Goal: Task Accomplishment & Management: Use online tool/utility

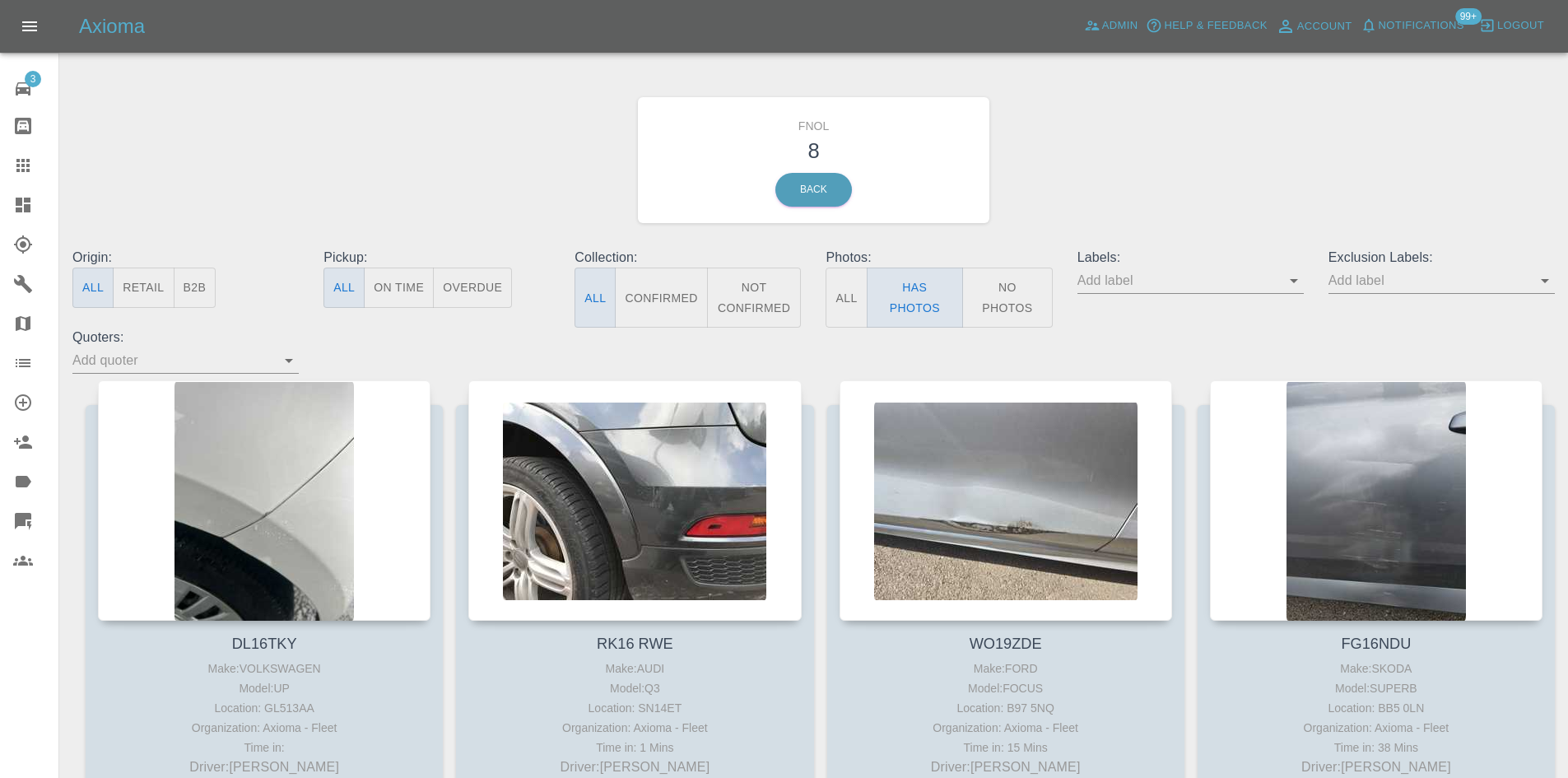
scroll to position [165, 0]
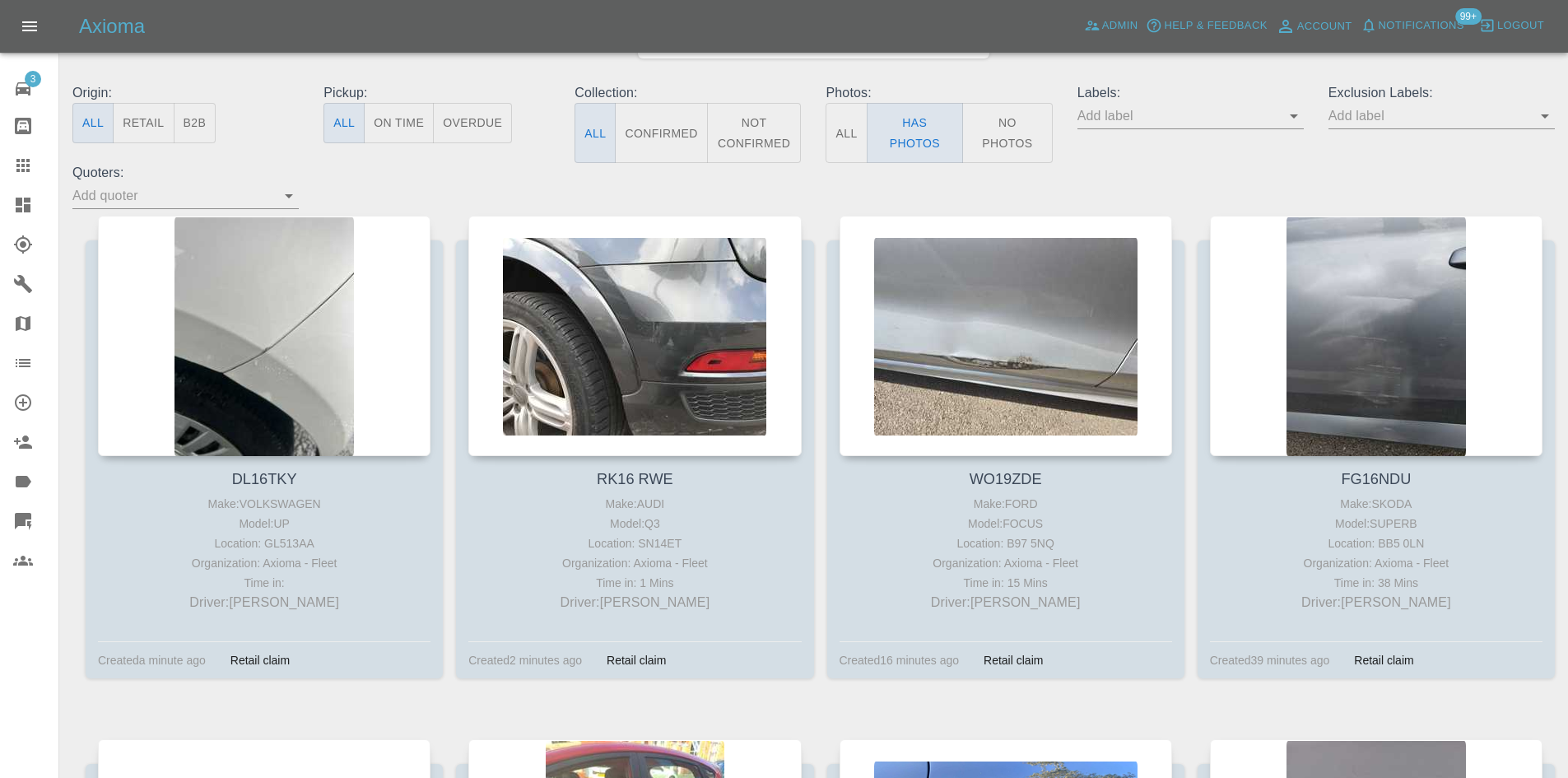
click at [21, 194] on link "Dashboard" at bounding box center [29, 204] width 58 height 39
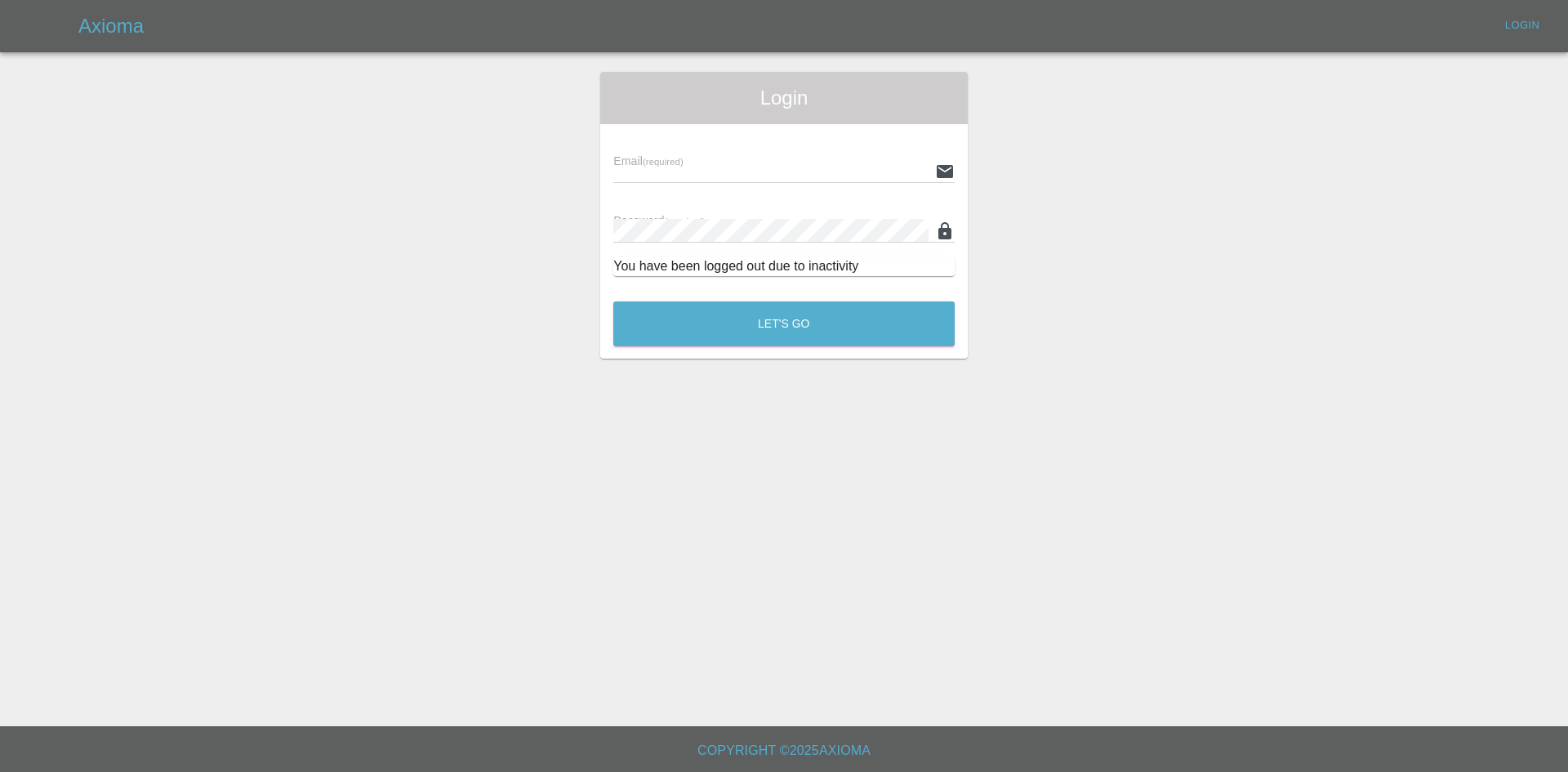
type input "ankur.mehta@axioma.co.uk"
click at [763, 321] on button "Let's Go" at bounding box center [783, 323] width 341 height 45
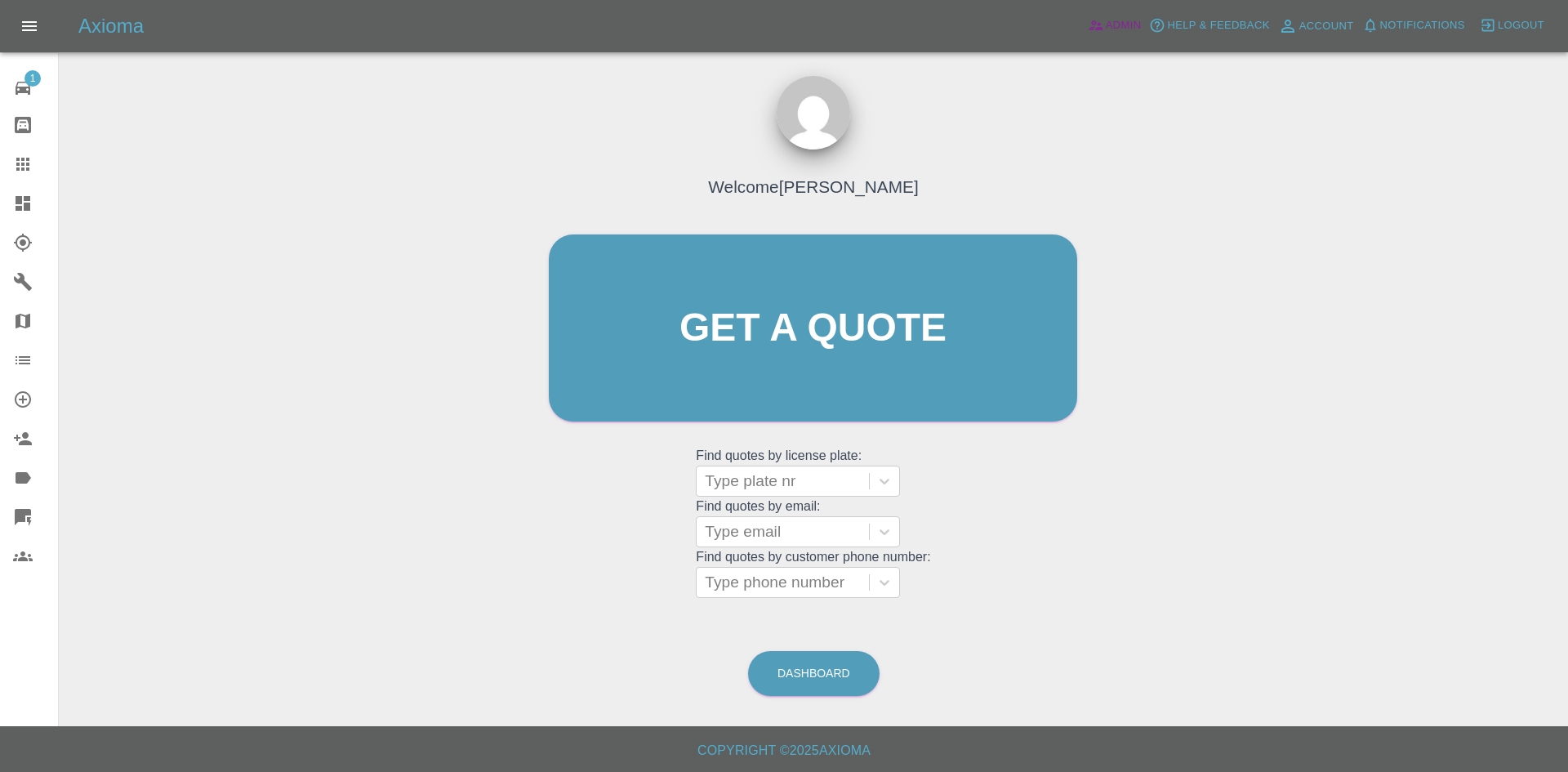
click at [1113, 16] on span "Admin" at bounding box center [1124, 26] width 36 height 19
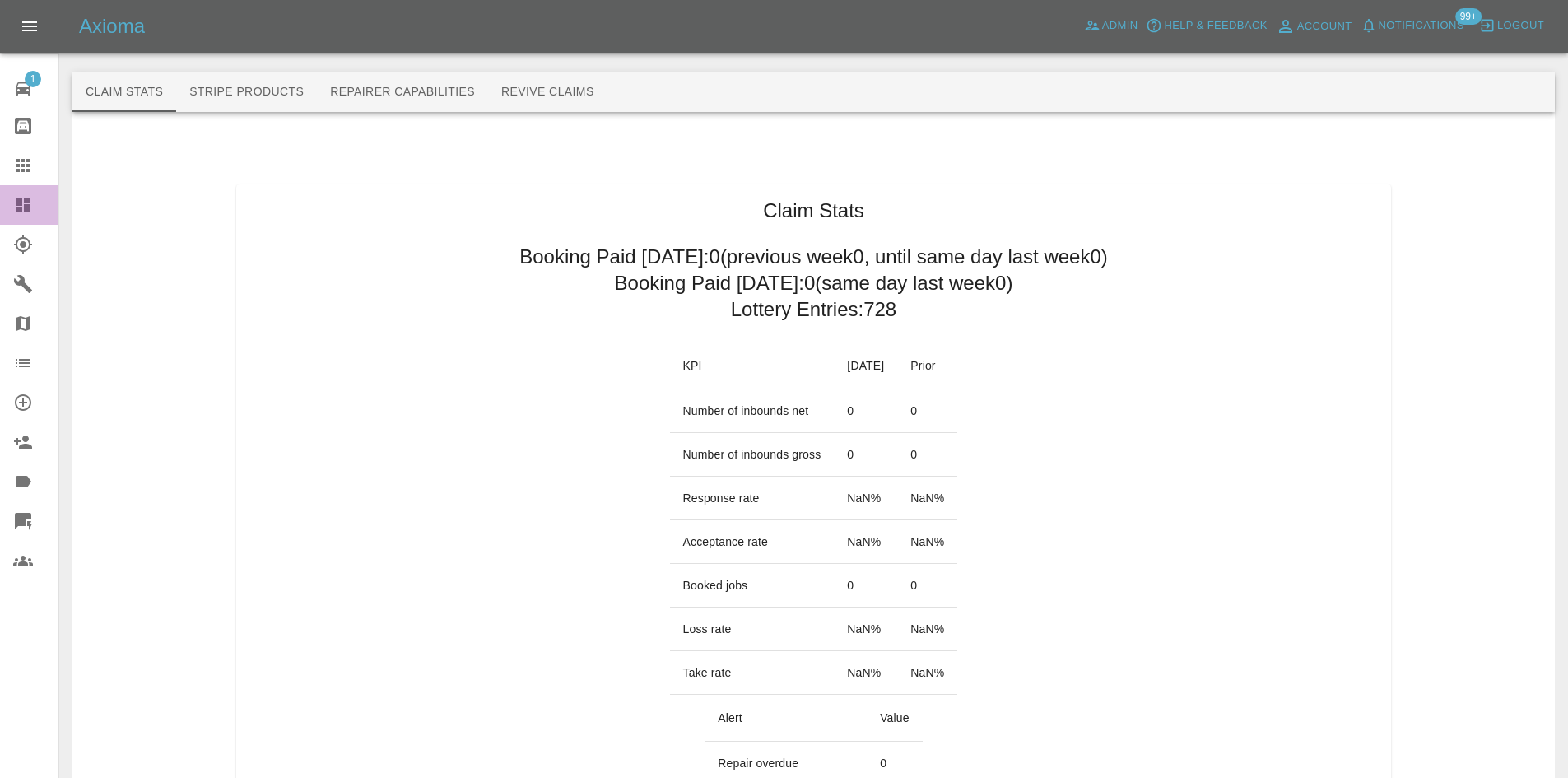
click at [28, 196] on icon at bounding box center [23, 205] width 20 height 20
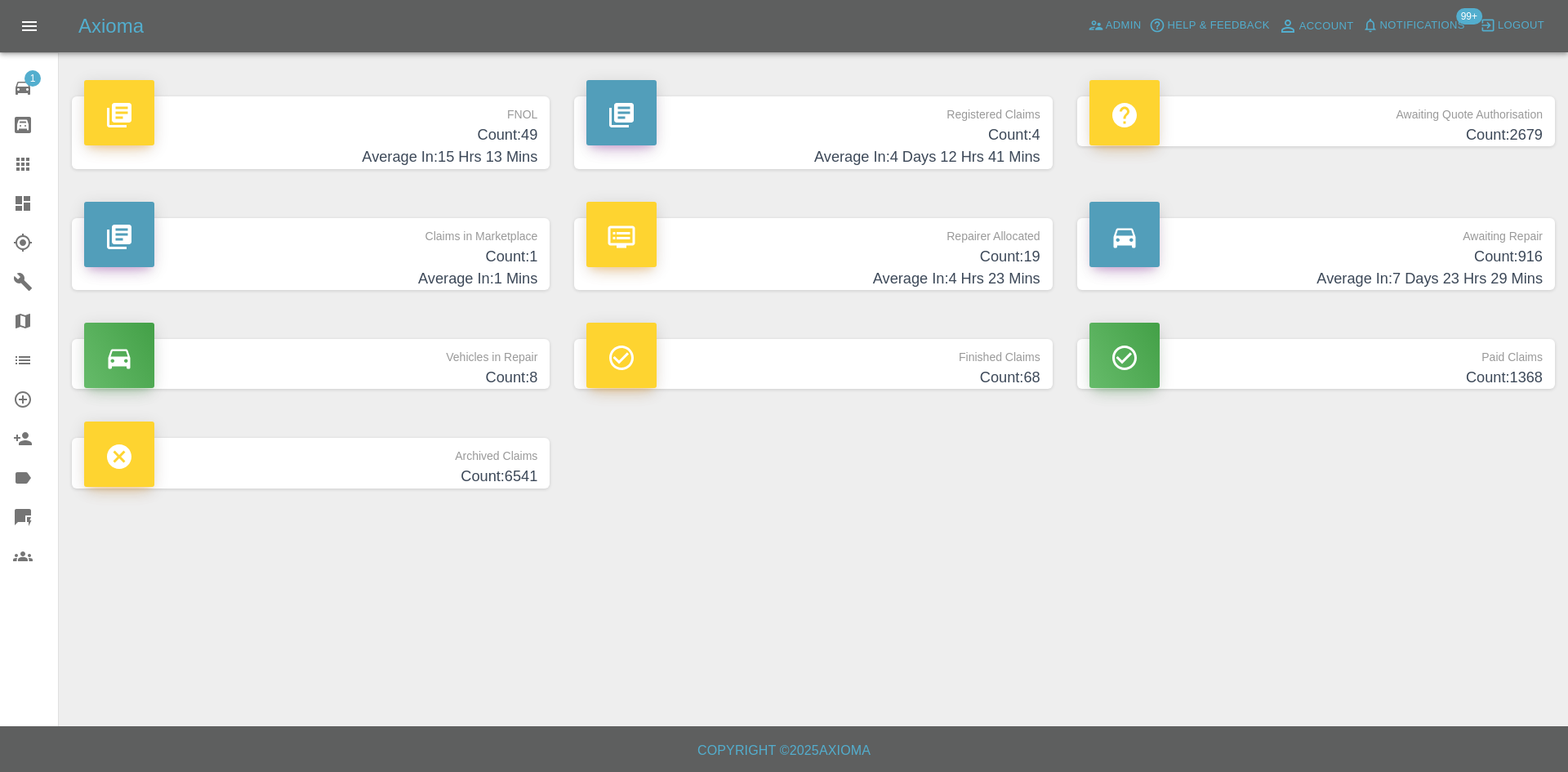
click at [471, 146] on h4 "Average In: 15 Hrs 13 Mins" at bounding box center [311, 157] width 453 height 22
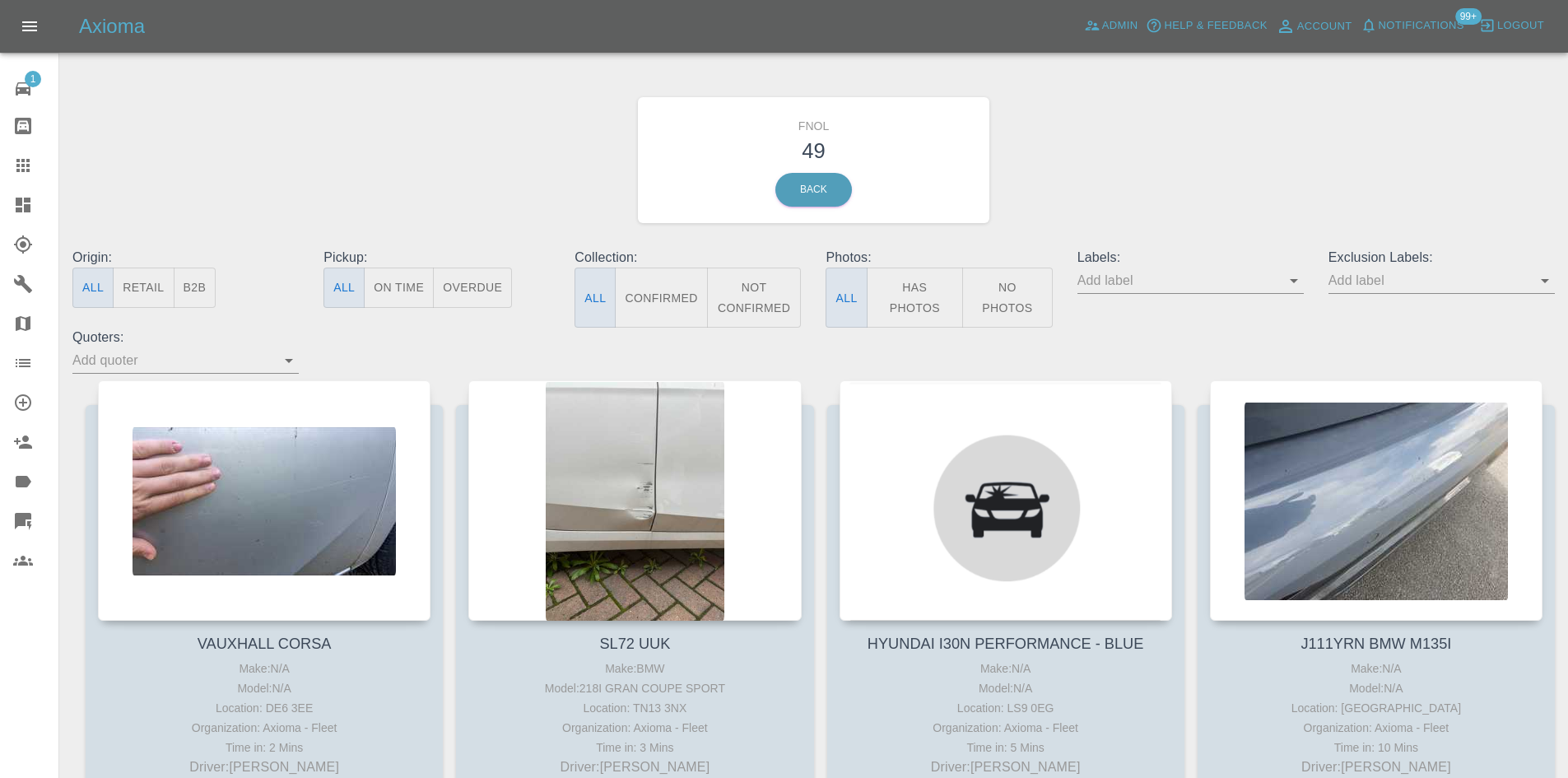
click at [913, 289] on button "Has Photos" at bounding box center [915, 297] width 97 height 60
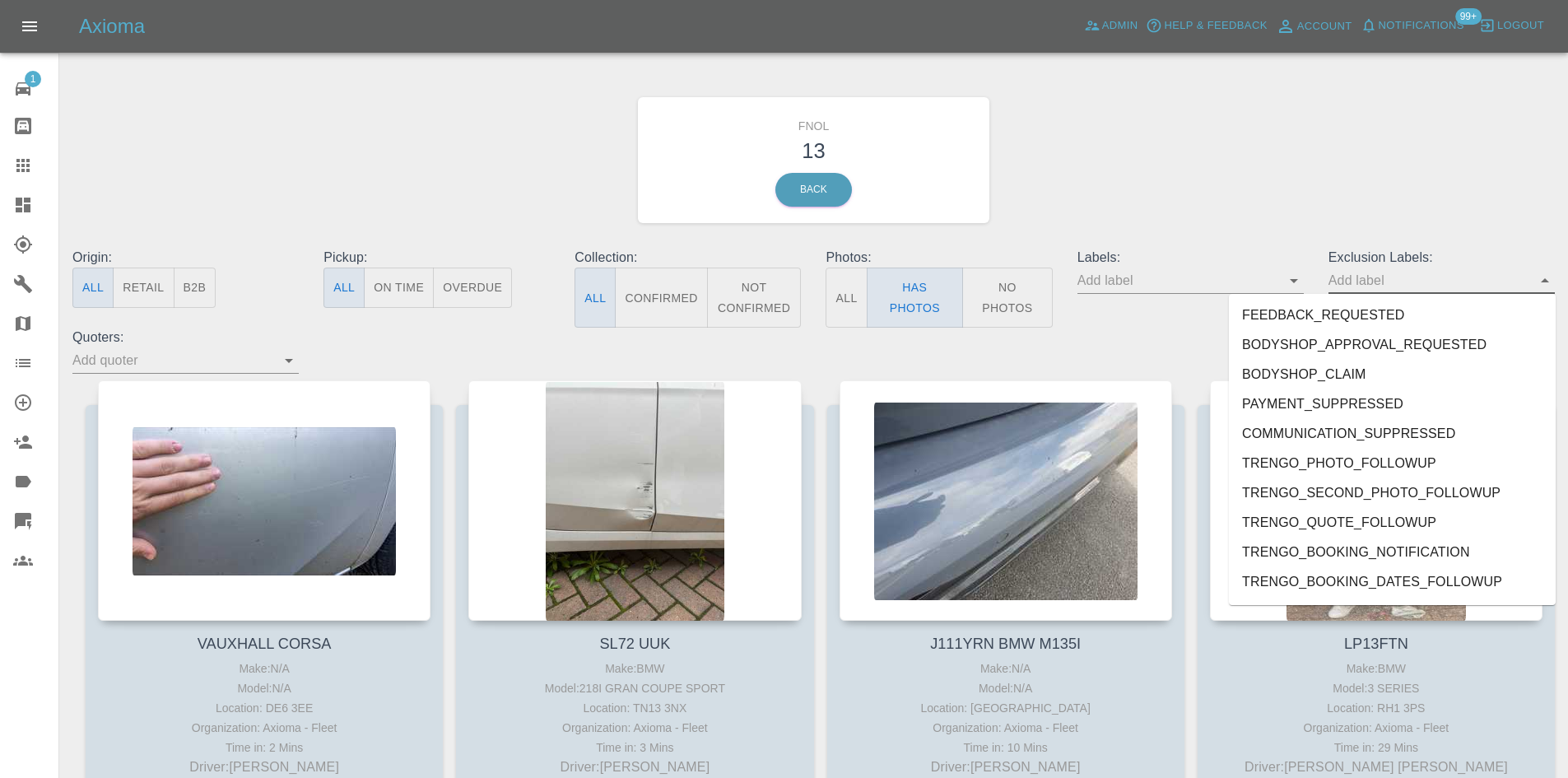
click at [1347, 282] on input "text" at bounding box center [1429, 280] width 202 height 26
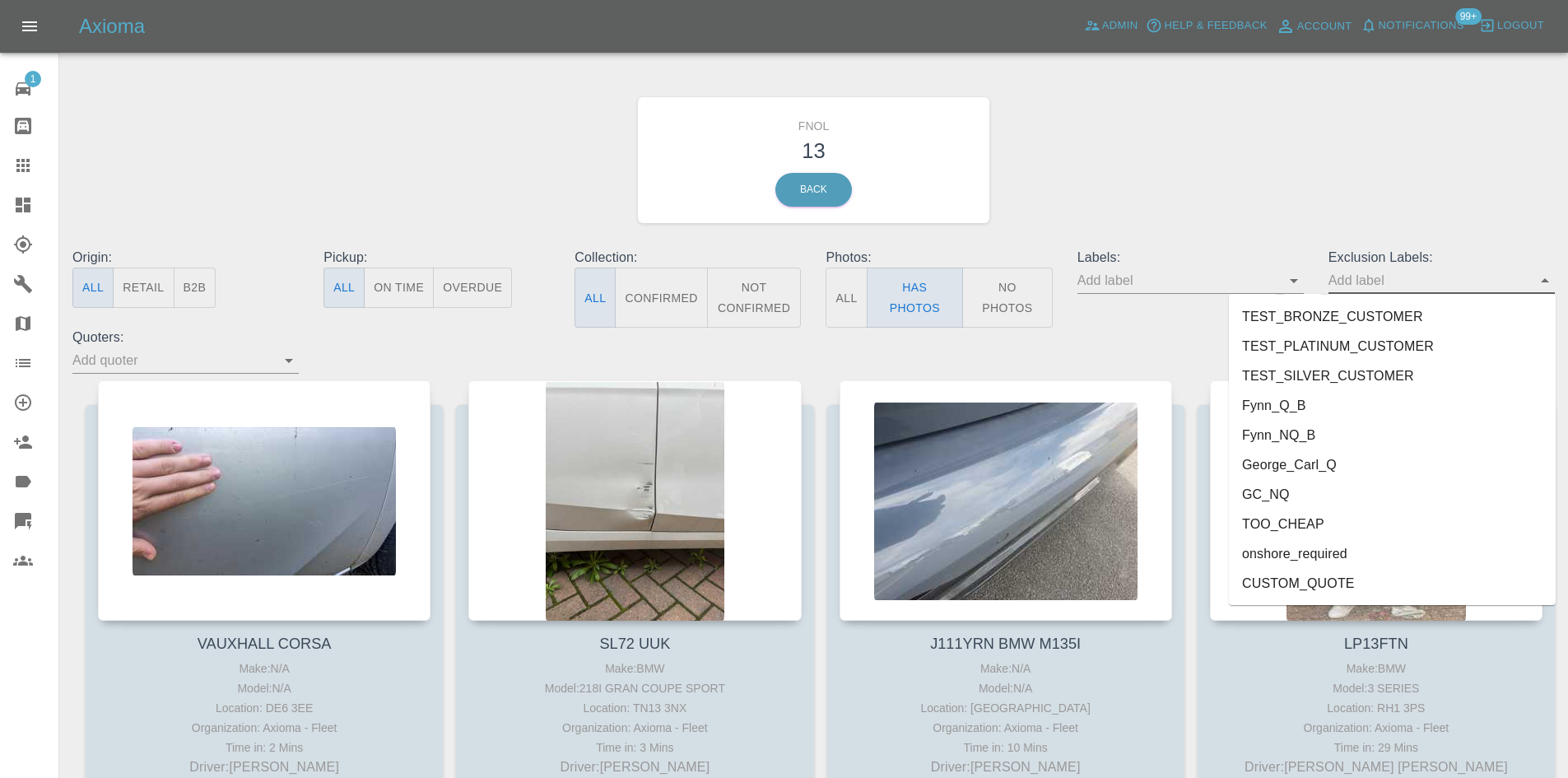
click at [1305, 471] on li "George_Carl_Q" at bounding box center [1392, 465] width 327 height 30
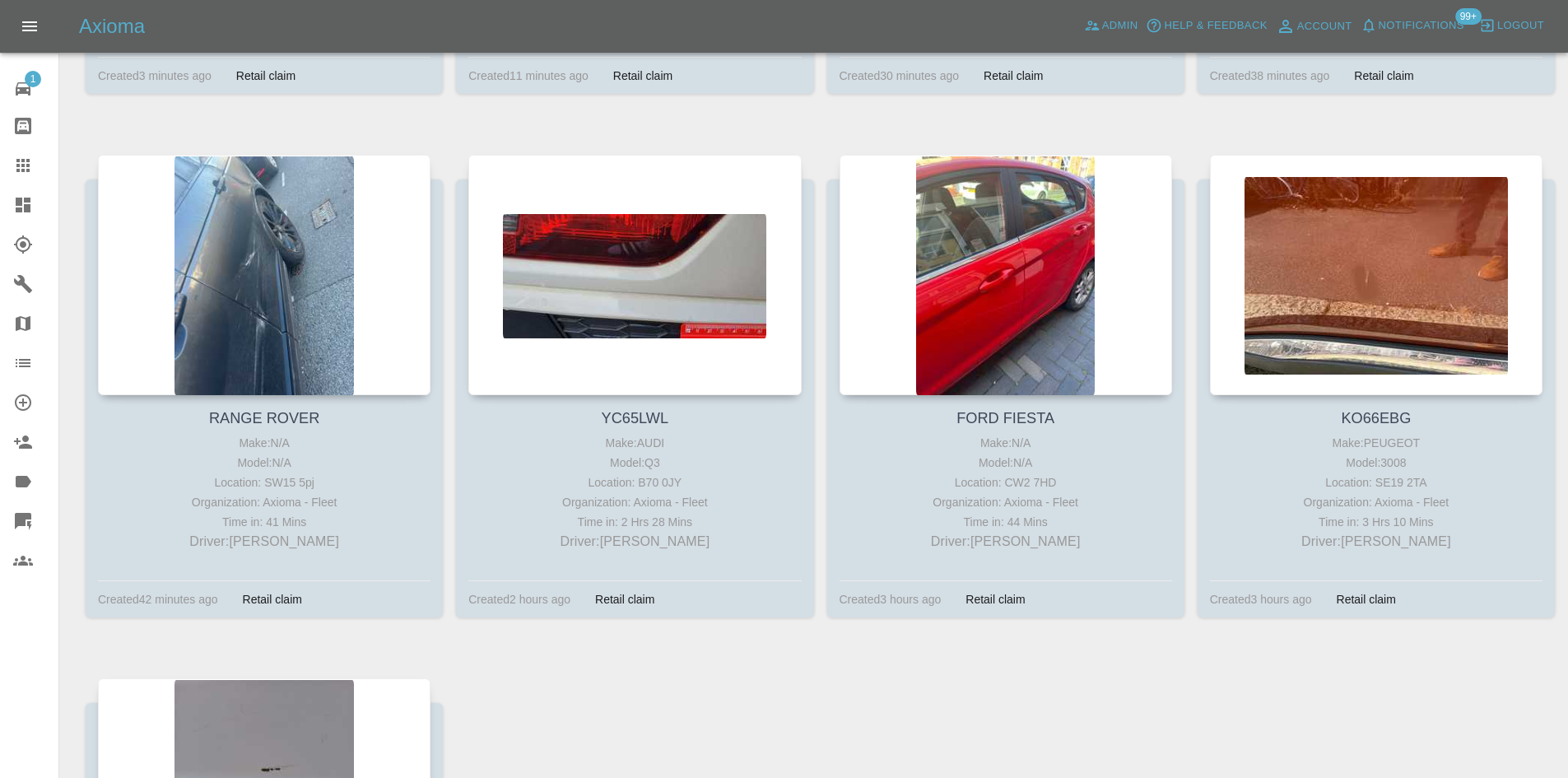
scroll to position [1070, 0]
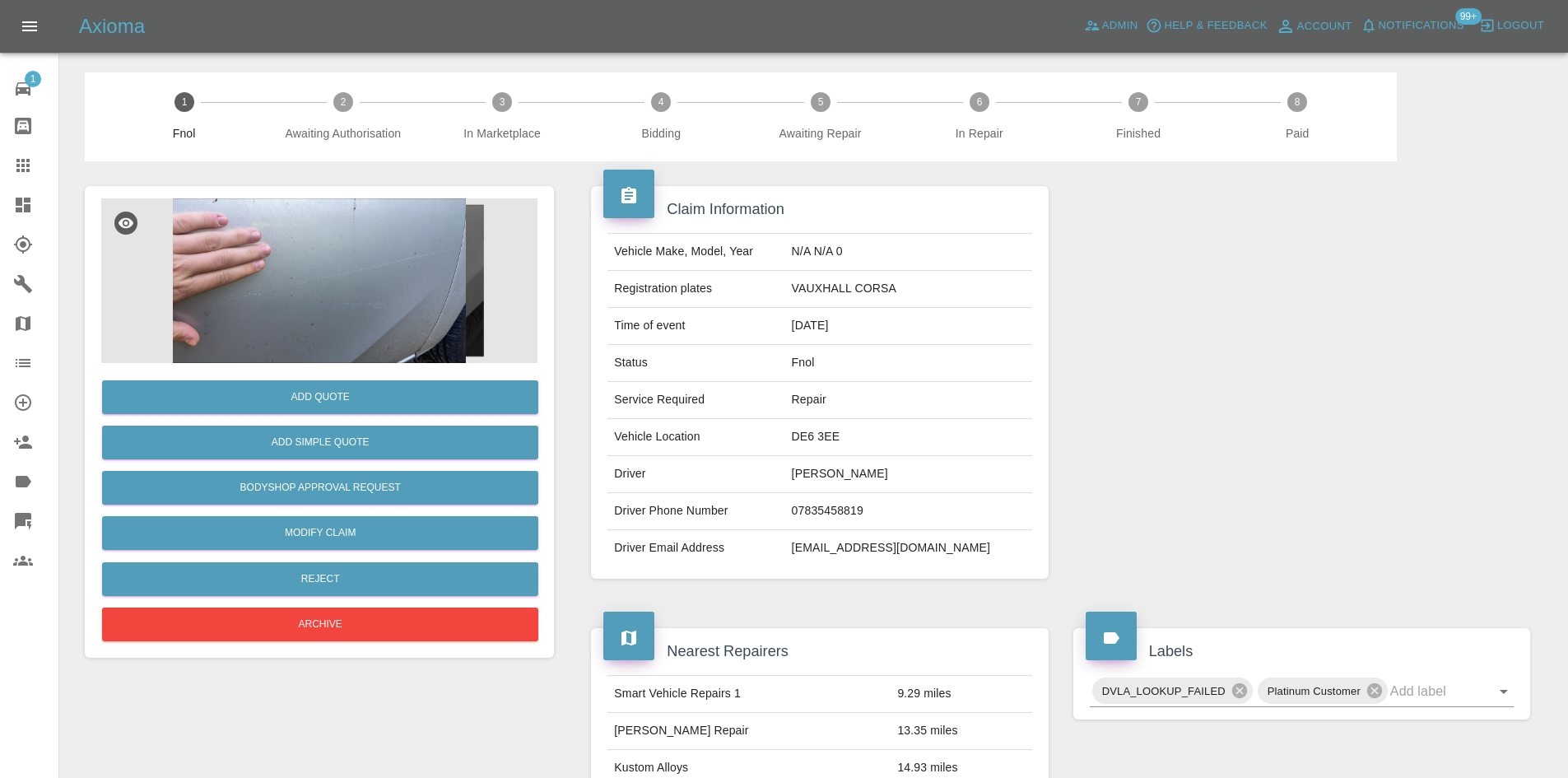
click at [276, 216] on img at bounding box center [319, 281] width 436 height 165
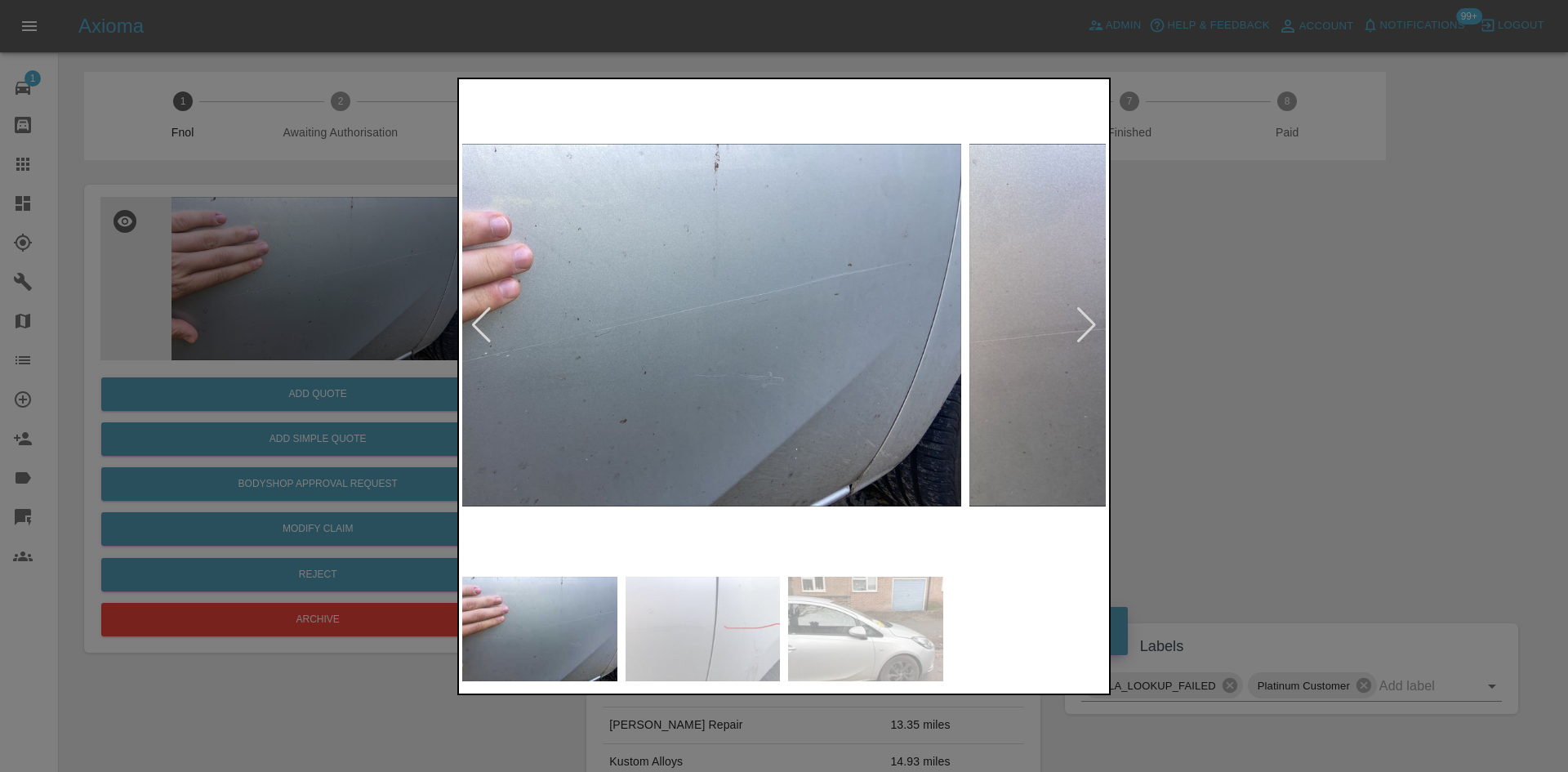
click at [650, 385] on img at bounding box center [639, 325] width 643 height 486
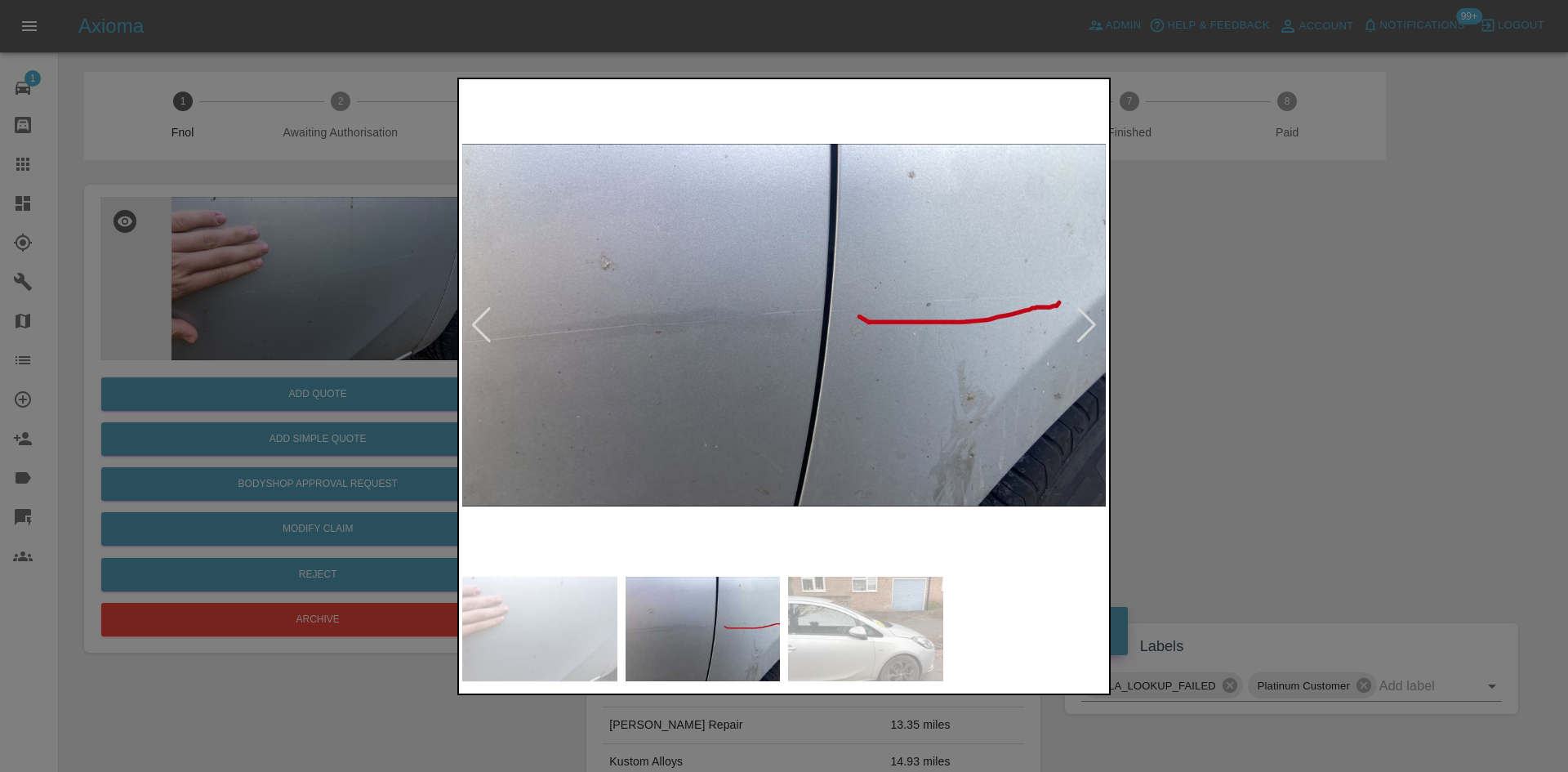
click at [529, 387] on img at bounding box center [783, 325] width 643 height 486
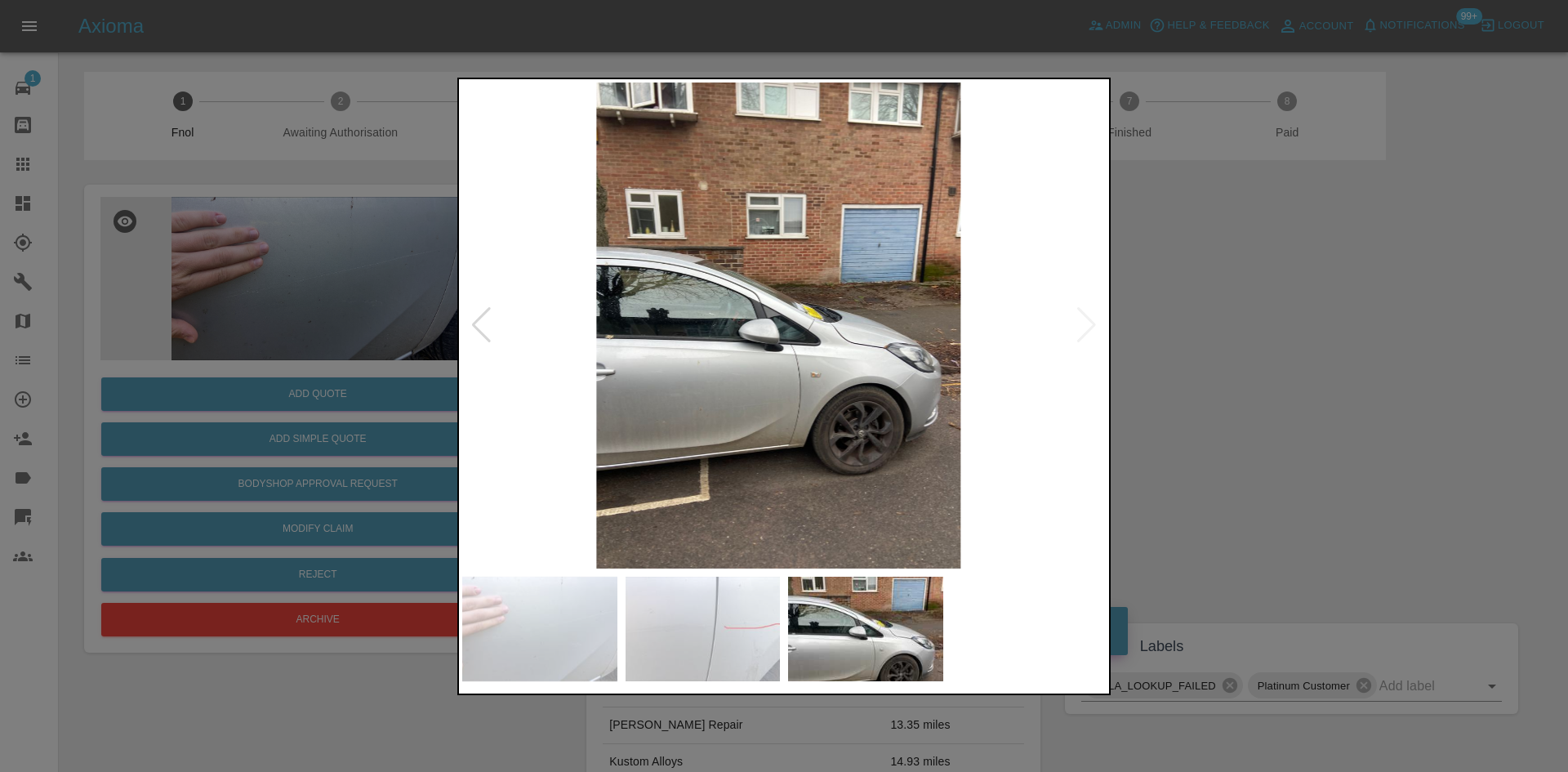
click at [485, 412] on img at bounding box center [777, 325] width 643 height 486
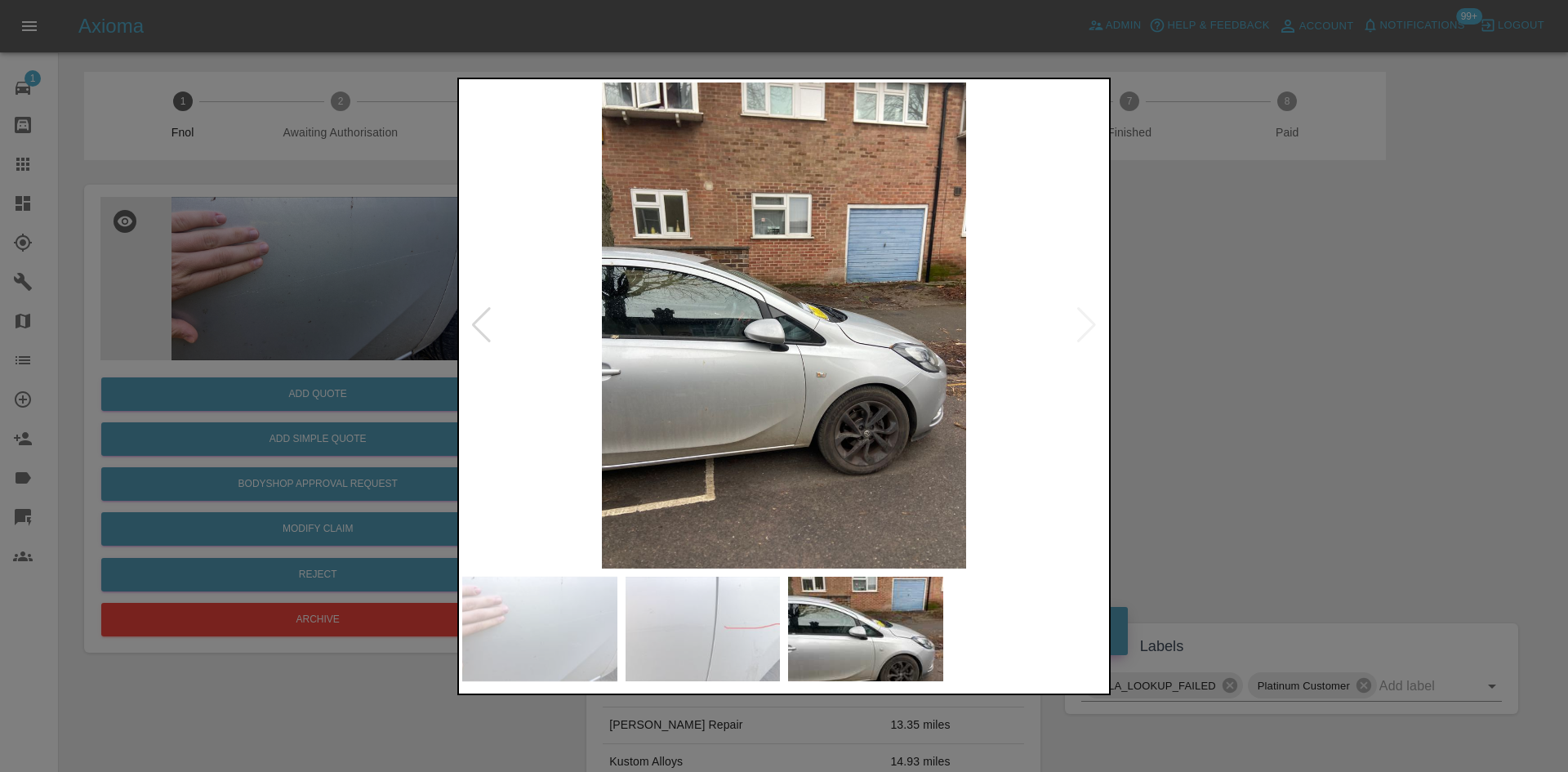
click at [567, 418] on img at bounding box center [783, 325] width 643 height 486
click at [740, 418] on img at bounding box center [783, 325] width 643 height 486
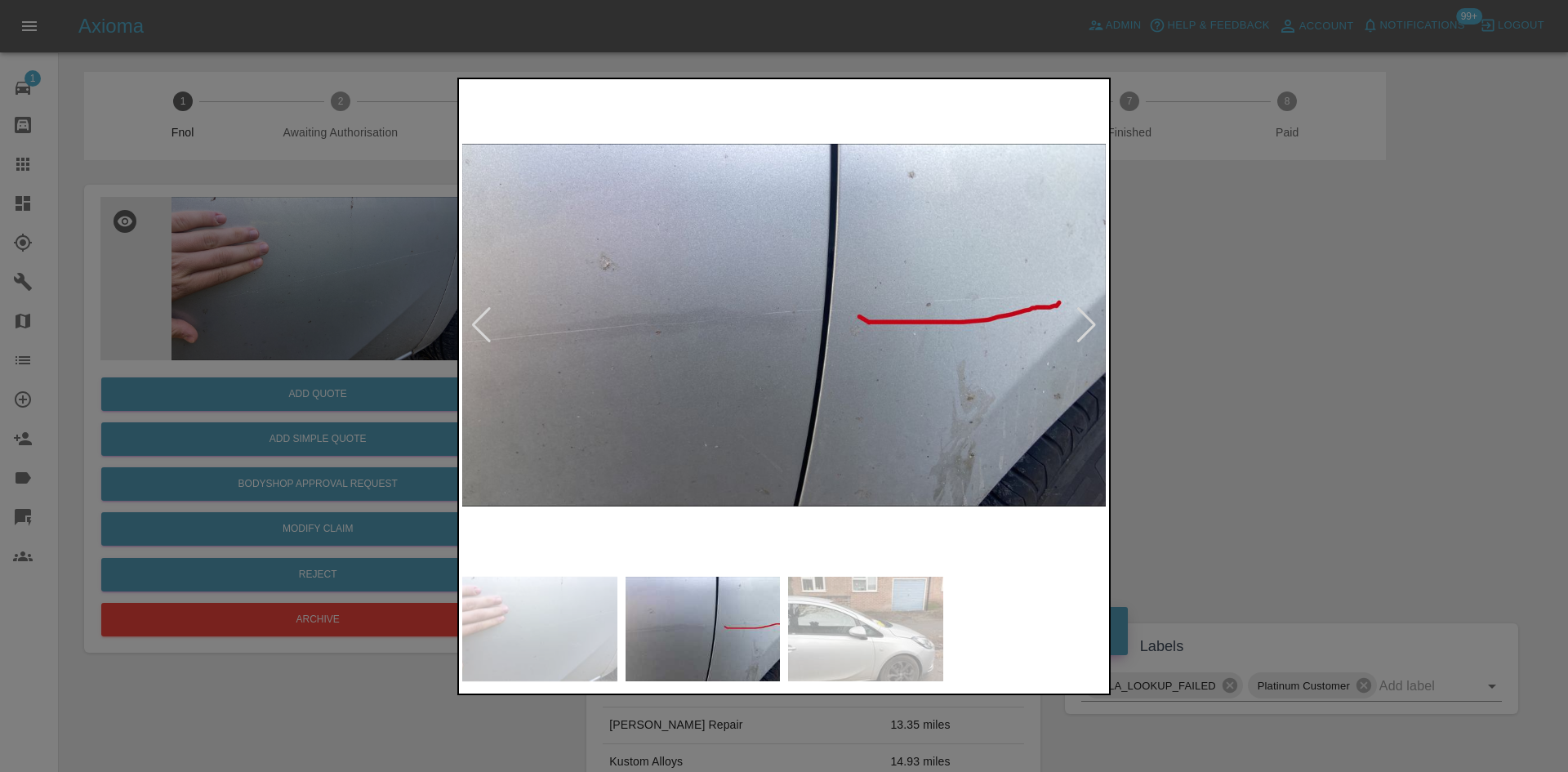
click at [873, 361] on img at bounding box center [783, 325] width 643 height 486
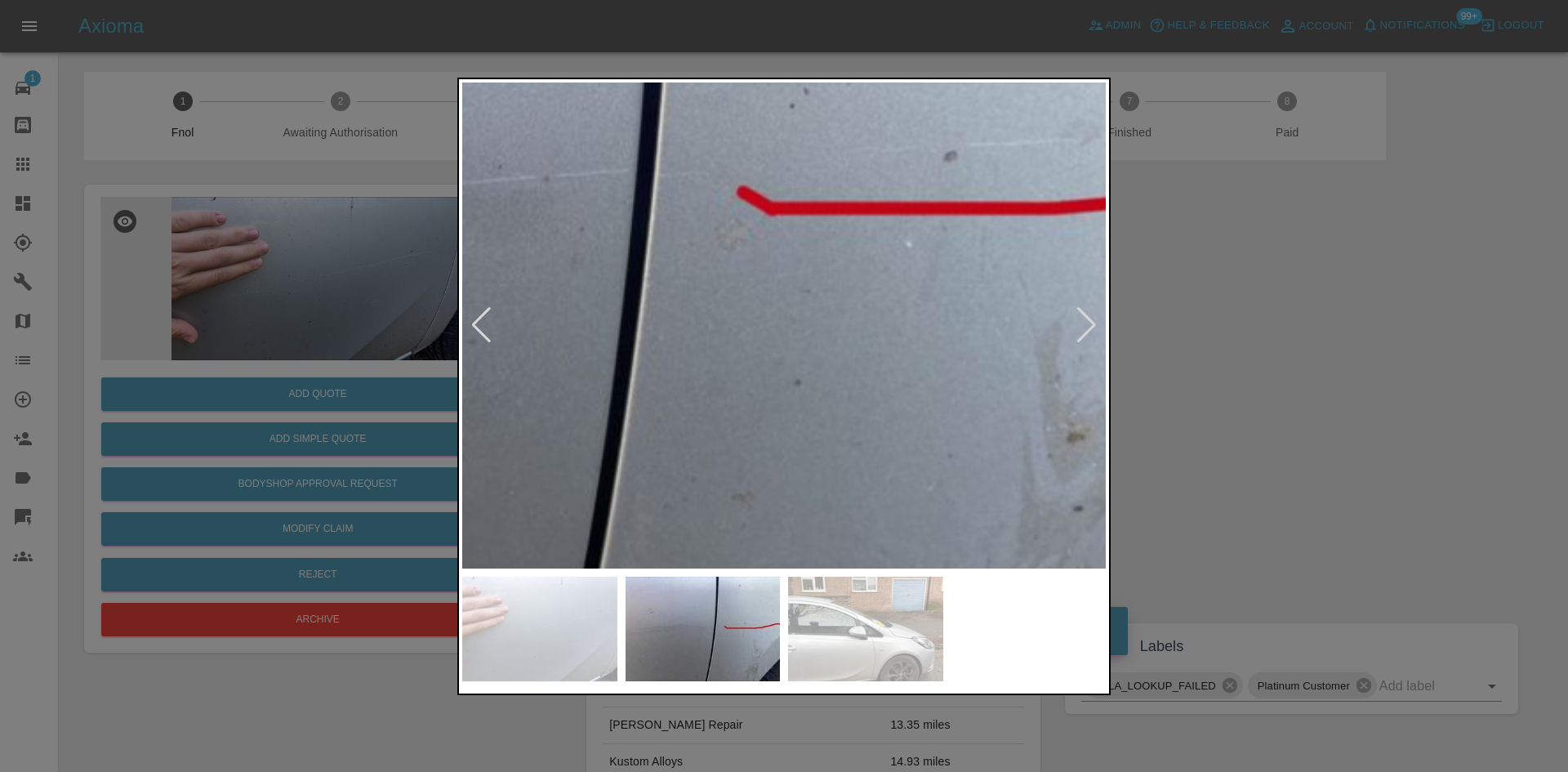
click at [860, 363] on img at bounding box center [517, 217] width 1931 height 1459
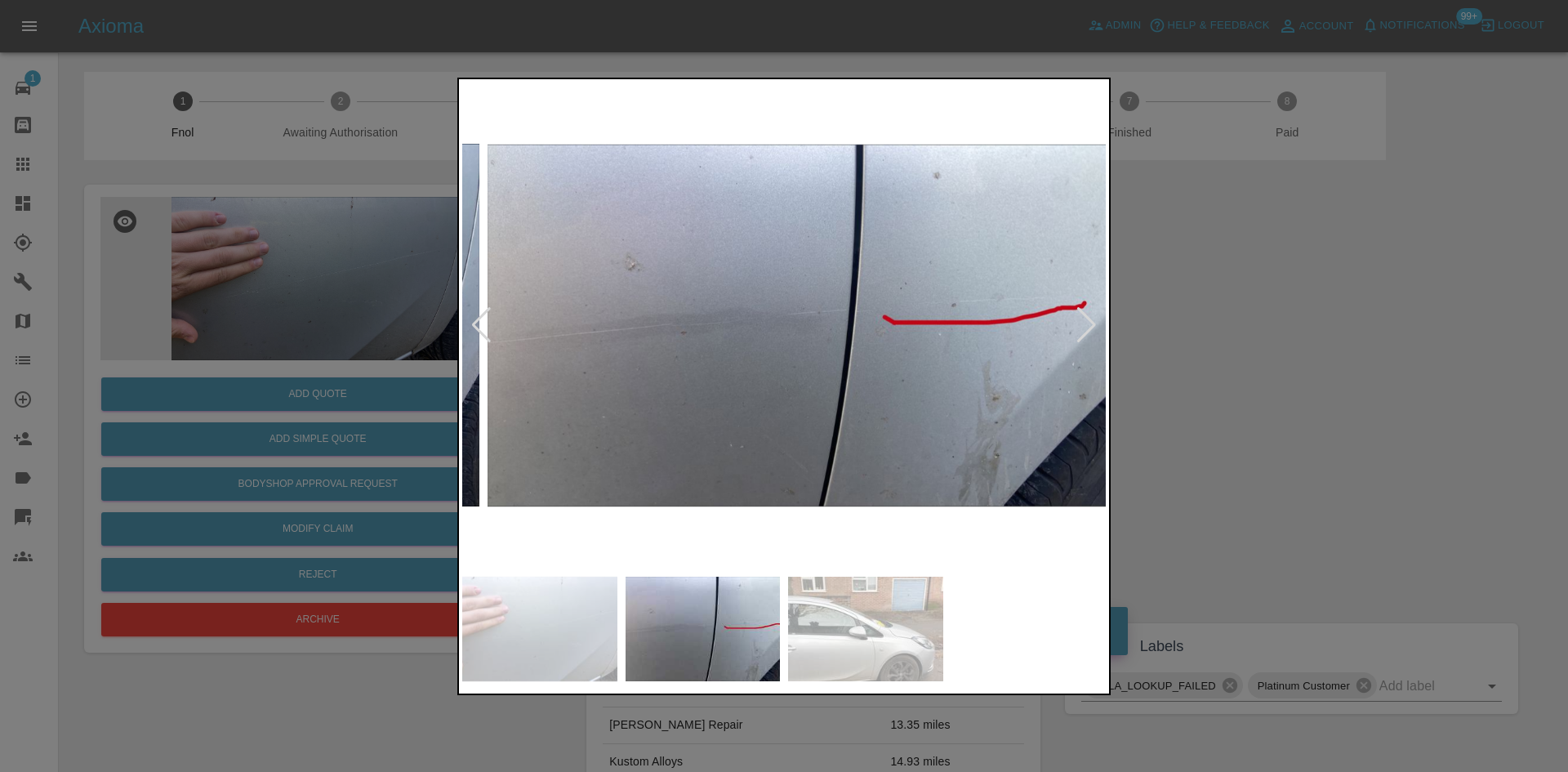
click at [837, 412] on img at bounding box center [809, 325] width 643 height 486
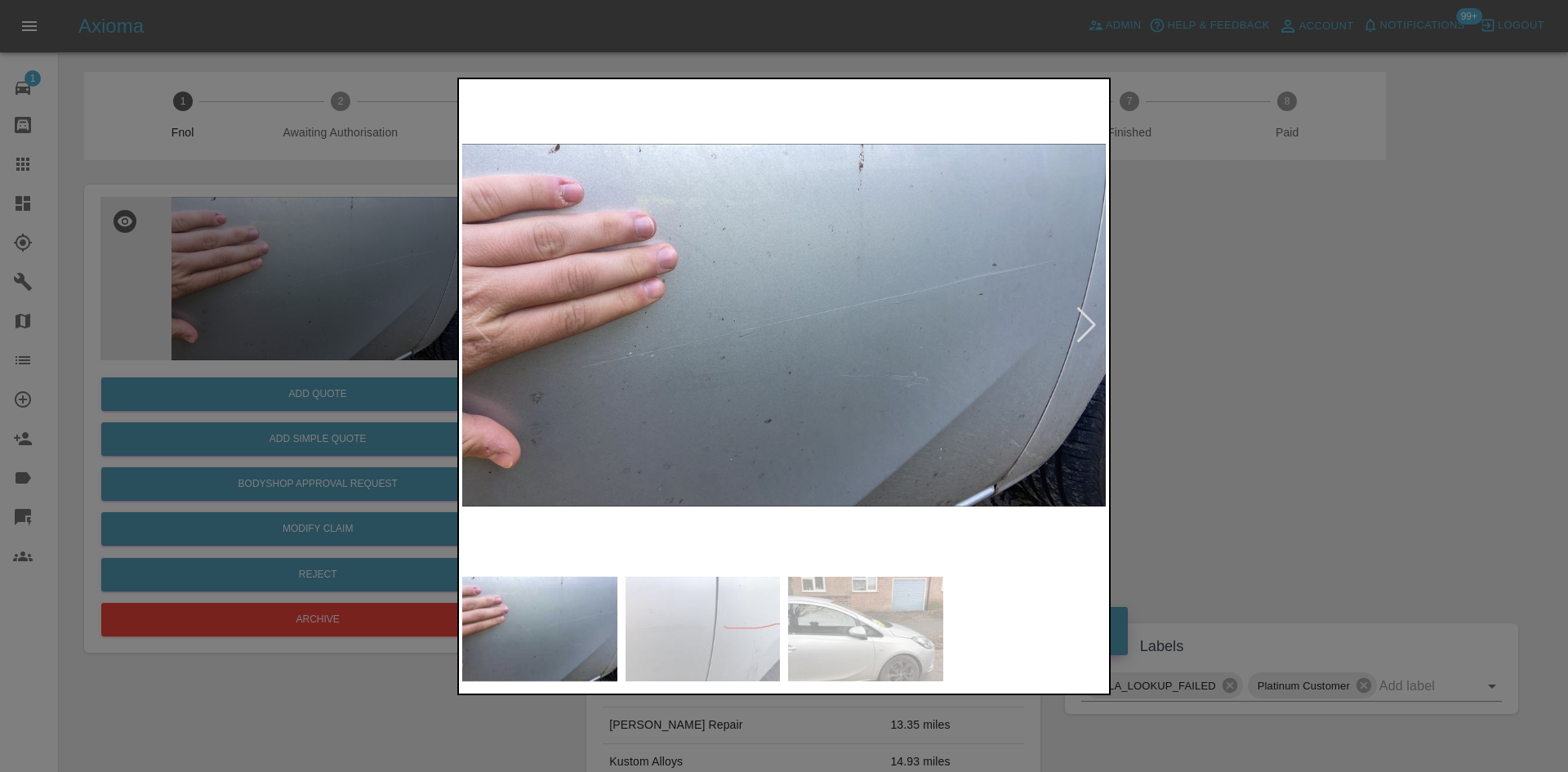
click at [815, 418] on img at bounding box center [783, 325] width 643 height 486
click at [768, 408] on img at bounding box center [783, 325] width 643 height 486
click at [79, 343] on div at bounding box center [784, 386] width 1568 height 772
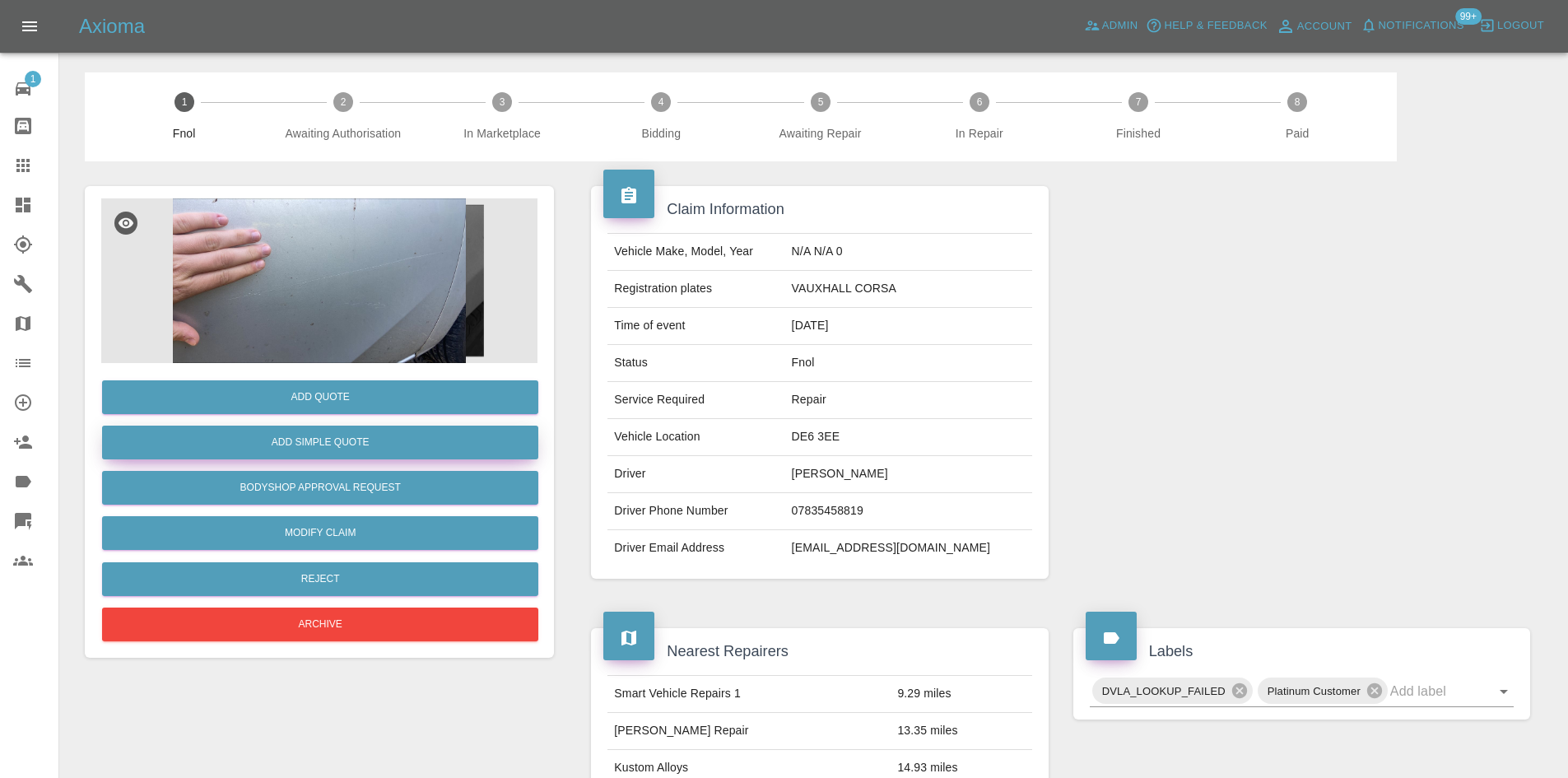
click at [308, 445] on button "Add Simple Quote" at bounding box center [320, 442] width 436 height 34
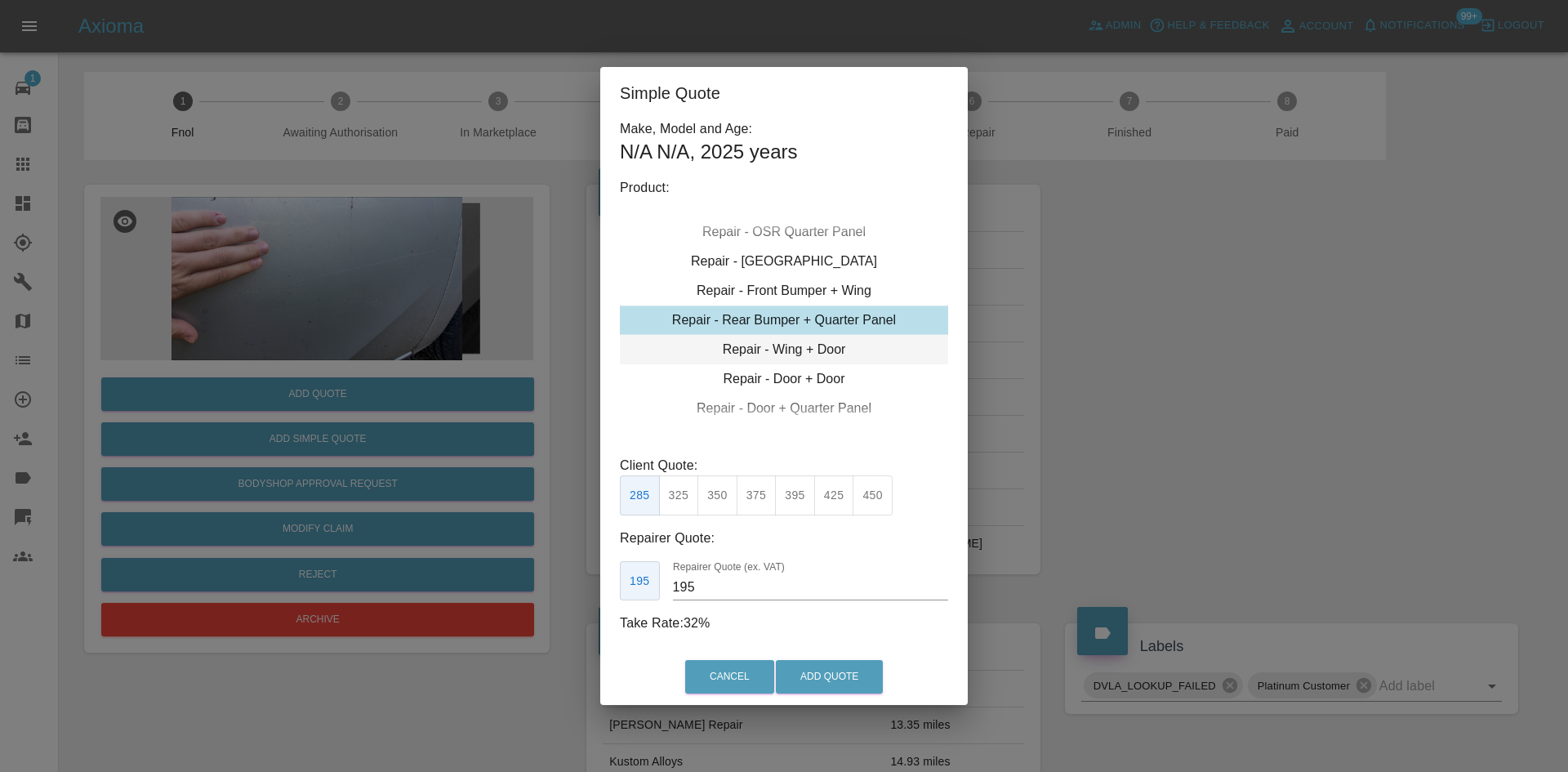
click at [781, 347] on div "Repair - Wing + Door" at bounding box center [783, 349] width 328 height 29
drag, startPoint x: 719, startPoint y: 589, endPoint x: 298, endPoint y: 520, distance: 426.6
click at [307, 520] on div "Simple Quote Make, Model and Age: N/A N/A , 2025 years Product: Repair - Front …" at bounding box center [784, 386] width 1568 height 772
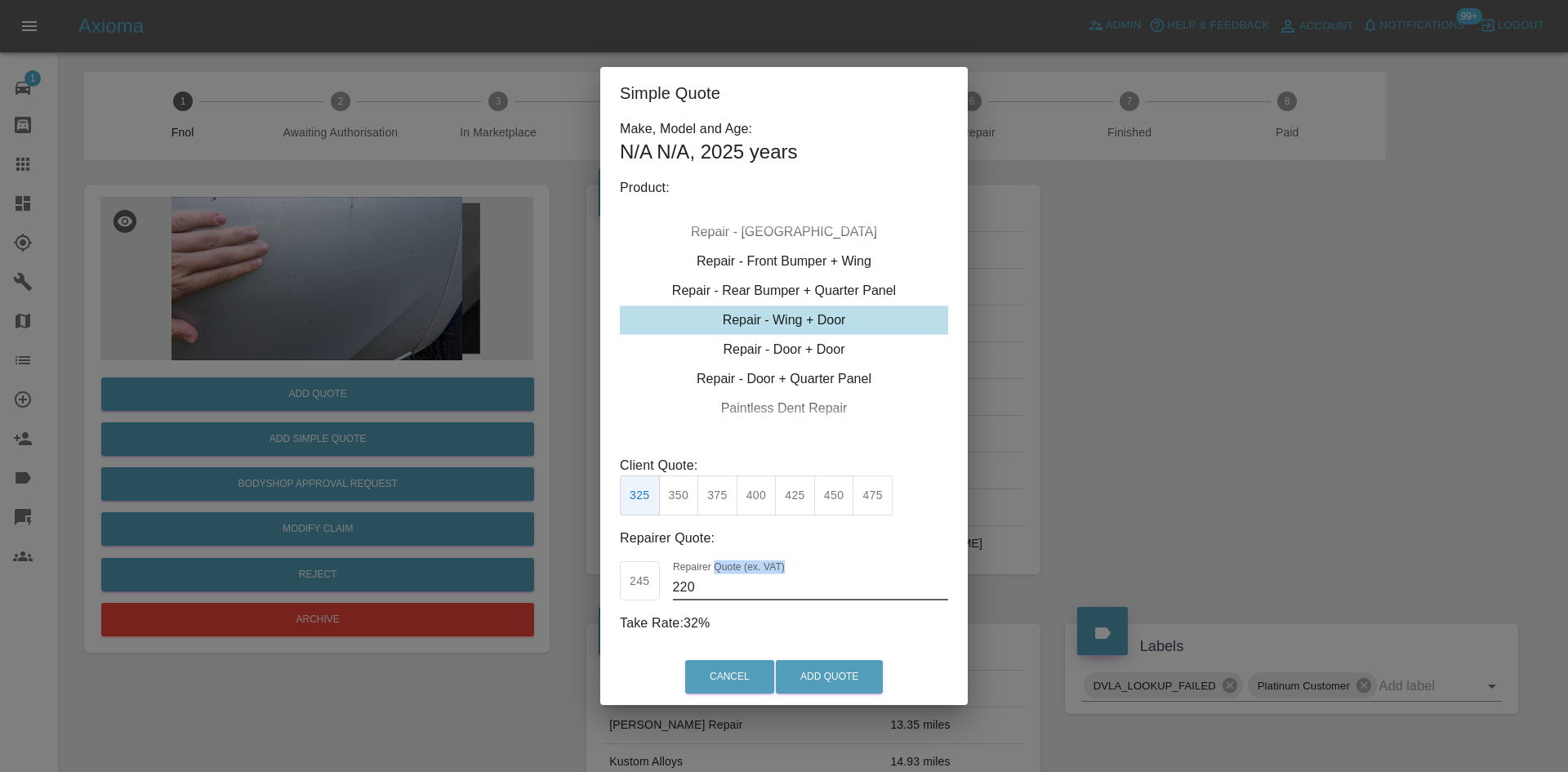
click at [712, 581] on div "Repairer Quote (ex. VAT) 220" at bounding box center [811, 580] width 276 height 39
drag, startPoint x: 710, startPoint y: 599, endPoint x: 513, endPoint y: 586, distance: 197.4
click at [527, 586] on div "Simple Quote Make, Model and Age: N/A N/A , 2025 years Product: Repair - Front …" at bounding box center [784, 386] width 1568 height 772
type input "195"
click at [836, 670] on button "Add Quote" at bounding box center [829, 676] width 107 height 33
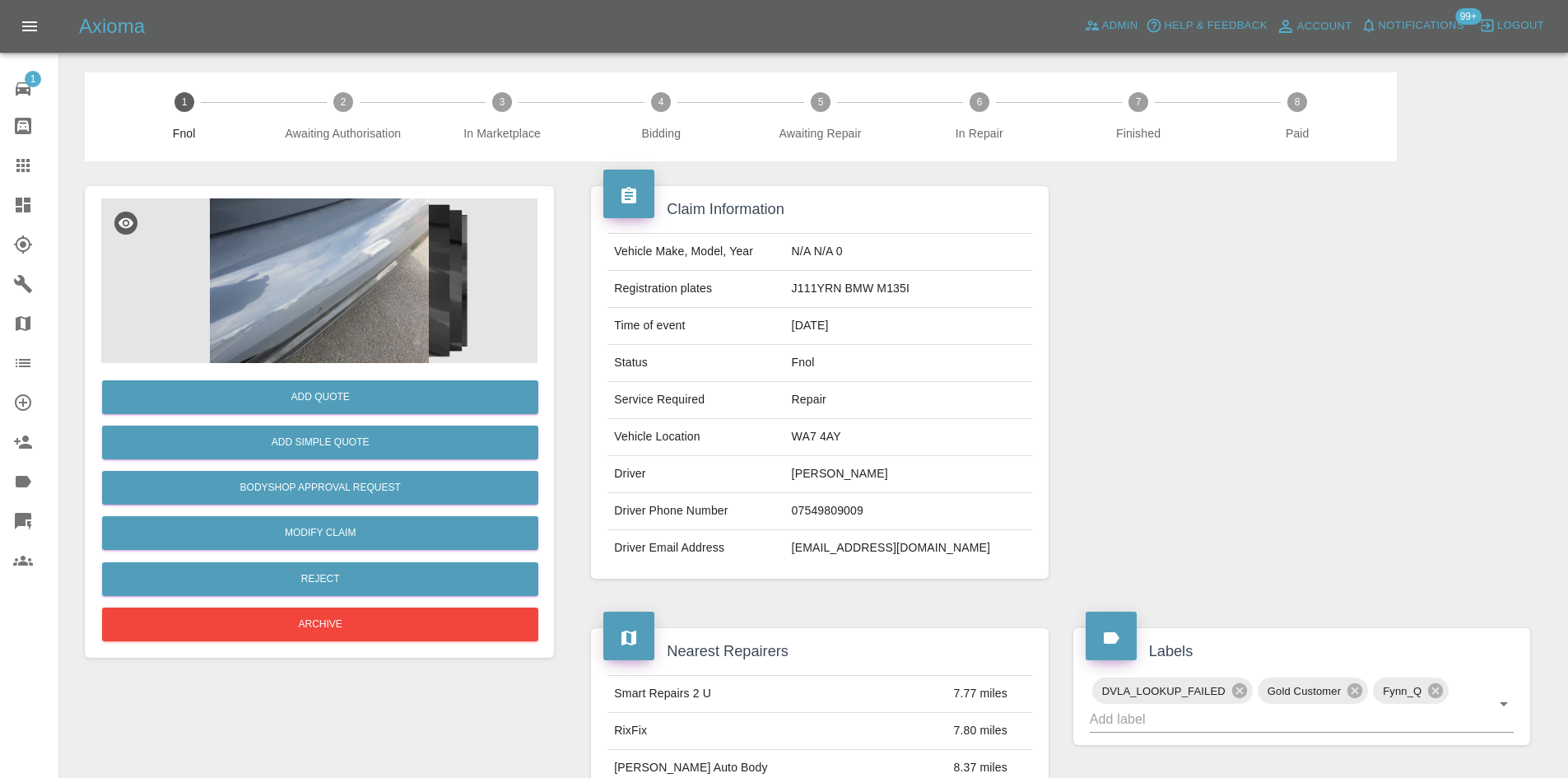
click at [350, 246] on img at bounding box center [319, 281] width 436 height 165
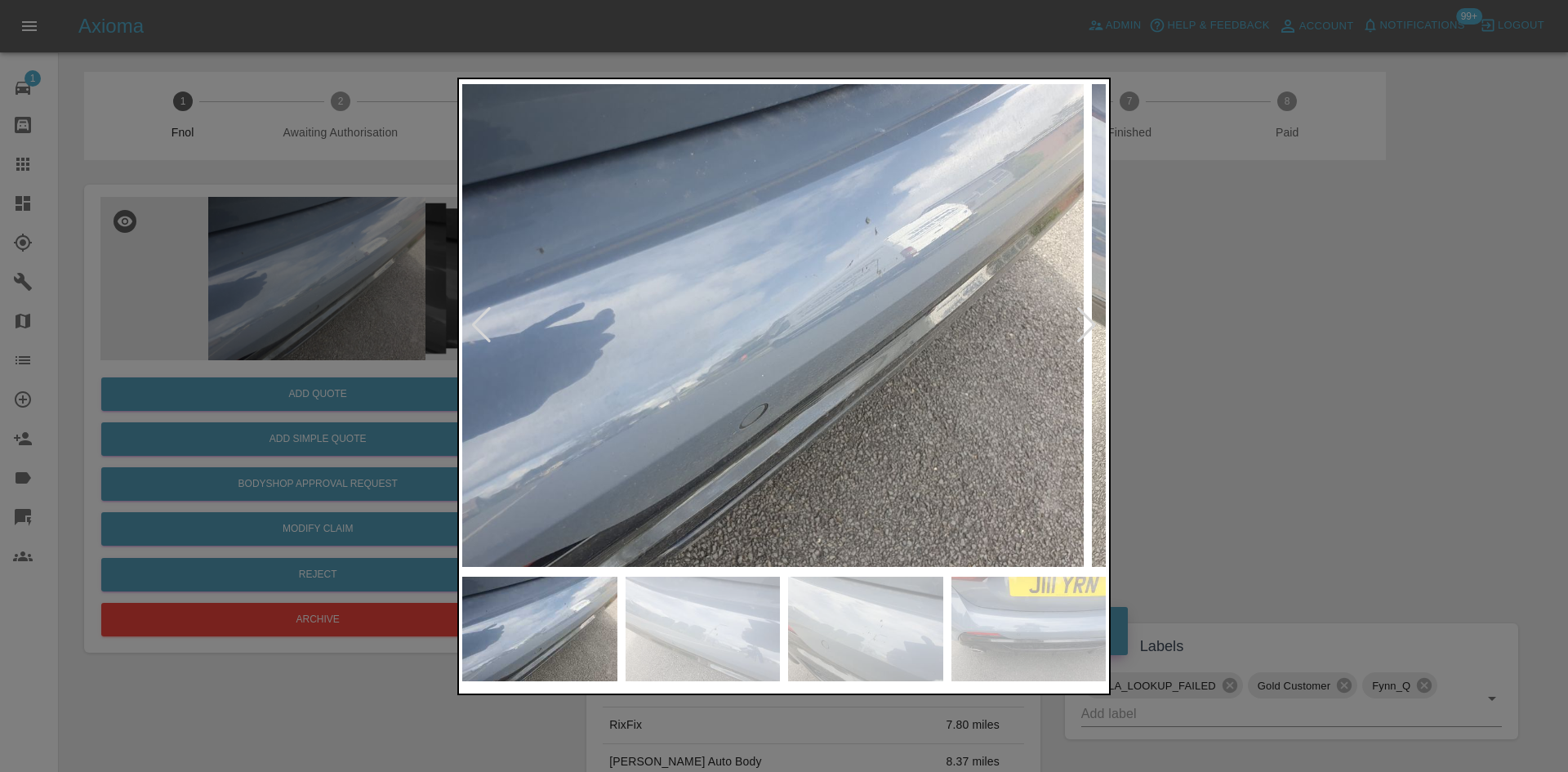
click at [740, 362] on img at bounding box center [761, 325] width 643 height 486
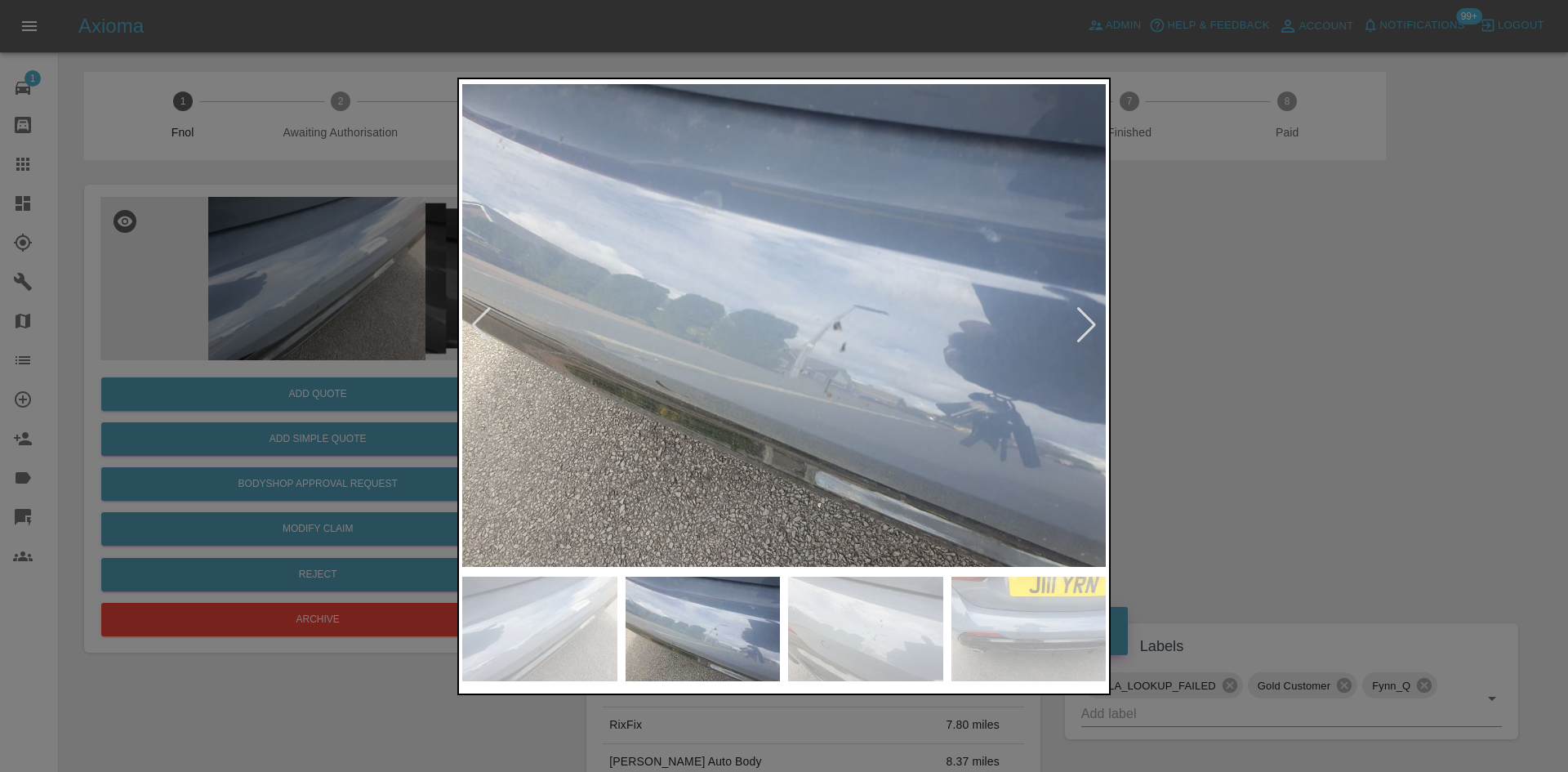
click at [697, 337] on img at bounding box center [783, 325] width 643 height 486
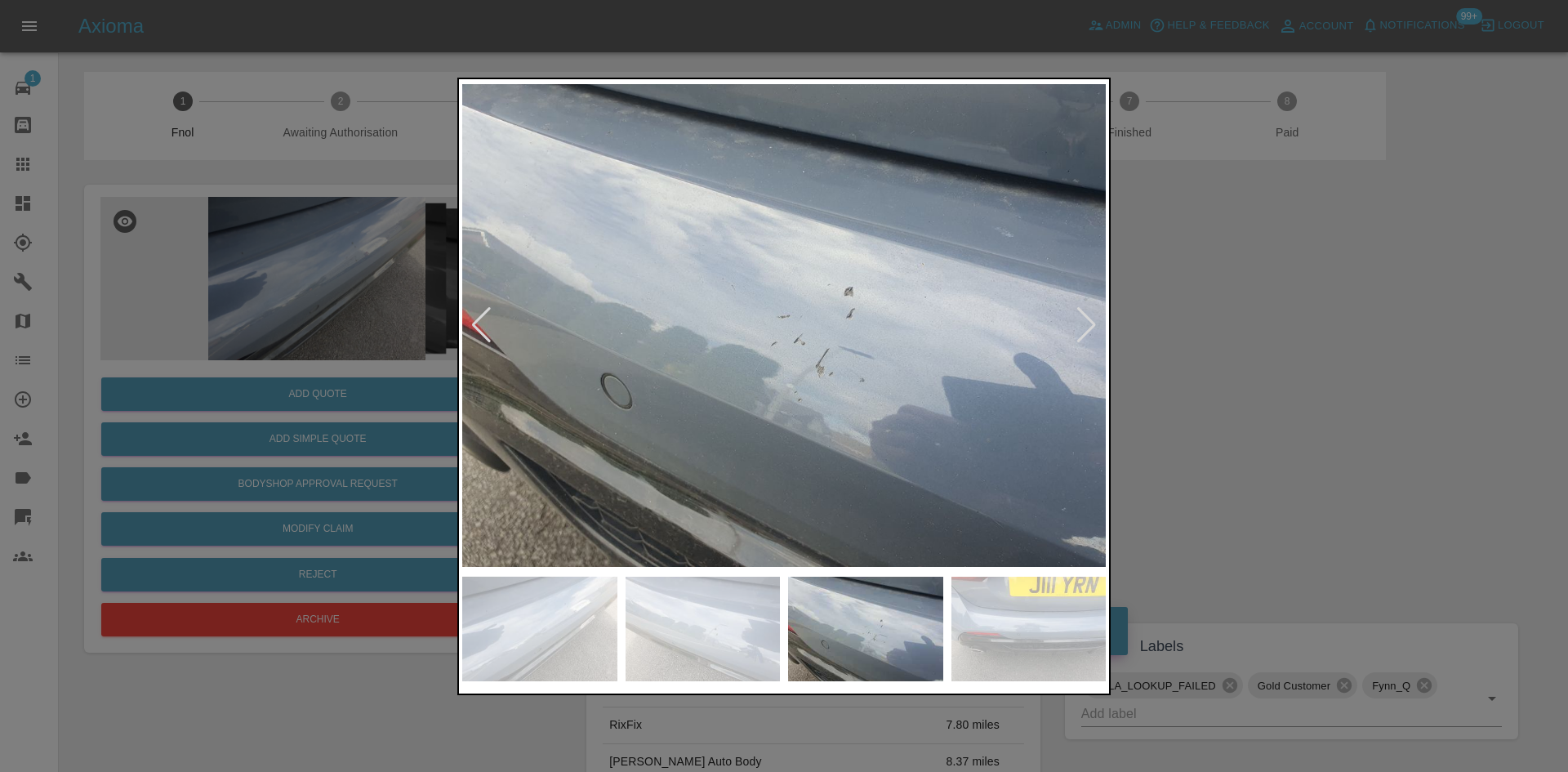
click at [648, 352] on img at bounding box center [783, 325] width 643 height 486
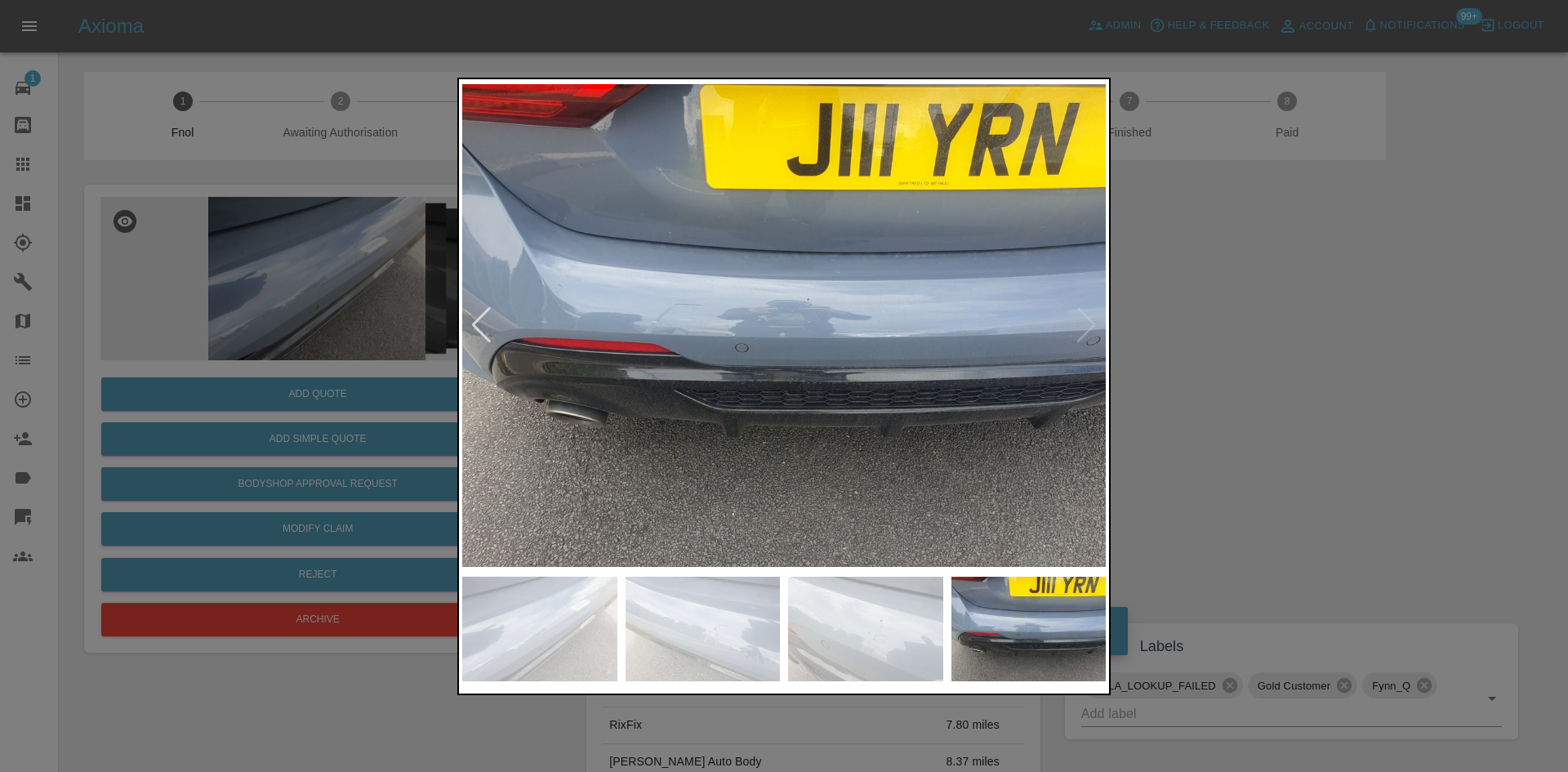
click at [775, 308] on img at bounding box center [783, 325] width 643 height 486
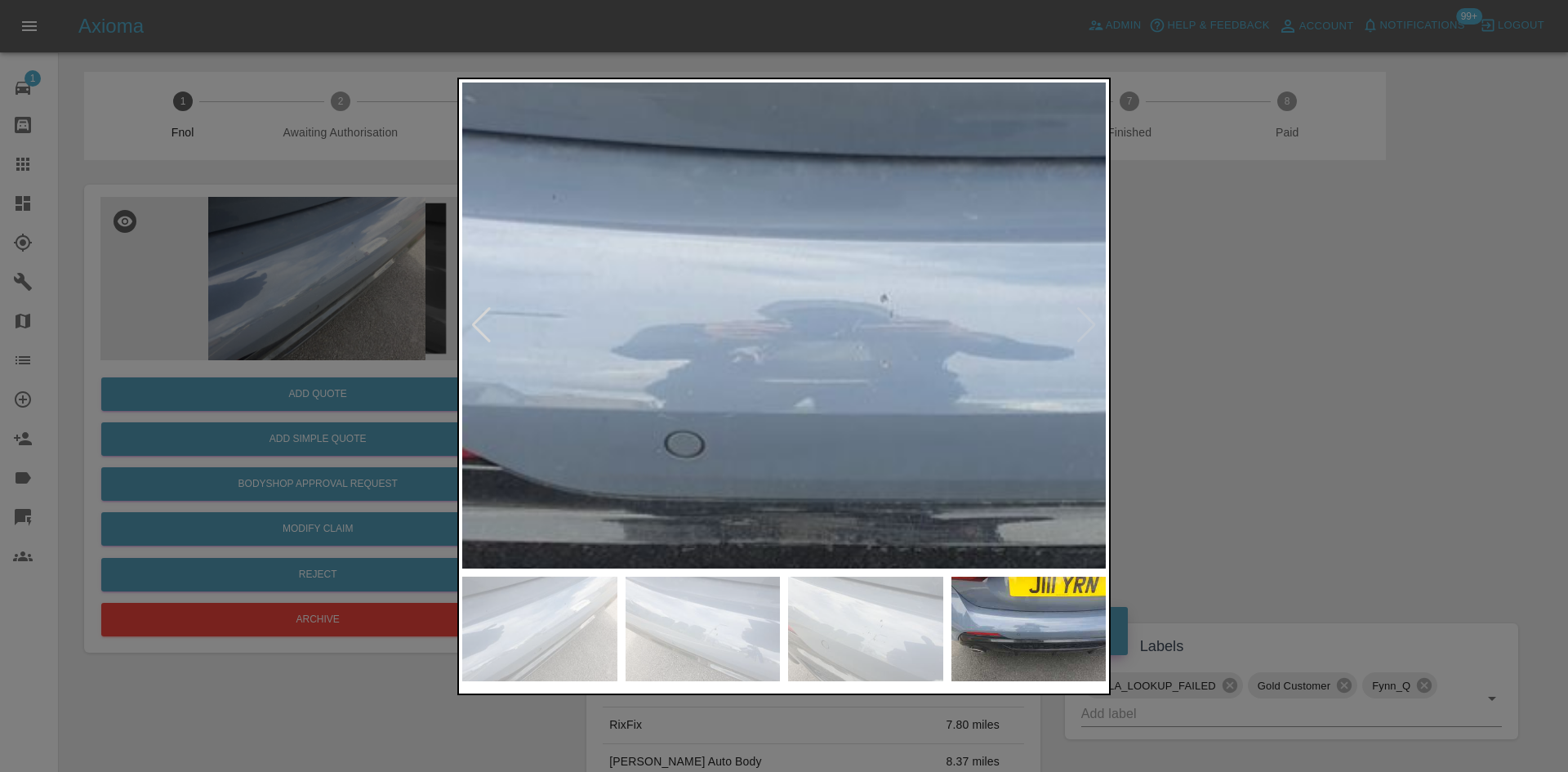
click at [790, 327] on img at bounding box center [812, 376] width 1931 height 1459
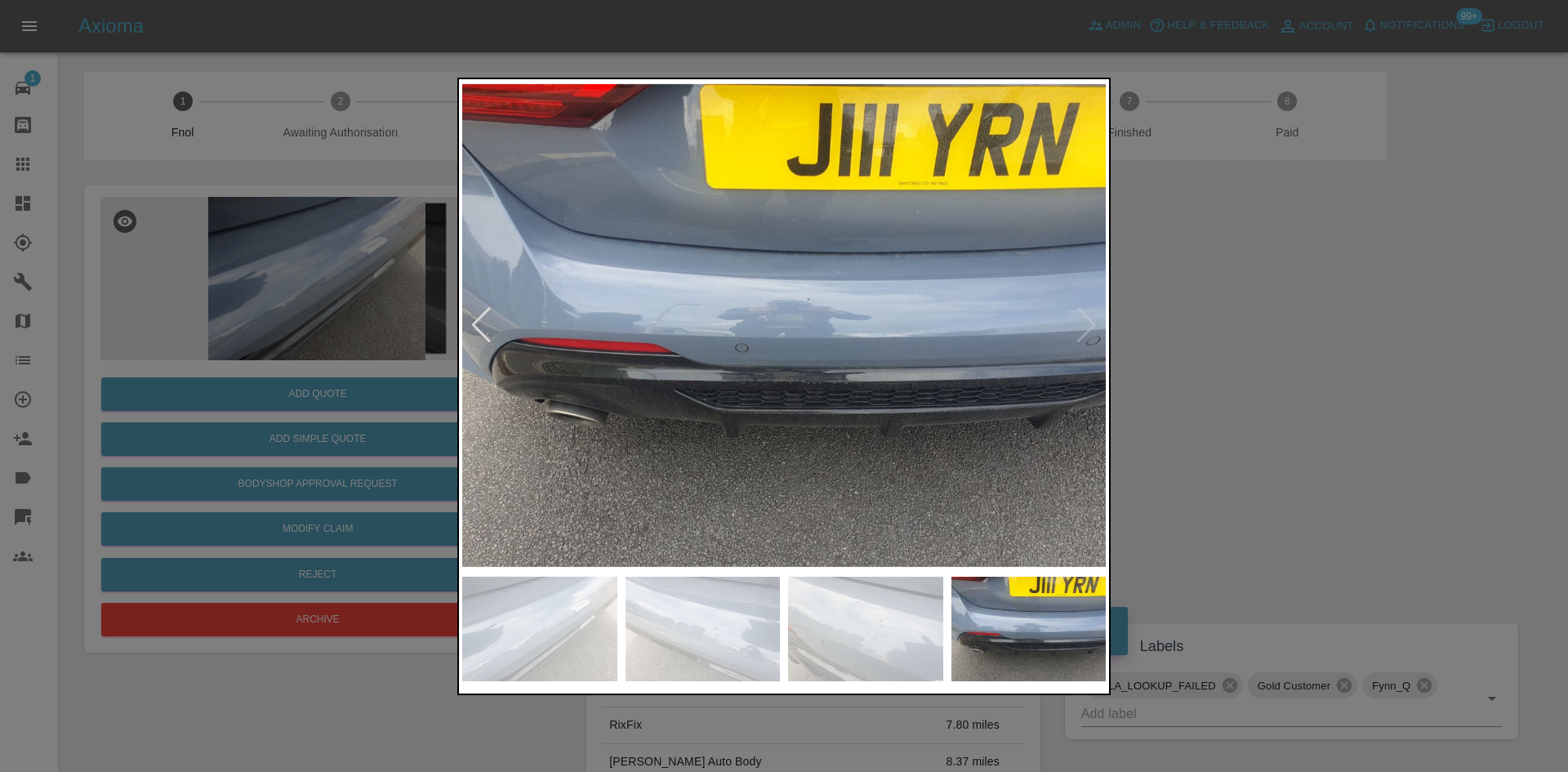
click at [656, 375] on img at bounding box center [783, 325] width 643 height 486
click at [909, 357] on img at bounding box center [783, 325] width 643 height 486
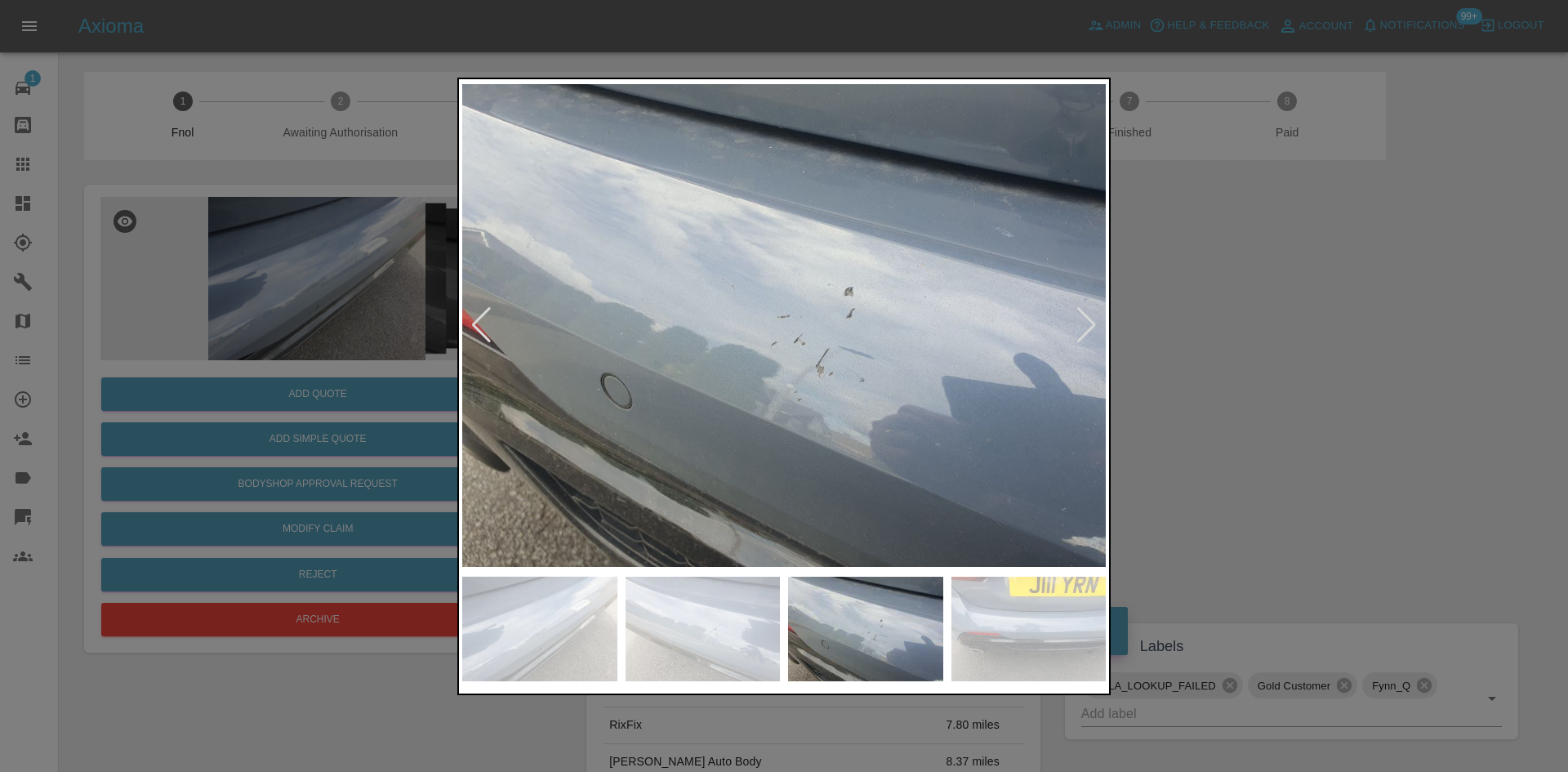
click at [899, 336] on img at bounding box center [783, 325] width 643 height 486
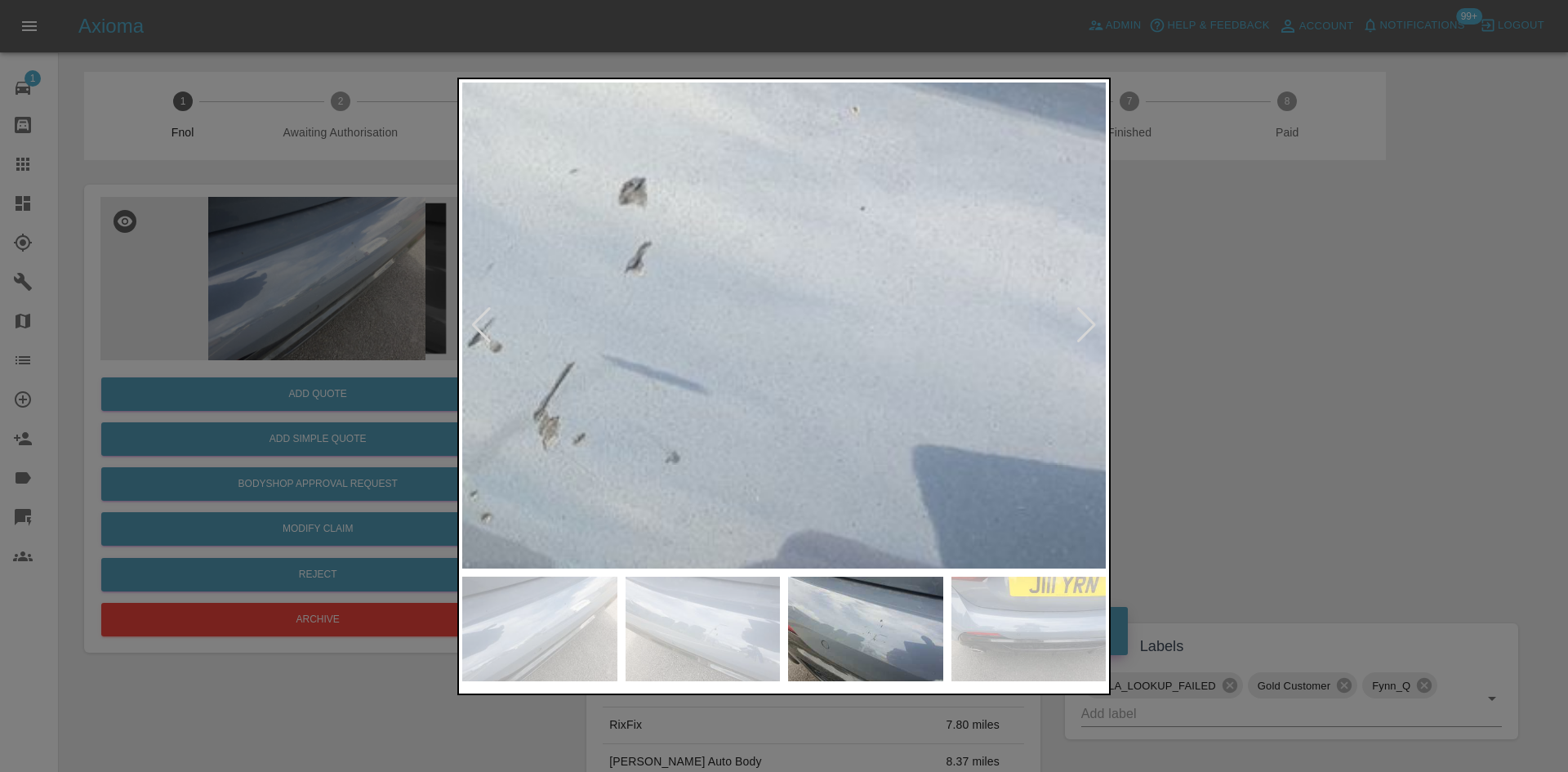
click at [886, 347] on img at bounding box center [439, 293] width 1931 height 1459
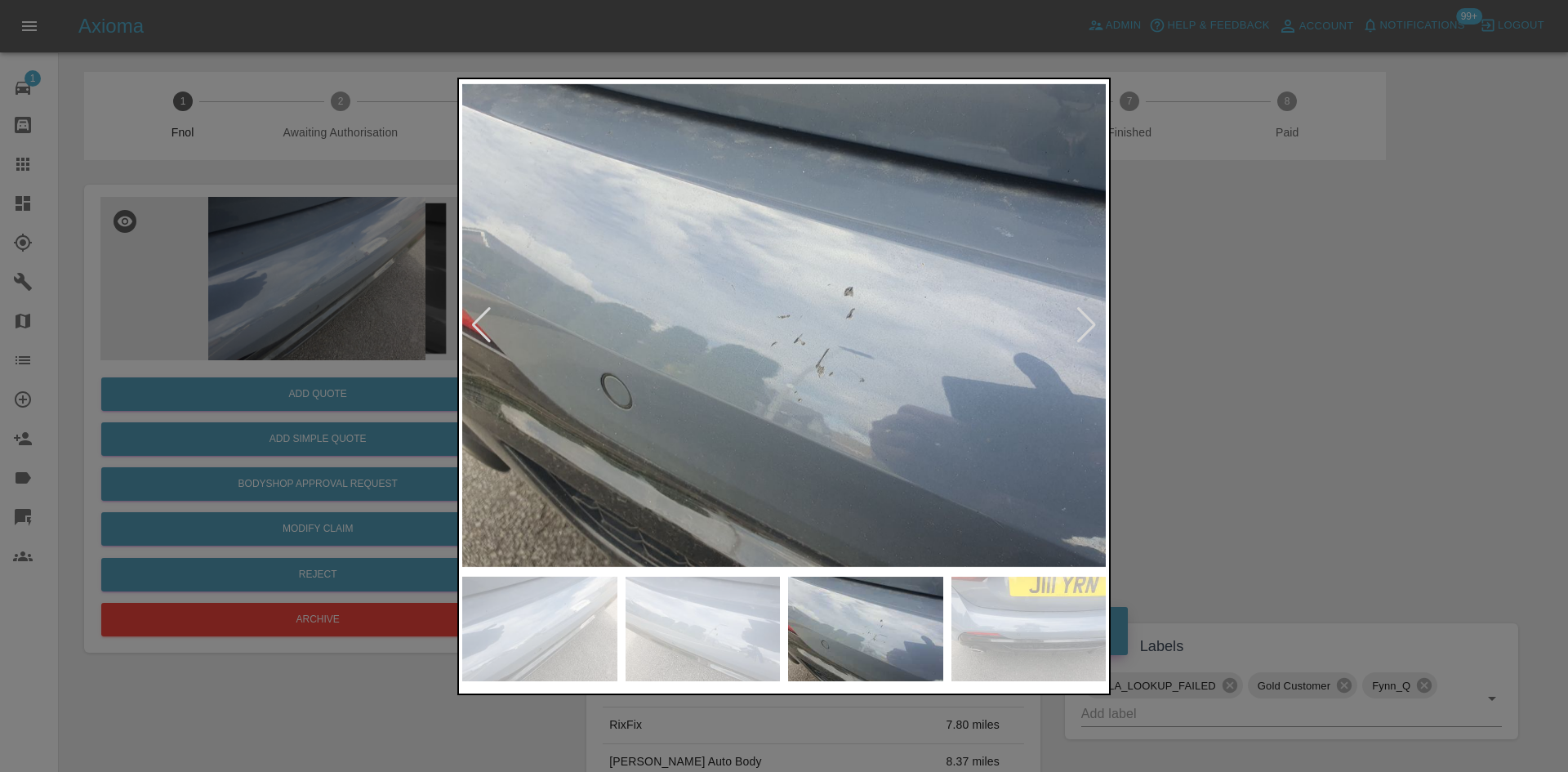
click at [874, 393] on img at bounding box center [783, 325] width 643 height 486
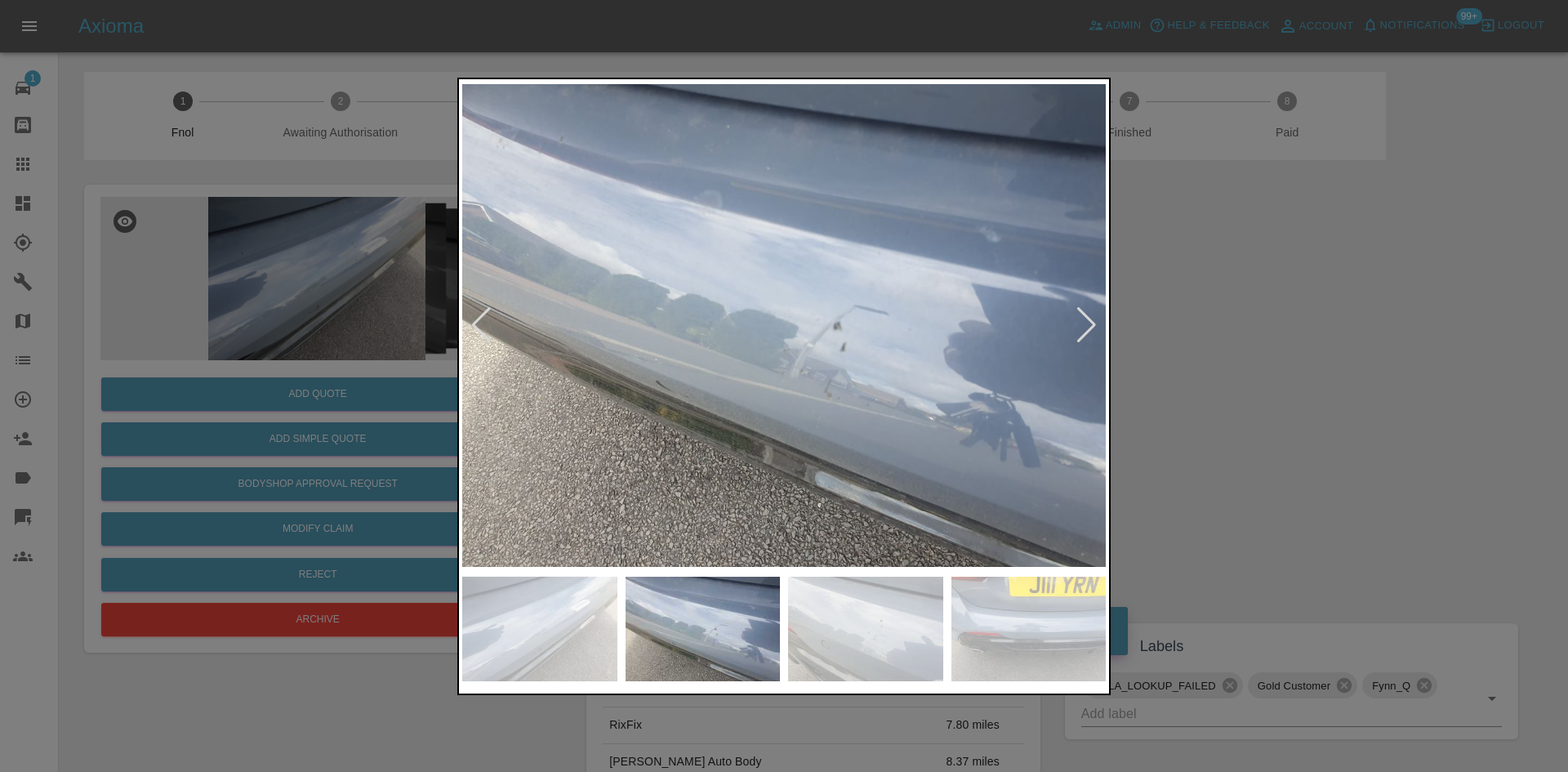
click at [908, 400] on img at bounding box center [783, 325] width 643 height 486
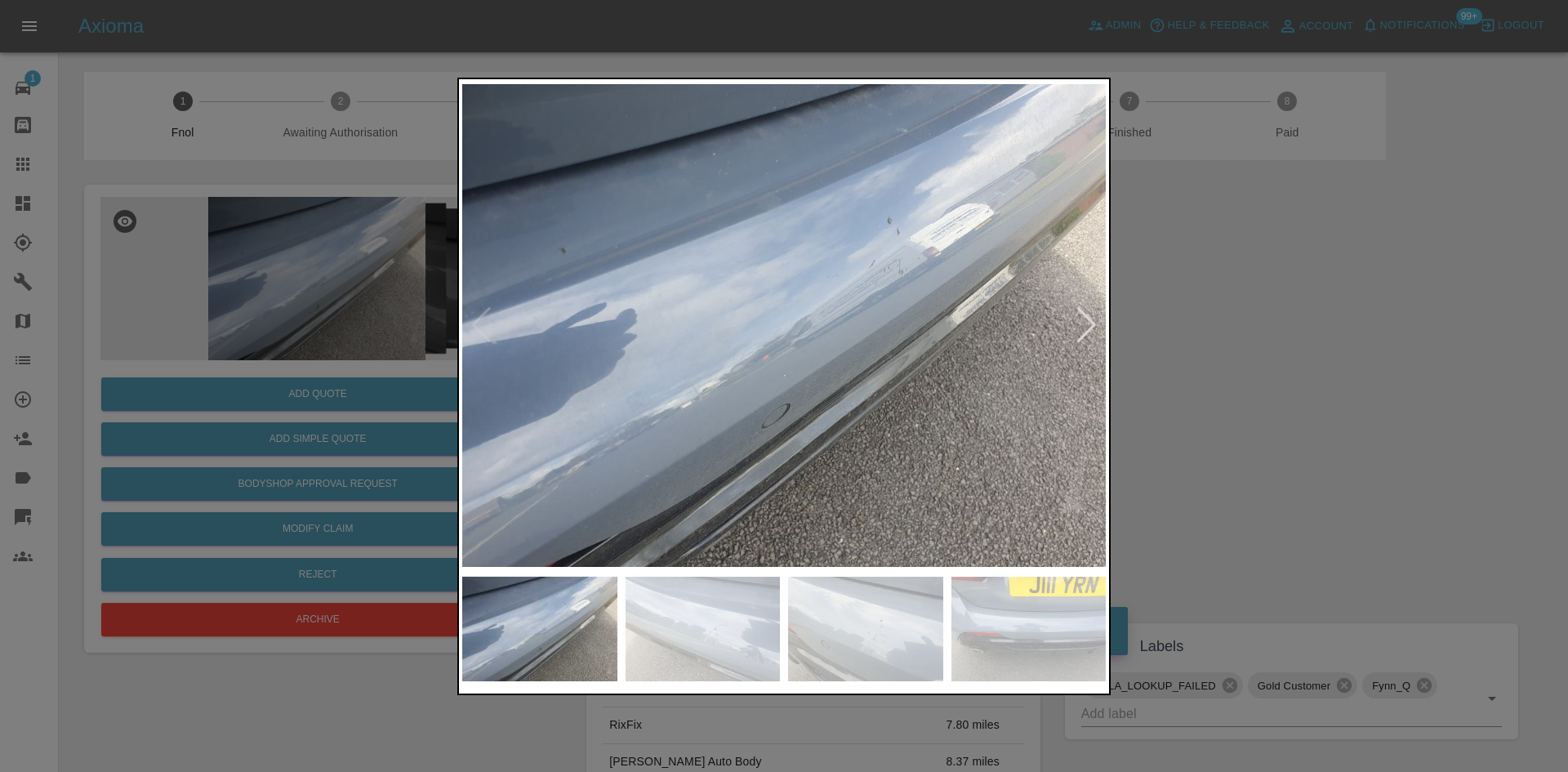
click at [985, 396] on img at bounding box center [783, 325] width 643 height 486
click at [324, 363] on div at bounding box center [784, 386] width 1568 height 772
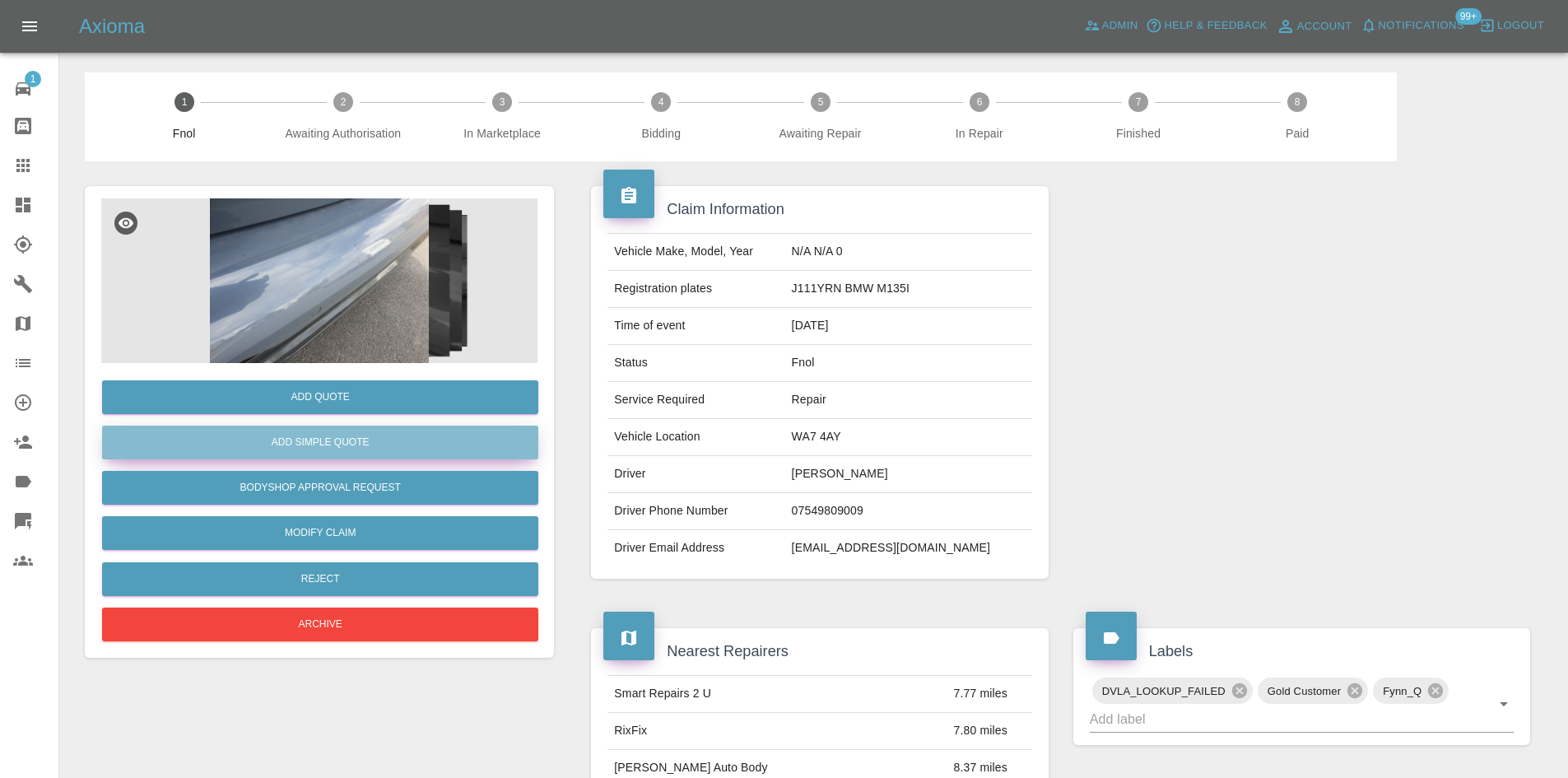
click at [353, 454] on button "Add Simple Quote" at bounding box center [320, 442] width 436 height 34
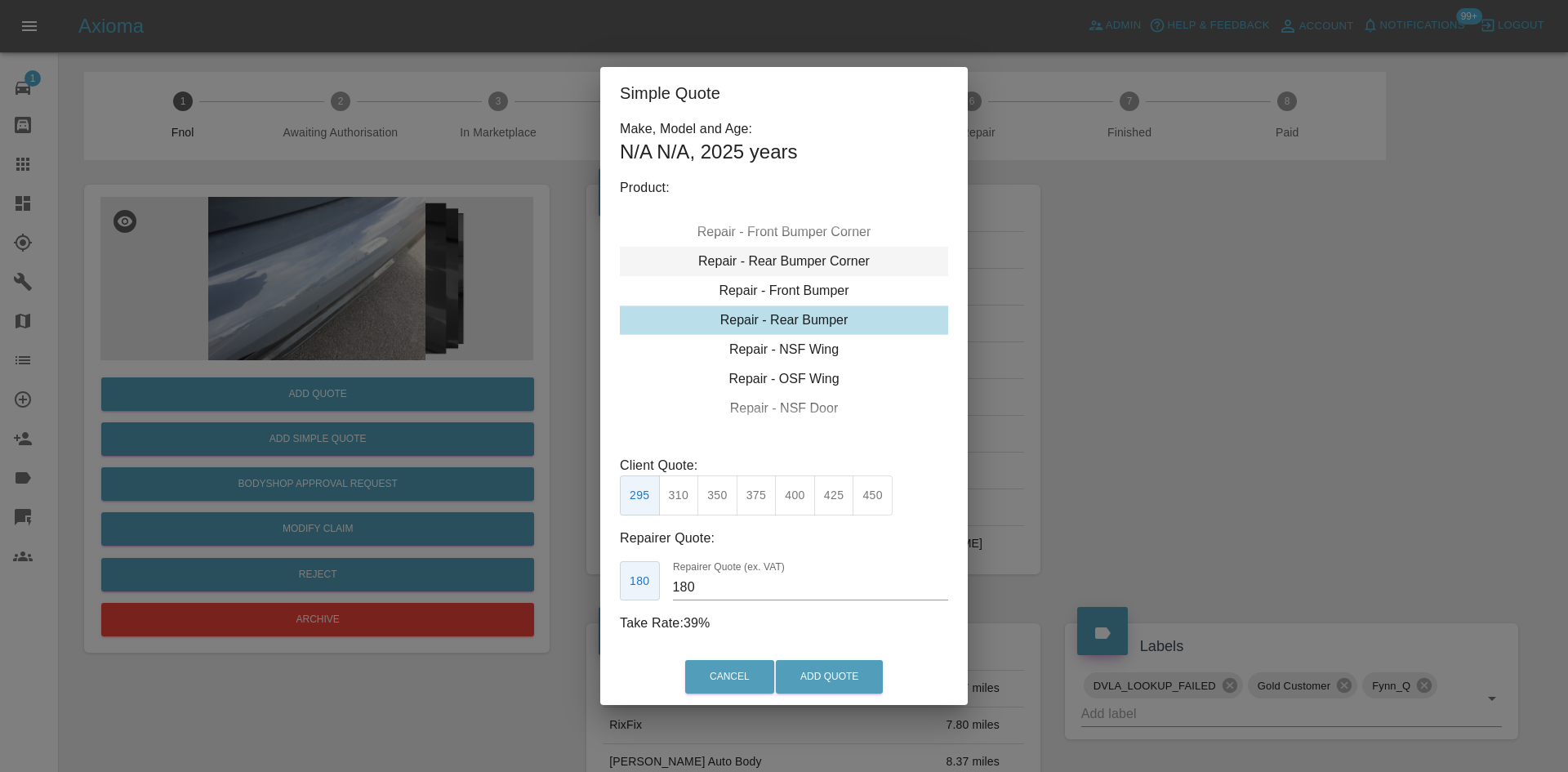
click at [794, 267] on div "Repair - Rear Bumper Corner" at bounding box center [783, 261] width 328 height 29
click at [759, 485] on button "240" at bounding box center [756, 495] width 40 height 40
type input "150"
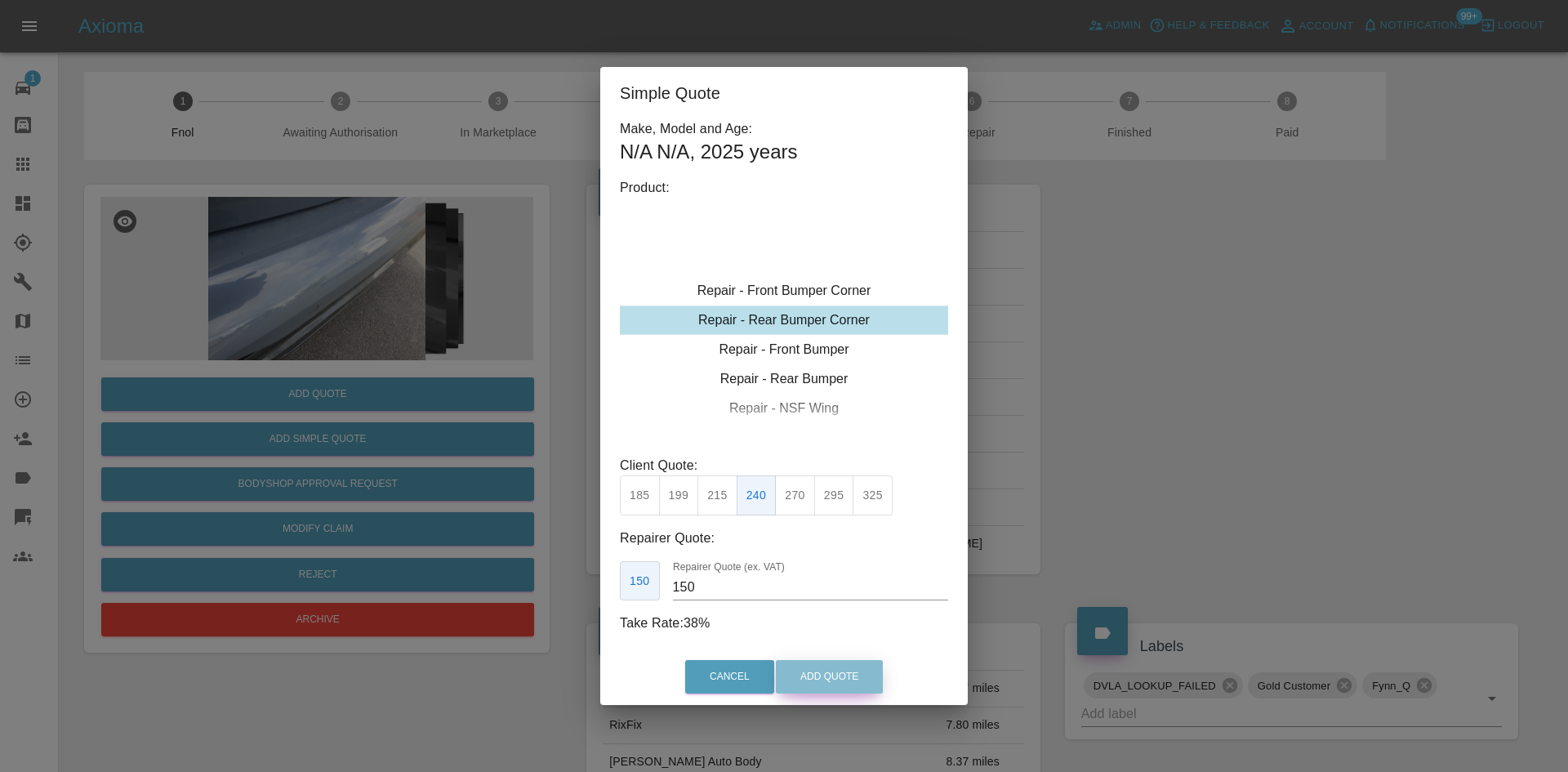
click at [807, 663] on button "Add Quote" at bounding box center [829, 676] width 107 height 33
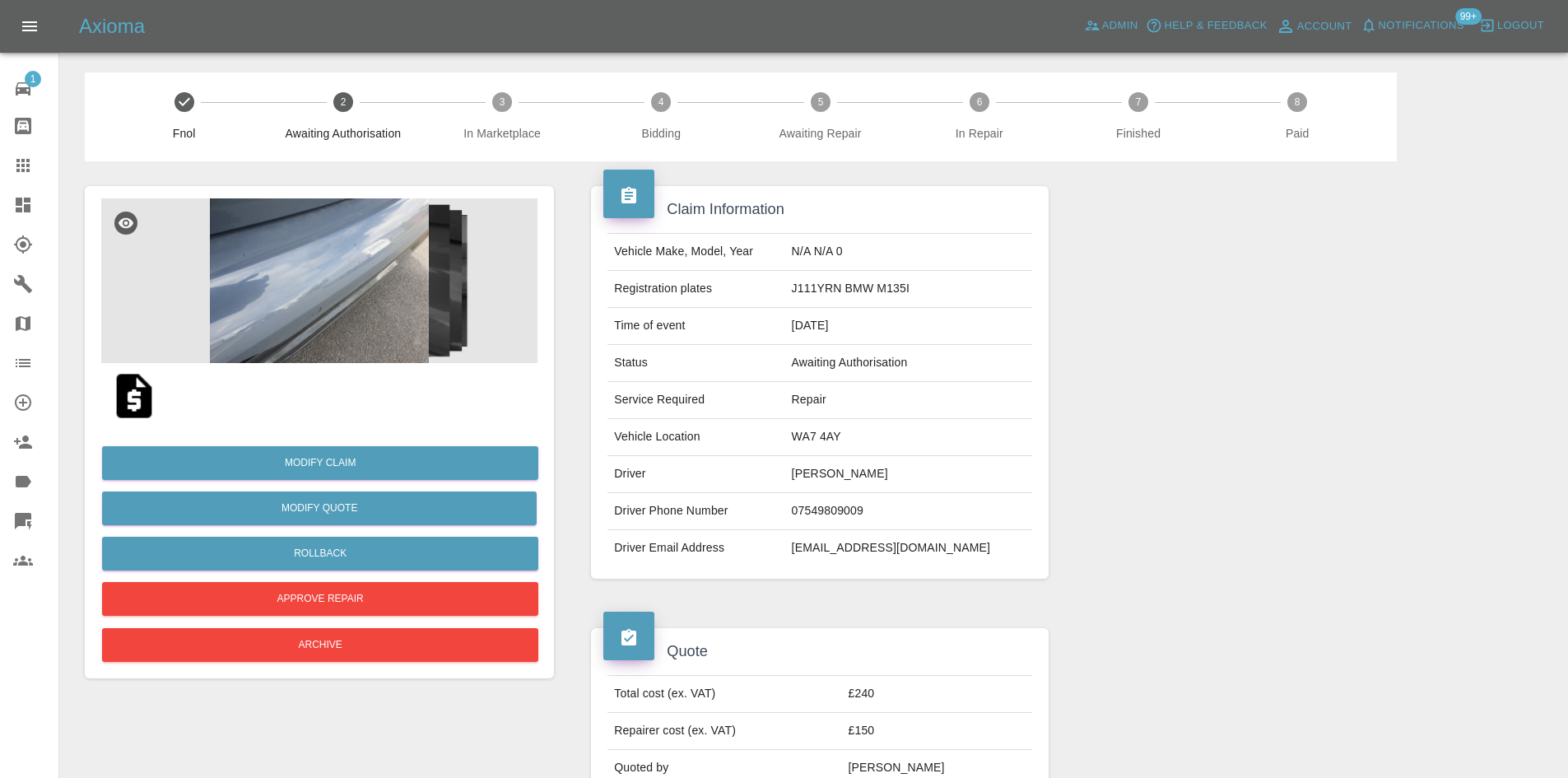
click at [325, 260] on img at bounding box center [319, 281] width 436 height 165
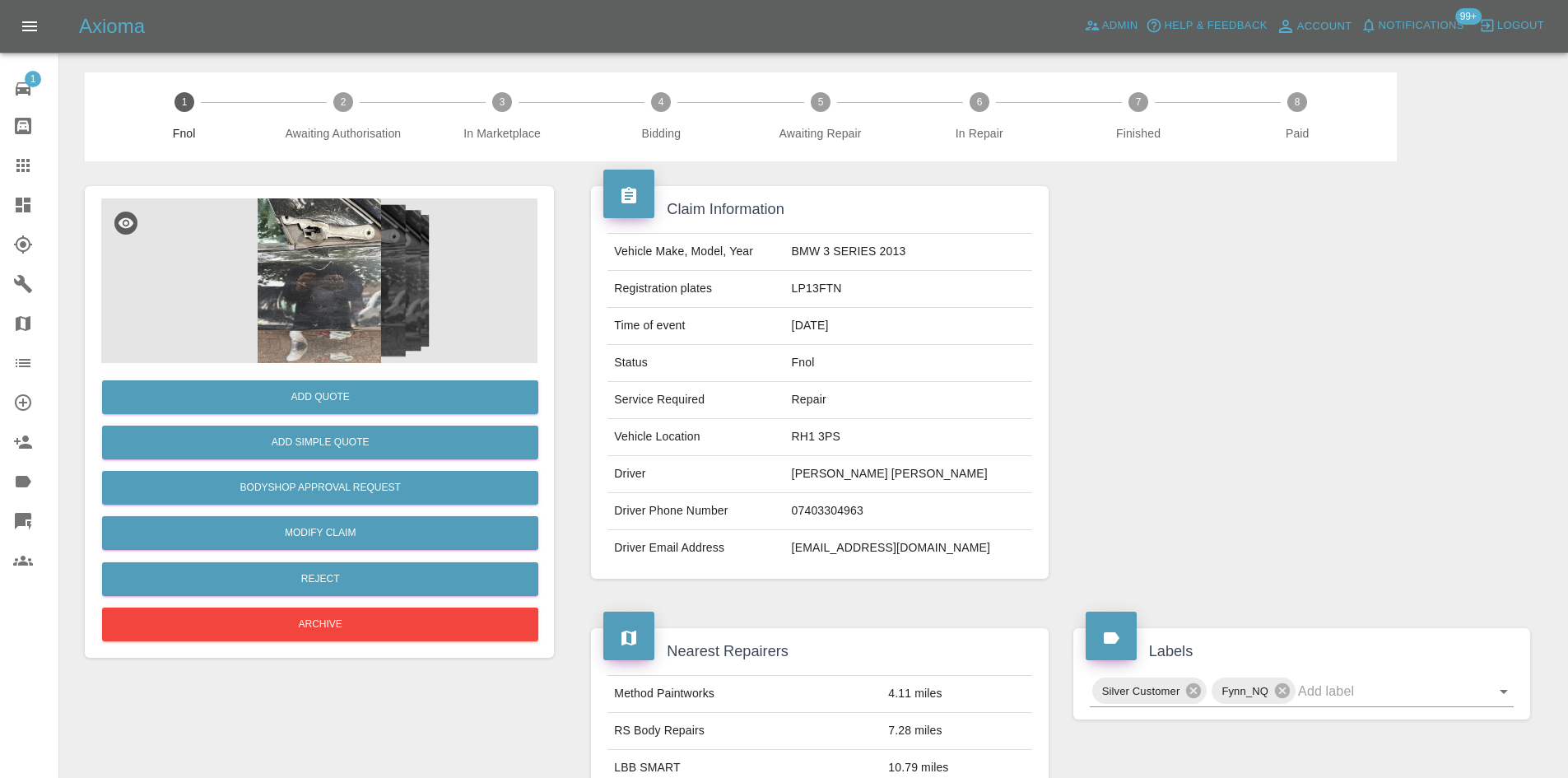
click at [285, 308] on img at bounding box center [319, 281] width 436 height 165
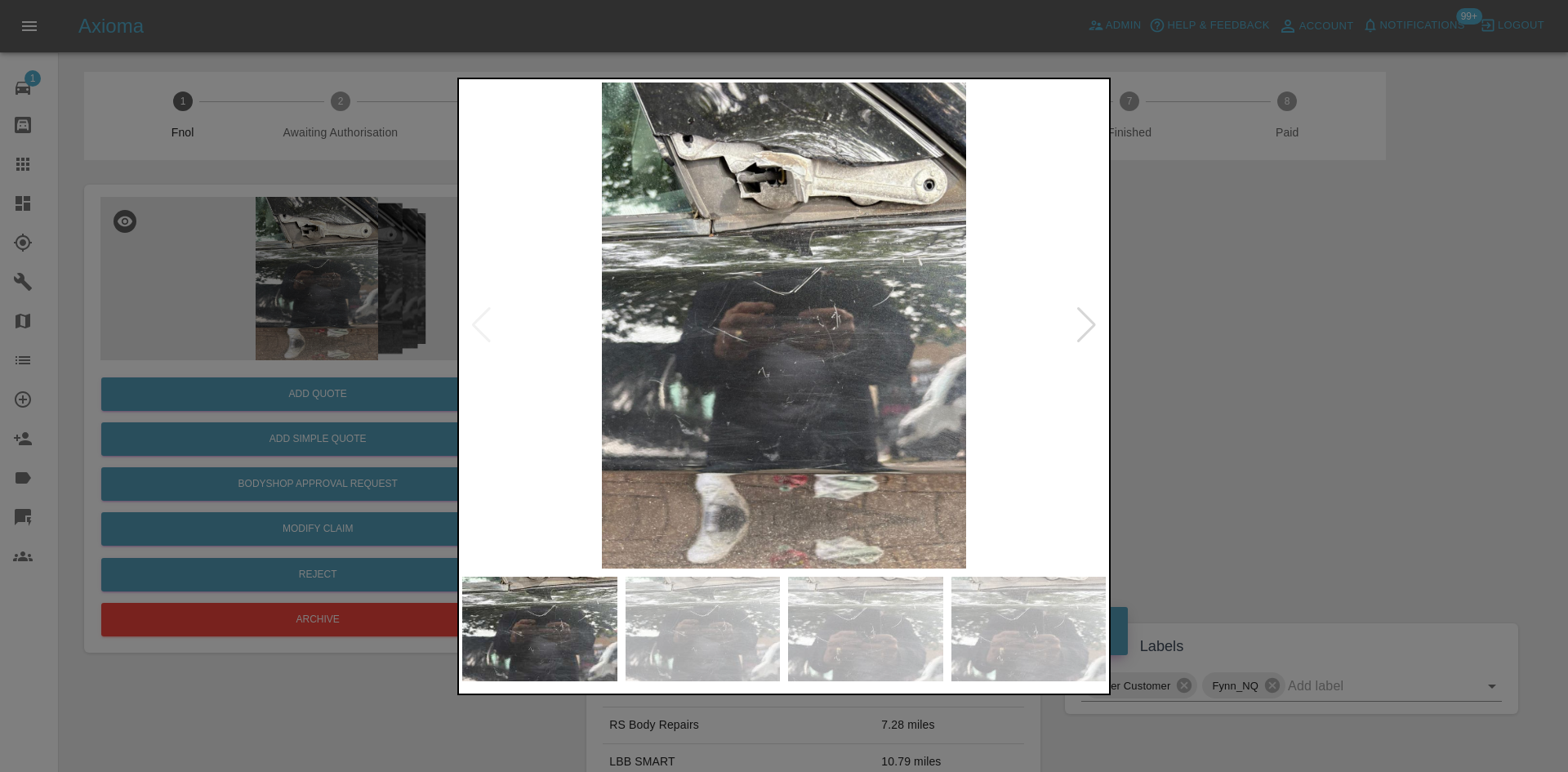
click at [680, 334] on img at bounding box center [783, 325] width 643 height 486
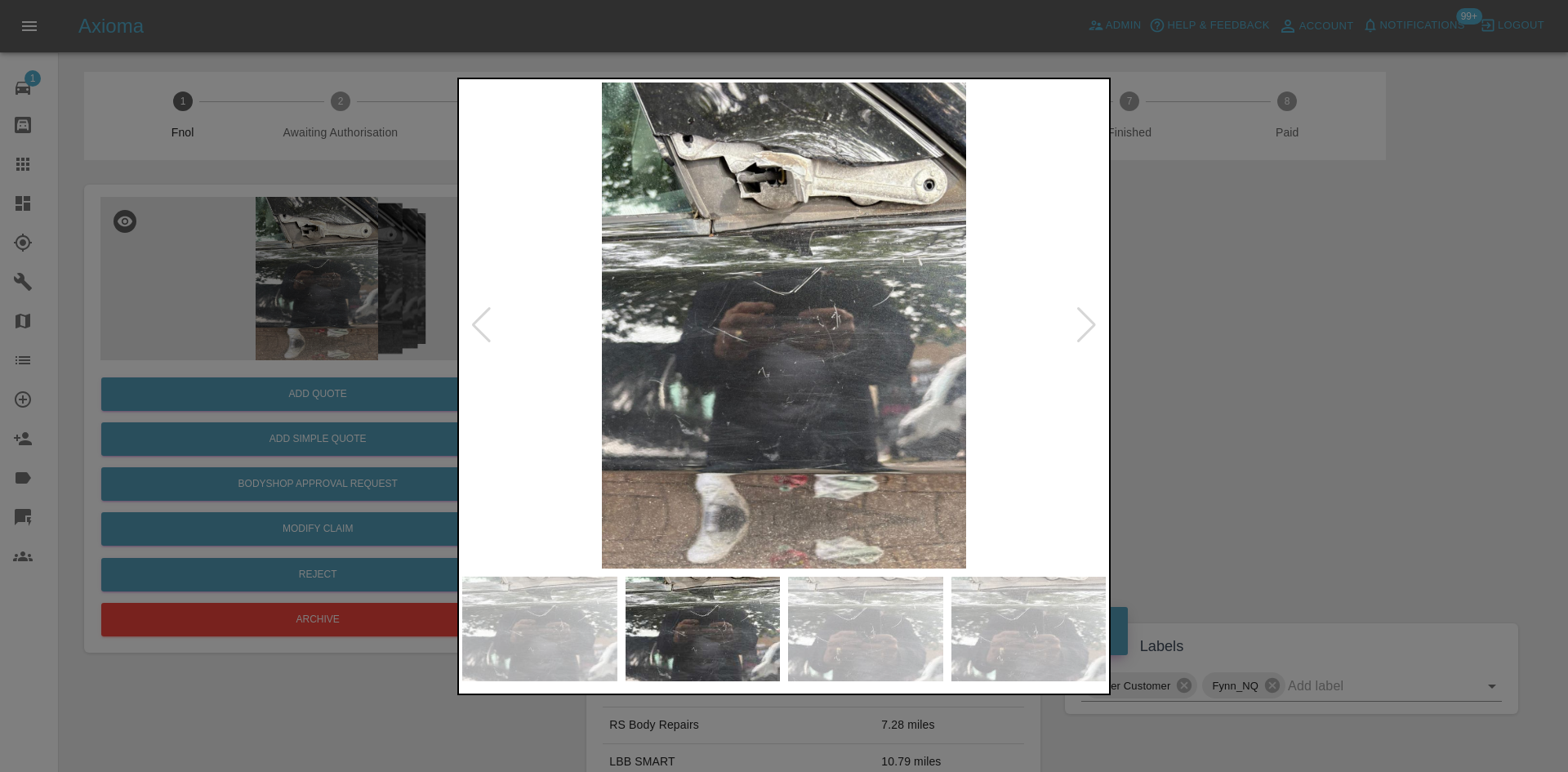
click at [523, 333] on img at bounding box center [783, 325] width 643 height 486
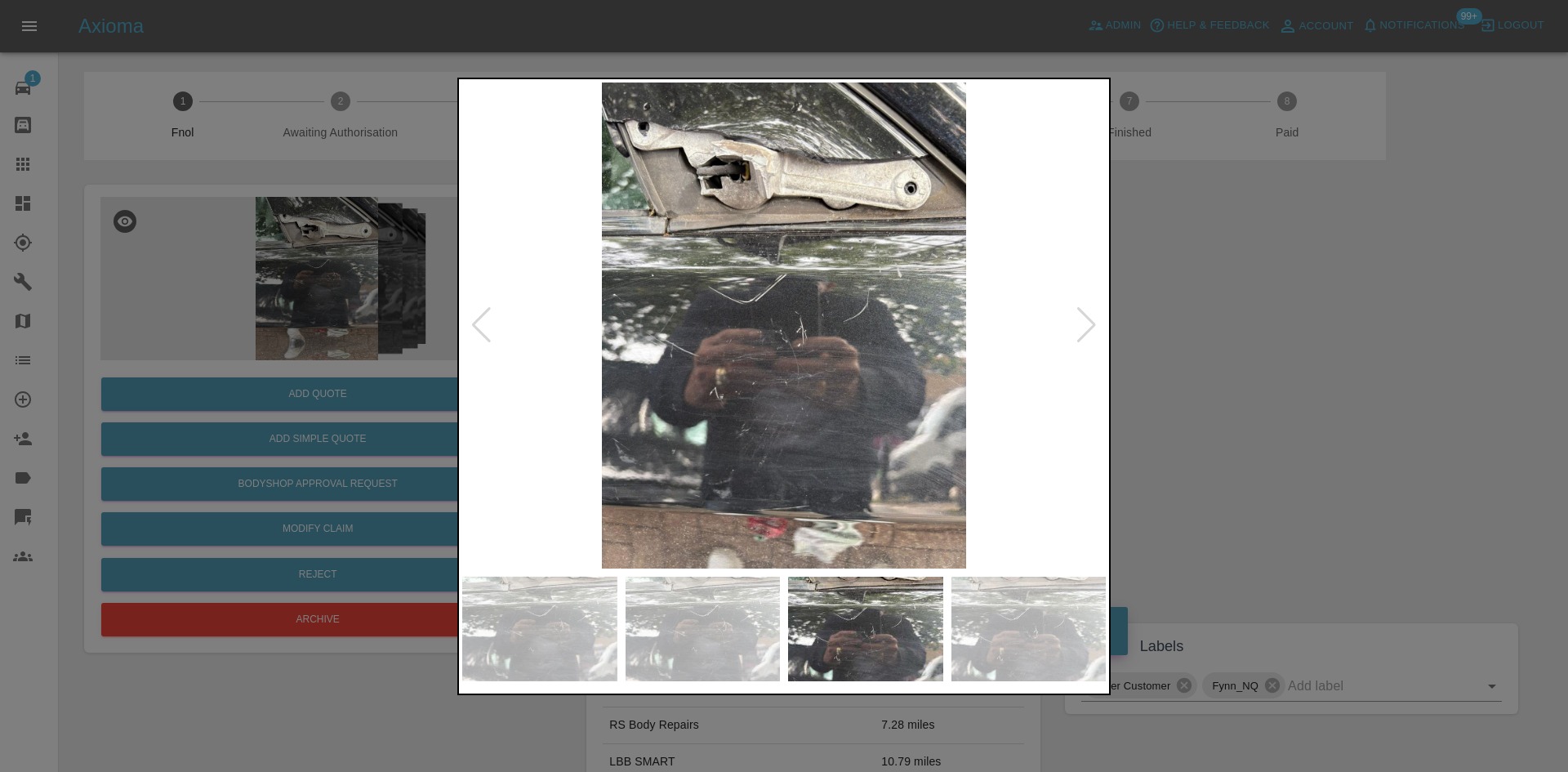
click at [283, 288] on div at bounding box center [784, 386] width 1568 height 772
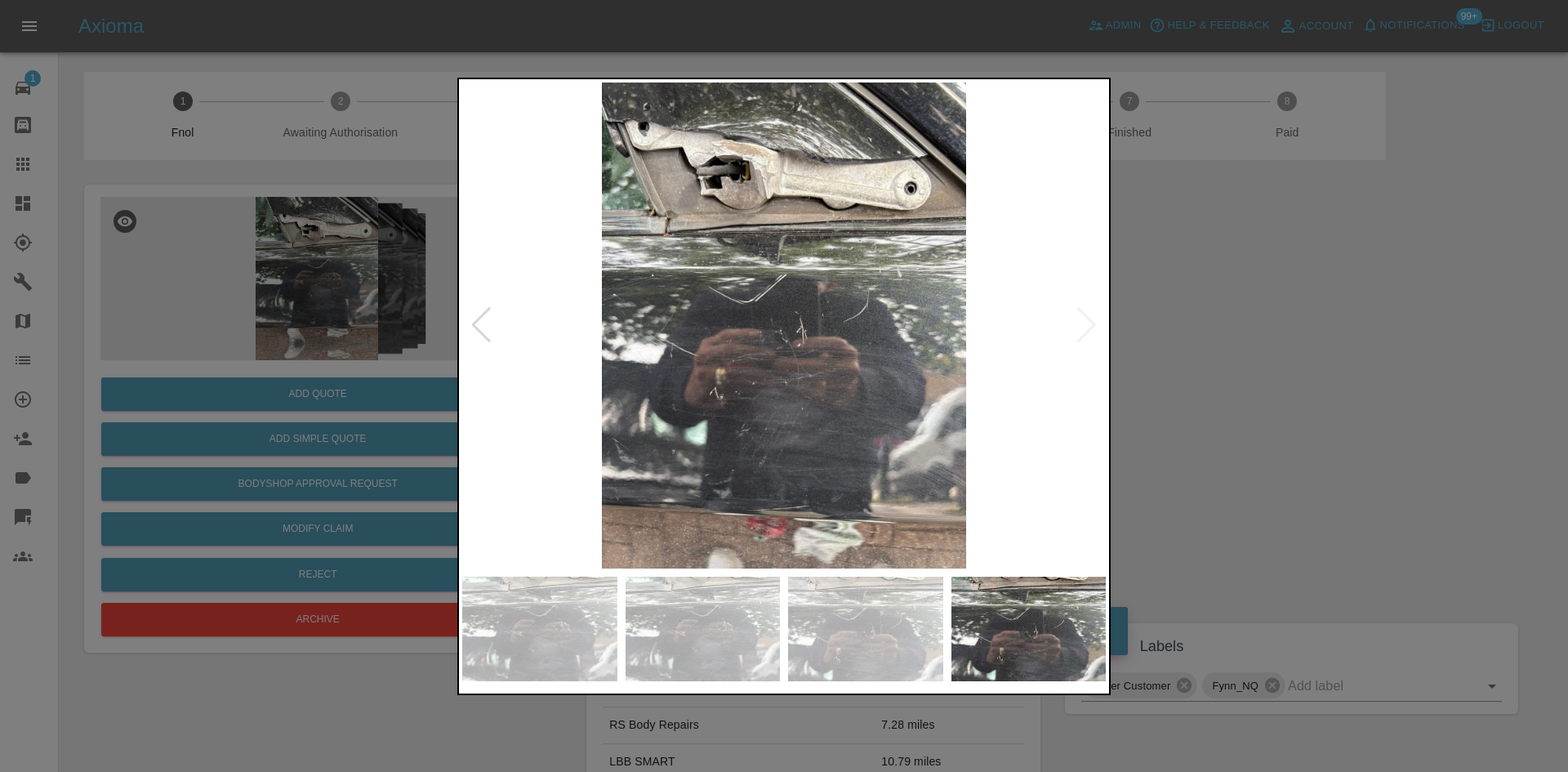
click at [485, 276] on img at bounding box center [783, 325] width 643 height 486
click at [750, 321] on img at bounding box center [783, 325] width 643 height 486
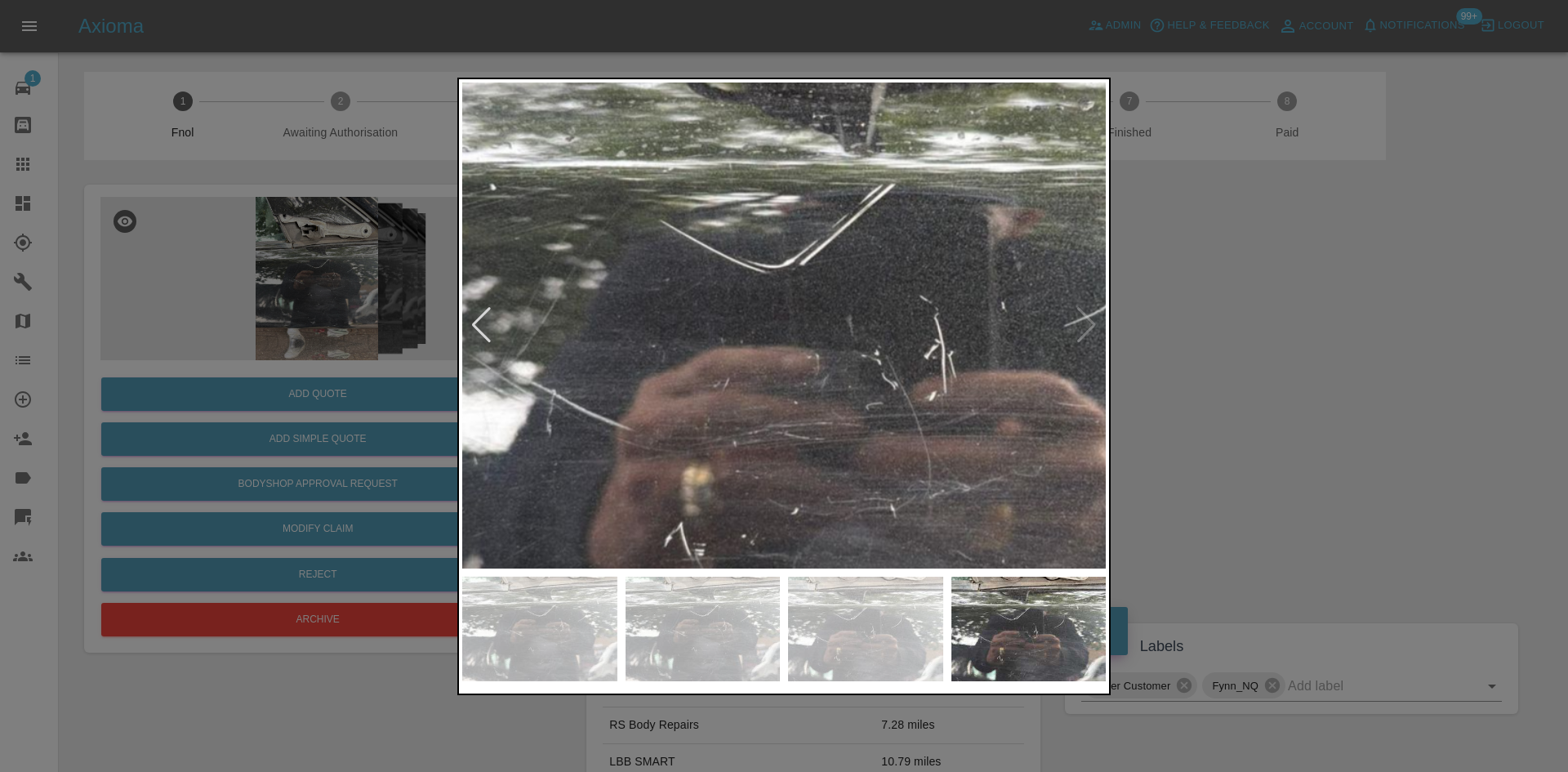
click at [258, 317] on div at bounding box center [784, 386] width 1568 height 772
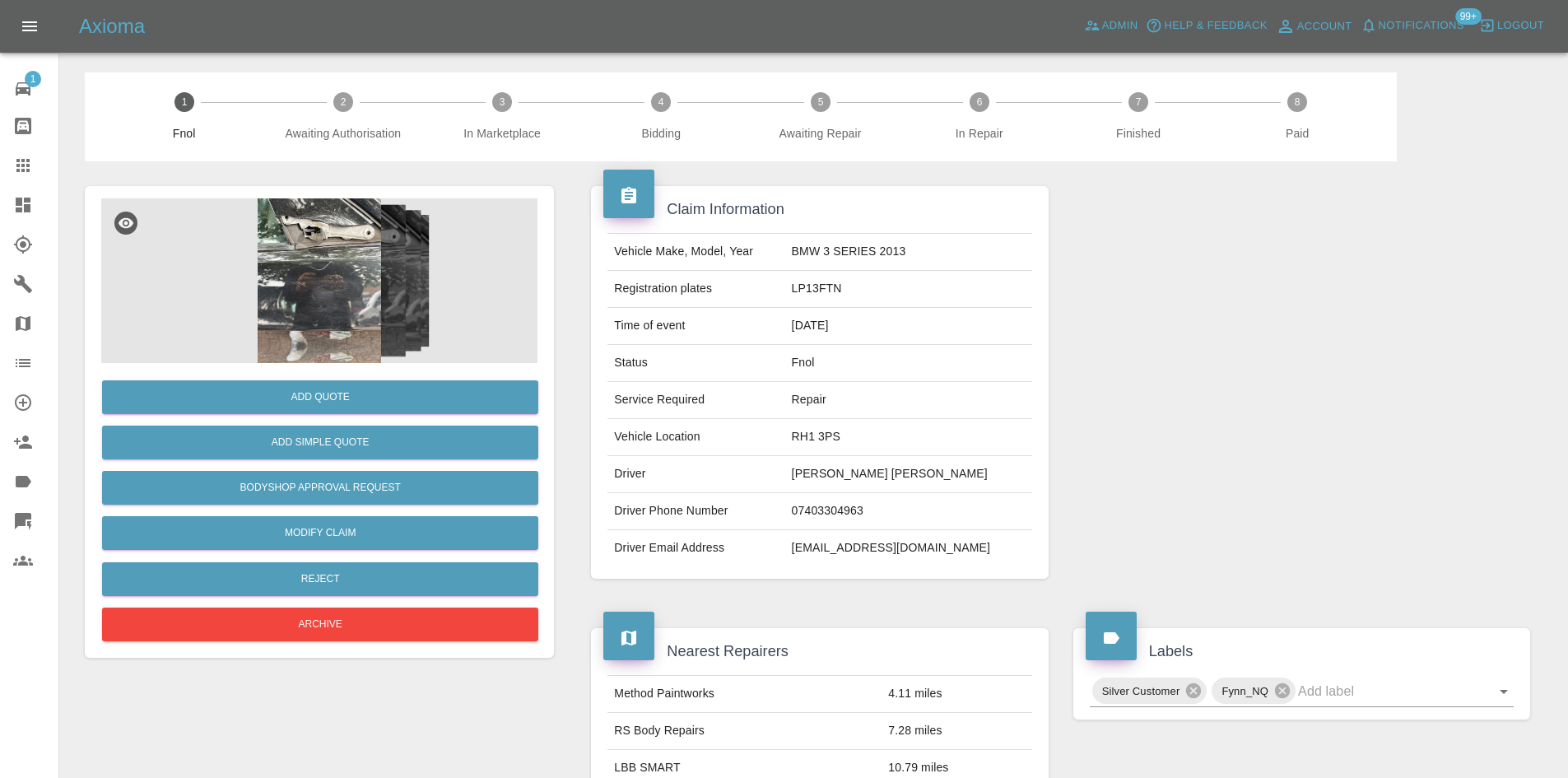
click at [336, 255] on img at bounding box center [319, 281] width 436 height 165
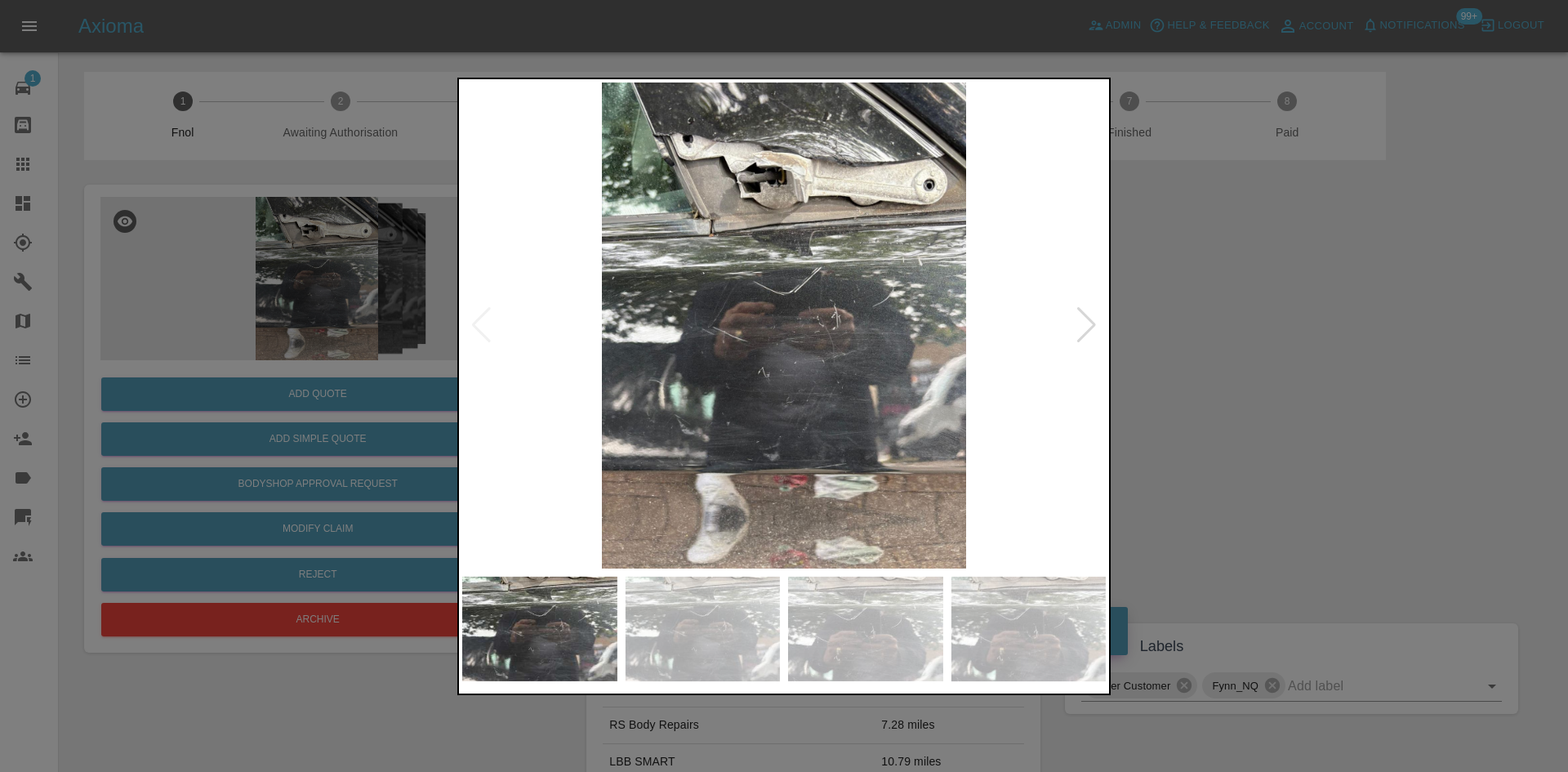
click at [636, 362] on img at bounding box center [783, 325] width 643 height 486
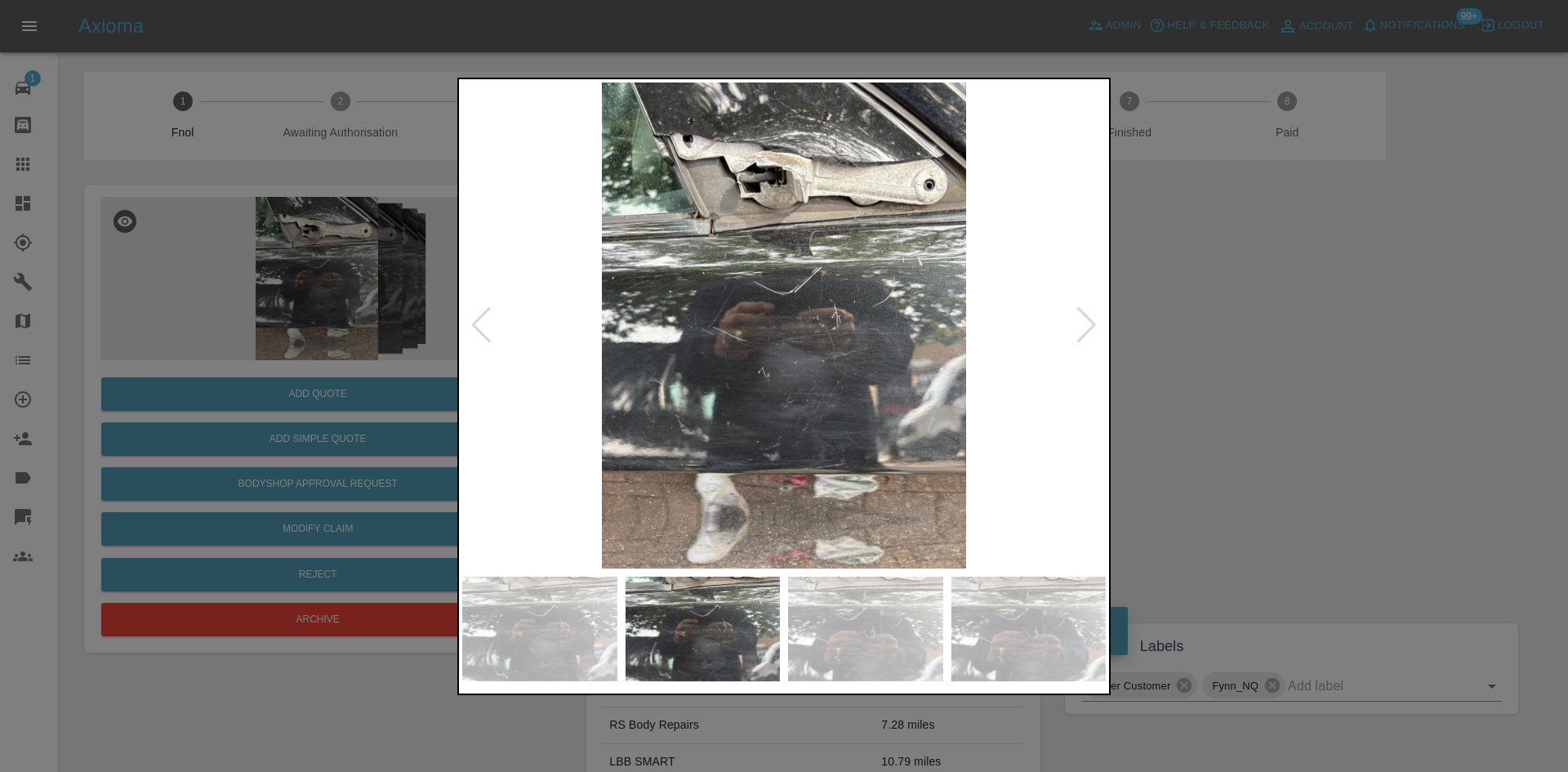
click at [851, 303] on img at bounding box center [783, 325] width 643 height 486
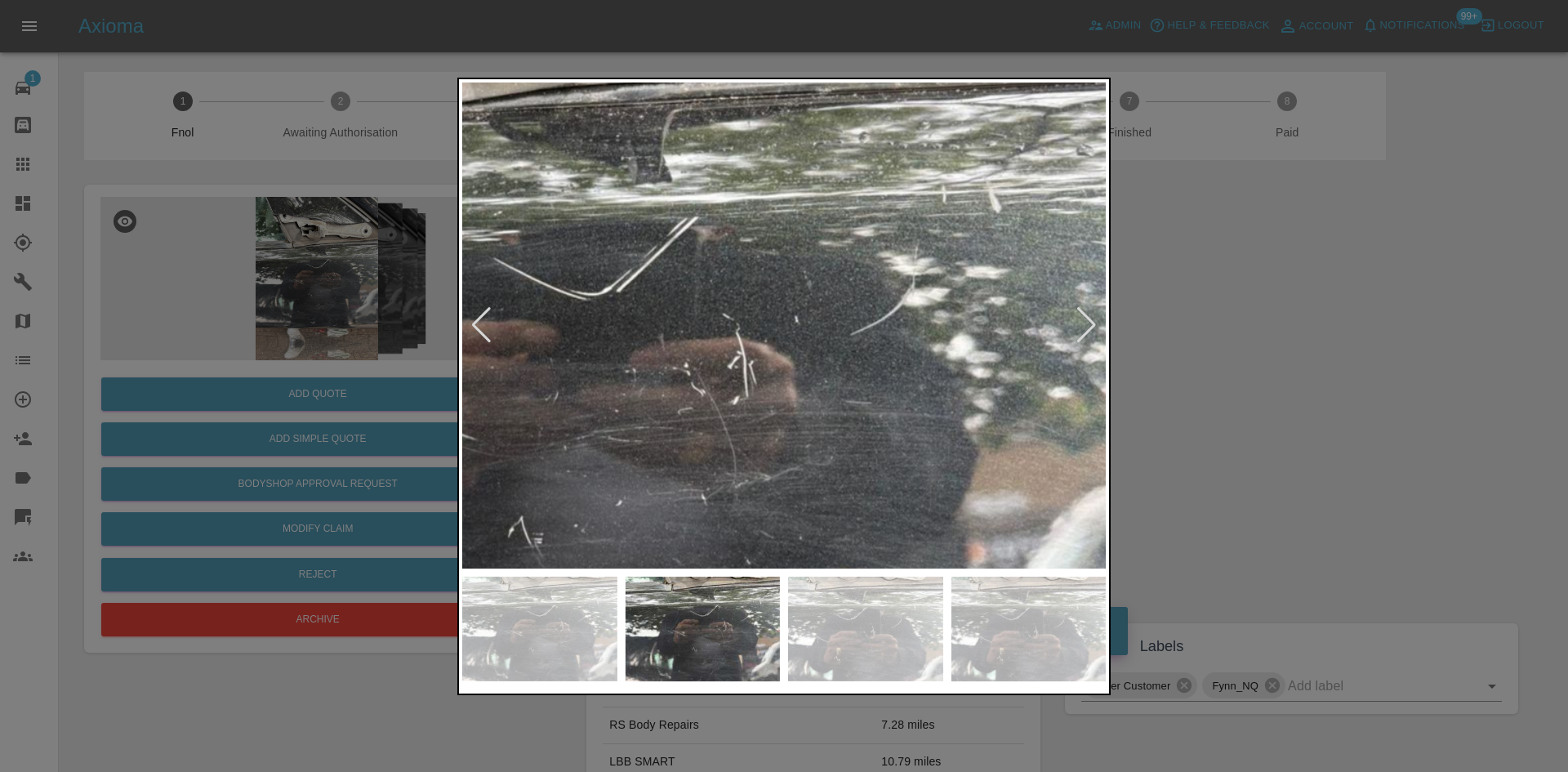
click at [778, 307] on img at bounding box center [585, 391] width 1931 height 1459
click at [777, 307] on img at bounding box center [585, 391] width 1931 height 1459
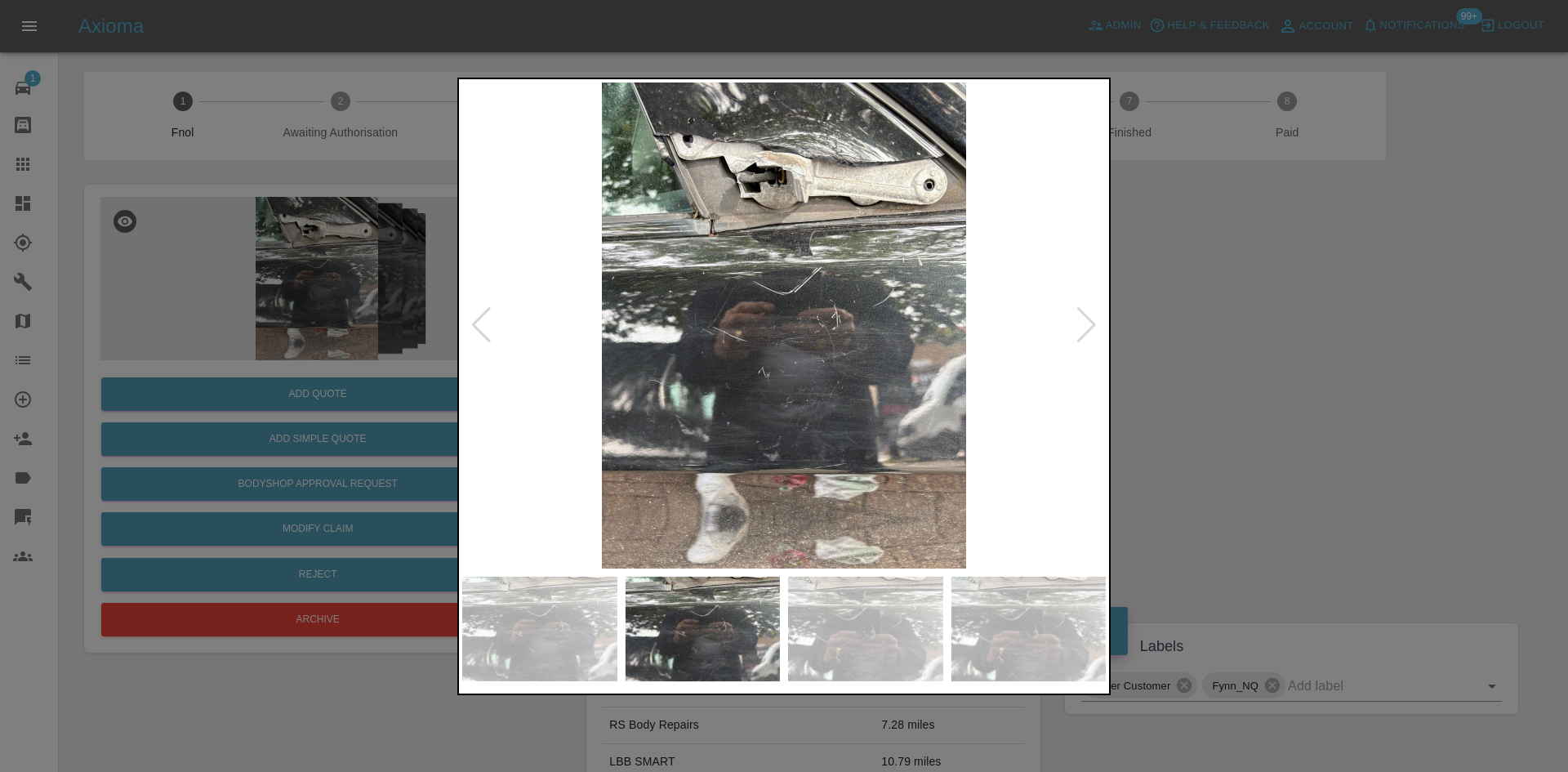
click at [405, 299] on div at bounding box center [784, 386] width 1568 height 772
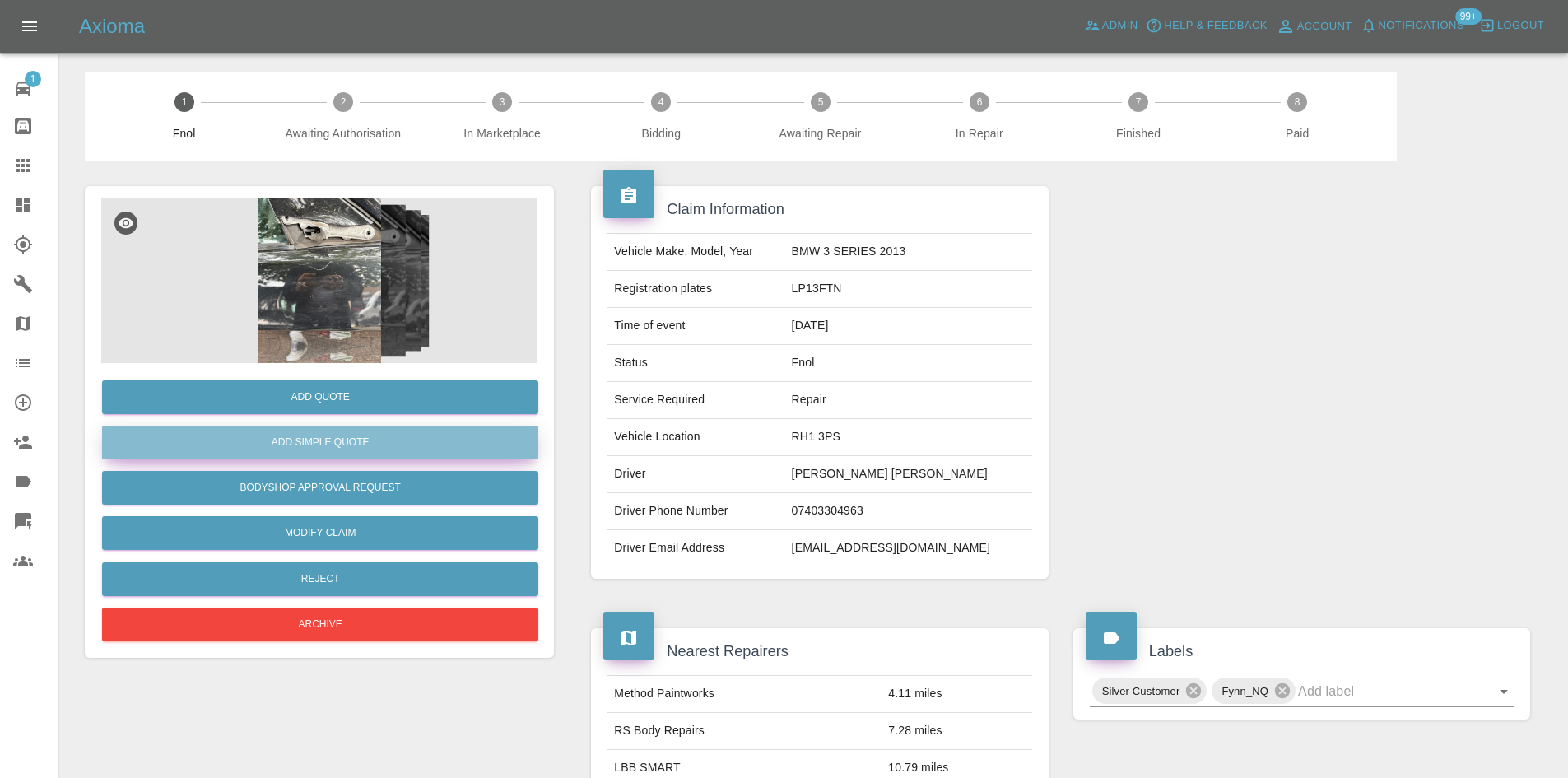
click at [354, 452] on button "Add Simple Quote" at bounding box center [320, 442] width 436 height 34
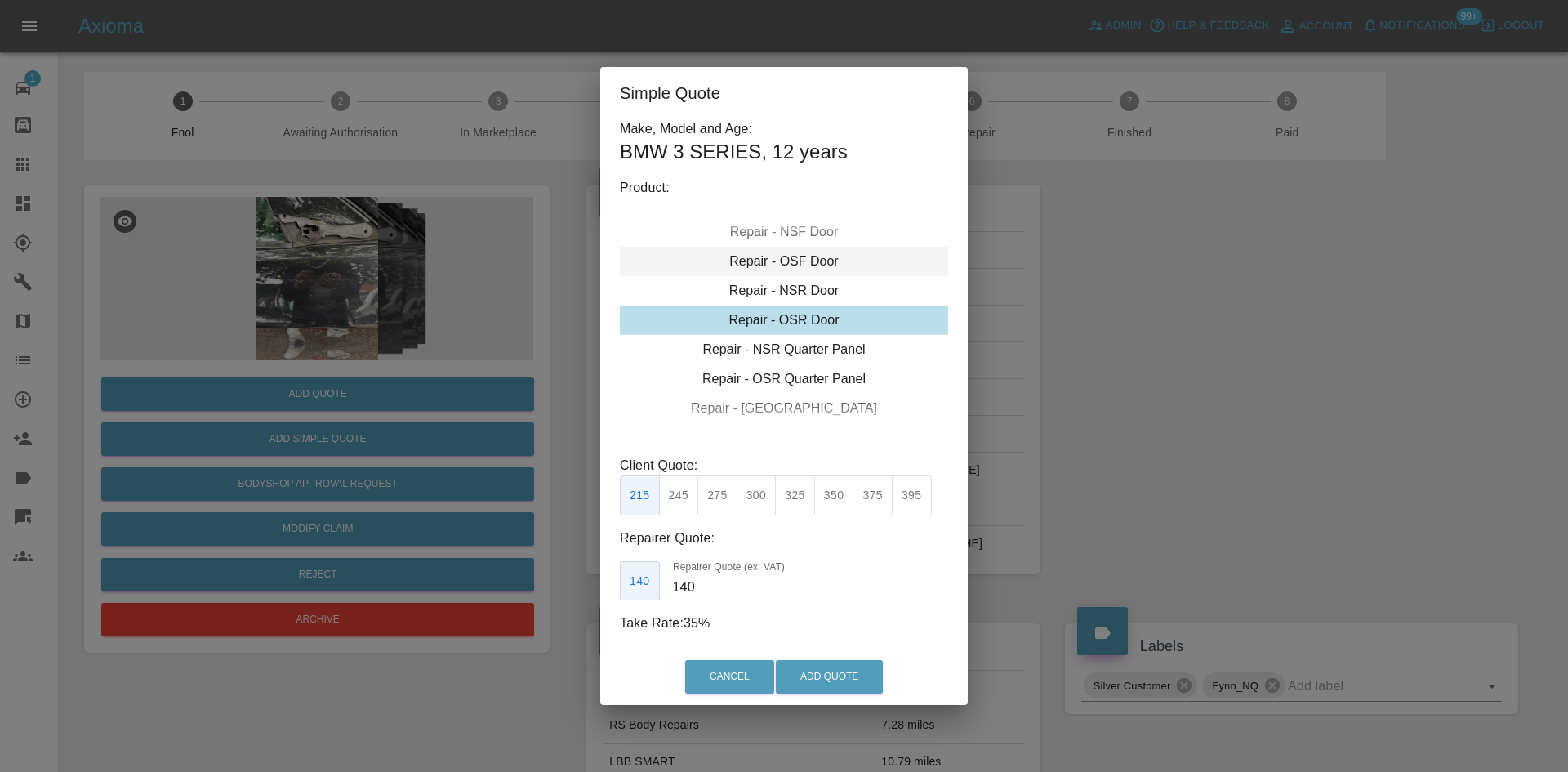
click at [791, 256] on div "Repair - OSF Door" at bounding box center [783, 261] width 328 height 29
click at [672, 505] on button "245" at bounding box center [679, 495] width 40 height 40
type input "160"
click at [820, 677] on button "Add Quote" at bounding box center [829, 676] width 107 height 33
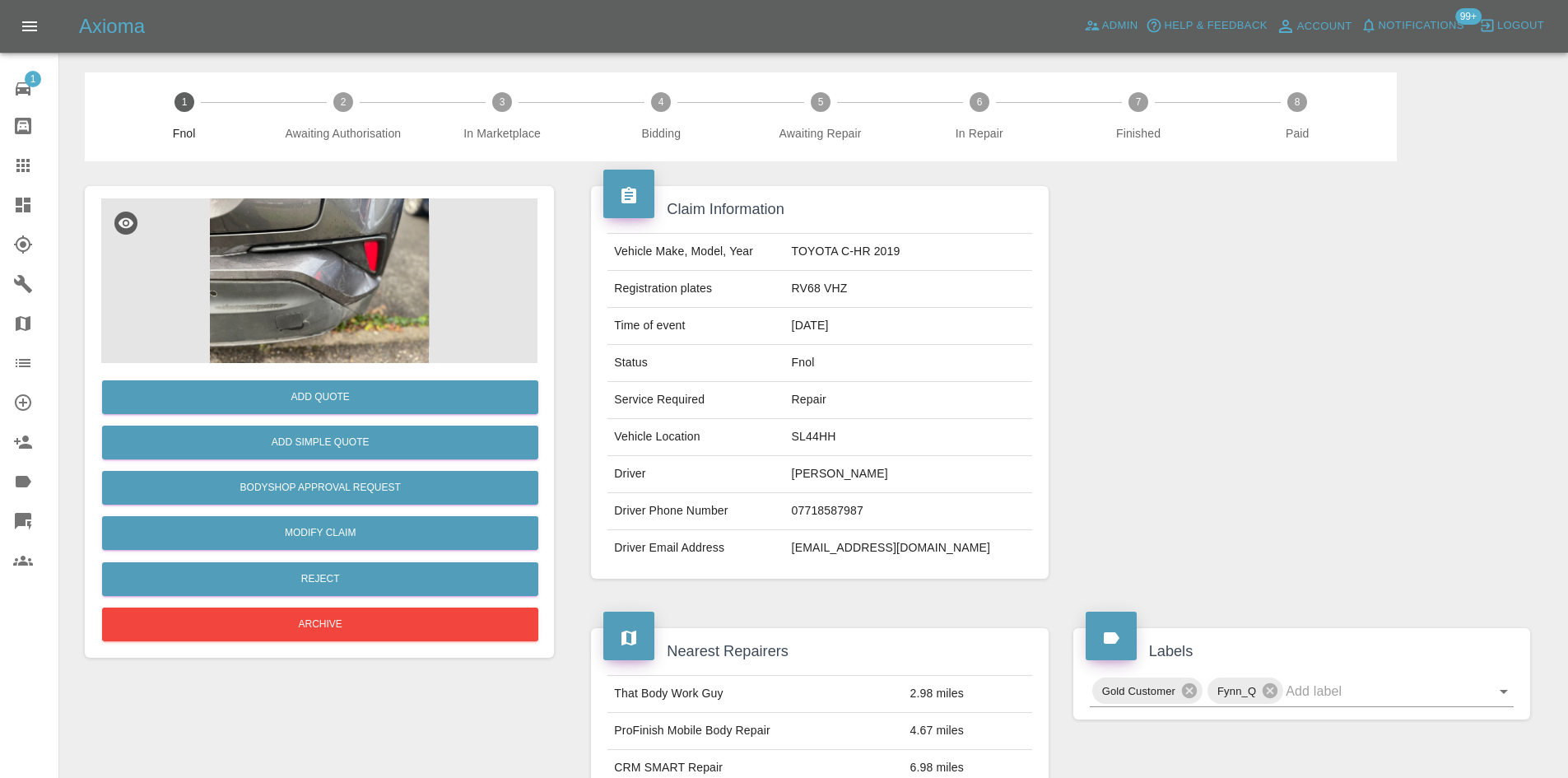
click at [372, 258] on img at bounding box center [319, 281] width 436 height 165
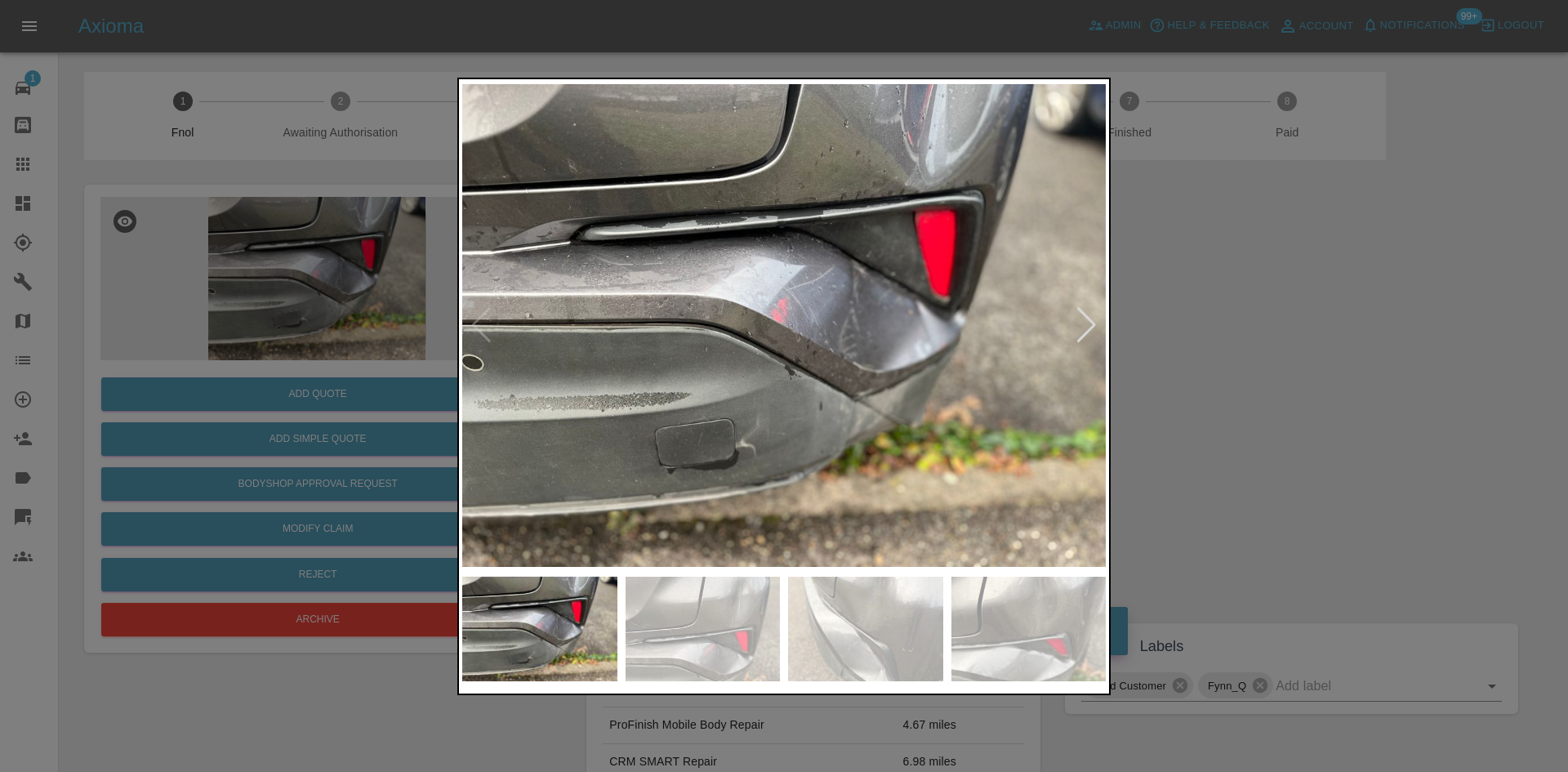
click at [753, 415] on img at bounding box center [783, 325] width 643 height 486
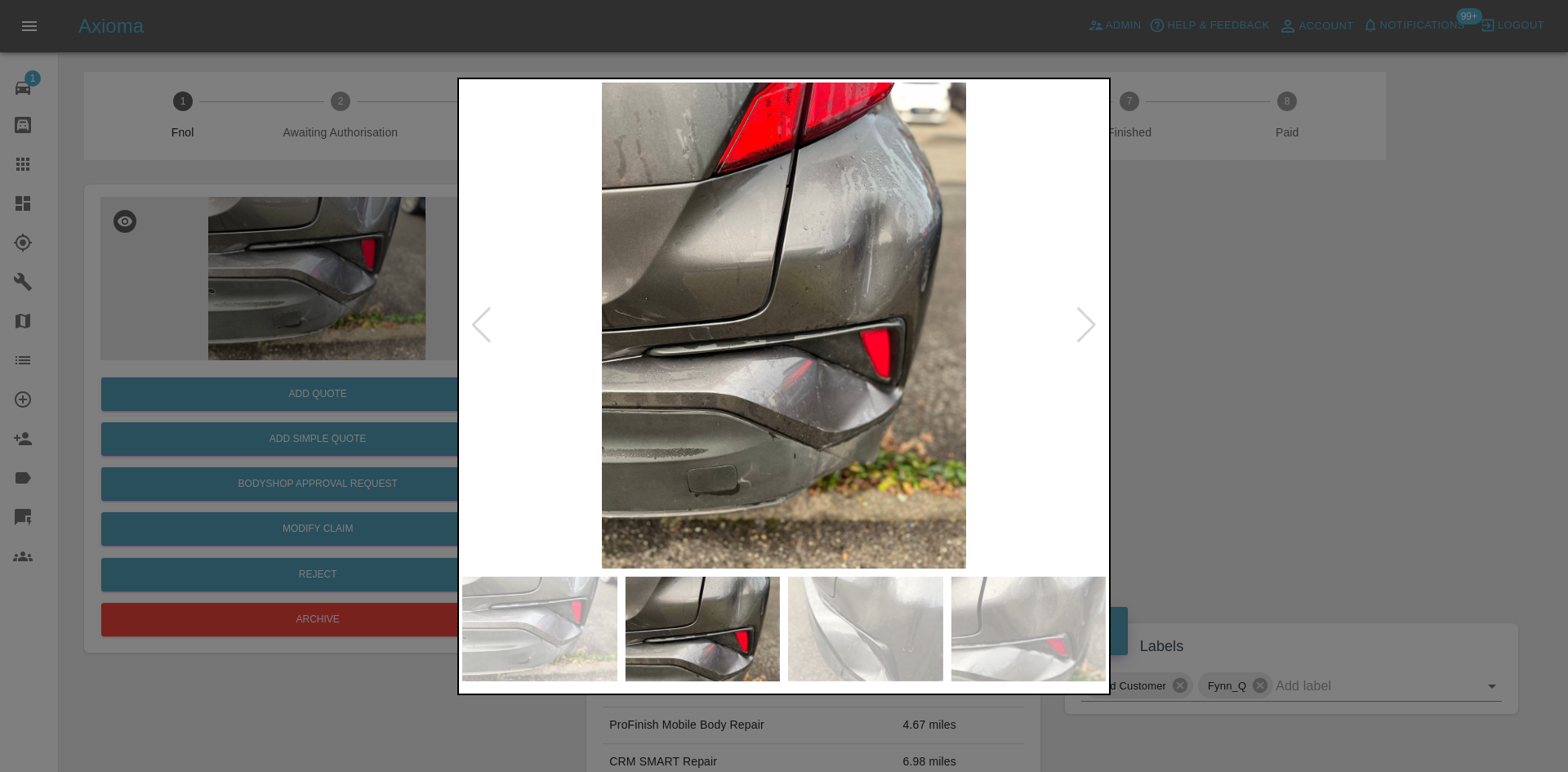
click at [541, 428] on img at bounding box center [783, 325] width 643 height 486
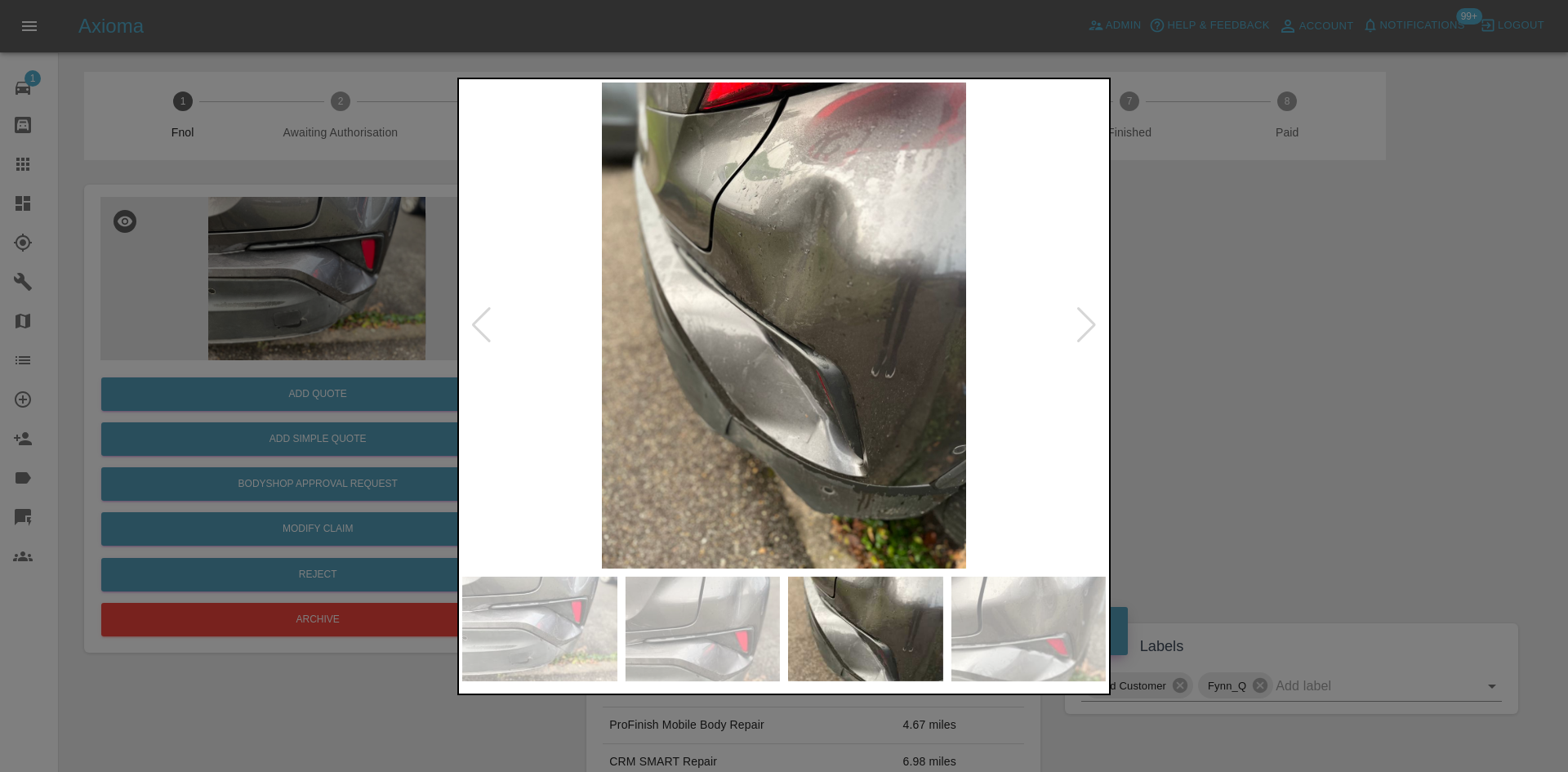
click at [607, 308] on img at bounding box center [783, 325] width 643 height 486
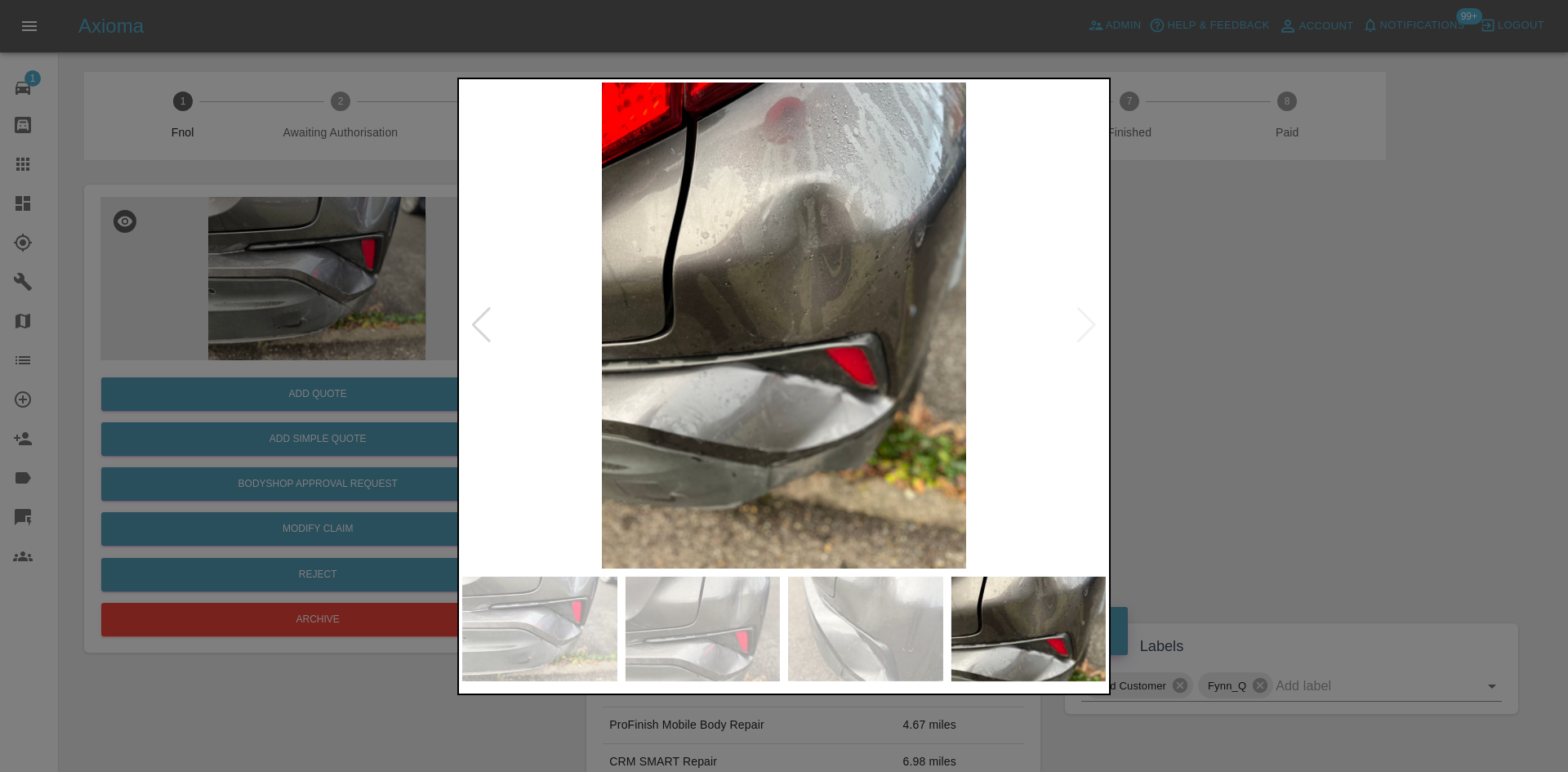
click at [548, 312] on img at bounding box center [783, 325] width 643 height 486
click at [791, 315] on img at bounding box center [783, 325] width 643 height 486
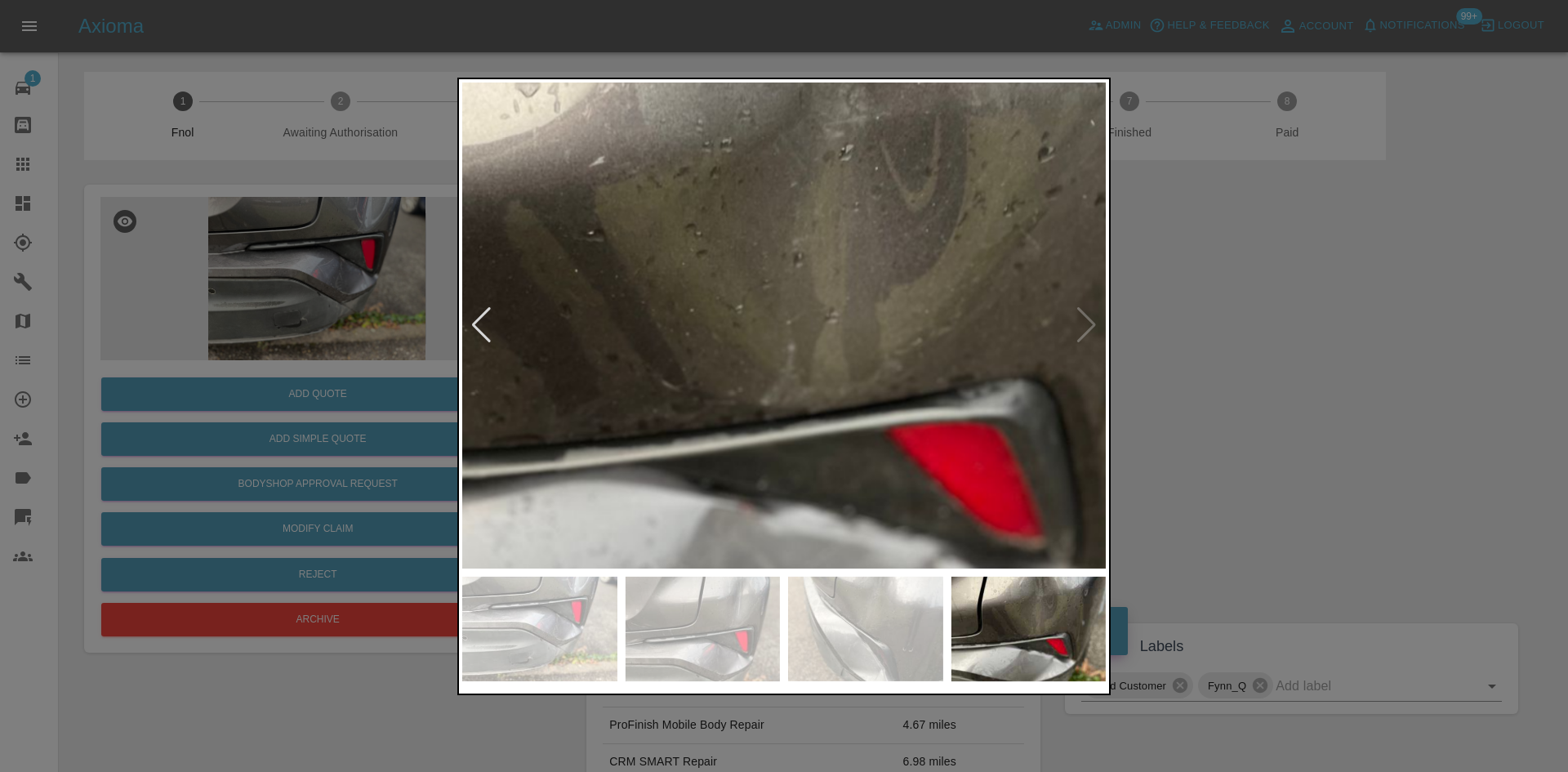
click at [789, 318] on img at bounding box center [765, 357] width 1931 height 1459
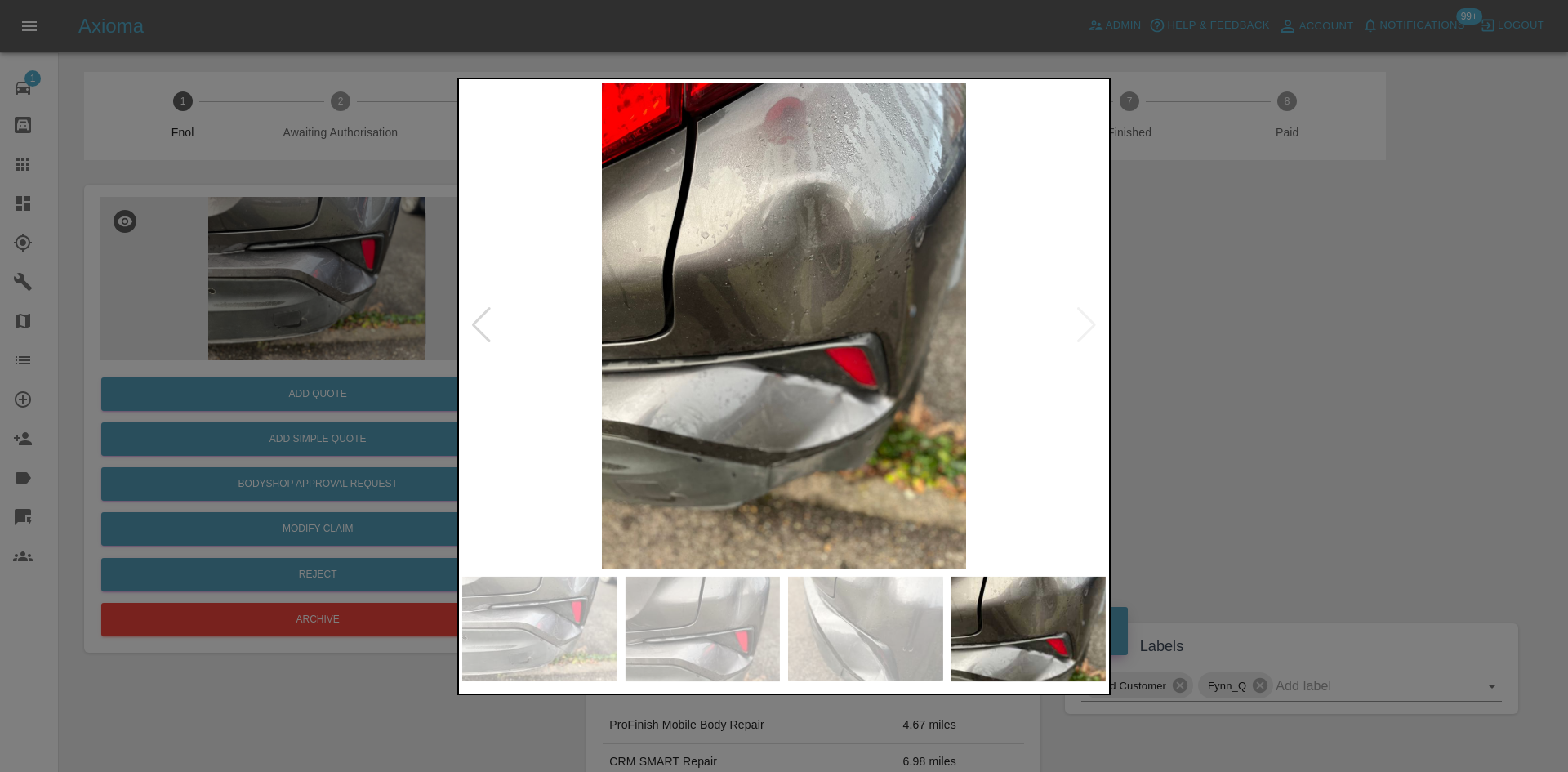
click at [796, 384] on img at bounding box center [783, 325] width 643 height 486
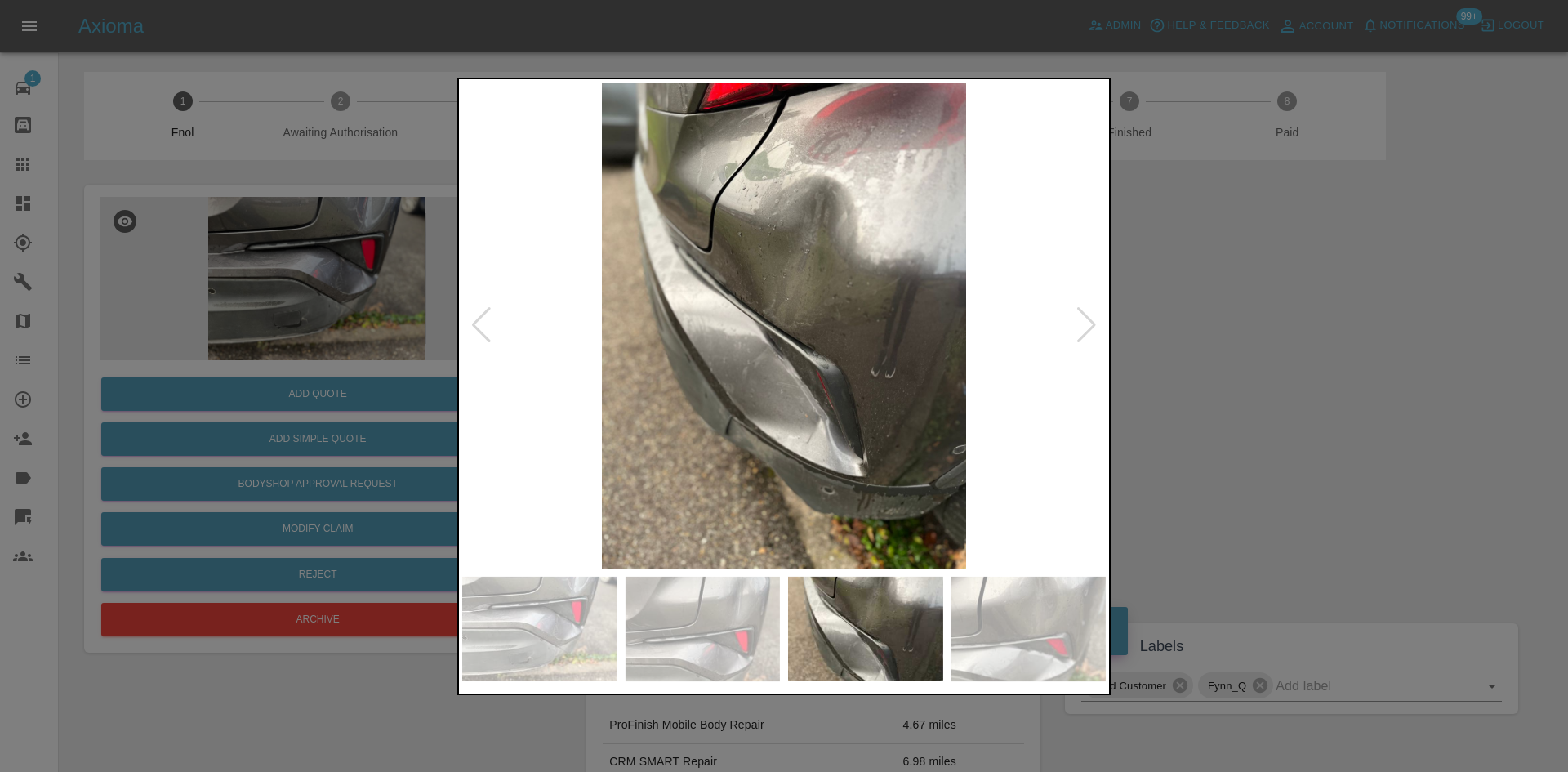
click at [798, 380] on img at bounding box center [783, 325] width 643 height 486
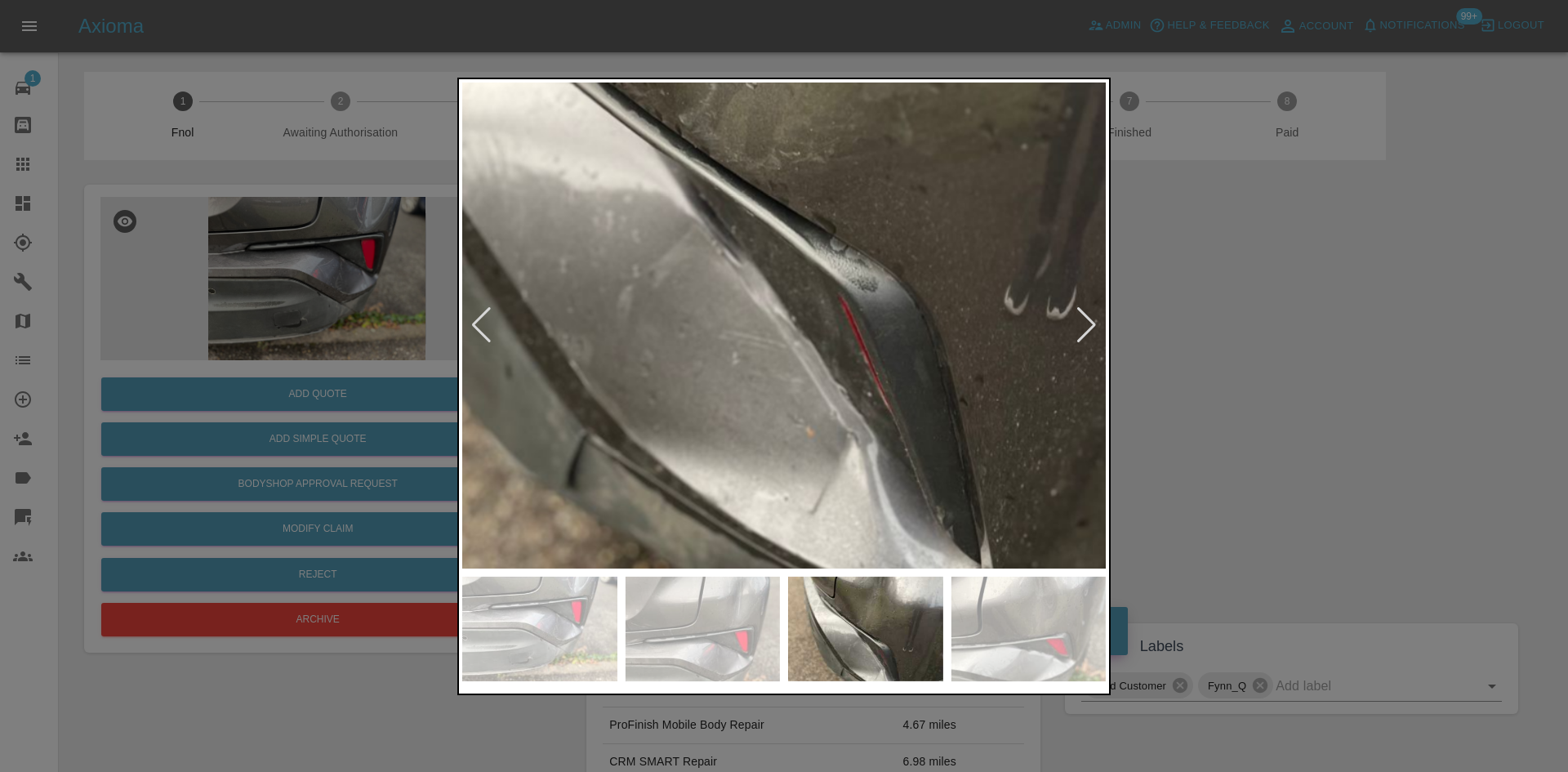
click at [798, 380] on img at bounding box center [742, 161] width 1931 height 1459
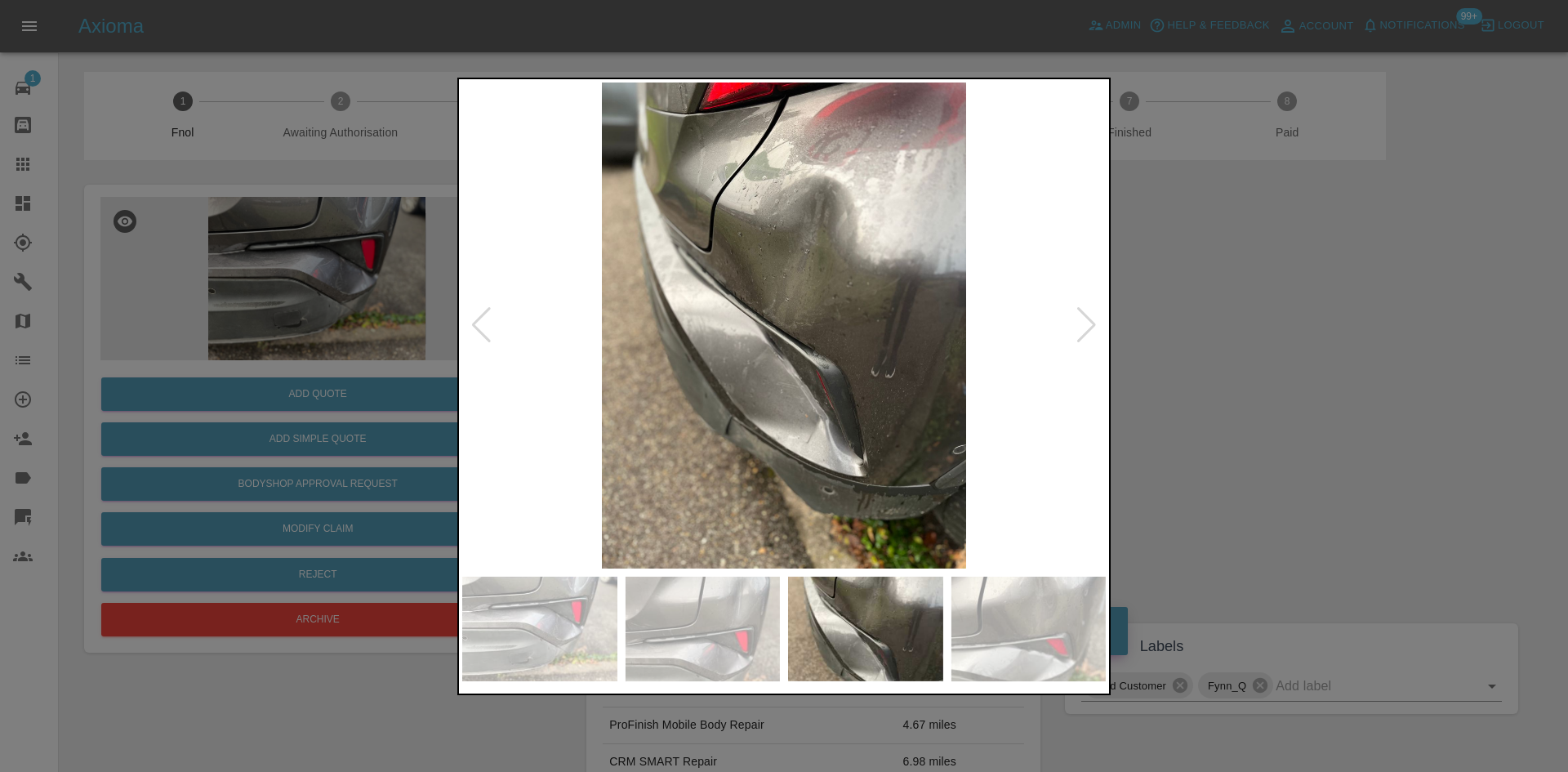
click at [801, 374] on img at bounding box center [783, 325] width 643 height 486
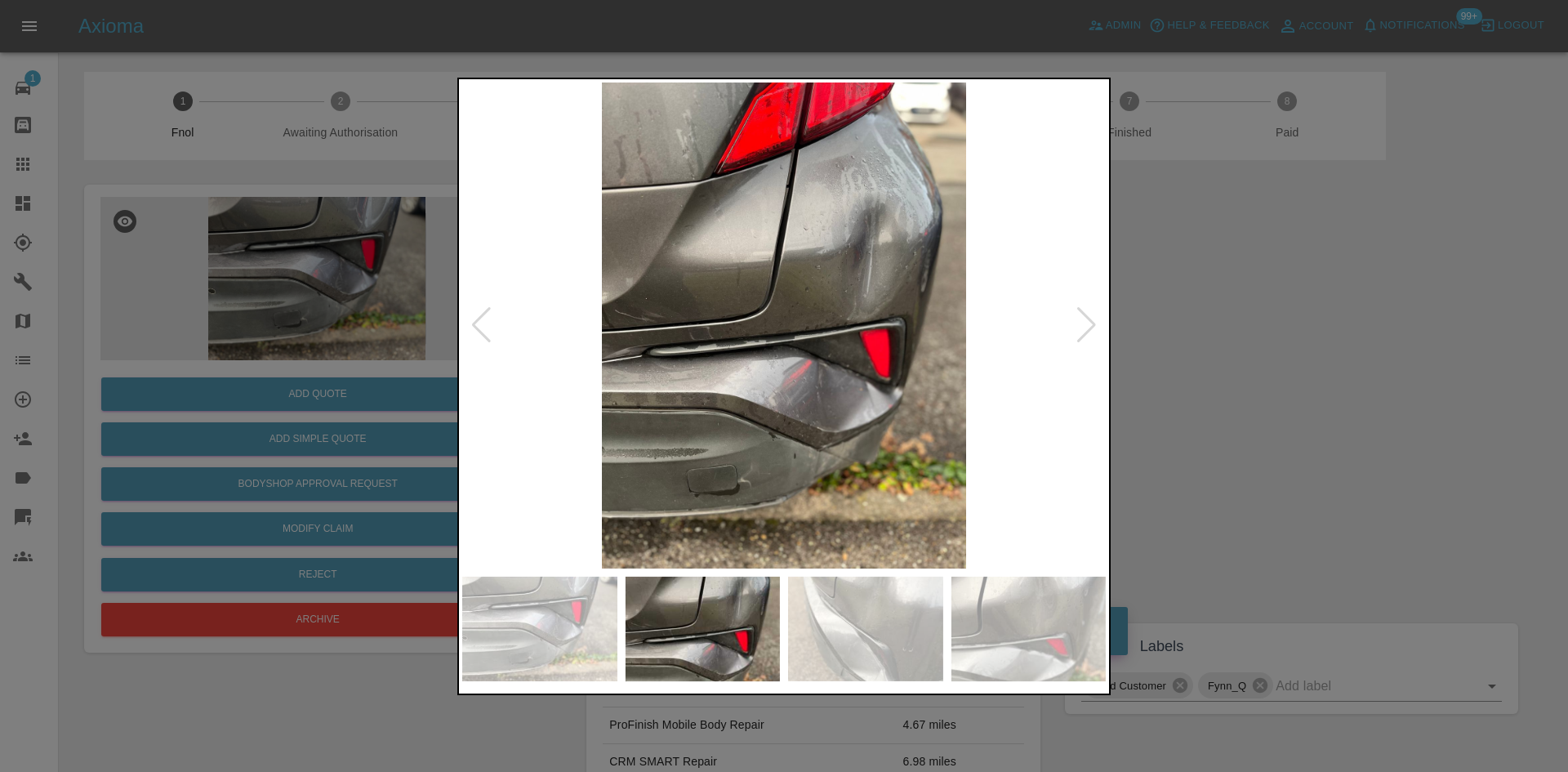
click at [810, 378] on img at bounding box center [783, 325] width 643 height 486
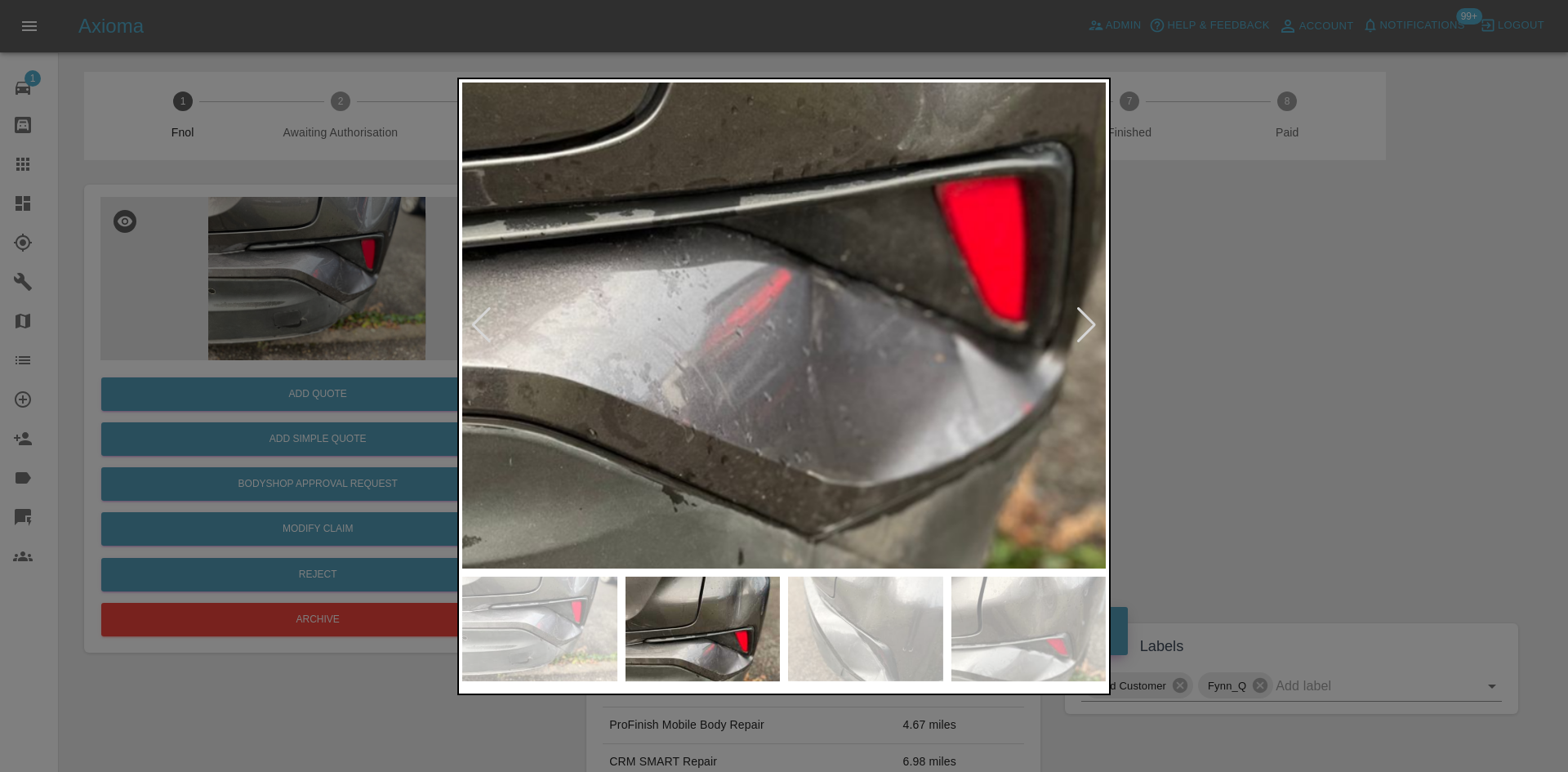
click at [810, 378] on img at bounding box center [708, 165] width 1931 height 1459
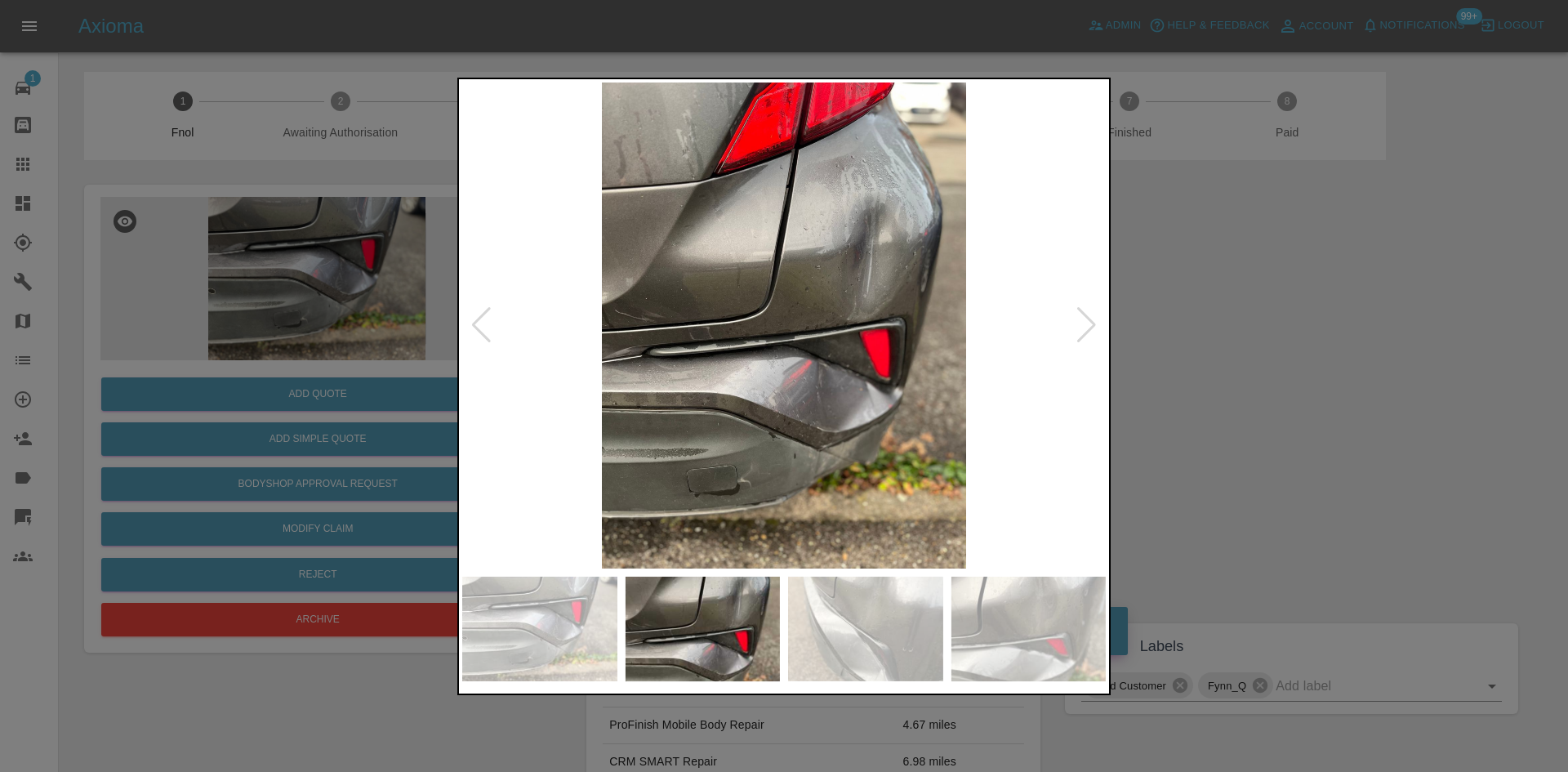
click at [822, 439] on img at bounding box center [783, 325] width 643 height 486
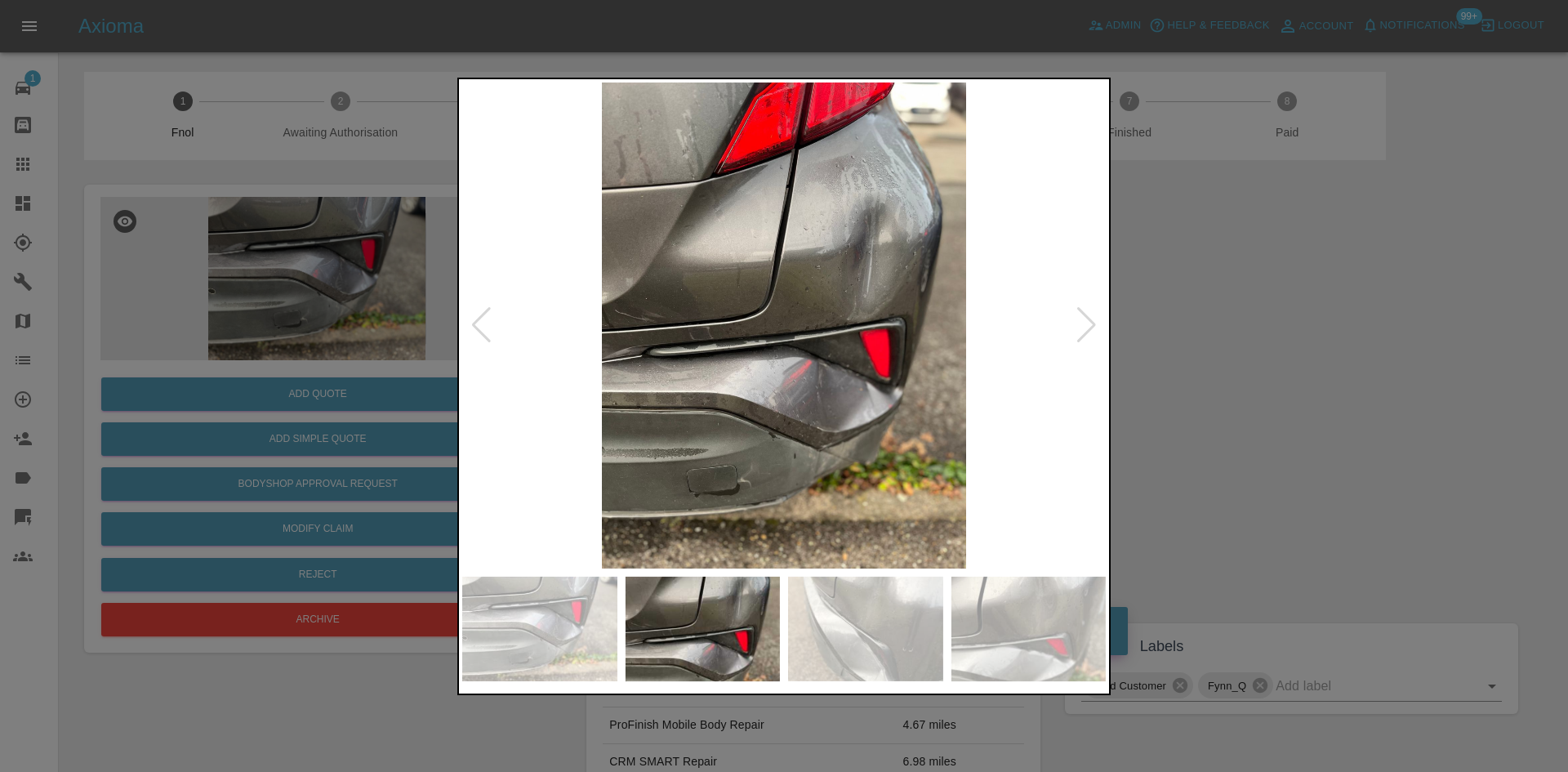
click at [816, 415] on img at bounding box center [783, 325] width 643 height 486
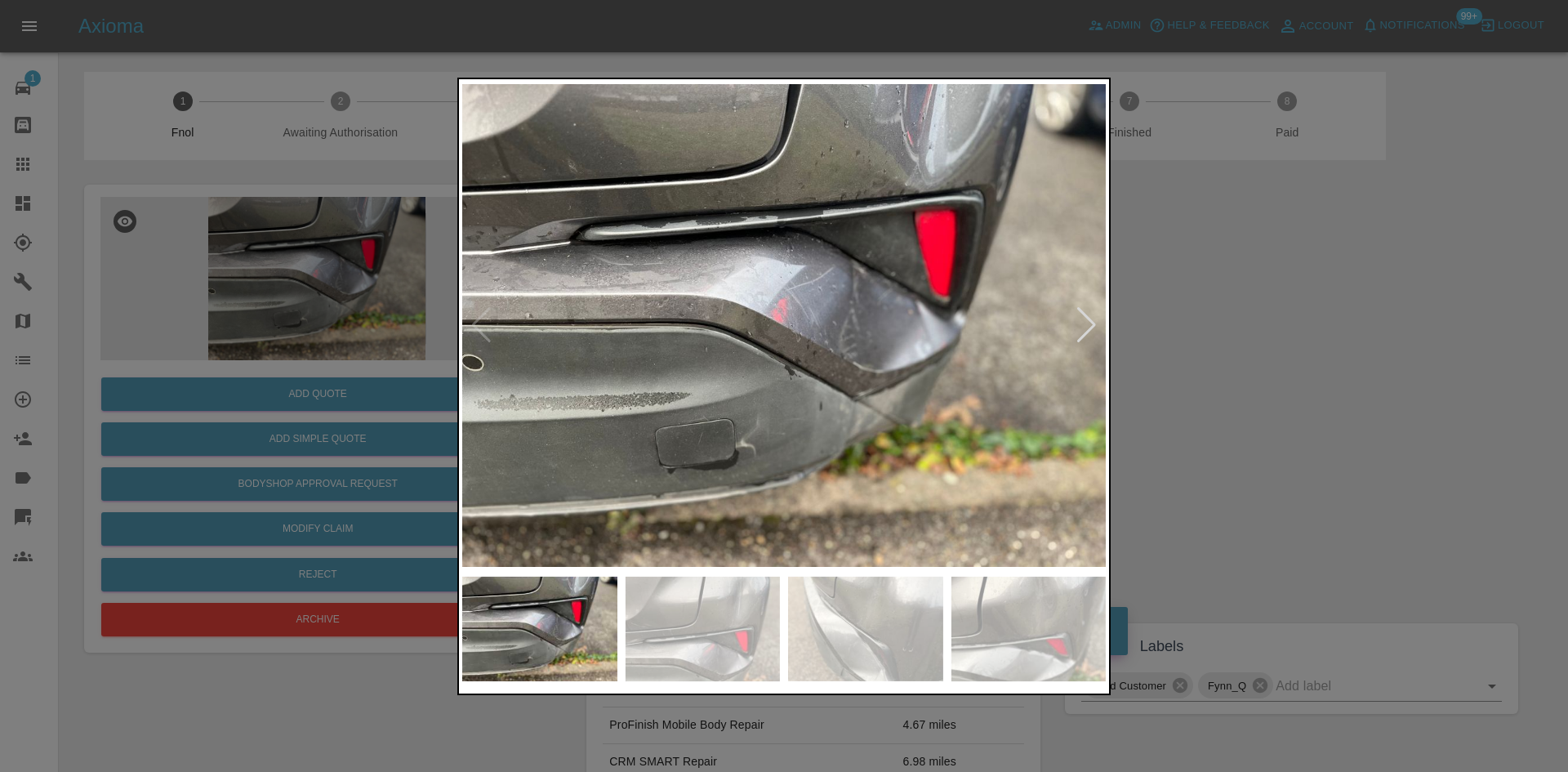
click at [826, 396] on img at bounding box center [783, 325] width 643 height 486
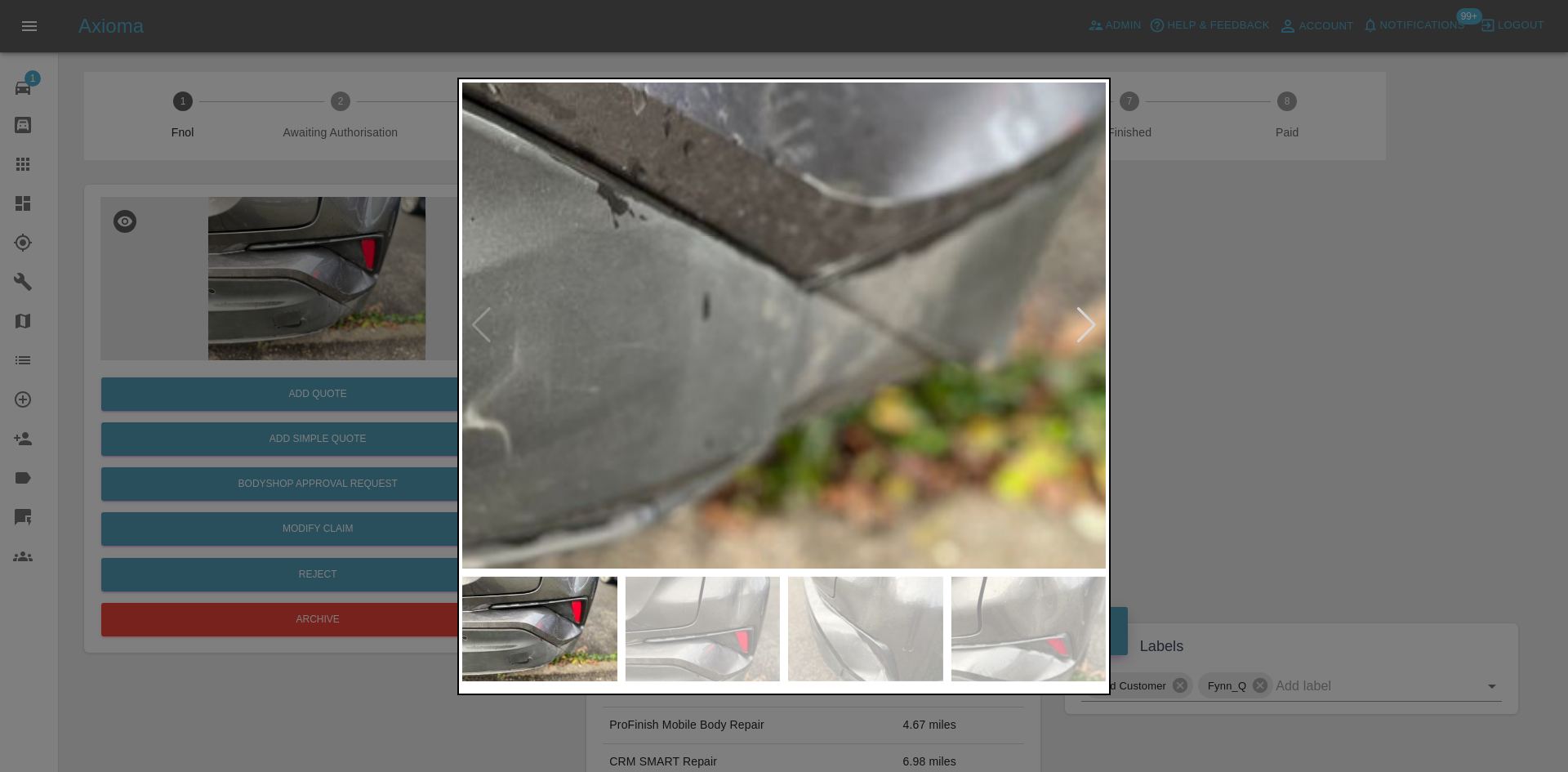
click at [712, 310] on img at bounding box center [596, 64] width 1931 height 1459
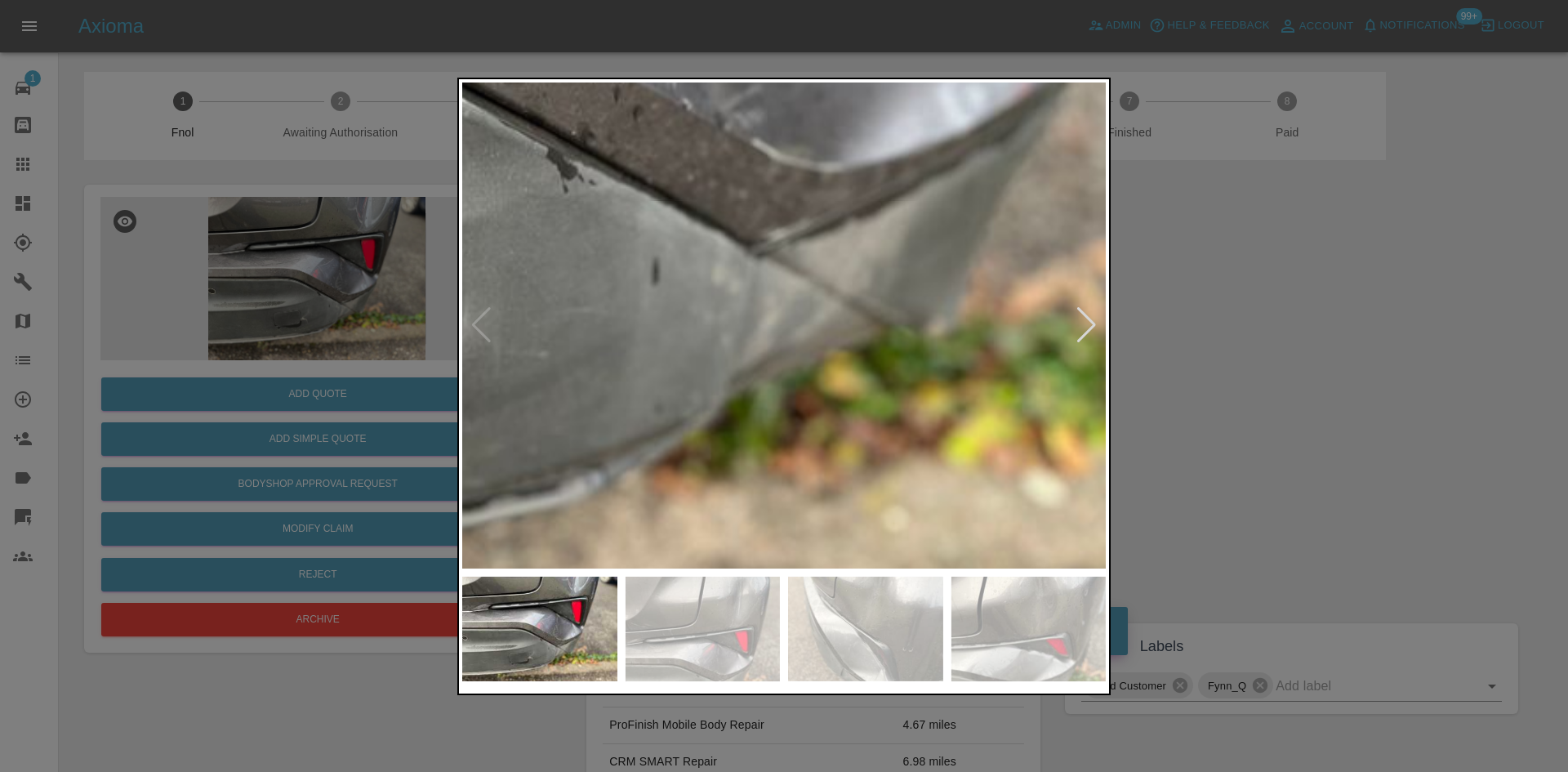
click at [712, 310] on img at bounding box center [545, 29] width 1931 height 1459
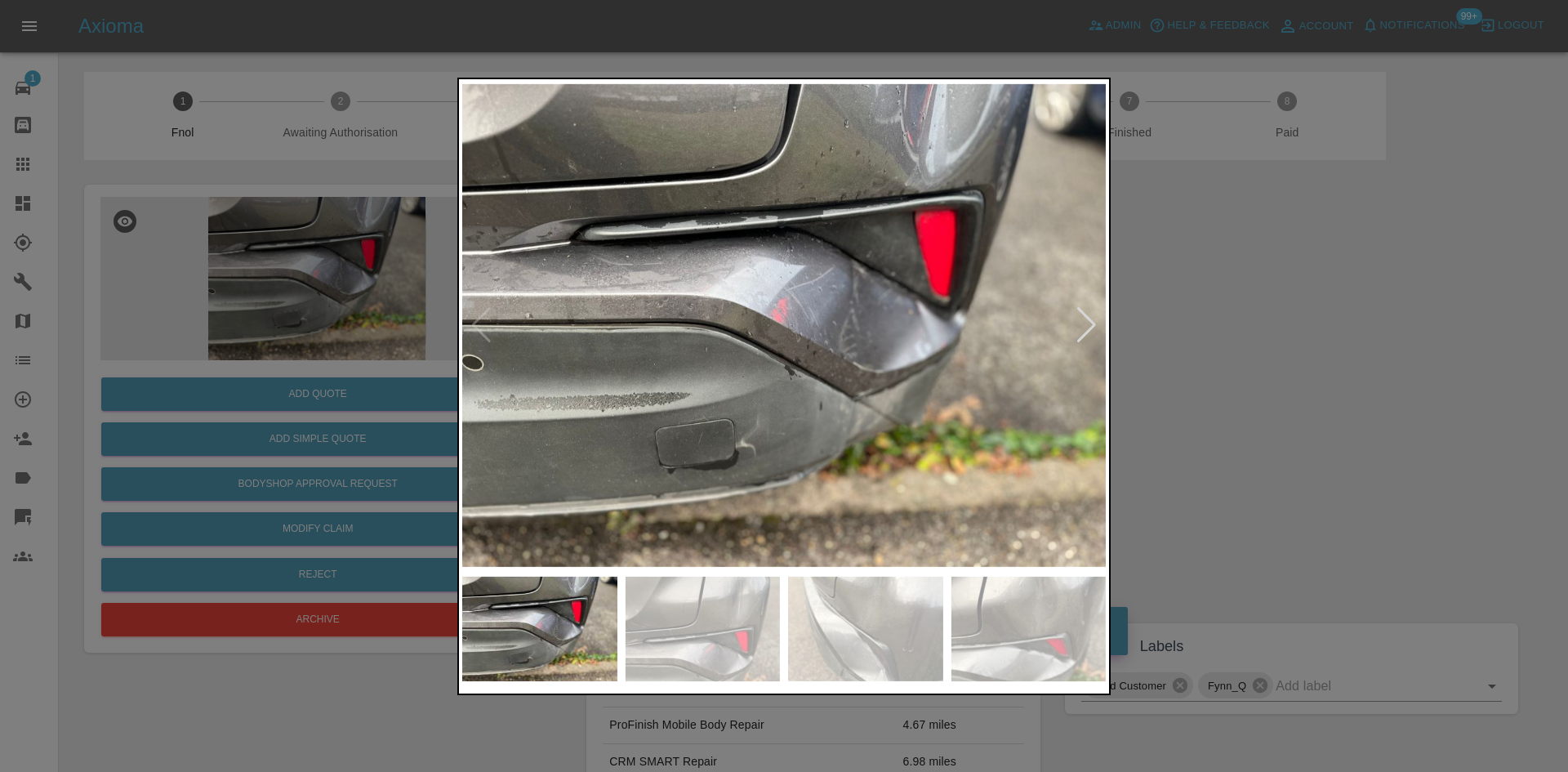
click at [754, 309] on img at bounding box center [783, 325] width 643 height 486
click at [890, 275] on img at bounding box center [783, 325] width 643 height 486
click at [298, 279] on div at bounding box center [784, 386] width 1568 height 772
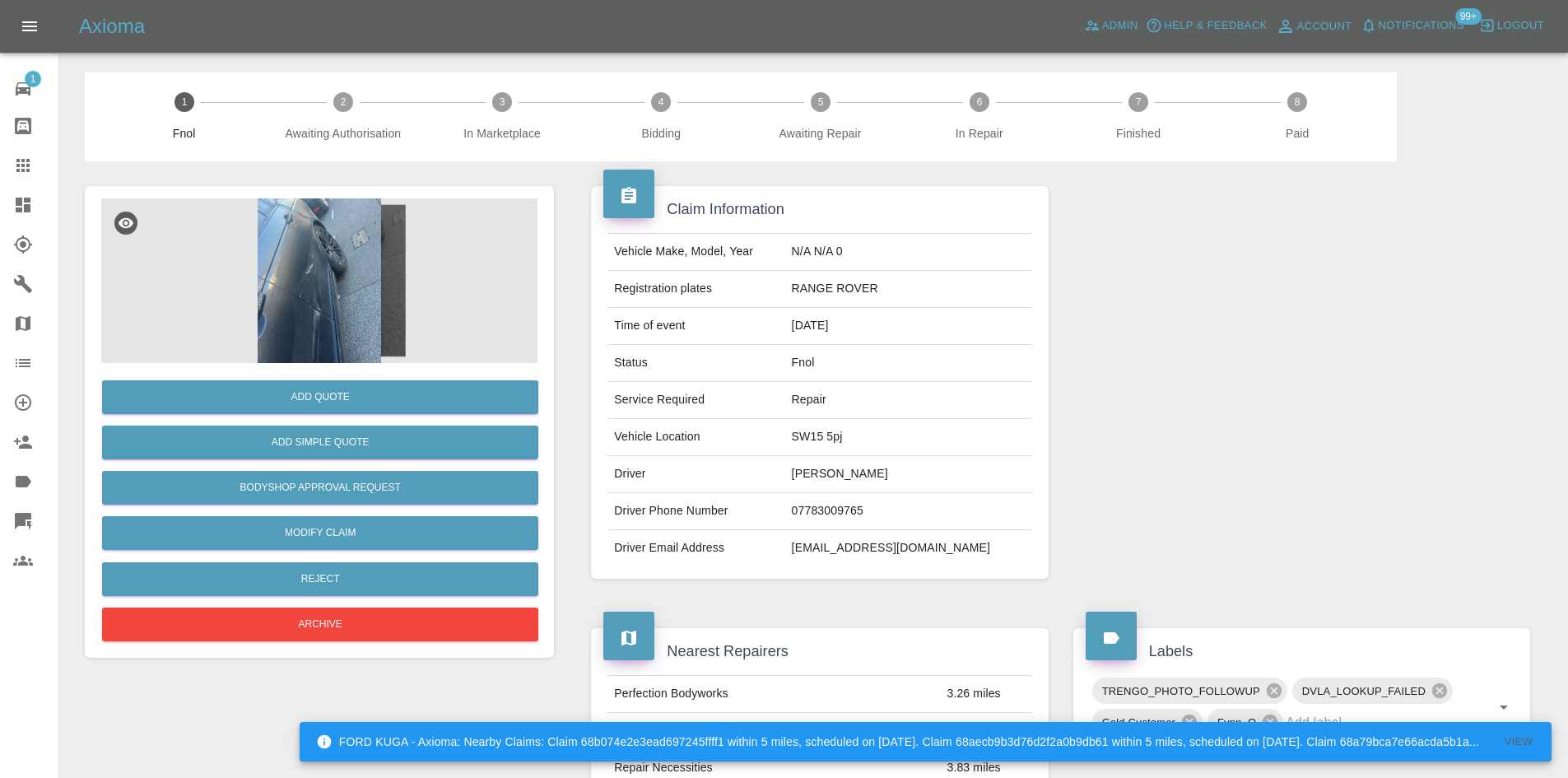
click at [343, 314] on img at bounding box center [319, 281] width 436 height 165
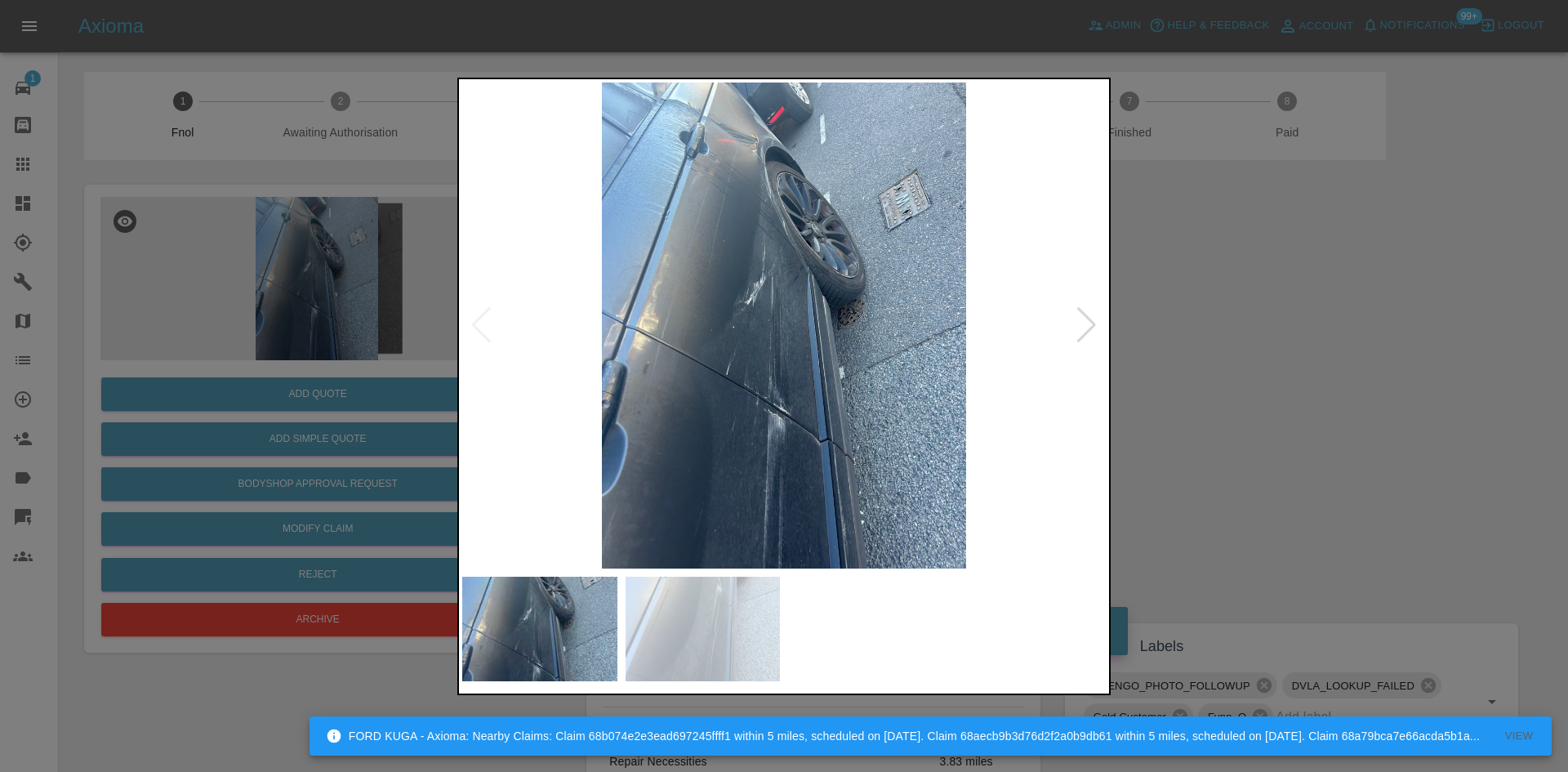
click at [739, 375] on img at bounding box center [783, 325] width 643 height 486
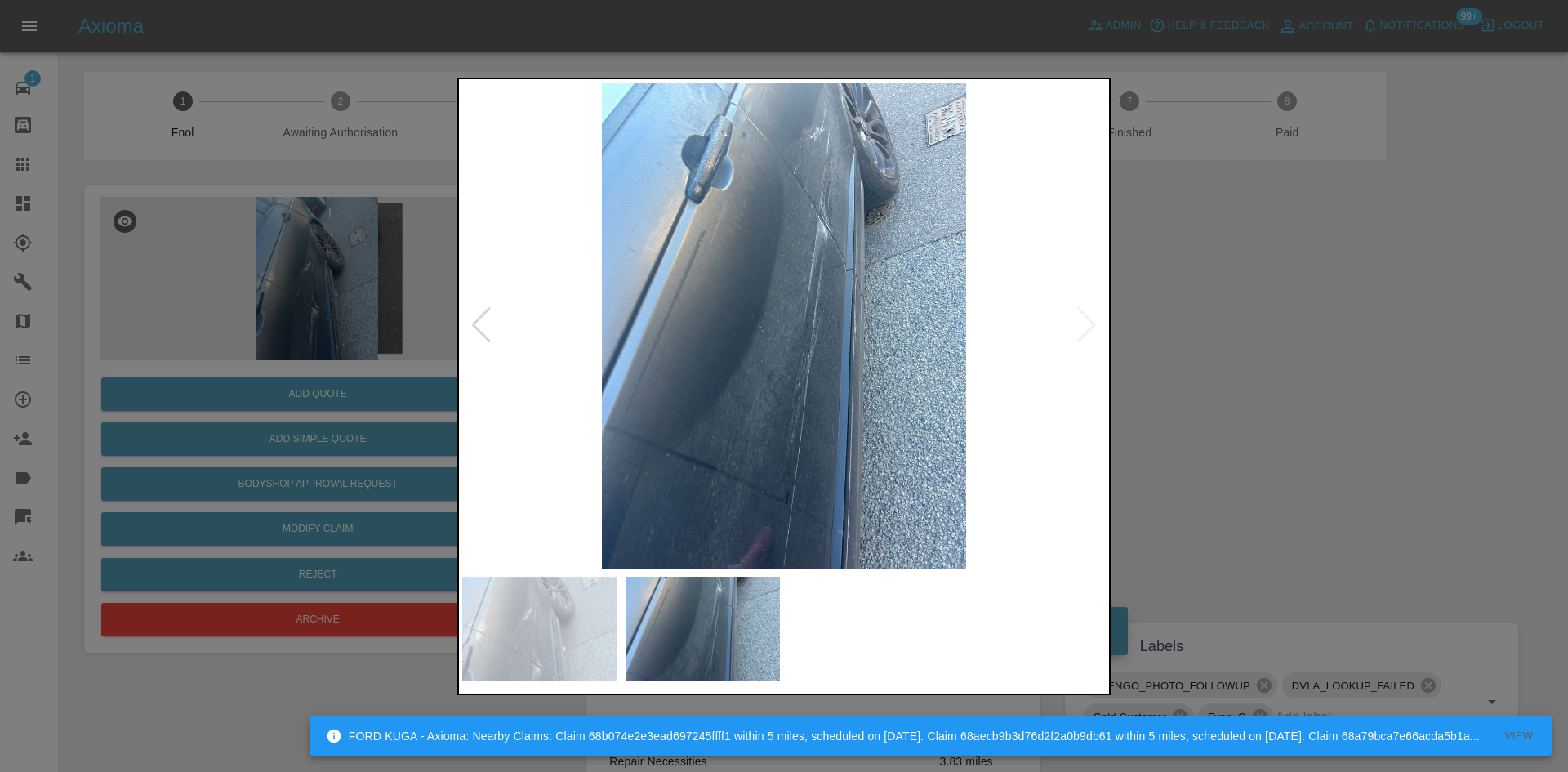
click at [737, 365] on img at bounding box center [783, 325] width 643 height 486
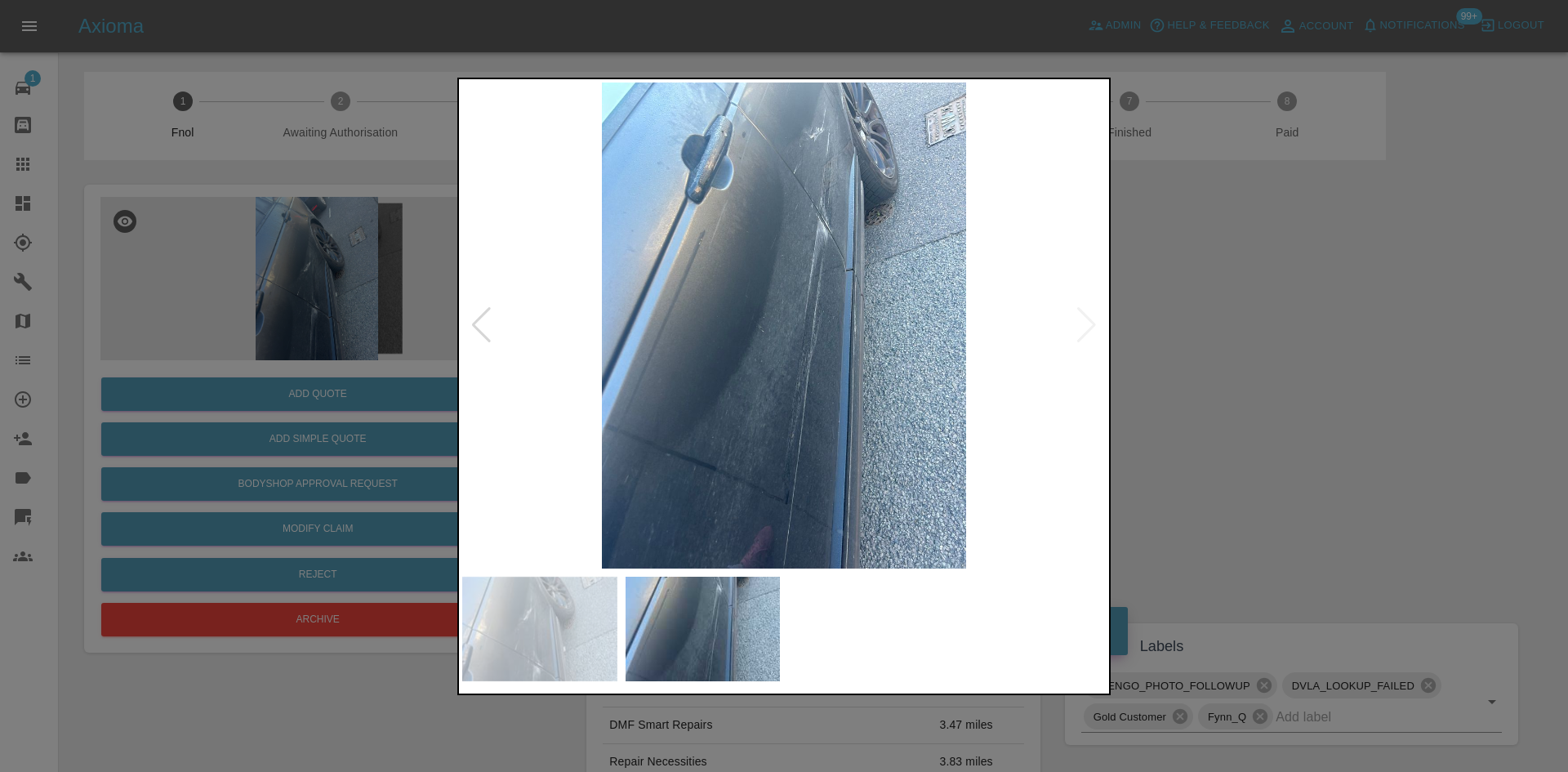
click at [622, 364] on img at bounding box center [783, 325] width 643 height 486
click at [754, 249] on img at bounding box center [783, 325] width 643 height 486
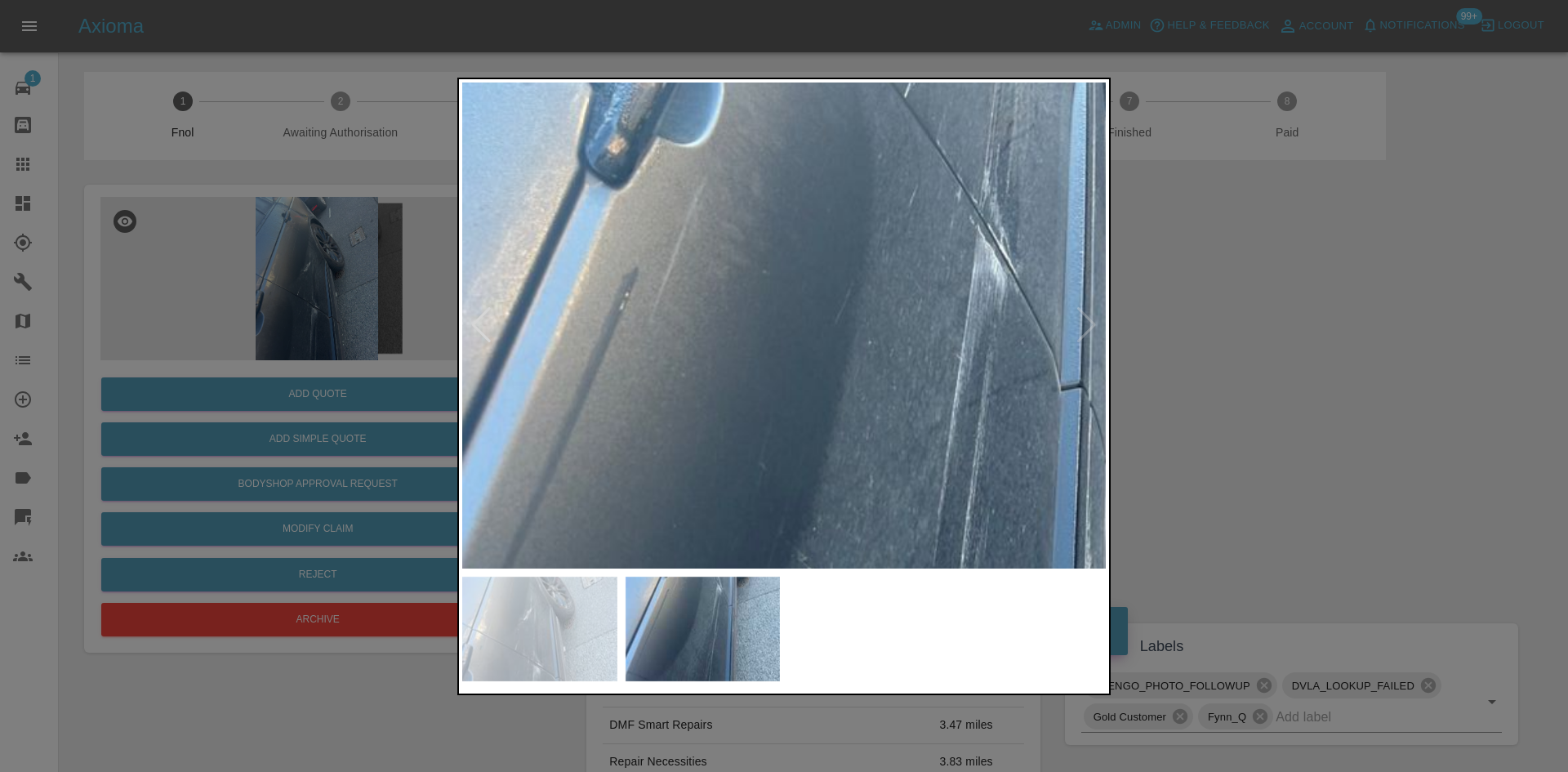
click at [755, 249] on img at bounding box center [875, 552] width 1931 height 1459
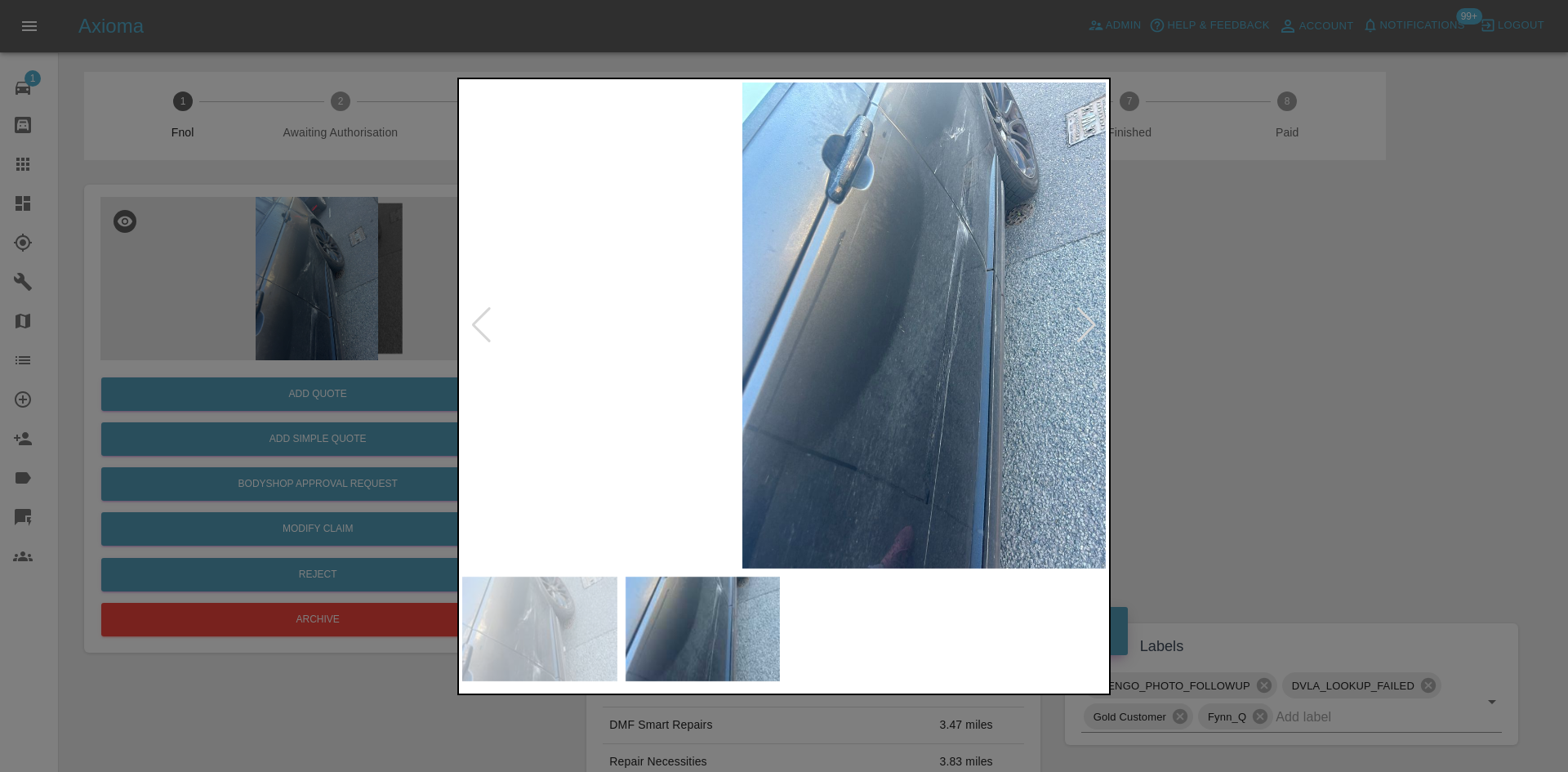
click at [972, 337] on img at bounding box center [924, 325] width 643 height 486
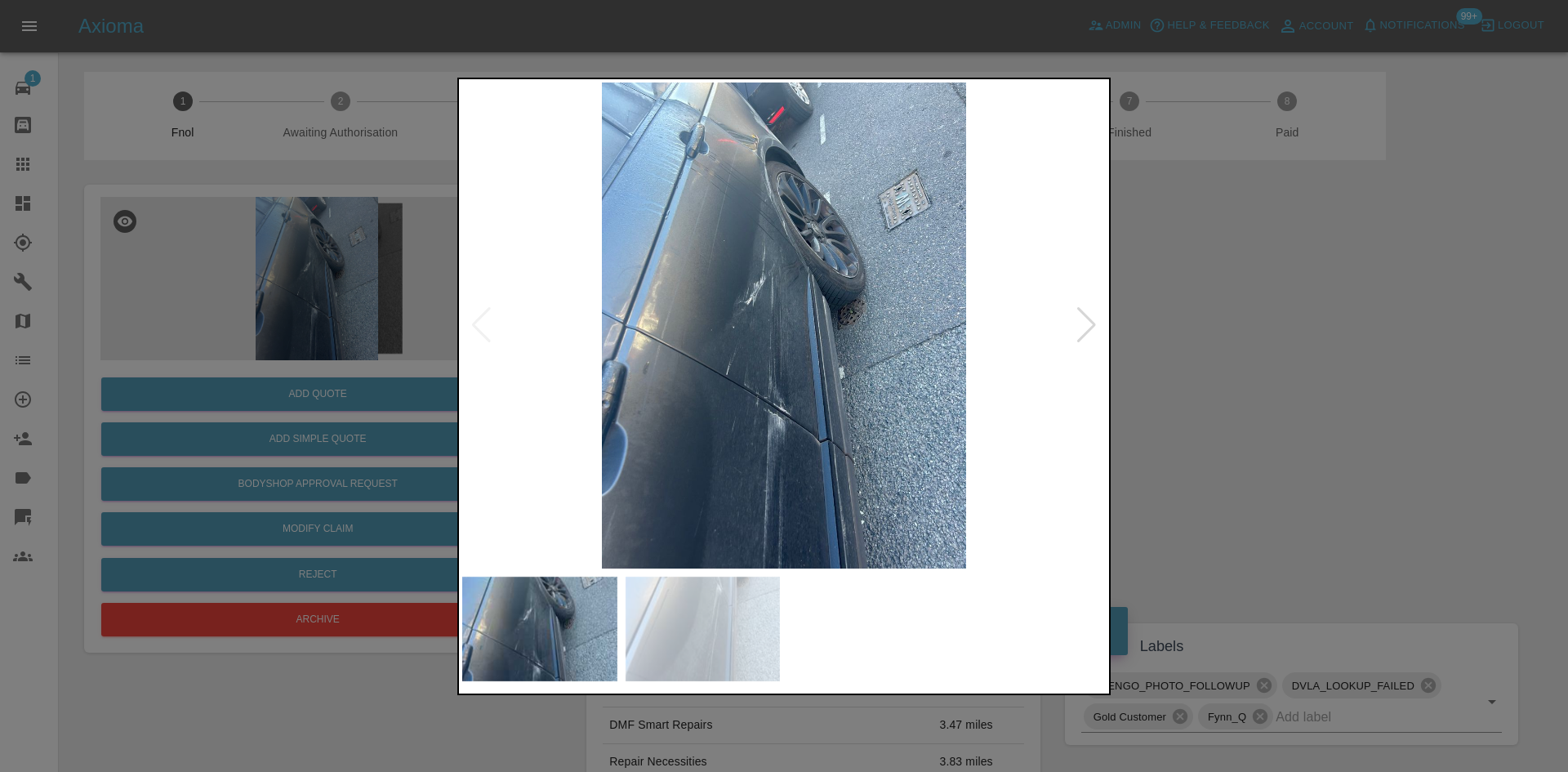
click at [908, 369] on img at bounding box center [783, 325] width 643 height 486
click at [788, 322] on img at bounding box center [783, 325] width 643 height 486
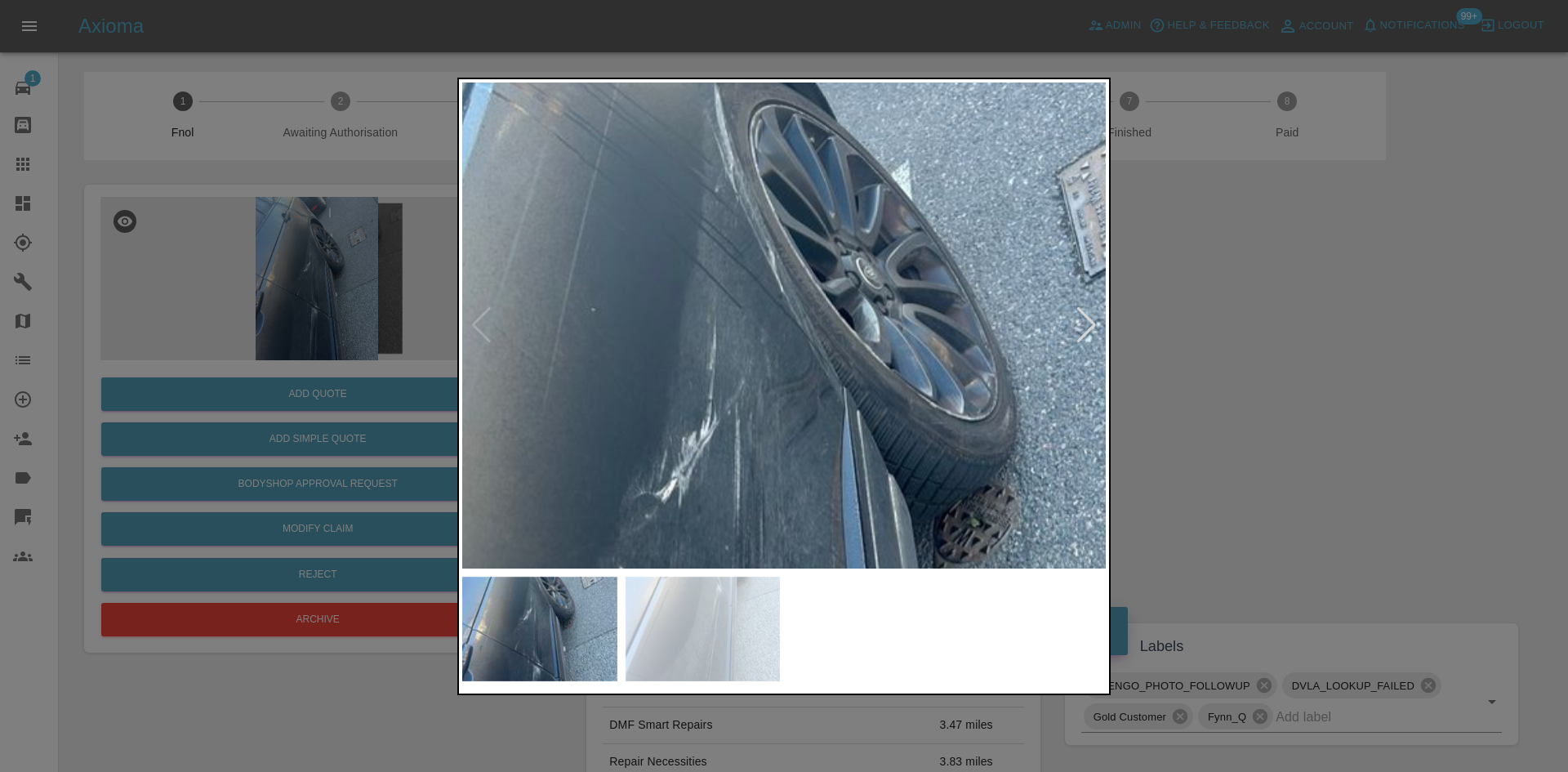
click at [789, 596] on div at bounding box center [784, 387] width 654 height 618
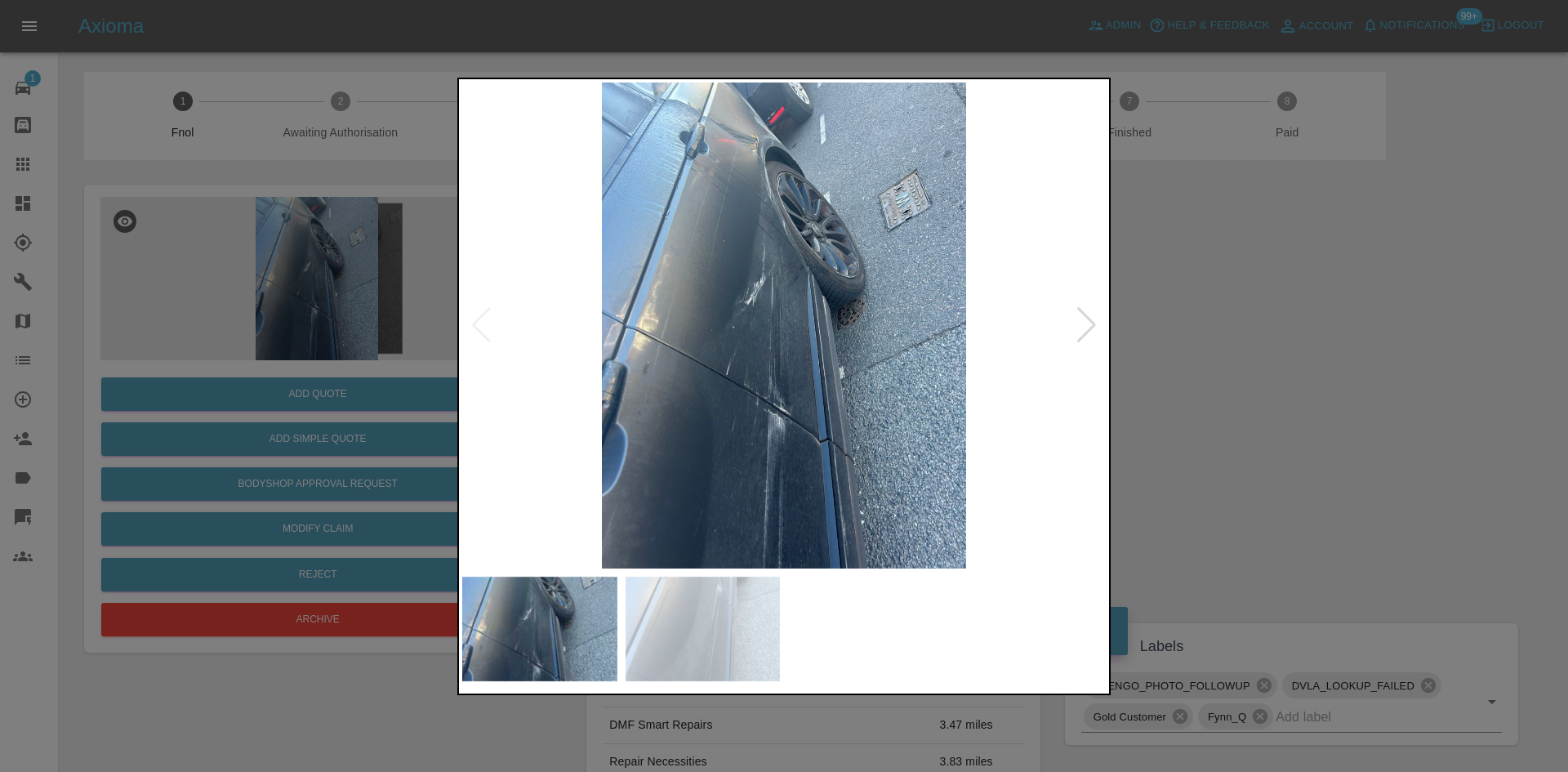
click at [715, 369] on img at bounding box center [783, 325] width 643 height 486
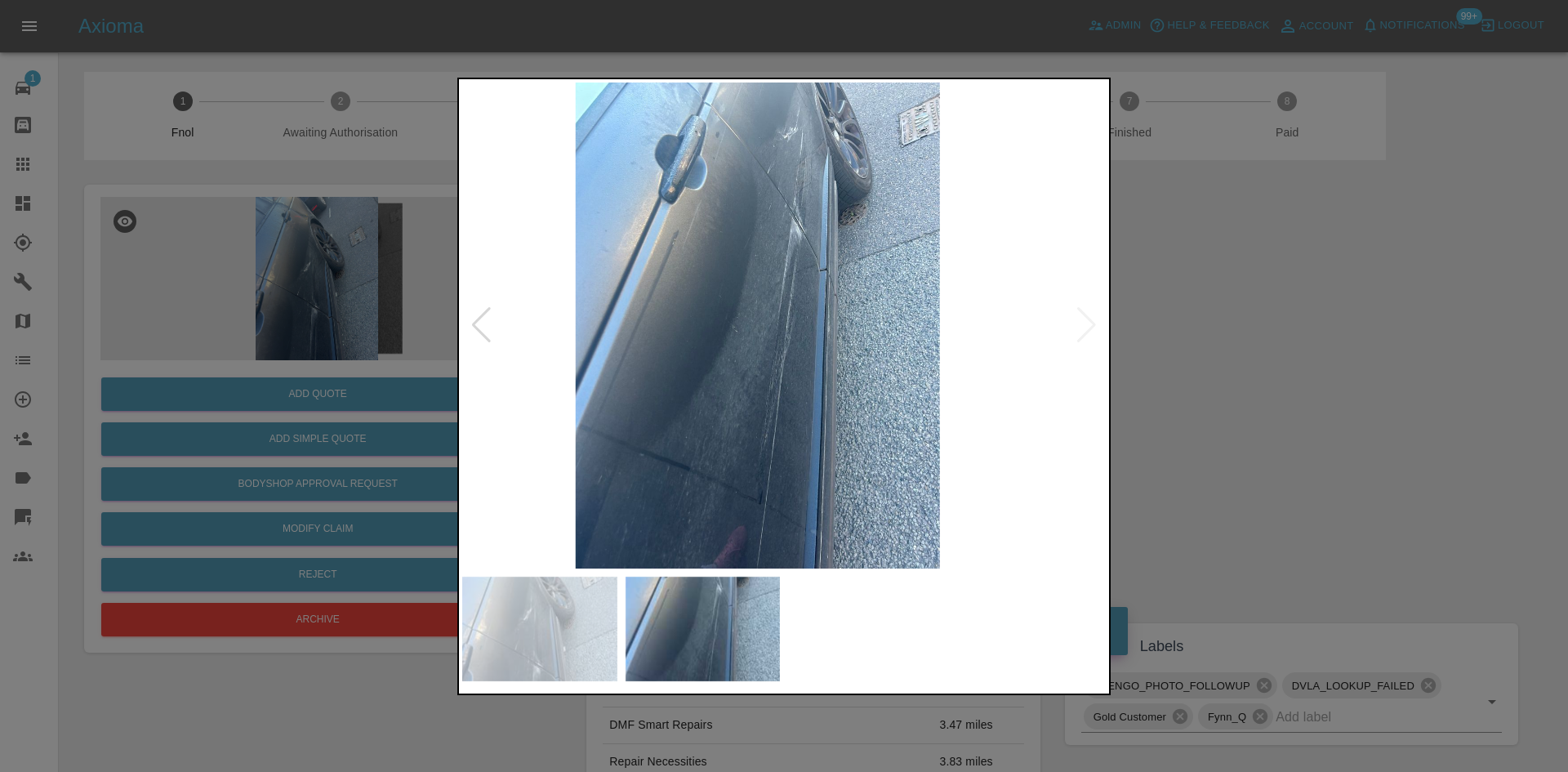
click at [697, 224] on img at bounding box center [757, 325] width 643 height 486
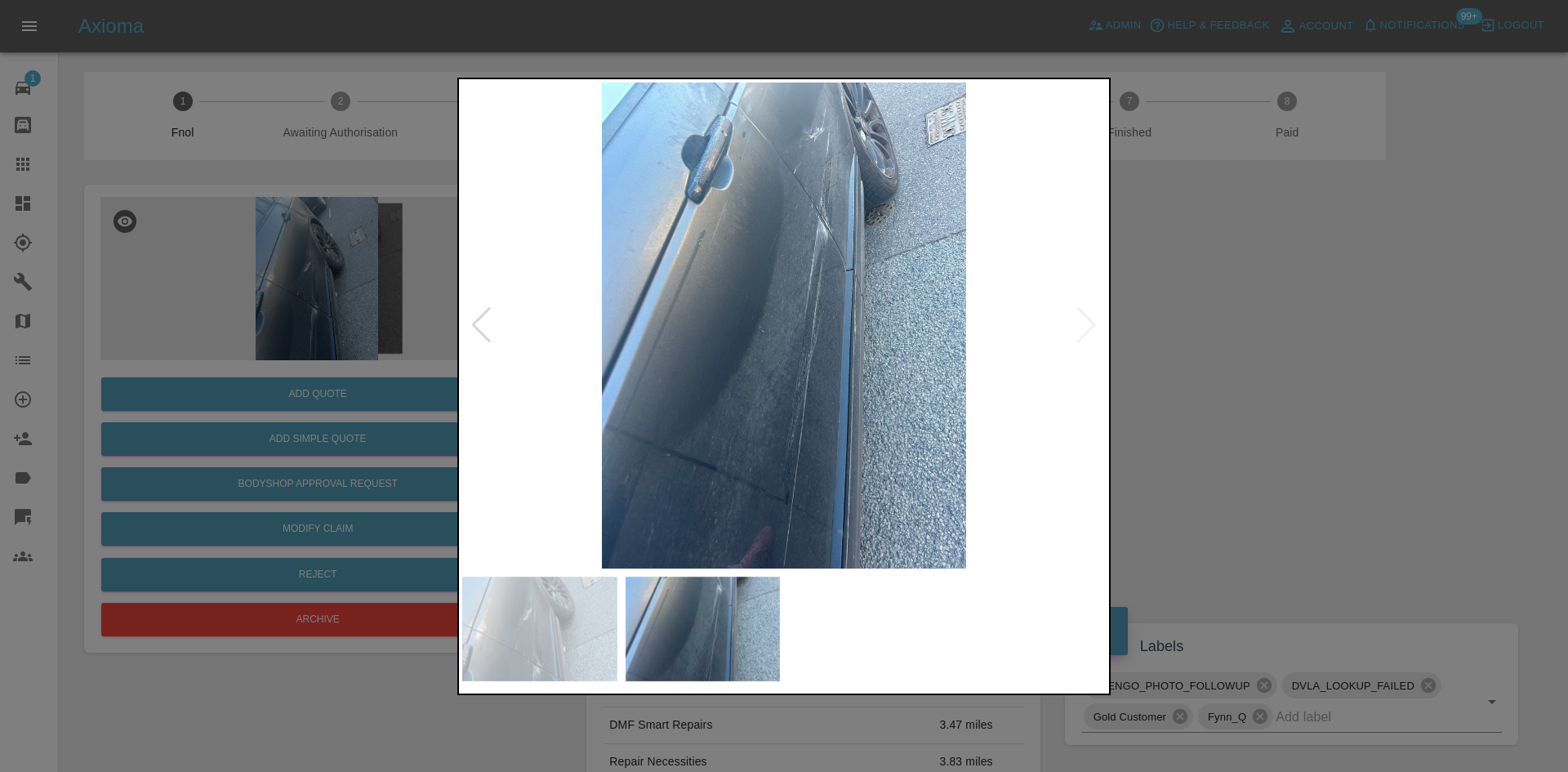
drag, startPoint x: 309, startPoint y: 258, endPoint x: 435, endPoint y: 349, distance: 155.4
click at [316, 260] on div at bounding box center [784, 386] width 1568 height 772
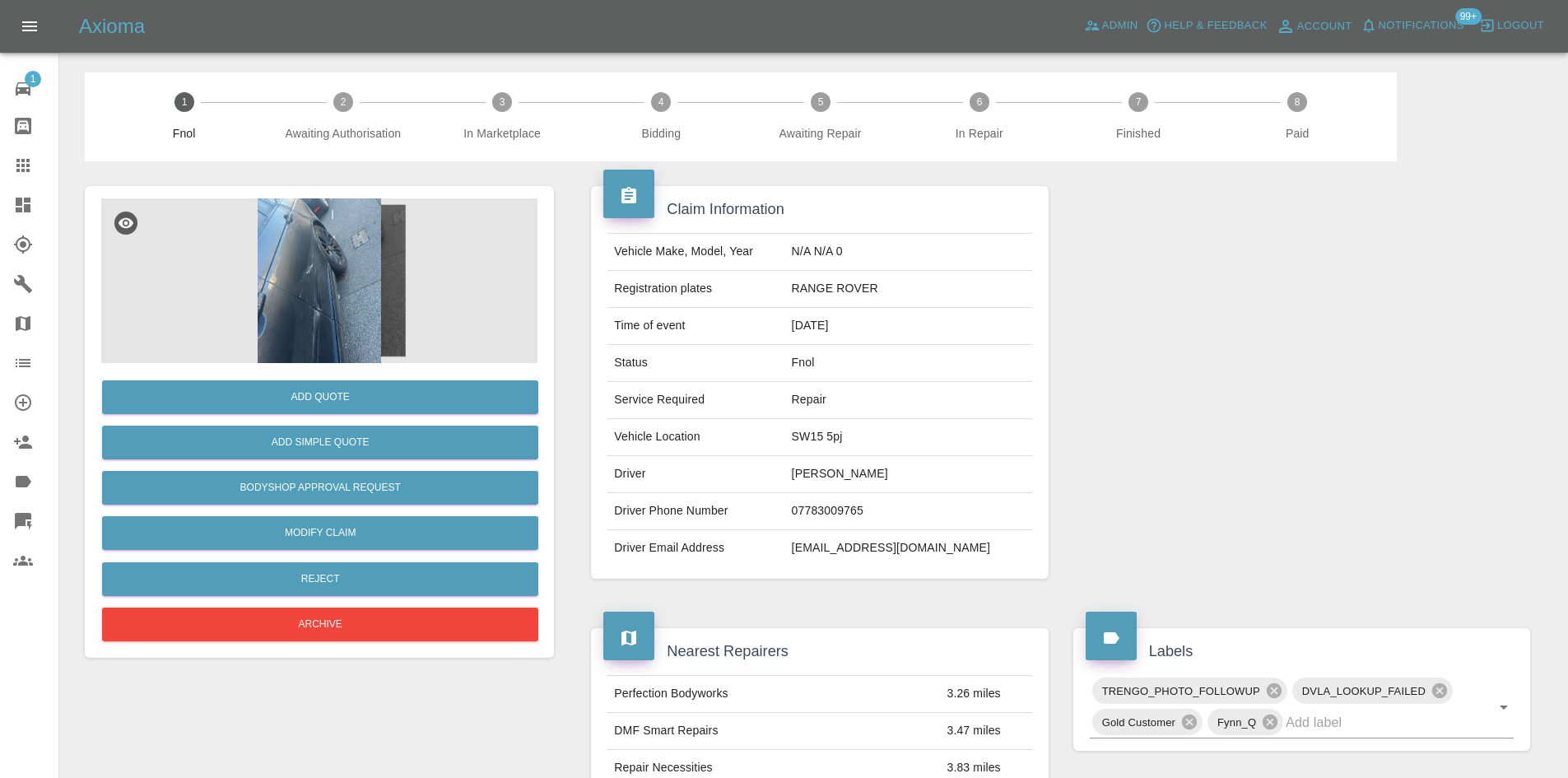
click at [353, 248] on img at bounding box center [319, 281] width 436 height 165
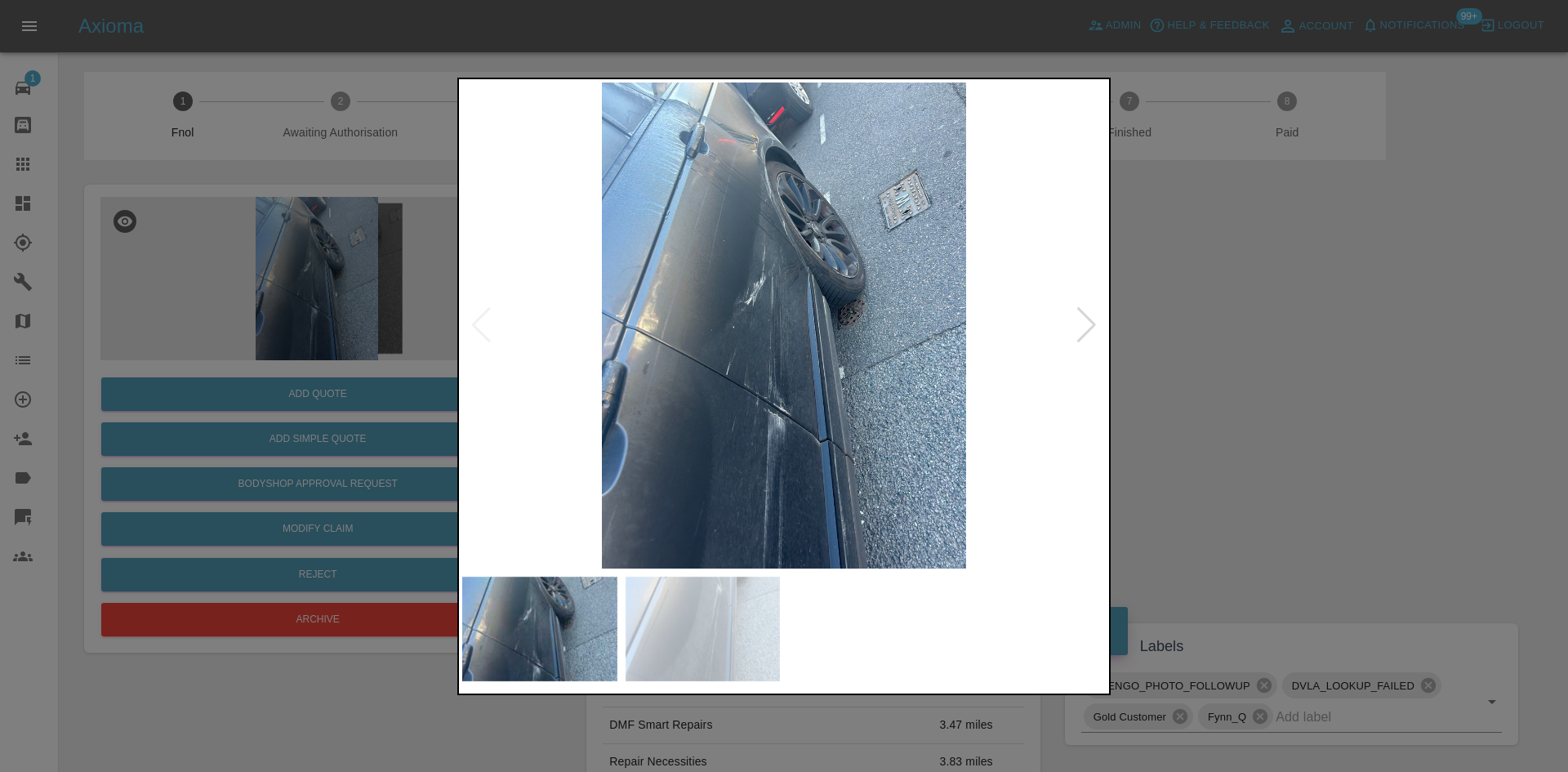
click at [693, 318] on img at bounding box center [783, 325] width 643 height 486
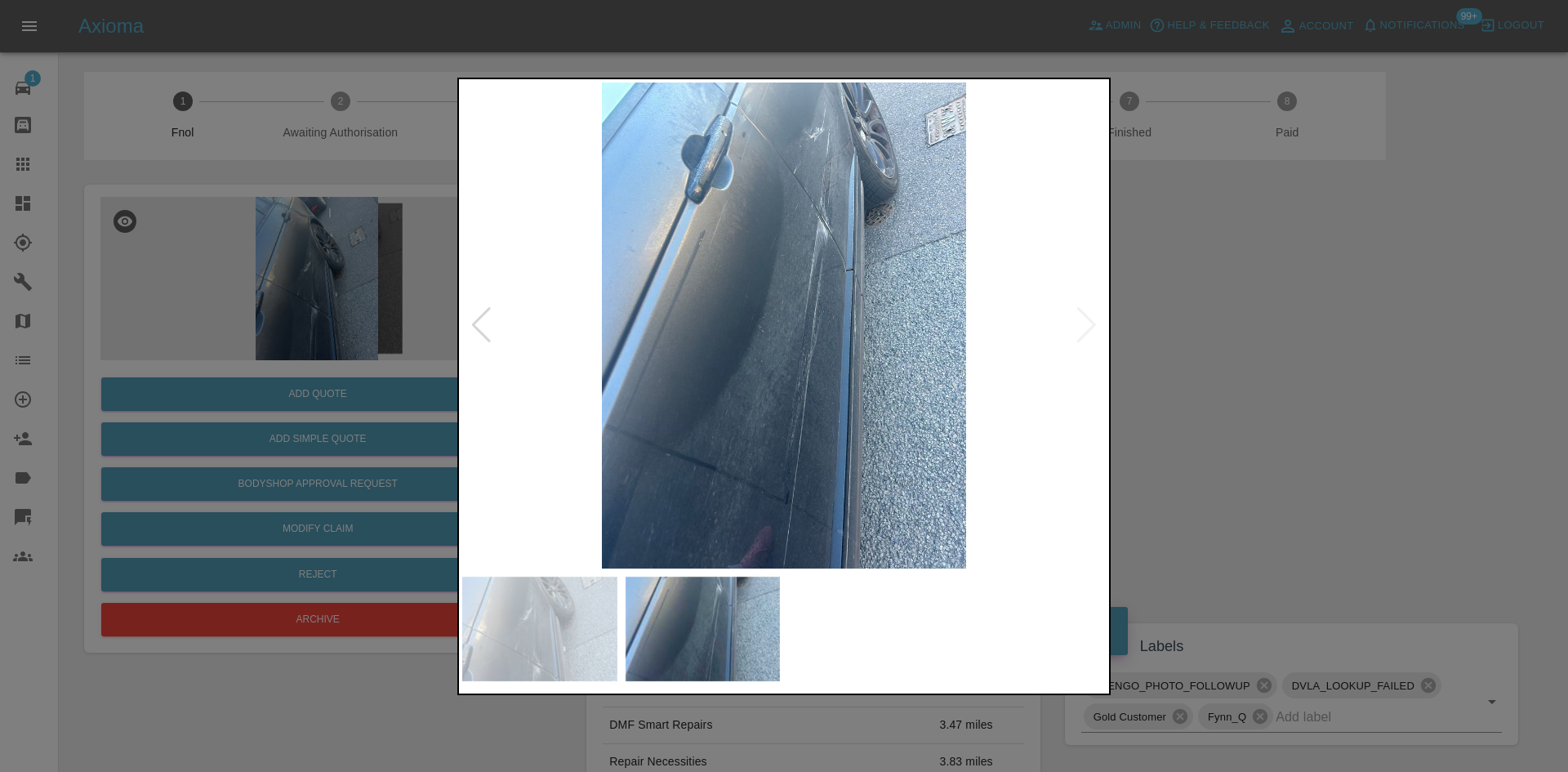
click at [693, 355] on img at bounding box center [783, 325] width 643 height 486
click at [824, 166] on img at bounding box center [783, 325] width 643 height 486
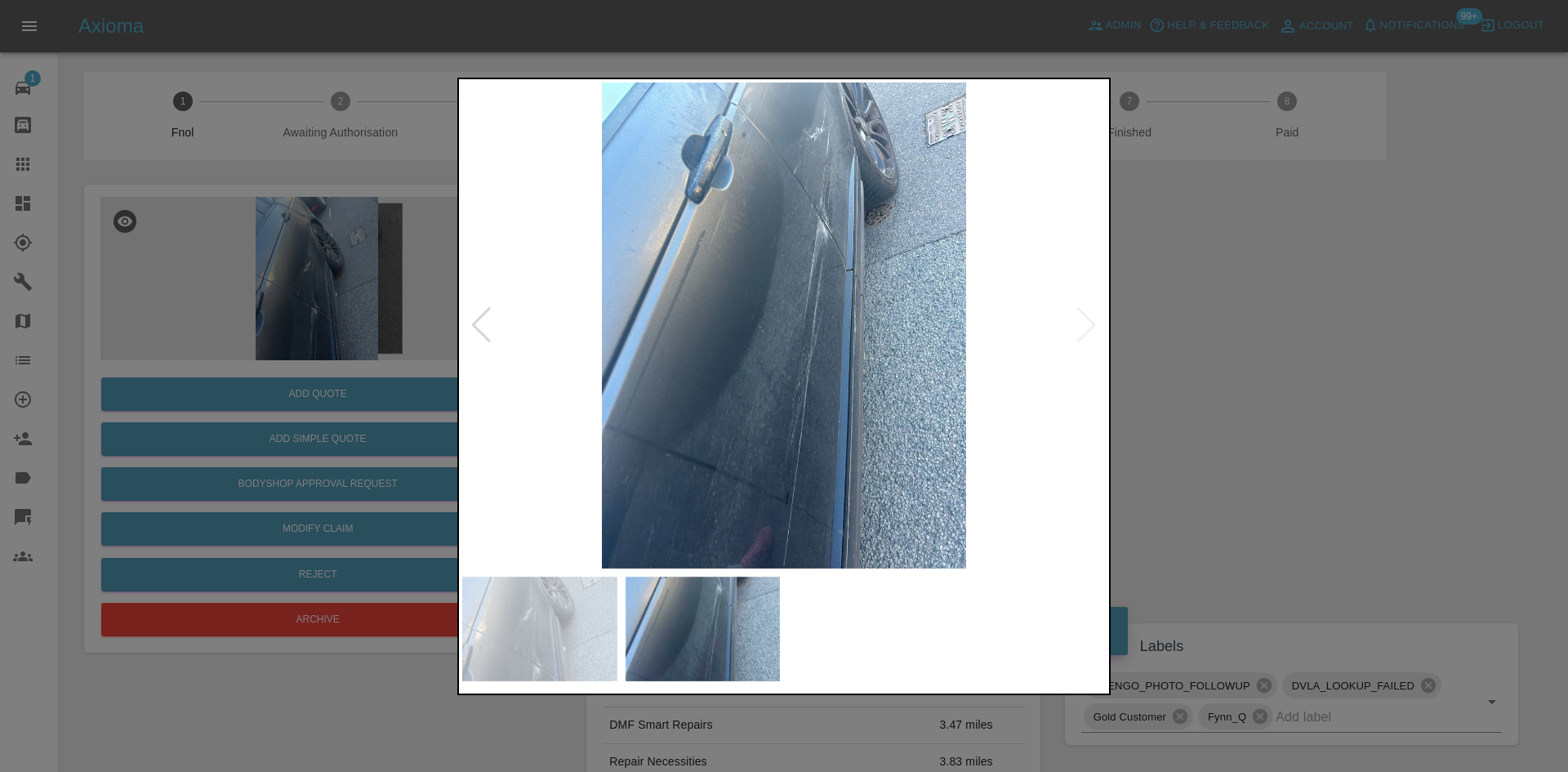
drag, startPoint x: 93, startPoint y: 306, endPoint x: 574, endPoint y: 568, distance: 547.7
click at [94, 306] on div at bounding box center [784, 386] width 1568 height 772
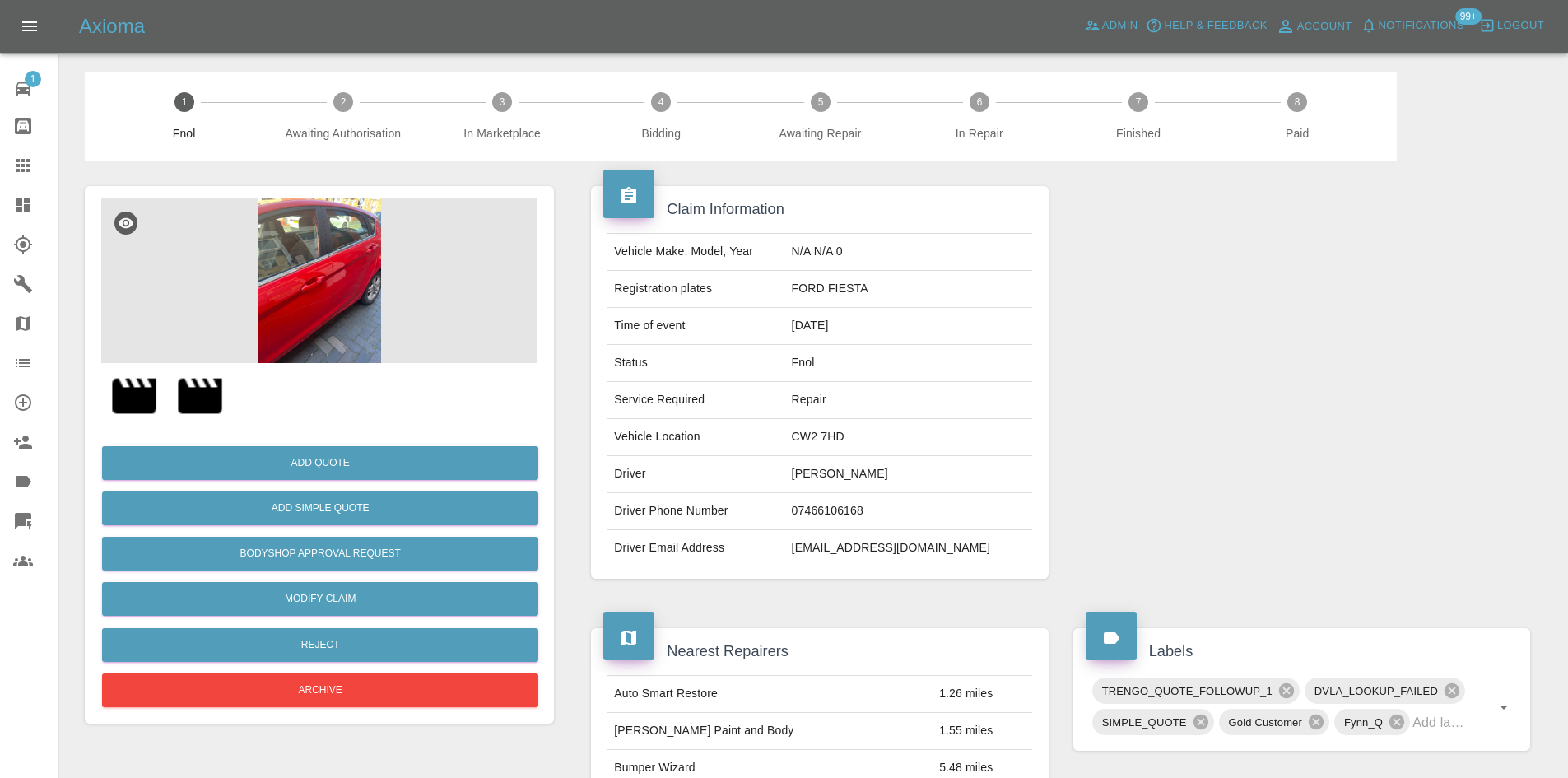
click at [336, 293] on img at bounding box center [319, 281] width 436 height 165
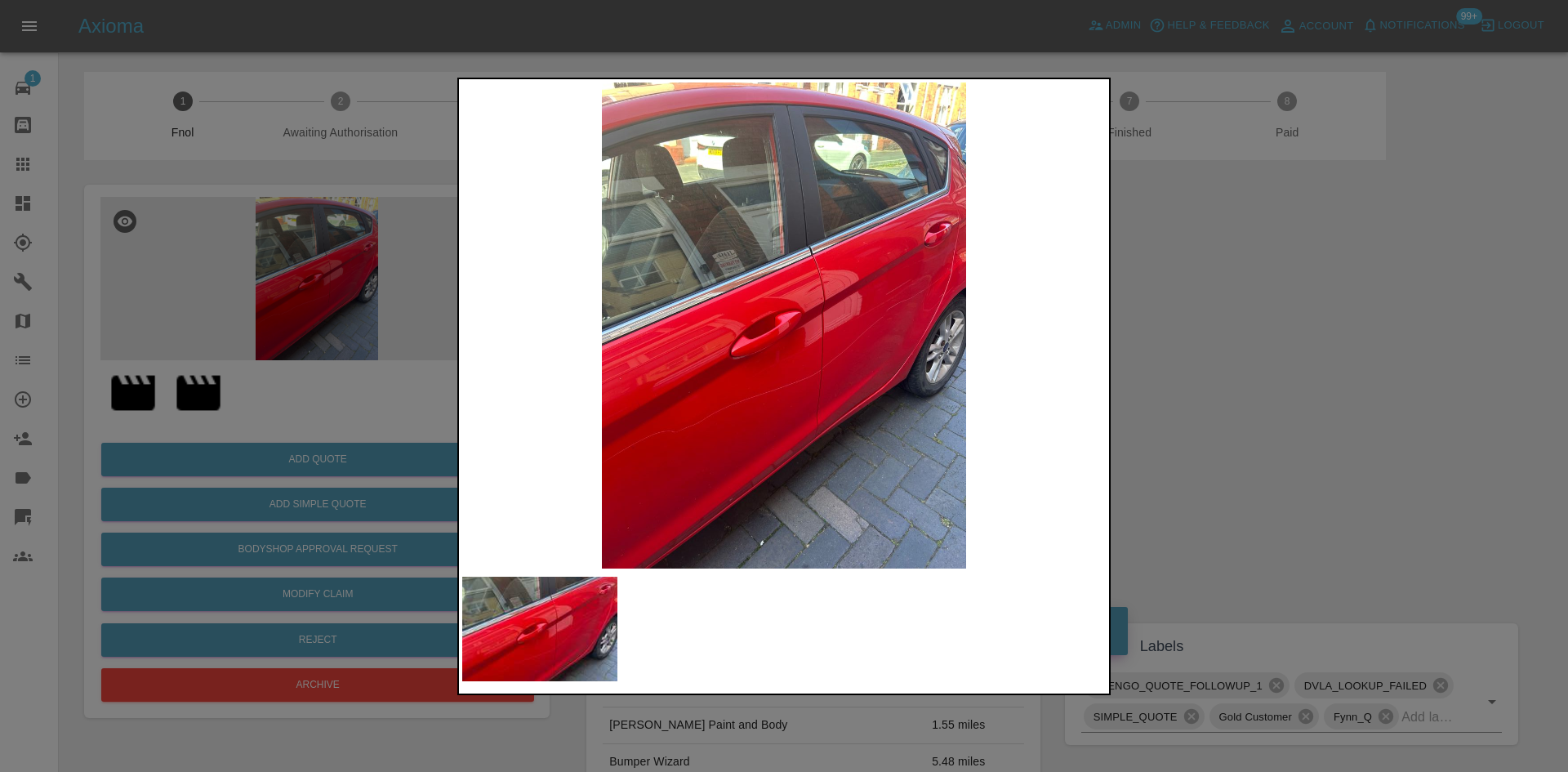
click at [779, 366] on img at bounding box center [783, 325] width 643 height 486
click at [769, 375] on img at bounding box center [783, 325] width 643 height 486
click at [832, 375] on img at bounding box center [783, 325] width 643 height 486
click at [716, 377] on img at bounding box center [783, 325] width 643 height 486
click at [878, 402] on img at bounding box center [783, 325] width 643 height 486
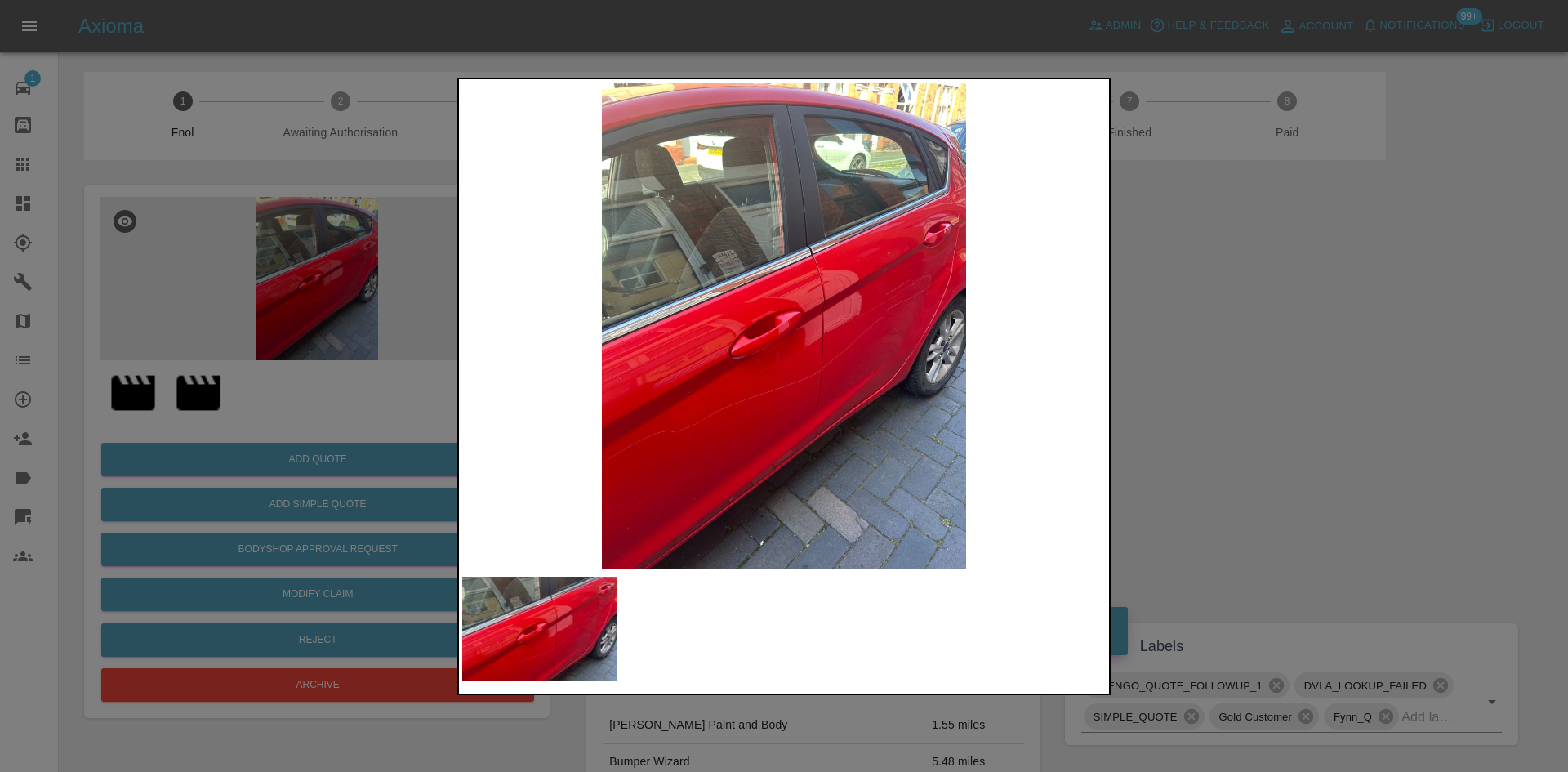
click at [808, 415] on img at bounding box center [783, 325] width 643 height 486
click at [968, 419] on img at bounding box center [783, 325] width 643 height 486
click at [833, 419] on img at bounding box center [783, 325] width 643 height 486
click at [833, 418] on img at bounding box center [783, 325] width 643 height 486
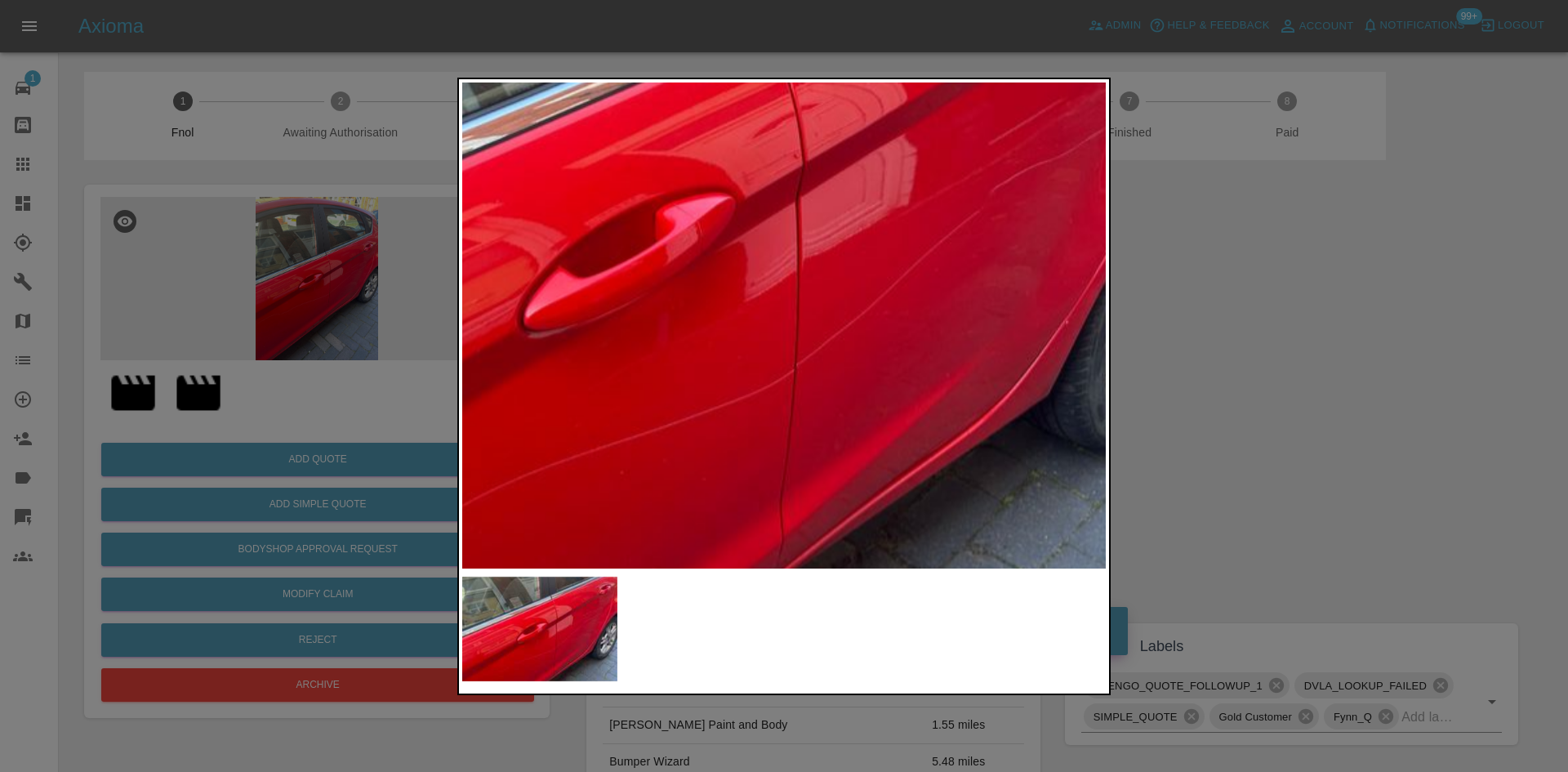
click at [644, 500] on img at bounding box center [683, 237] width 1931 height 1459
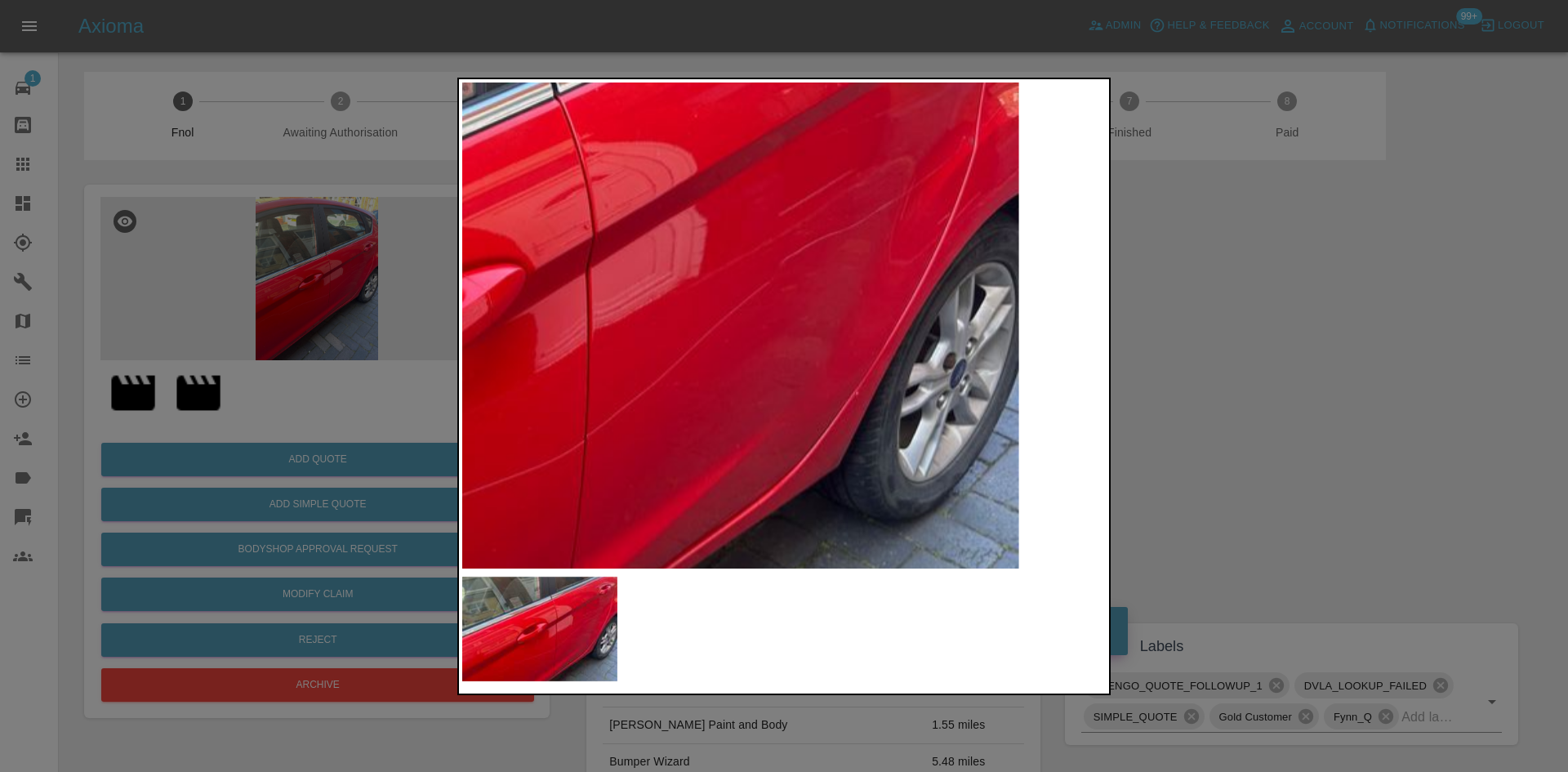
drag, startPoint x: 310, startPoint y: 388, endPoint x: 297, endPoint y: 401, distance: 18.4
click at [309, 390] on div at bounding box center [784, 386] width 1568 height 772
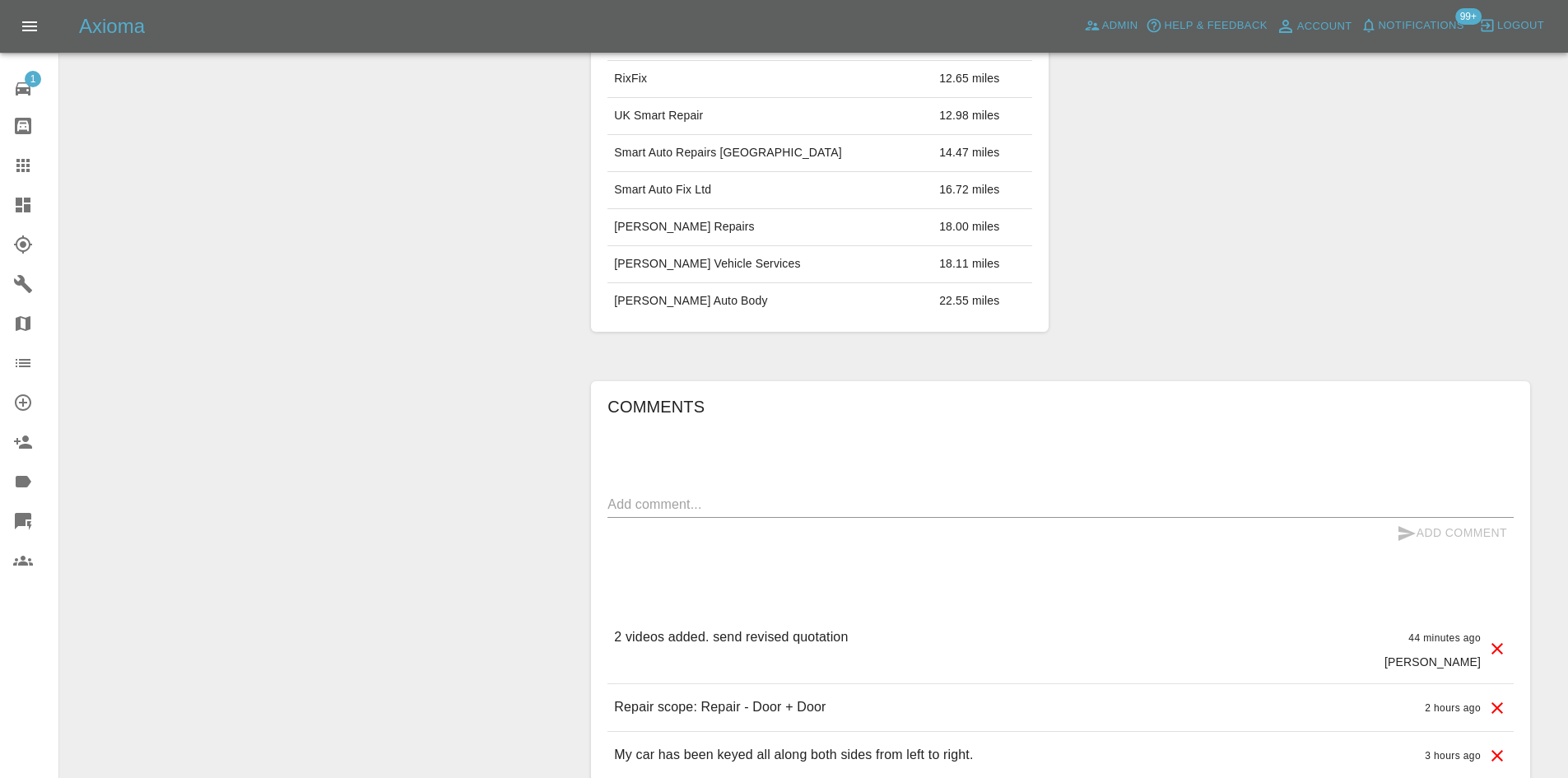
scroll to position [873, 0]
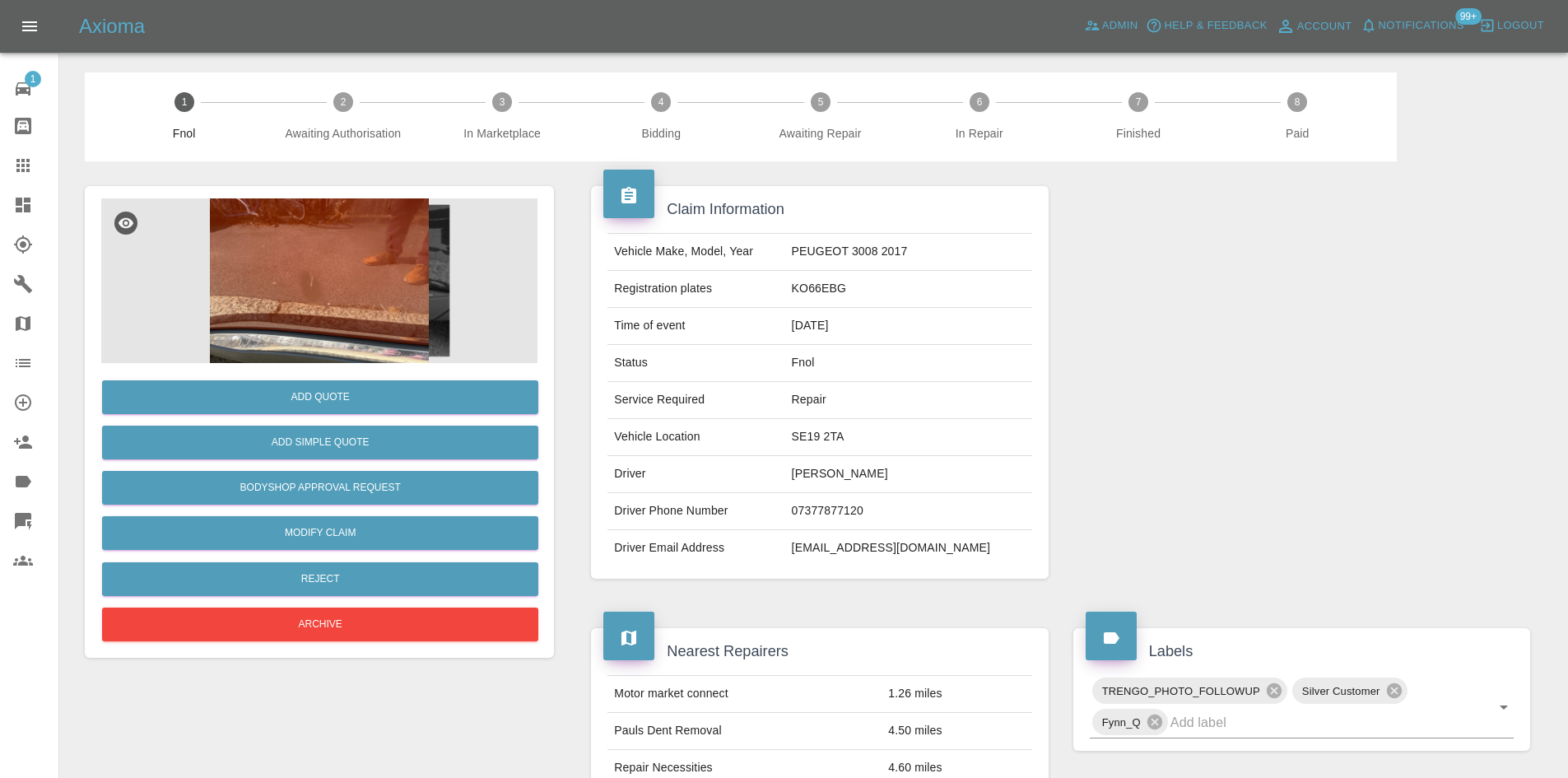
click at [344, 309] on img at bounding box center [319, 281] width 436 height 165
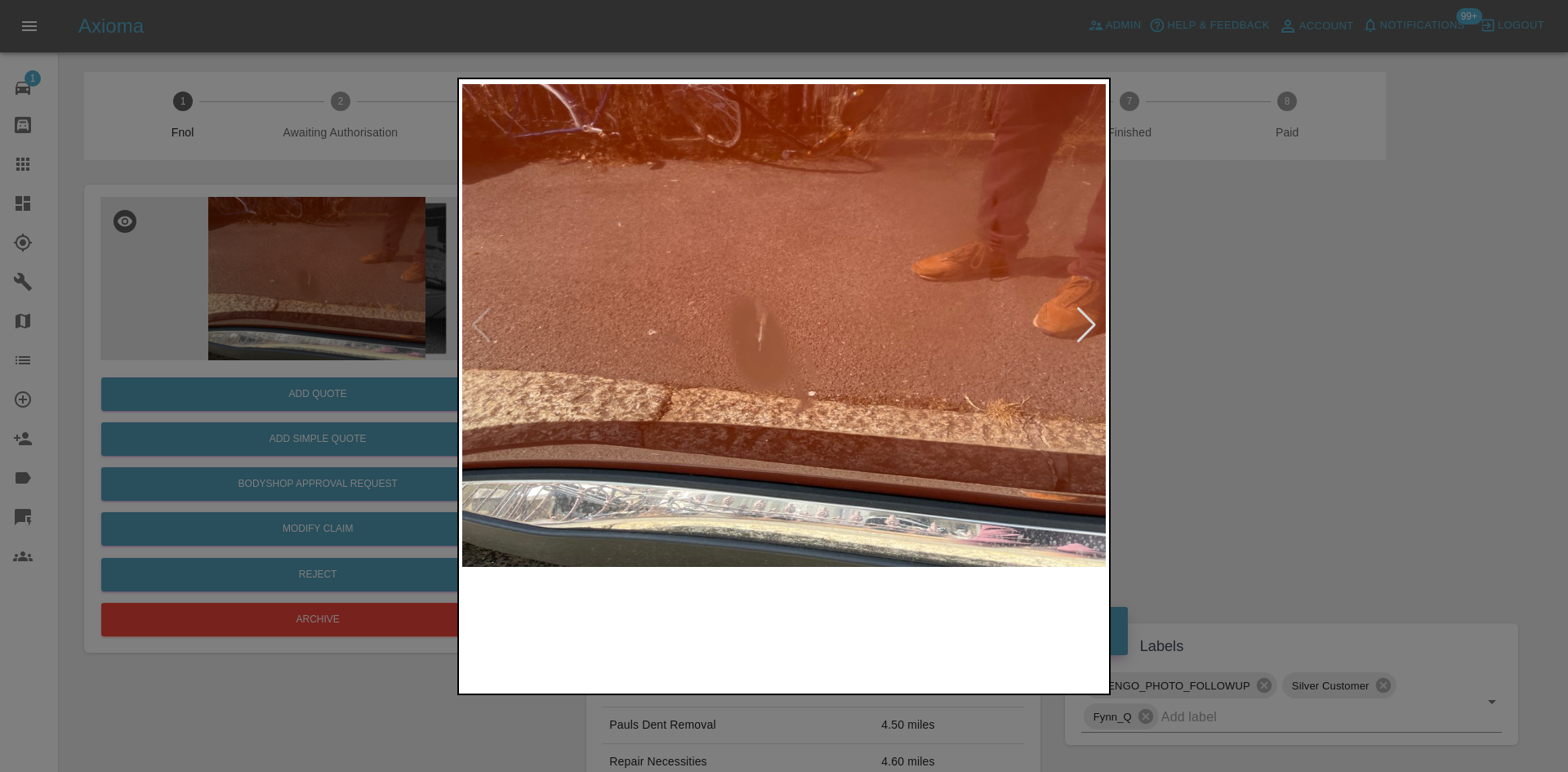
click at [722, 345] on img at bounding box center [783, 325] width 643 height 486
click at [740, 346] on img at bounding box center [783, 325] width 643 height 486
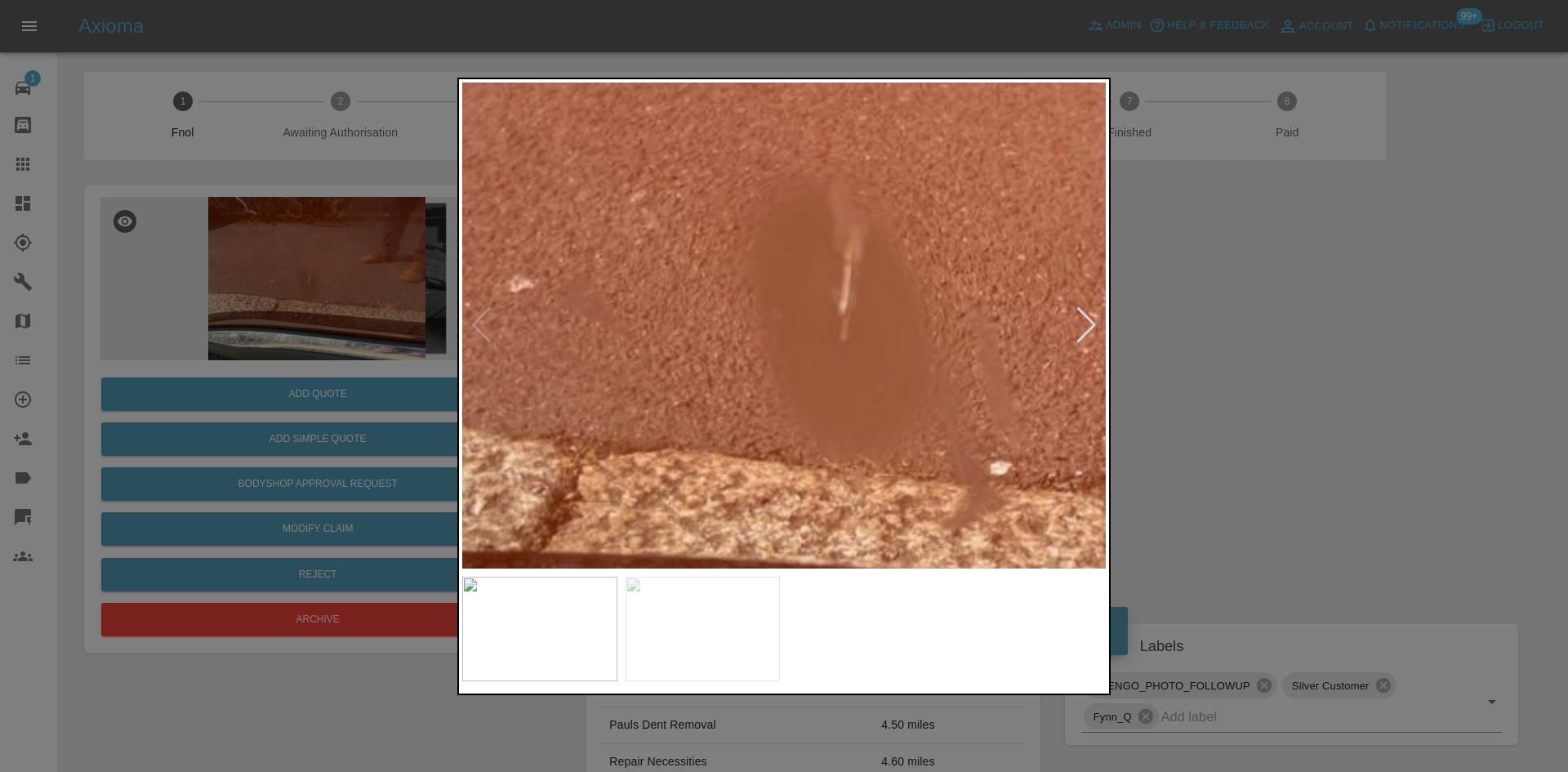
click at [754, 346] on img at bounding box center [916, 263] width 1931 height 1459
click at [754, 345] on img at bounding box center [916, 263] width 1931 height 1459
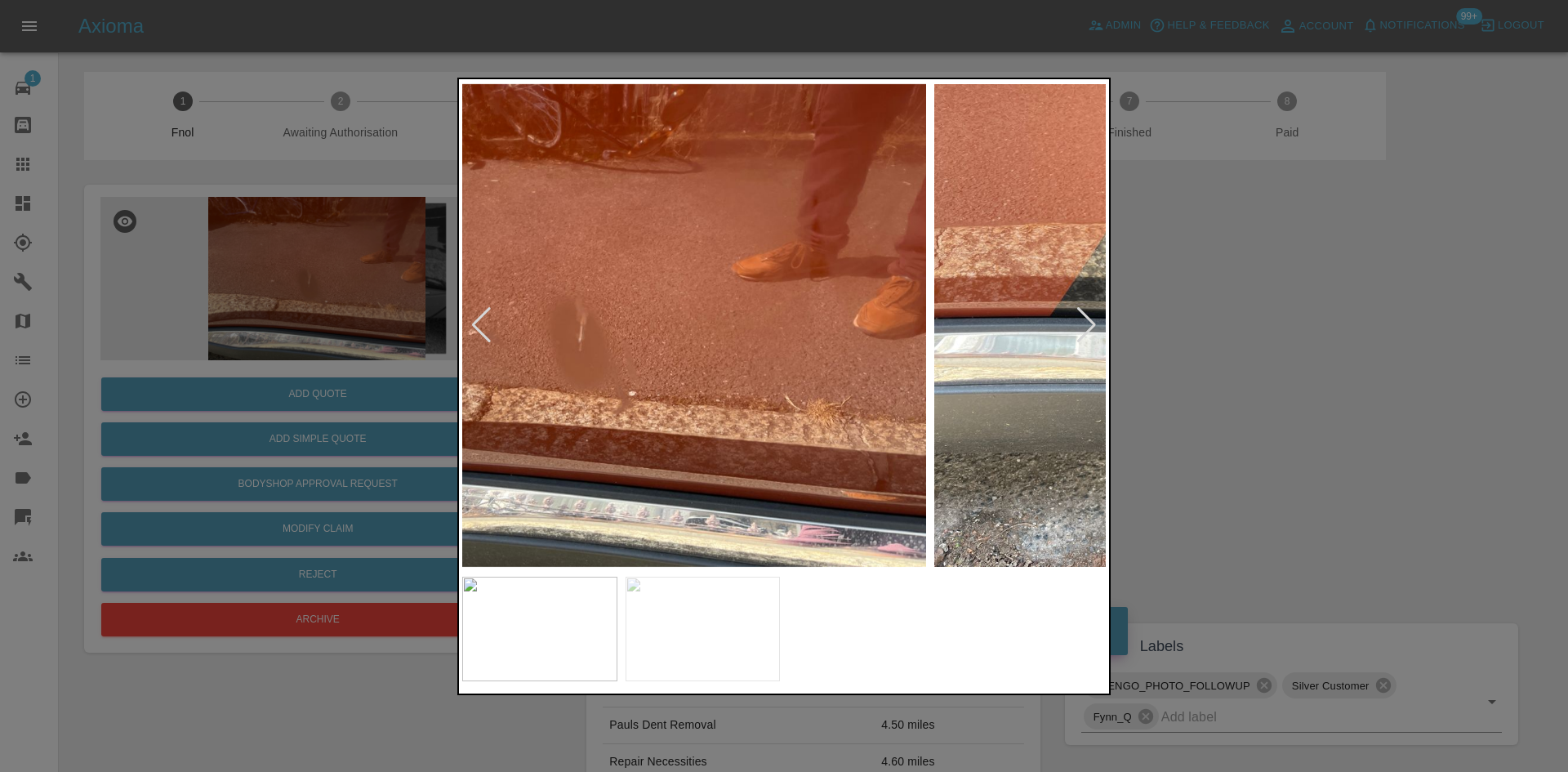
click at [618, 396] on img at bounding box center [603, 325] width 643 height 486
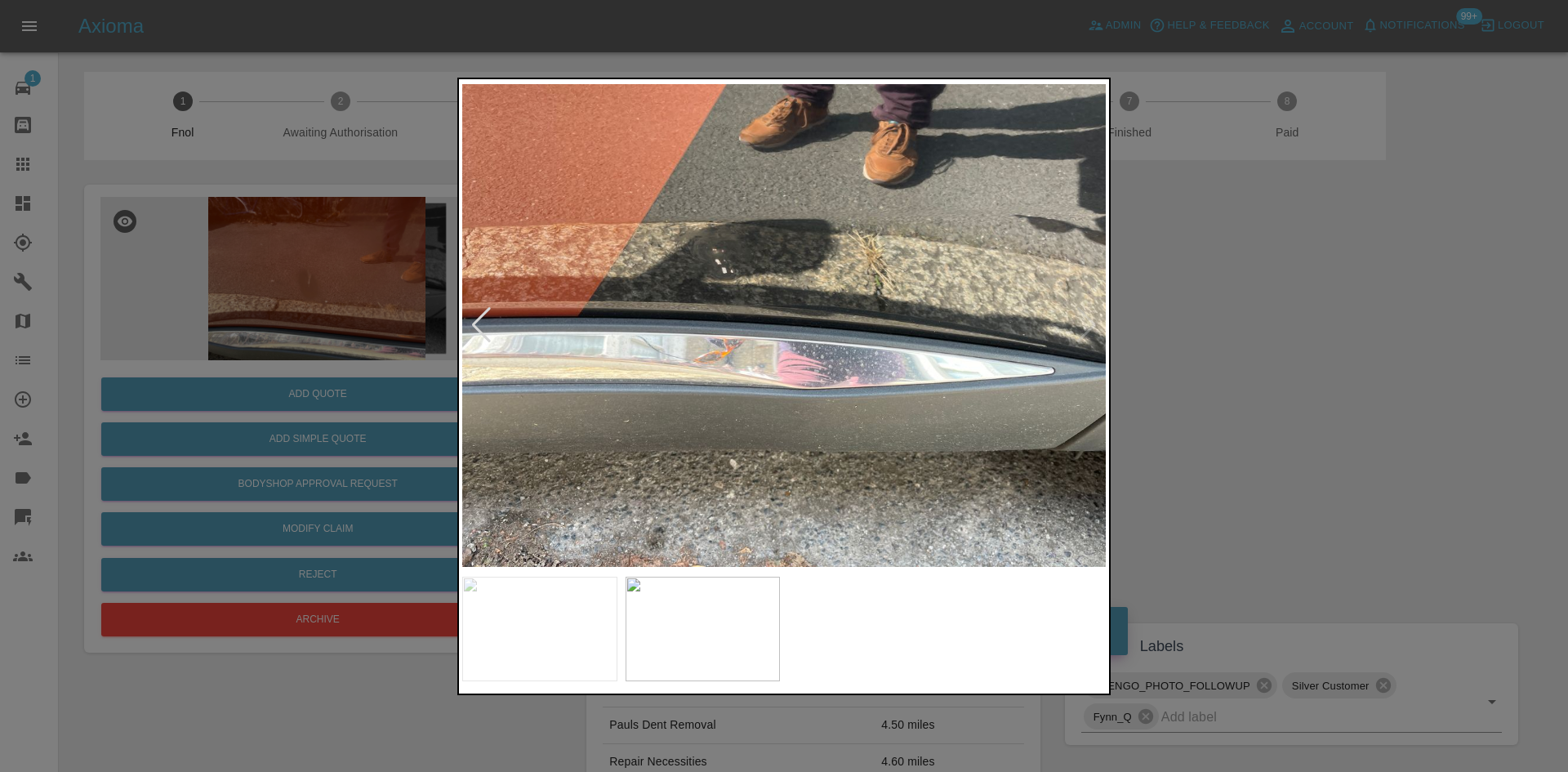
click at [575, 393] on img at bounding box center [783, 325] width 643 height 486
click at [745, 414] on img at bounding box center [783, 325] width 643 height 486
click at [749, 413] on img at bounding box center [783, 325] width 643 height 486
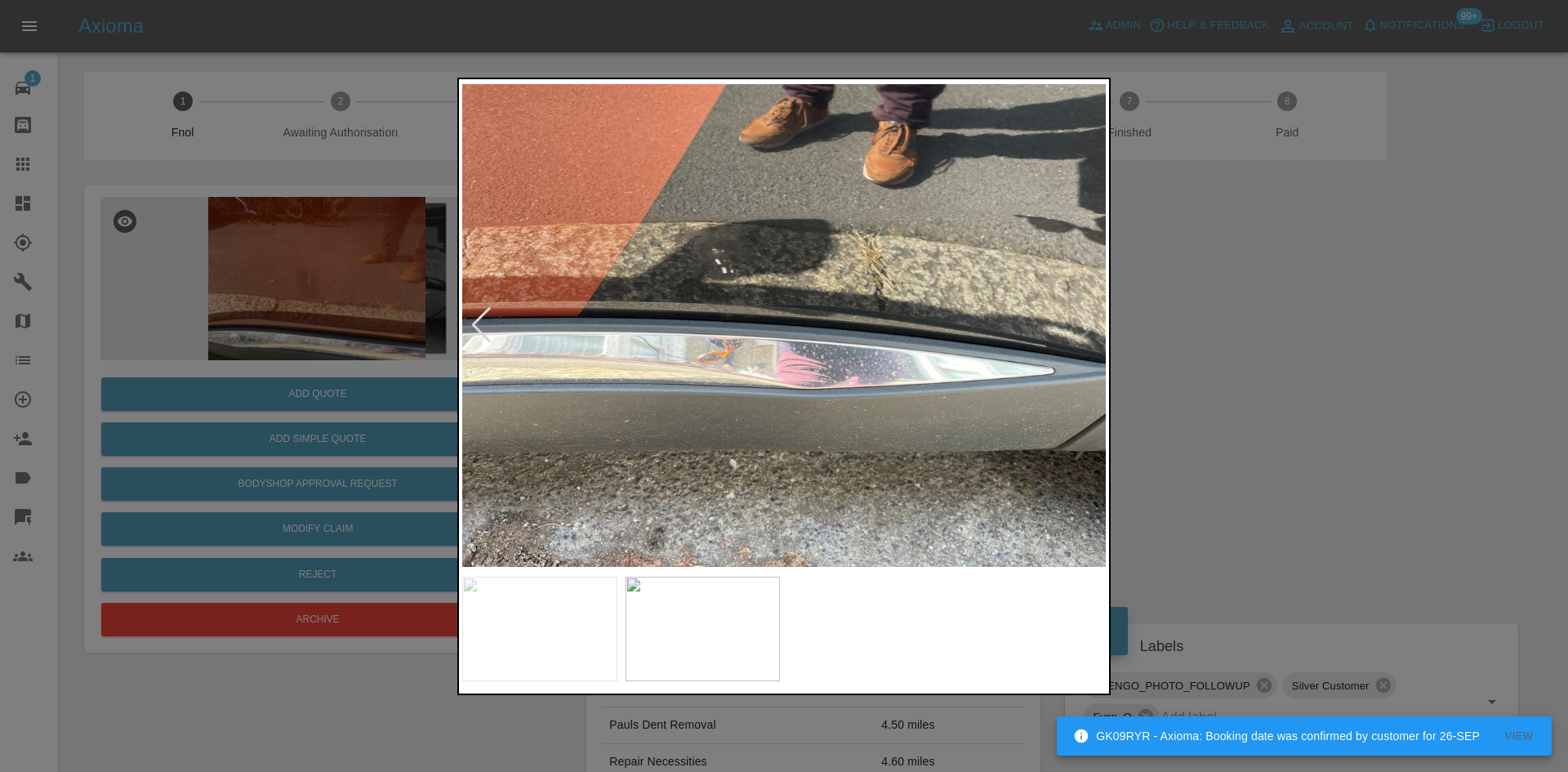
click at [774, 416] on img at bounding box center [783, 325] width 643 height 486
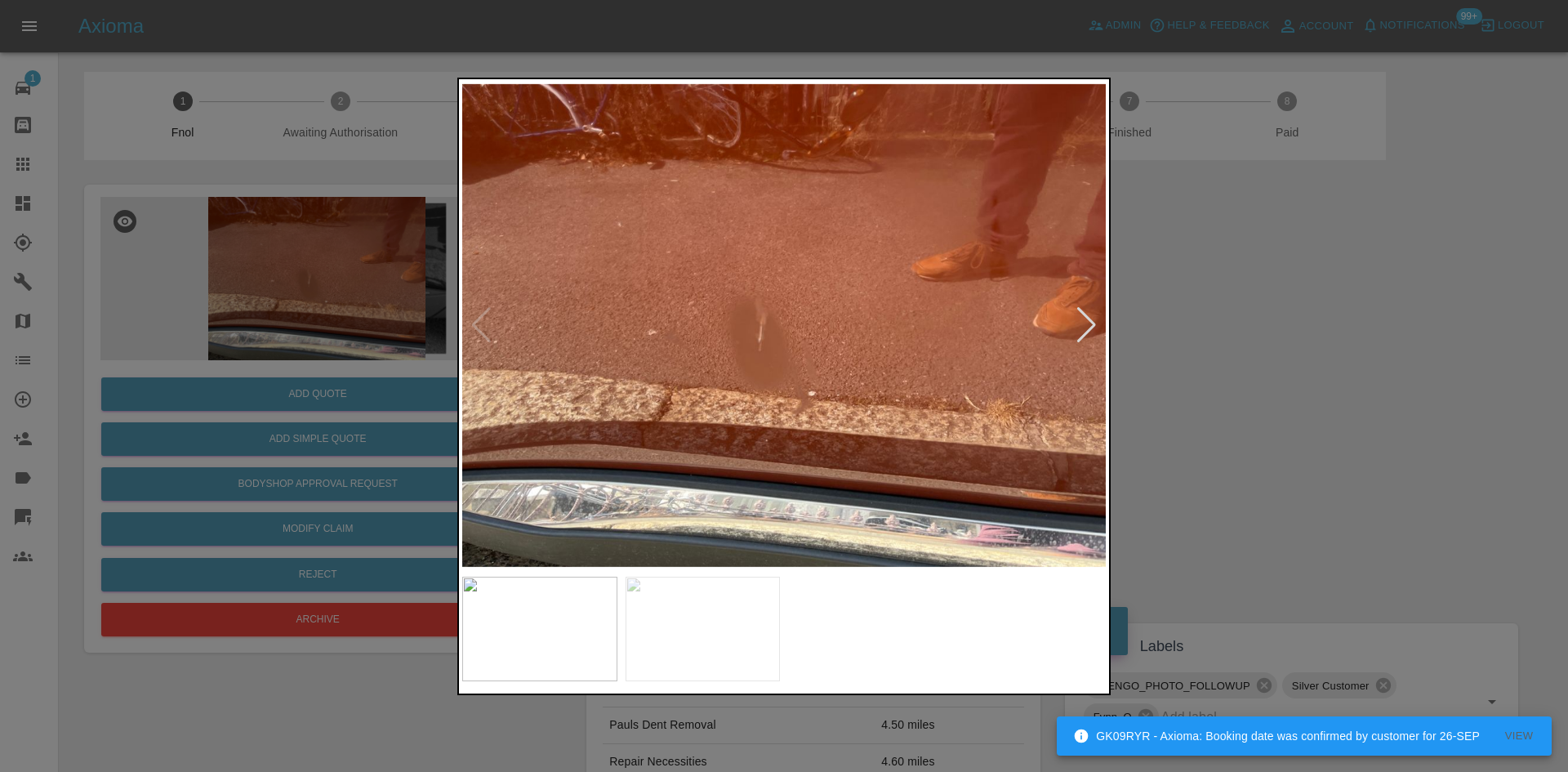
click at [852, 399] on img at bounding box center [783, 325] width 643 height 486
drag, startPoint x: 353, startPoint y: 299, endPoint x: 391, endPoint y: 11, distance: 290.5
click at [354, 294] on div at bounding box center [784, 386] width 1568 height 772
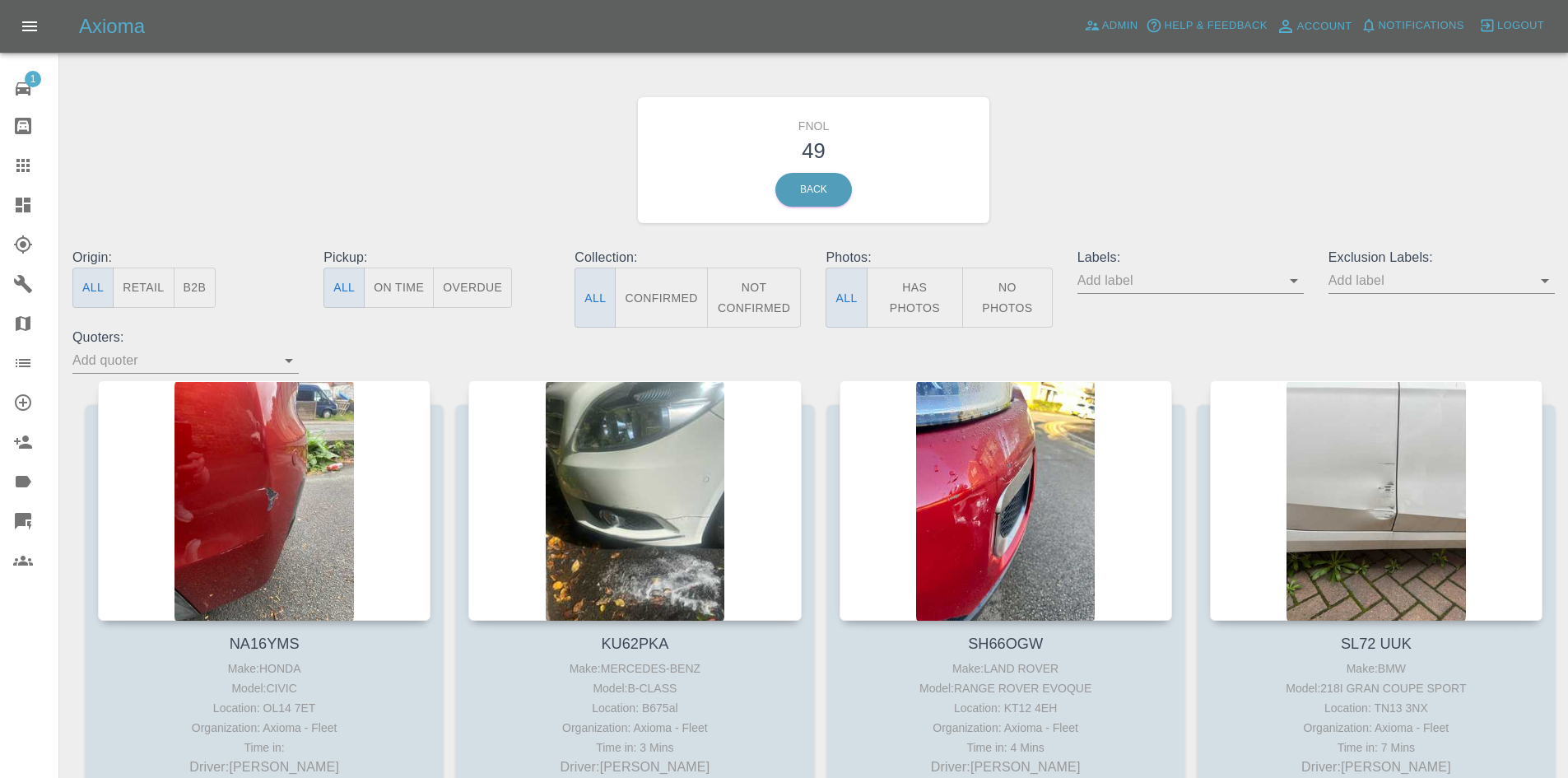
click at [1388, 296] on div "Exclusion Labels:" at bounding box center [1442, 287] width 251 height 80
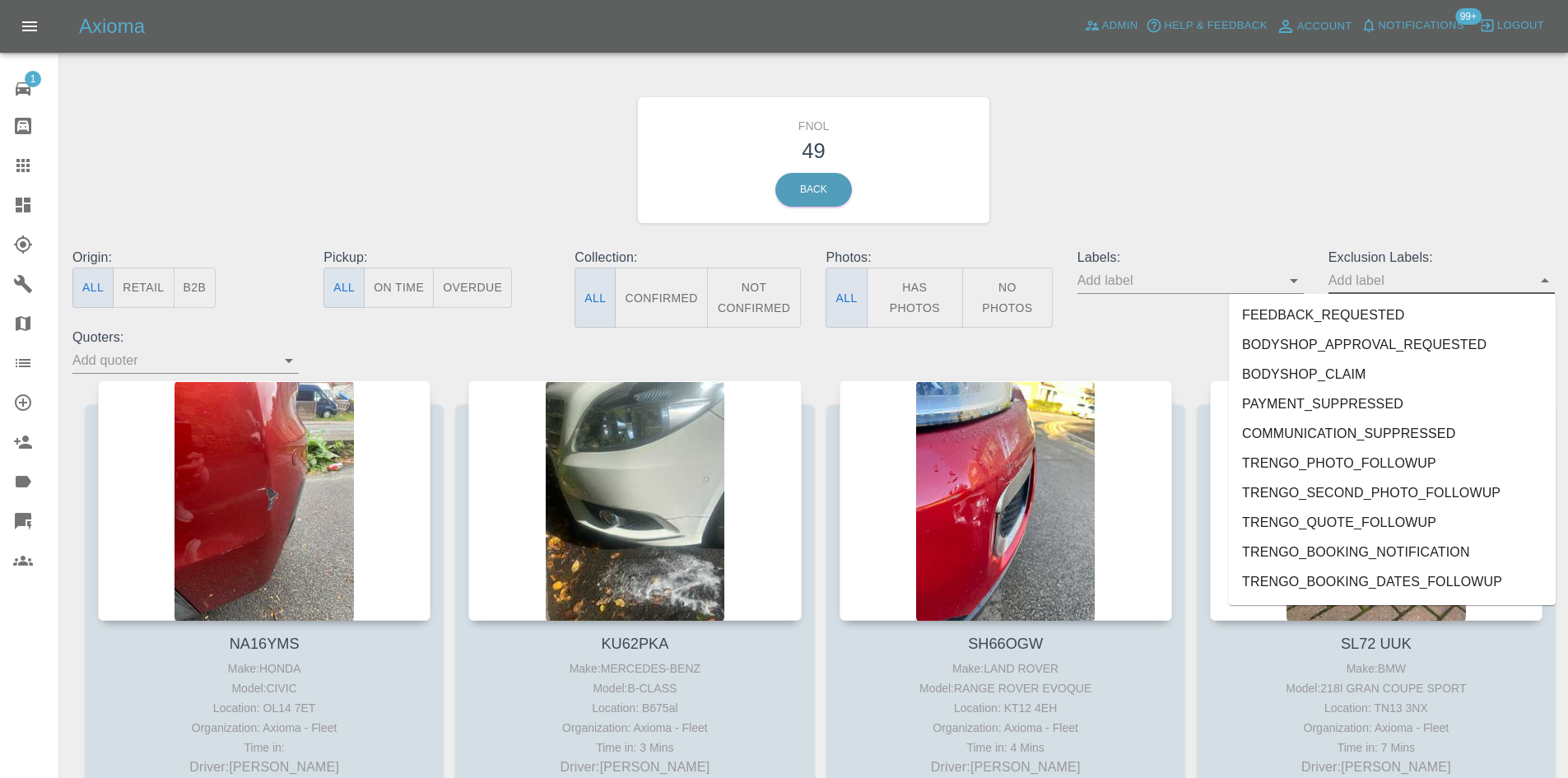
click at [1384, 288] on input "text" at bounding box center [1429, 280] width 202 height 26
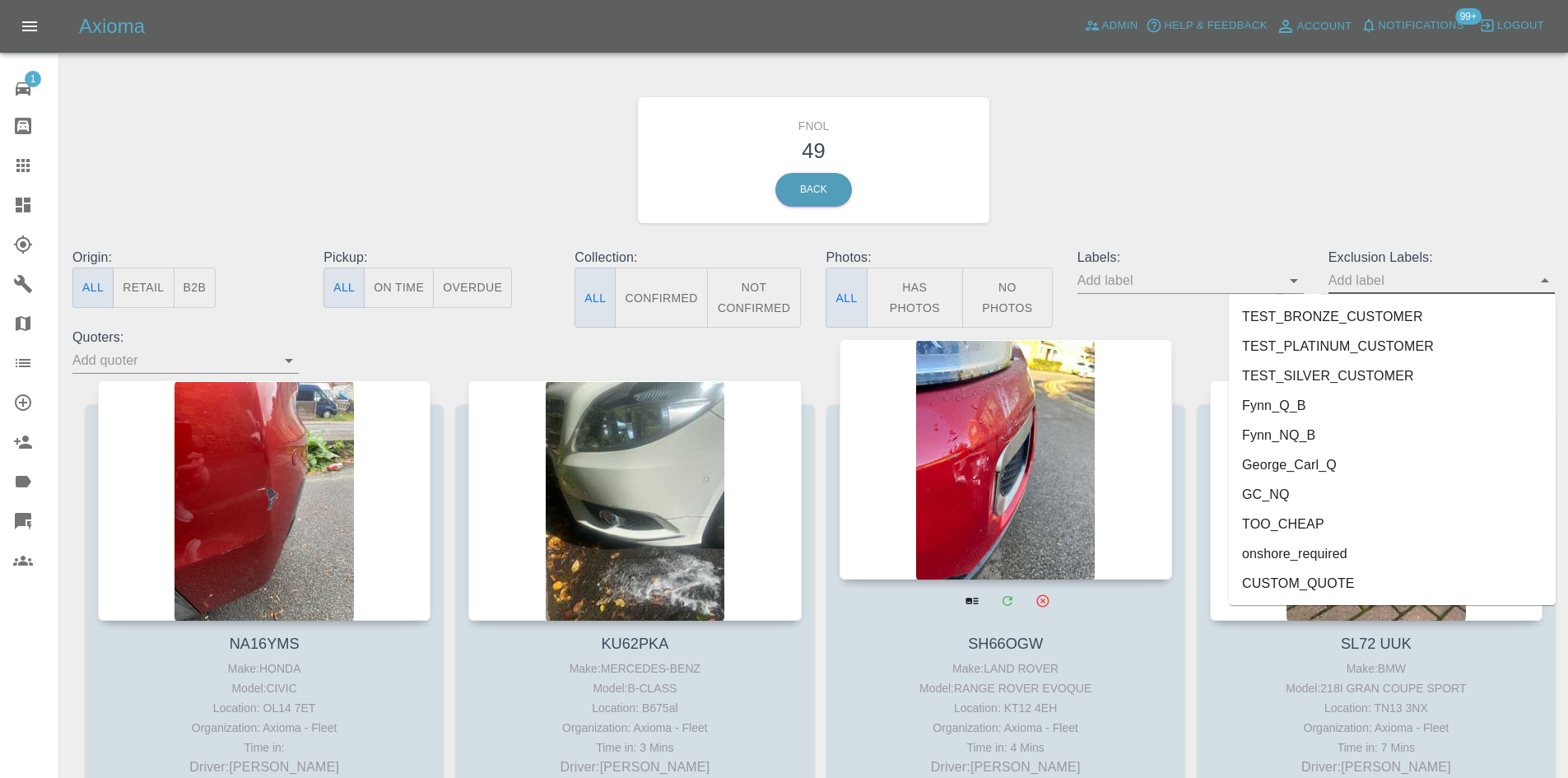
drag, startPoint x: 1322, startPoint y: 474, endPoint x: 894, endPoint y: 403, distance: 433.8
click at [1322, 473] on li "George_Carl_Q" at bounding box center [1392, 465] width 327 height 30
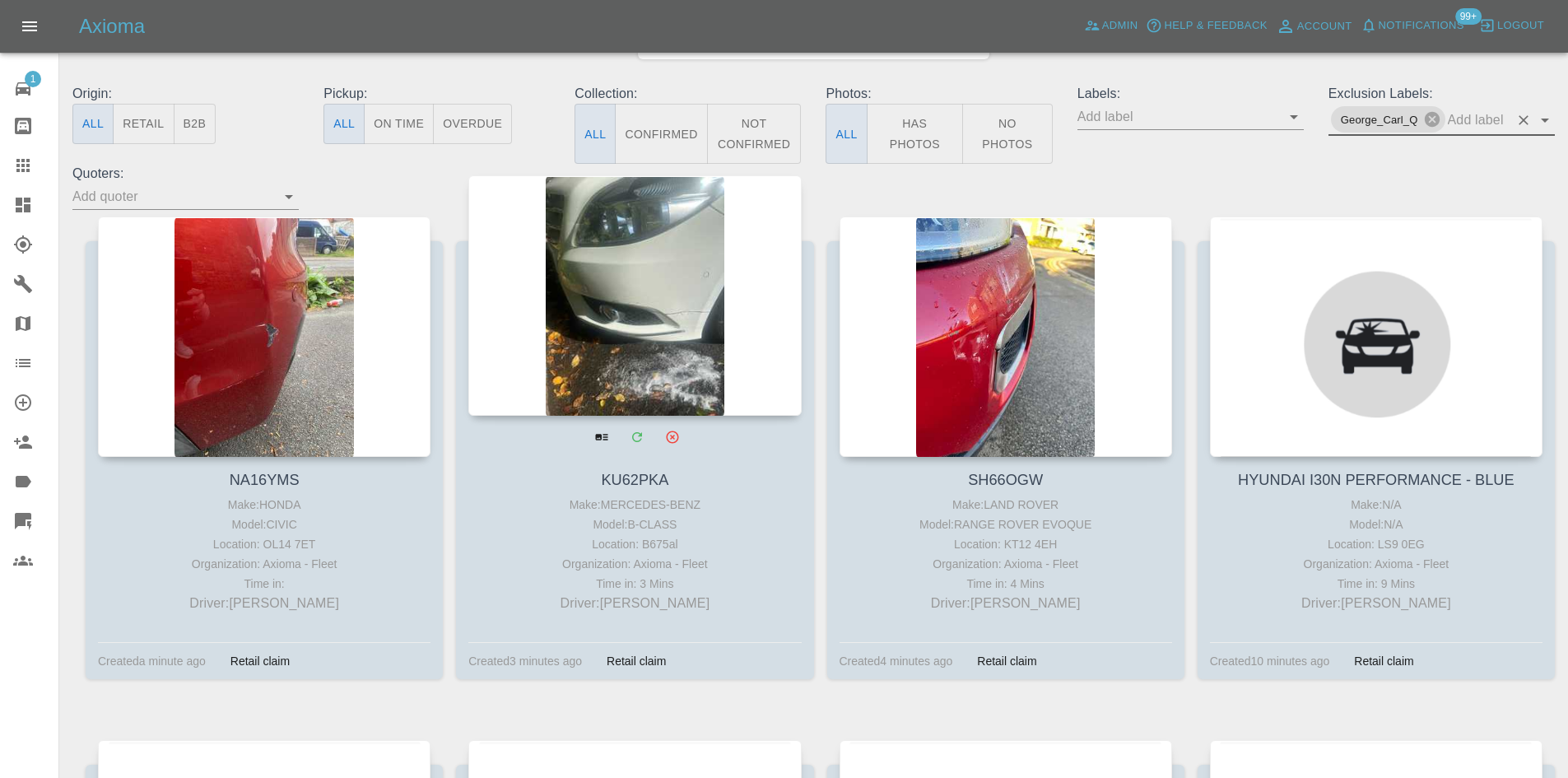
scroll to position [165, 0]
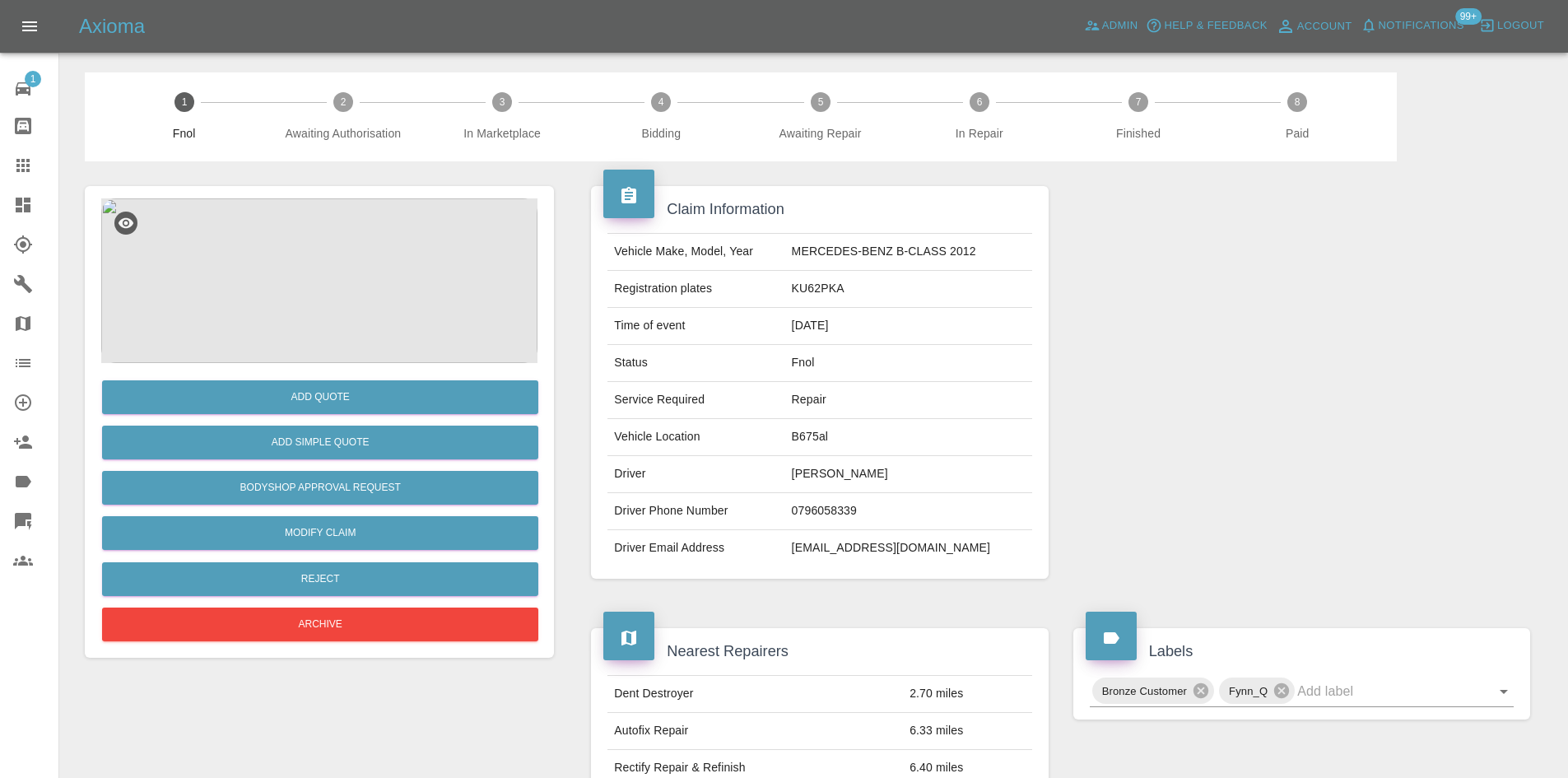
click at [337, 237] on img at bounding box center [319, 281] width 436 height 165
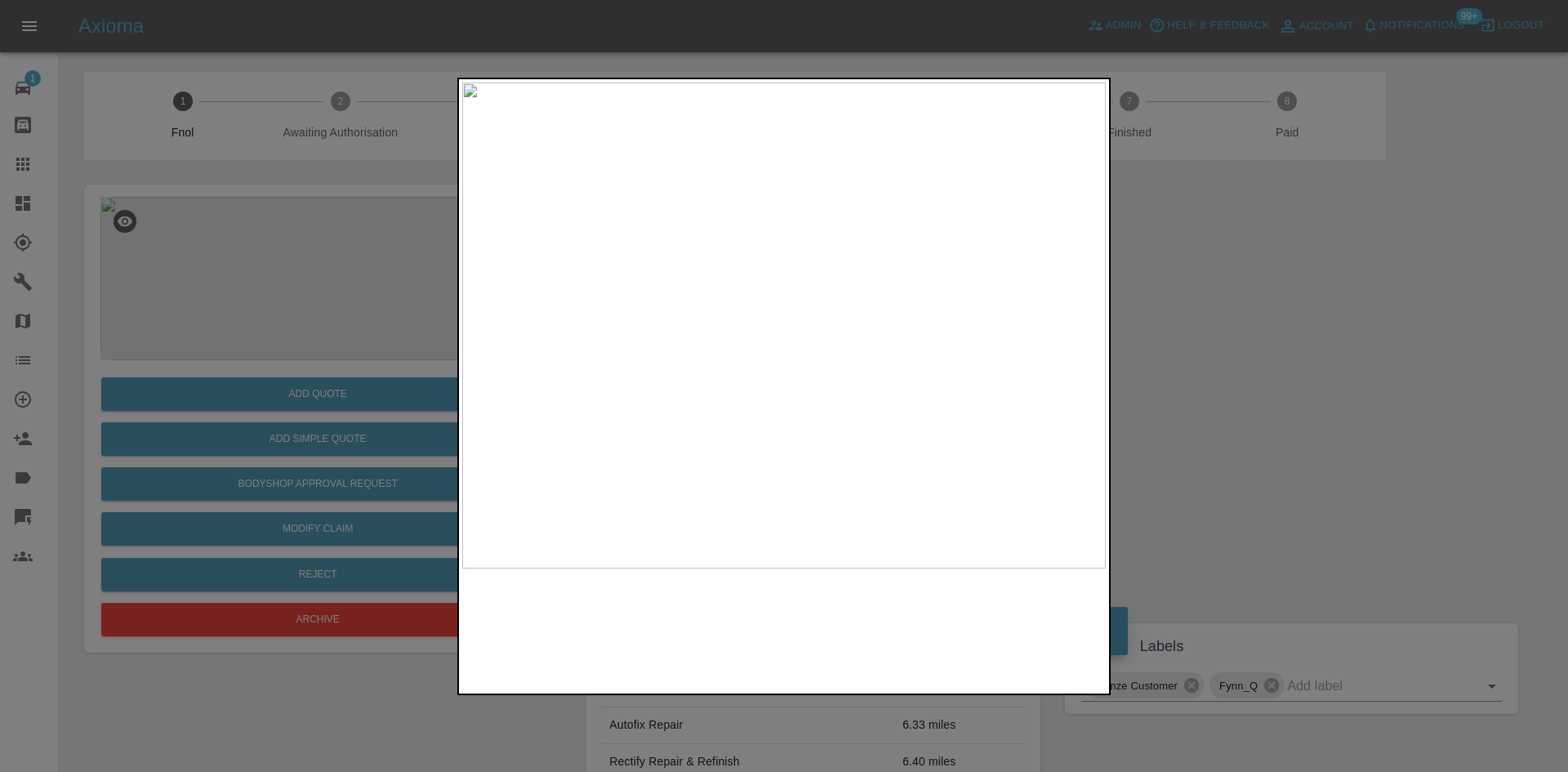
click at [878, 340] on img at bounding box center [783, 325] width 643 height 486
click at [864, 357] on img at bounding box center [503, 280] width 1931 height 1459
drag, startPoint x: 189, startPoint y: 318, endPoint x: 362, endPoint y: 435, distance: 208.8
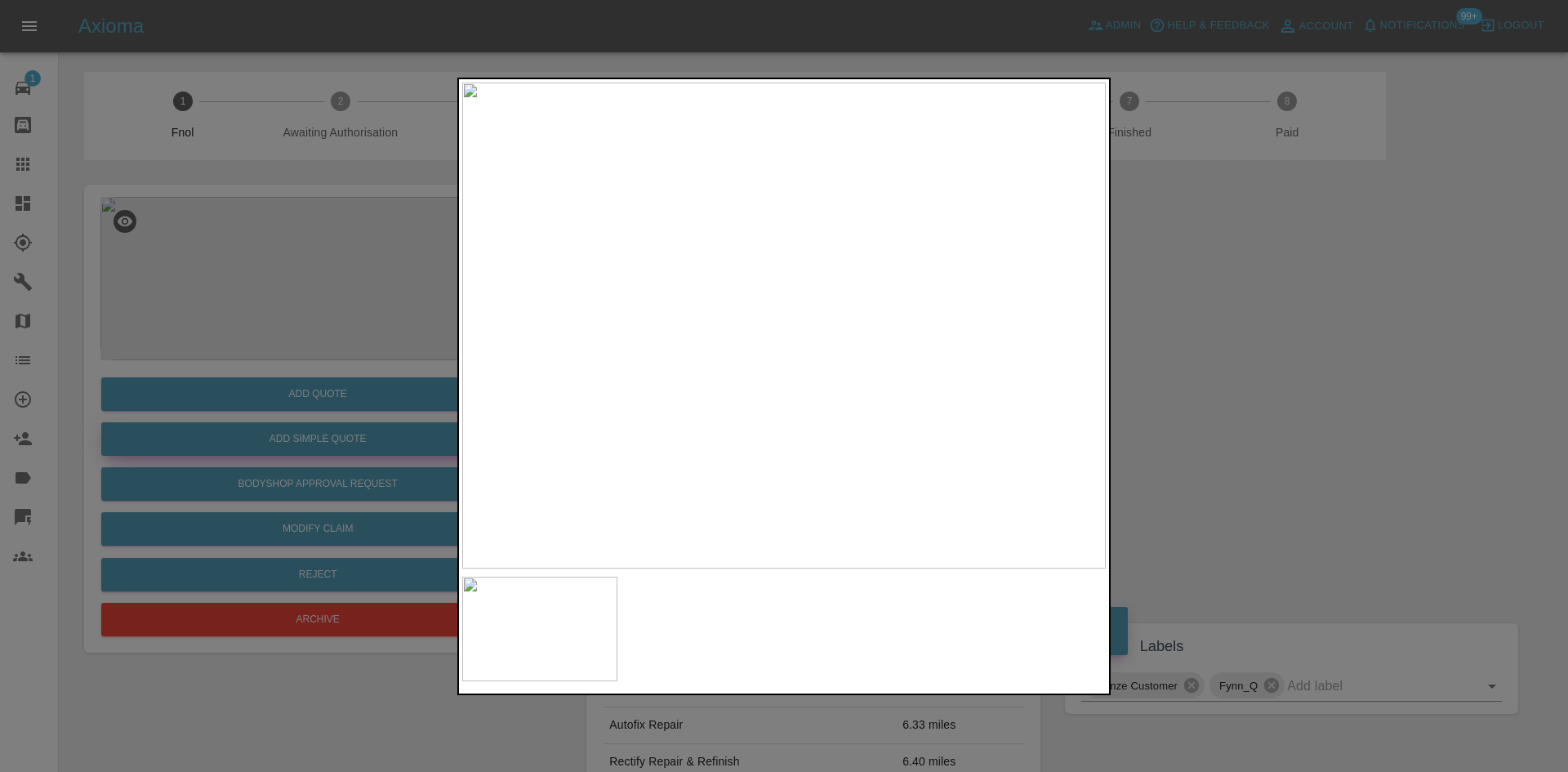
click at [208, 332] on div at bounding box center [784, 386] width 1568 height 772
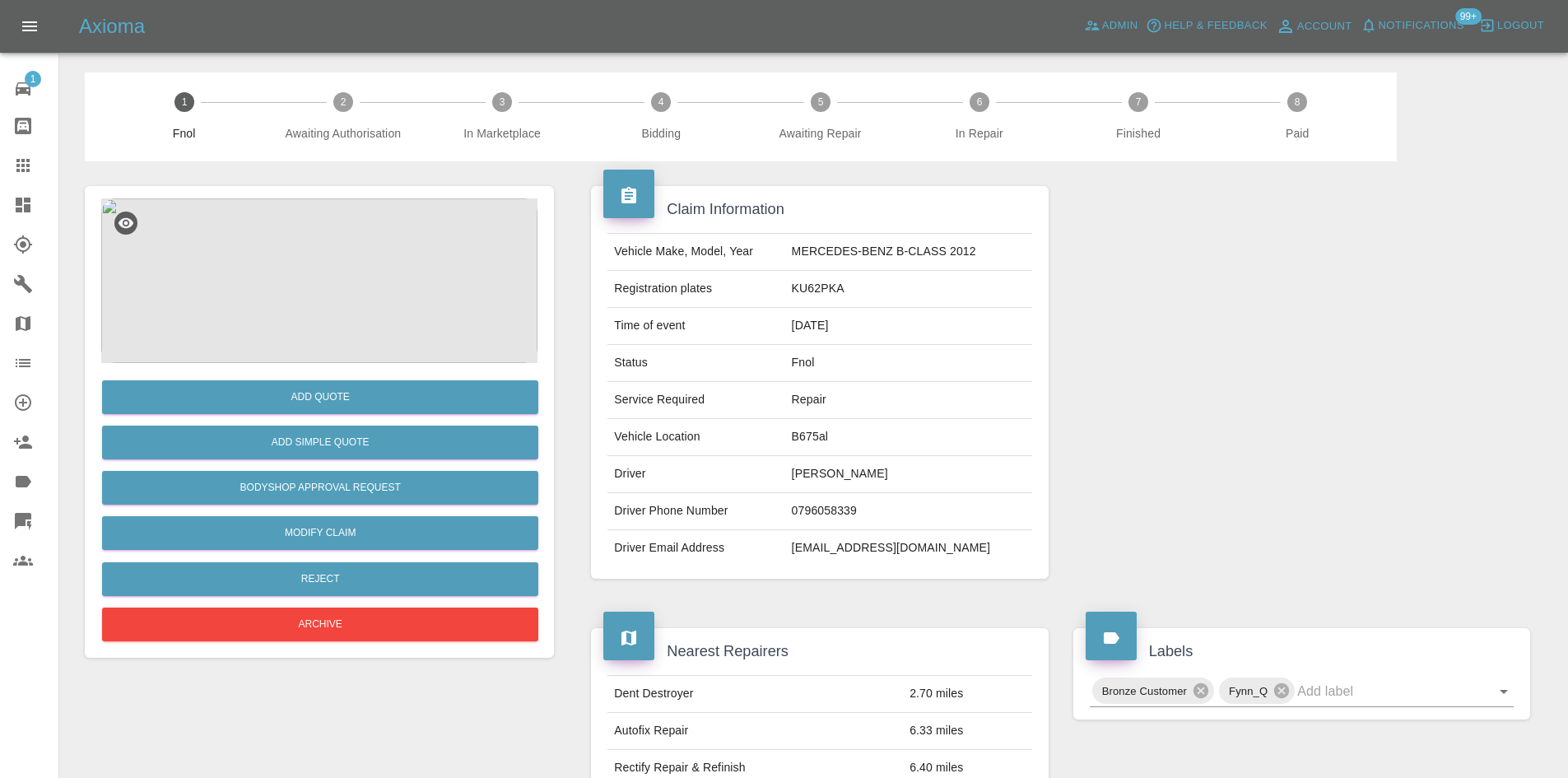
click at [297, 297] on img at bounding box center [319, 281] width 436 height 165
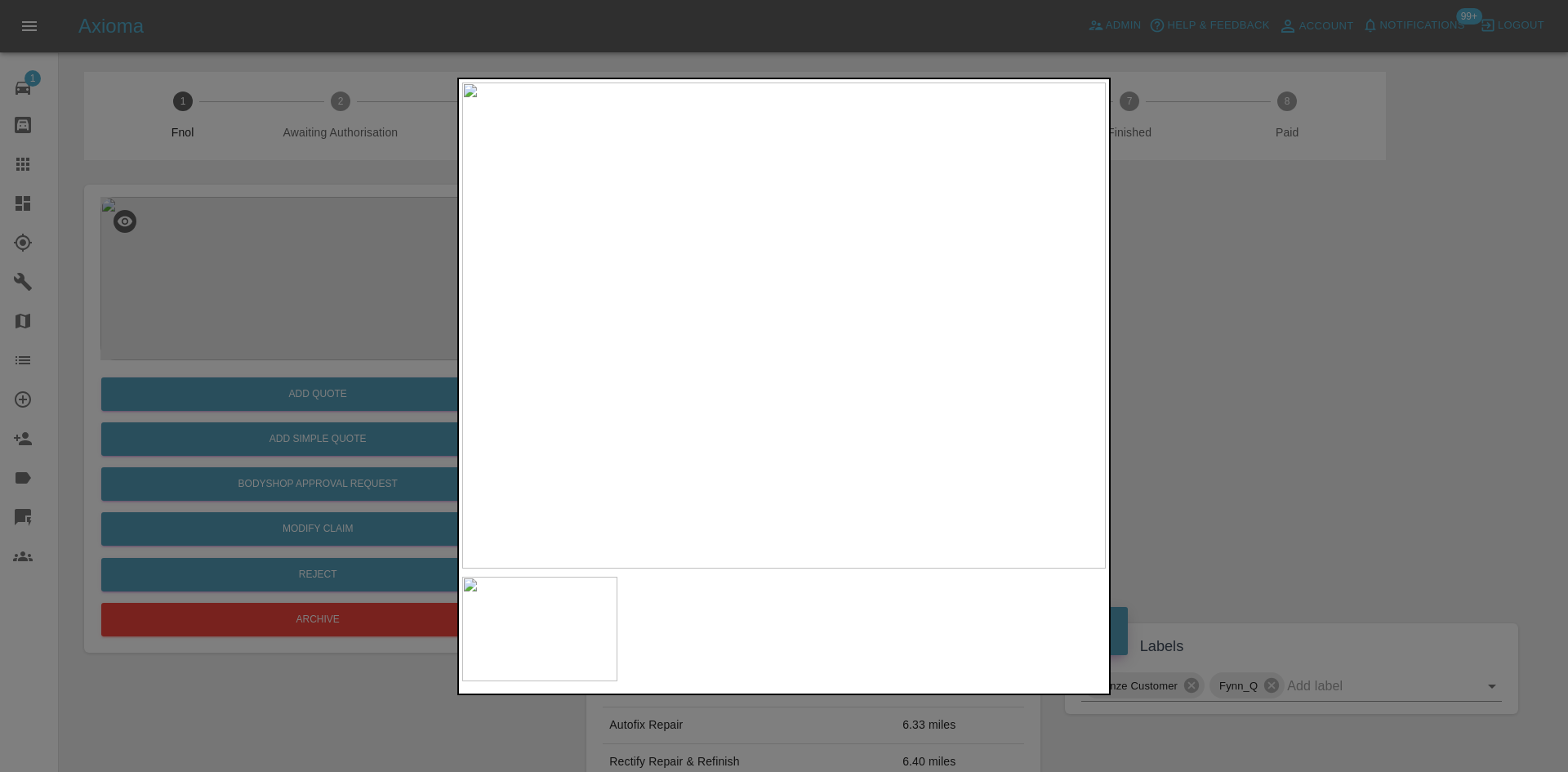
click at [880, 350] on img at bounding box center [783, 325] width 643 height 486
click at [879, 350] on img at bounding box center [783, 325] width 643 height 486
click at [830, 379] on img at bounding box center [545, 270] width 1931 height 1459
click at [689, 284] on img at bounding box center [756, 281] width 1931 height 1459
click at [626, 492] on img at bounding box center [360, 388] width 1931 height 1459
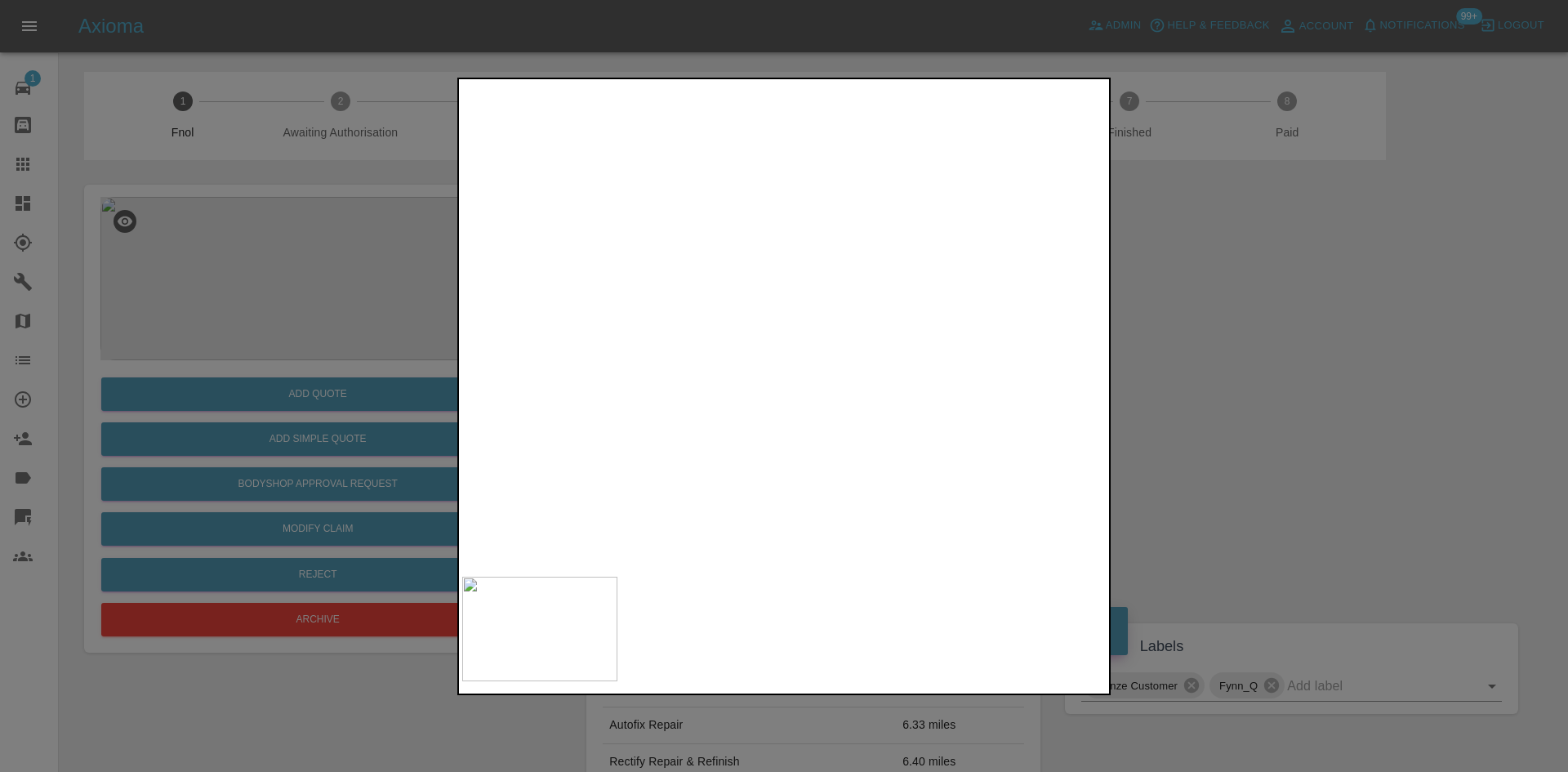
click at [826, 447] on img at bounding box center [360, 388] width 1931 height 1459
click at [783, 394] on img at bounding box center [427, 631] width 1931 height 1459
click at [783, 394] on img at bounding box center [783, 325] width 643 height 486
click at [326, 362] on div at bounding box center [784, 386] width 1568 height 772
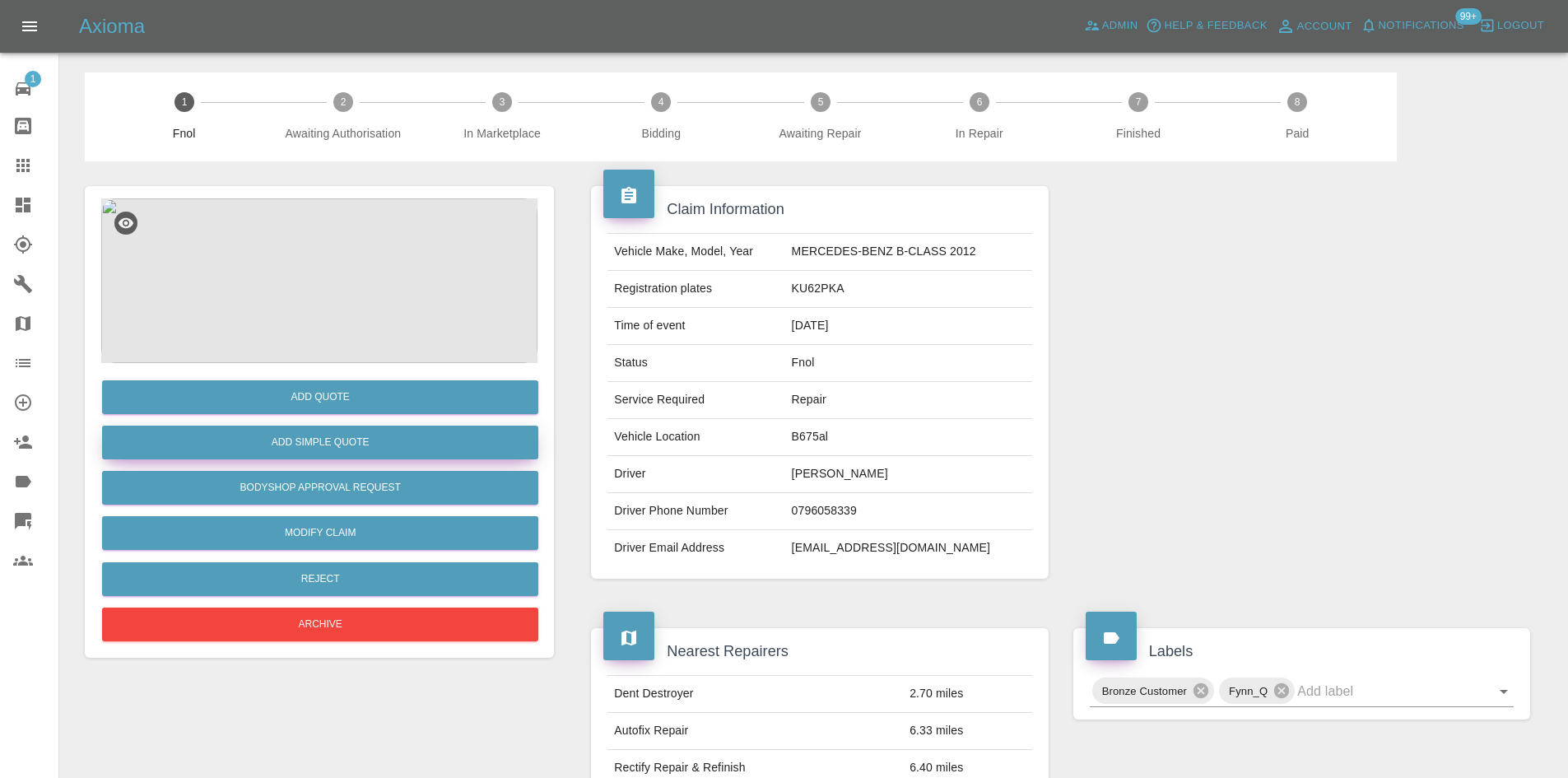
click at [345, 448] on button "Add Simple Quote" at bounding box center [320, 442] width 436 height 34
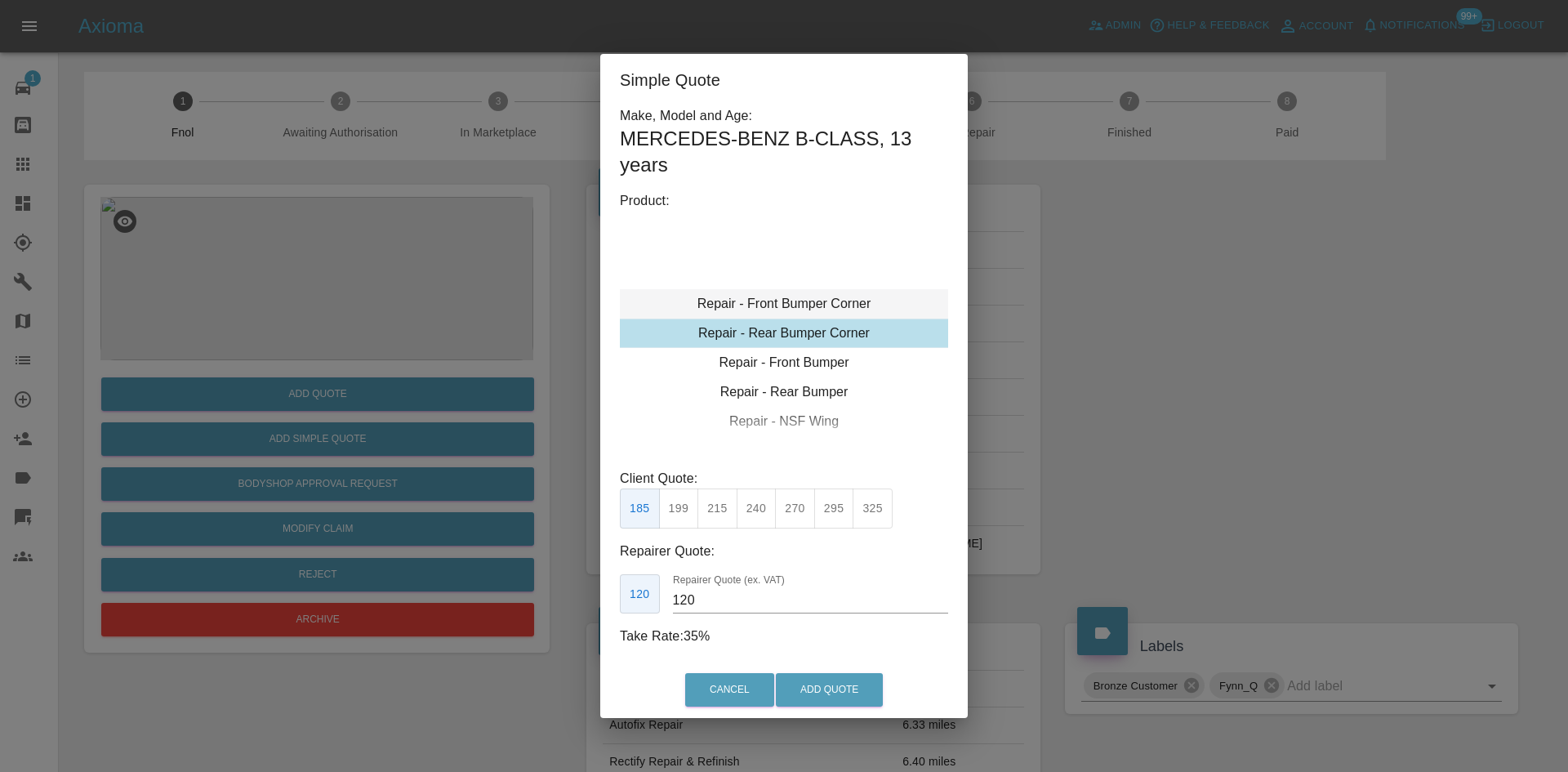
click at [757, 299] on div "Repair - Front Bumper Corner" at bounding box center [783, 303] width 328 height 29
click at [717, 513] on button "215" at bounding box center [717, 509] width 40 height 40
type input "135"
click at [812, 683] on button "Add Quote" at bounding box center [829, 689] width 107 height 33
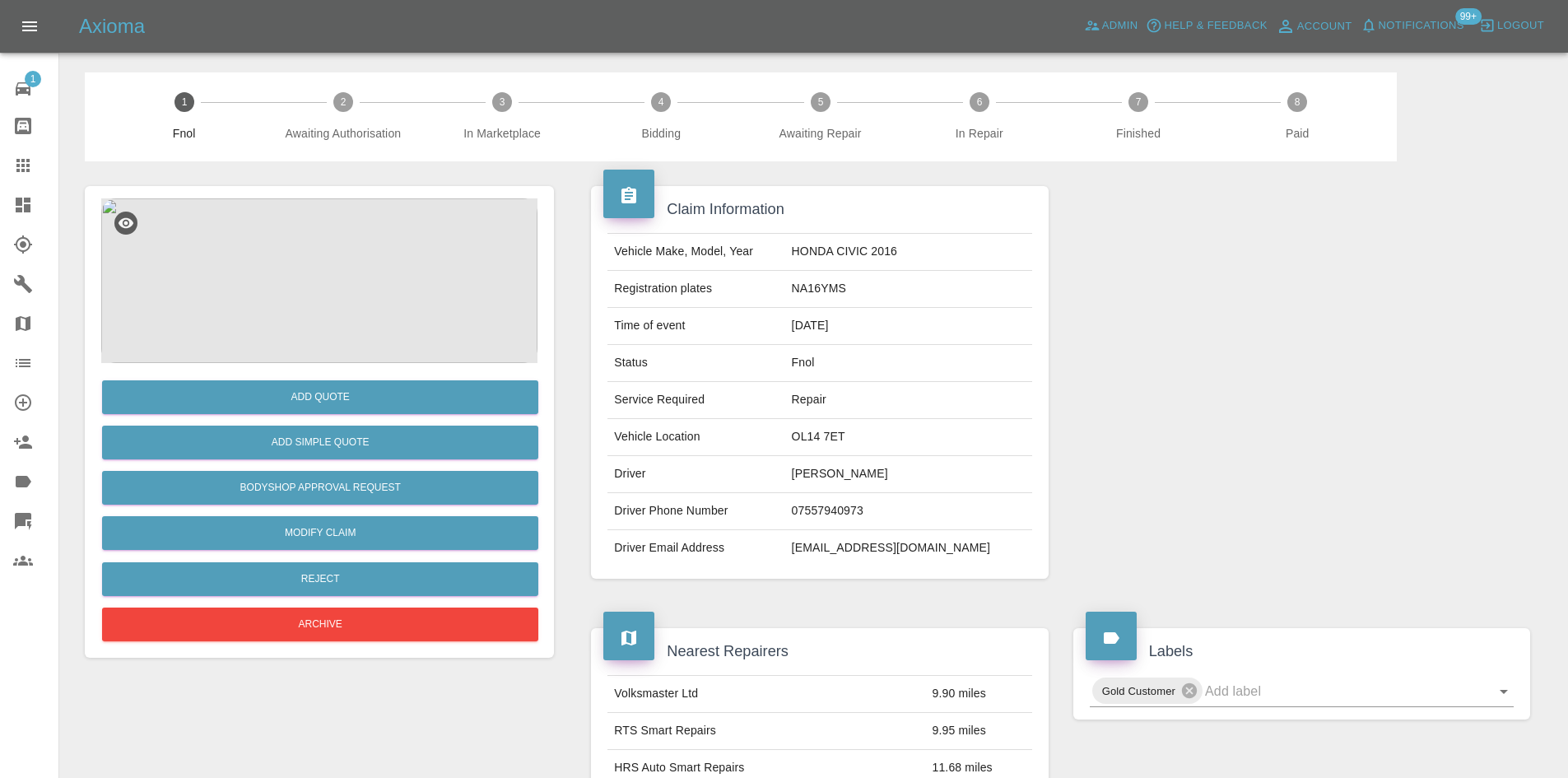
click at [351, 235] on img at bounding box center [319, 281] width 436 height 165
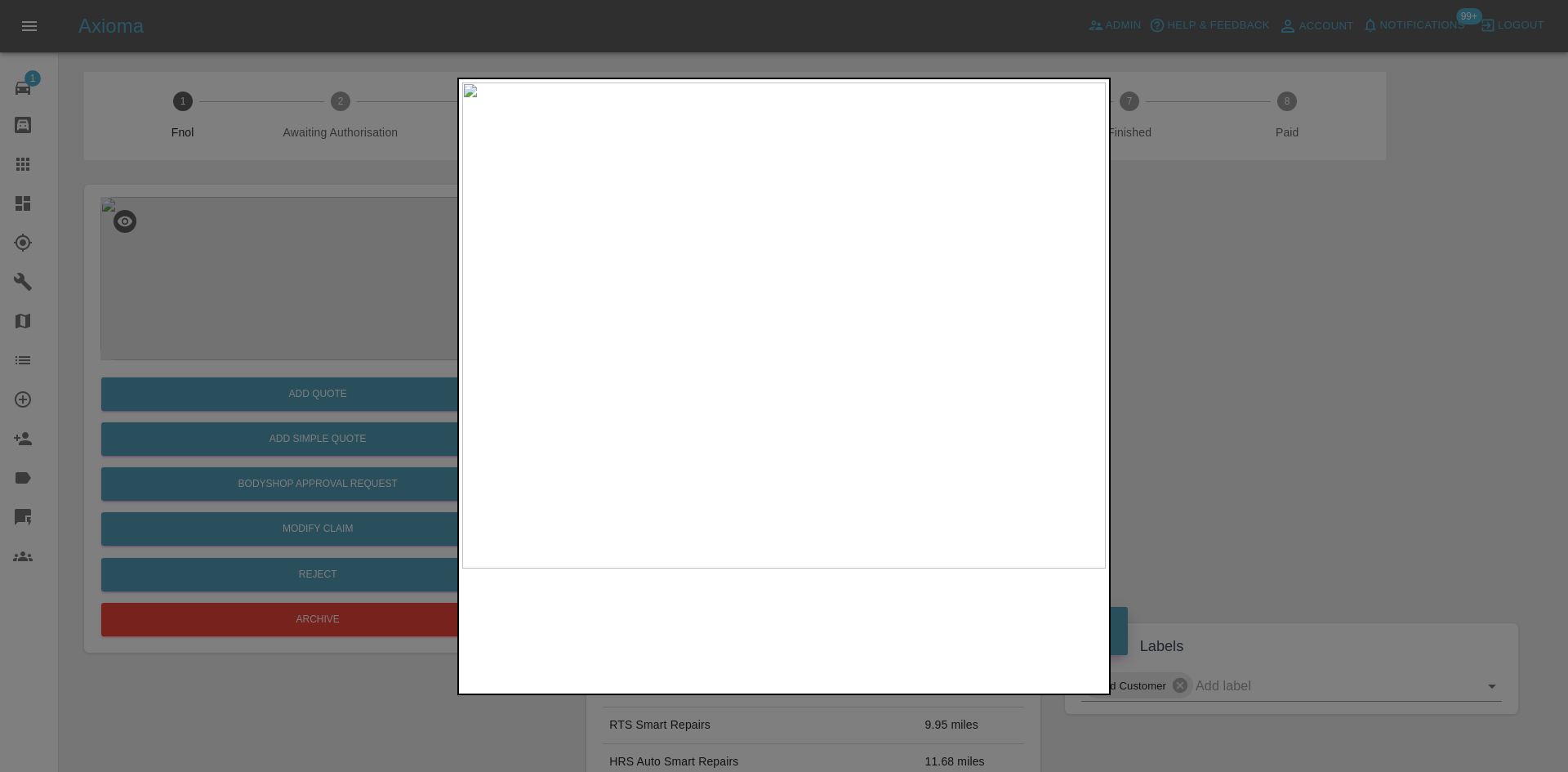
click at [747, 375] on img at bounding box center [783, 325] width 643 height 486
click at [785, 383] on img at bounding box center [783, 325] width 643 height 486
click at [369, 239] on div at bounding box center [784, 386] width 1568 height 772
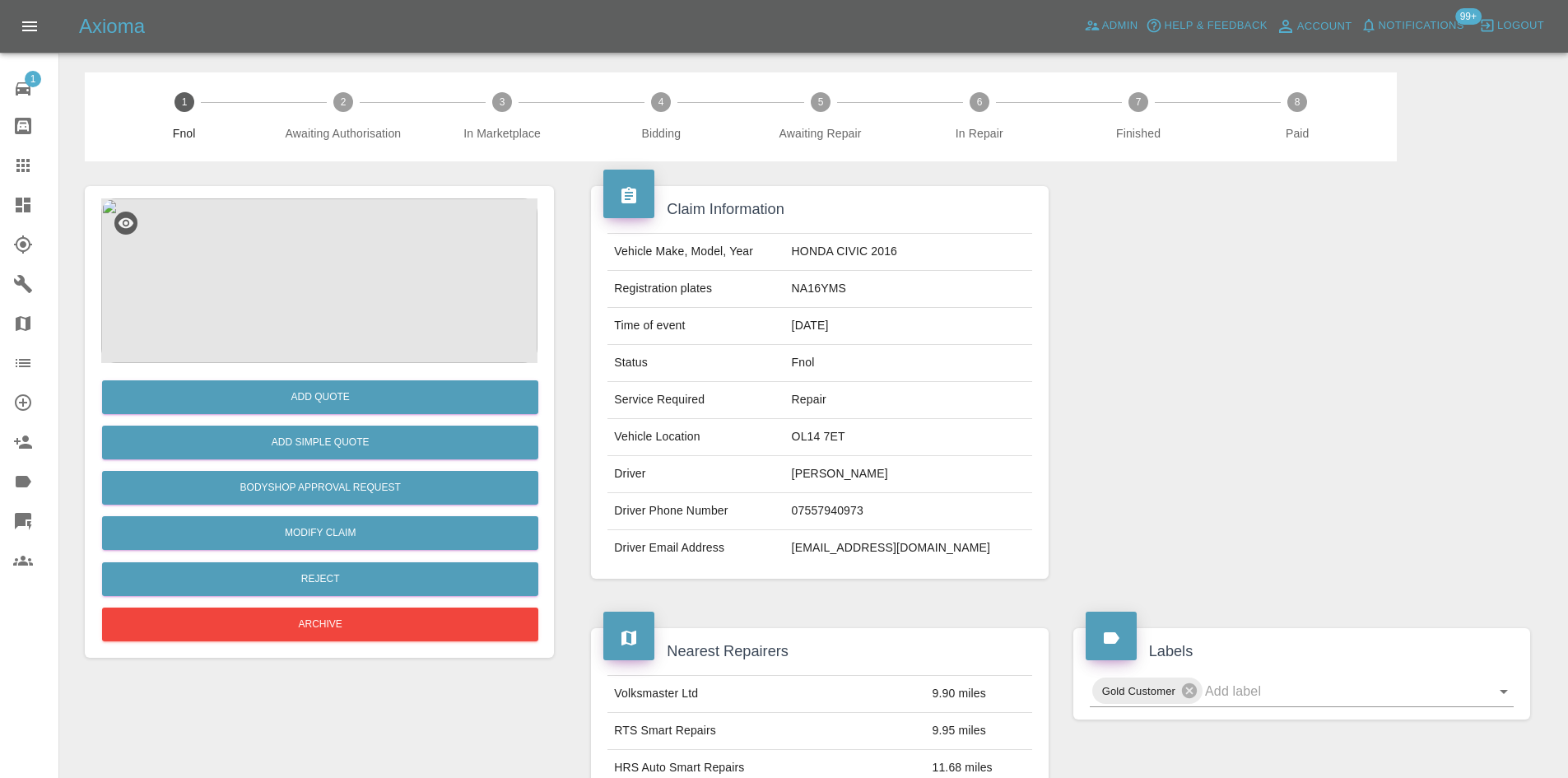
click at [343, 296] on img at bounding box center [319, 281] width 436 height 165
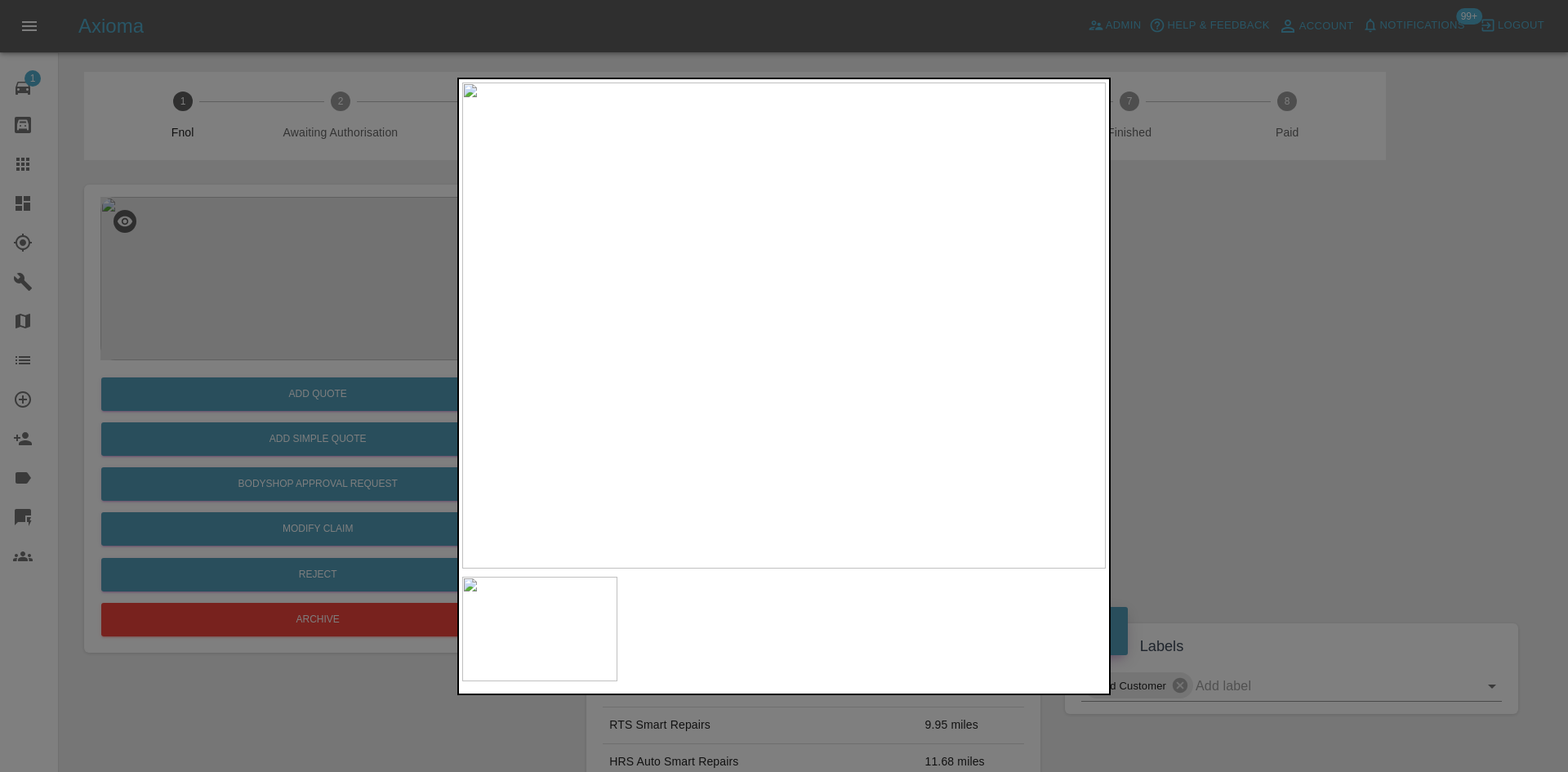
click at [755, 308] on img at bounding box center [783, 325] width 643 height 486
click at [734, 57] on div at bounding box center [784, 386] width 1568 height 772
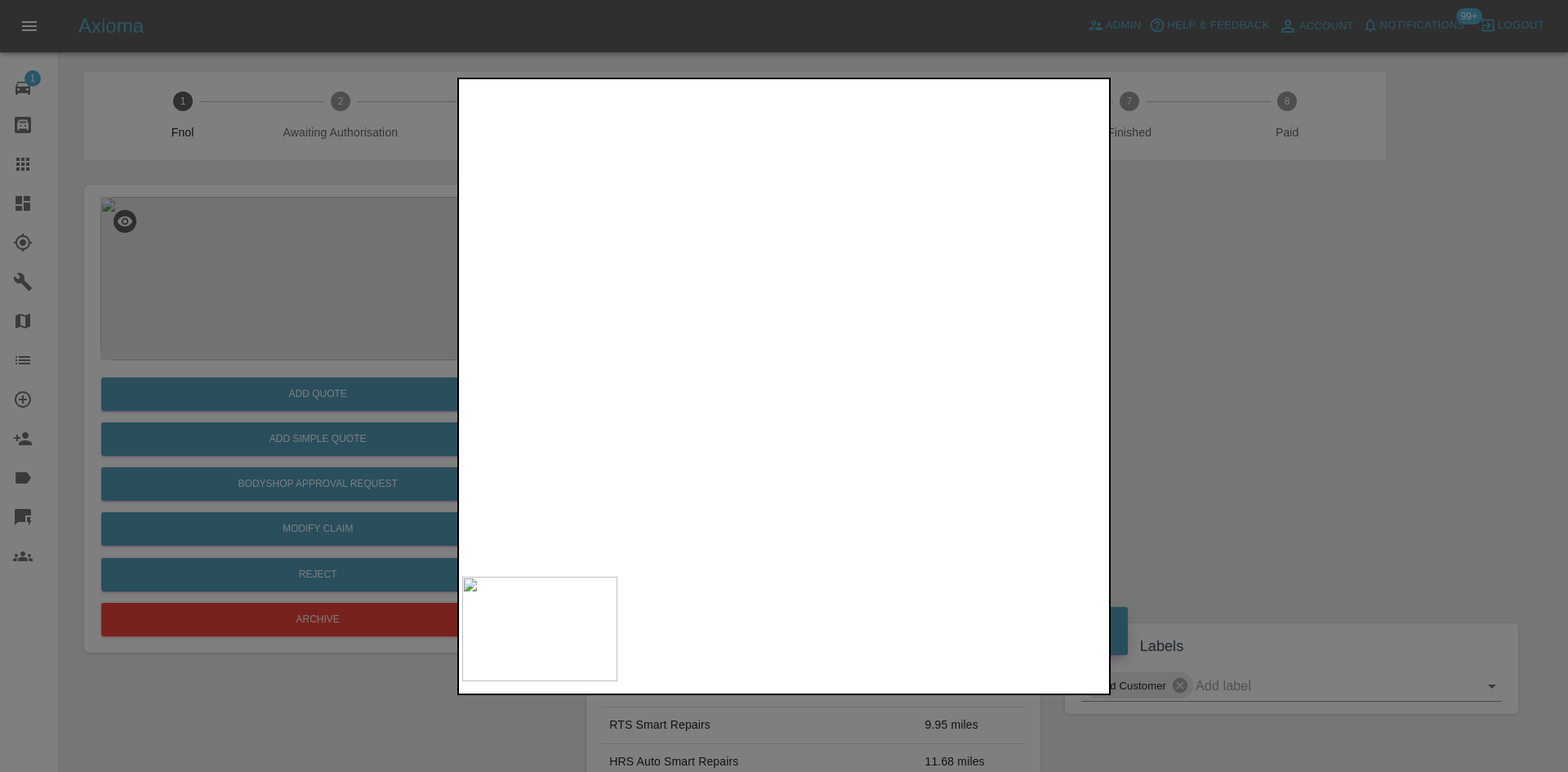
click at [390, 342] on div at bounding box center [784, 386] width 1568 height 772
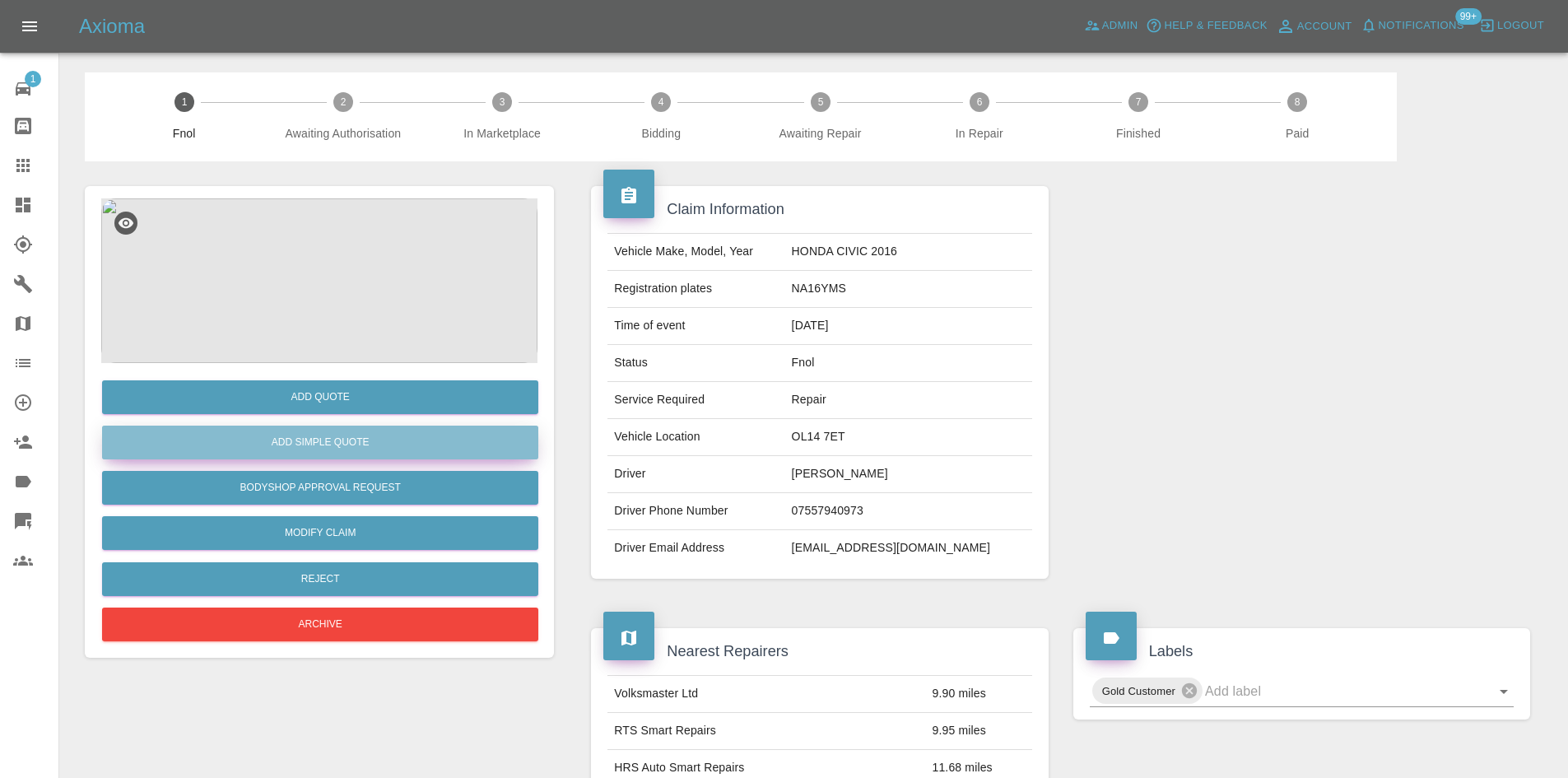
click at [388, 451] on button "Add Simple Quote" at bounding box center [320, 442] width 436 height 34
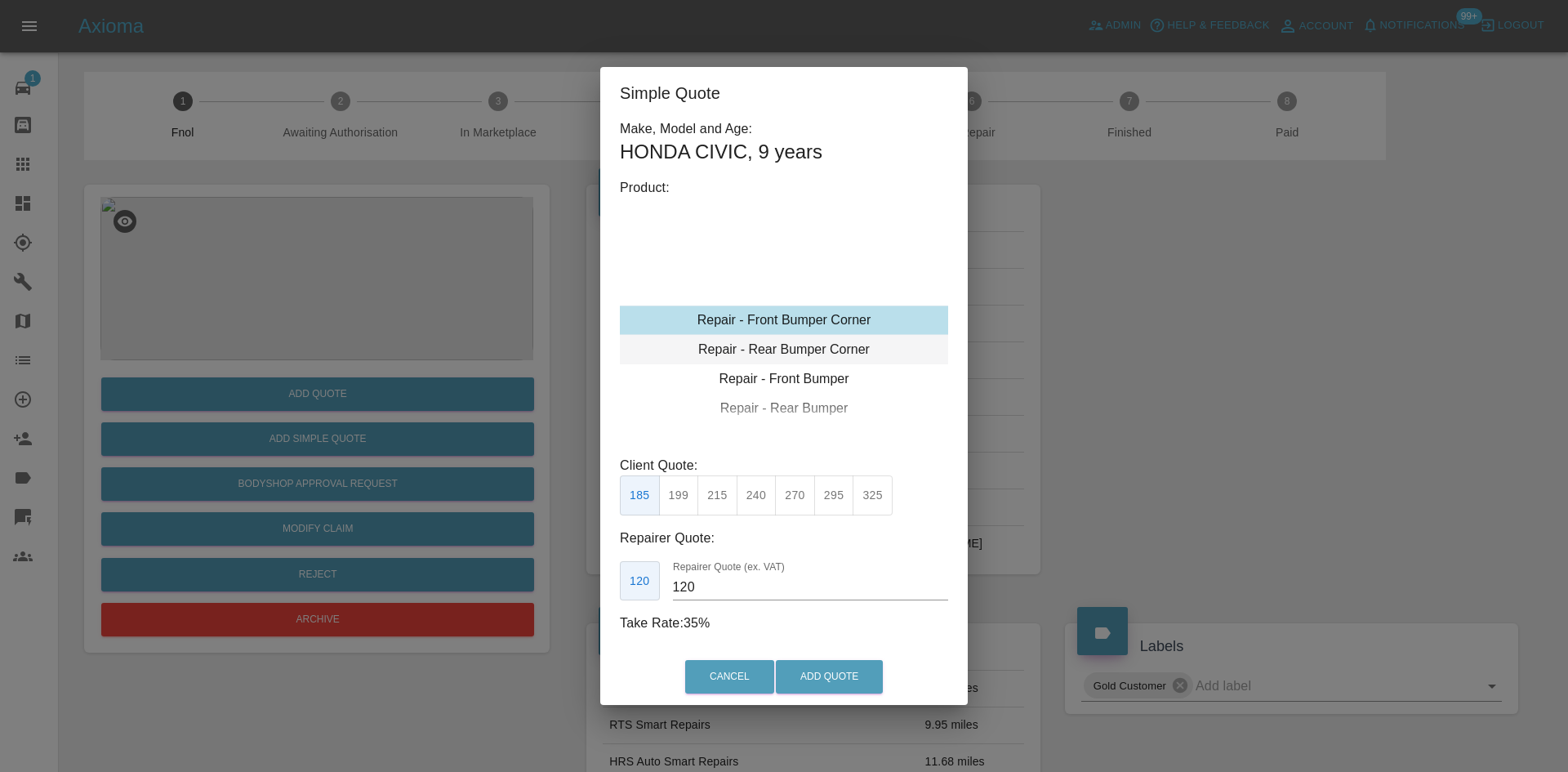
click at [793, 344] on div "Repair - Rear Bumper Corner" at bounding box center [783, 349] width 328 height 29
click at [782, 343] on div "Repair - Rear Bumper Corner" at bounding box center [783, 349] width 328 height 29
click at [743, 349] on div "Repair - Rear Bumper Corner" at bounding box center [783, 349] width 328 height 29
click at [723, 510] on button "215" at bounding box center [717, 495] width 40 height 40
drag, startPoint x: 717, startPoint y: 589, endPoint x: 513, endPoint y: 583, distance: 204.1
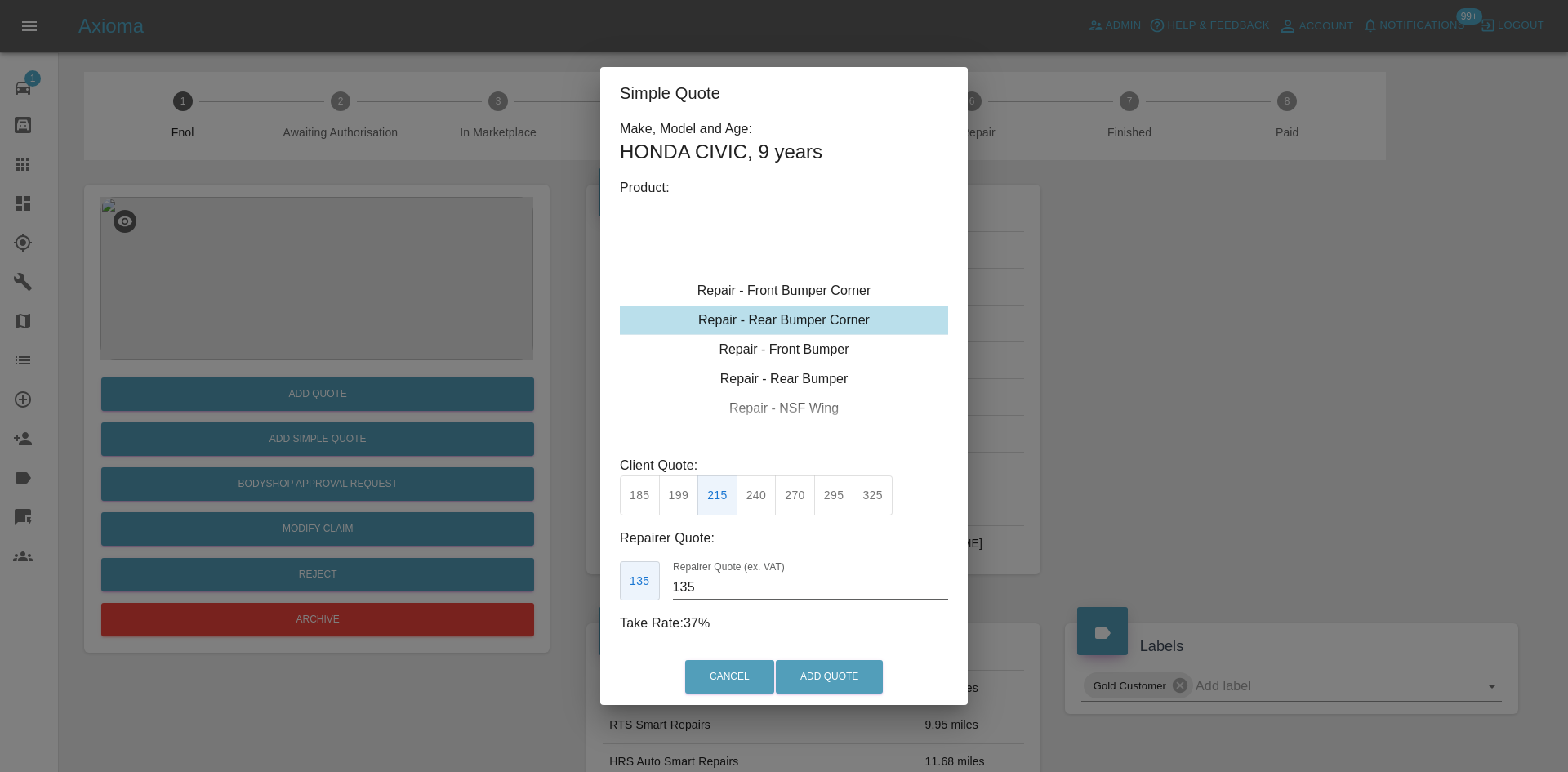
click at [520, 592] on div "Simple Quote Make, Model and Age: HONDA CIVIC , 9 years Product: Repair - Front…" at bounding box center [784, 386] width 1568 height 772
type input "130"
click at [822, 667] on button "Add Quote" at bounding box center [829, 676] width 107 height 33
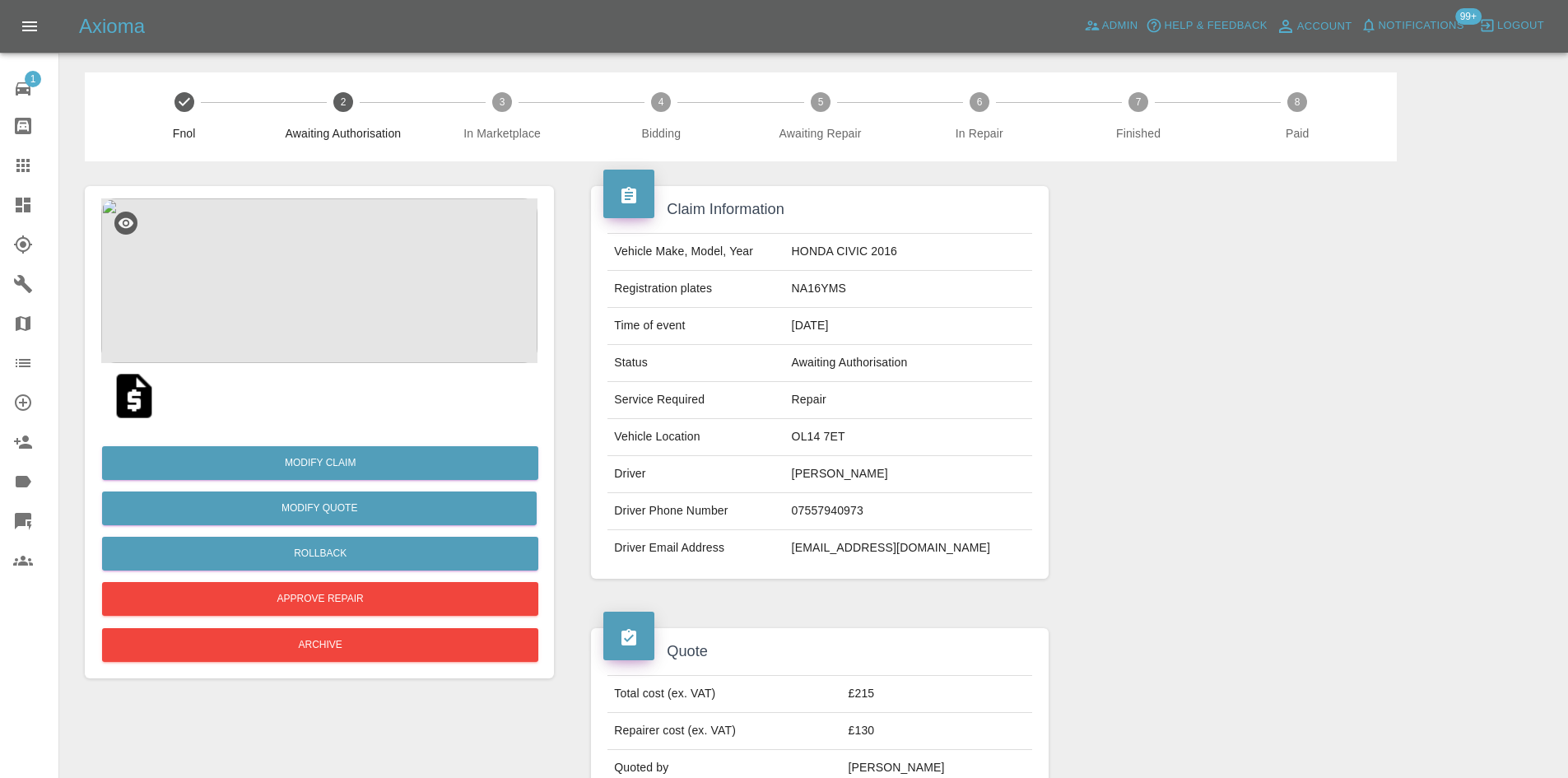
drag, startPoint x: 1301, startPoint y: 586, endPoint x: 406, endPoint y: 121, distance: 1008.6
click at [1256, 570] on div at bounding box center [1302, 382] width 482 height 443
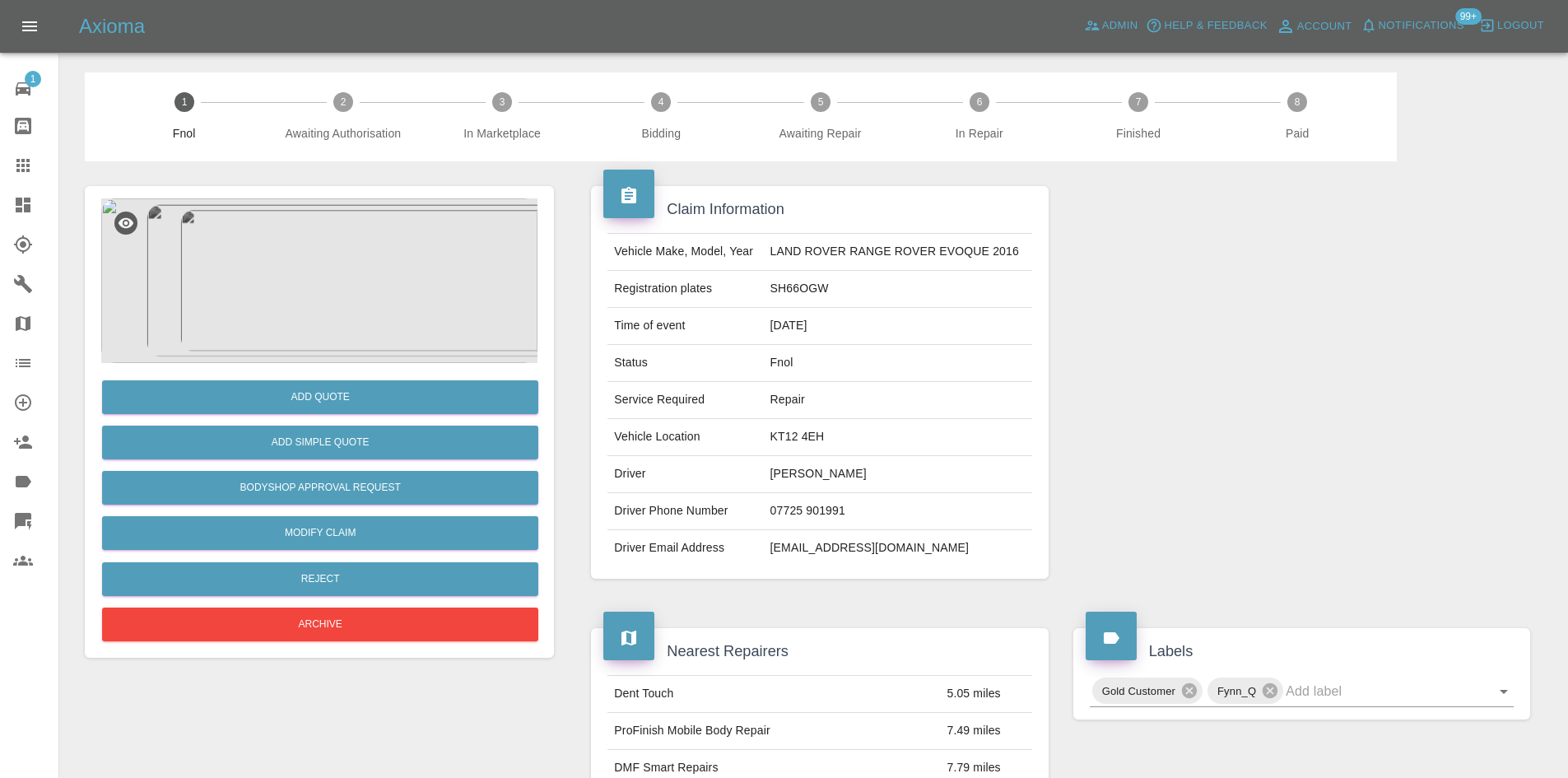
click at [374, 253] on img at bounding box center [319, 281] width 436 height 165
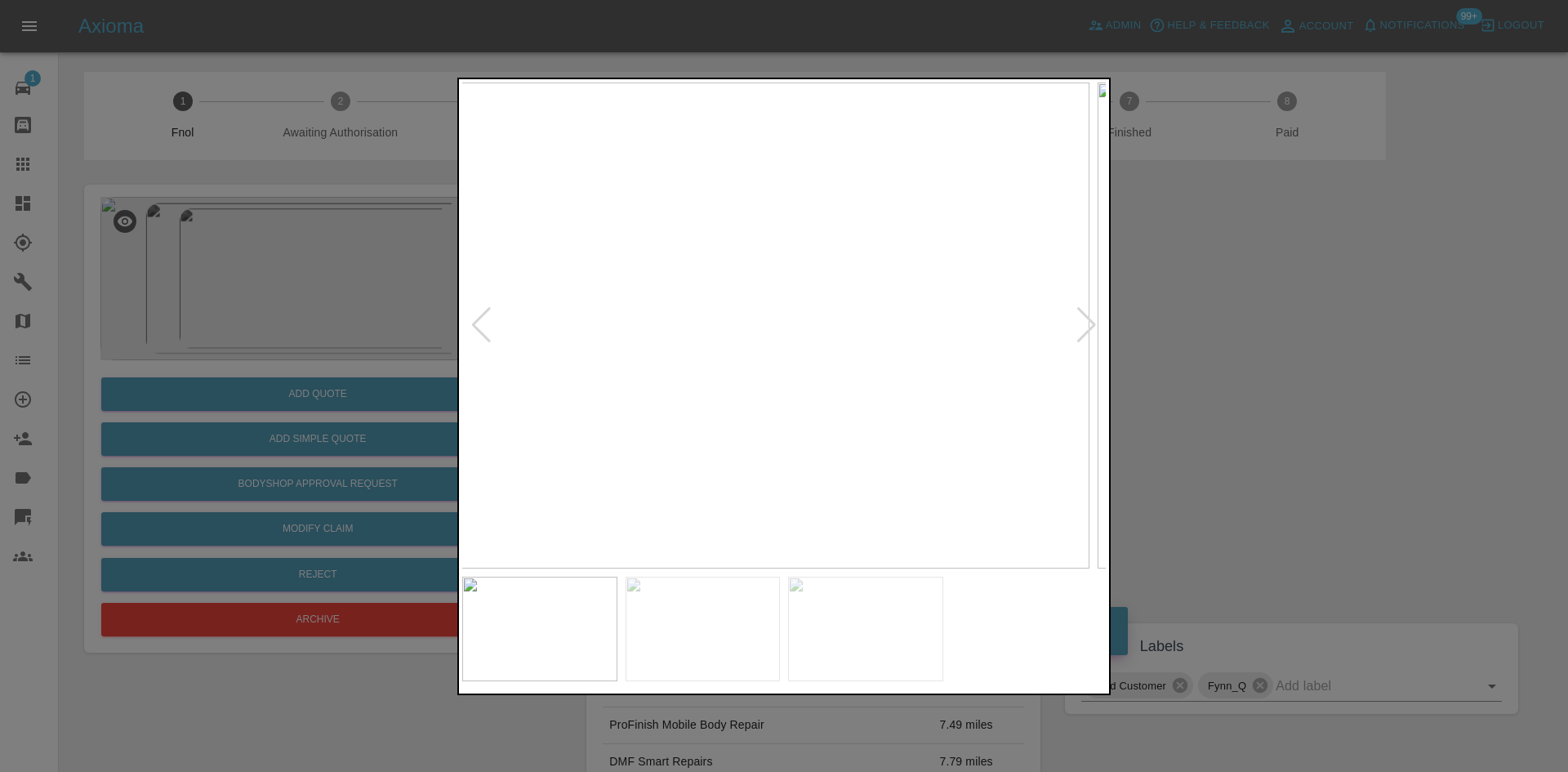
click at [723, 386] on img at bounding box center [767, 325] width 643 height 486
click at [739, 344] on img at bounding box center [766, 325] width 643 height 486
click at [478, 308] on div at bounding box center [783, 325] width 643 height 486
click at [874, 352] on img at bounding box center [783, 325] width 643 height 486
click at [814, 368] on img at bounding box center [783, 325] width 643 height 486
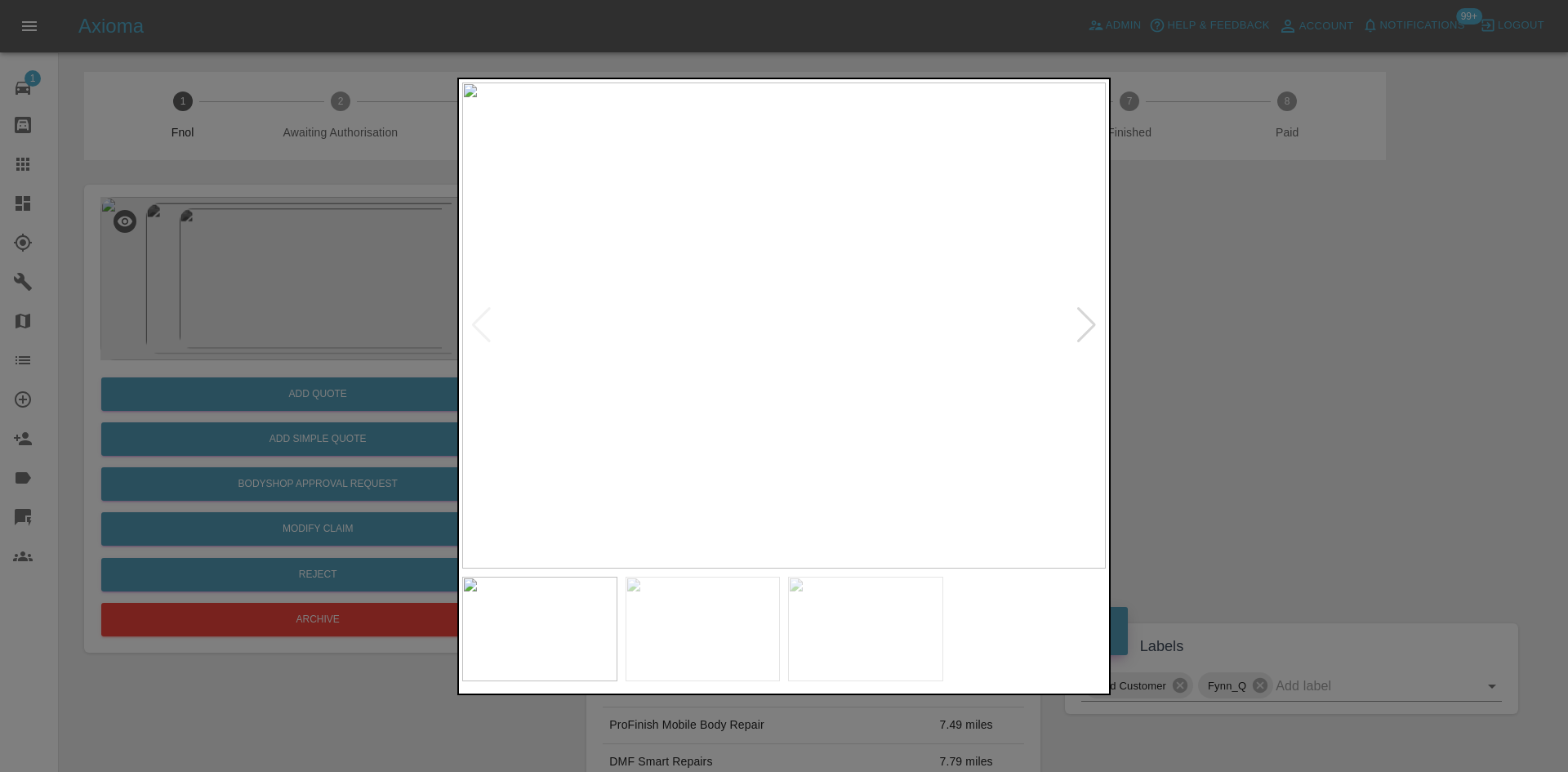
click at [800, 282] on img at bounding box center [783, 325] width 643 height 486
click at [786, 324] on img at bounding box center [736, 453] width 1931 height 1459
click at [808, 310] on img at bounding box center [736, 453] width 1931 height 1459
click at [380, 339] on div at bounding box center [784, 386] width 1568 height 772
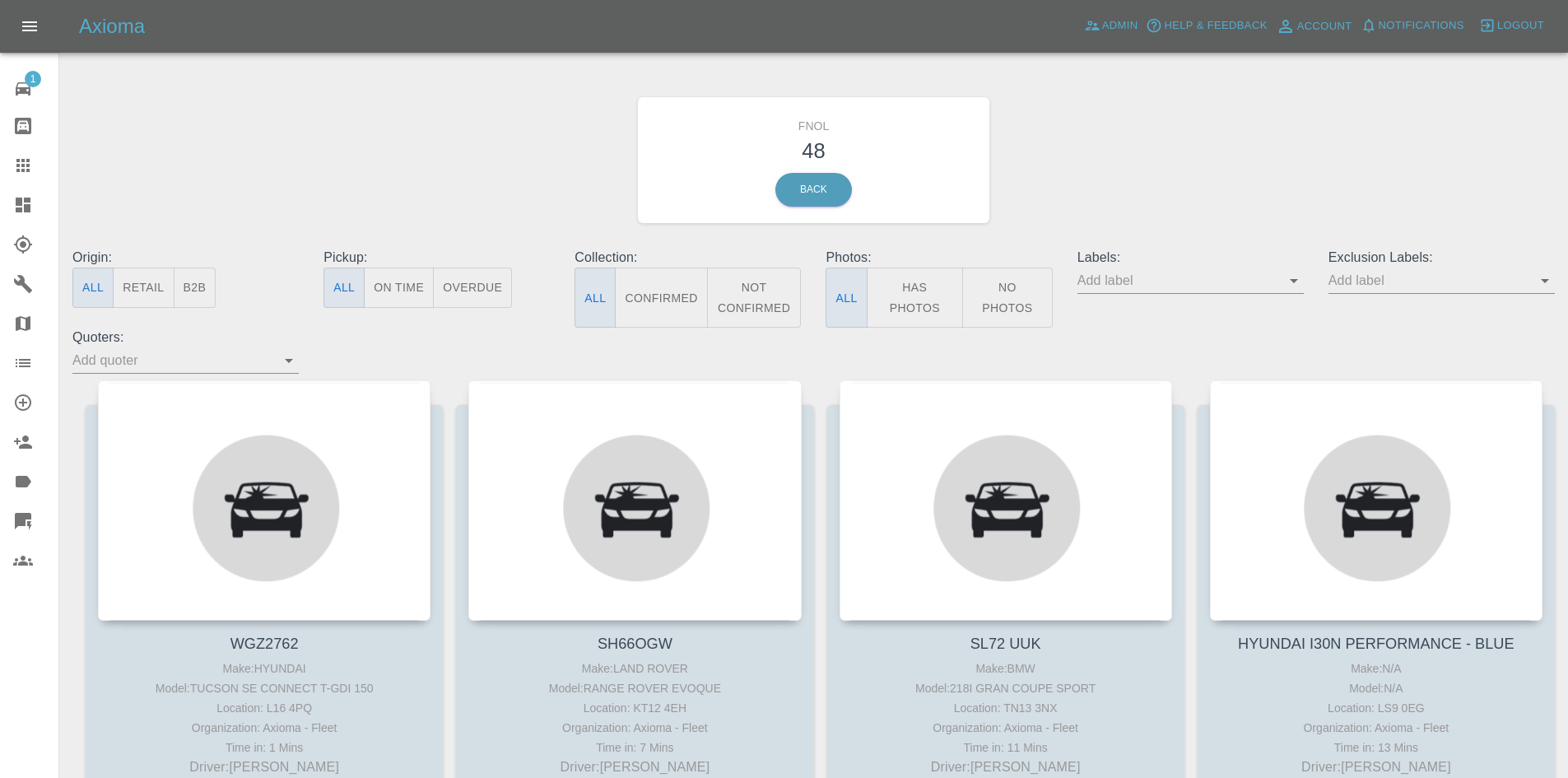
click at [929, 290] on button "Has Photos" at bounding box center [915, 297] width 97 height 60
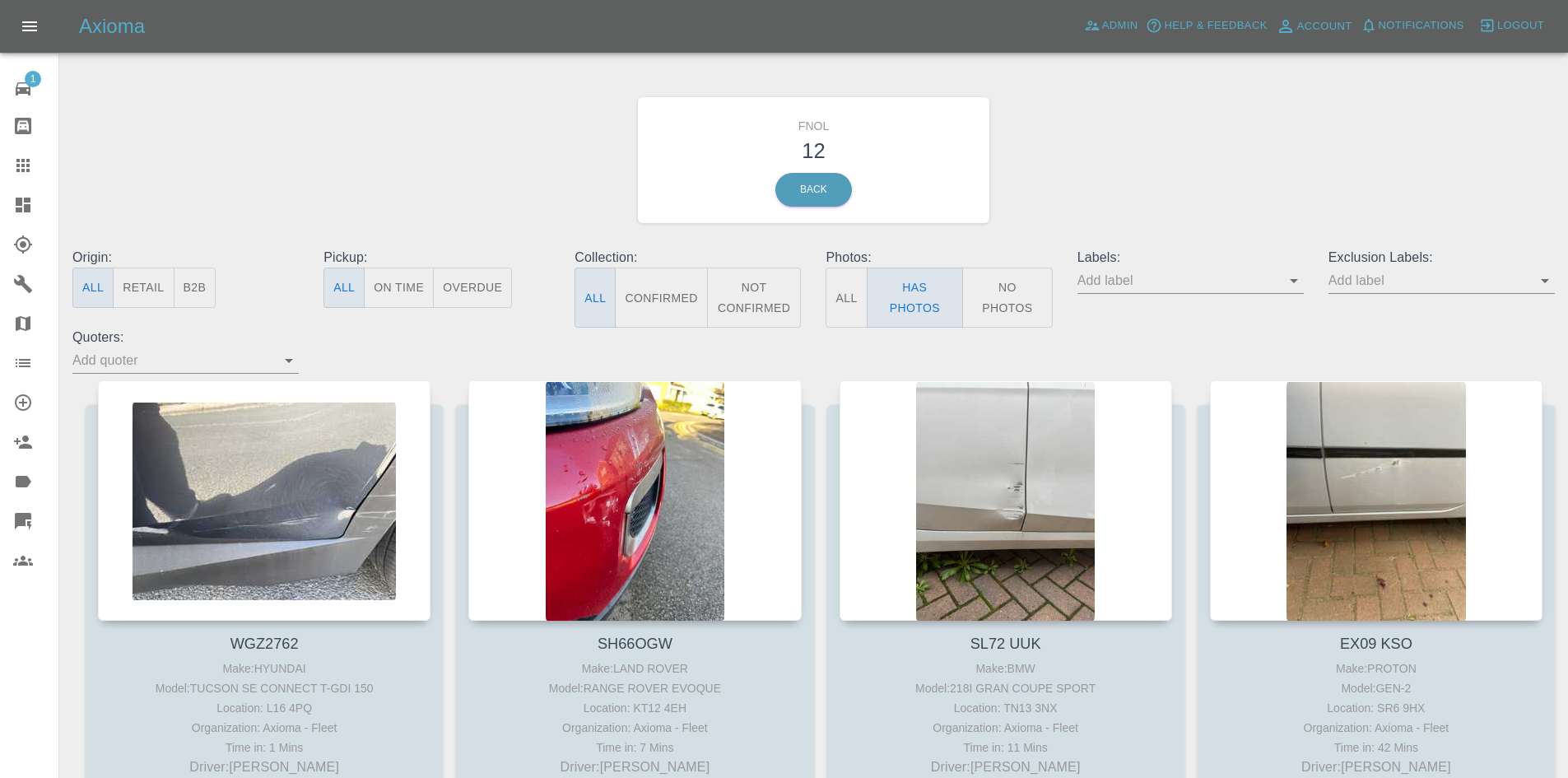
scroll to position [82, 0]
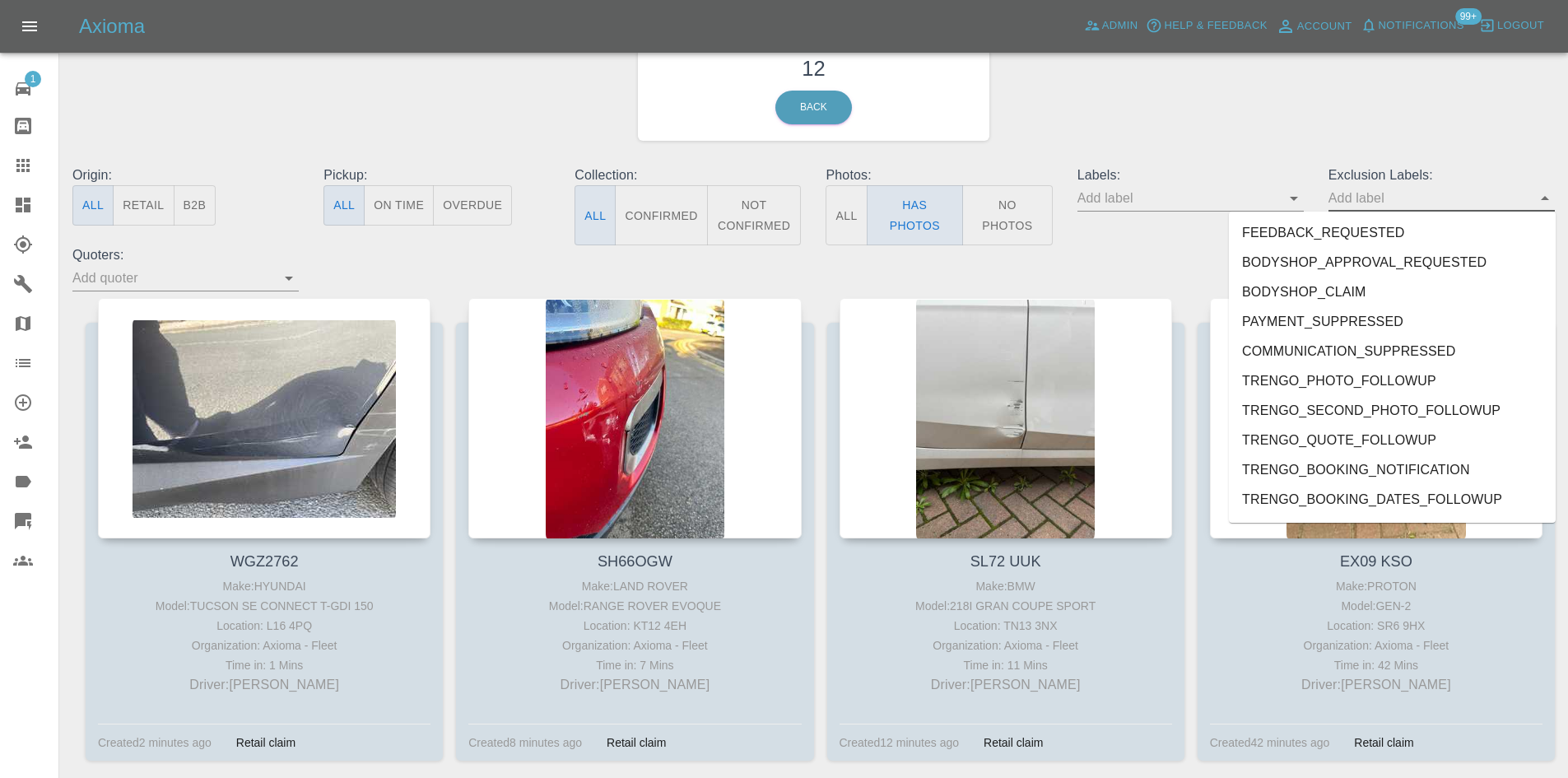
click at [1489, 200] on input "text" at bounding box center [1429, 197] width 202 height 26
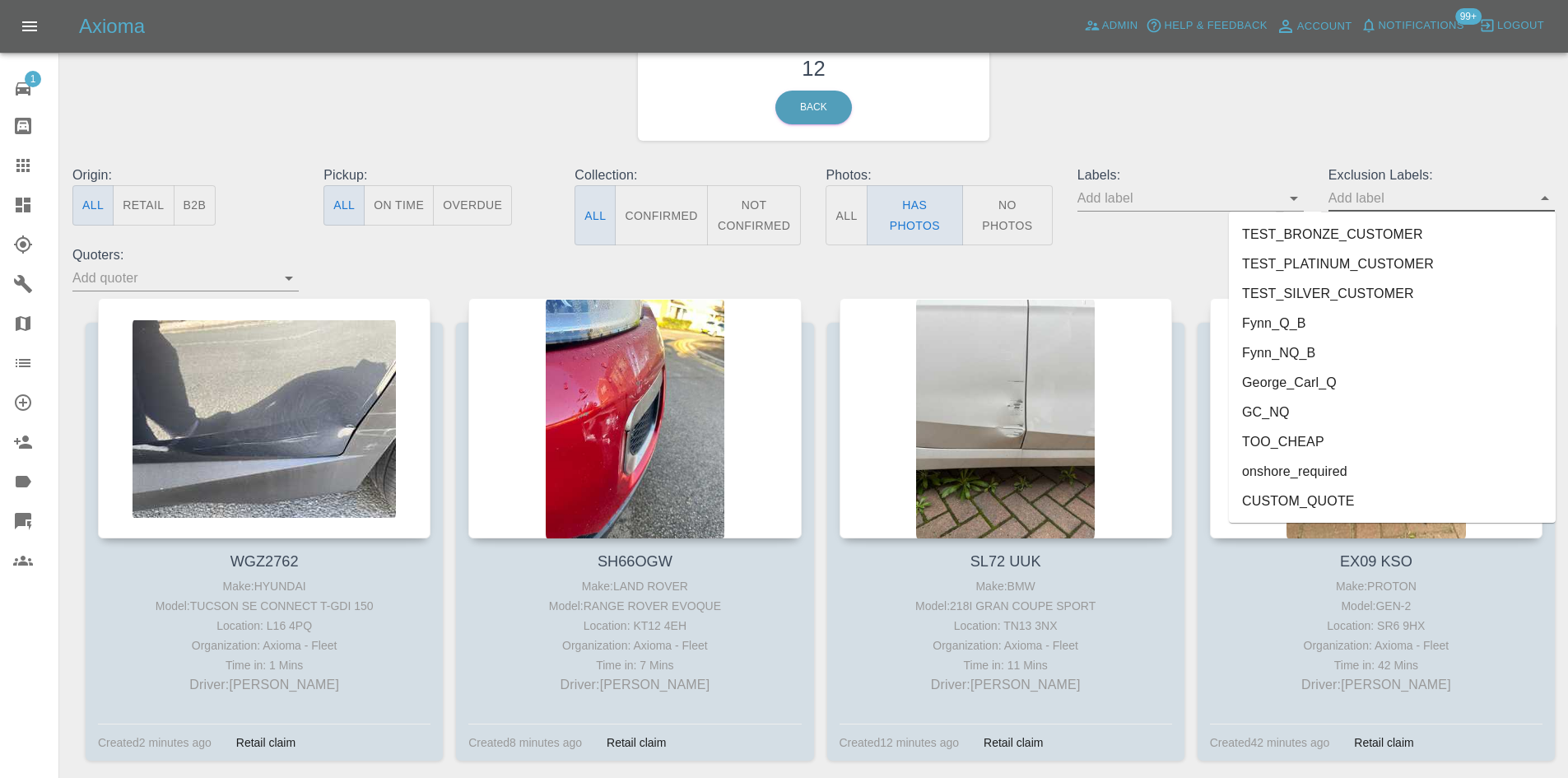
click at [1303, 366] on li "Fynn_NQ_B" at bounding box center [1392, 353] width 327 height 30
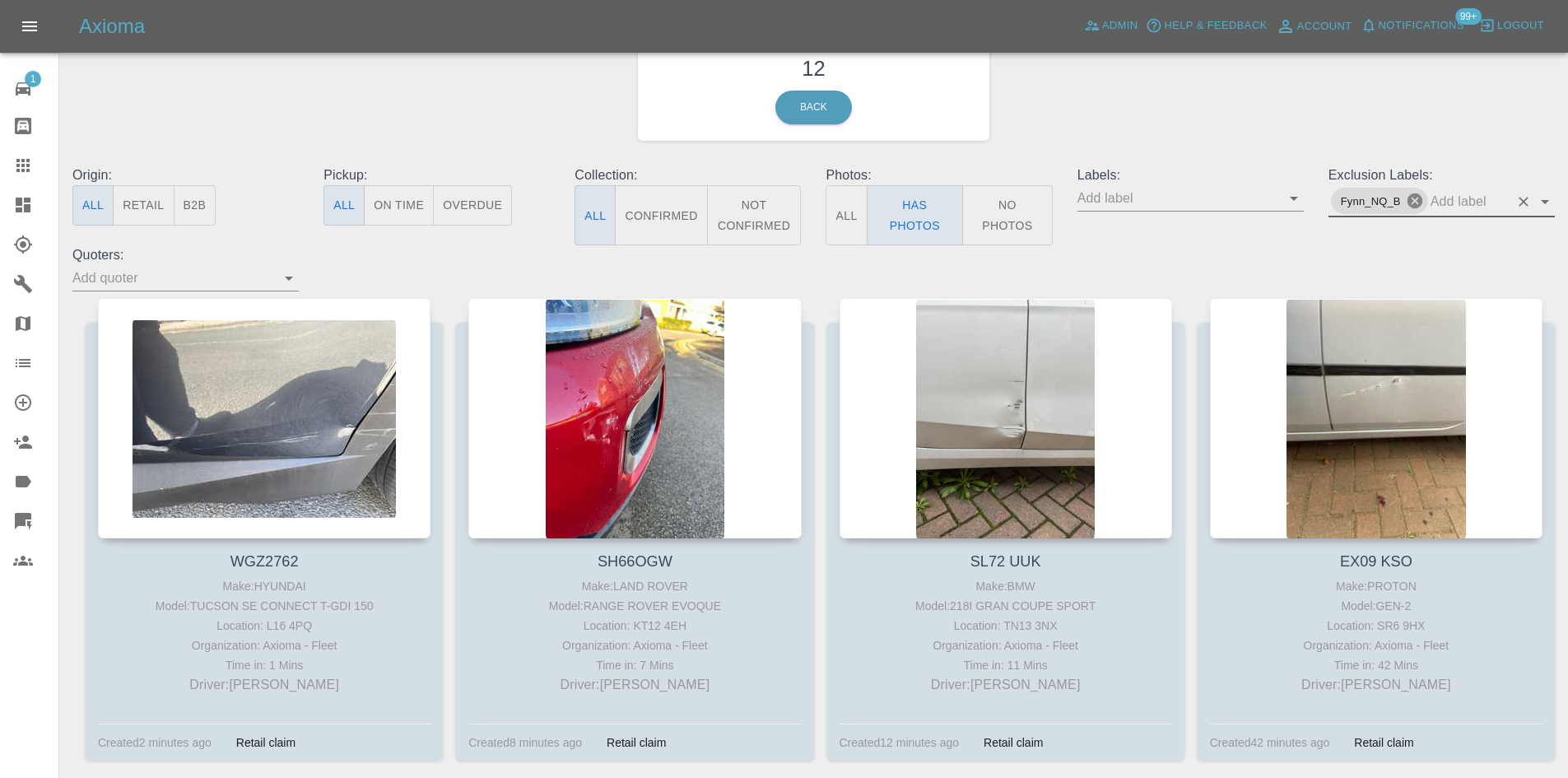
click at [1413, 200] on icon at bounding box center [1415, 200] width 18 height 18
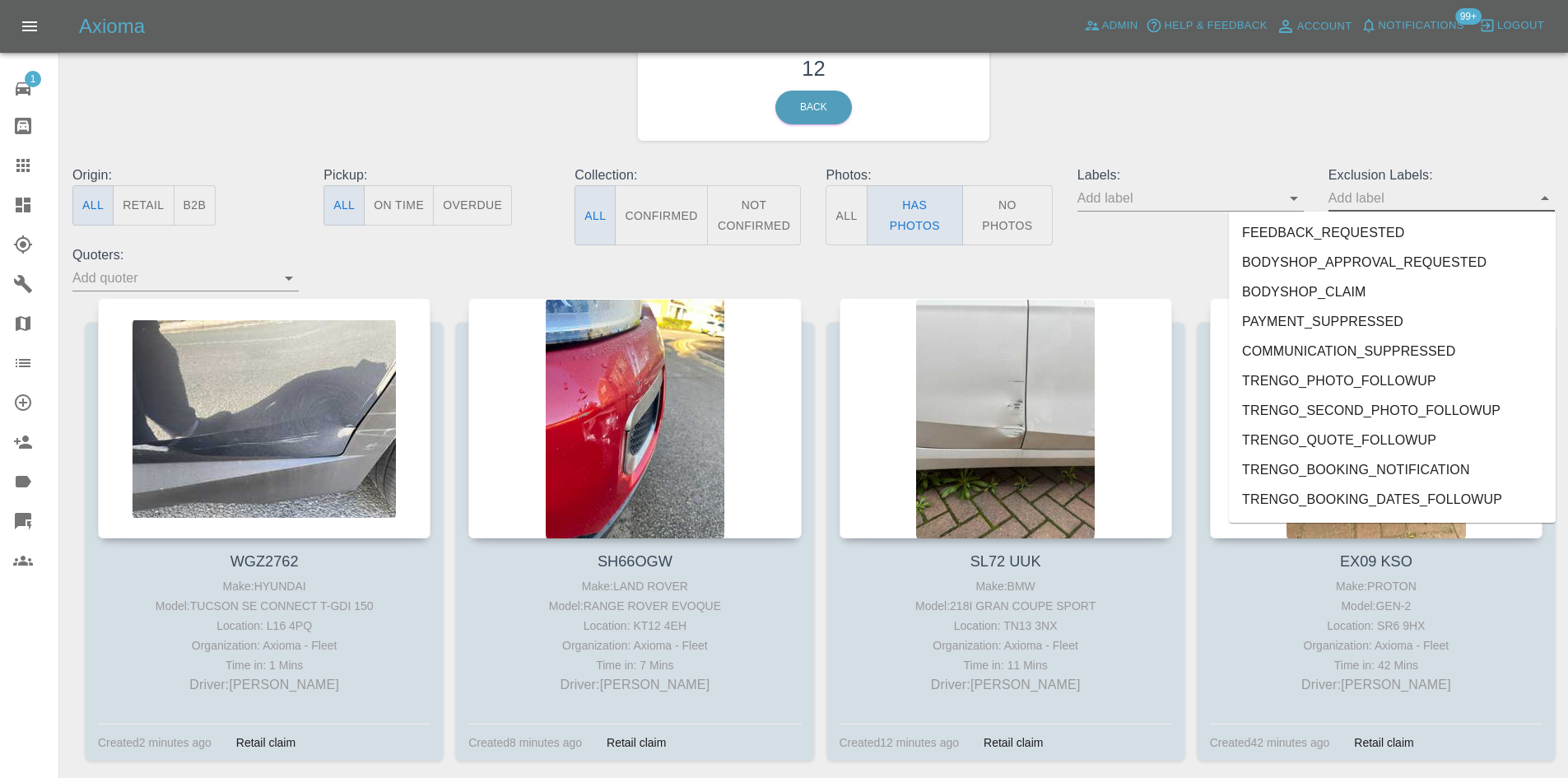
click at [1413, 200] on input "text" at bounding box center [1429, 197] width 202 height 26
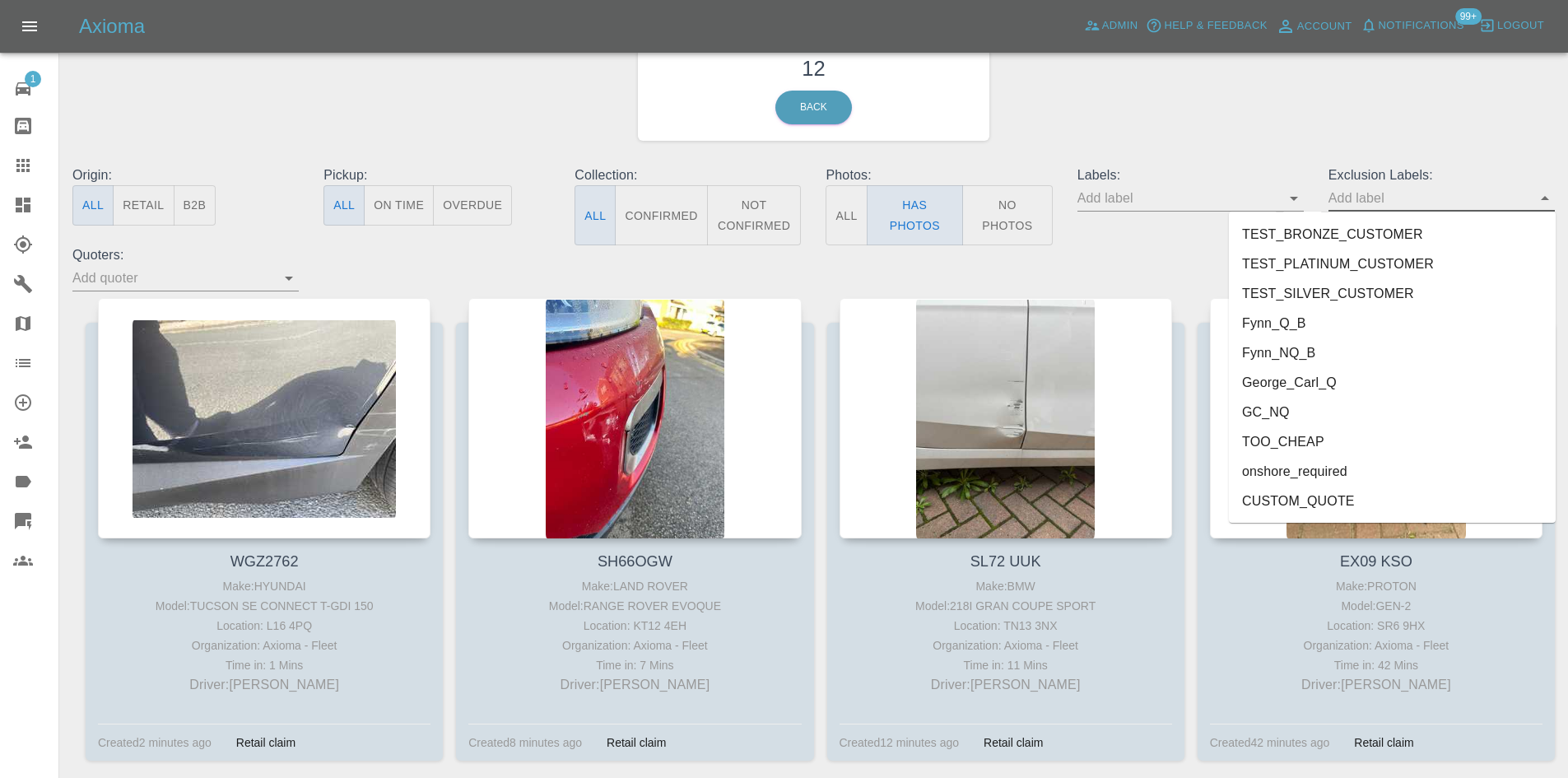
click at [1256, 382] on li "George_Carl_Q" at bounding box center [1392, 382] width 327 height 30
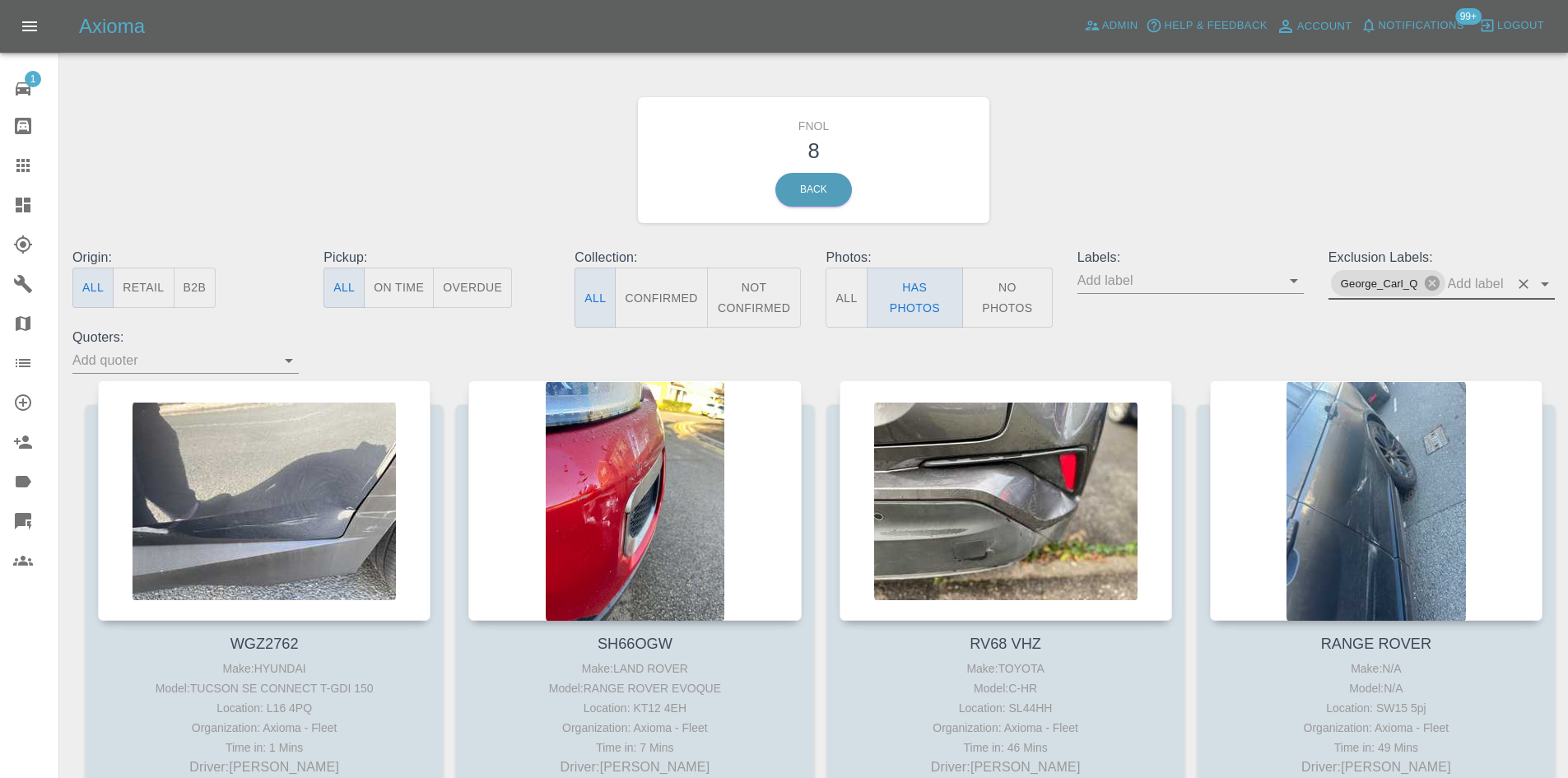
click at [1134, 164] on div "FNOL 8 Back" at bounding box center [814, 160] width 1508 height 175
drag, startPoint x: 27, startPoint y: 202, endPoint x: 154, endPoint y: 191, distance: 127.5
click at [27, 202] on icon at bounding box center [22, 204] width 14 height 14
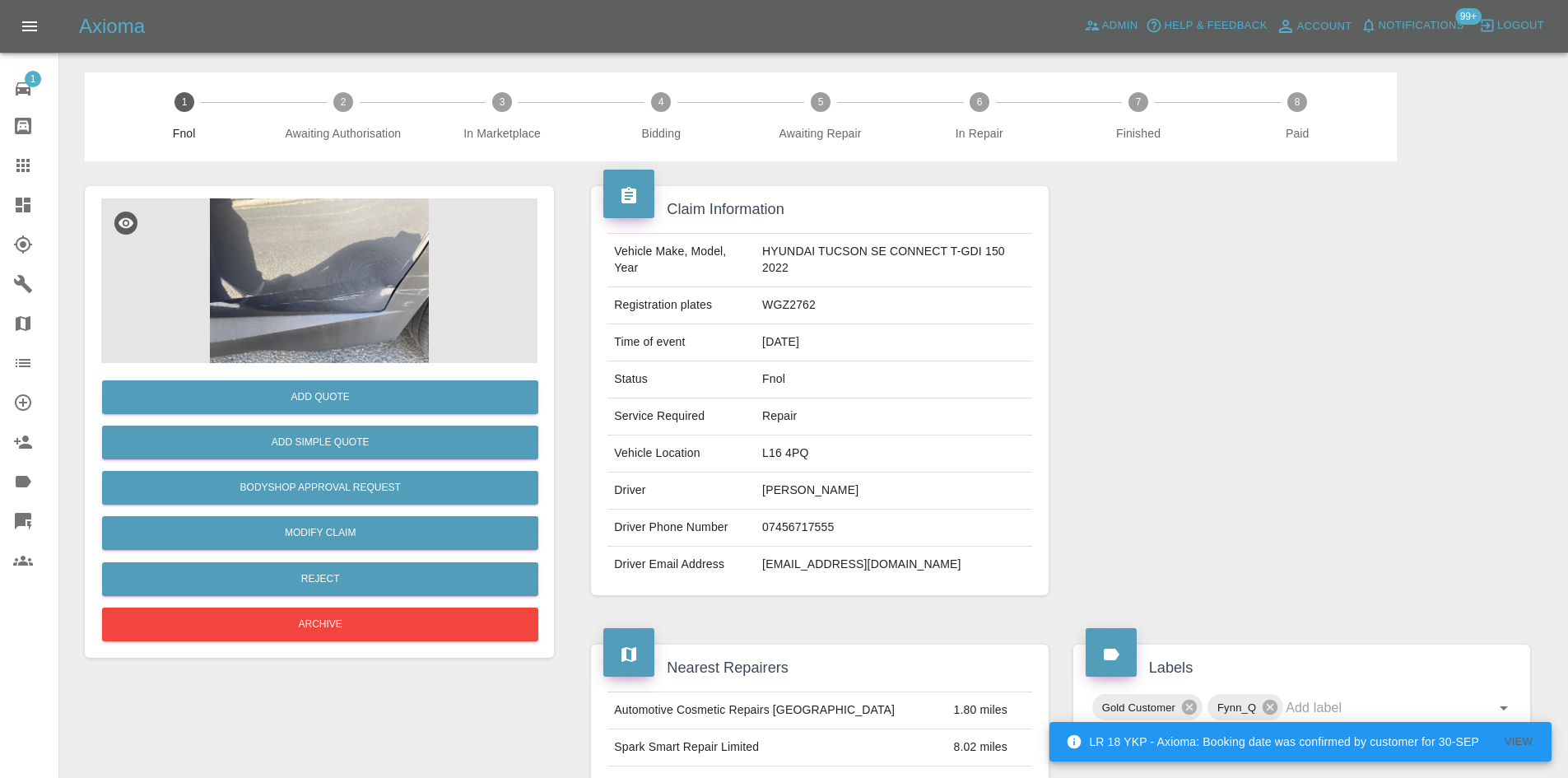
click at [310, 258] on img at bounding box center [319, 281] width 436 height 165
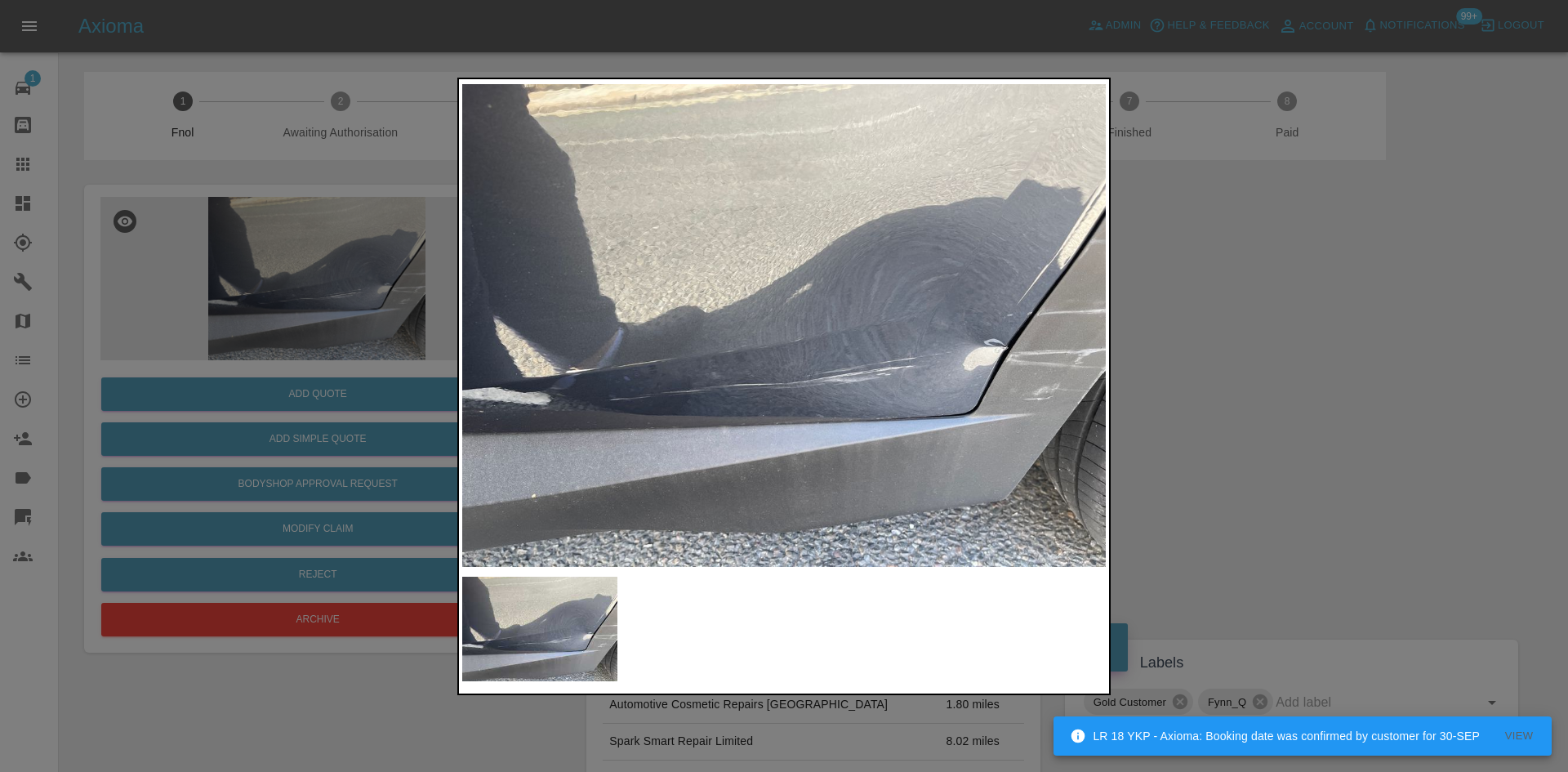
click at [663, 378] on img at bounding box center [783, 325] width 643 height 486
drag, startPoint x: 329, startPoint y: 319, endPoint x: 336, endPoint y: 328, distance: 11.4
click at [333, 322] on div at bounding box center [784, 386] width 1568 height 772
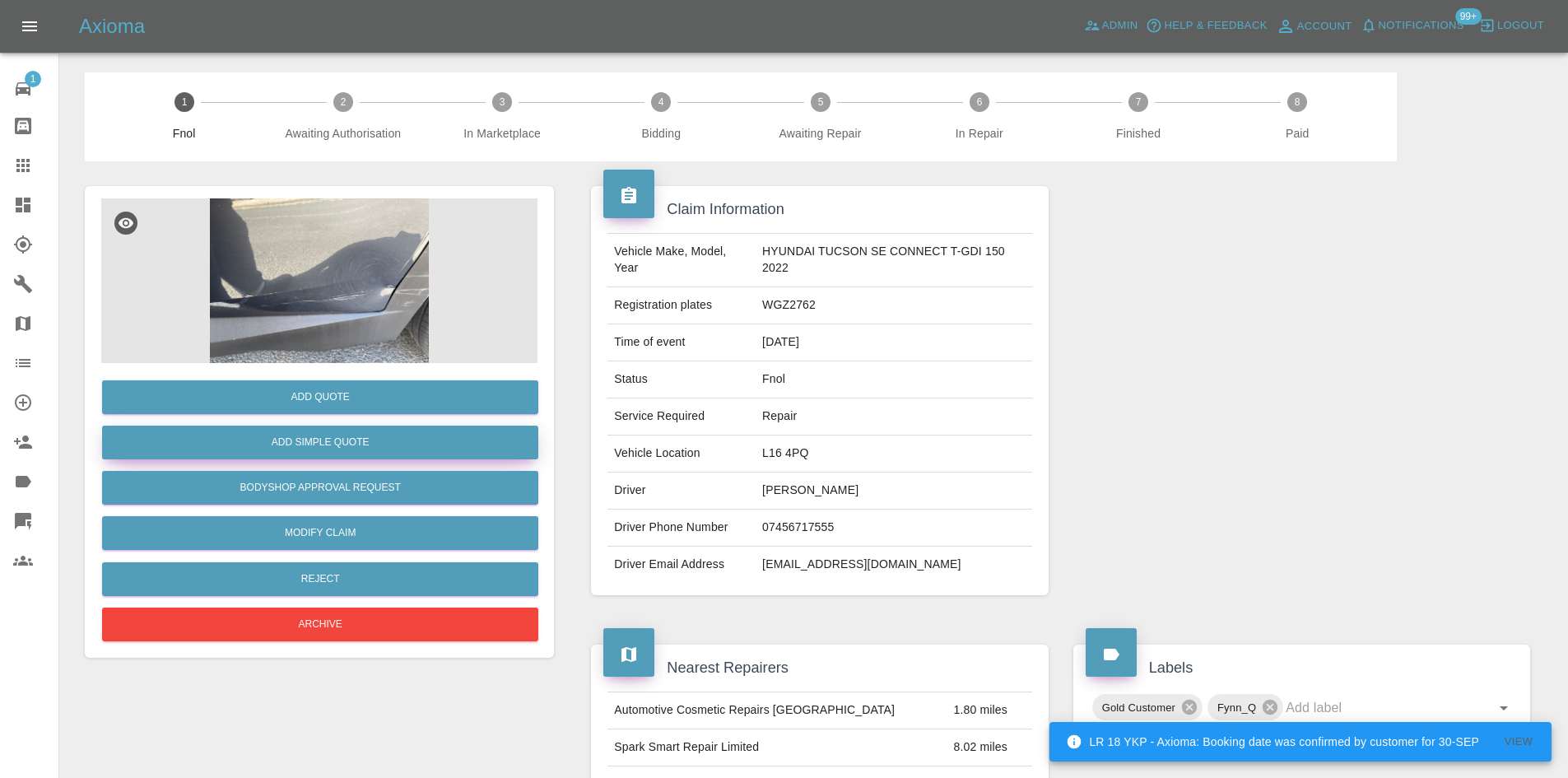
drag, startPoint x: 380, startPoint y: 371, endPoint x: 367, endPoint y: 454, distance: 84.0
click at [371, 378] on div "Add Quote Add Simple Quote Bodyshop Approval Request Modify Claim Reject Archive" at bounding box center [319, 504] width 436 height 283
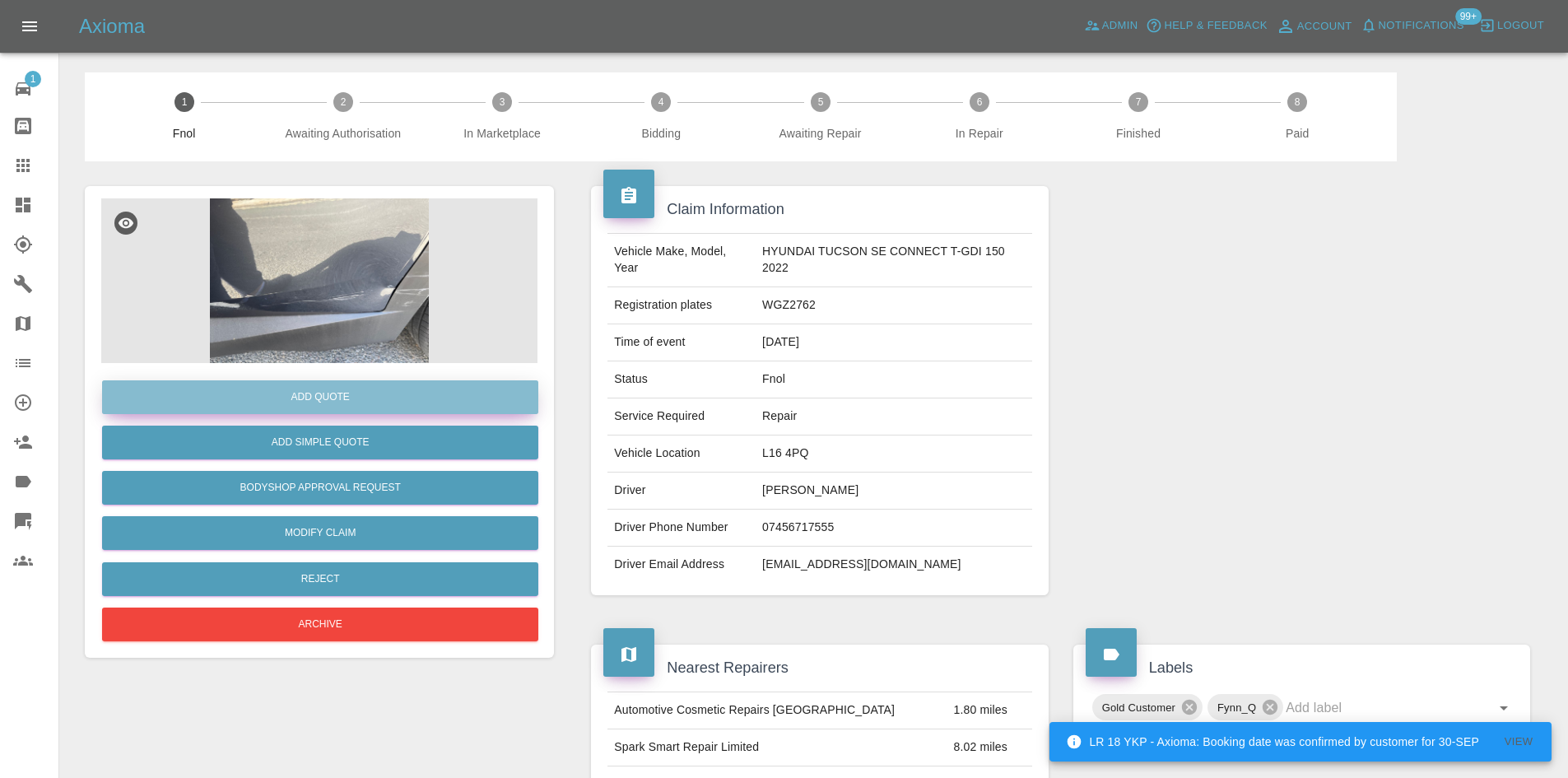
click at [375, 402] on button "Add Quote" at bounding box center [320, 397] width 436 height 34
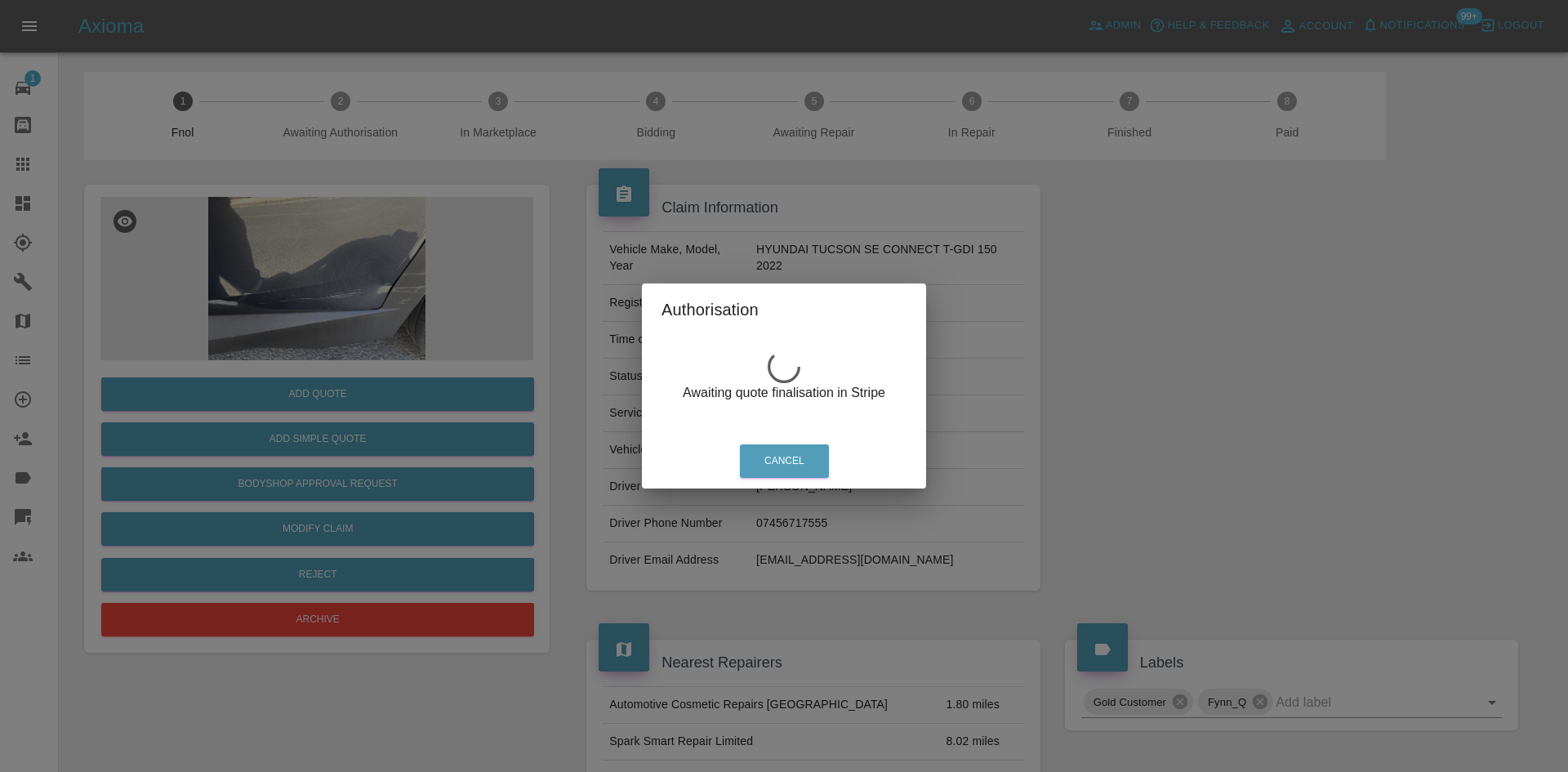
click at [309, 293] on div "Authorisation Awaiting quote finalisation in Stripe Cancel" at bounding box center [784, 386] width 1568 height 772
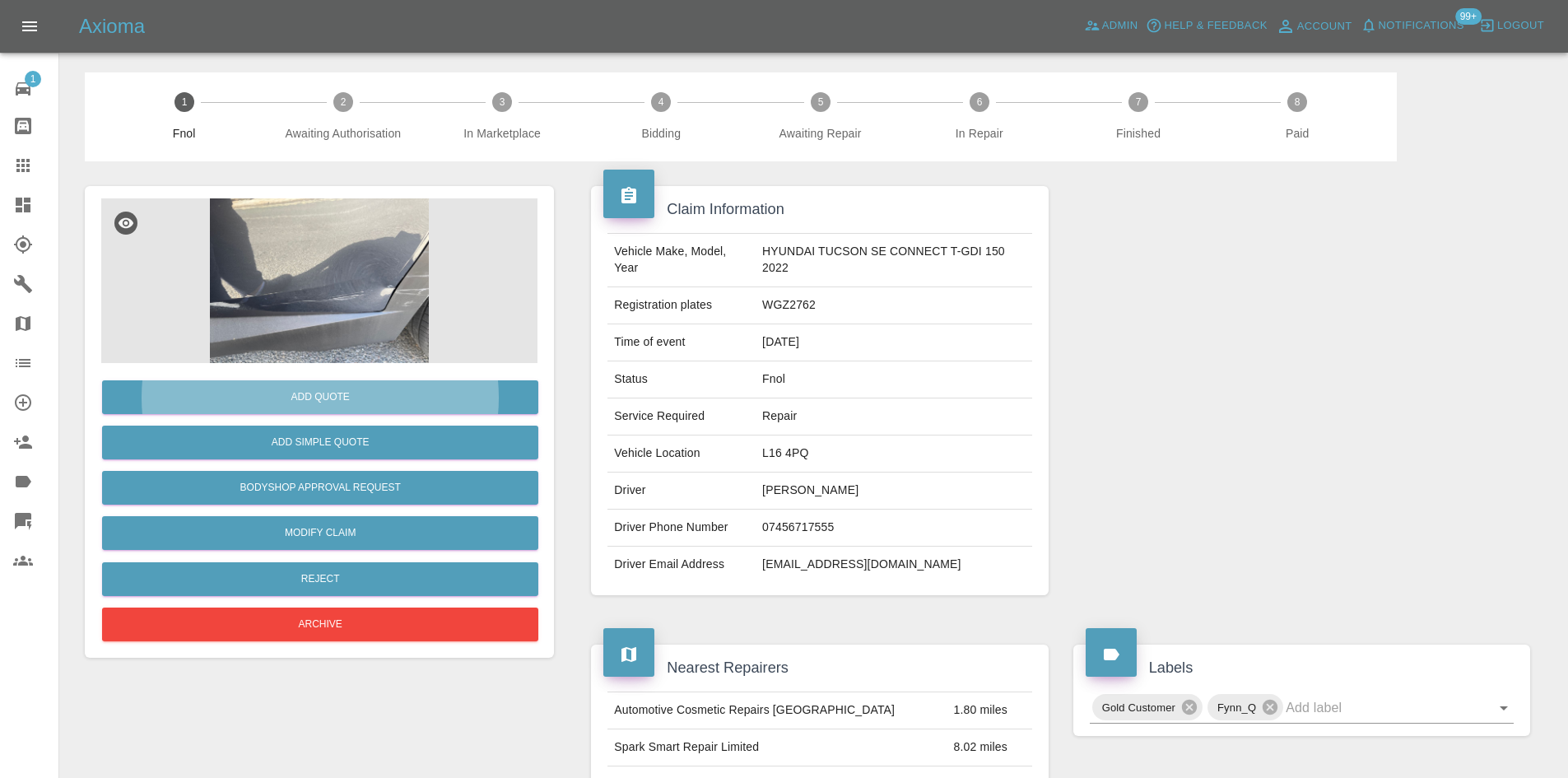
click at [379, 290] on img at bounding box center [319, 281] width 436 height 165
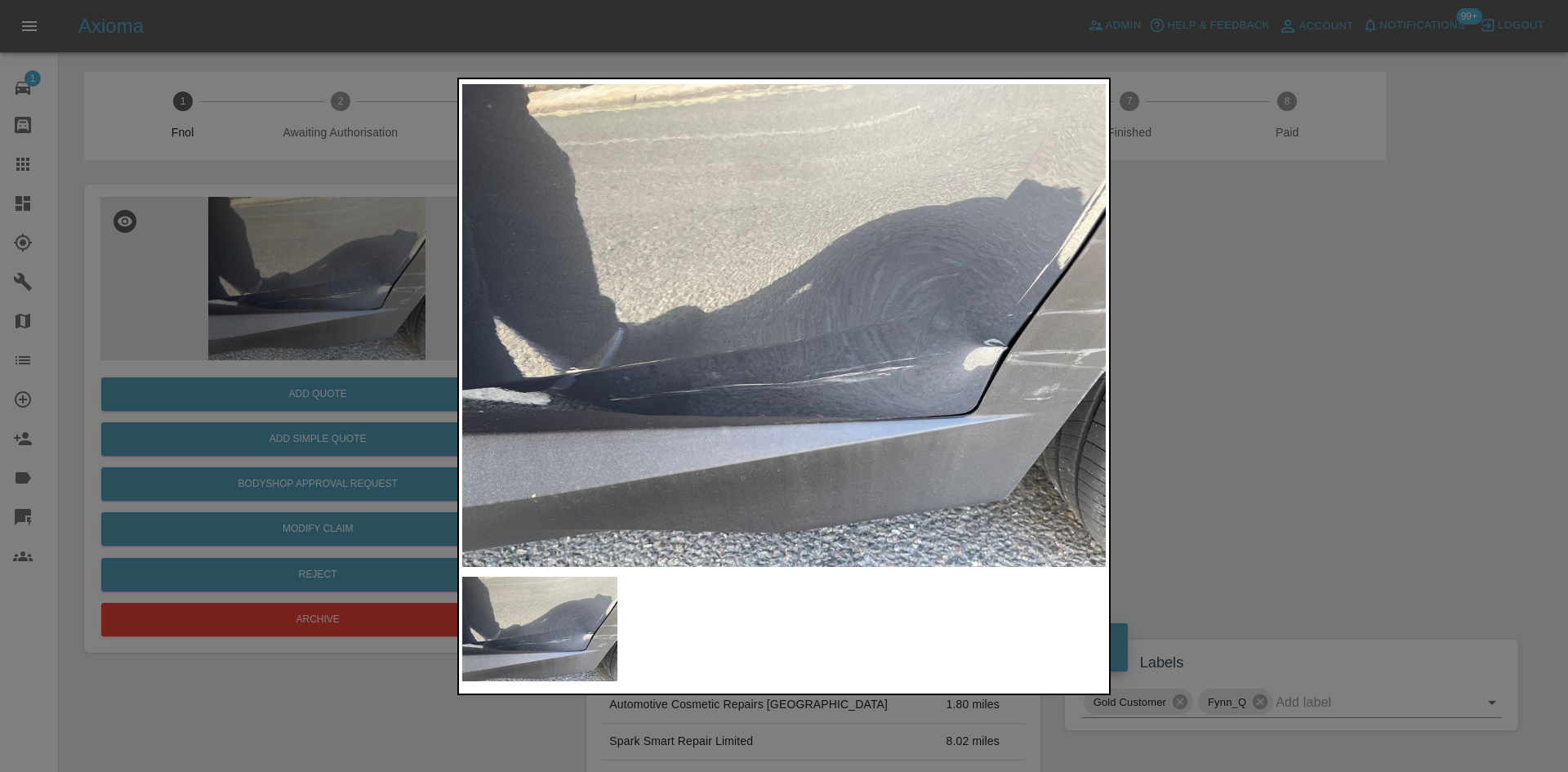
click at [787, 357] on img at bounding box center [783, 325] width 643 height 486
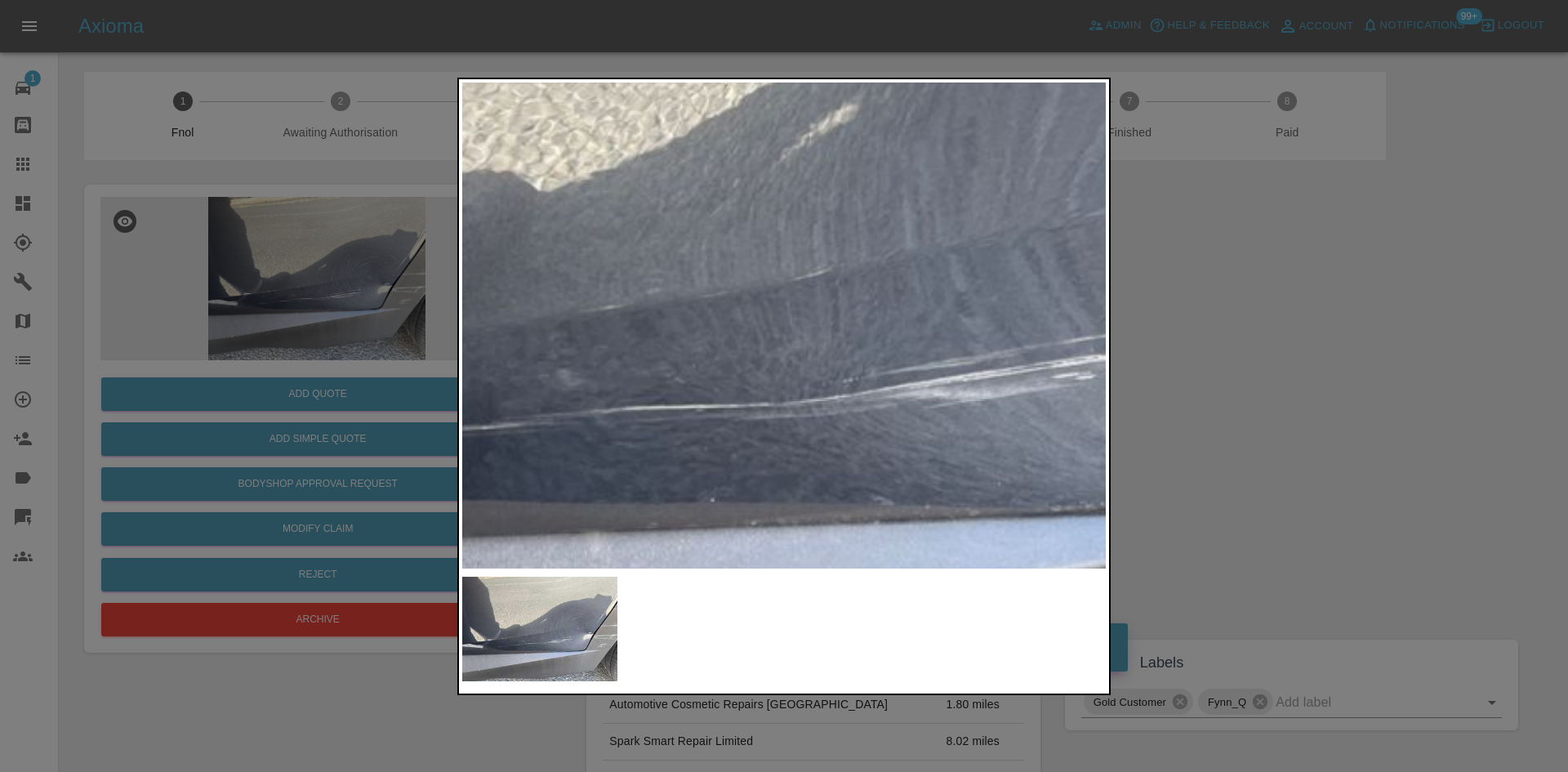
click at [791, 356] on img at bounding box center [774, 229] width 1931 height 1459
click at [791, 355] on img at bounding box center [774, 229] width 1931 height 1459
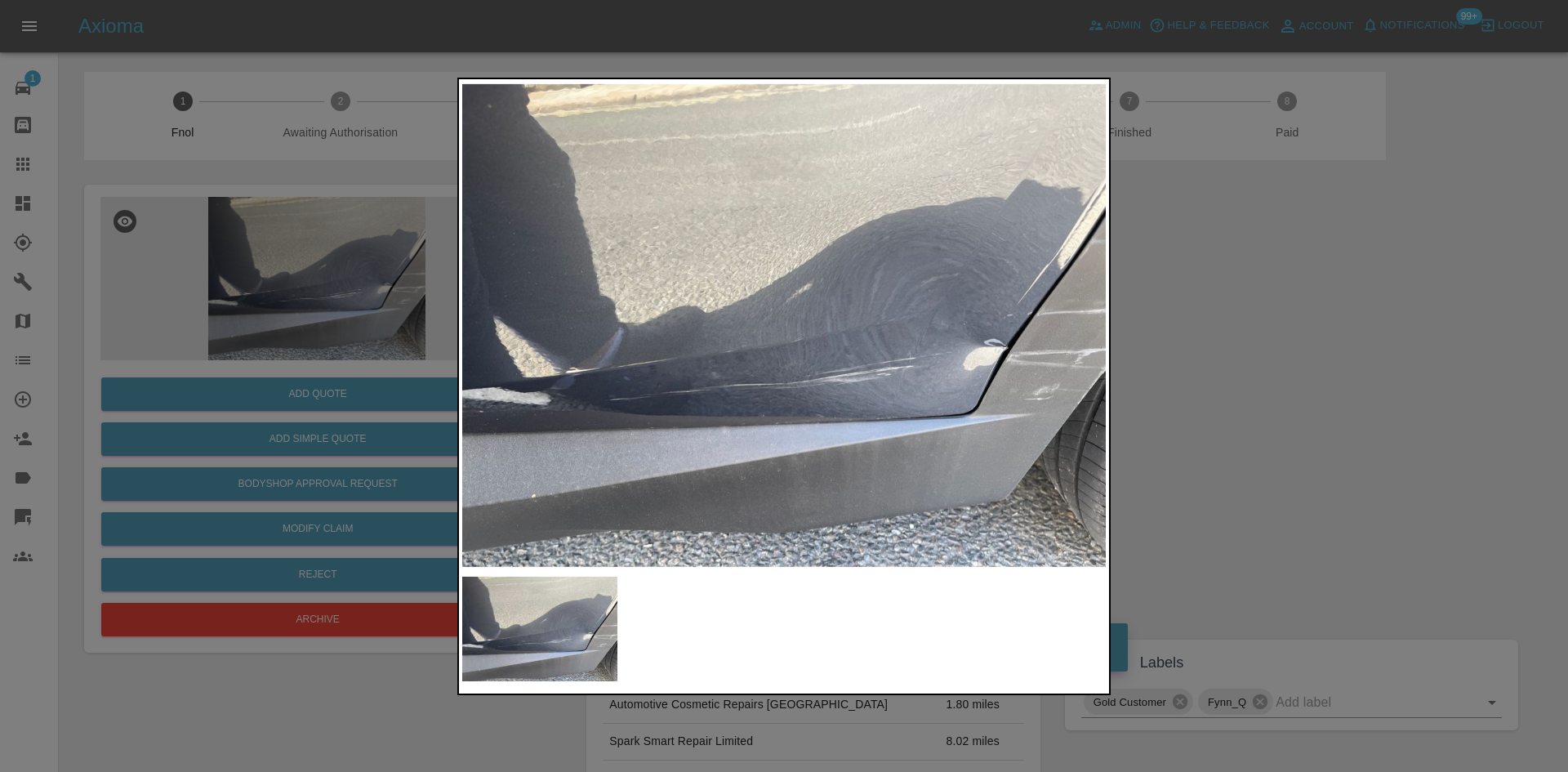
click at [1091, 427] on img at bounding box center [783, 325] width 643 height 486
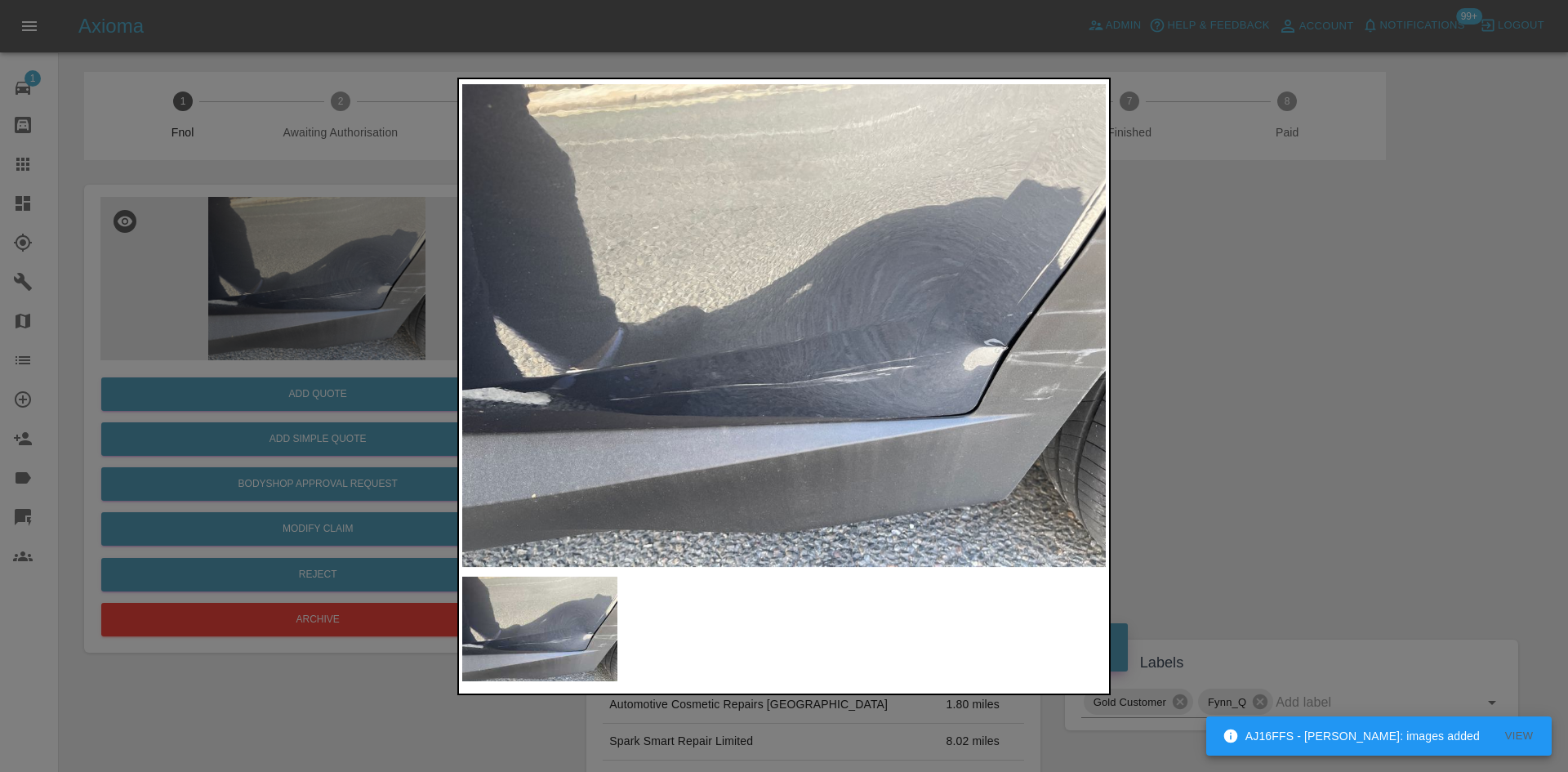
click at [819, 368] on img at bounding box center [783, 325] width 643 height 486
click at [819, 366] on img at bounding box center [783, 325] width 643 height 486
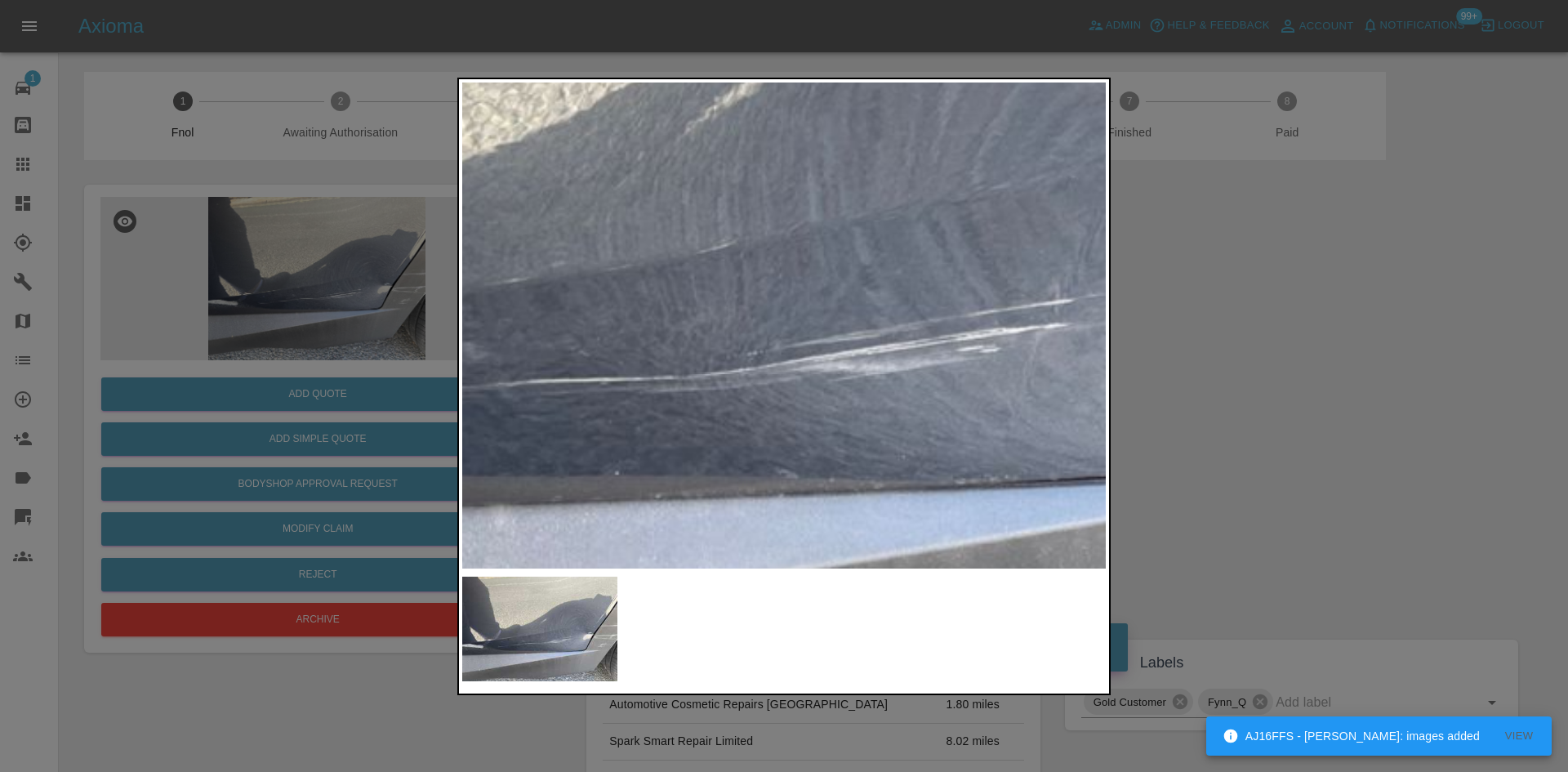
click at [817, 367] on img at bounding box center [679, 203] width 1931 height 1459
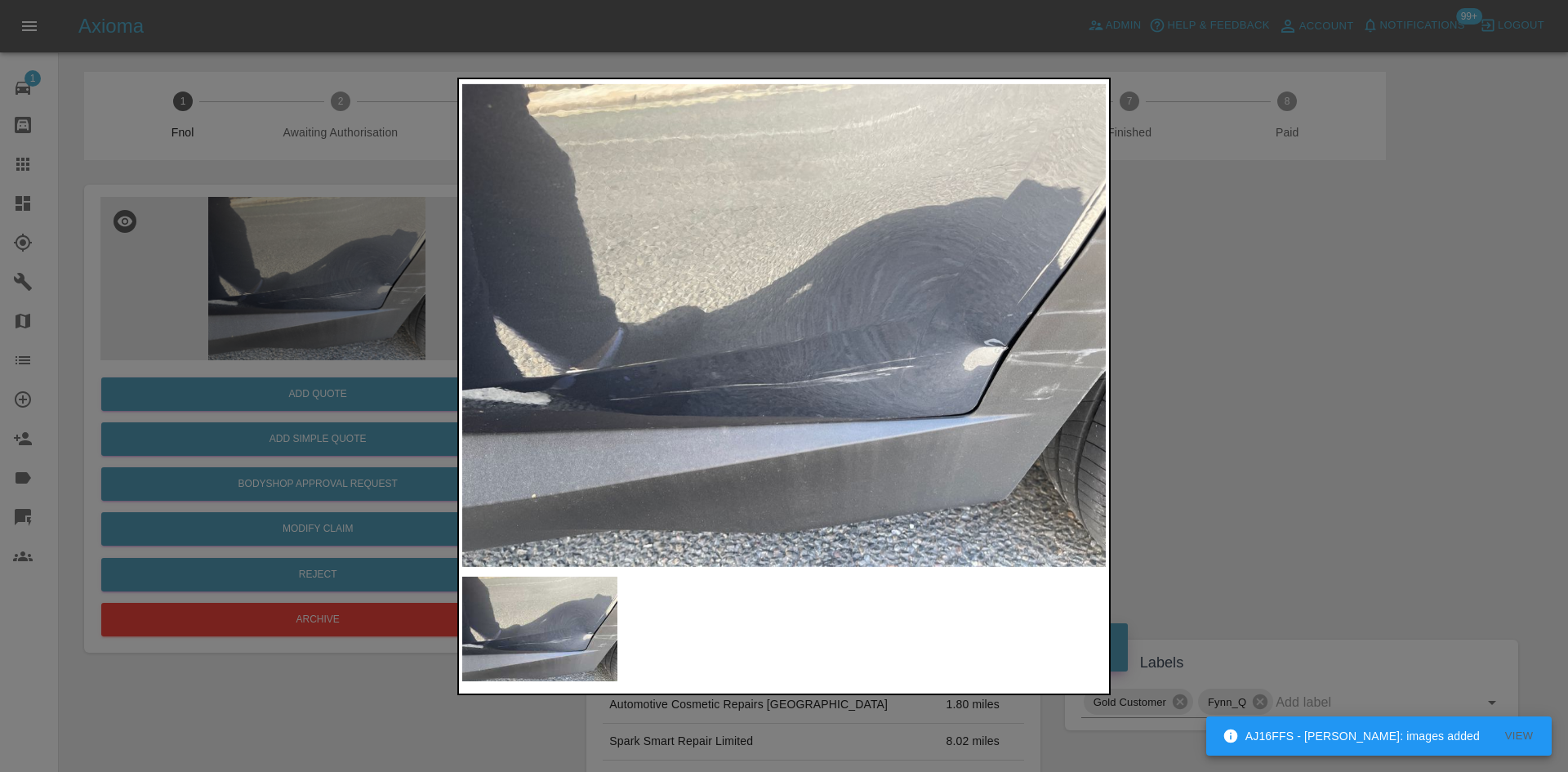
click at [393, 278] on div at bounding box center [784, 386] width 1568 height 772
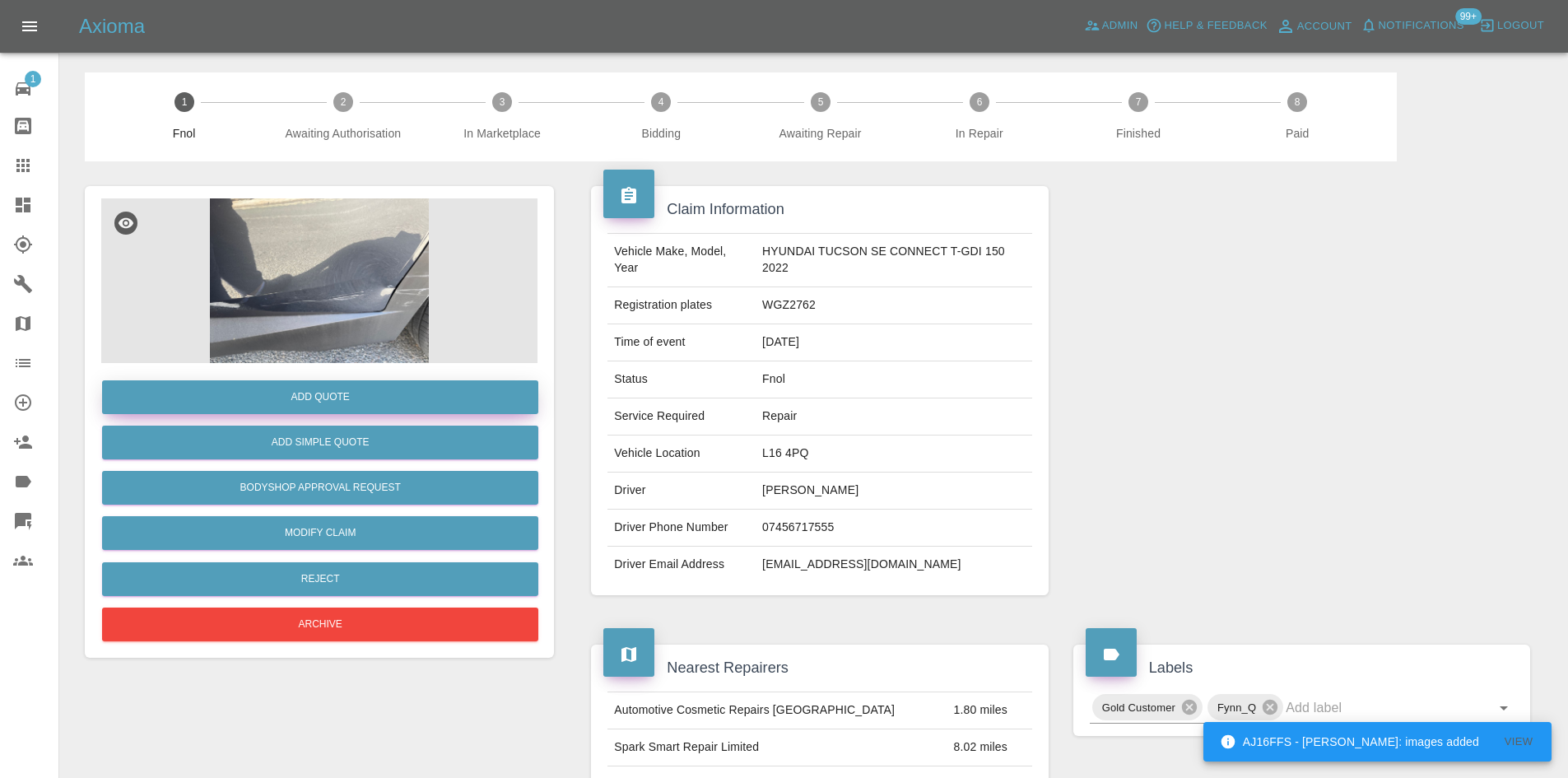
click at [381, 390] on button "Add Quote" at bounding box center [320, 397] width 436 height 34
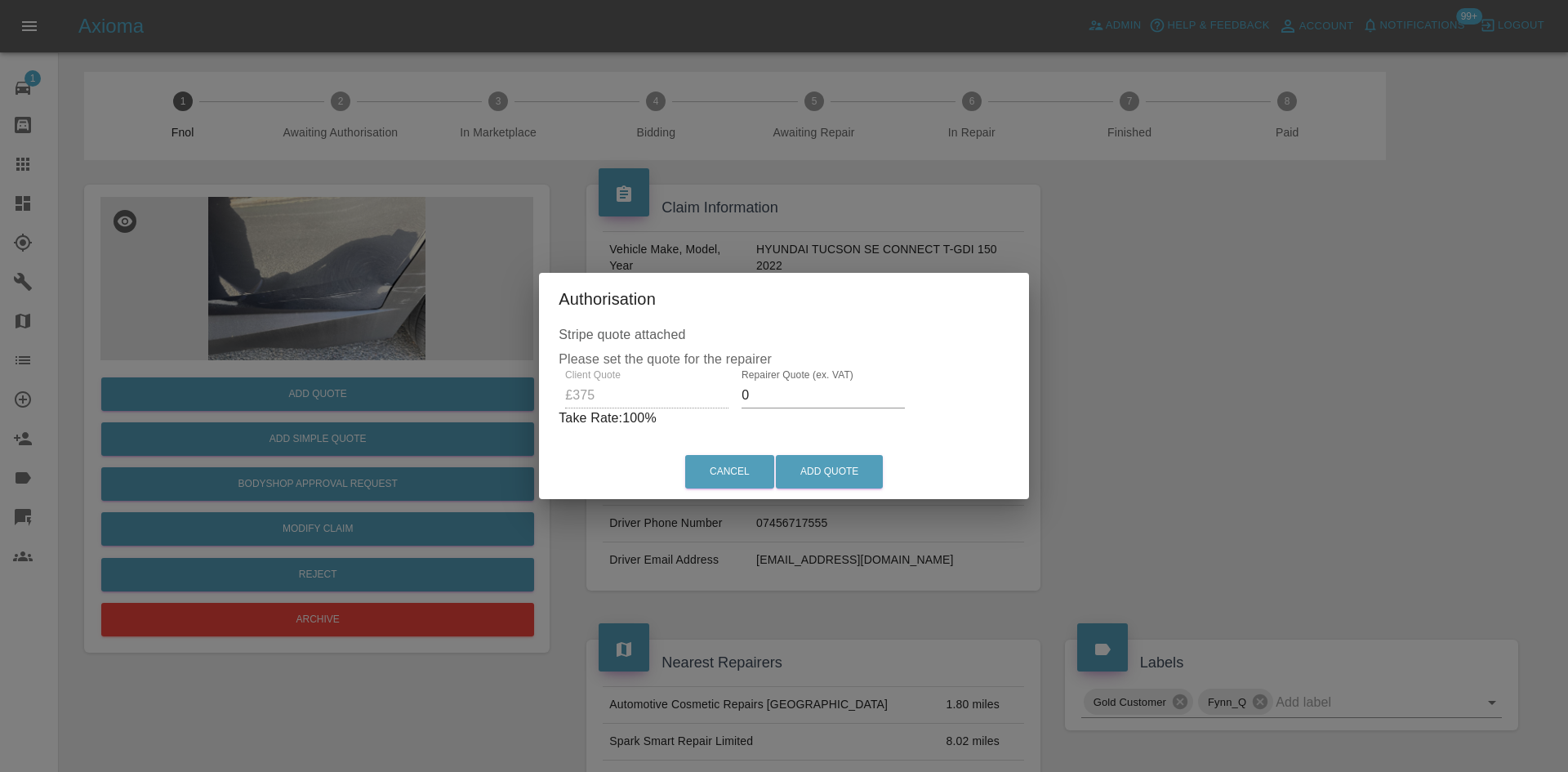
click at [681, 394] on div "Client Quote £375 Repairer Quote (ex. VAT) 0 Take Rate: 100 %" at bounding box center [784, 398] width 450 height 59
type input "220"
click at [805, 476] on button "Add Quote" at bounding box center [829, 472] width 107 height 33
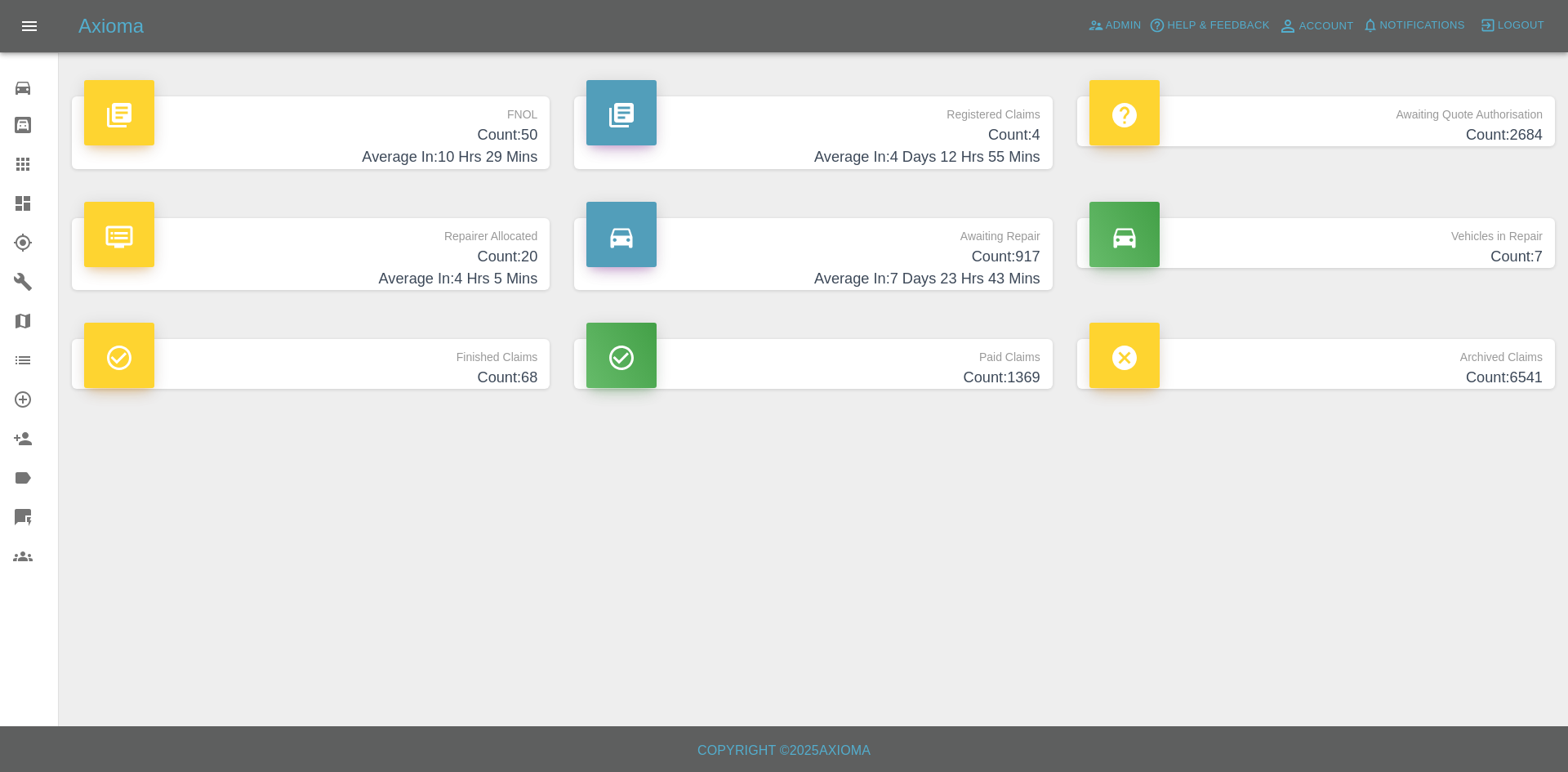
click at [515, 157] on h4 "Average In: 10 Hrs 29 Mins" at bounding box center [311, 157] width 453 height 22
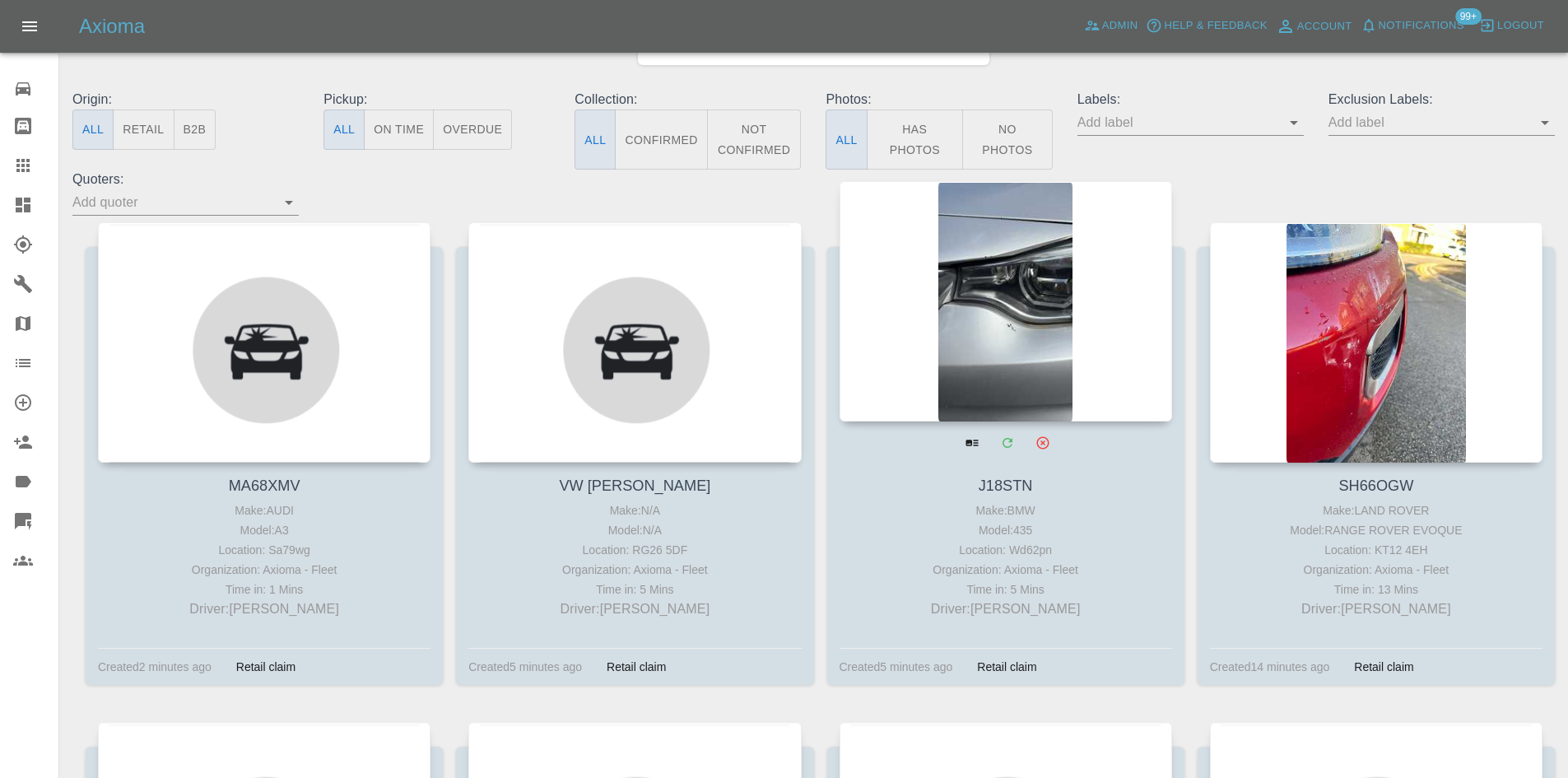
scroll to position [165, 0]
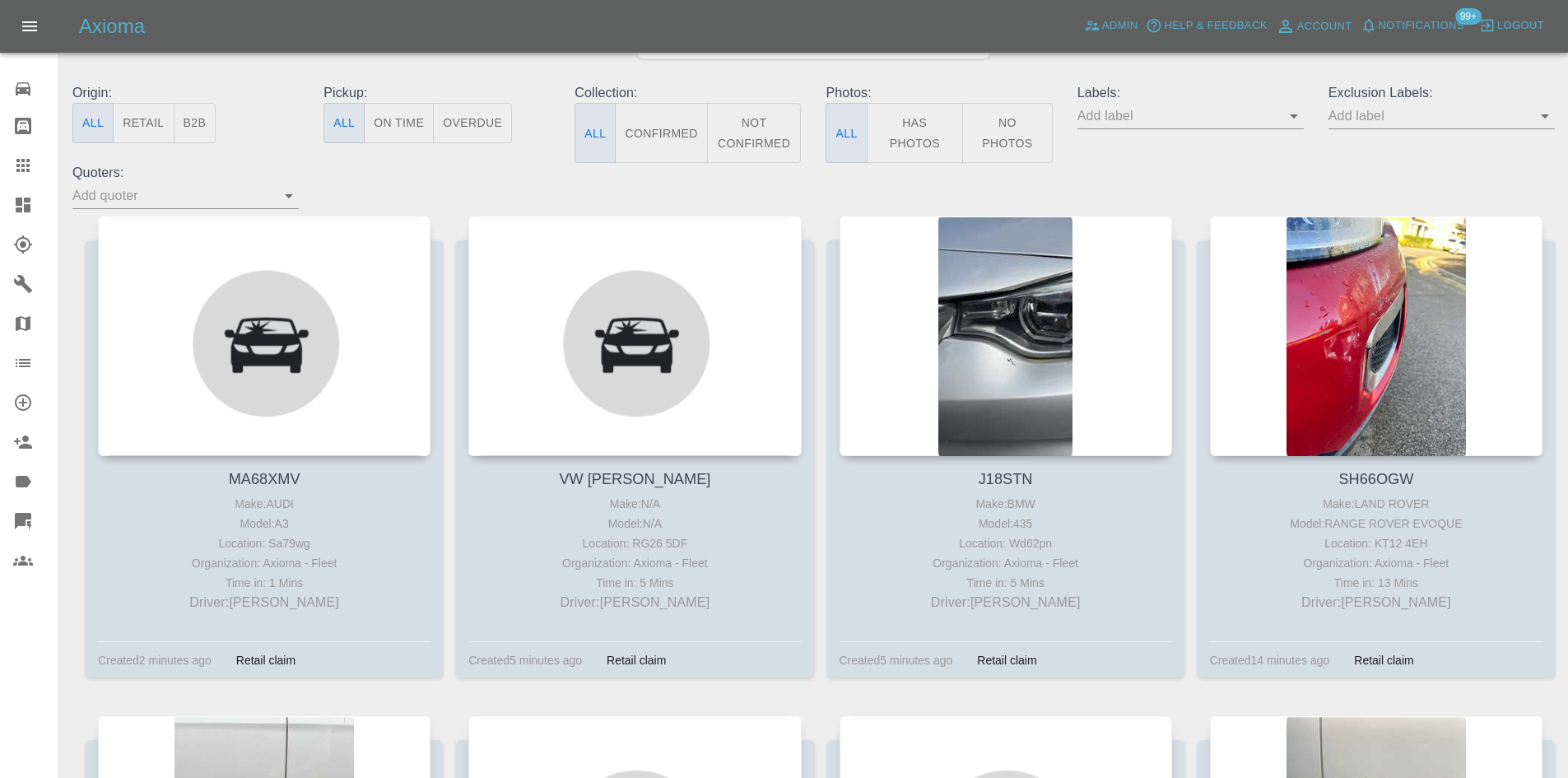
drag, startPoint x: 917, startPoint y: 136, endPoint x: 765, endPoint y: 201, distance: 165.3
click at [917, 136] on button "Has Photos" at bounding box center [915, 132] width 97 height 60
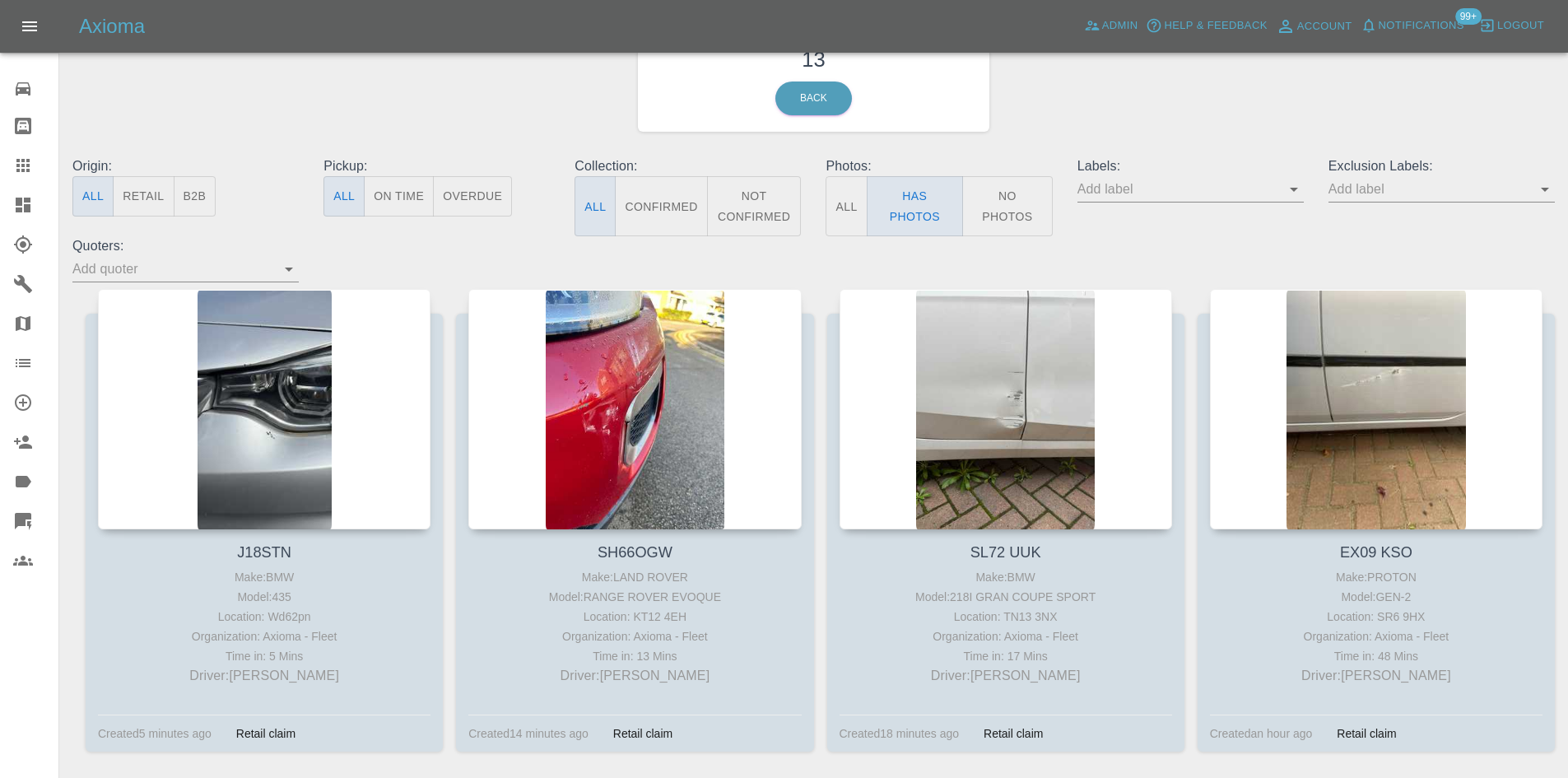
scroll to position [0, 0]
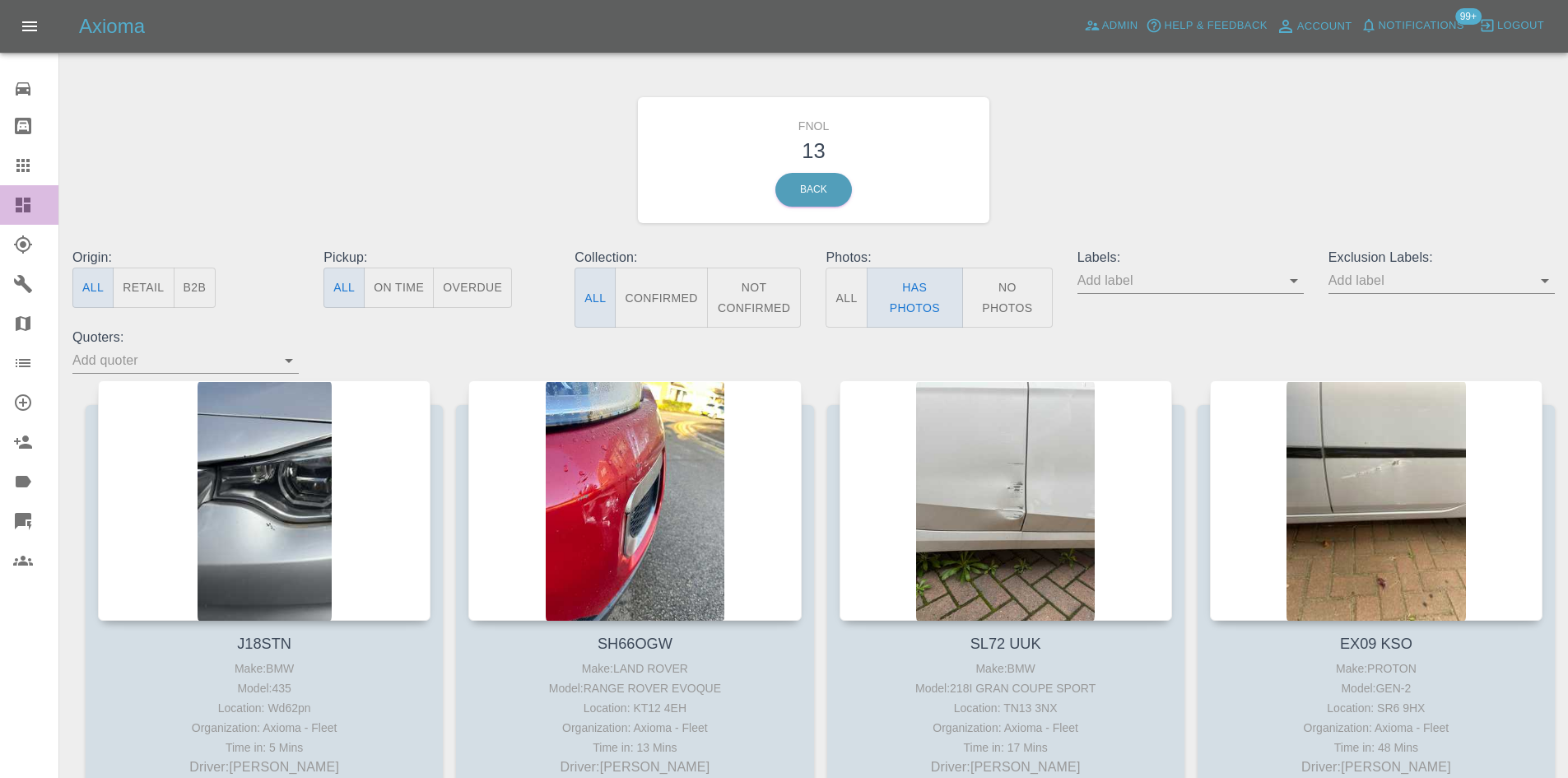
click at [30, 214] on icon at bounding box center [23, 205] width 20 height 20
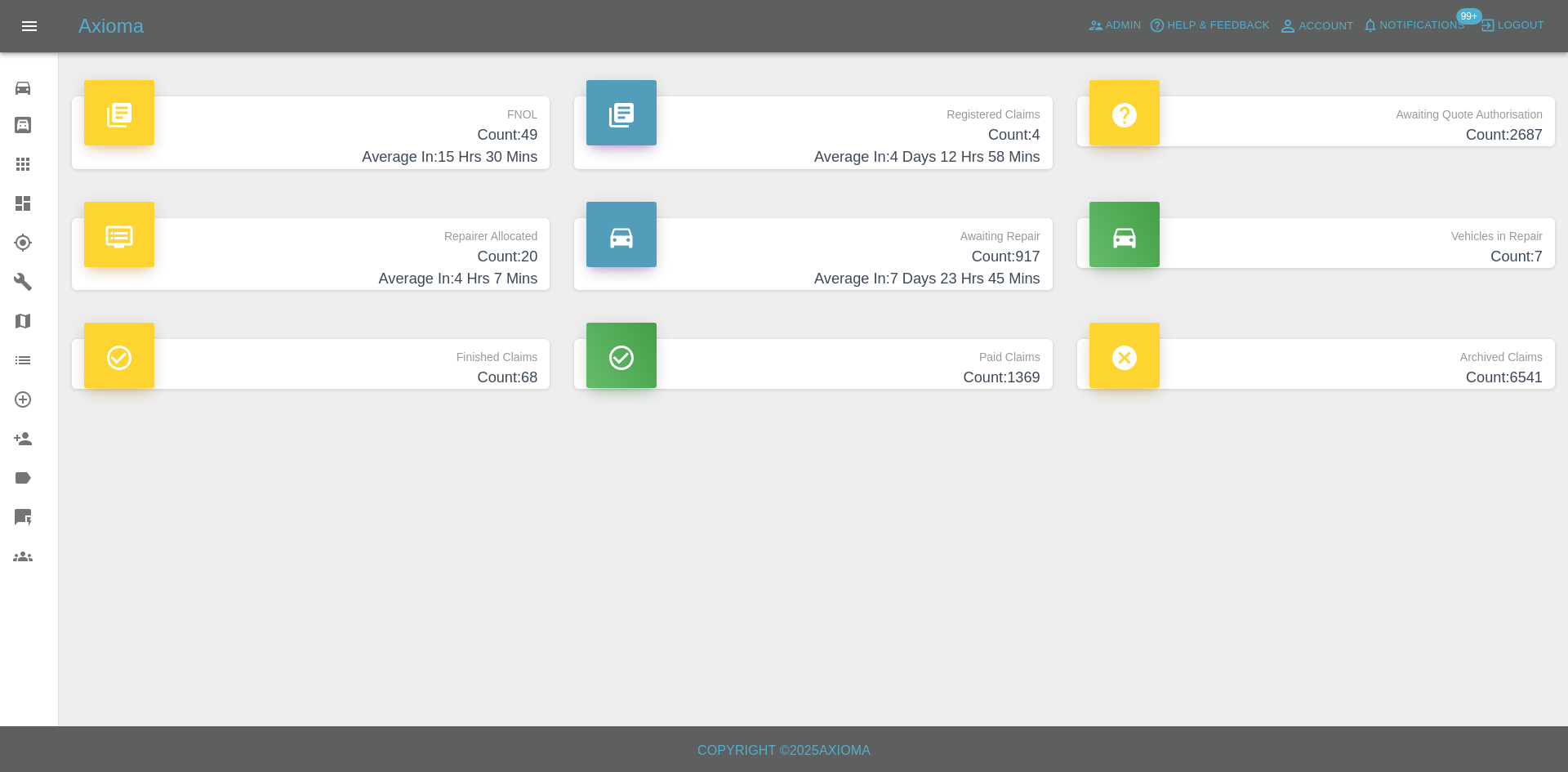
click at [507, 140] on h4 "Count: 49" at bounding box center [311, 135] width 453 height 22
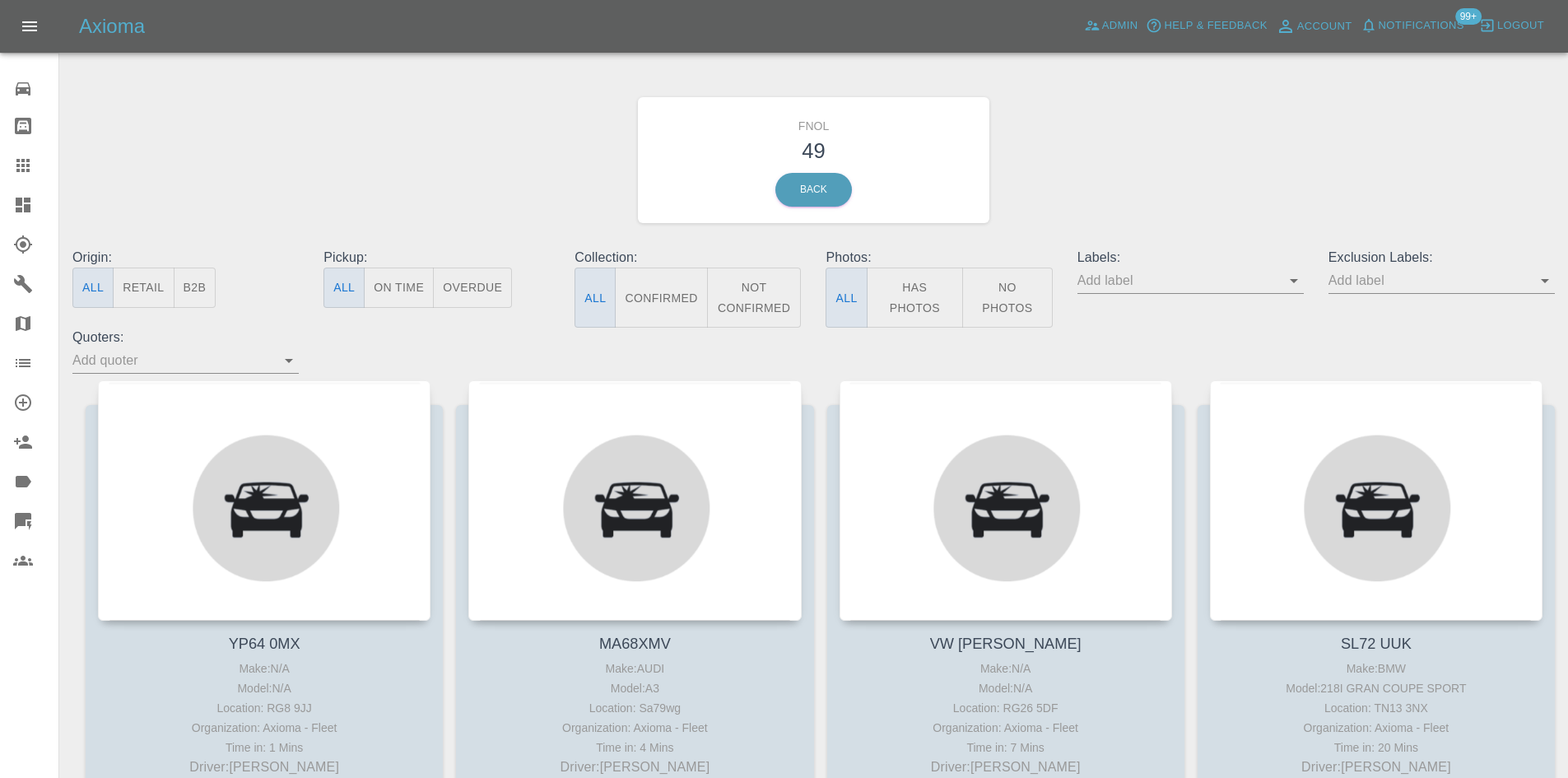
click at [930, 308] on button "Has Photos" at bounding box center [915, 297] width 97 height 60
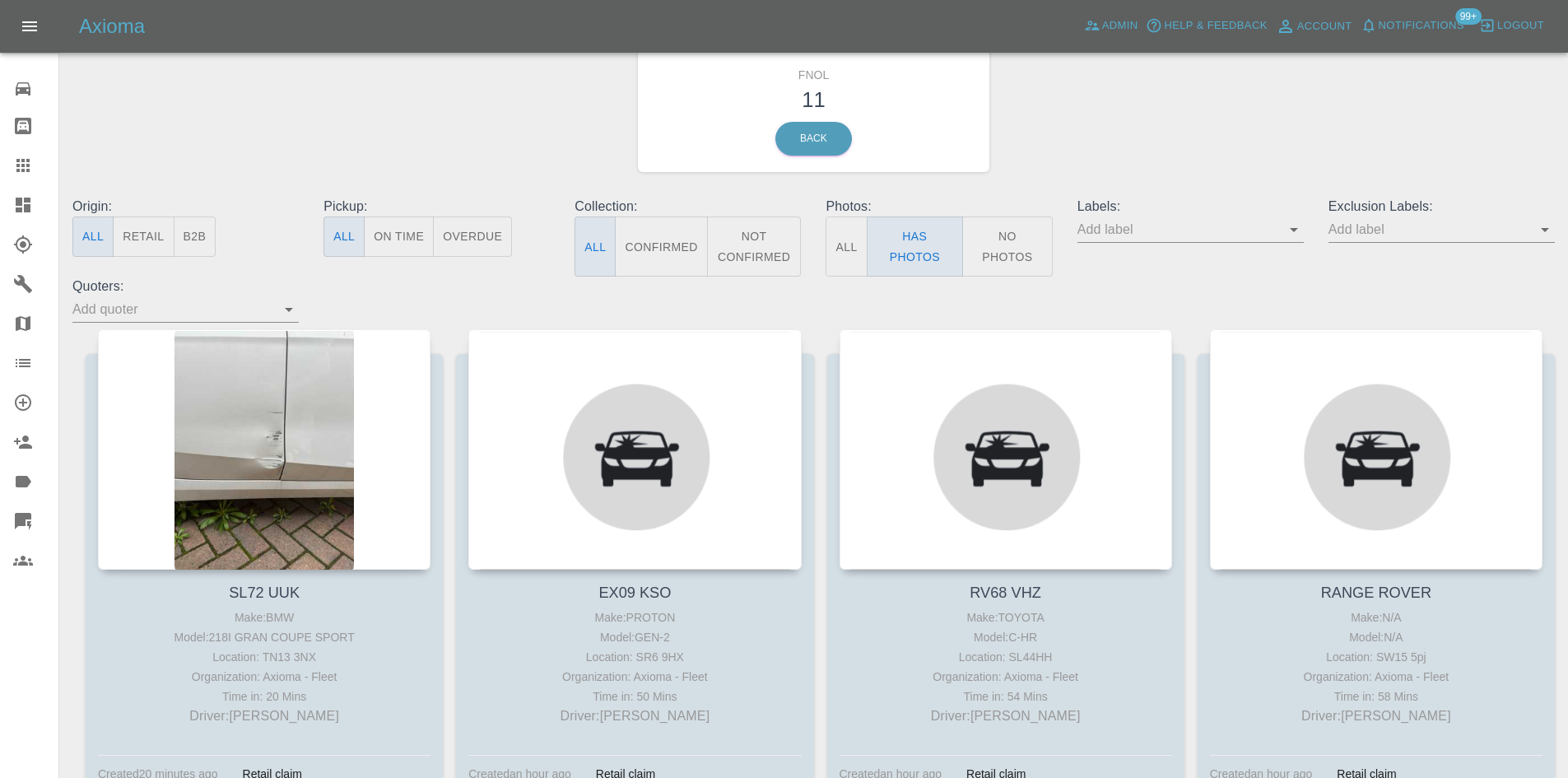
scroll to position [165, 0]
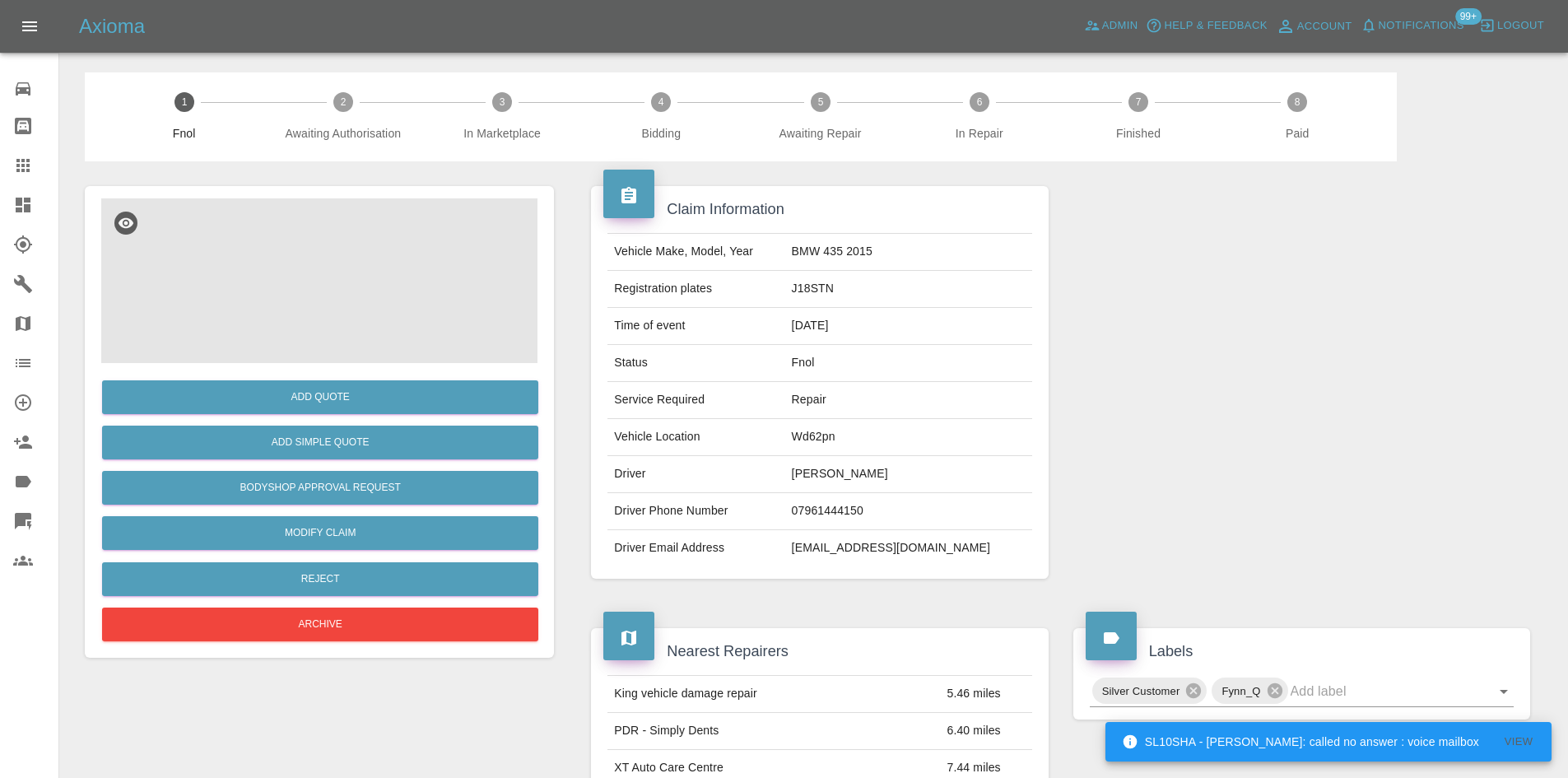
click at [345, 314] on img at bounding box center [319, 281] width 436 height 165
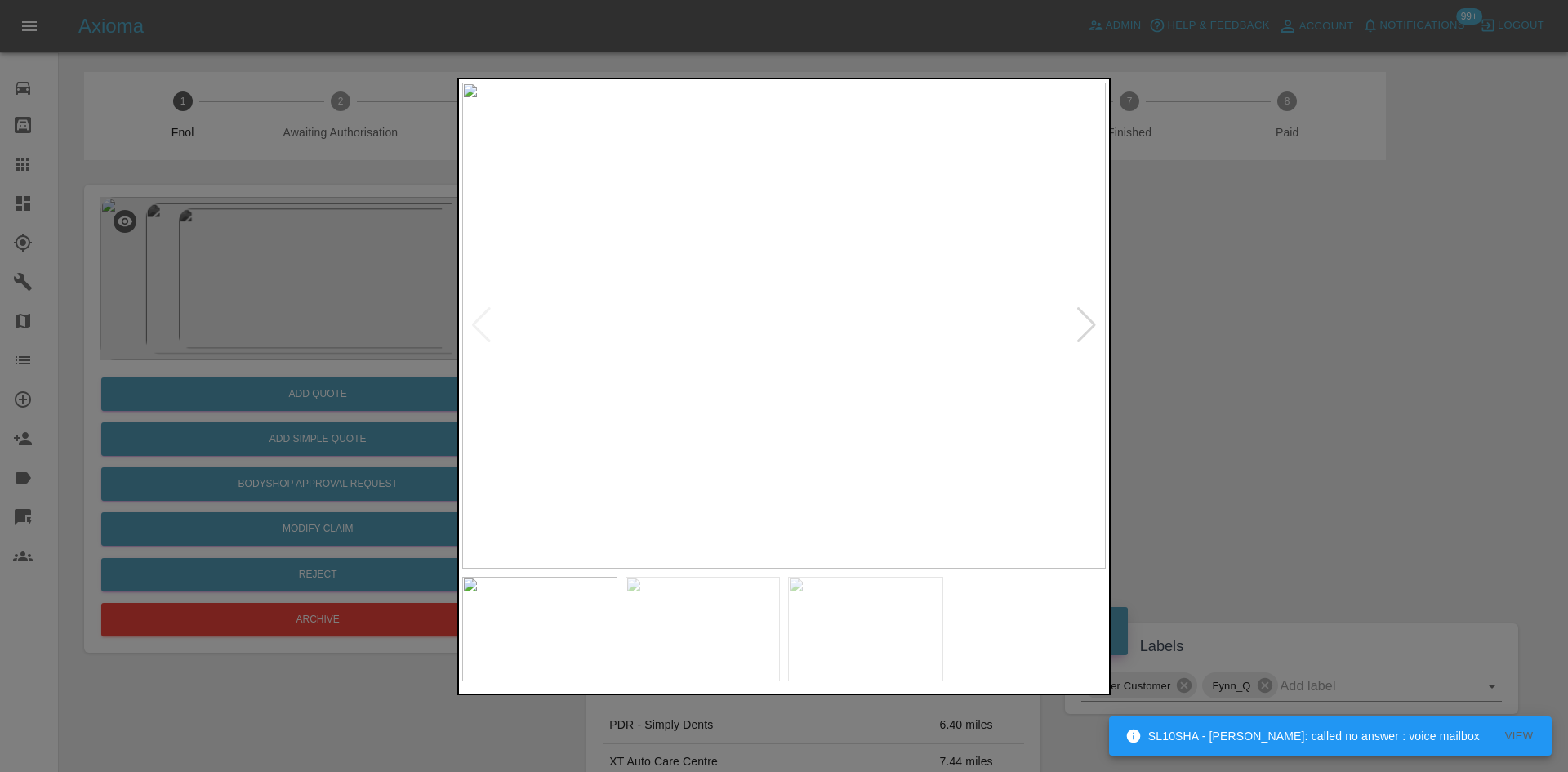
click at [805, 363] on img at bounding box center [783, 325] width 643 height 486
click at [805, 363] on img at bounding box center [723, 209] width 1931 height 1459
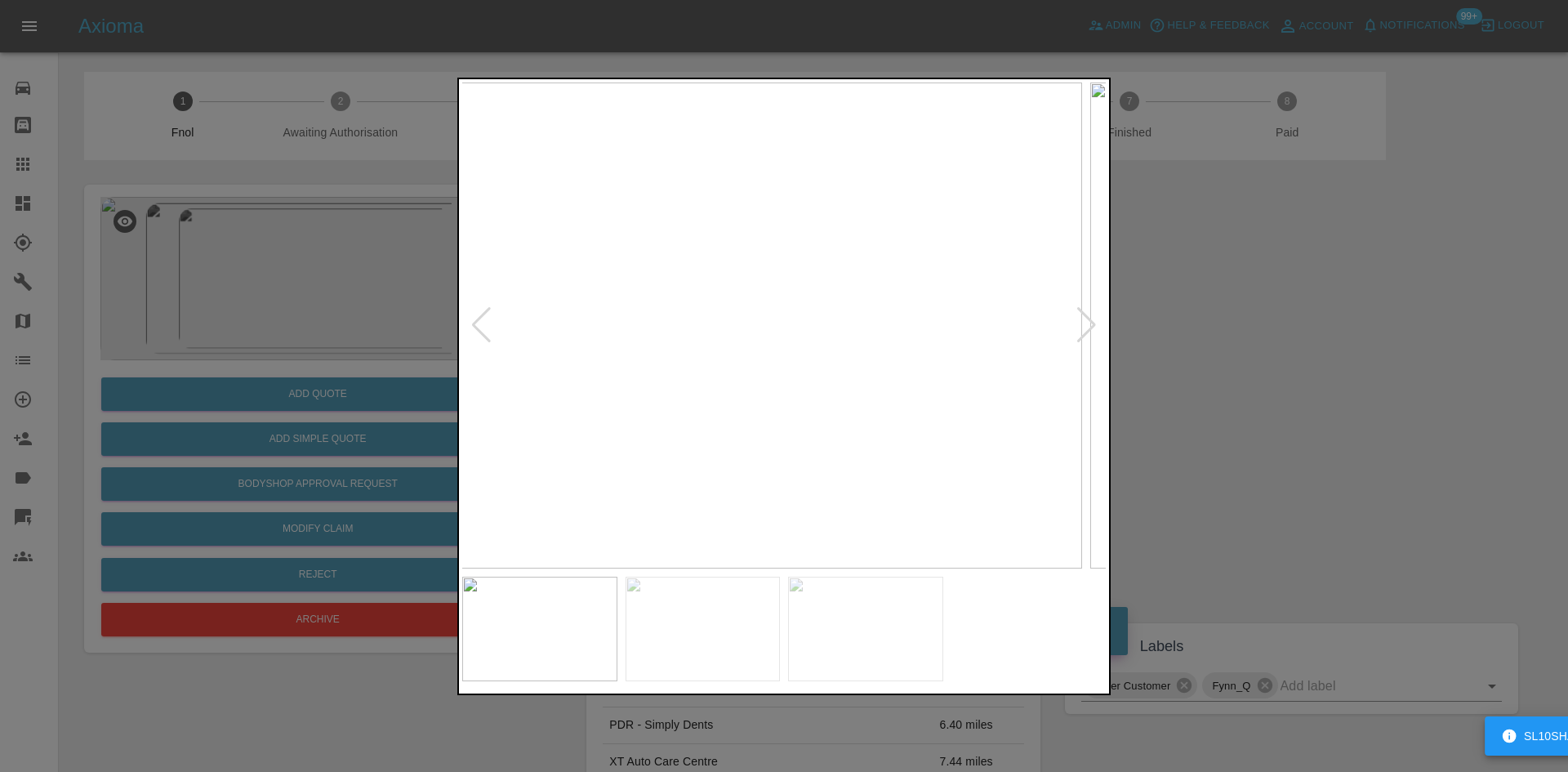
click at [723, 384] on img at bounding box center [760, 325] width 643 height 486
click at [772, 254] on img at bounding box center [783, 325] width 643 height 486
click at [772, 254] on img at bounding box center [821, 538] width 1931 height 1459
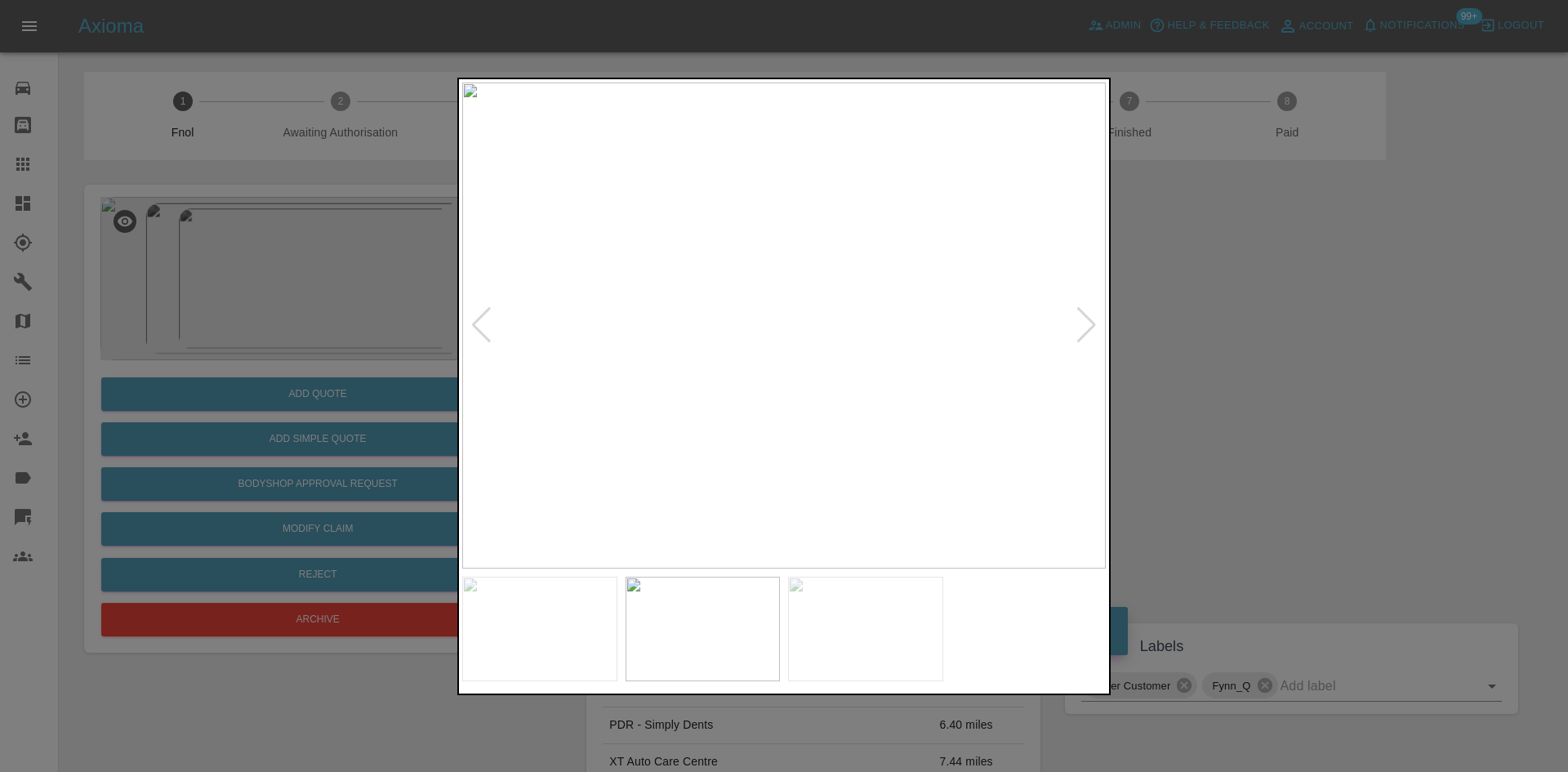
click at [641, 341] on img at bounding box center [783, 325] width 643 height 486
click at [771, 242] on img at bounding box center [783, 325] width 643 height 486
click at [771, 242] on img at bounding box center [823, 572] width 1931 height 1459
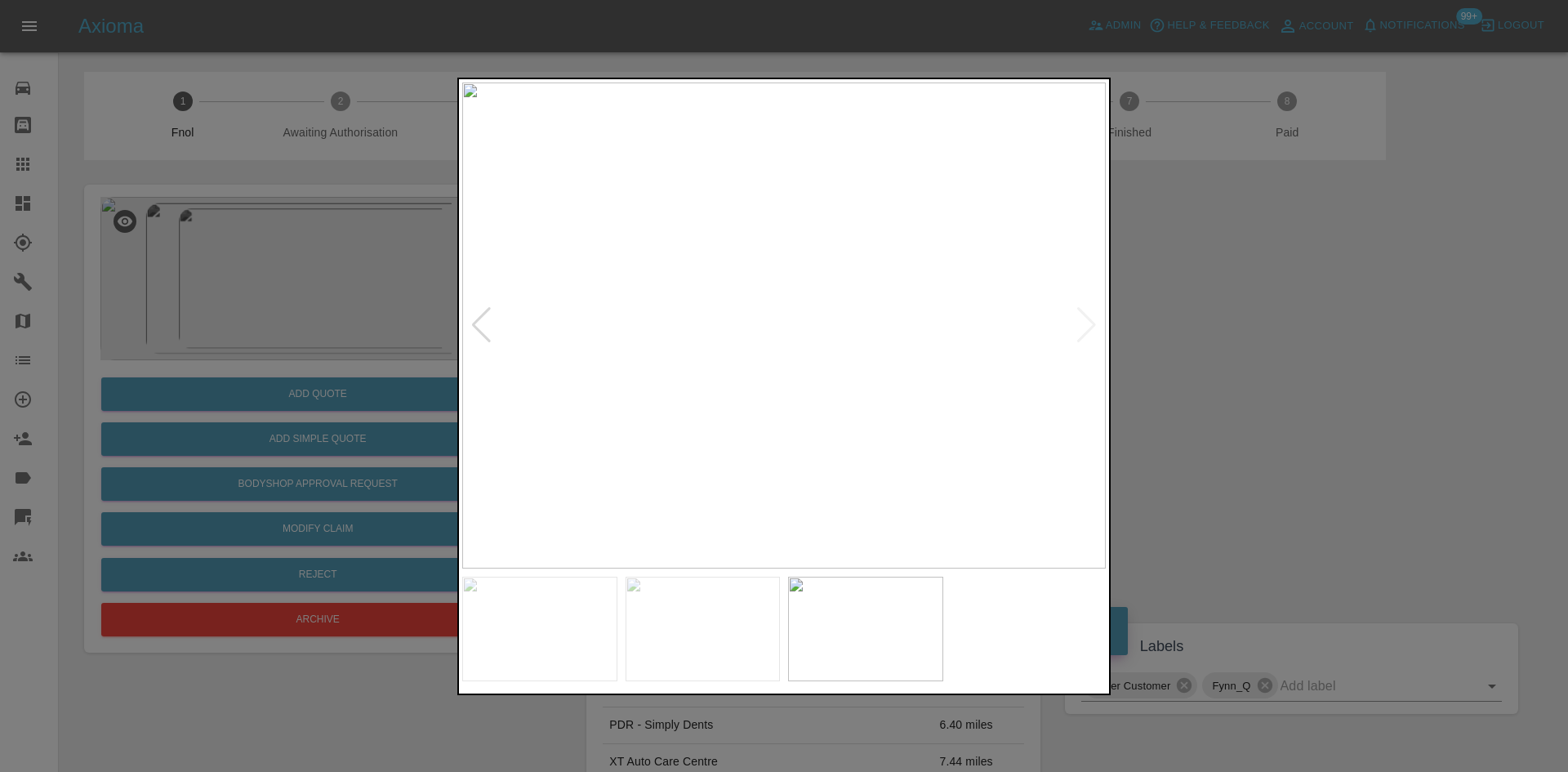
click at [727, 328] on img at bounding box center [783, 325] width 643 height 486
click at [827, 276] on img at bounding box center [783, 325] width 643 height 486
click at [794, 264] on img at bounding box center [783, 325] width 643 height 486
click at [794, 263] on img at bounding box center [753, 509] width 1931 height 1459
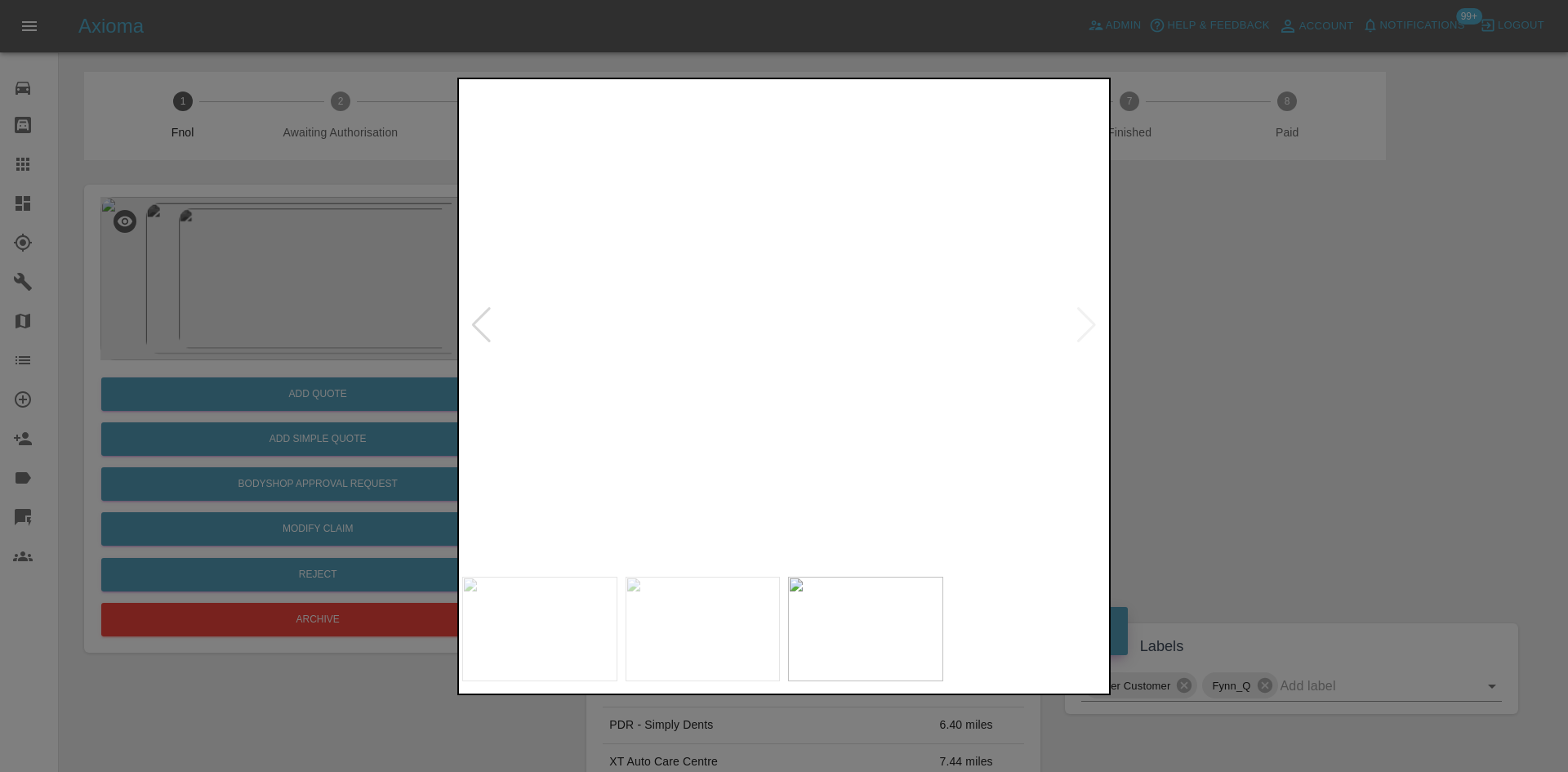
click at [794, 263] on img at bounding box center [753, 509] width 1931 height 1459
click at [759, 286] on img at bounding box center [783, 325] width 643 height 486
click at [833, 294] on img at bounding box center [783, 325] width 643 height 486
click at [809, 281] on img at bounding box center [783, 325] width 643 height 486
click at [795, 370] on img at bounding box center [783, 325] width 643 height 486
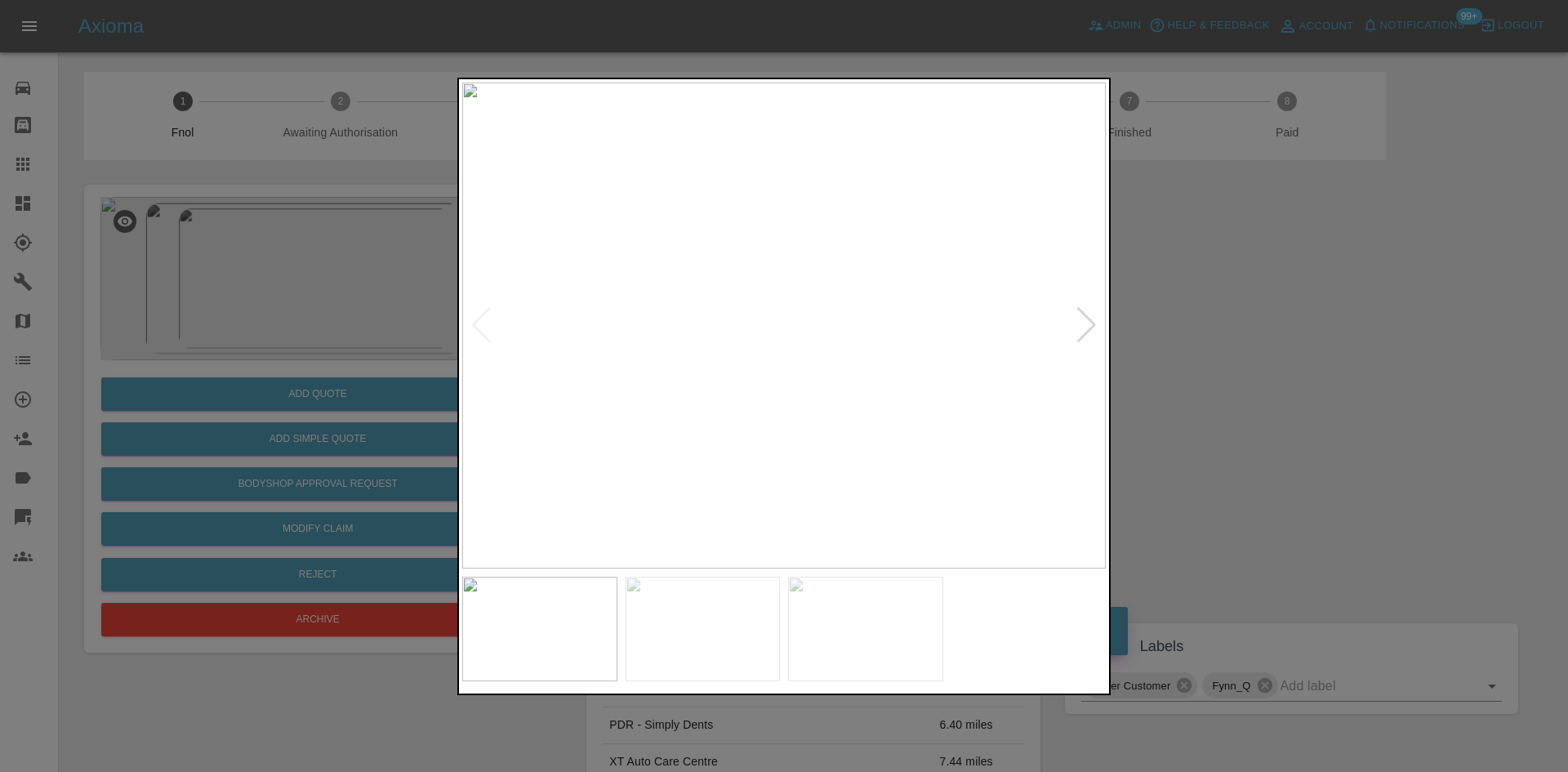
click at [795, 370] on img at bounding box center [783, 325] width 643 height 486
click at [794, 370] on img at bounding box center [750, 190] width 1931 height 1459
click at [880, 385] on img at bounding box center [783, 325] width 643 height 486
click at [381, 216] on div at bounding box center [784, 386] width 1568 height 772
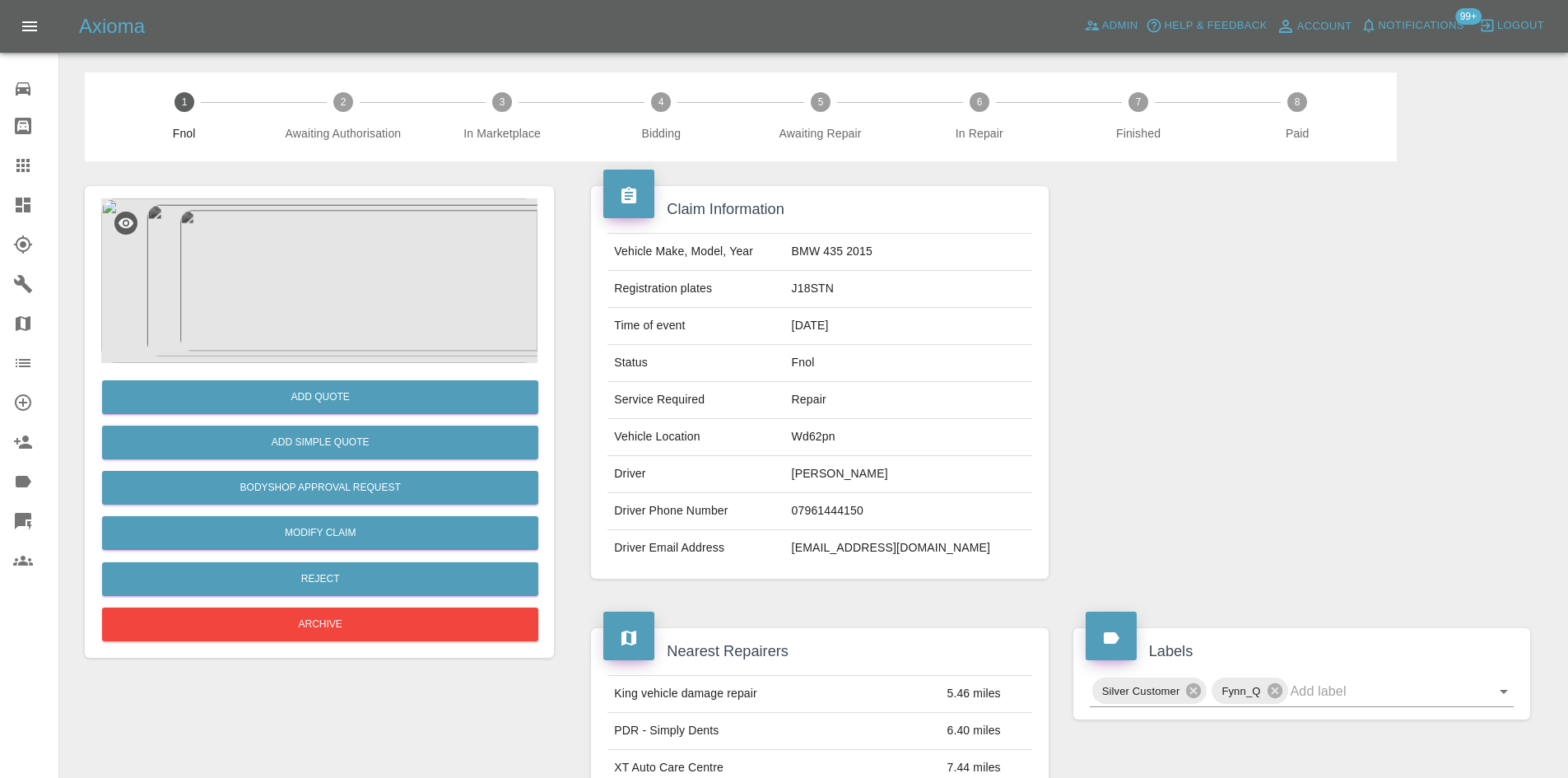
click at [331, 309] on img at bounding box center [319, 281] width 436 height 165
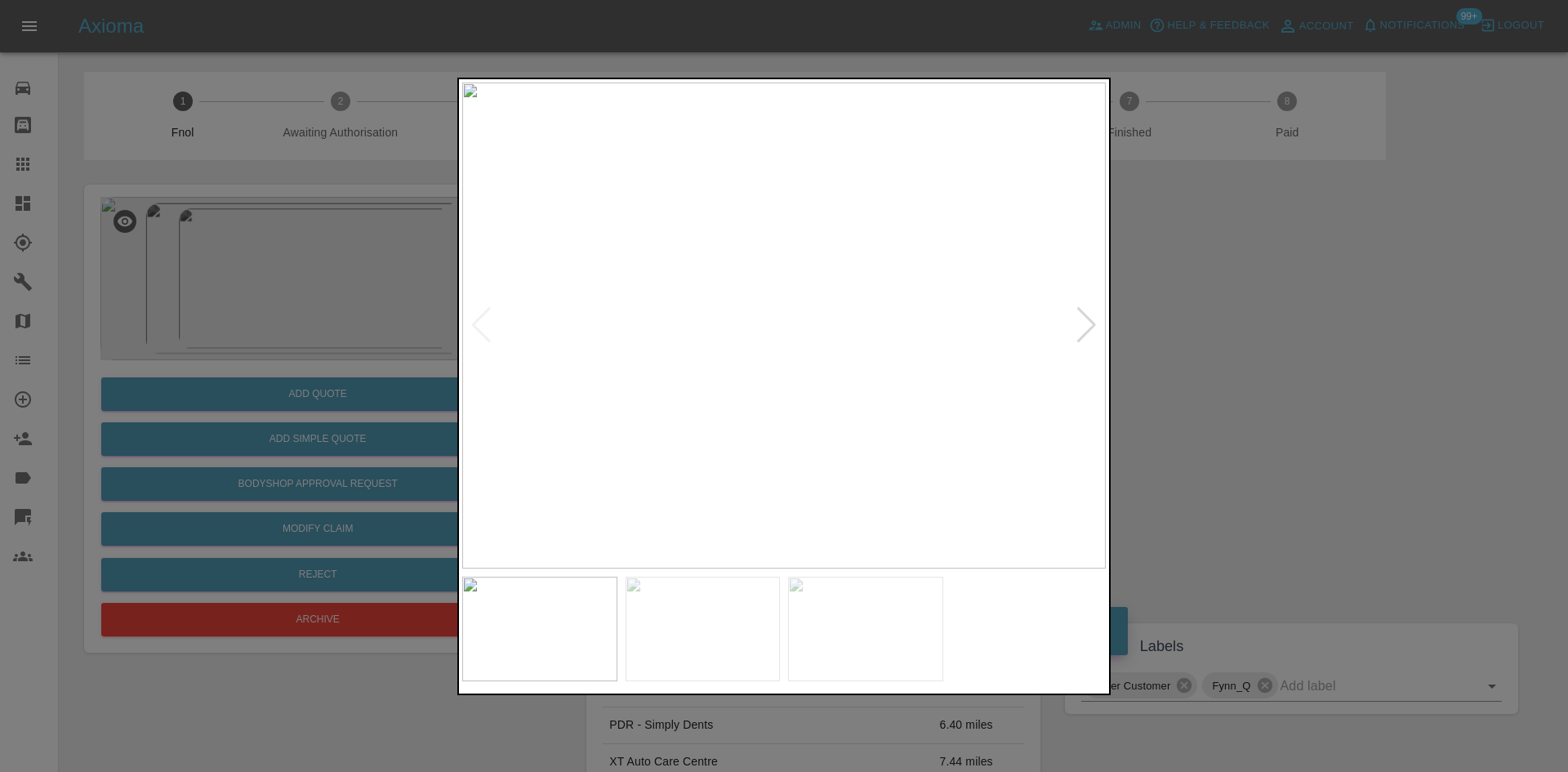
click at [834, 380] on img at bounding box center [783, 325] width 643 height 486
click at [375, 299] on div at bounding box center [784, 386] width 1568 height 772
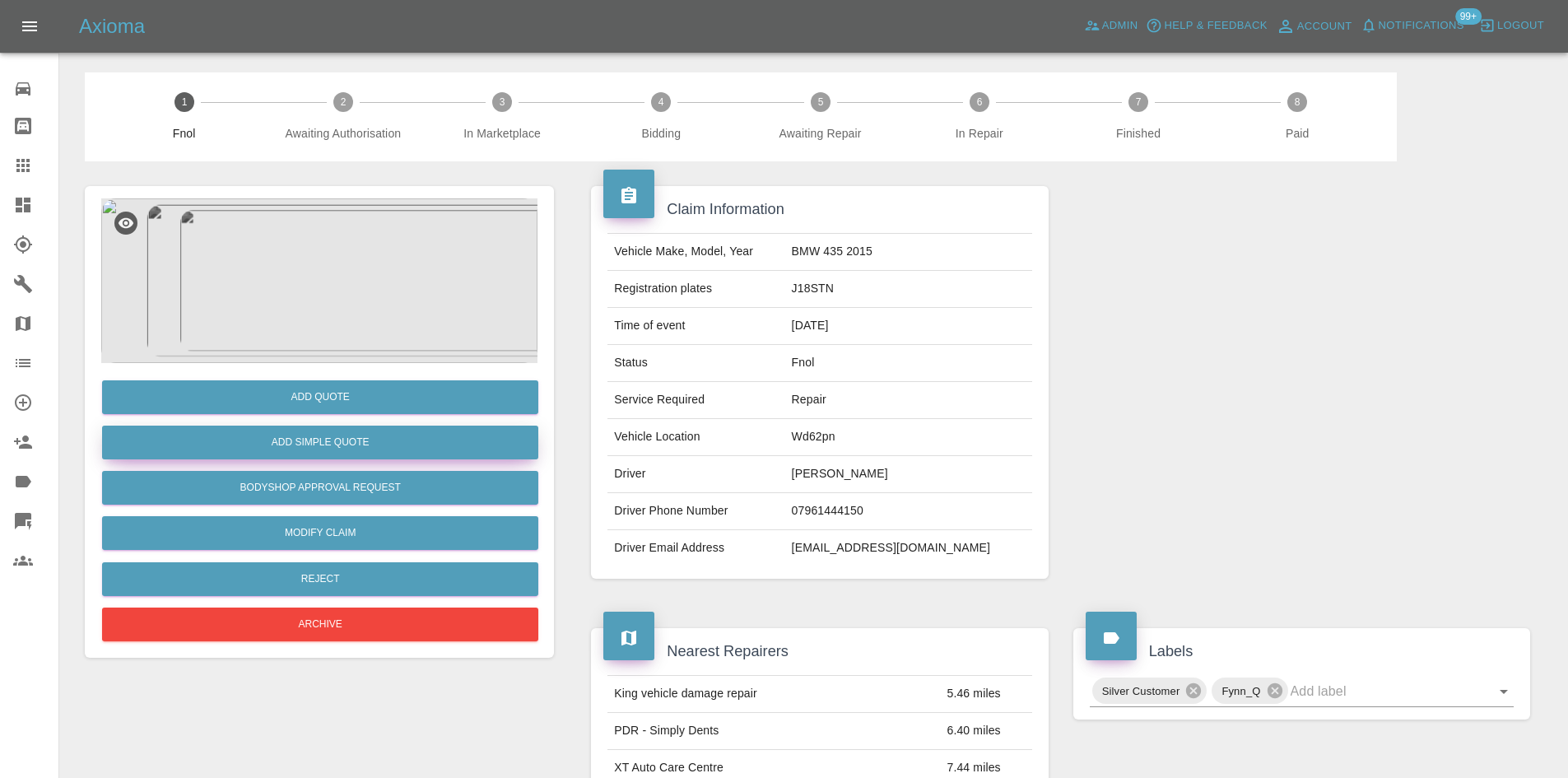
click at [341, 447] on button "Add Simple Quote" at bounding box center [320, 442] width 436 height 34
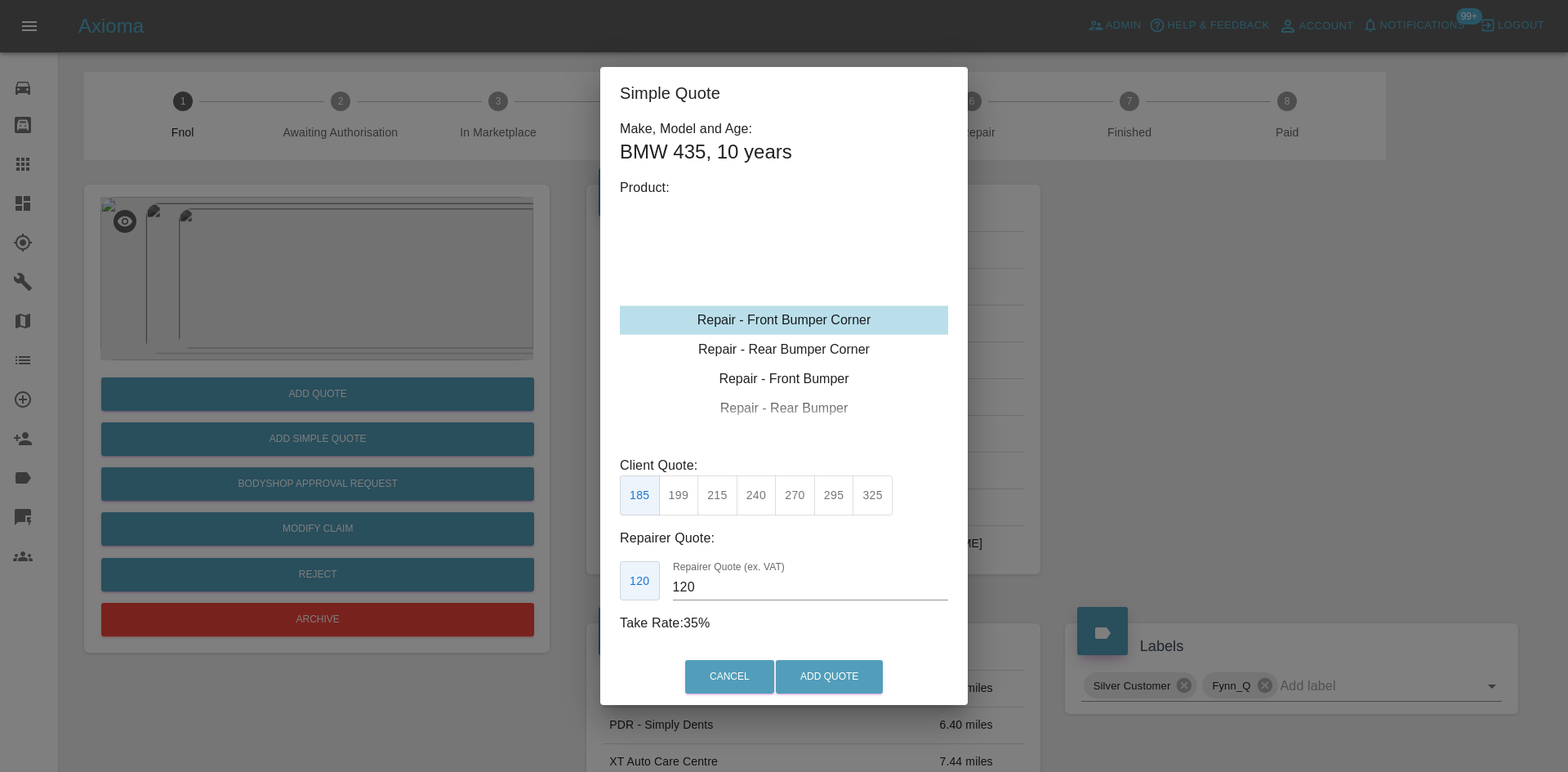
click at [803, 320] on div "Repair - Front Bumper Corner" at bounding box center [783, 319] width 328 height 29
click at [750, 494] on button "240" at bounding box center [756, 495] width 40 height 40
type input "150"
click at [780, 668] on button "Add Quote" at bounding box center [829, 676] width 107 height 33
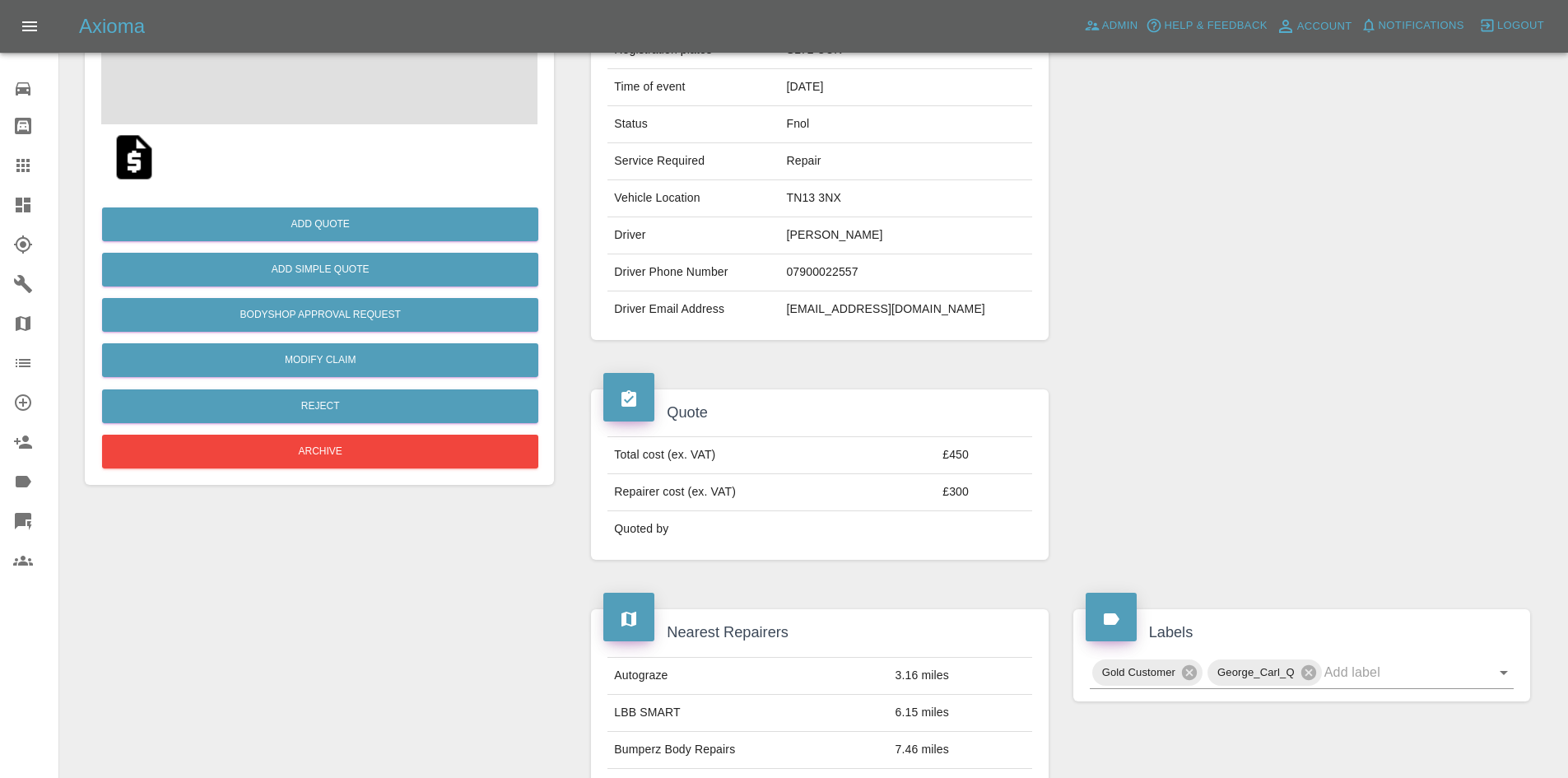
scroll to position [247, 0]
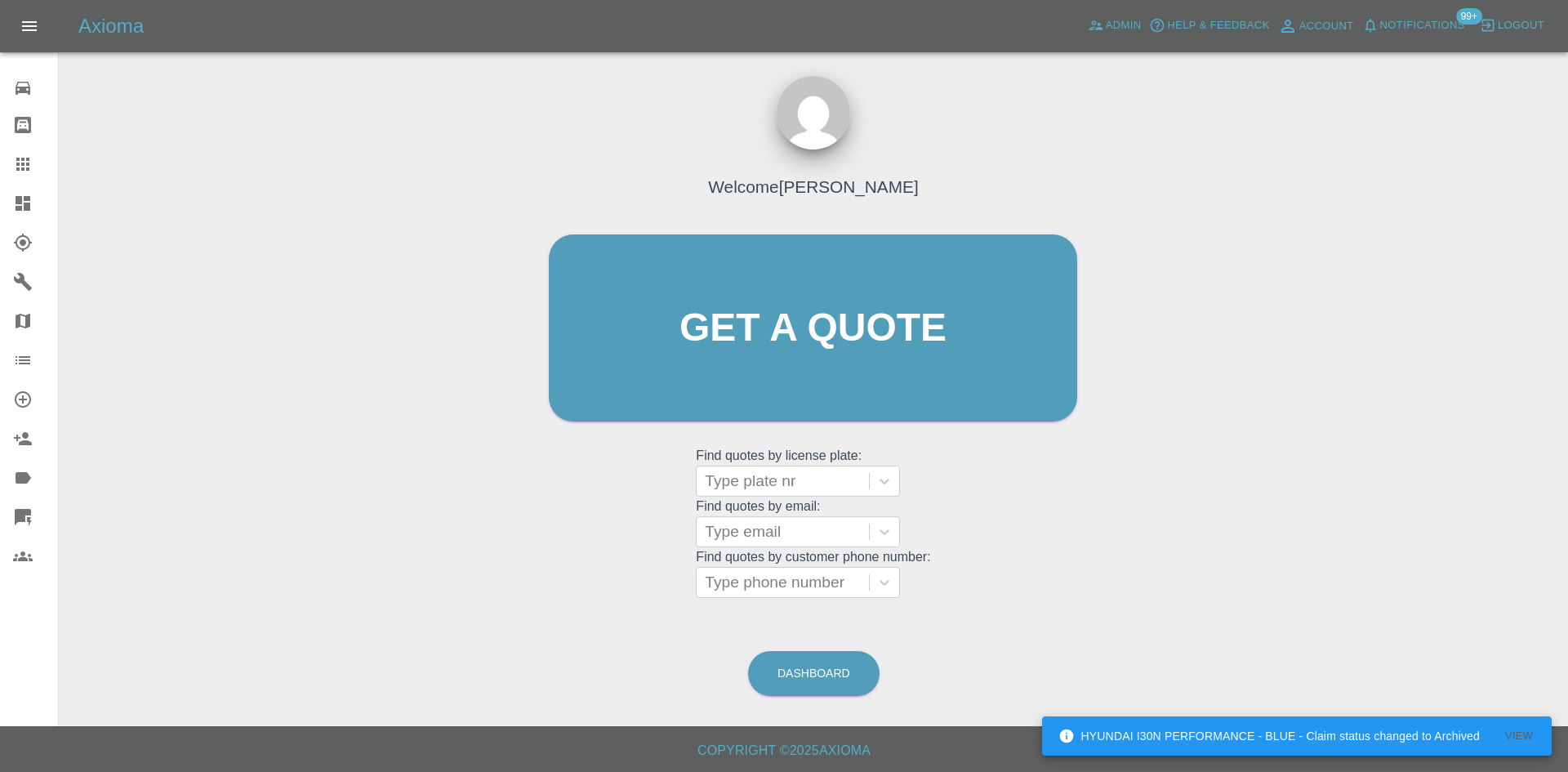
click at [32, 200] on icon at bounding box center [23, 203] width 20 height 20
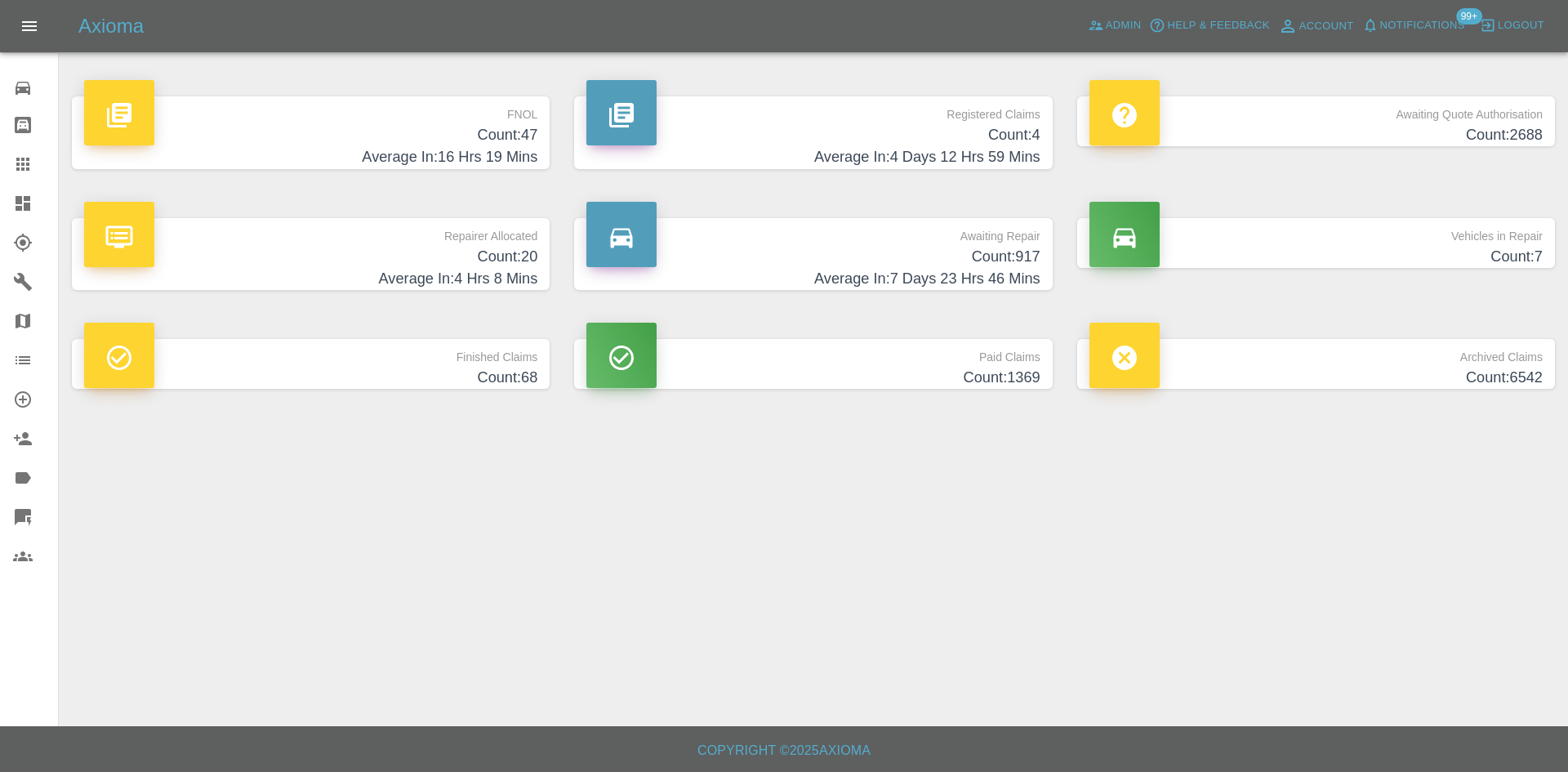
click at [468, 121] on p "FNOL" at bounding box center [311, 109] width 453 height 28
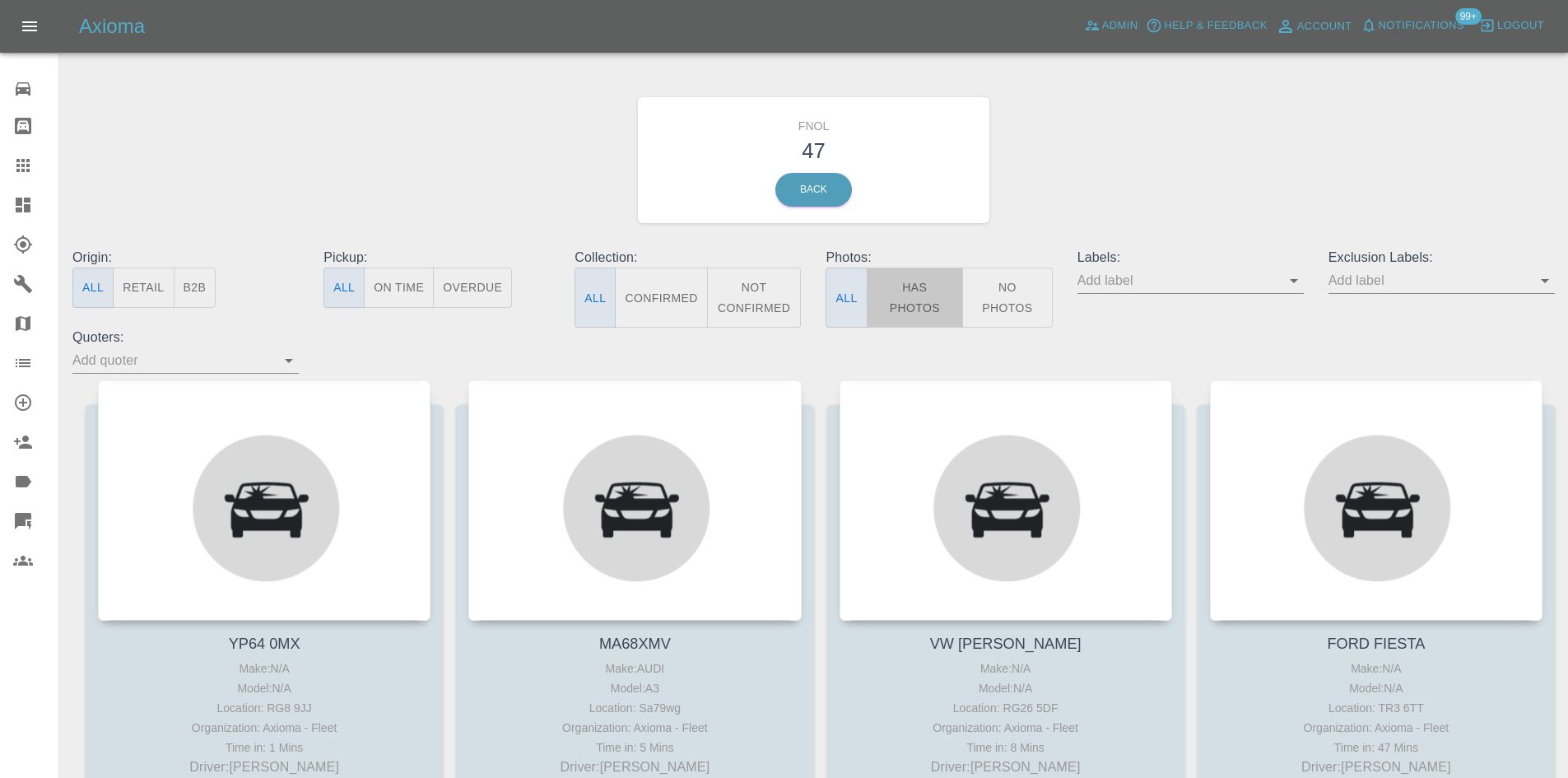
click at [898, 306] on button "Has Photos" at bounding box center [915, 297] width 97 height 60
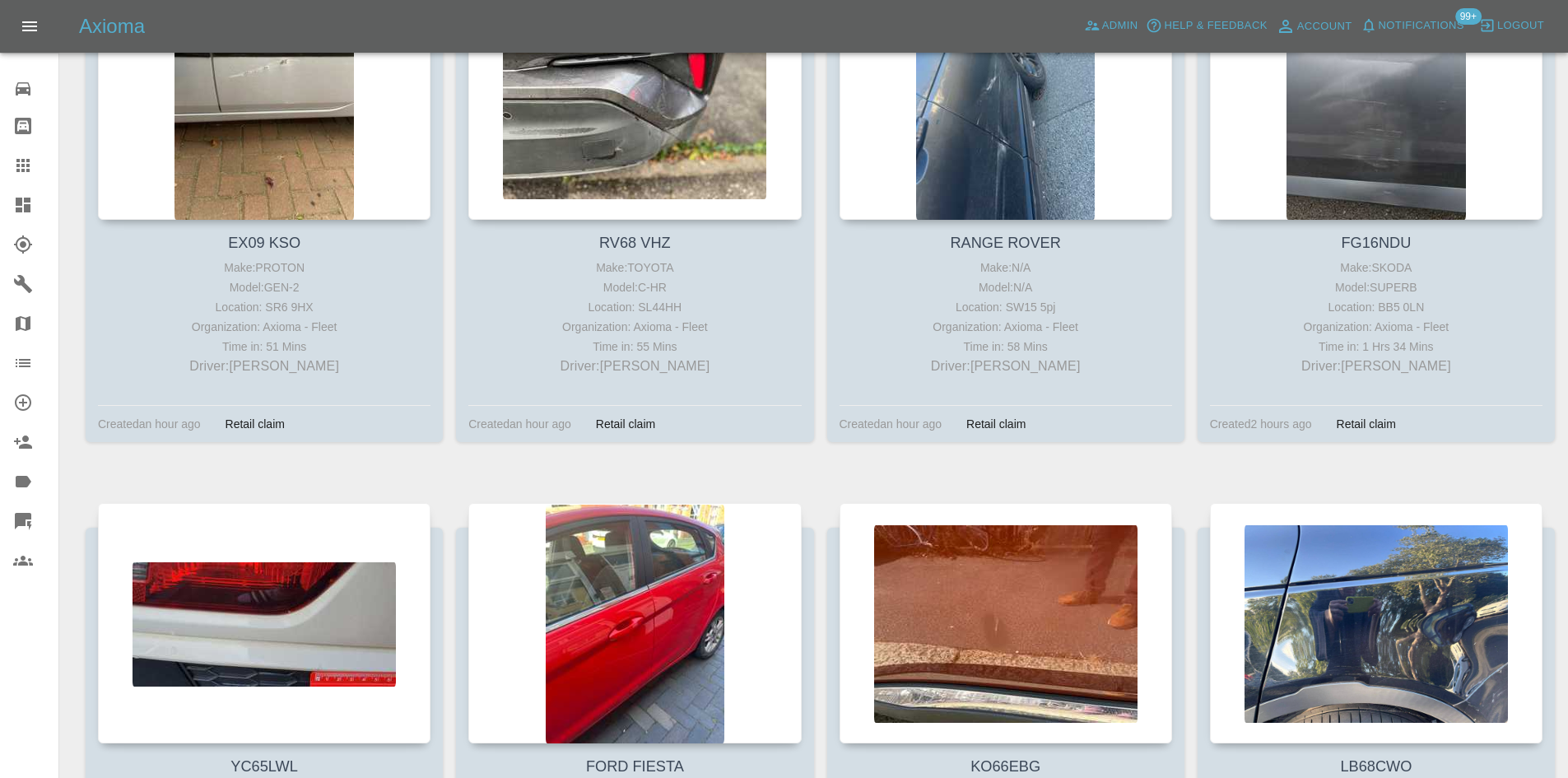
scroll to position [577, 0]
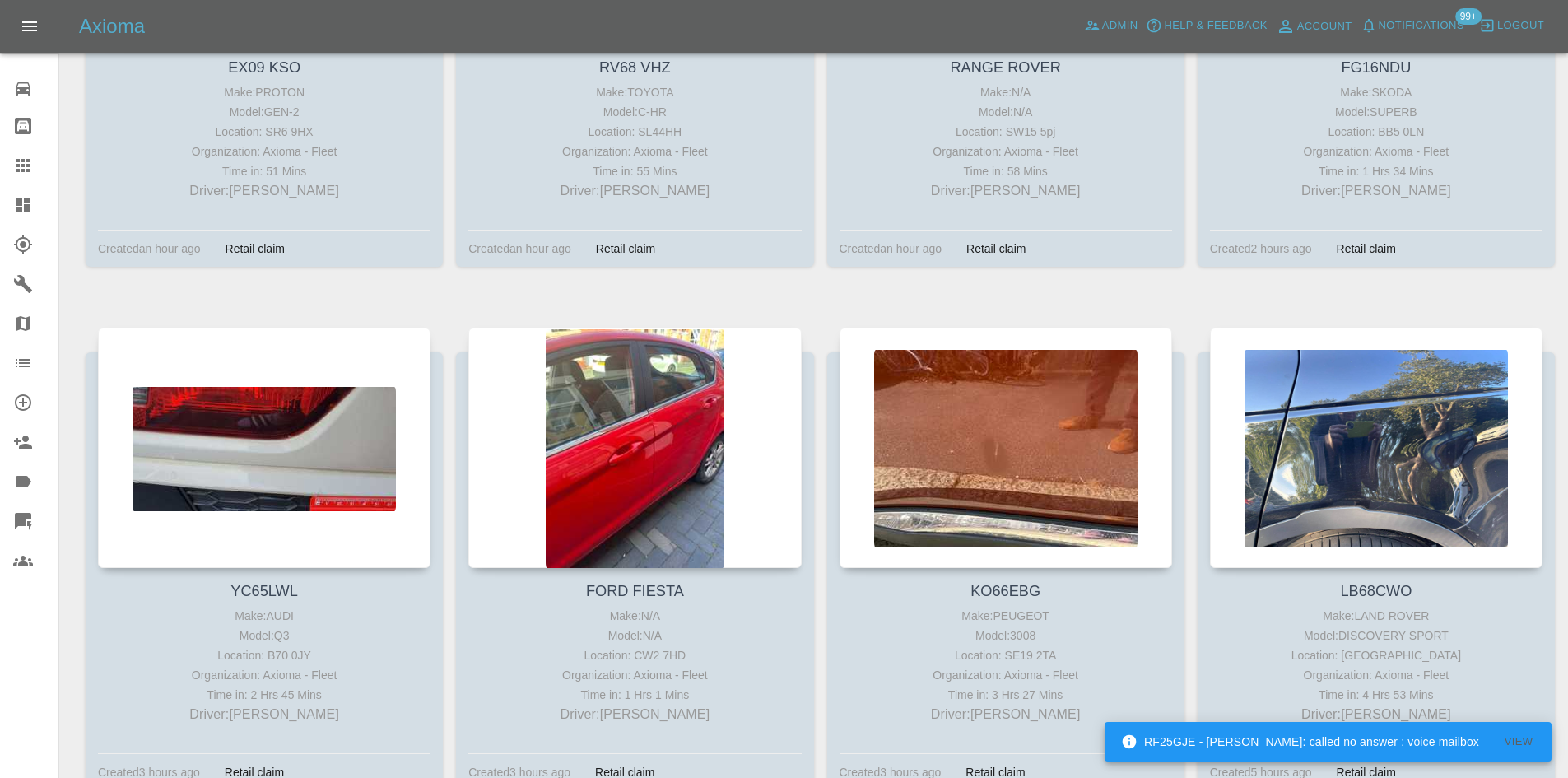
click at [38, 200] on div at bounding box center [36, 205] width 46 height 20
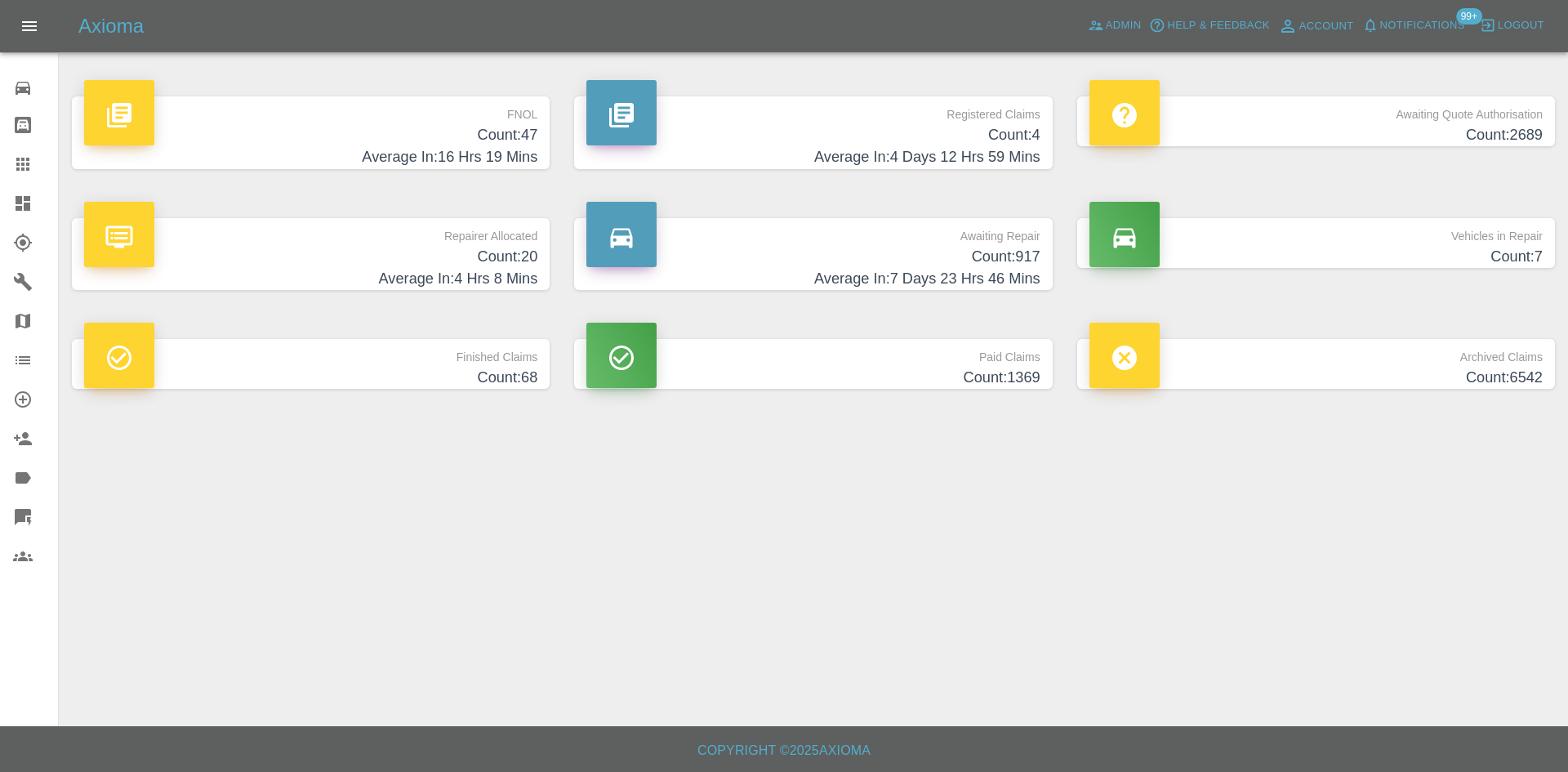
click at [520, 131] on h4 "Count: 47" at bounding box center [311, 135] width 453 height 22
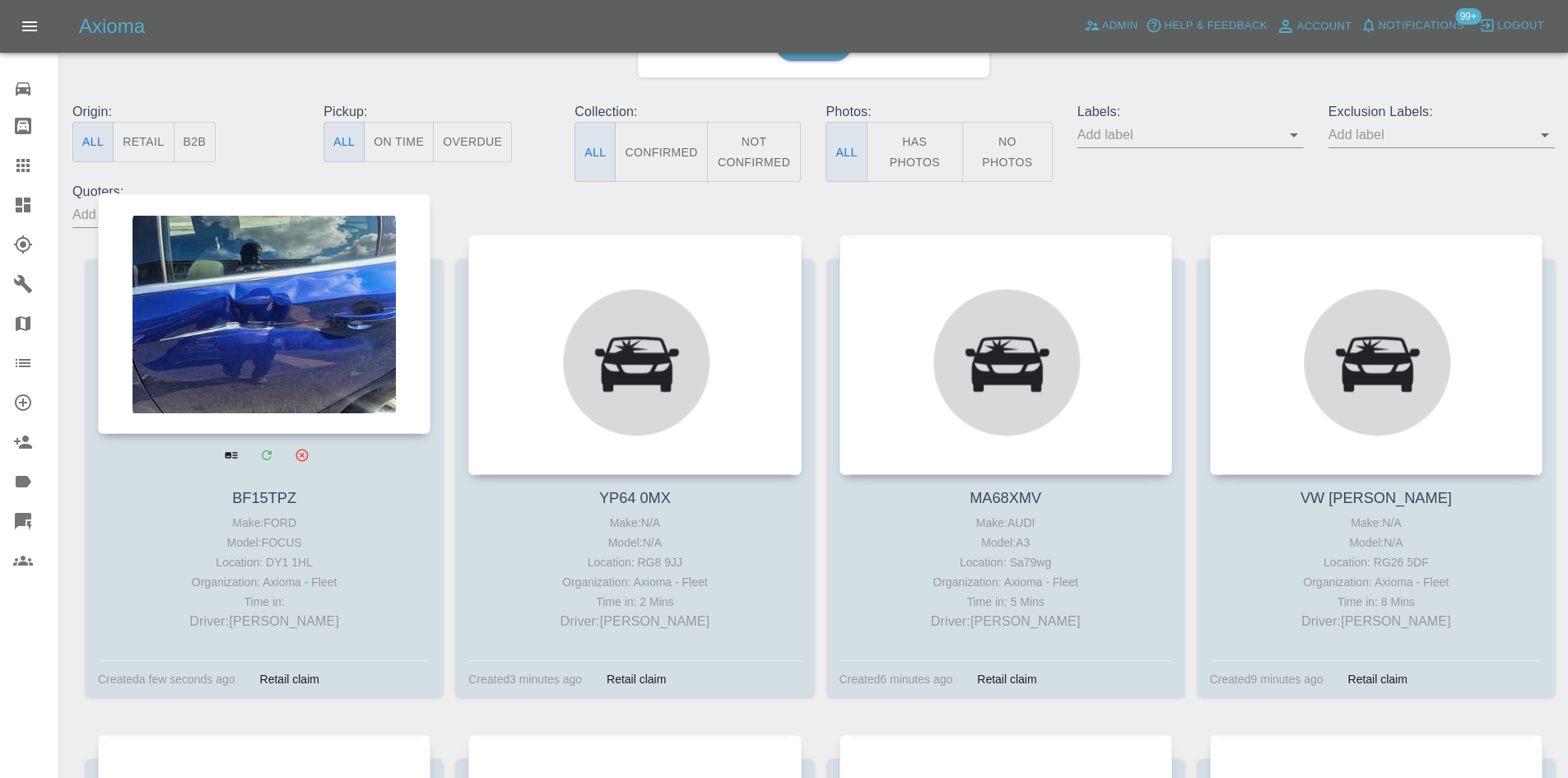
scroll to position [165, 0]
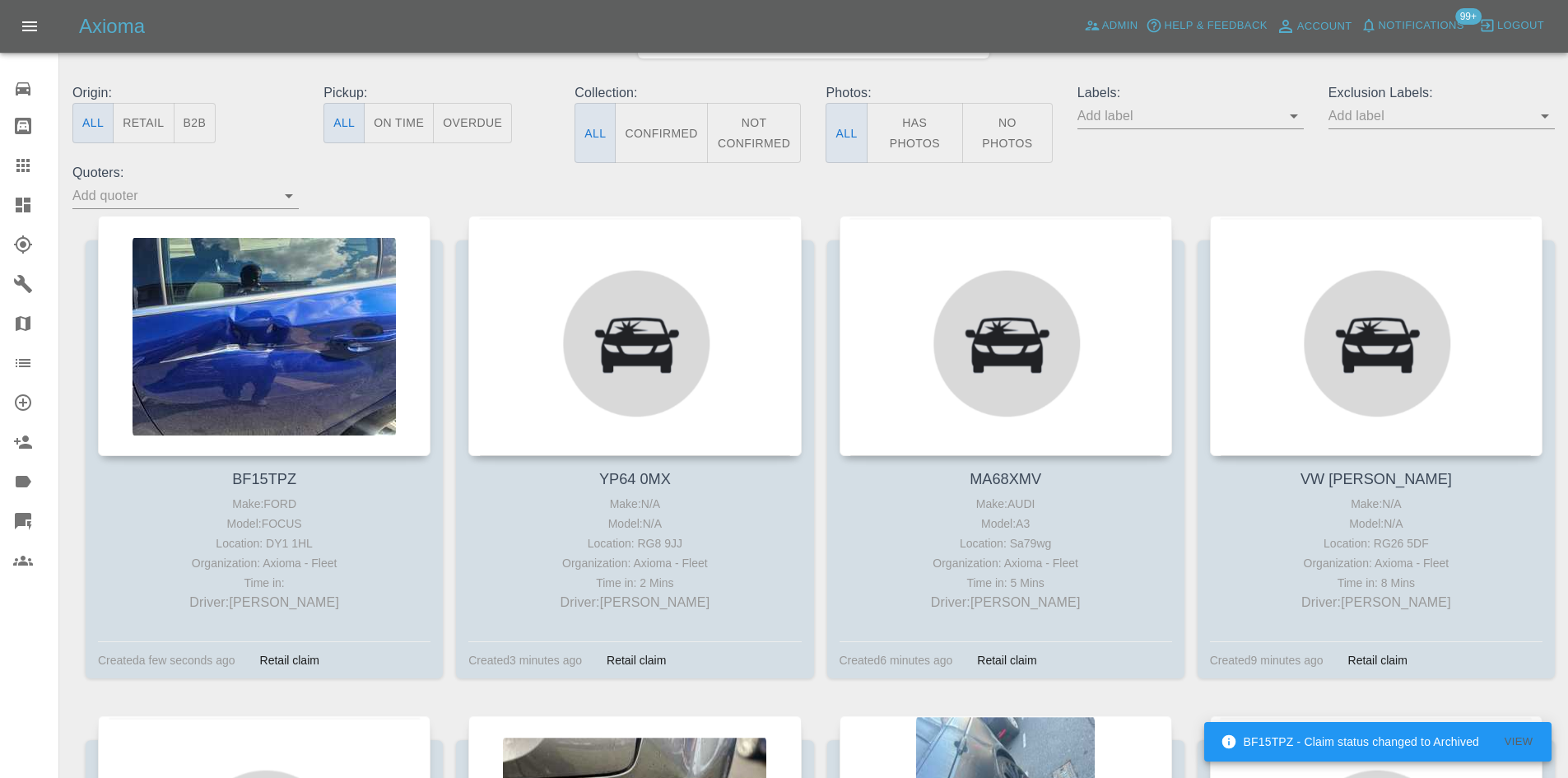
drag, startPoint x: 27, startPoint y: 203, endPoint x: 287, endPoint y: 109, distance: 276.5
click at [27, 203] on icon at bounding box center [23, 205] width 20 height 20
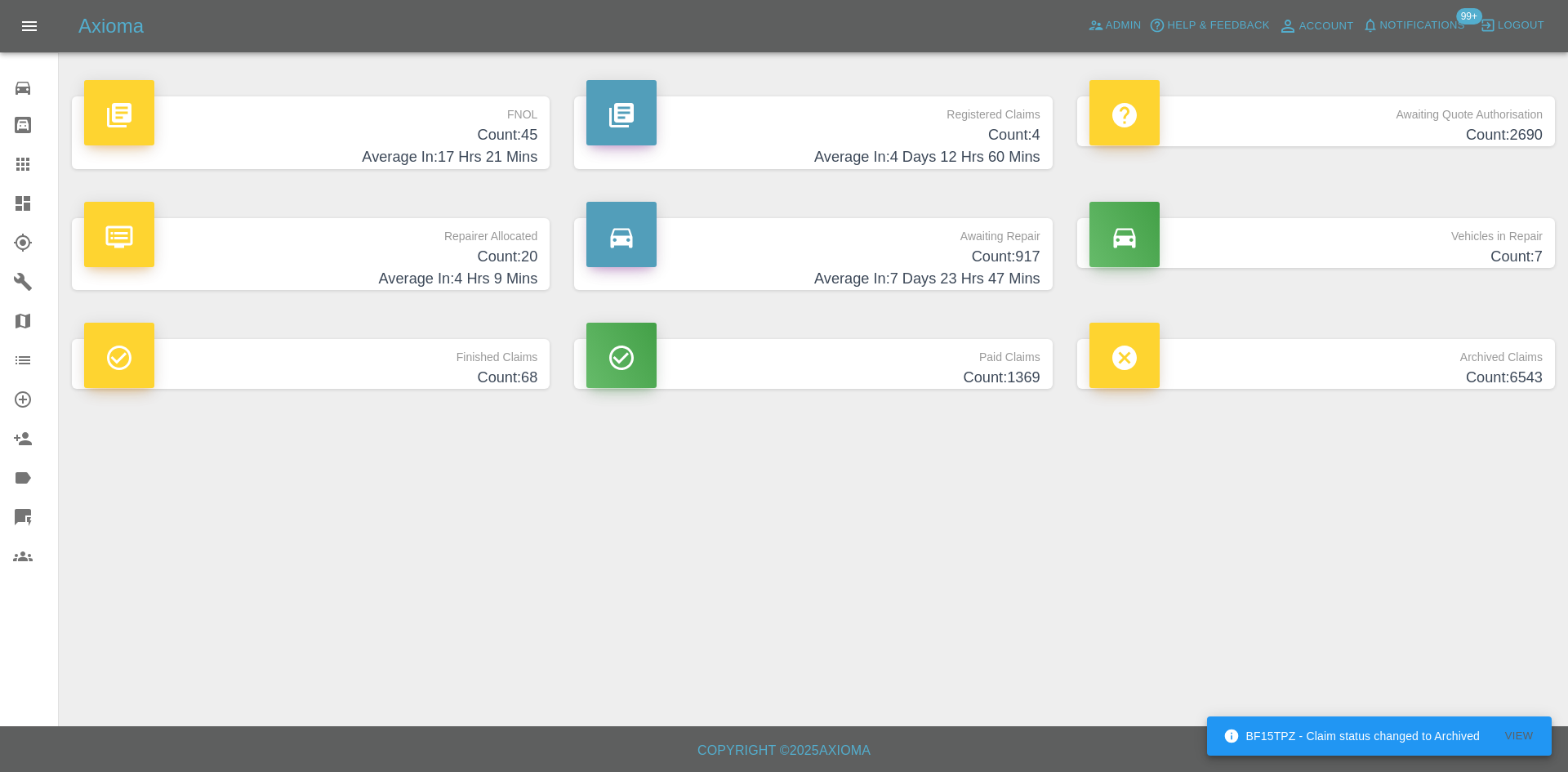
click at [524, 124] on p "FNOL" at bounding box center [311, 109] width 453 height 28
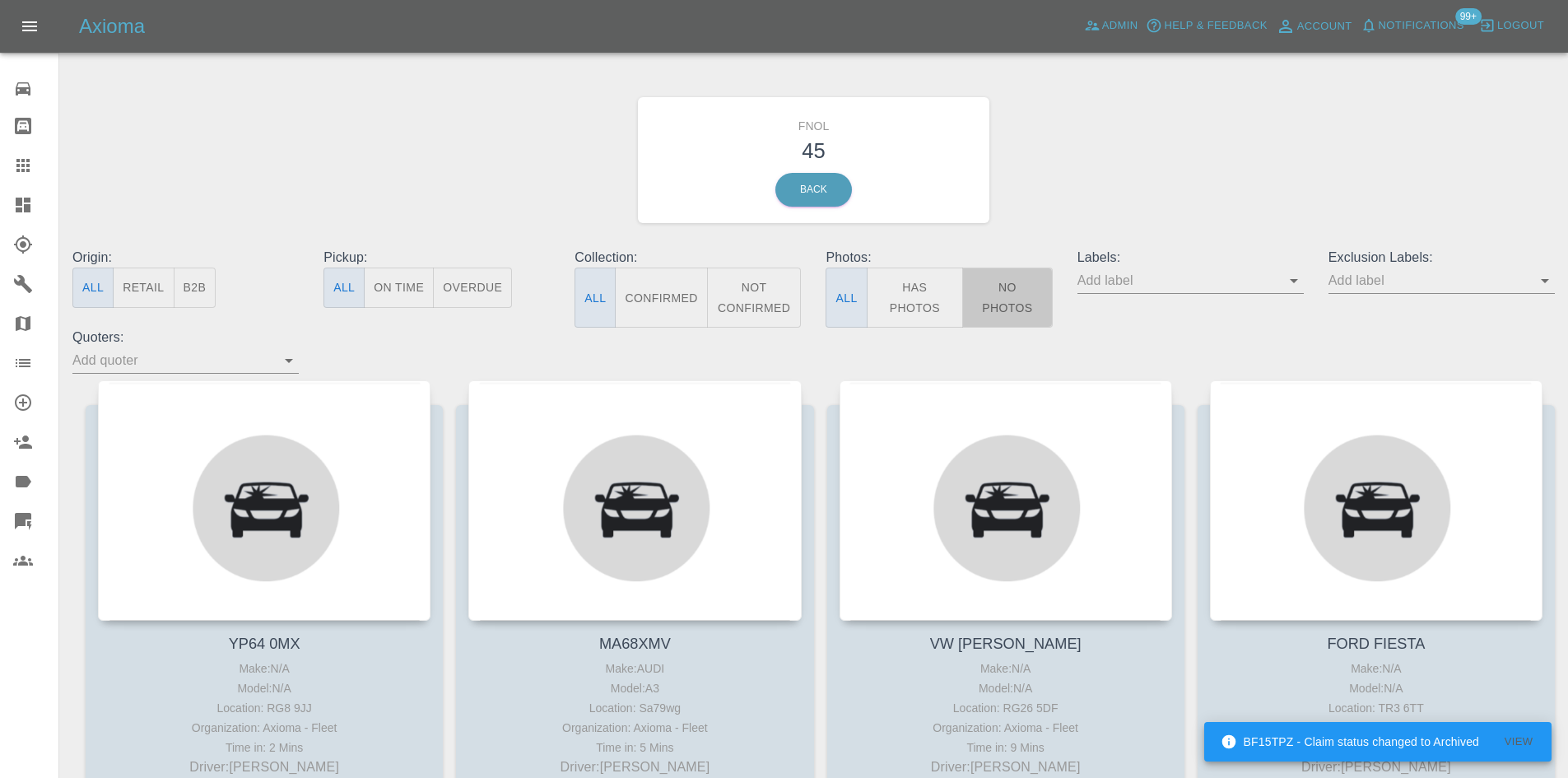
click at [995, 296] on button "No Photos" at bounding box center [1008, 297] width 91 height 60
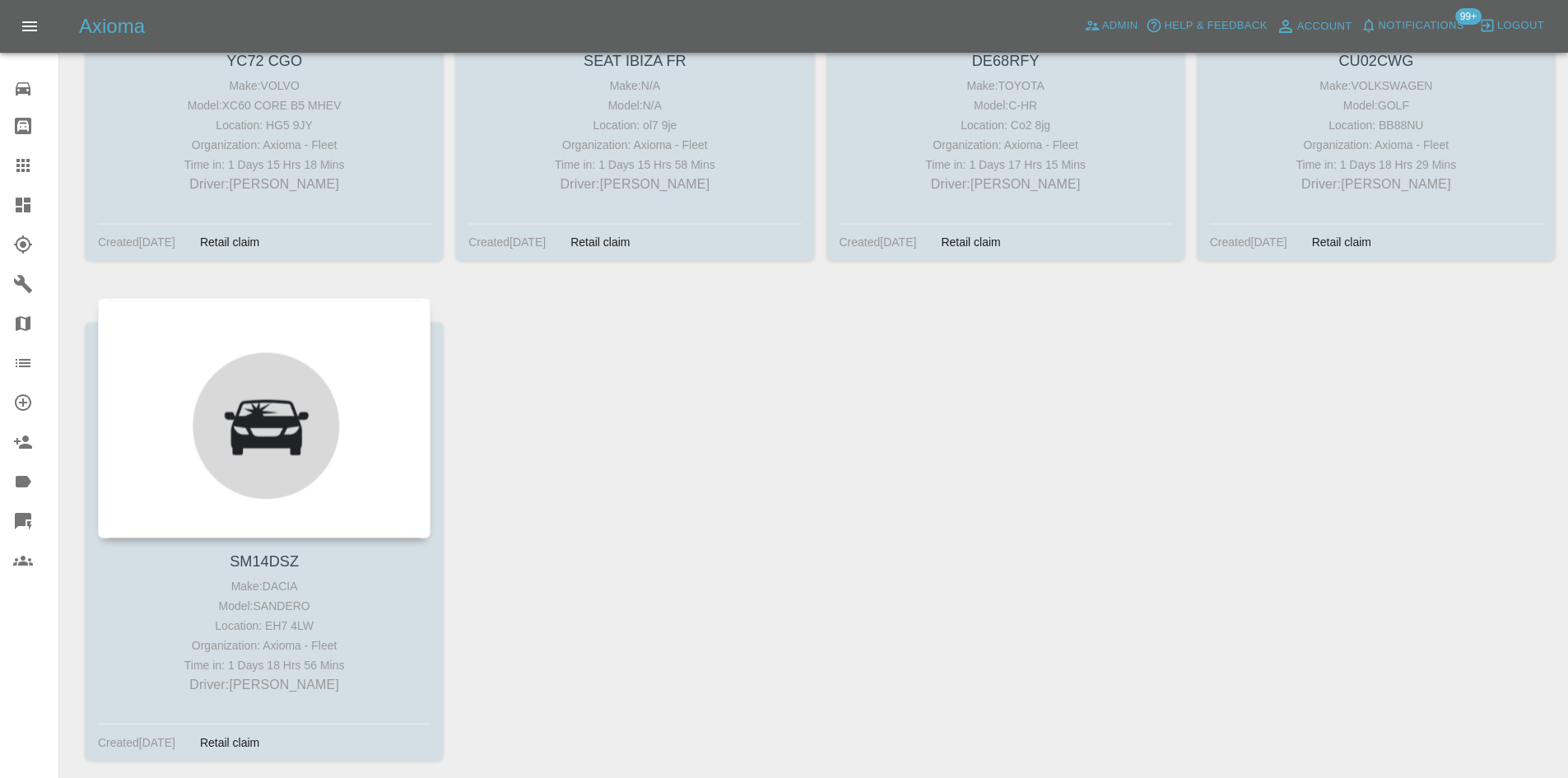
scroll to position [4256, 0]
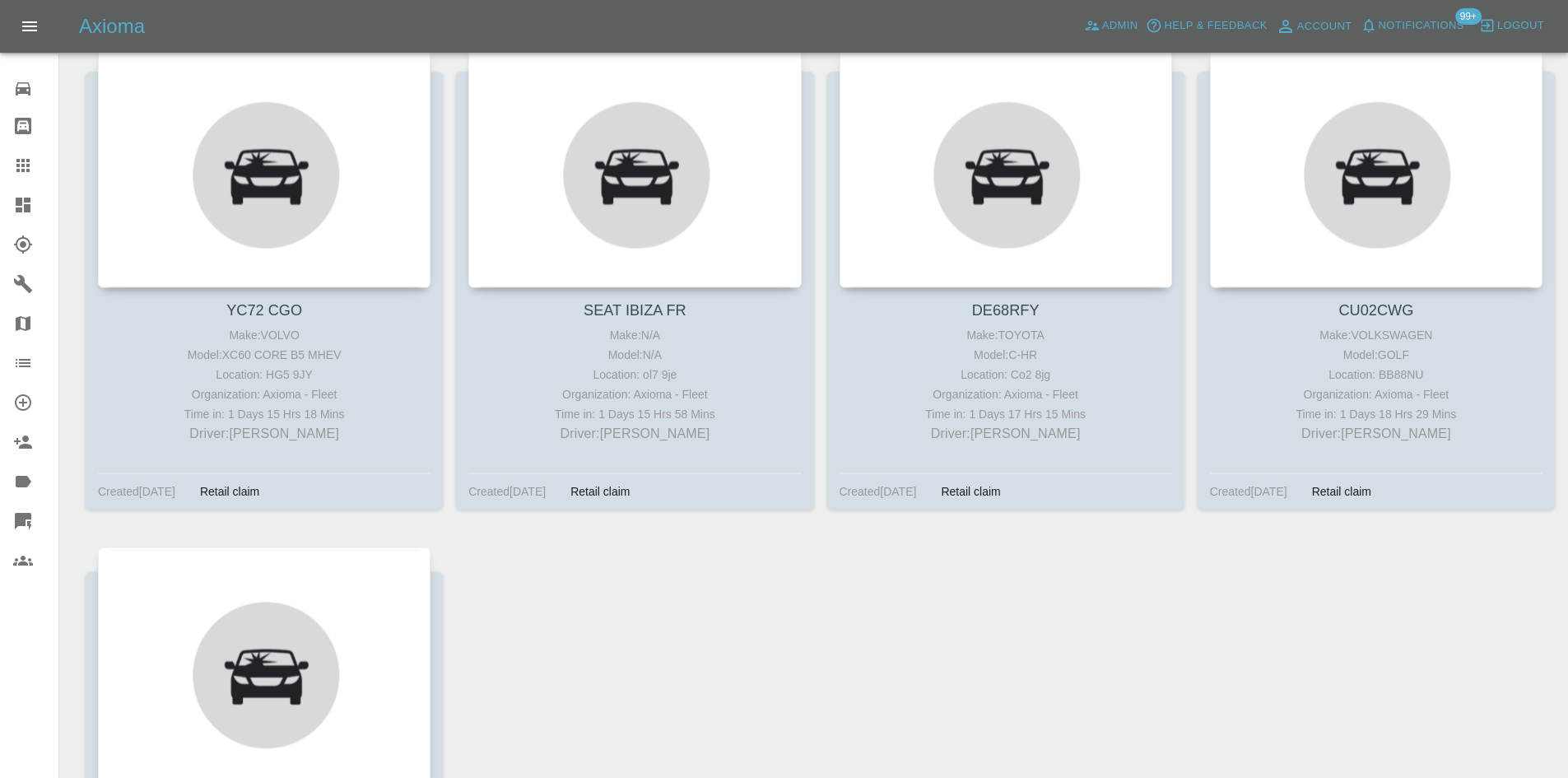
click at [20, 198] on icon at bounding box center [22, 204] width 14 height 14
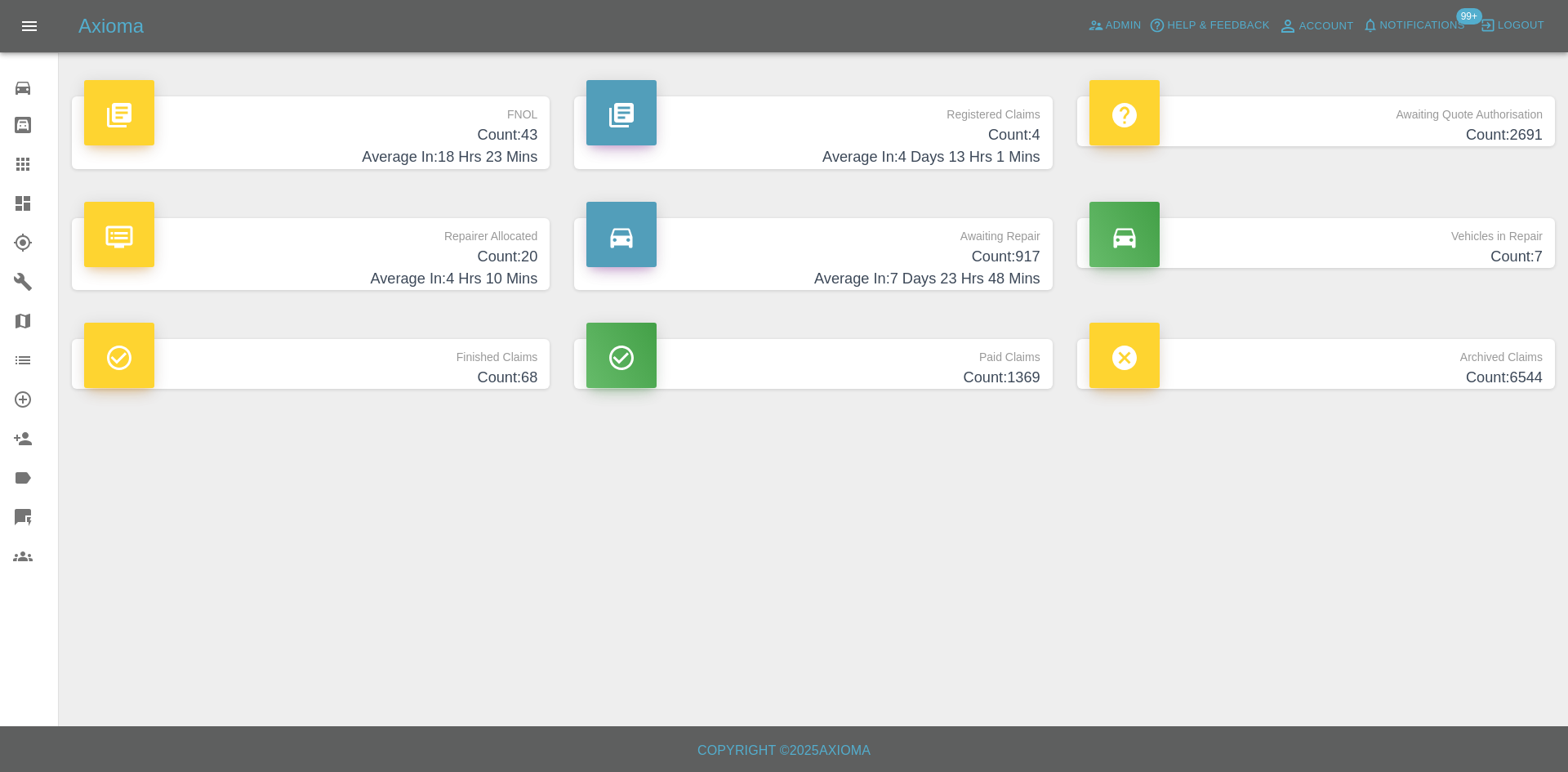
click at [524, 130] on h4 "Count: 43" at bounding box center [311, 135] width 453 height 22
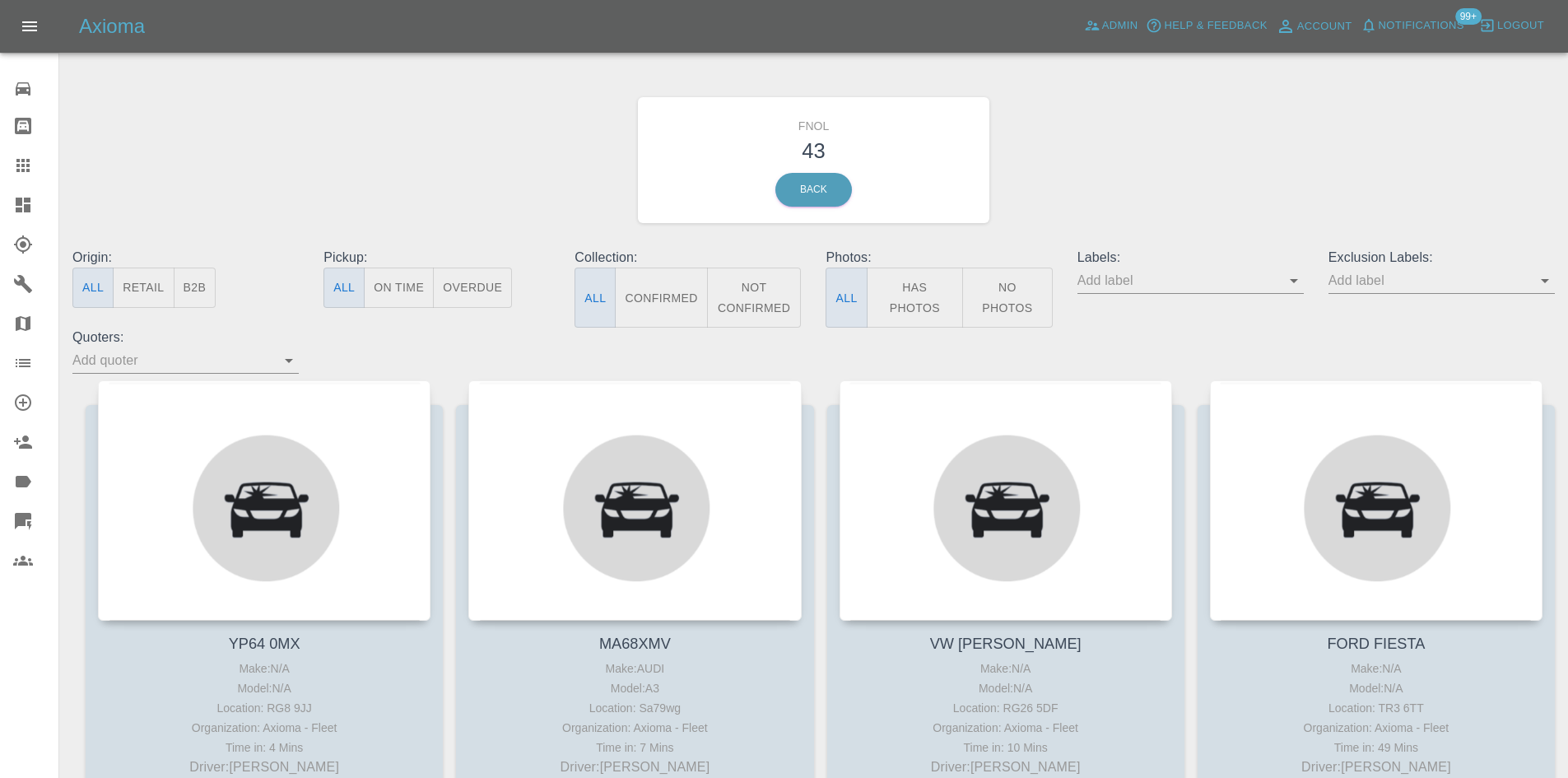
click at [930, 300] on button "Has Photos" at bounding box center [915, 297] width 97 height 60
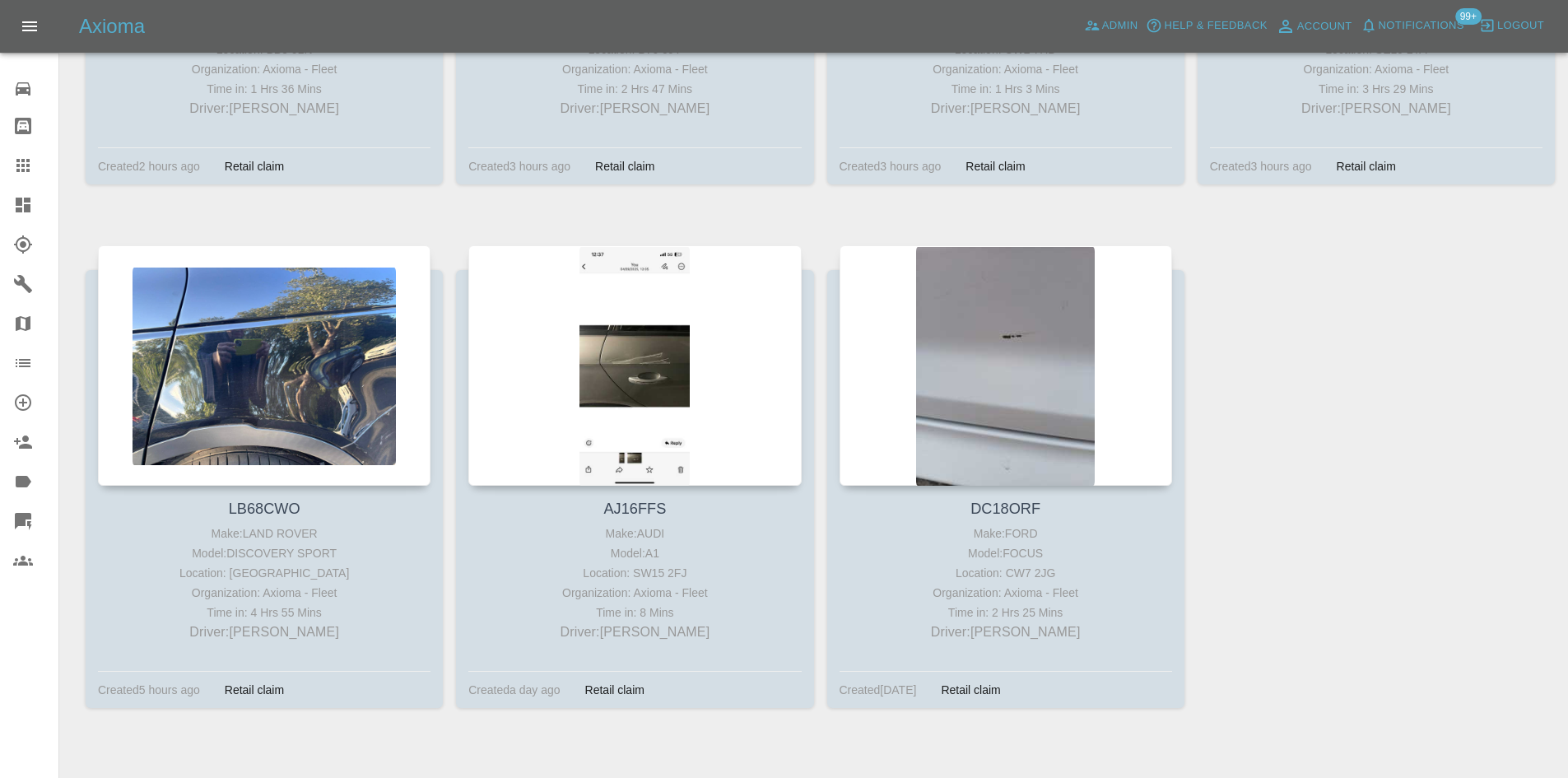
scroll to position [709, 0]
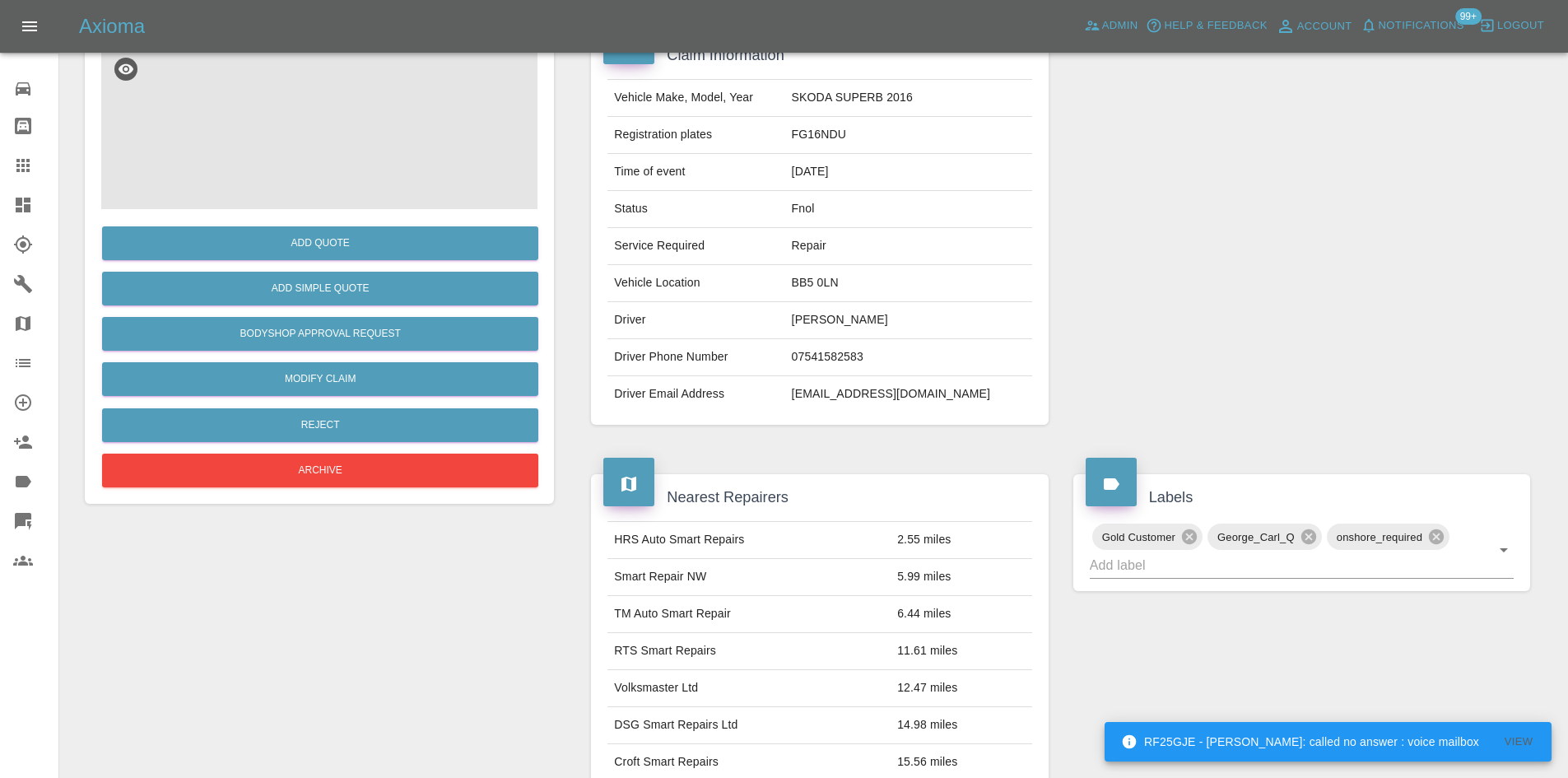
scroll to position [165, 0]
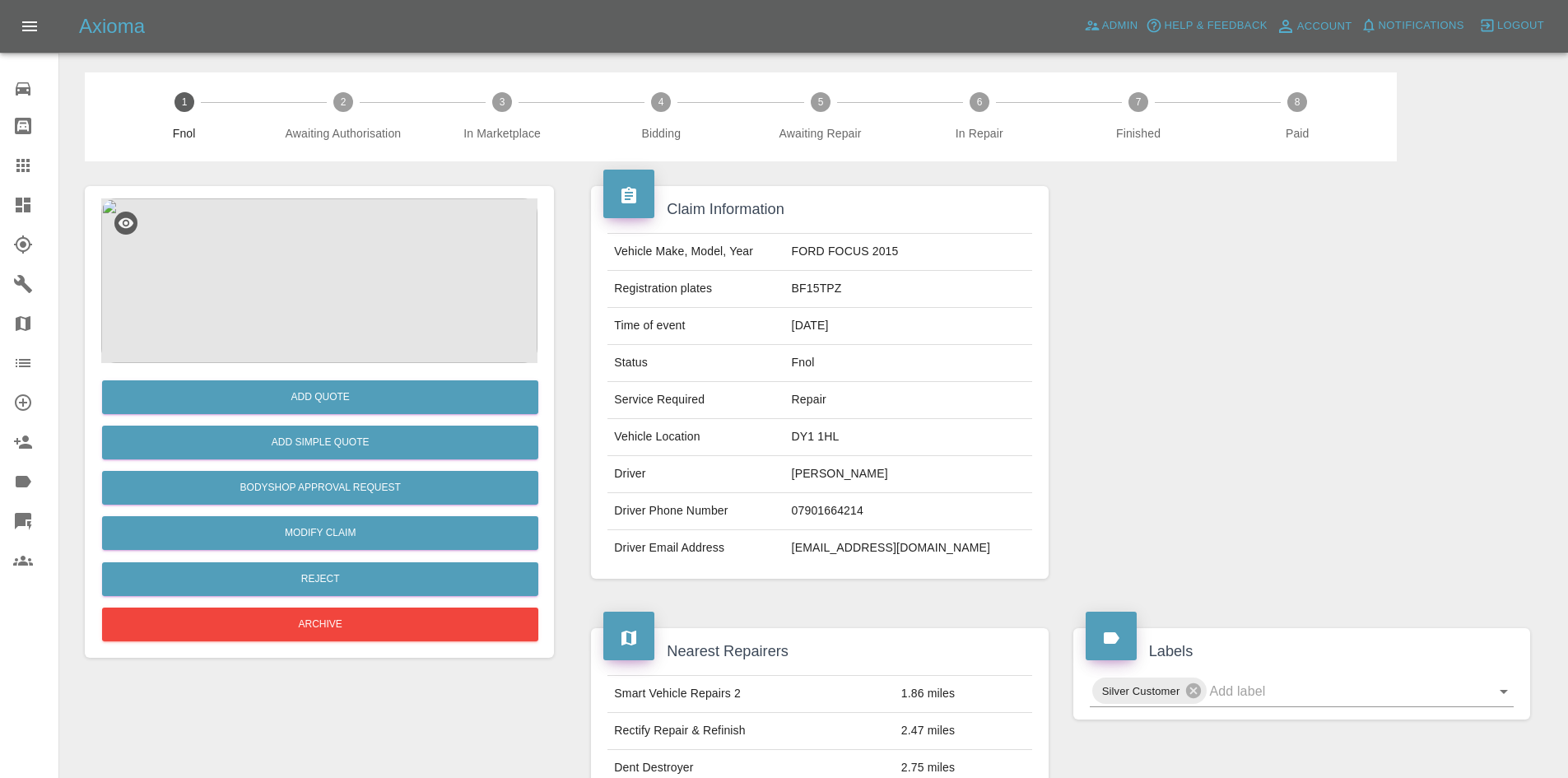
click at [349, 273] on img at bounding box center [319, 281] width 436 height 165
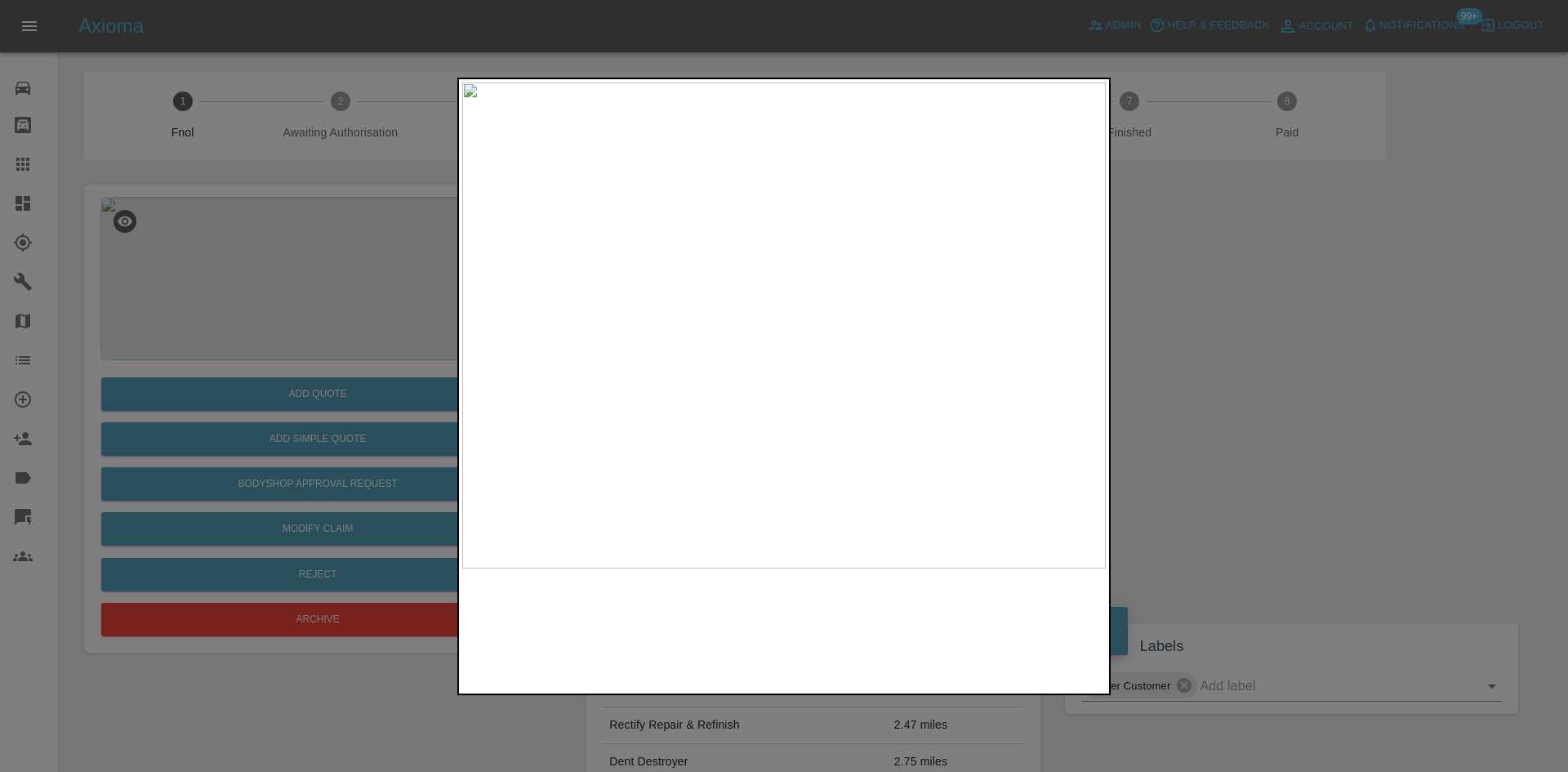
click at [683, 350] on img at bounding box center [783, 325] width 643 height 486
click at [748, 377] on img at bounding box center [783, 325] width 643 height 486
click at [374, 328] on div at bounding box center [784, 386] width 1568 height 772
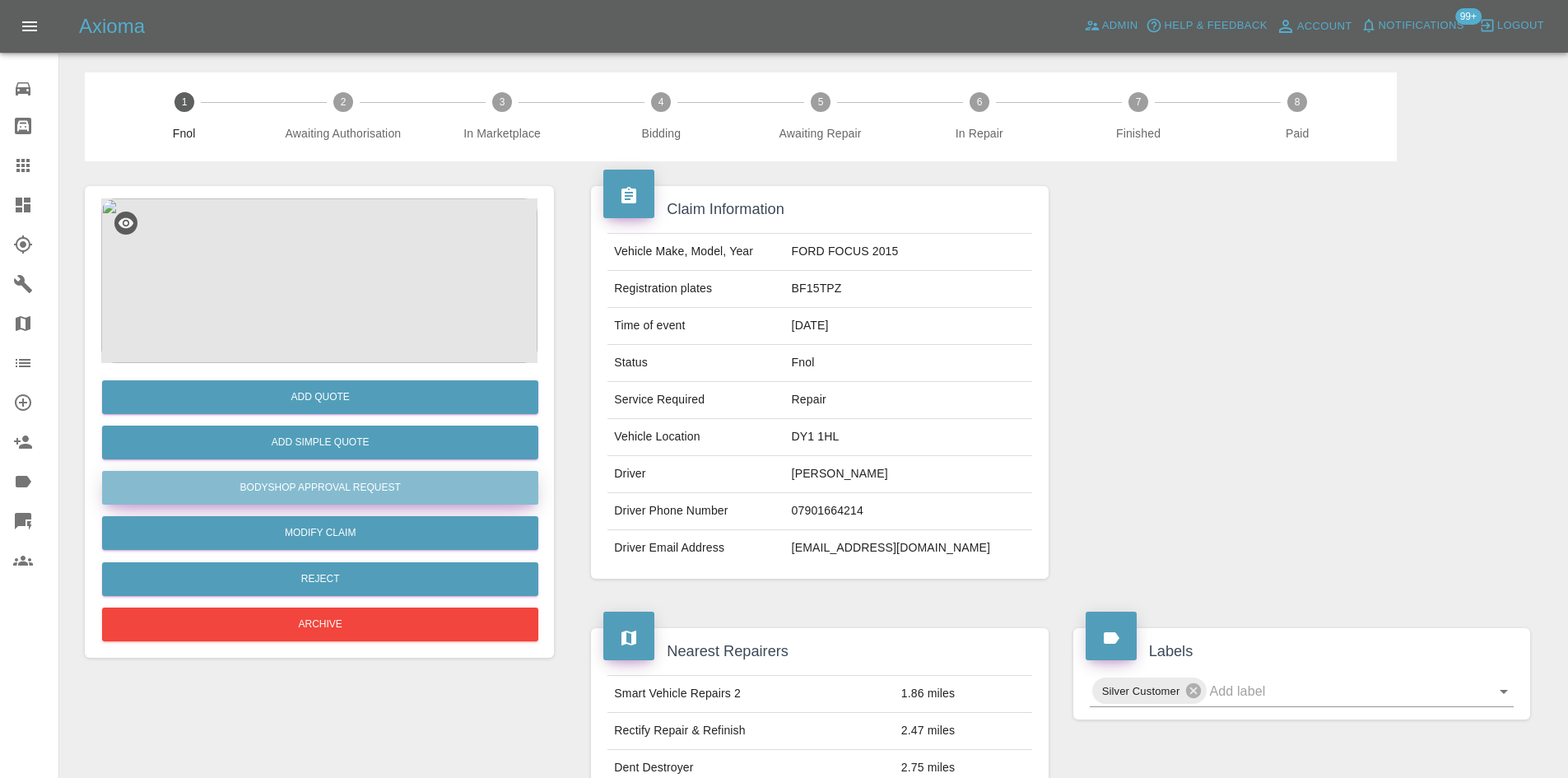
click at [358, 481] on button "Bodyshop Approval Request" at bounding box center [320, 488] width 436 height 34
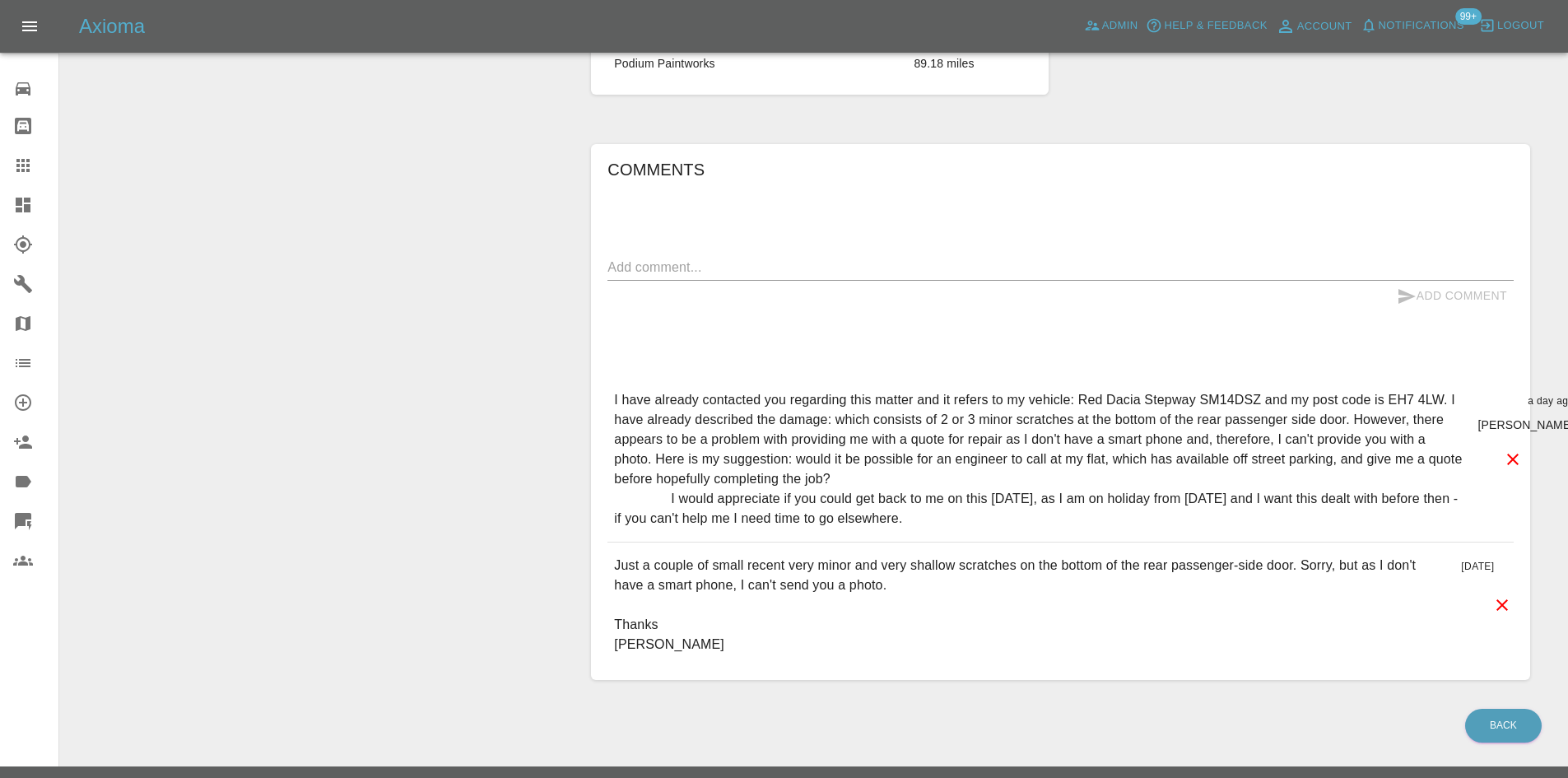
scroll to position [751, 0]
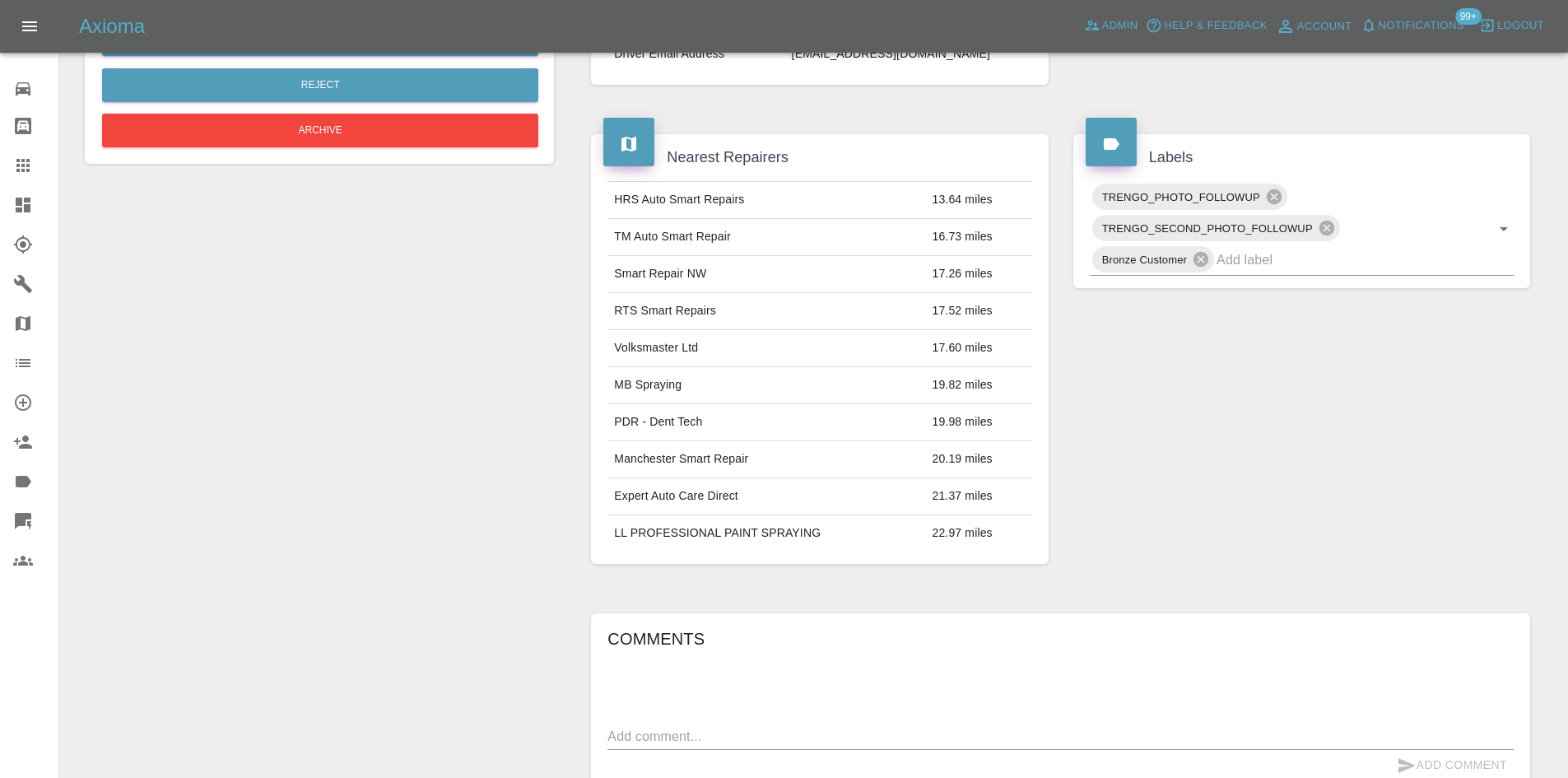
scroll to position [755, 0]
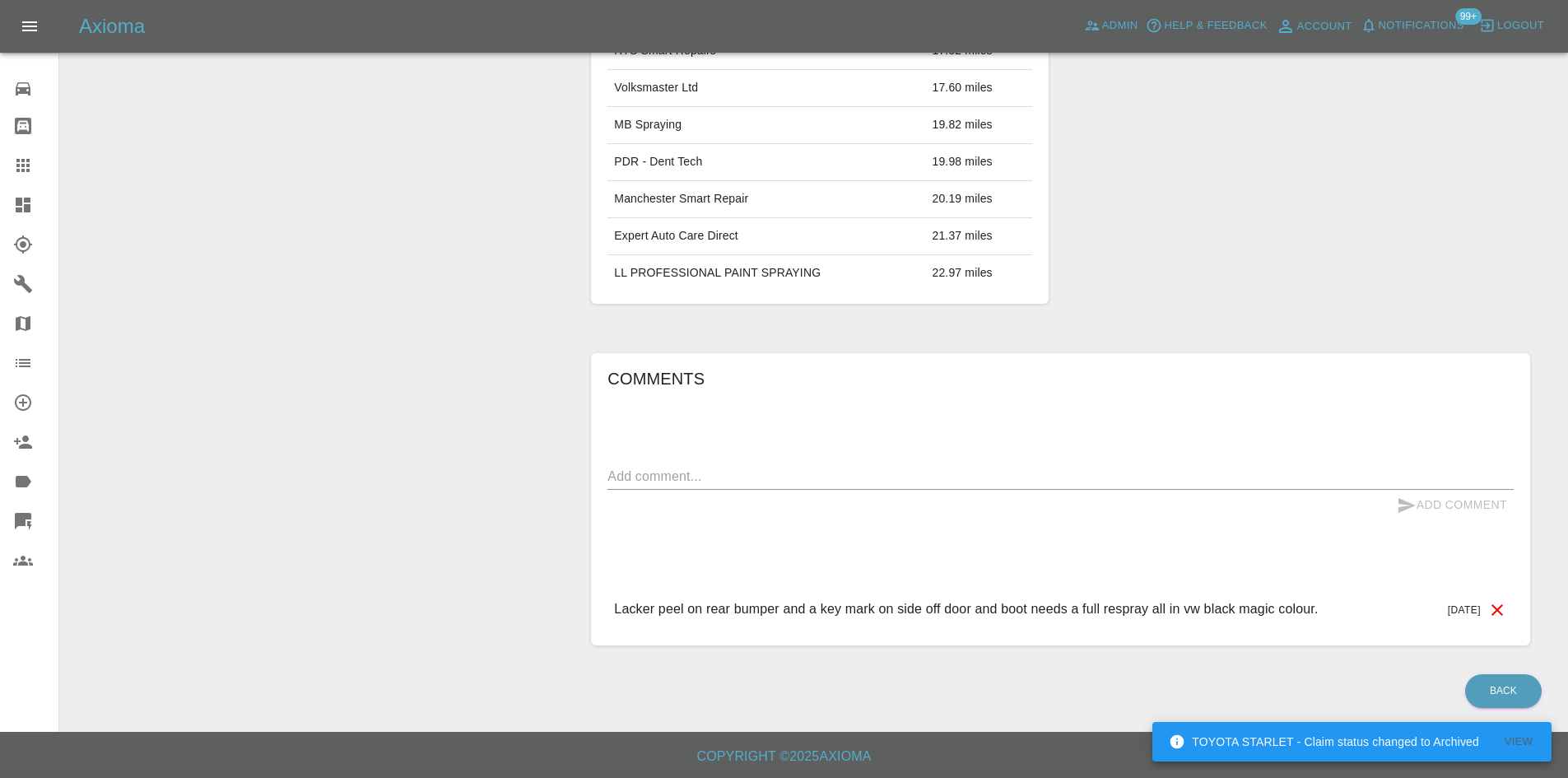
click at [732, 676] on div "Back" at bounding box center [814, 692] width 1483 height 42
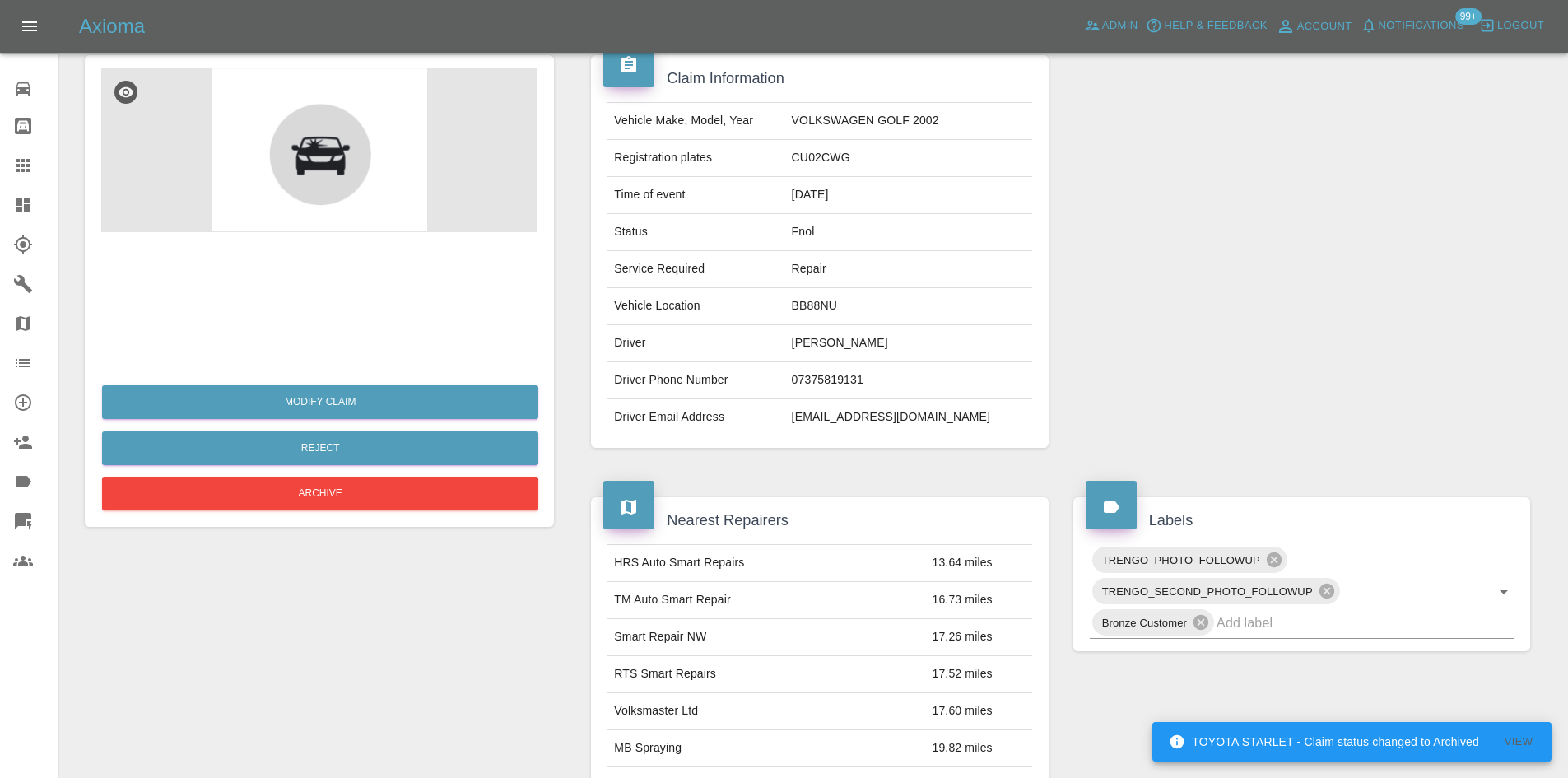
scroll to position [0, 0]
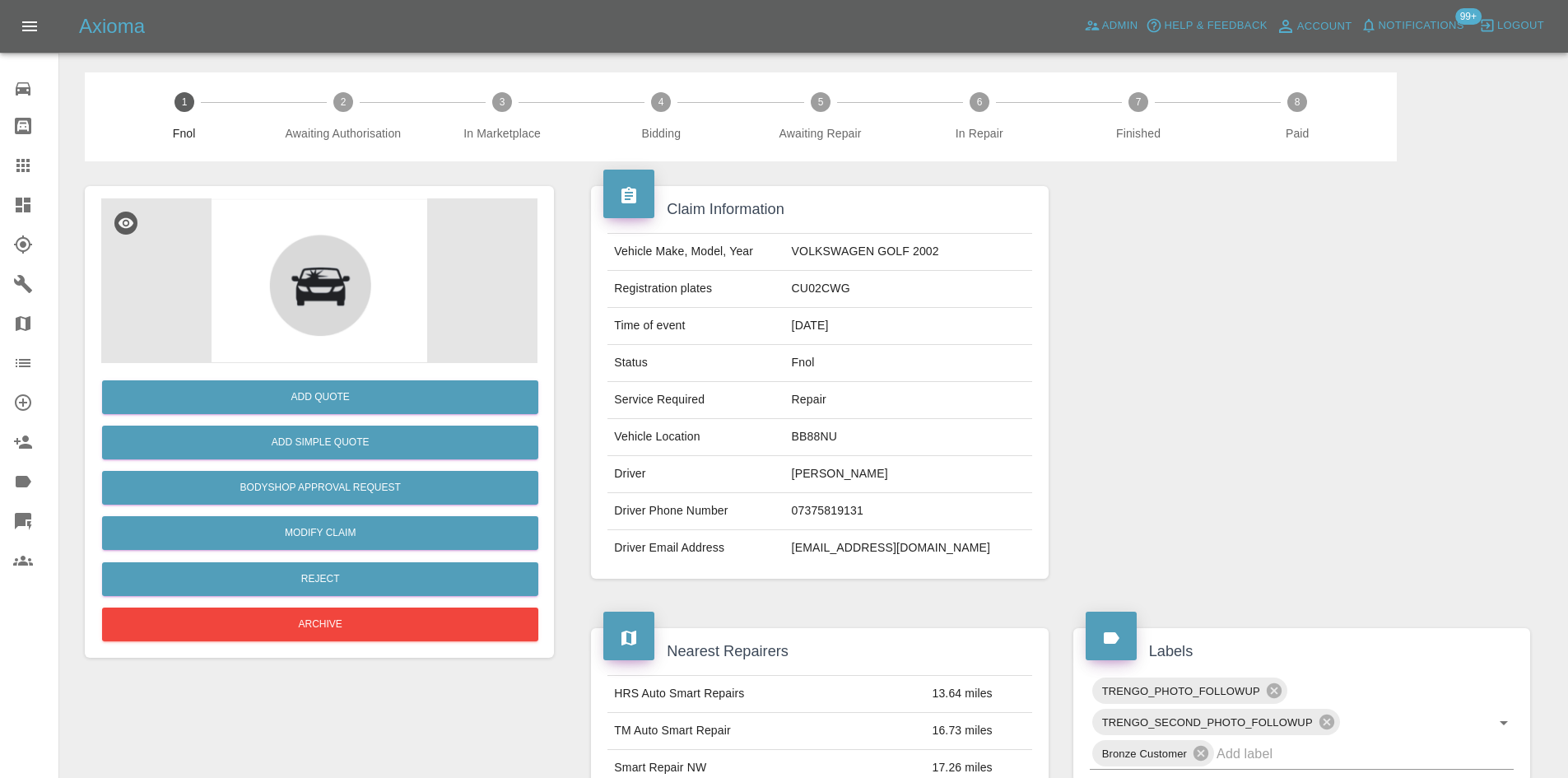
click at [387, 313] on img at bounding box center [319, 281] width 436 height 165
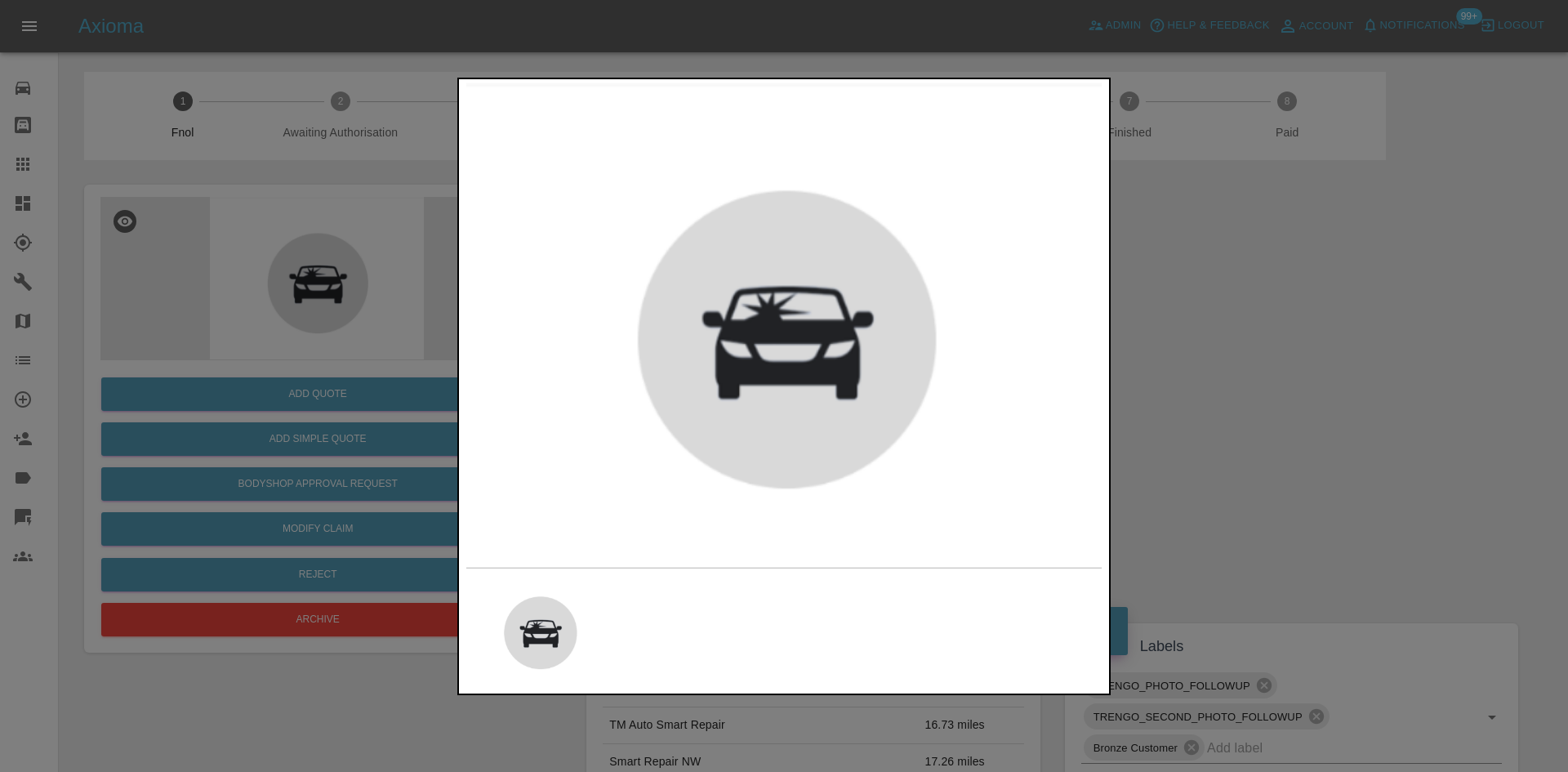
click at [336, 222] on div at bounding box center [784, 386] width 1568 height 772
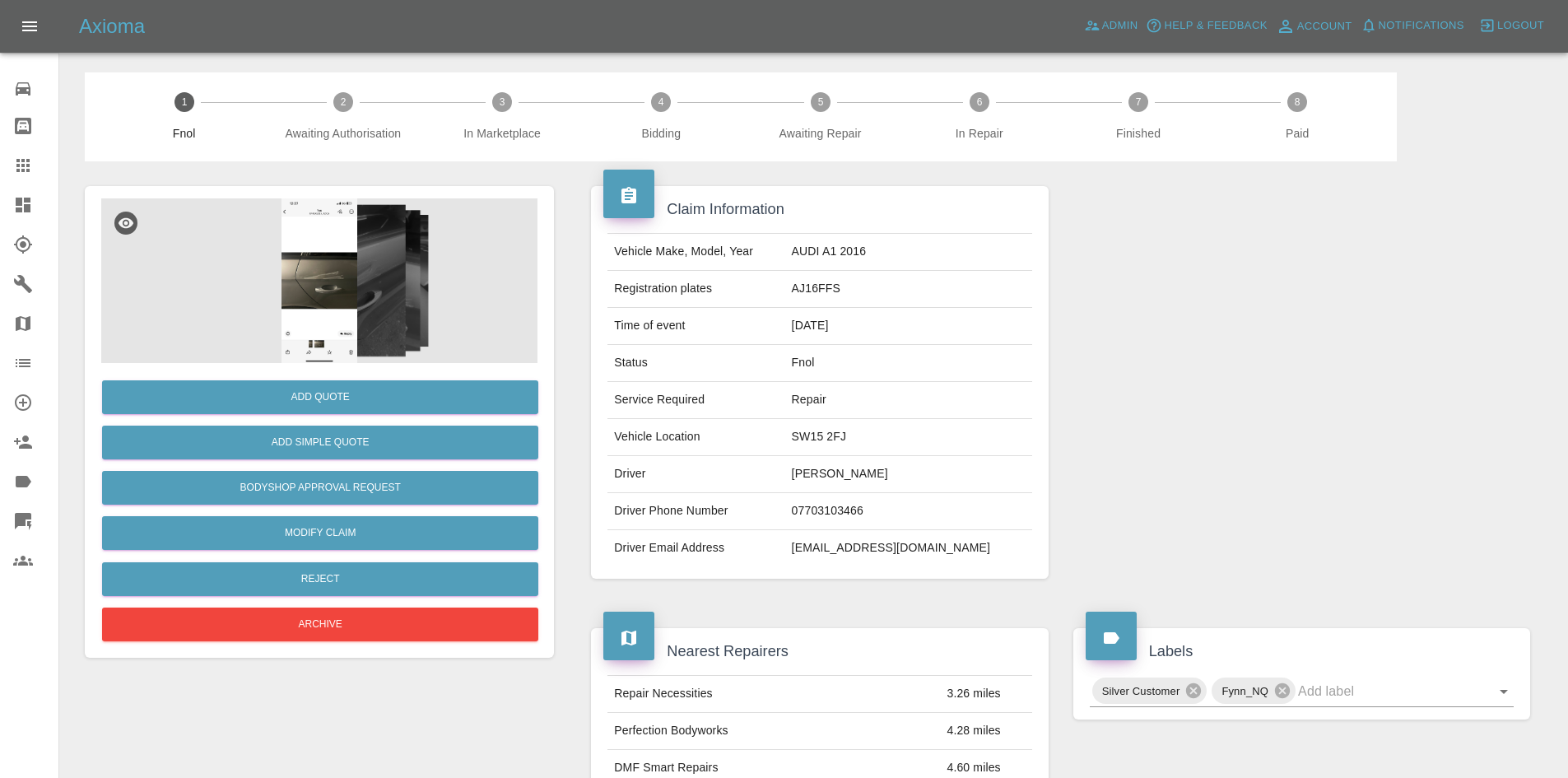
click at [311, 313] on img at bounding box center [319, 281] width 436 height 165
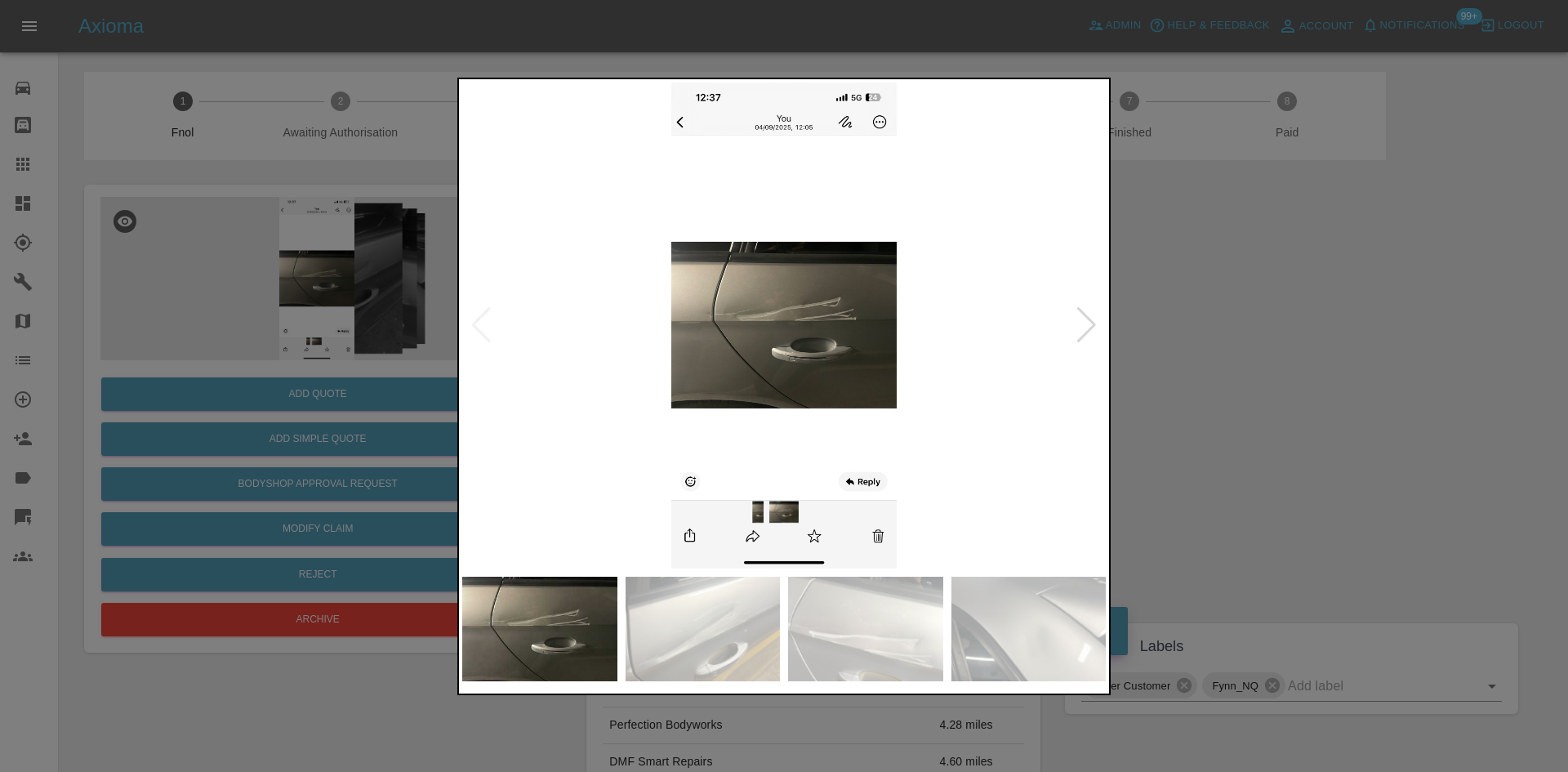
click at [745, 346] on img at bounding box center [783, 325] width 643 height 486
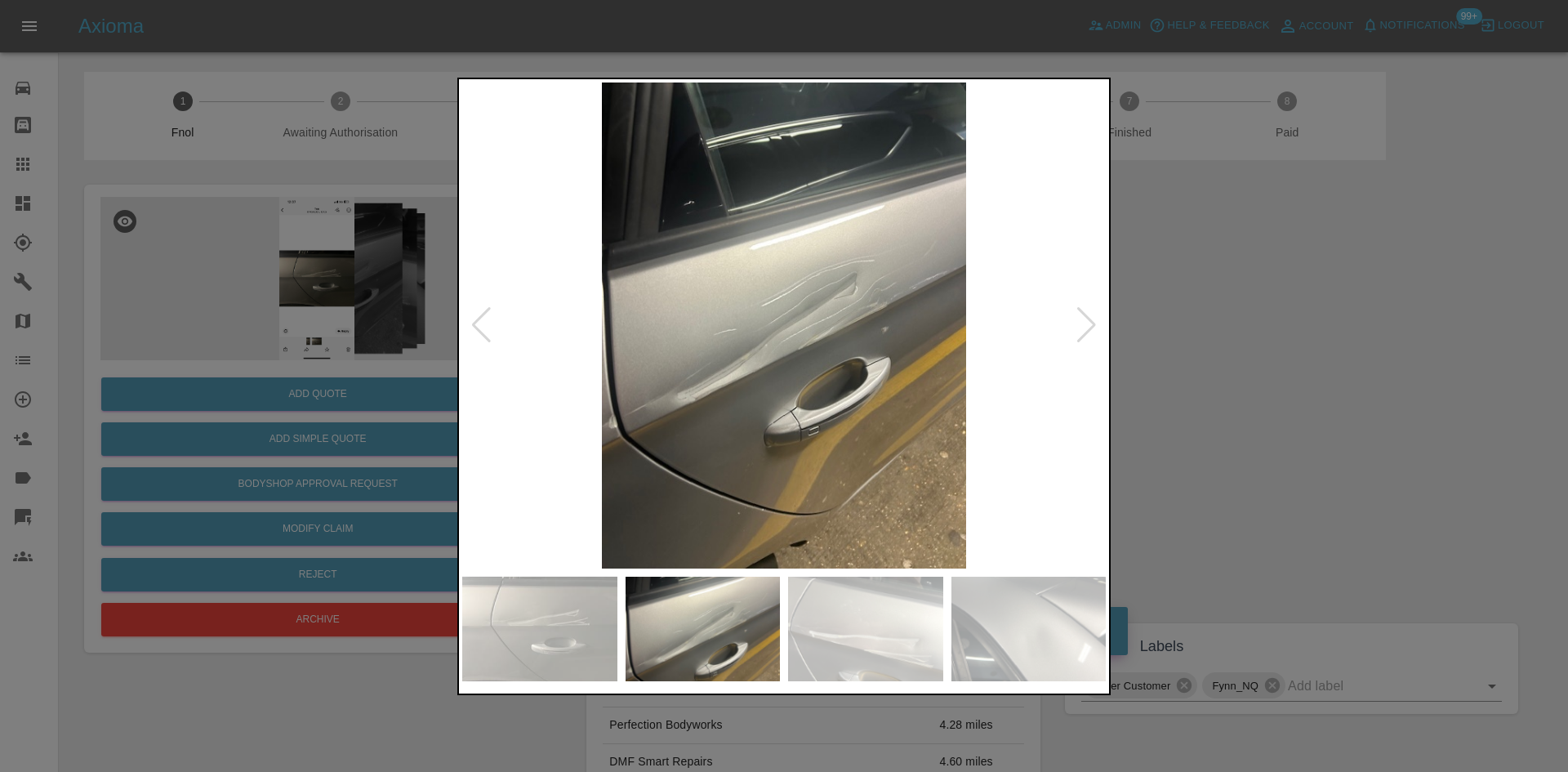
click at [611, 356] on img at bounding box center [783, 325] width 643 height 486
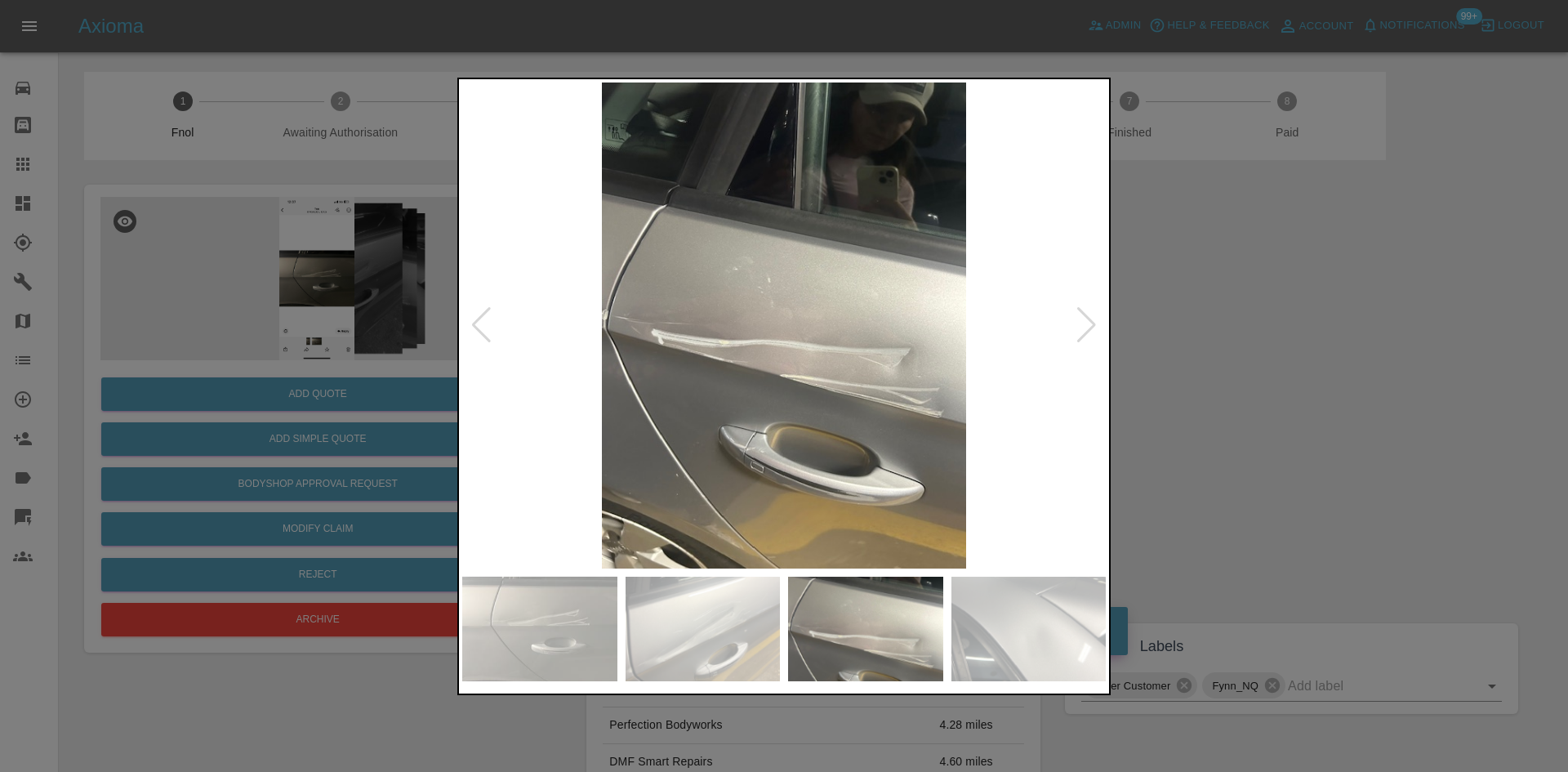
click at [591, 387] on img at bounding box center [783, 325] width 643 height 486
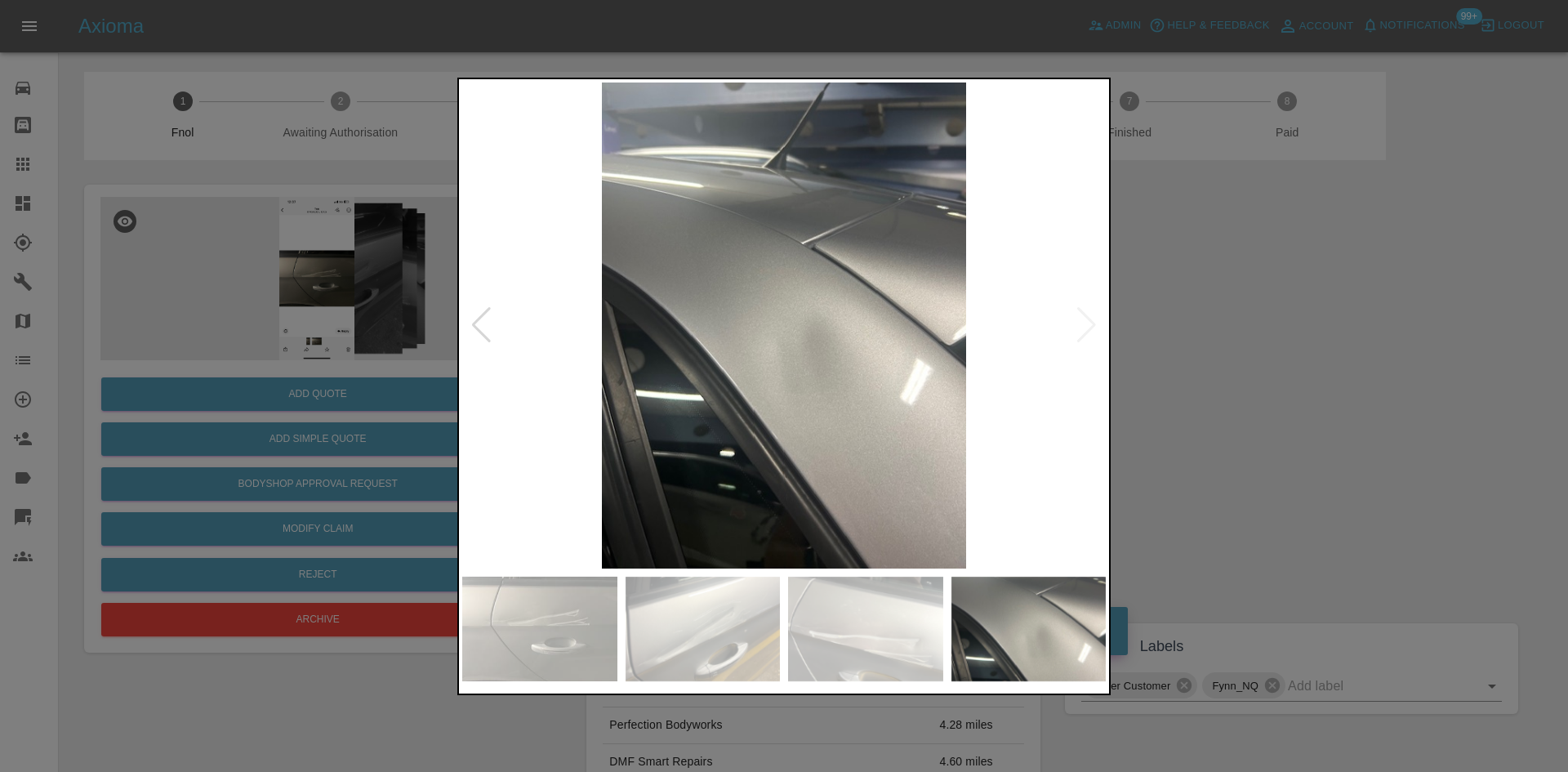
click at [655, 415] on img at bounding box center [783, 325] width 643 height 486
click at [898, 401] on img at bounding box center [783, 325] width 643 height 486
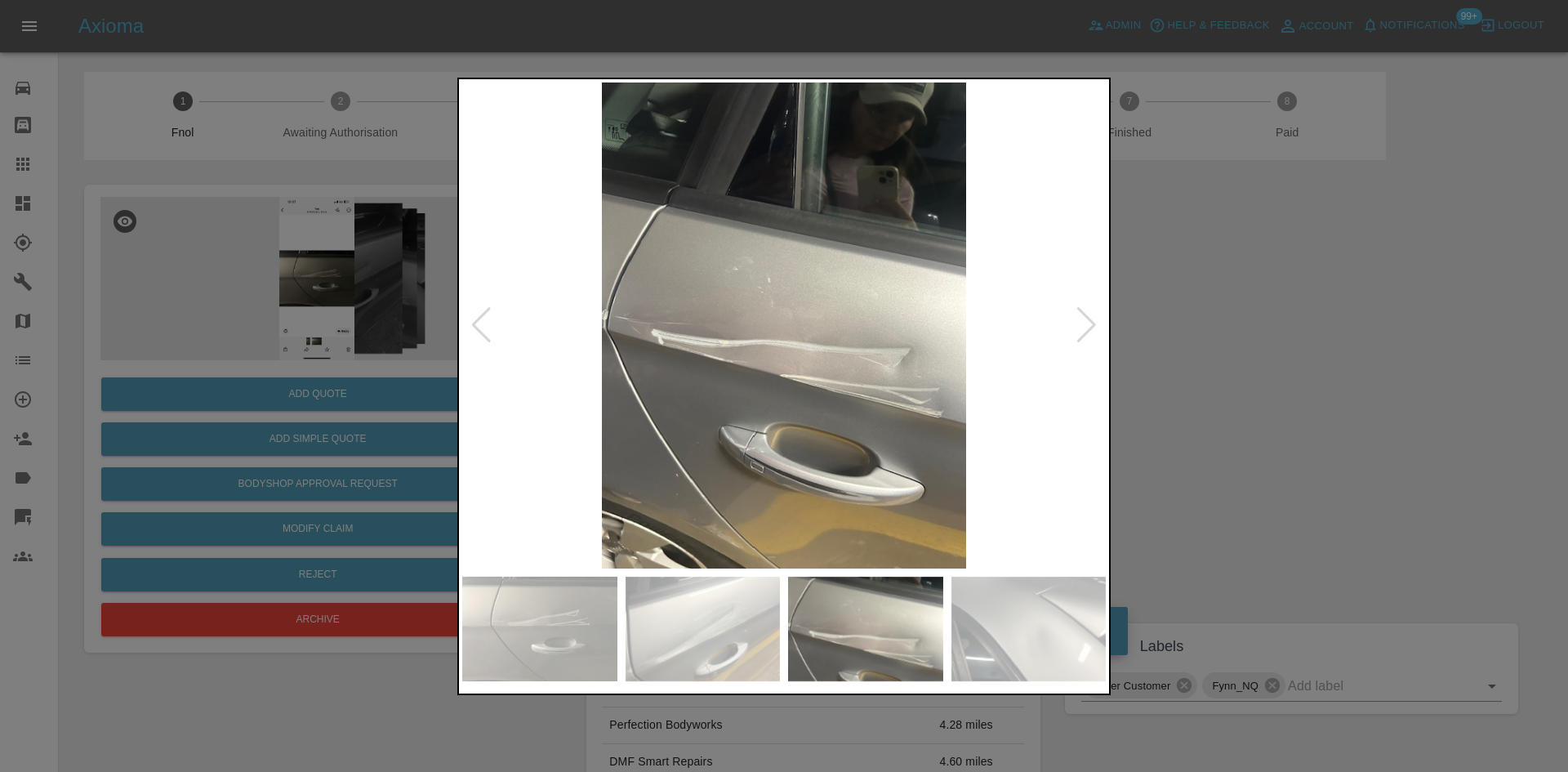
click at [915, 397] on img at bounding box center [783, 325] width 643 height 486
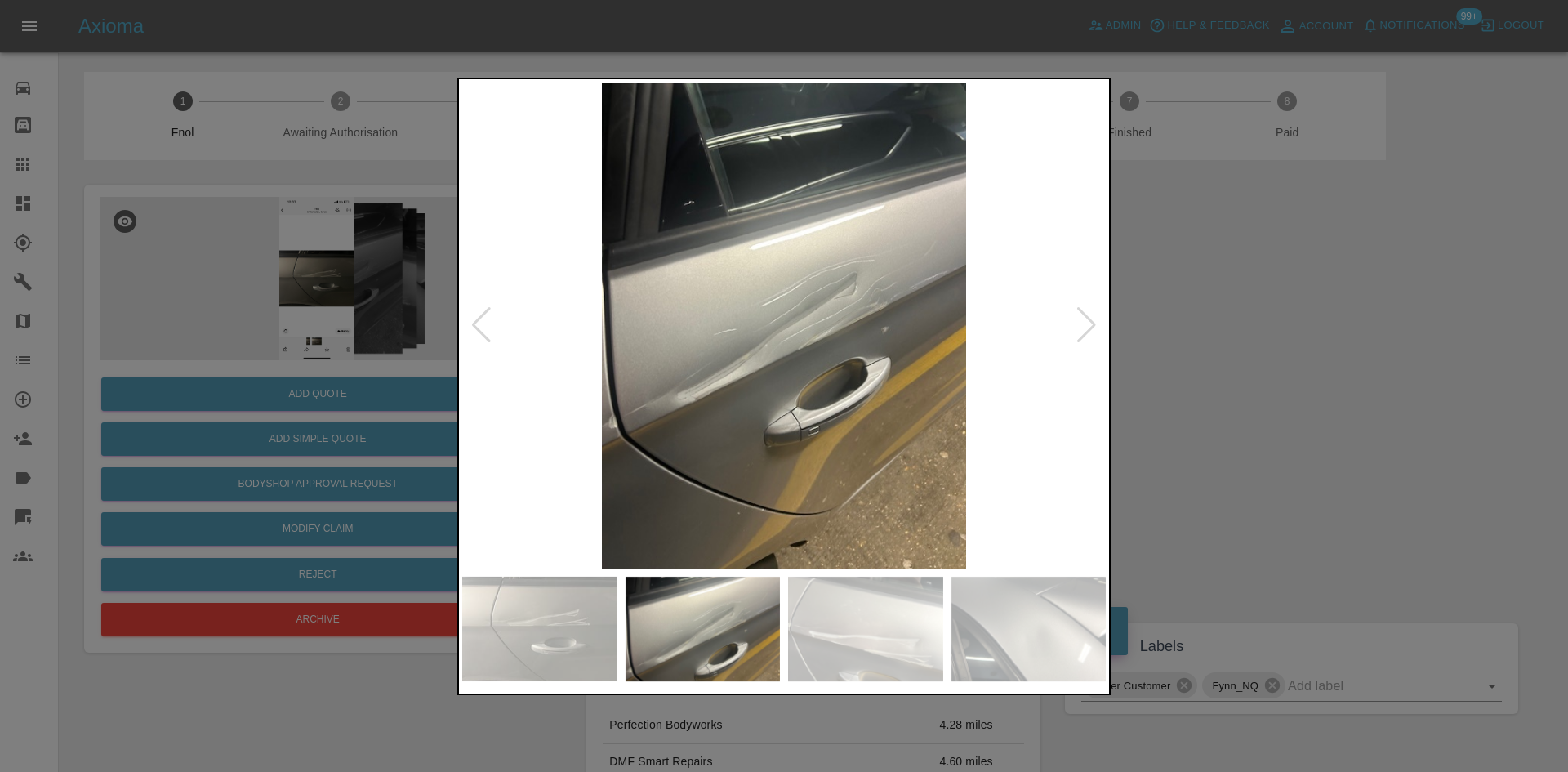
click at [744, 407] on img at bounding box center [783, 325] width 643 height 486
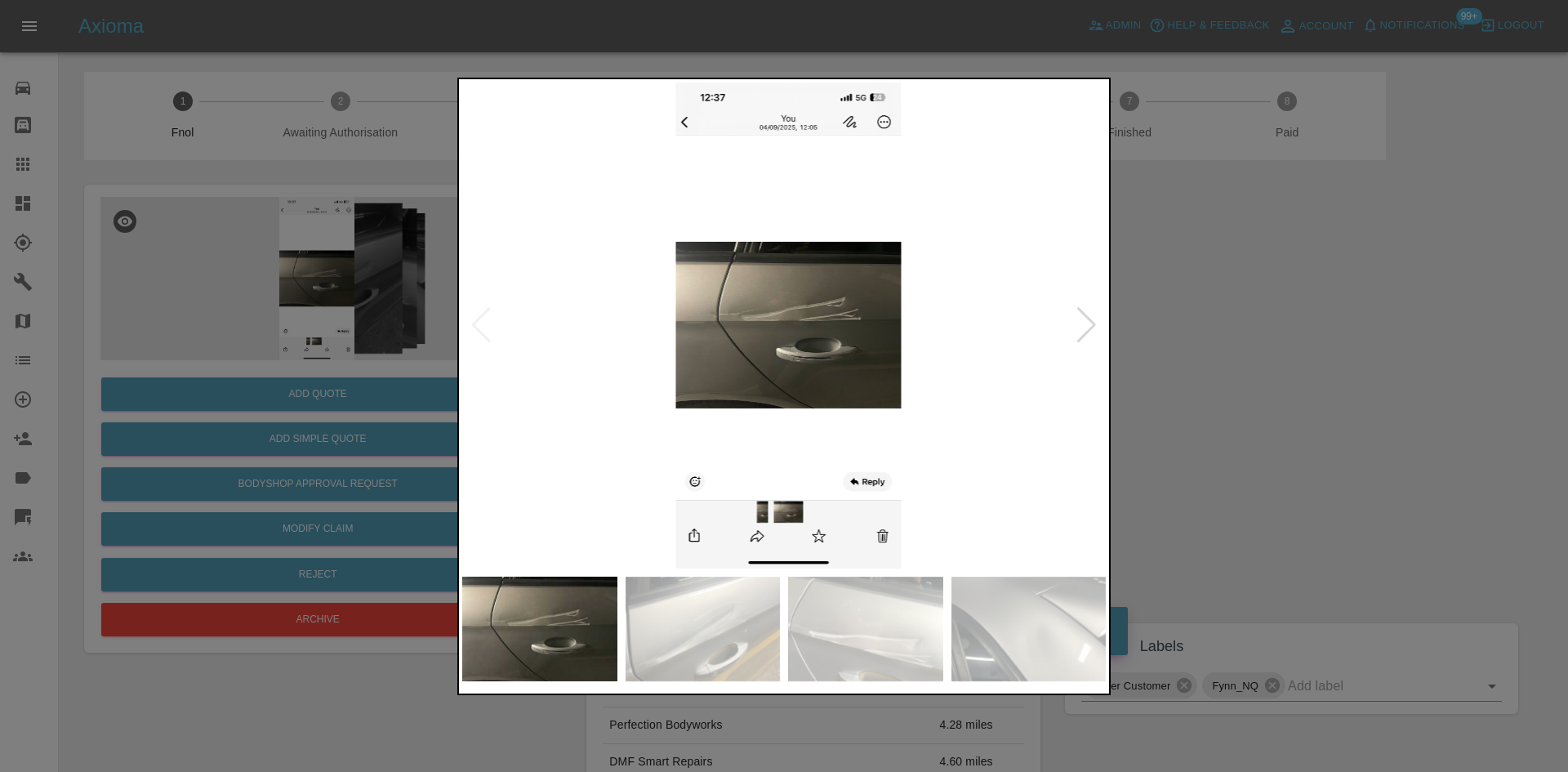
click at [797, 421] on img at bounding box center [788, 325] width 643 height 486
click at [674, 376] on img at bounding box center [783, 325] width 643 height 486
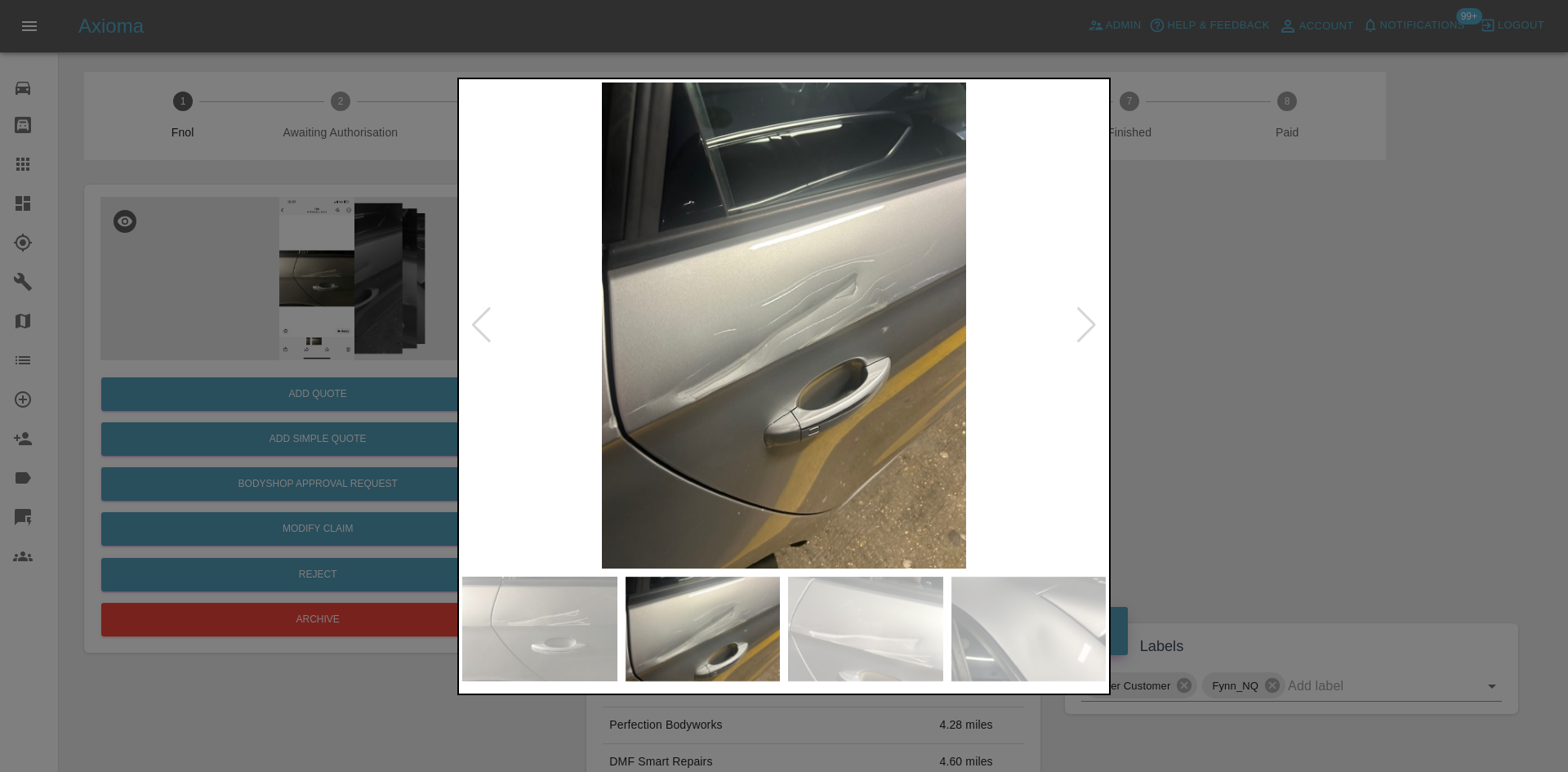
click at [427, 331] on div at bounding box center [784, 386] width 1568 height 772
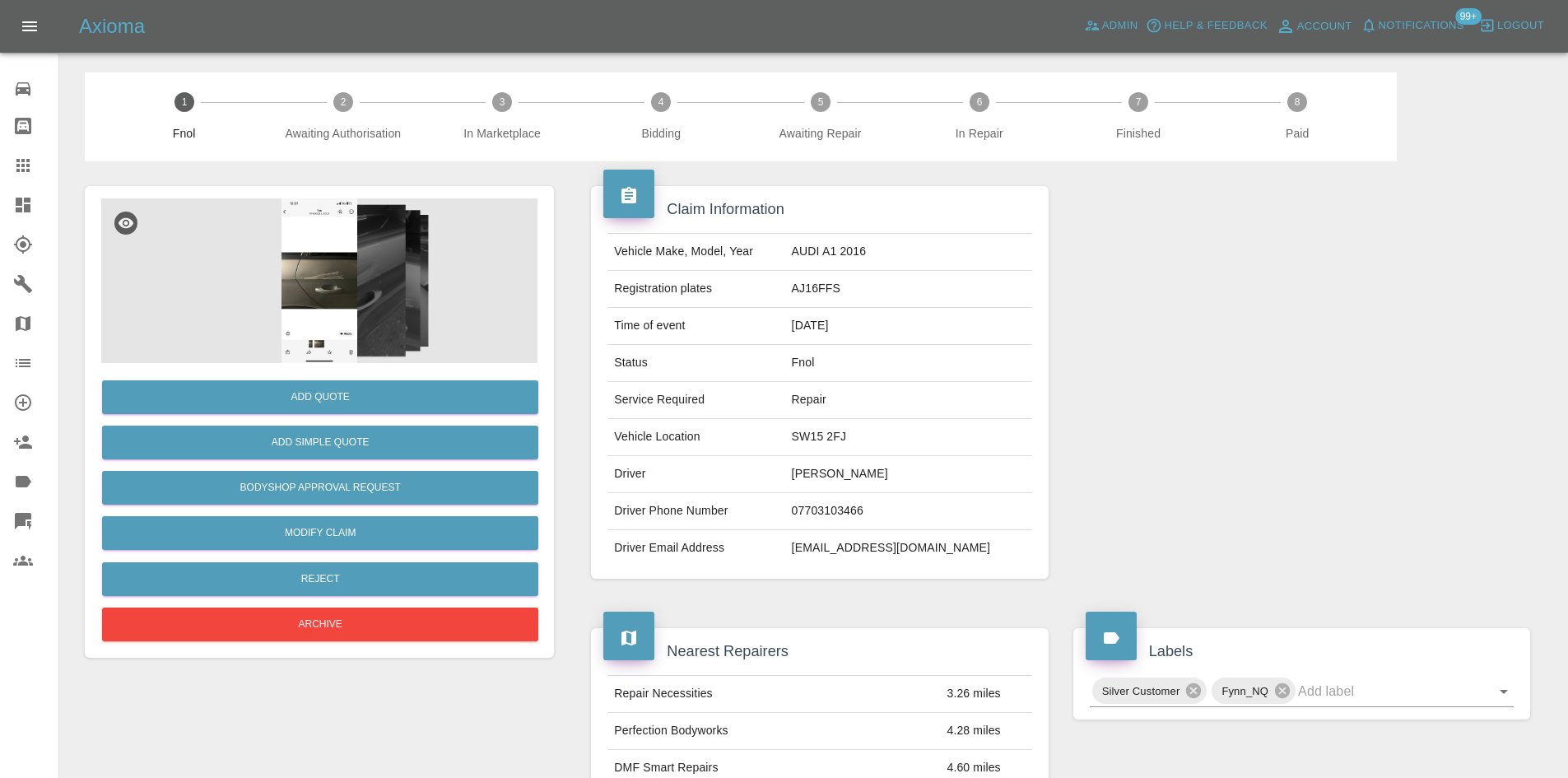
click at [36, 212] on div at bounding box center [36, 205] width 46 height 20
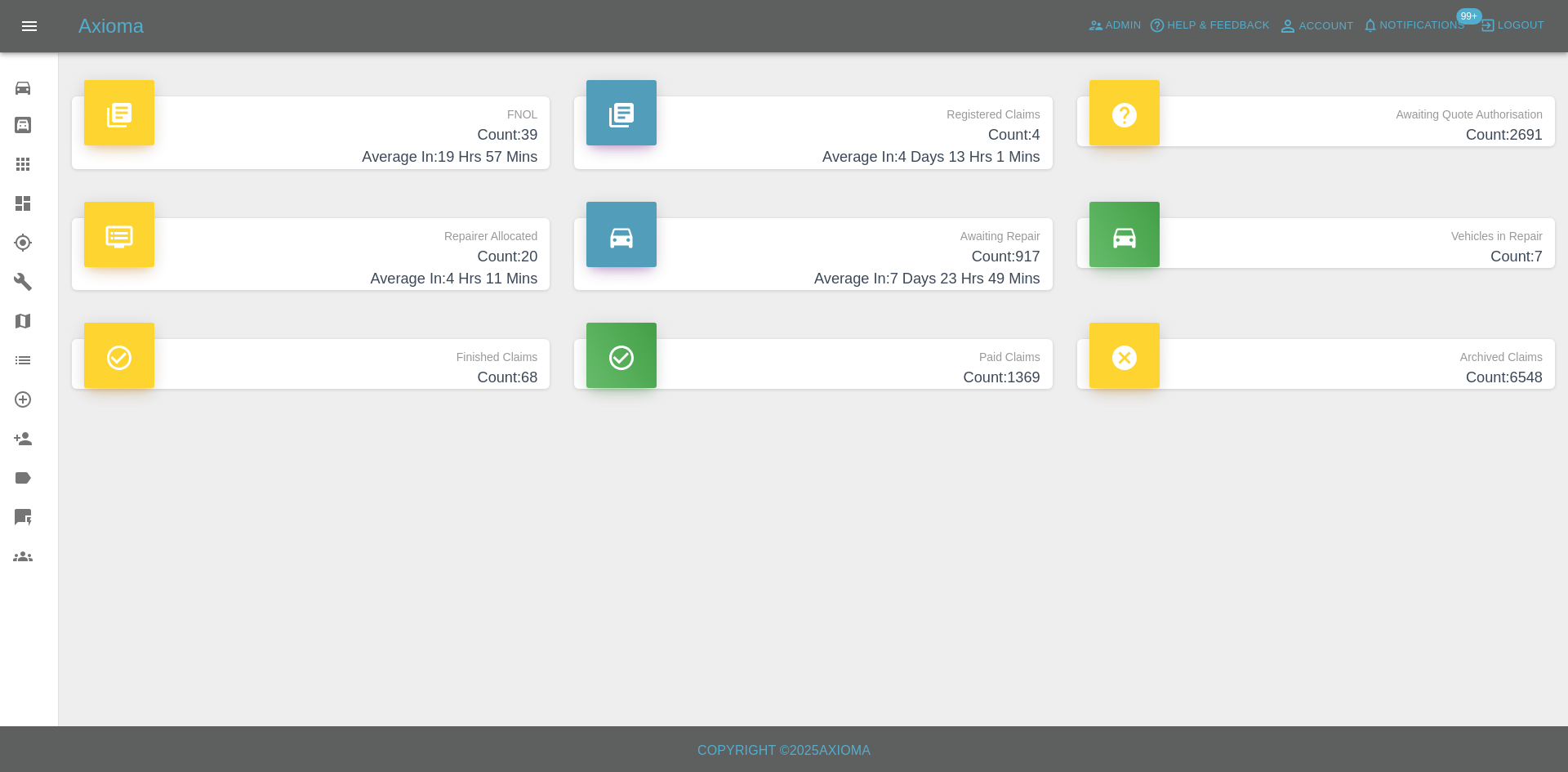
click at [504, 137] on h4 "Count: 39" at bounding box center [311, 135] width 453 height 22
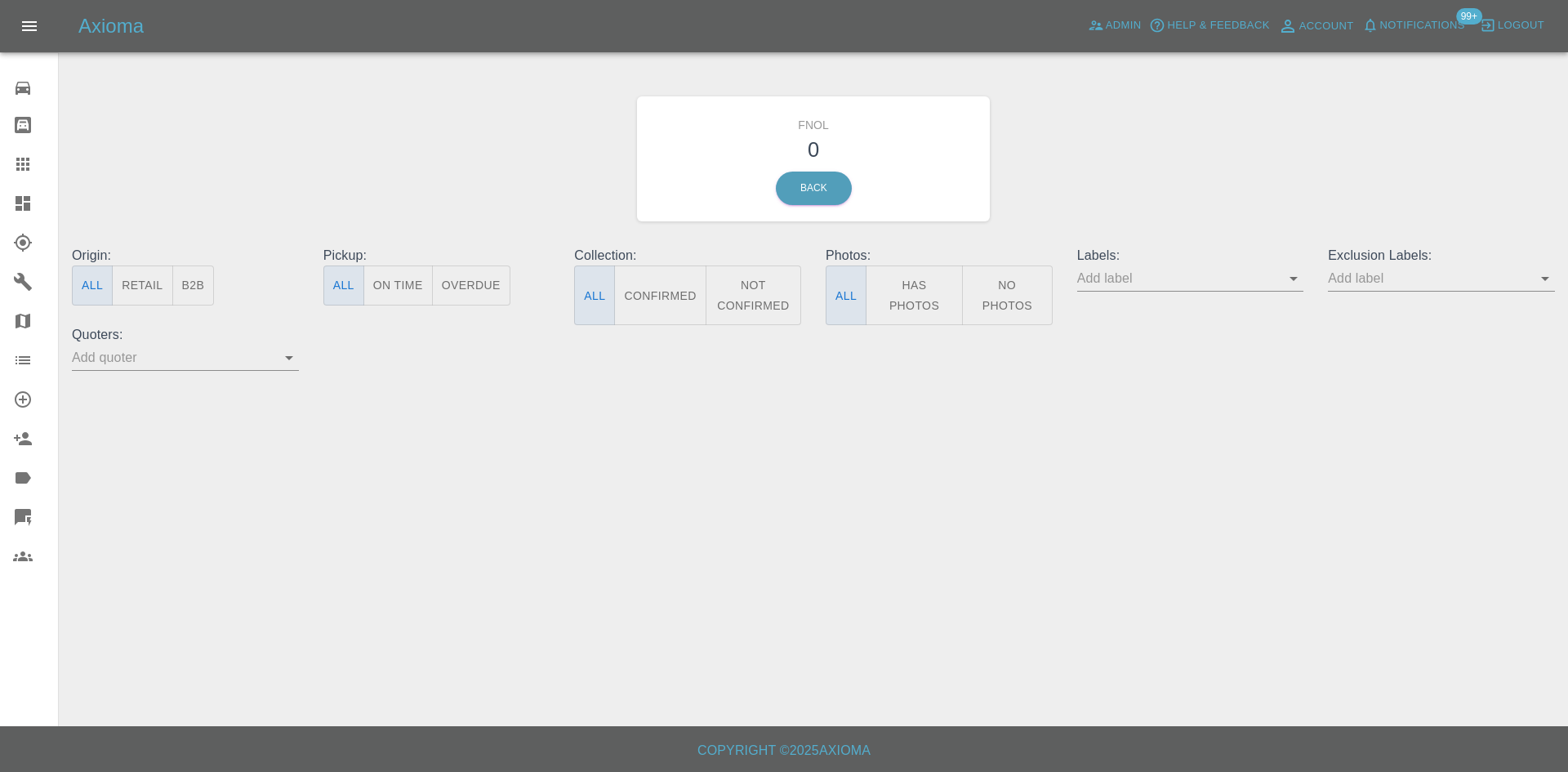
click at [929, 292] on button "Has Photos" at bounding box center [914, 295] width 97 height 60
click at [1004, 295] on button "No Photos" at bounding box center [1006, 295] width 90 height 60
click at [32, 202] on icon at bounding box center [23, 203] width 20 height 20
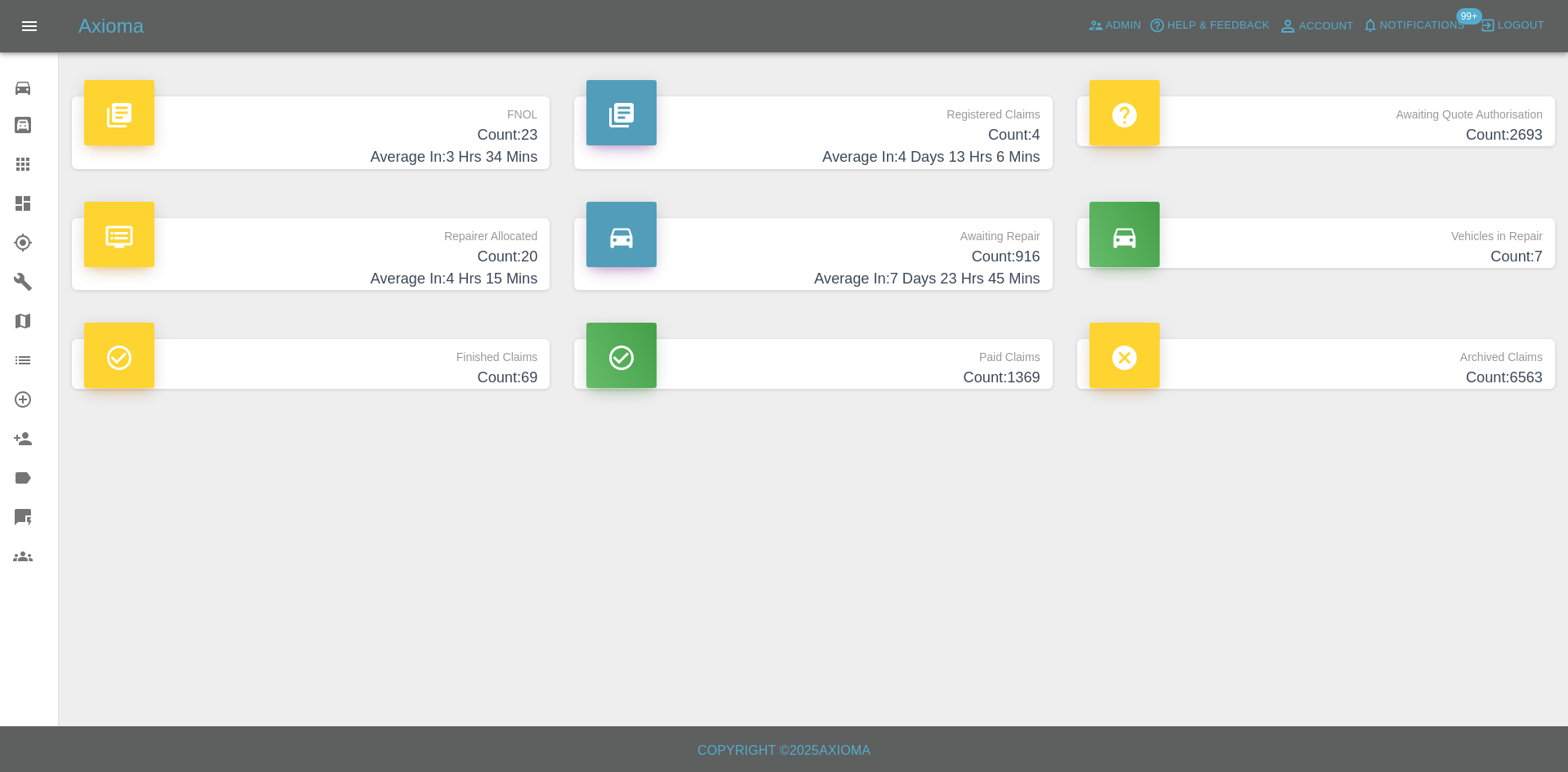
click at [470, 126] on h4 "Count: 23" at bounding box center [311, 135] width 453 height 22
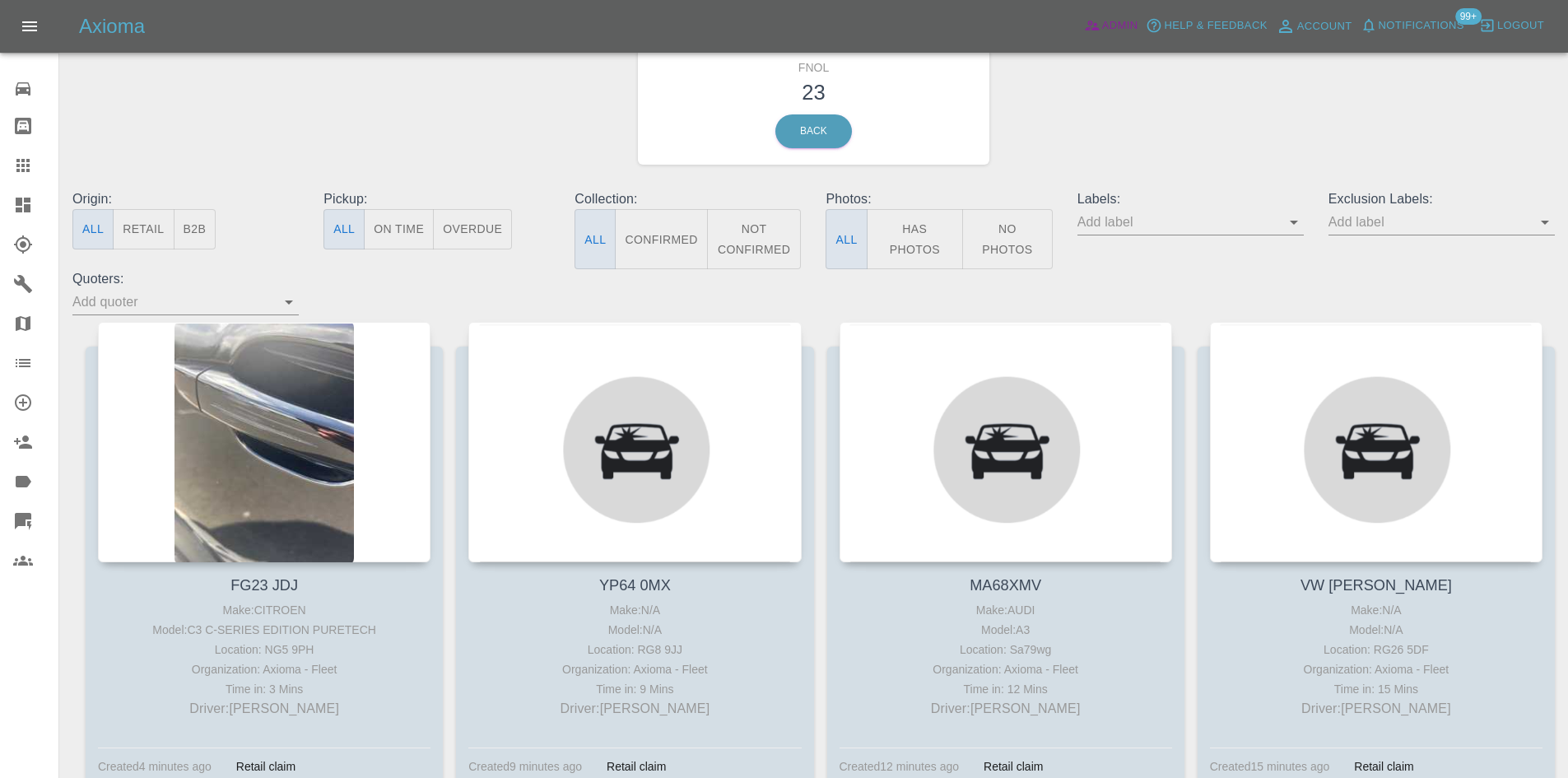
scroll to position [247, 0]
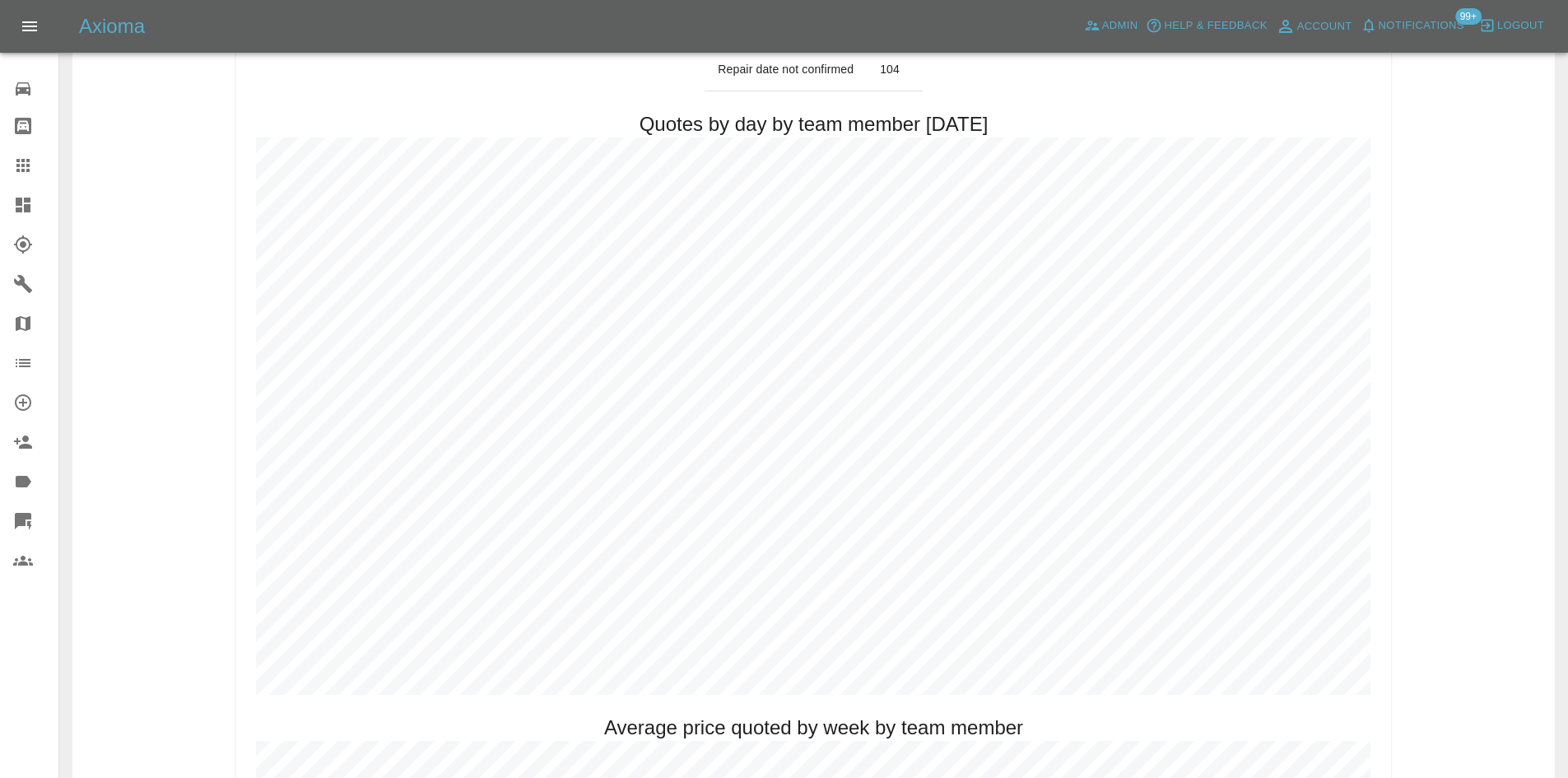
scroll to position [988, 0]
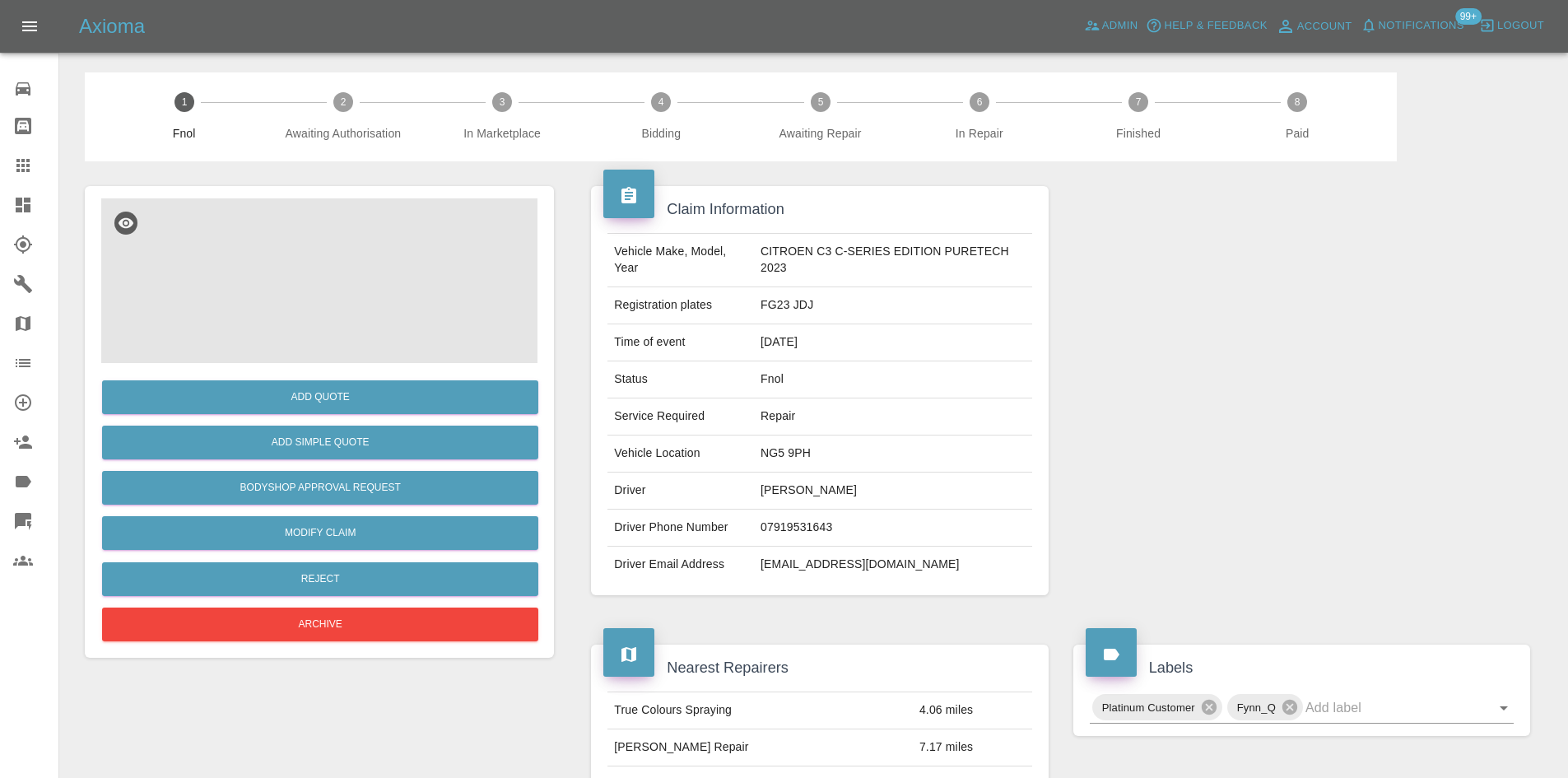
scroll to position [330, 0]
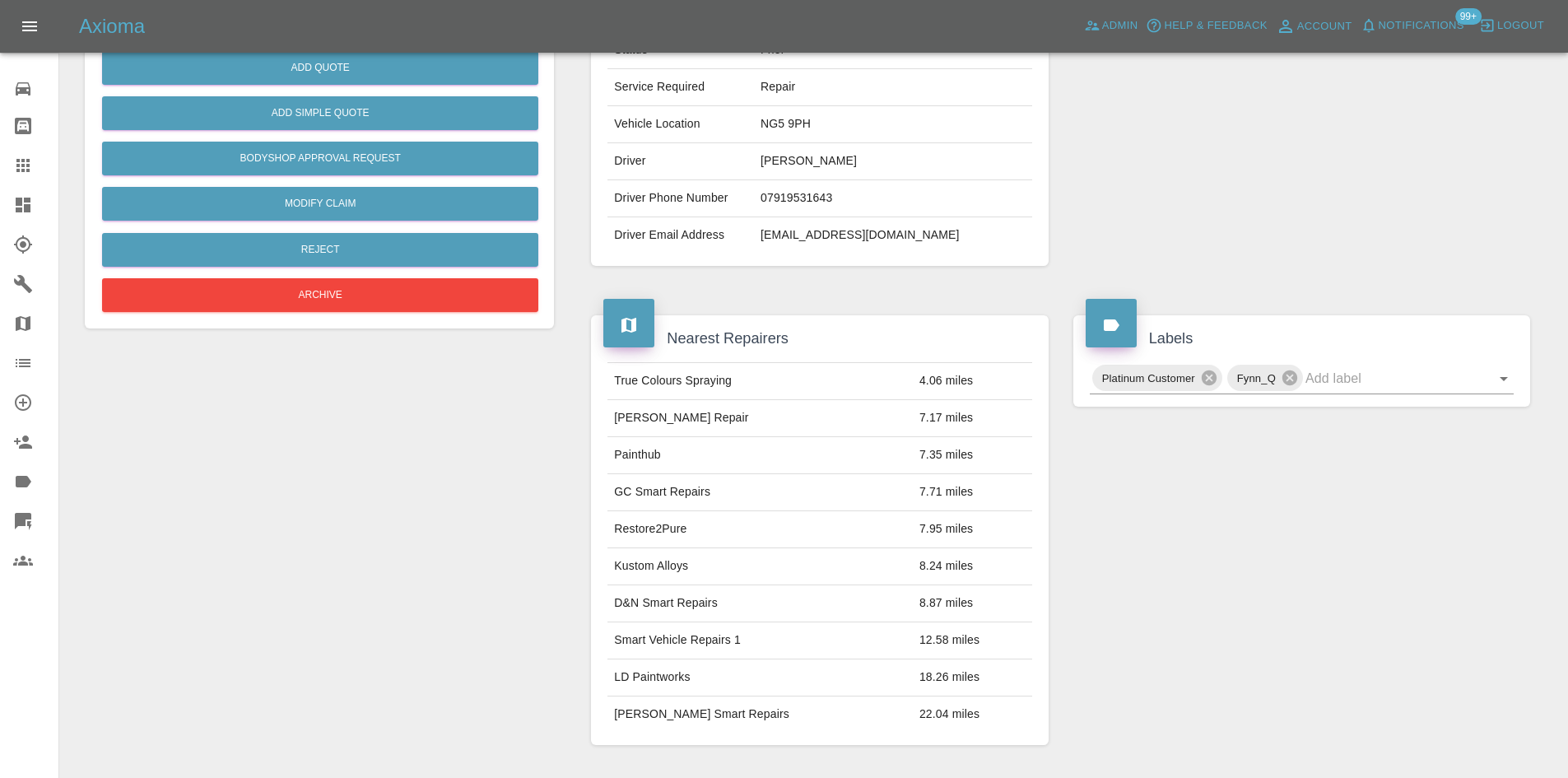
click at [585, 260] on div "Claim Information Vehicle Make, Model, Year CITROEN C3 C-SERIES EDITION PURETEC…" at bounding box center [819, 61] width 482 height 459
click at [1209, 523] on div "Labels Platinum Customer Fynn_Q" at bounding box center [1302, 530] width 482 height 479
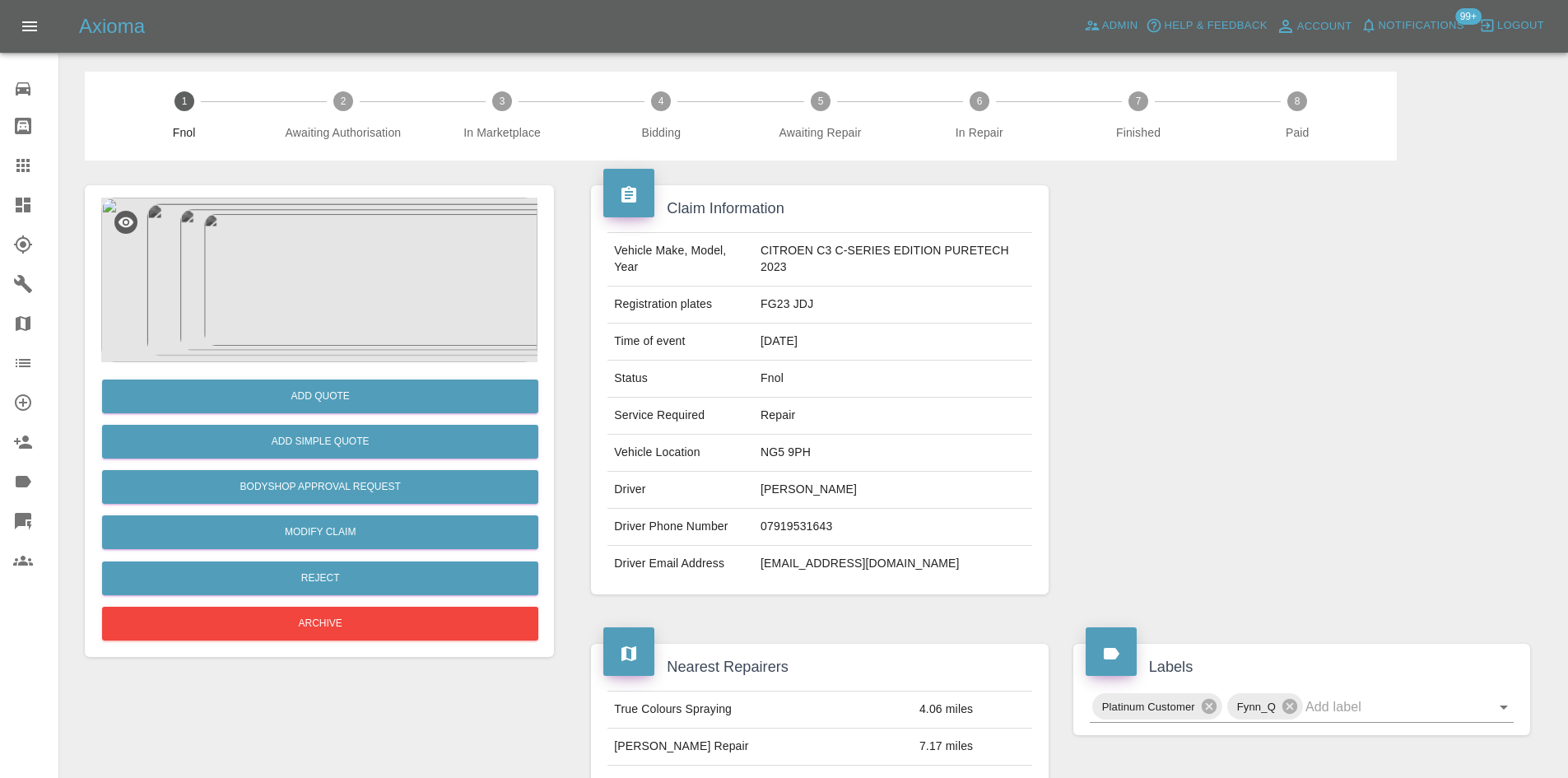
scroll to position [0, 0]
click at [358, 286] on img at bounding box center [319, 281] width 436 height 165
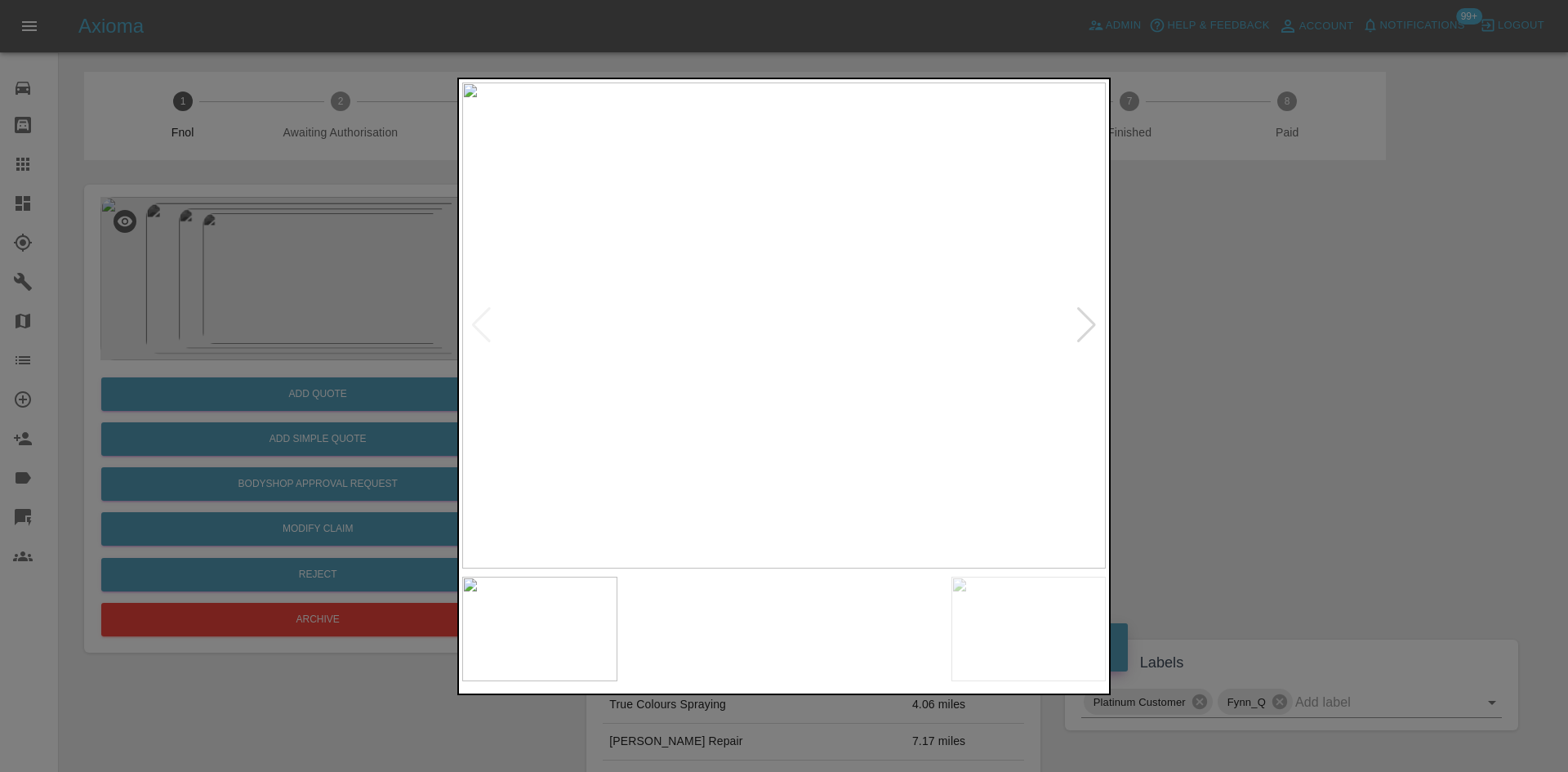
click at [643, 362] on img at bounding box center [783, 325] width 643 height 486
click at [619, 354] on img at bounding box center [783, 325] width 643 height 486
click at [600, 350] on img at bounding box center [783, 325] width 643 height 486
click at [461, 353] on div at bounding box center [784, 387] width 654 height 618
click at [411, 299] on div at bounding box center [784, 386] width 1568 height 772
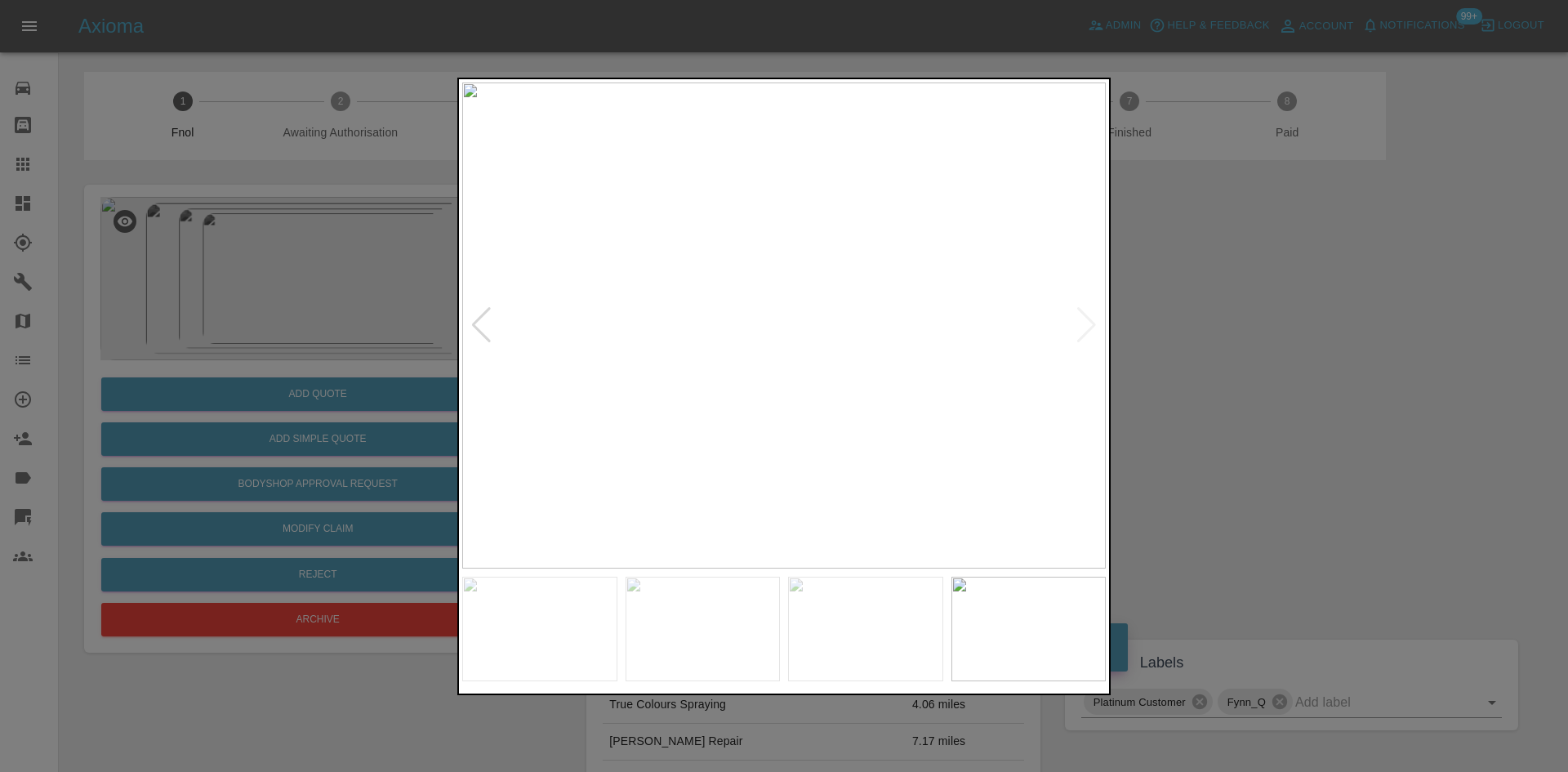
drag, startPoint x: 227, startPoint y: 204, endPoint x: 316, endPoint y: 32, distance: 193.7
click at [227, 201] on div at bounding box center [784, 386] width 1568 height 772
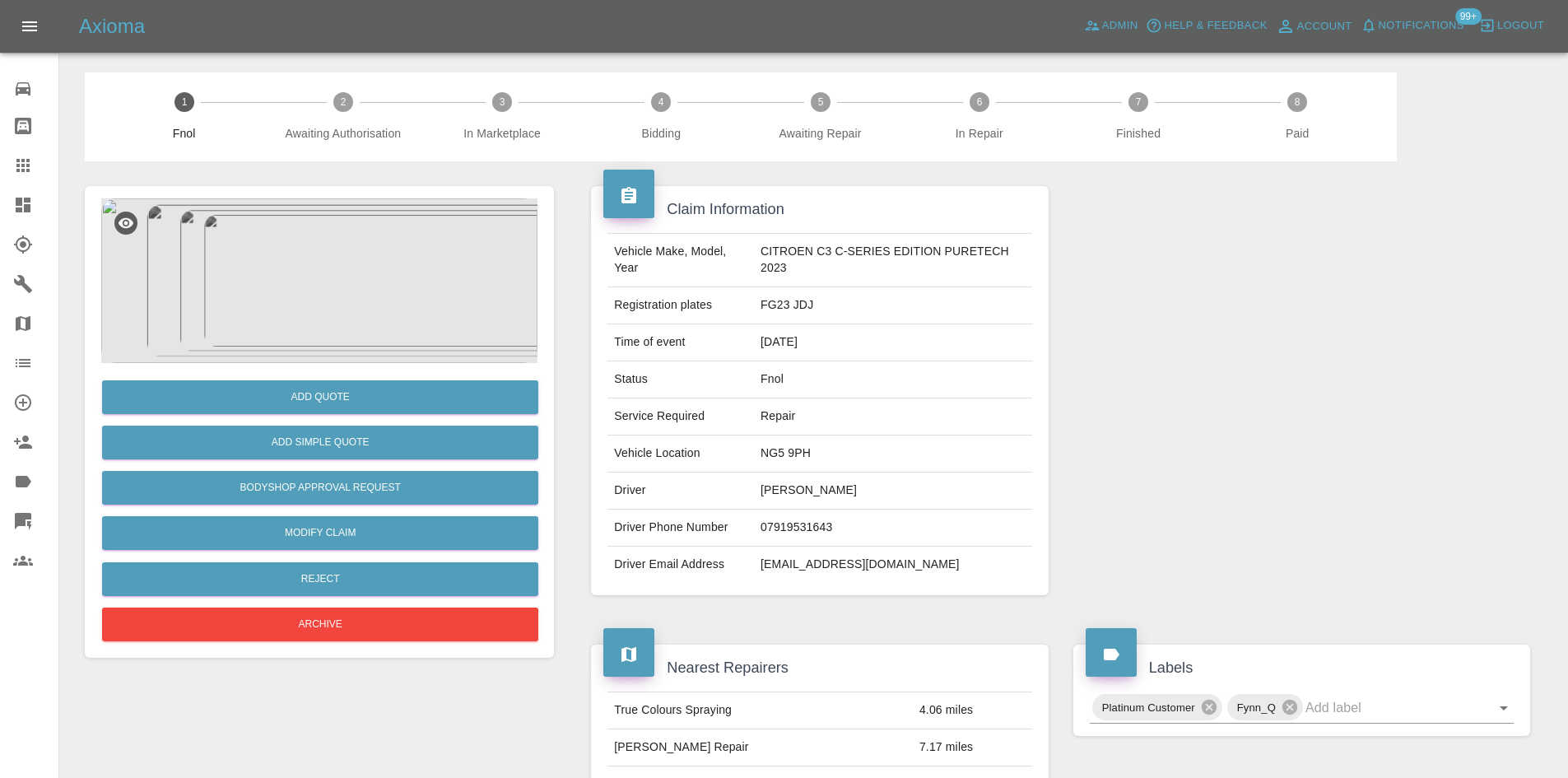
click at [37, 214] on div at bounding box center [36, 205] width 46 height 20
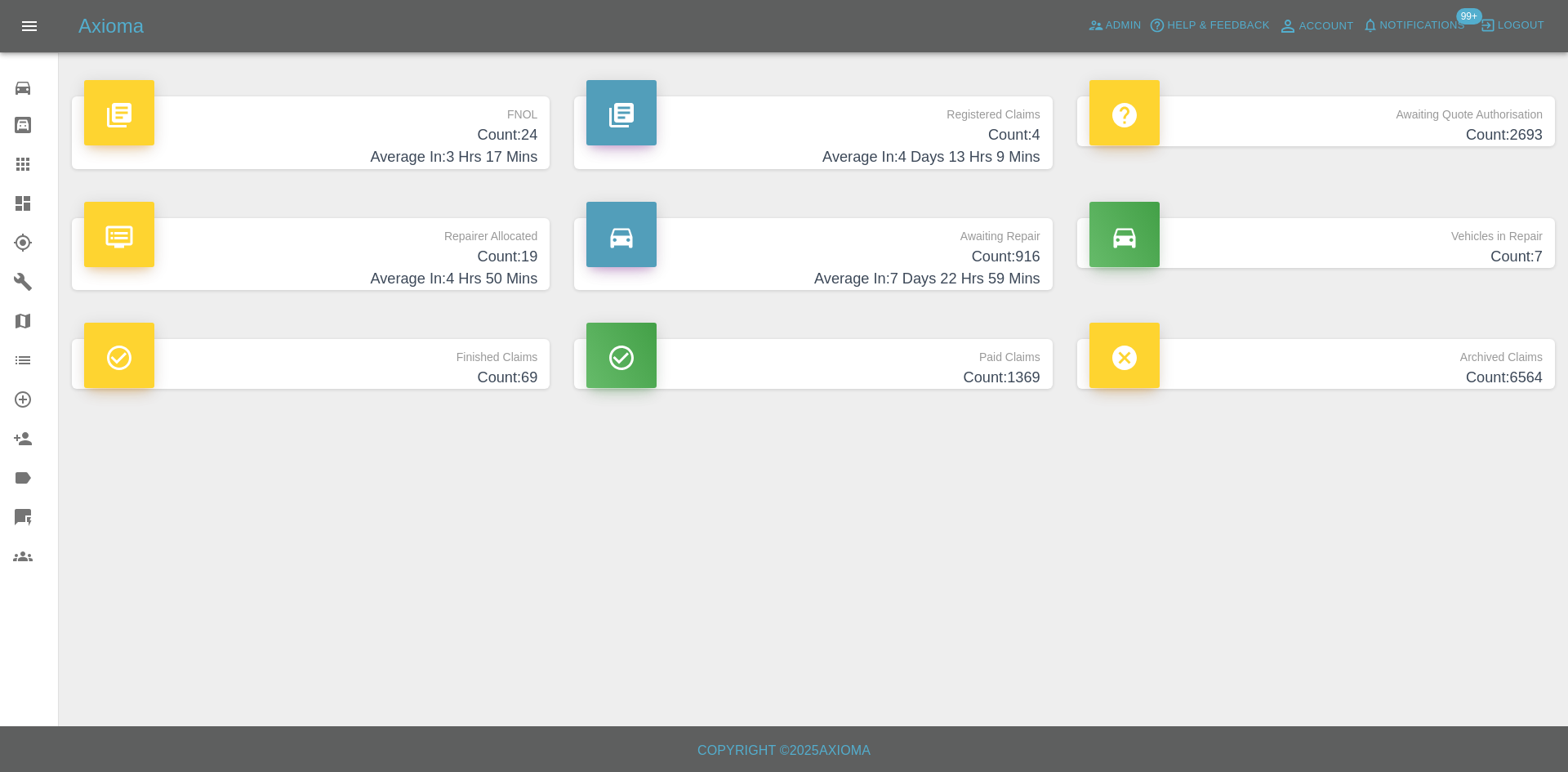
click at [473, 151] on h4 "Average In: 3 Hrs 17 Mins" at bounding box center [311, 157] width 453 height 22
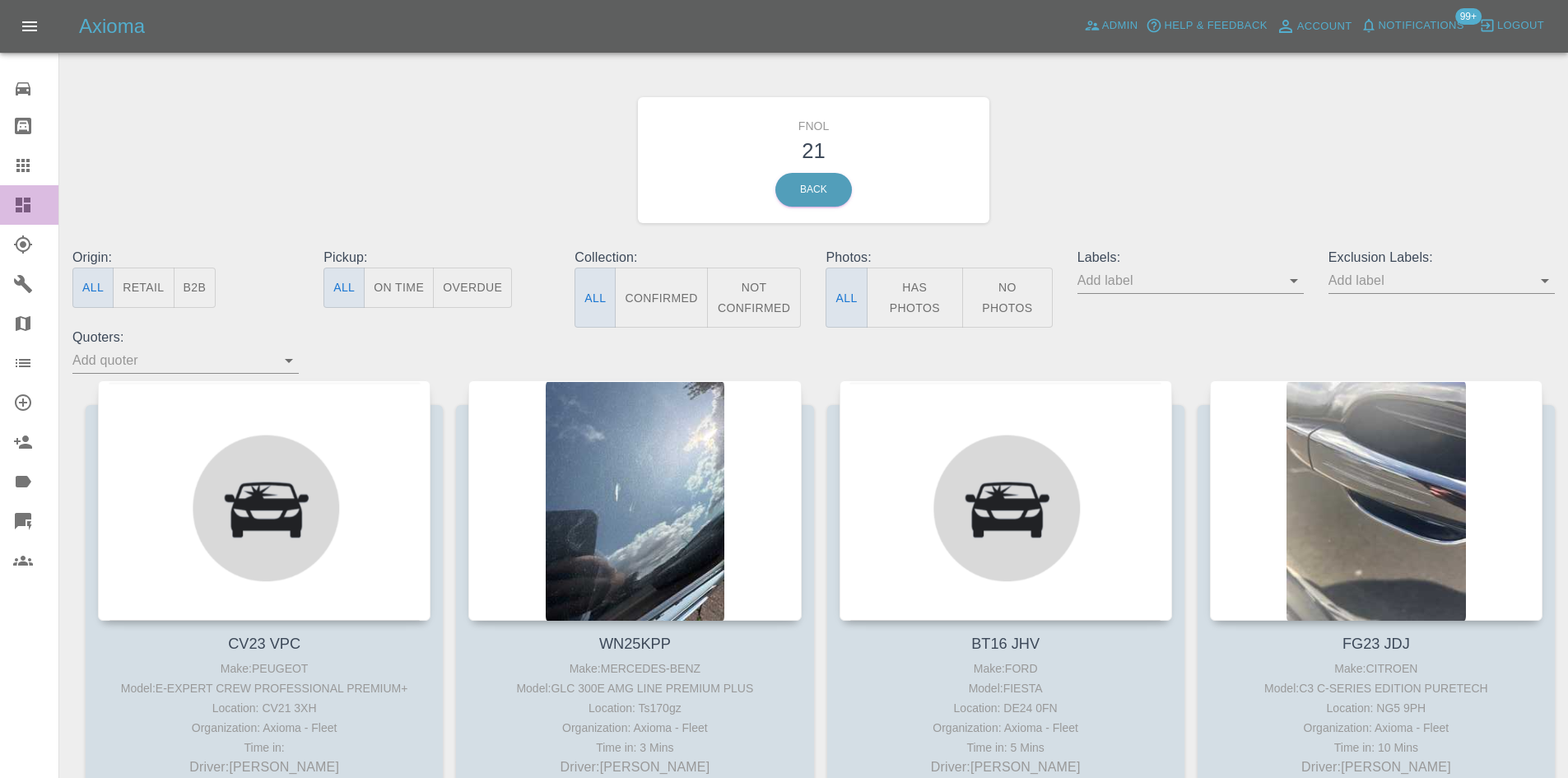
click at [32, 199] on icon at bounding box center [23, 205] width 20 height 20
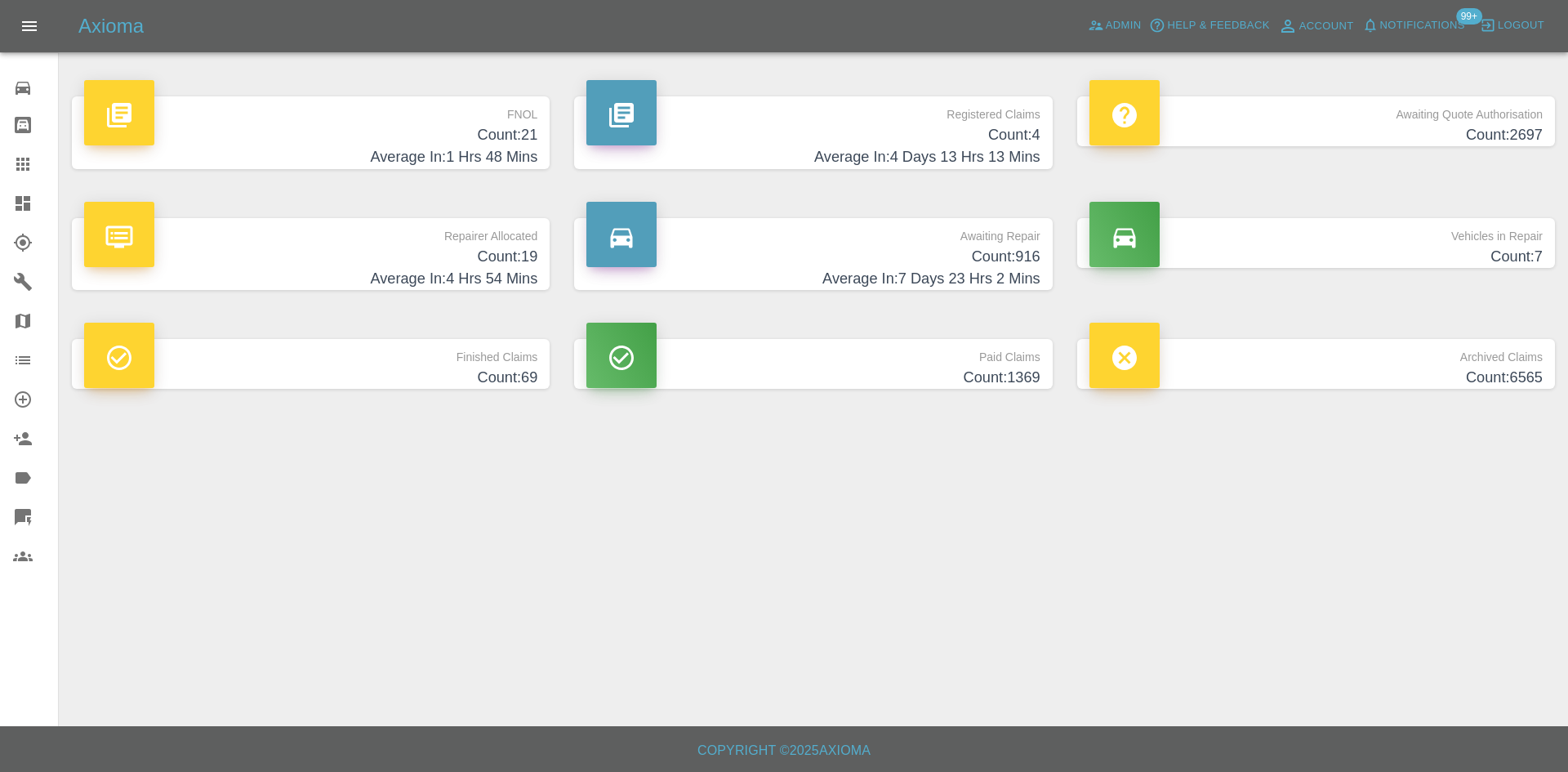
click at [474, 139] on h4 "Count: 21" at bounding box center [311, 135] width 453 height 22
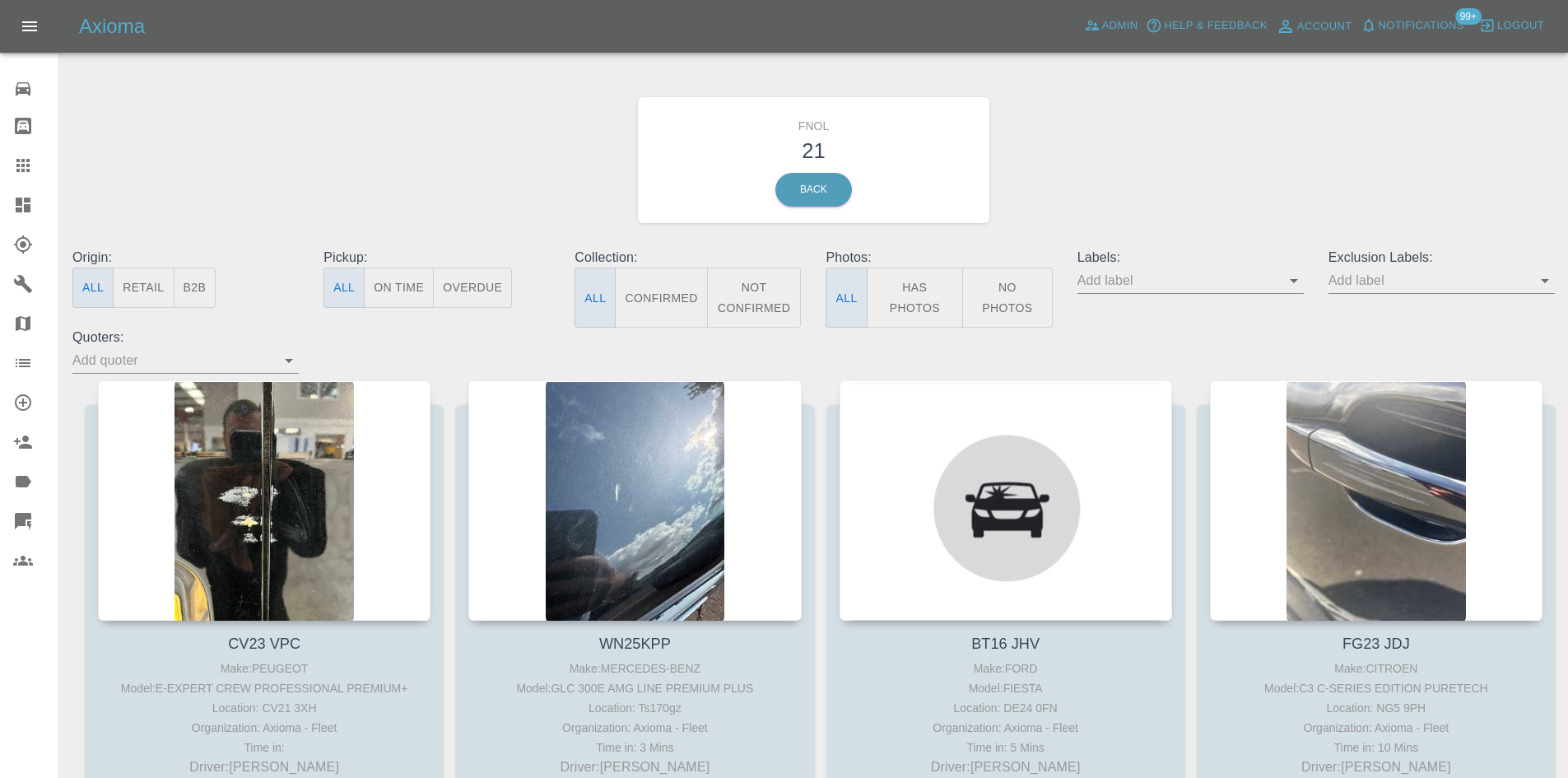
drag, startPoint x: 941, startPoint y: 295, endPoint x: 776, endPoint y: 287, distance: 165.2
click at [941, 296] on button "Has Photos" at bounding box center [915, 297] width 97 height 60
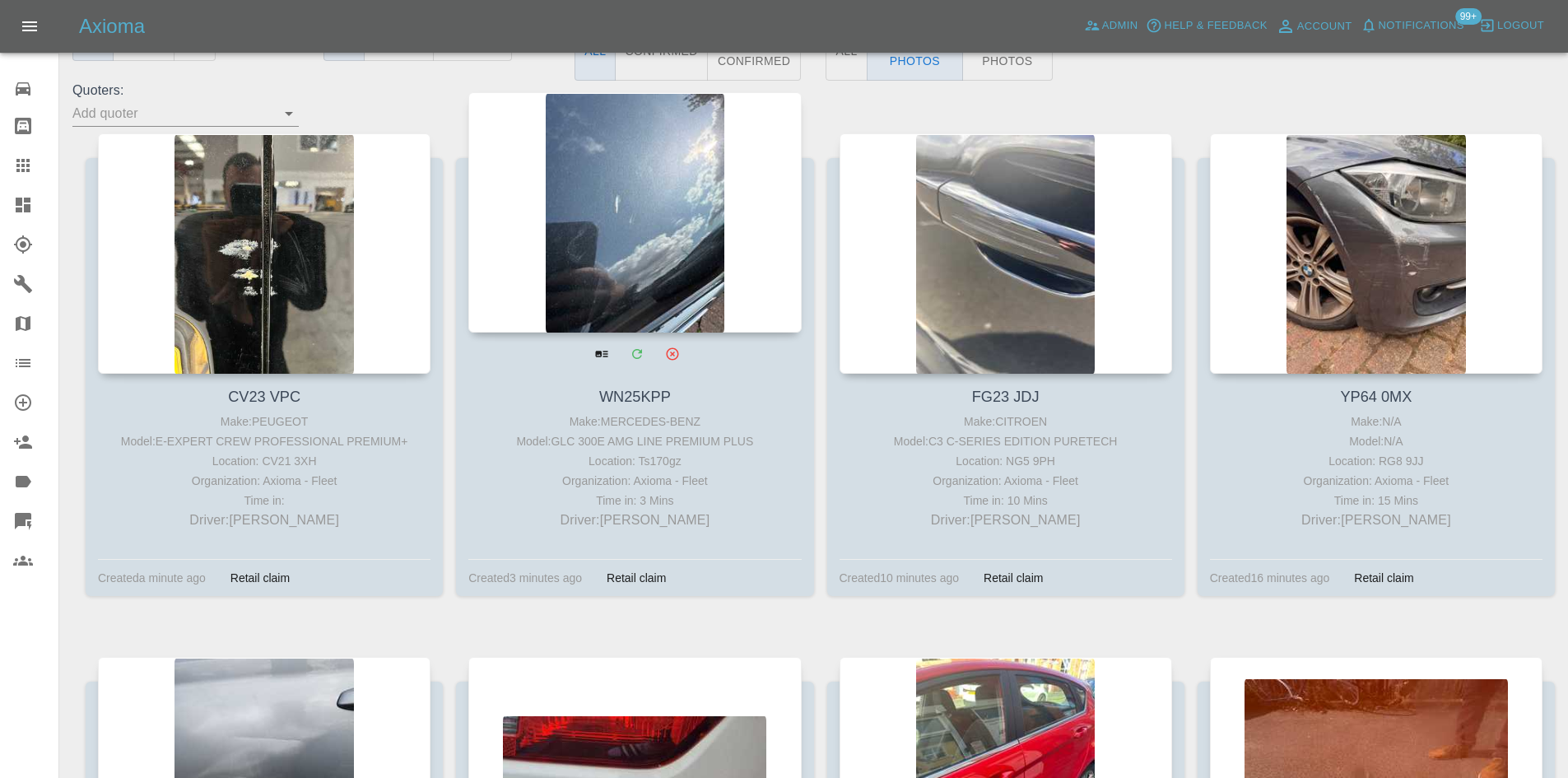
scroll to position [659, 0]
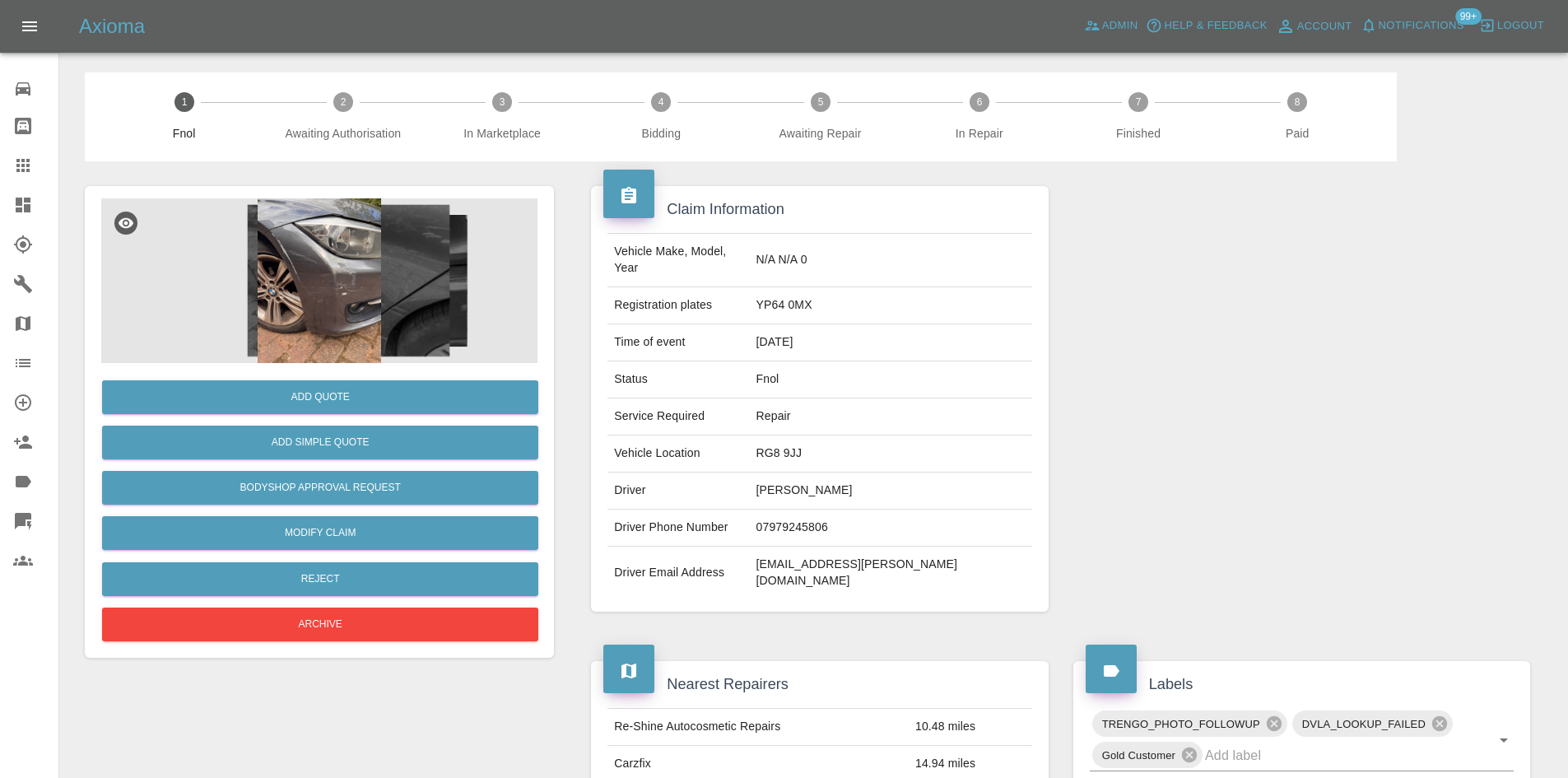
click at [360, 296] on img at bounding box center [319, 281] width 436 height 165
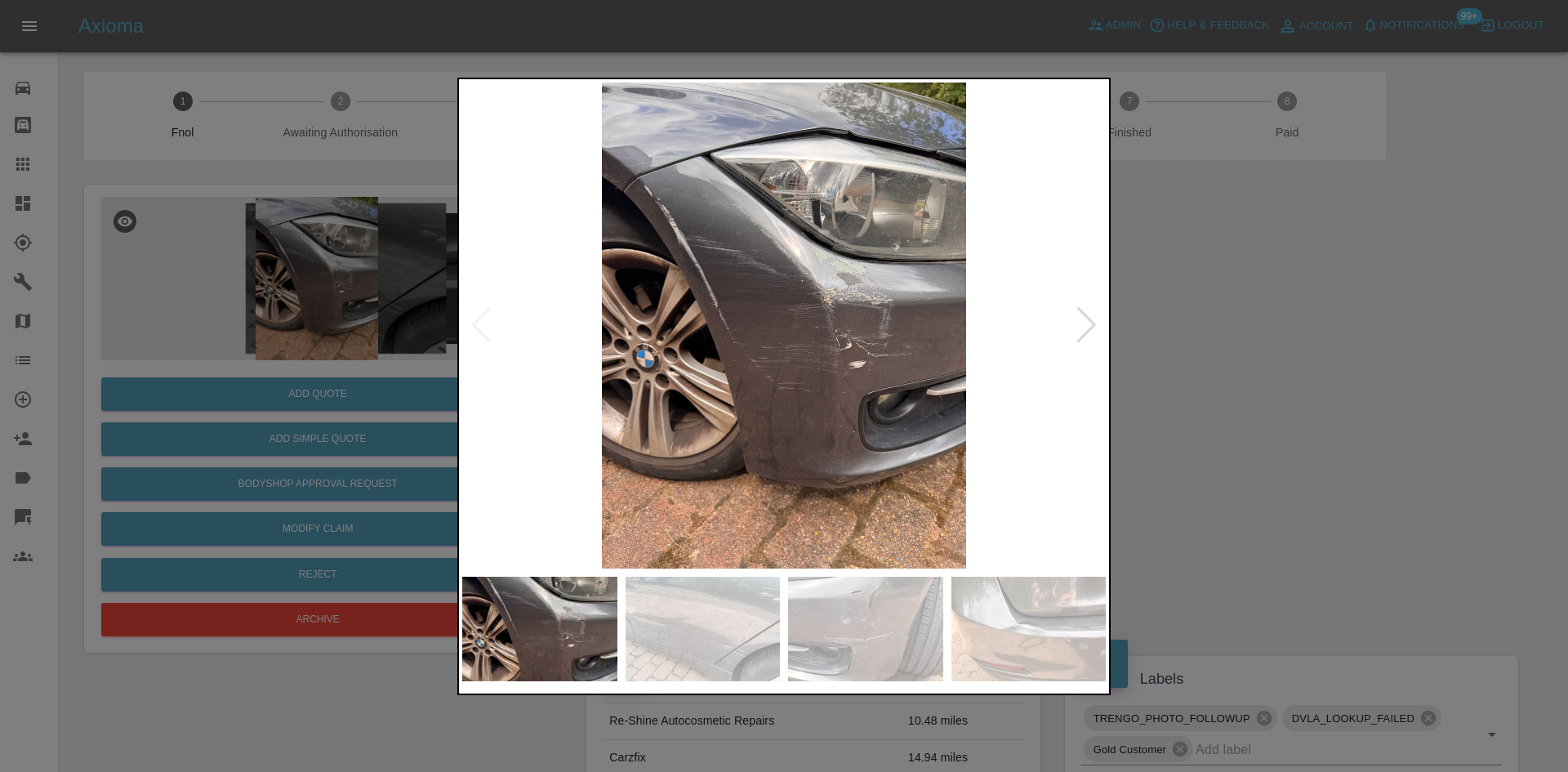
click at [787, 381] on img at bounding box center [783, 325] width 643 height 486
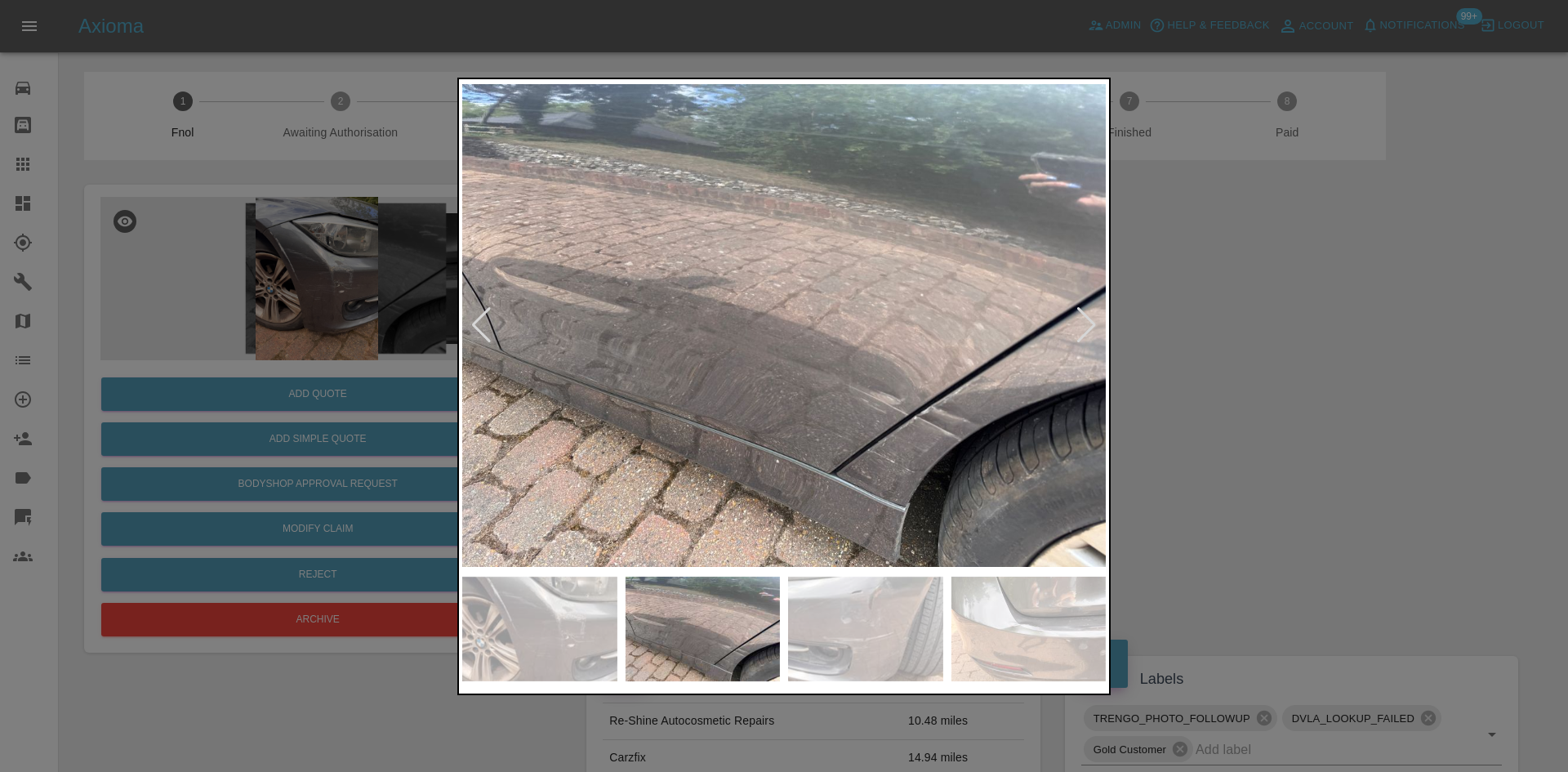
click at [712, 375] on img at bounding box center [783, 325] width 643 height 486
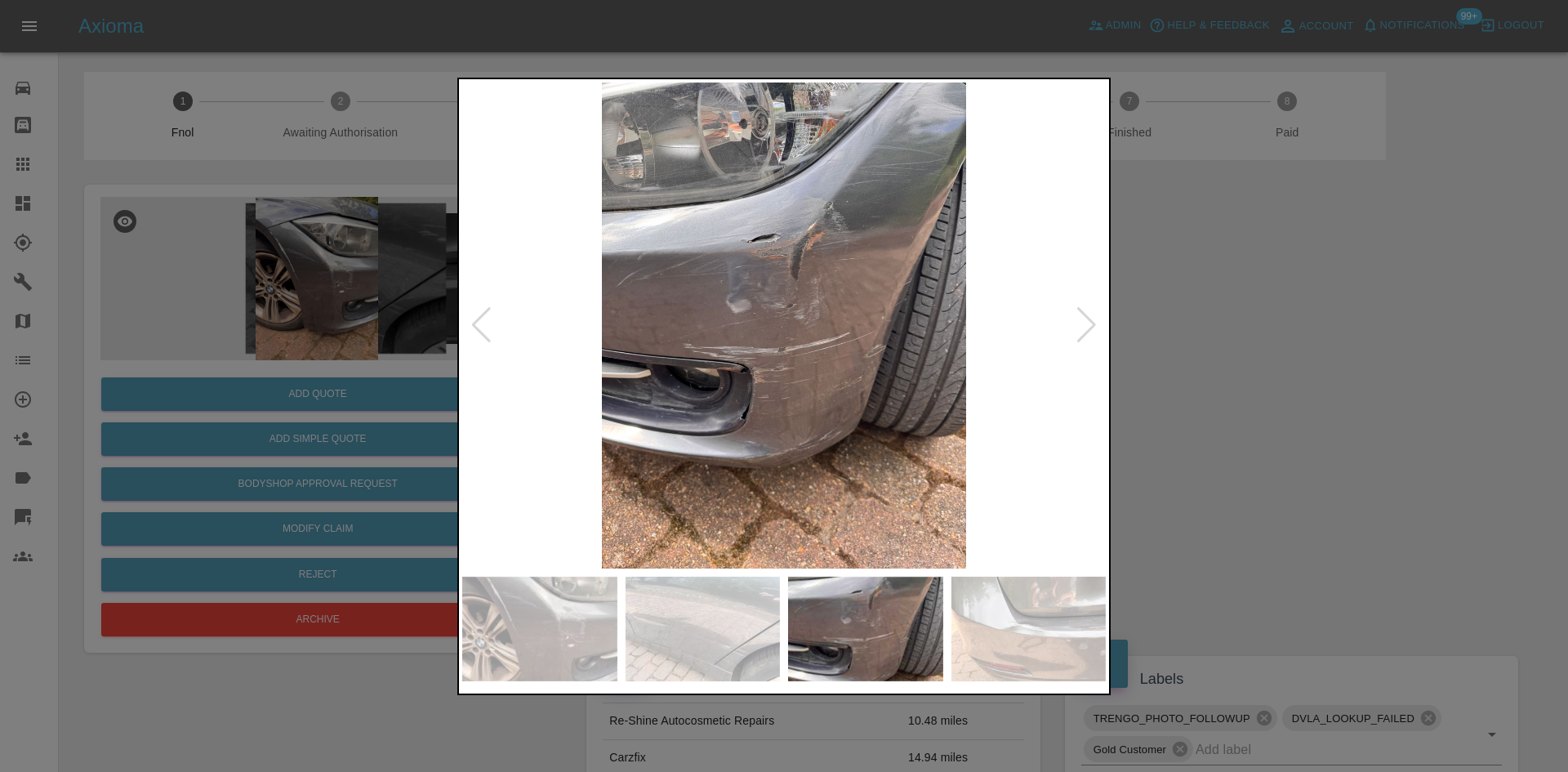
click at [495, 358] on img at bounding box center [783, 325] width 643 height 486
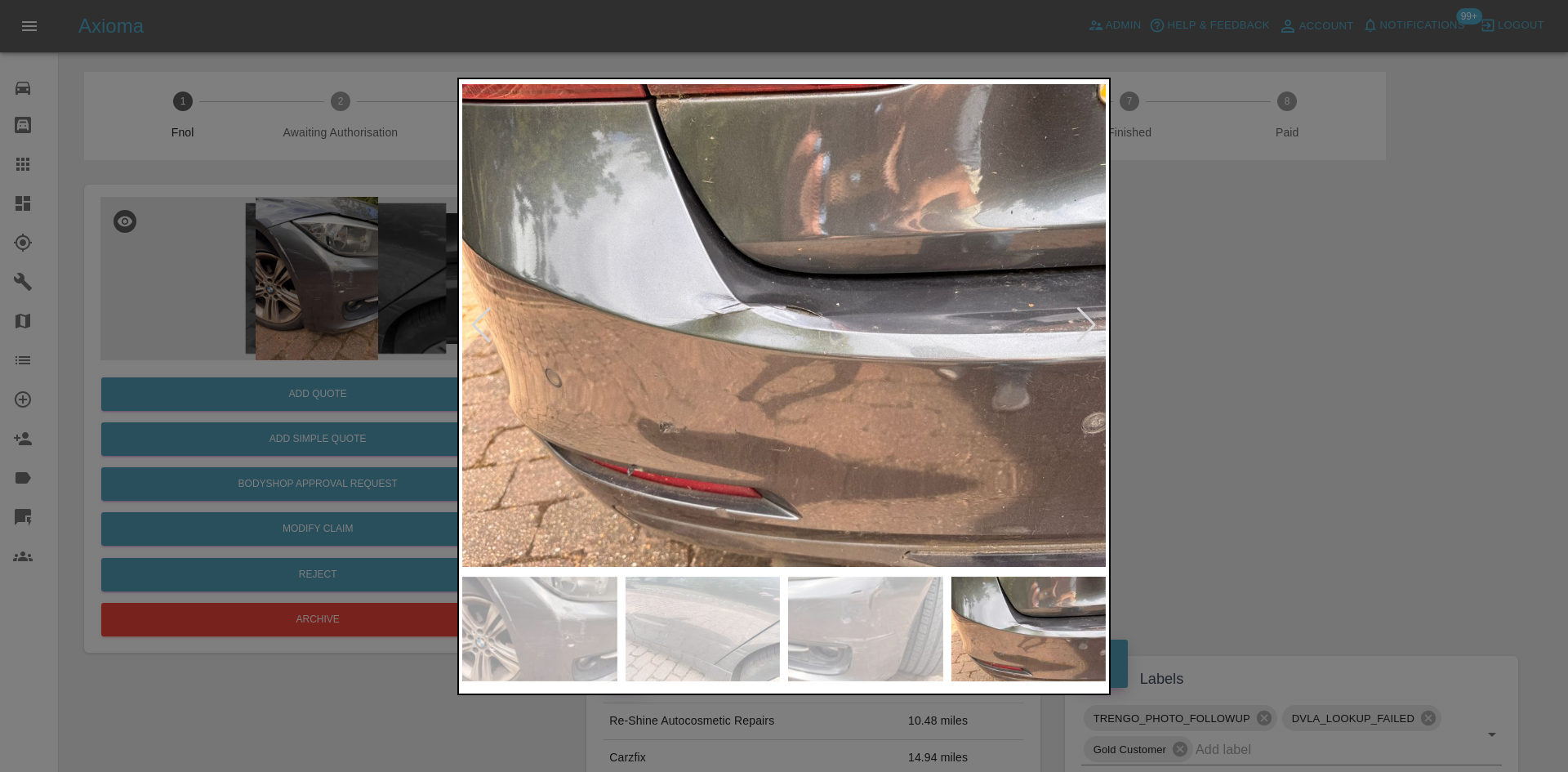
click at [398, 325] on div at bounding box center [784, 386] width 1568 height 772
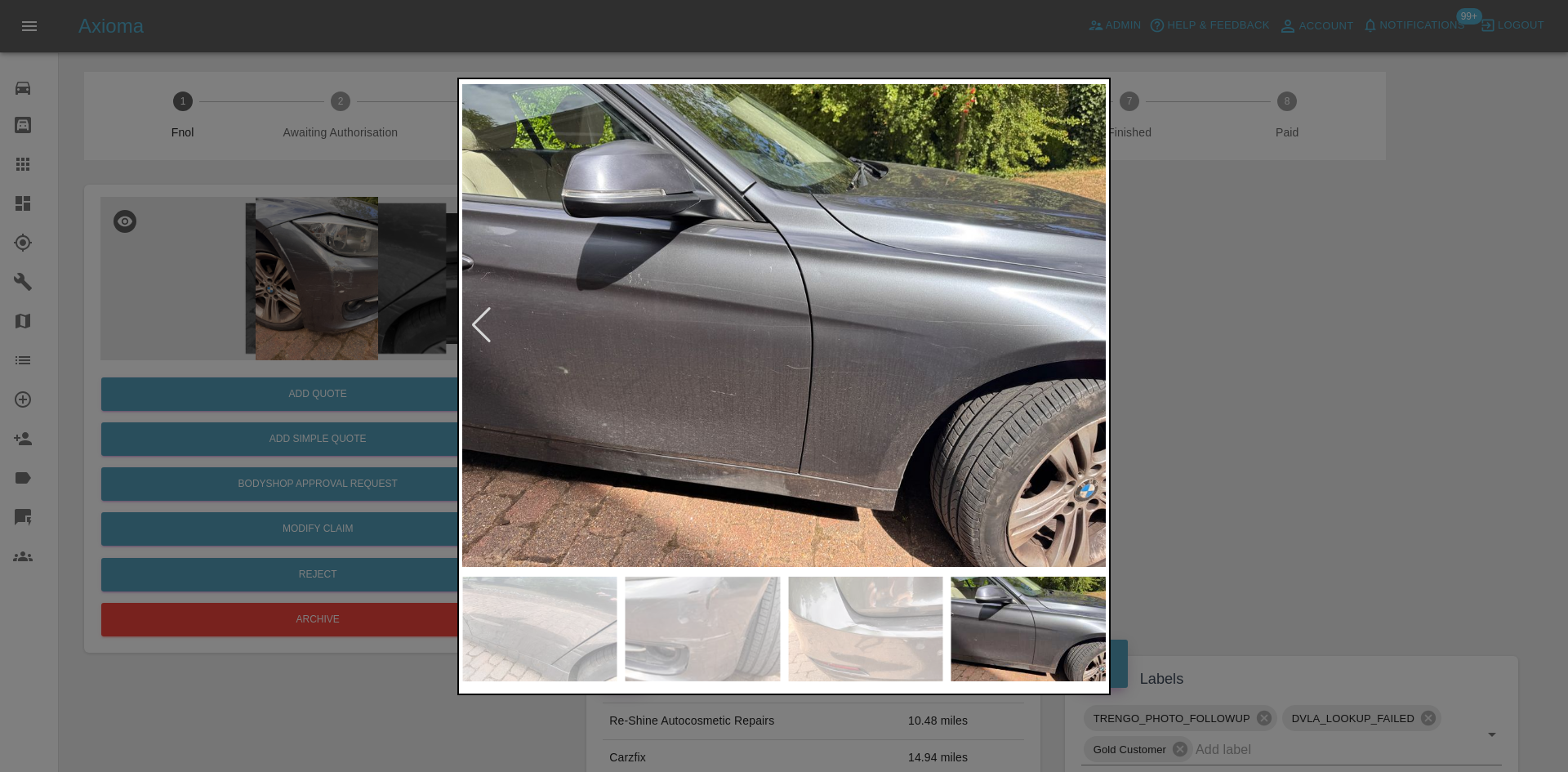
click at [149, 253] on div at bounding box center [784, 386] width 1568 height 772
click at [157, 206] on div at bounding box center [784, 386] width 1568 height 772
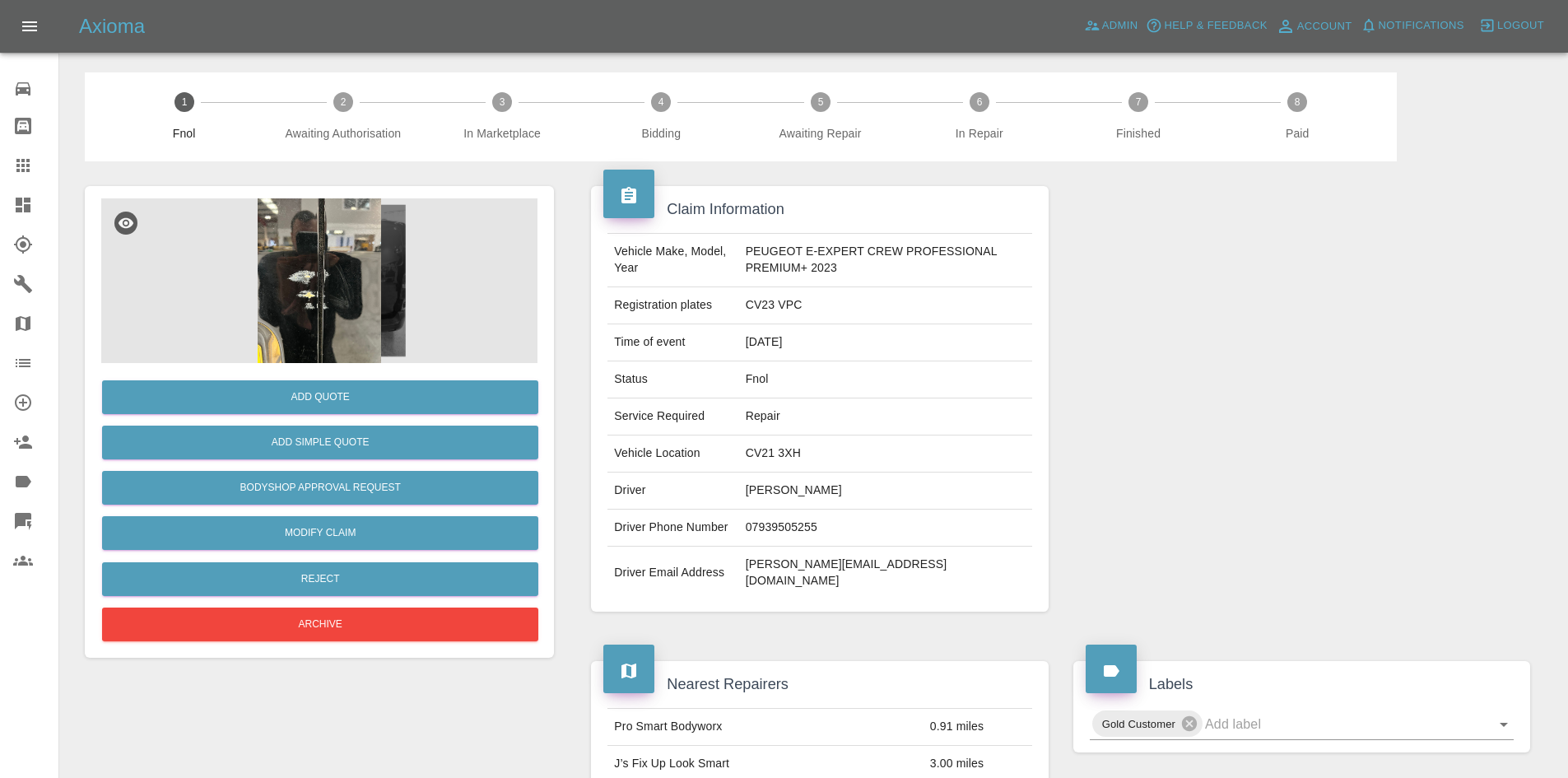
click at [325, 296] on img at bounding box center [319, 281] width 436 height 165
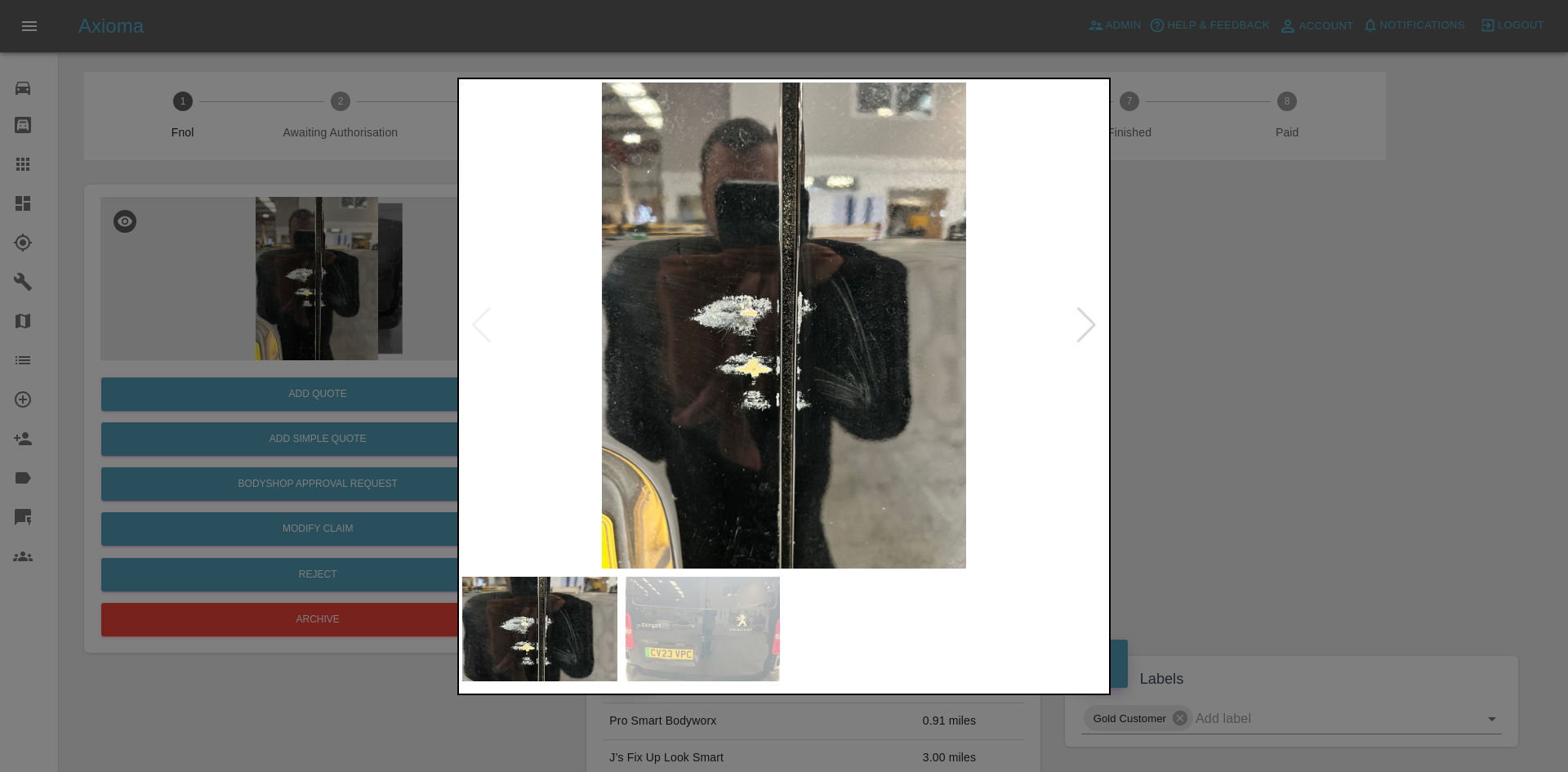
click at [823, 410] on img at bounding box center [783, 325] width 643 height 486
click at [681, 395] on img at bounding box center [783, 325] width 643 height 486
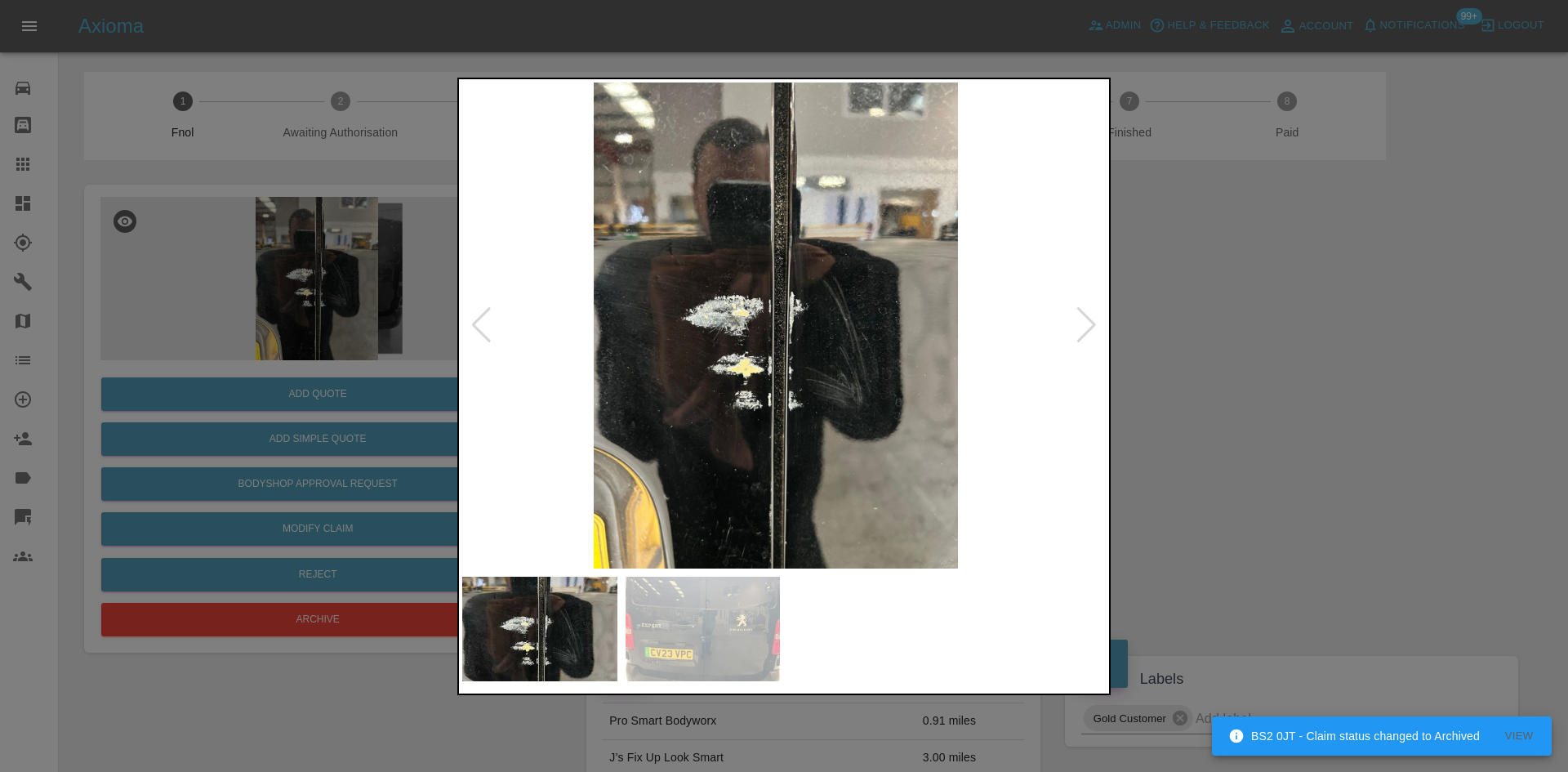
click at [736, 383] on img at bounding box center [775, 325] width 643 height 486
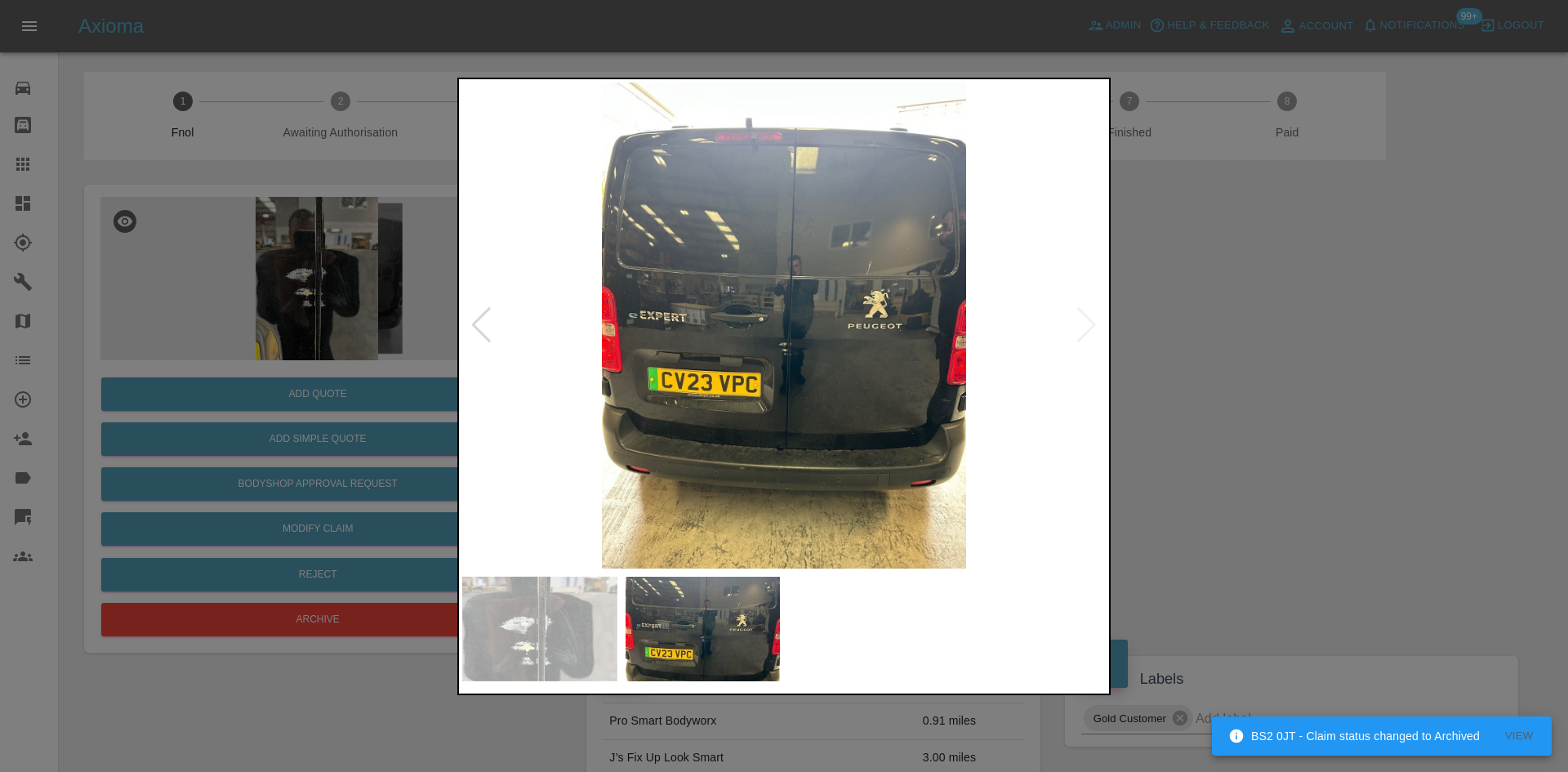
click at [794, 367] on img at bounding box center [783, 325] width 643 height 486
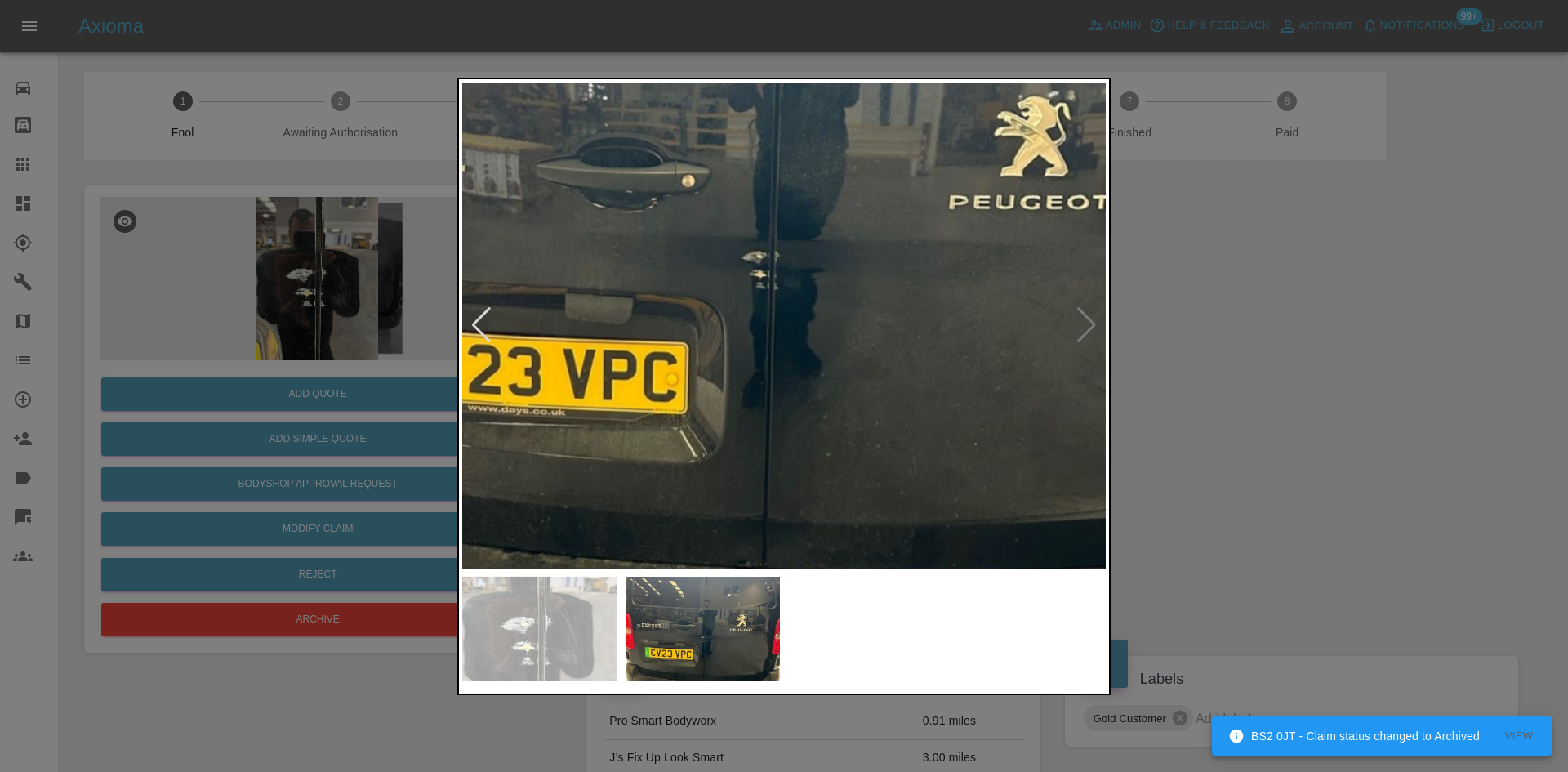
click at [792, 360] on img at bounding box center [757, 200] width 1931 height 1459
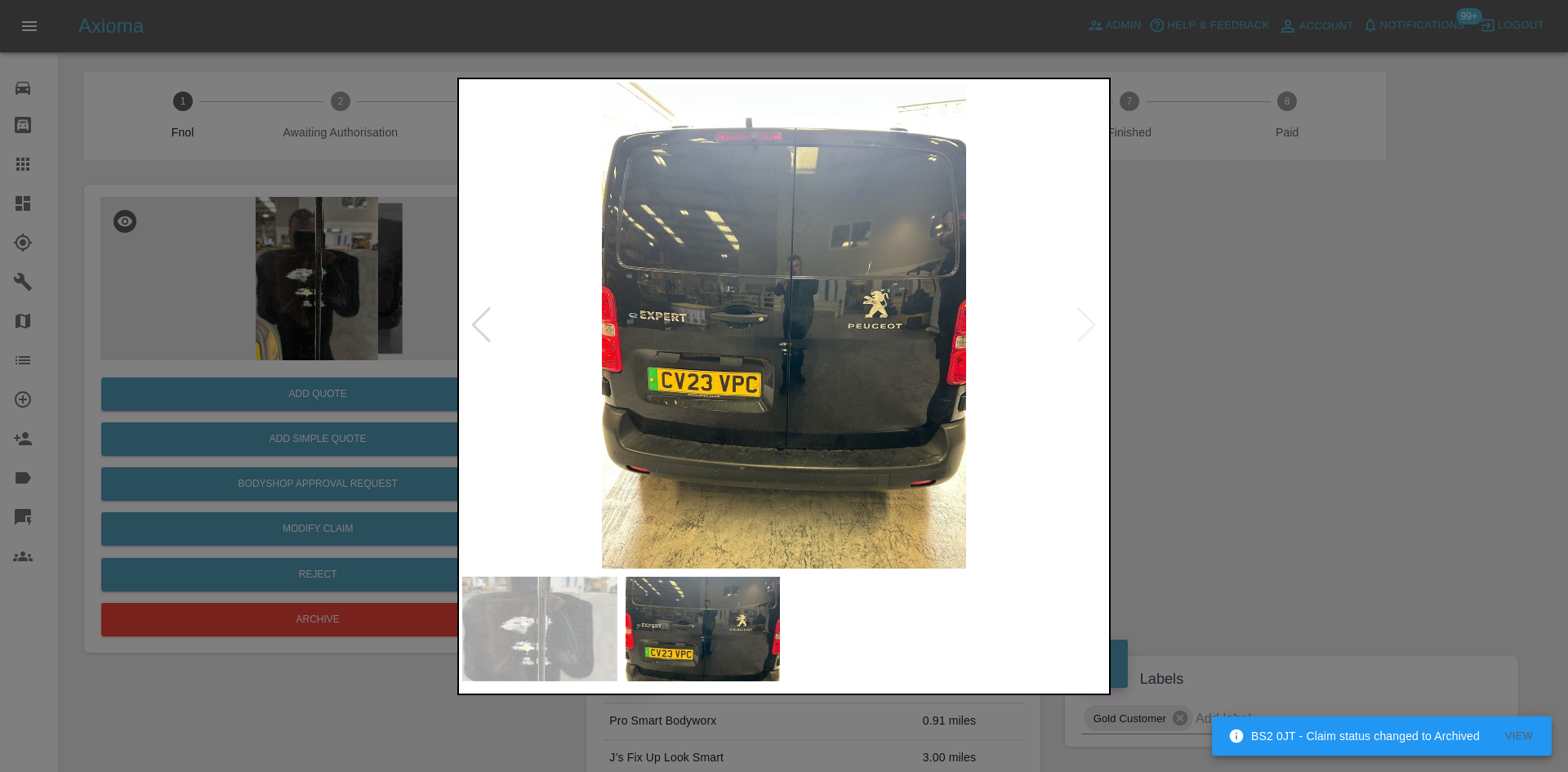
click at [653, 381] on img at bounding box center [783, 325] width 643 height 486
click at [731, 404] on img at bounding box center [783, 325] width 643 height 486
click at [774, 384] on img at bounding box center [783, 325] width 643 height 486
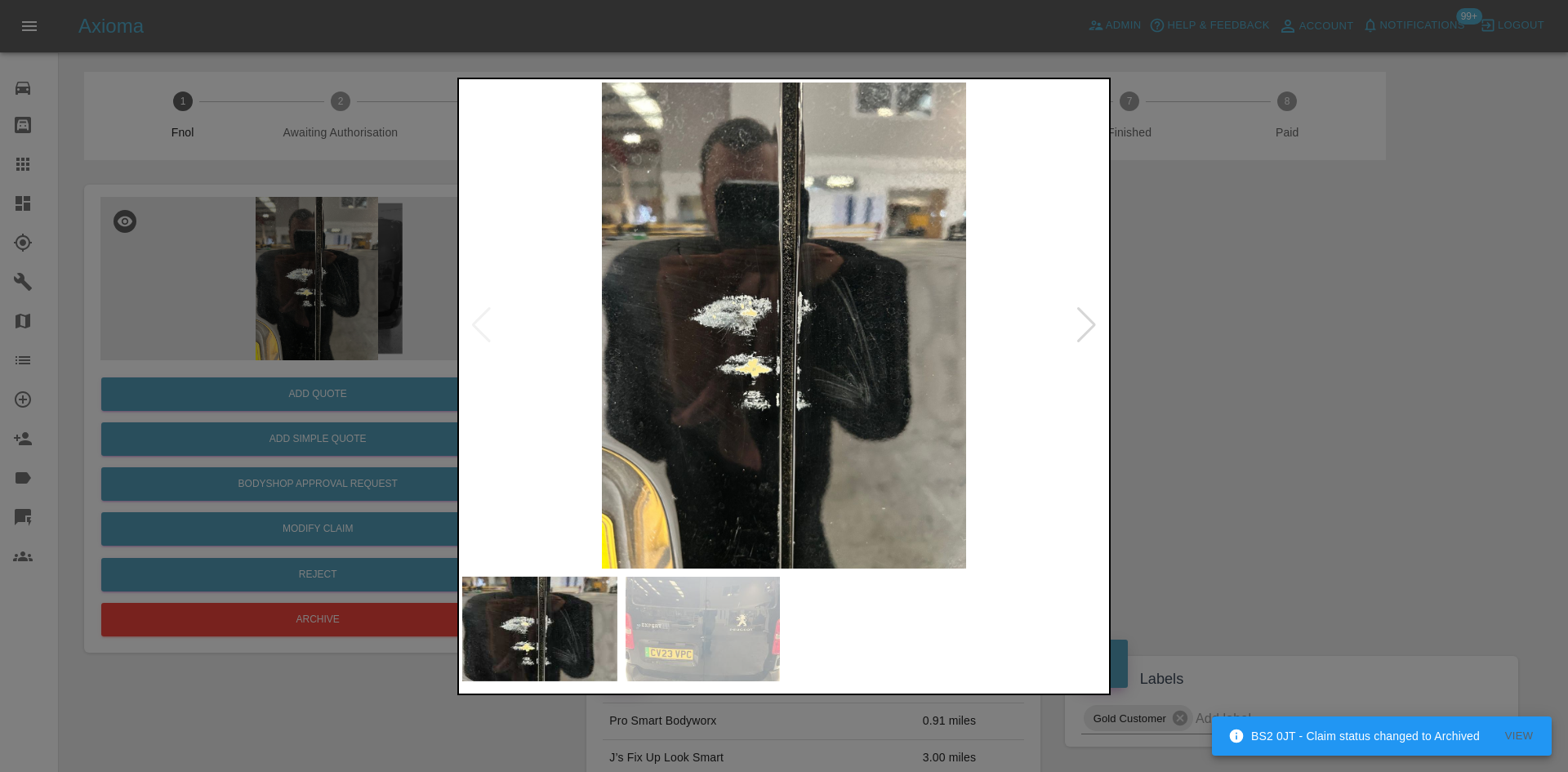
click at [751, 330] on img at bounding box center [783, 325] width 643 height 486
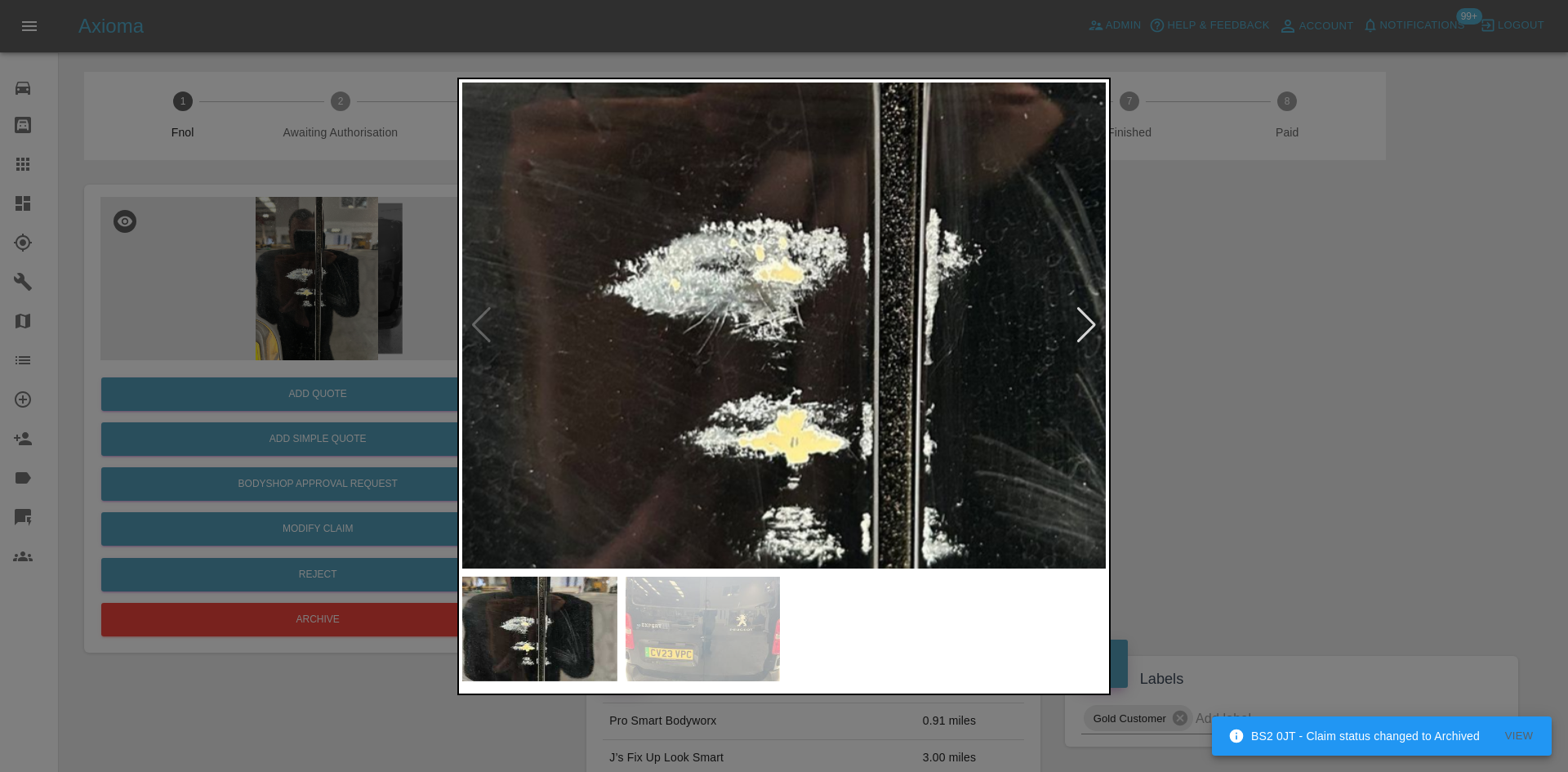
click at [748, 340] on img at bounding box center [885, 310] width 1931 height 1459
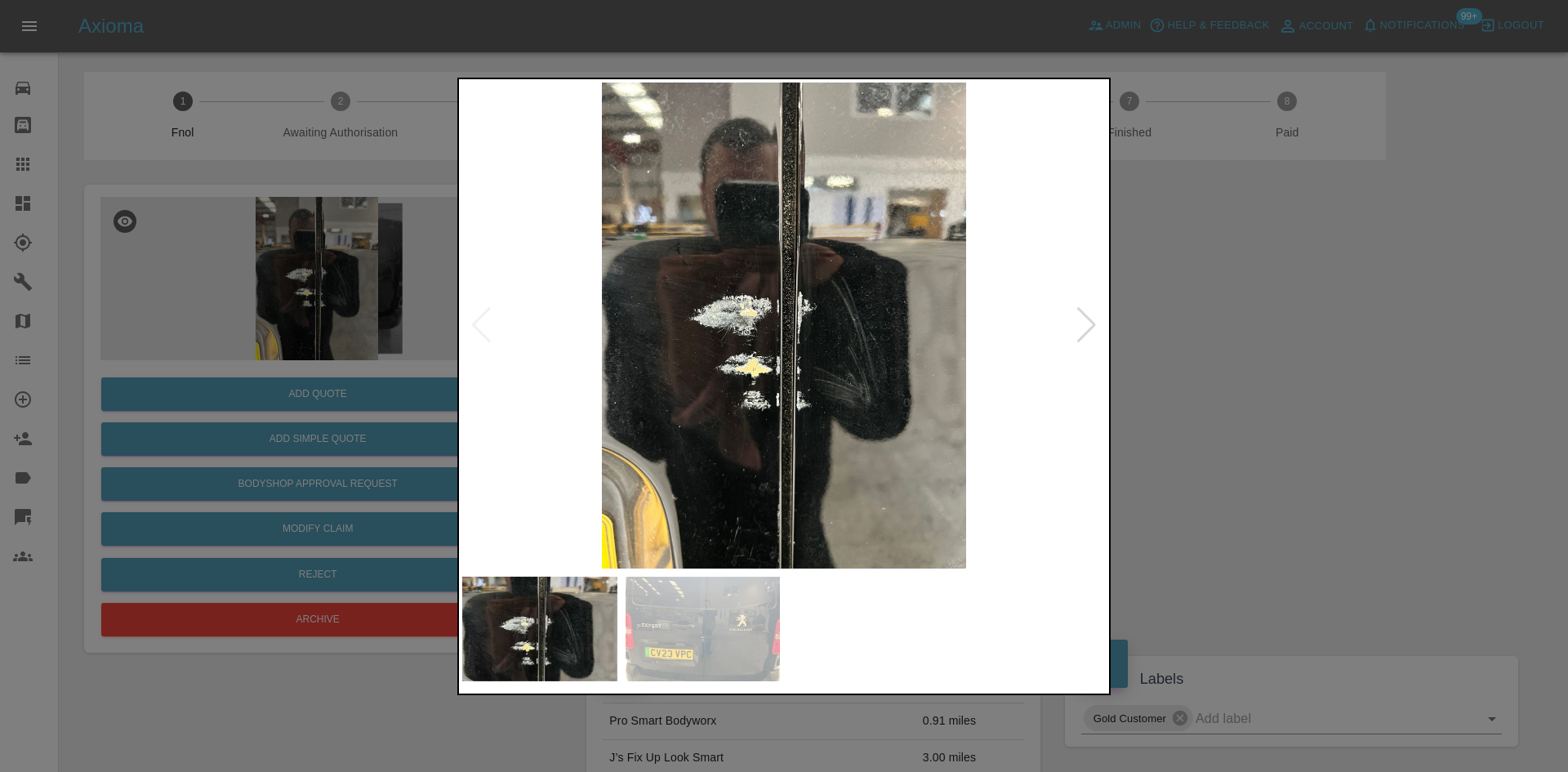
click at [608, 445] on img at bounding box center [783, 325] width 643 height 486
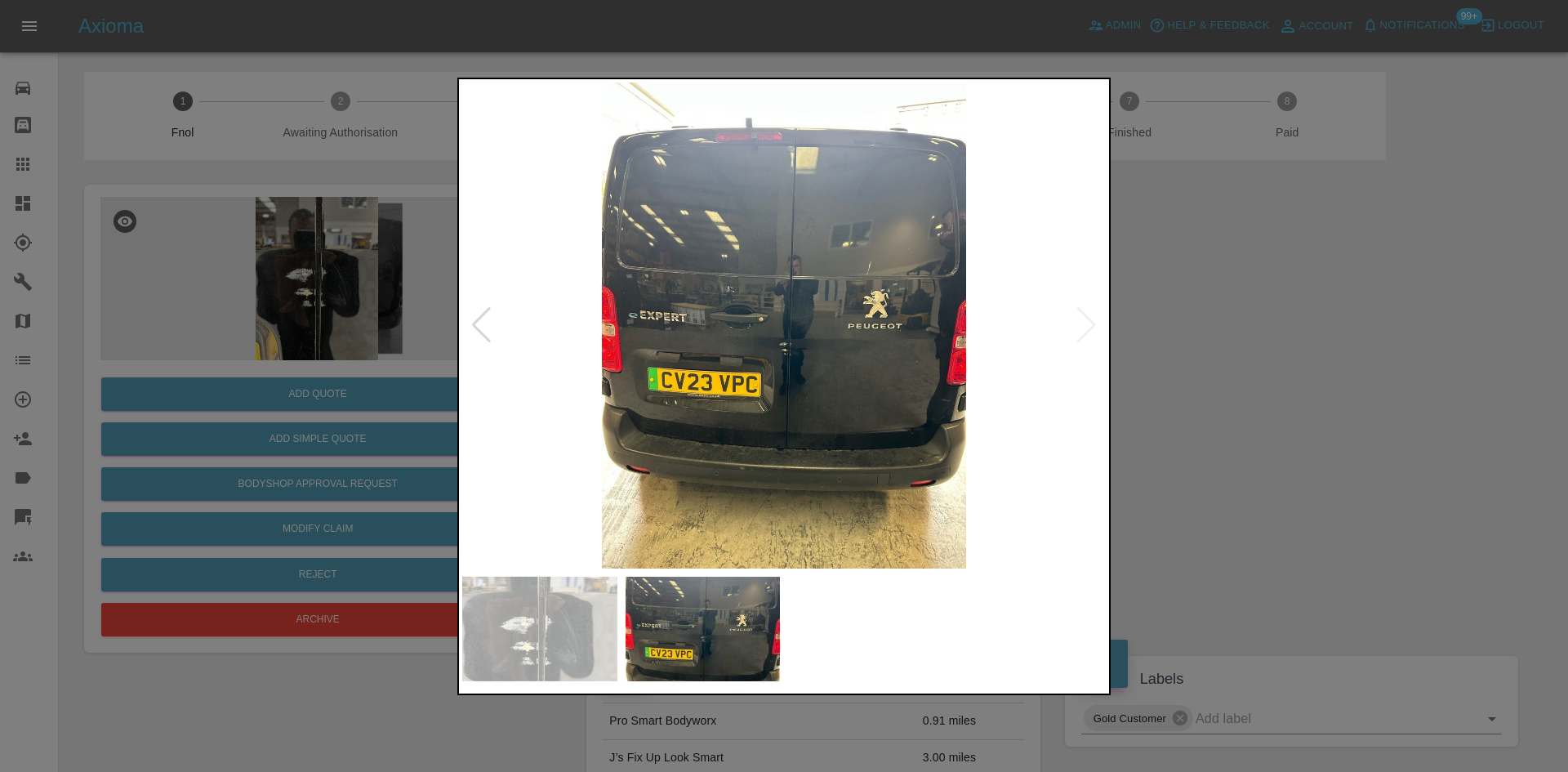
click at [484, 450] on img at bounding box center [783, 325] width 643 height 486
click at [340, 393] on div at bounding box center [784, 386] width 1568 height 772
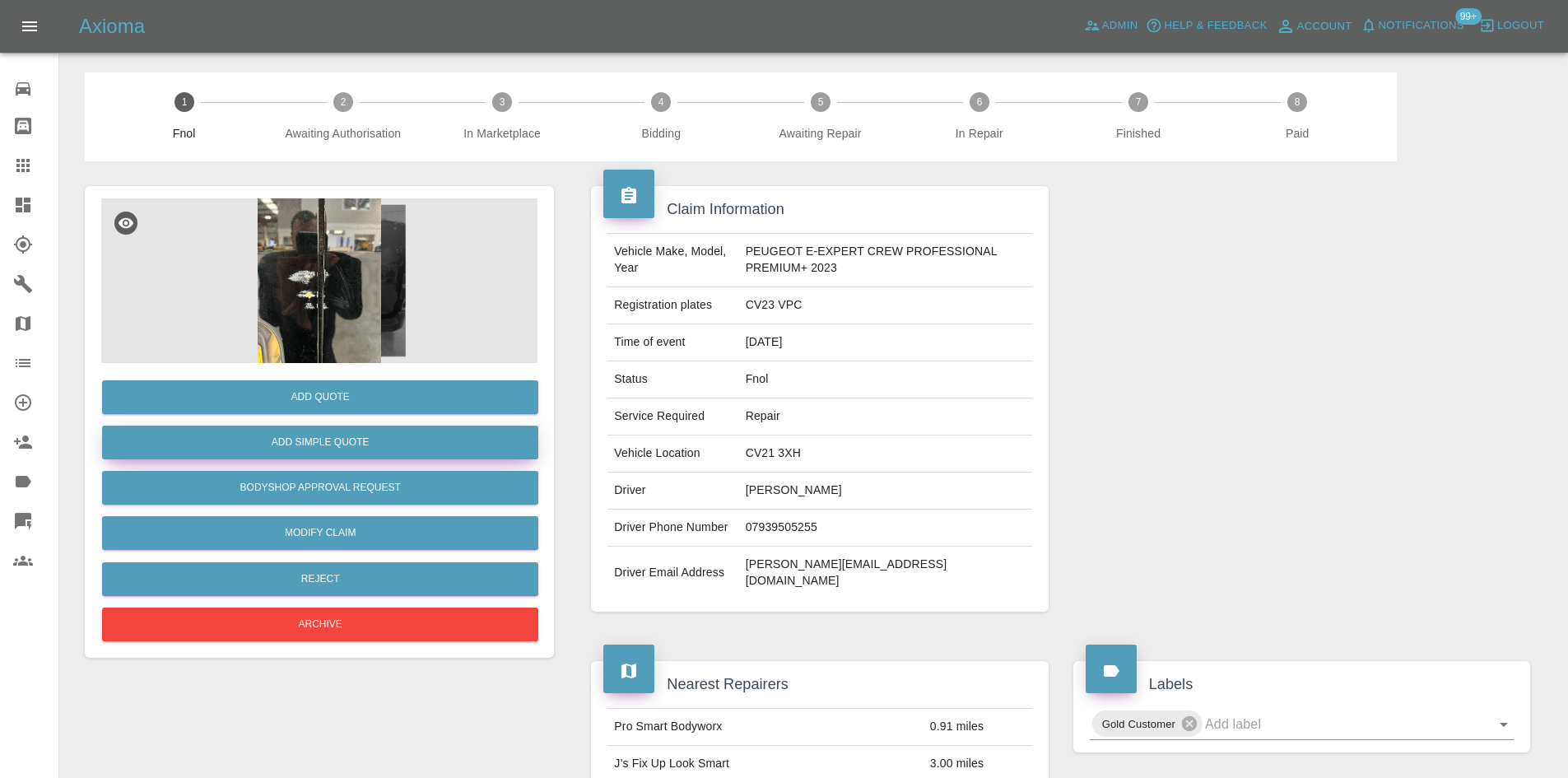
click at [335, 443] on button "Add Simple Quote" at bounding box center [320, 442] width 436 height 34
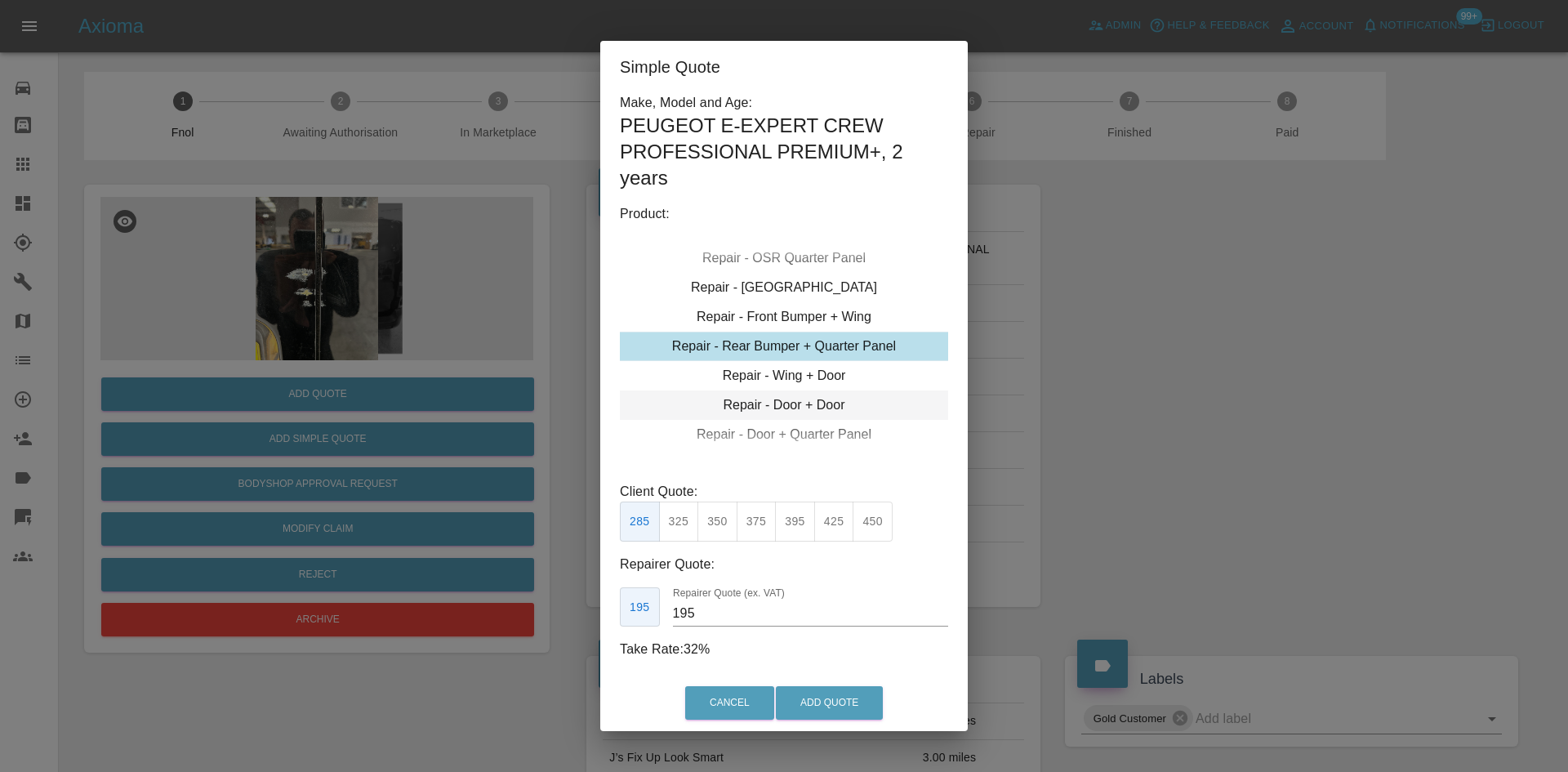
click at [776, 406] on div "Repair - Door + Door" at bounding box center [783, 405] width 328 height 29
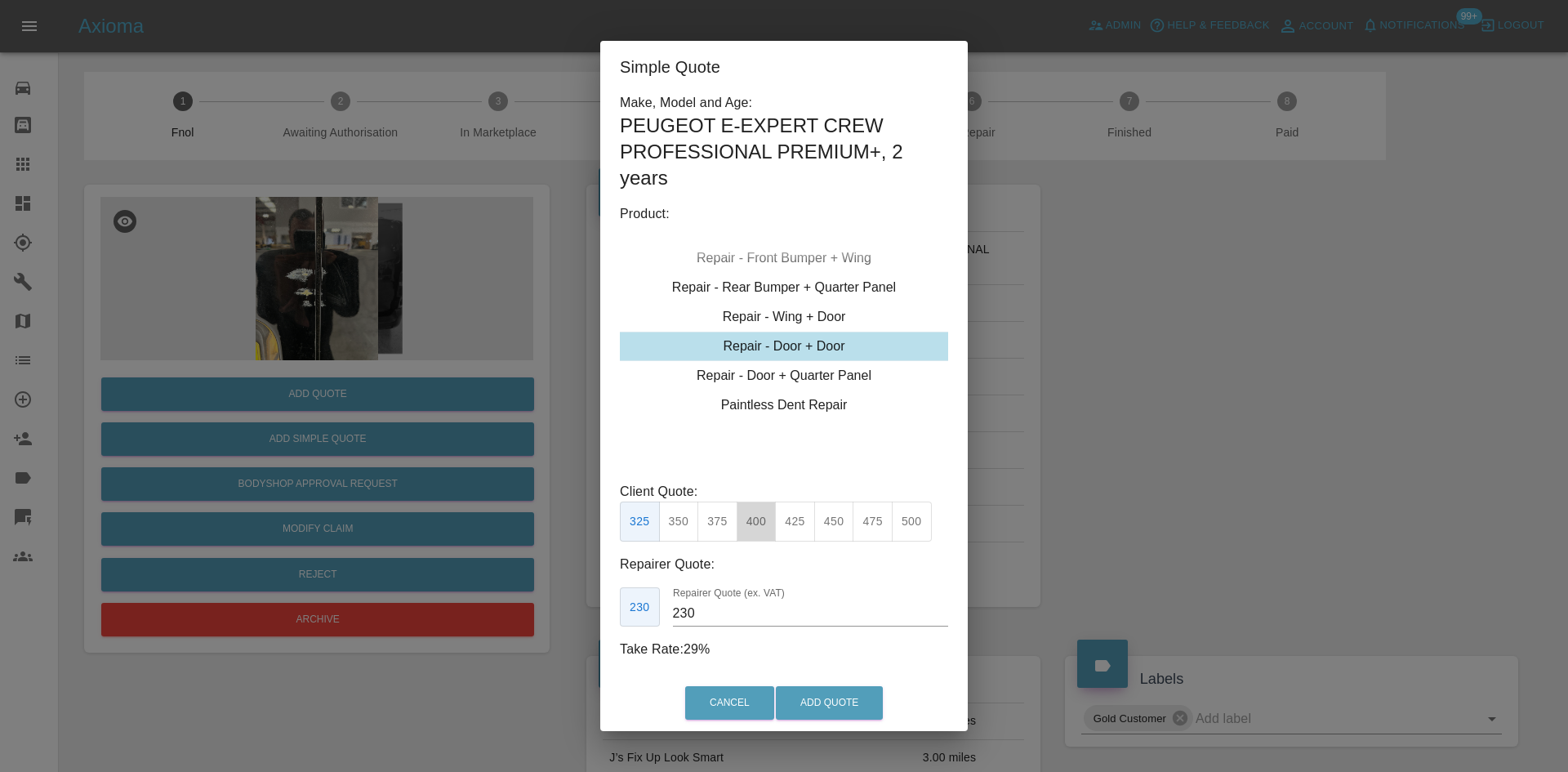
click at [755, 528] on button "400" at bounding box center [756, 522] width 40 height 40
type input "275"
click at [789, 694] on button "Add Quote" at bounding box center [829, 703] width 107 height 33
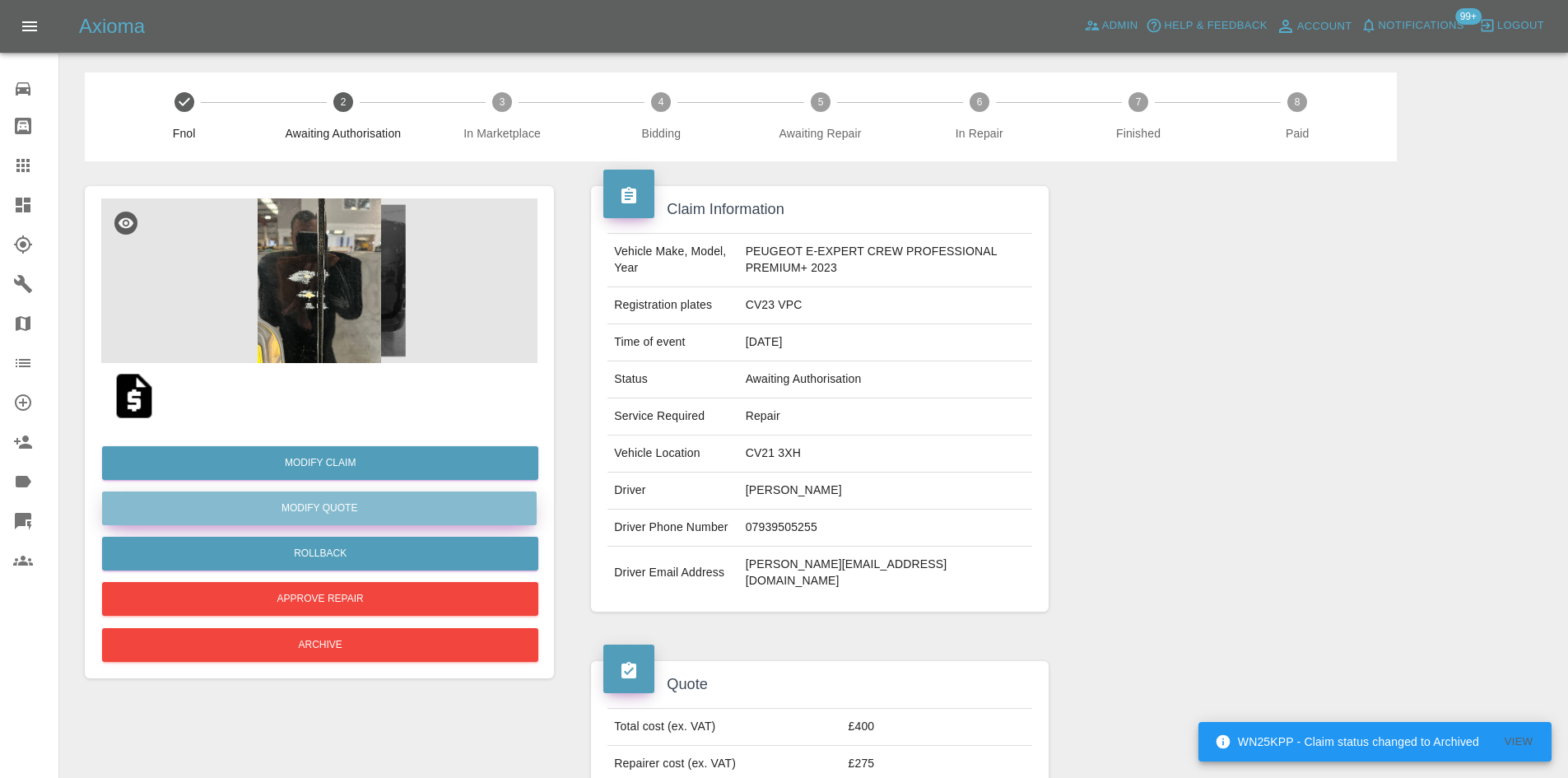
click at [343, 513] on button "Modify Quote" at bounding box center [320, 508] width 435 height 34
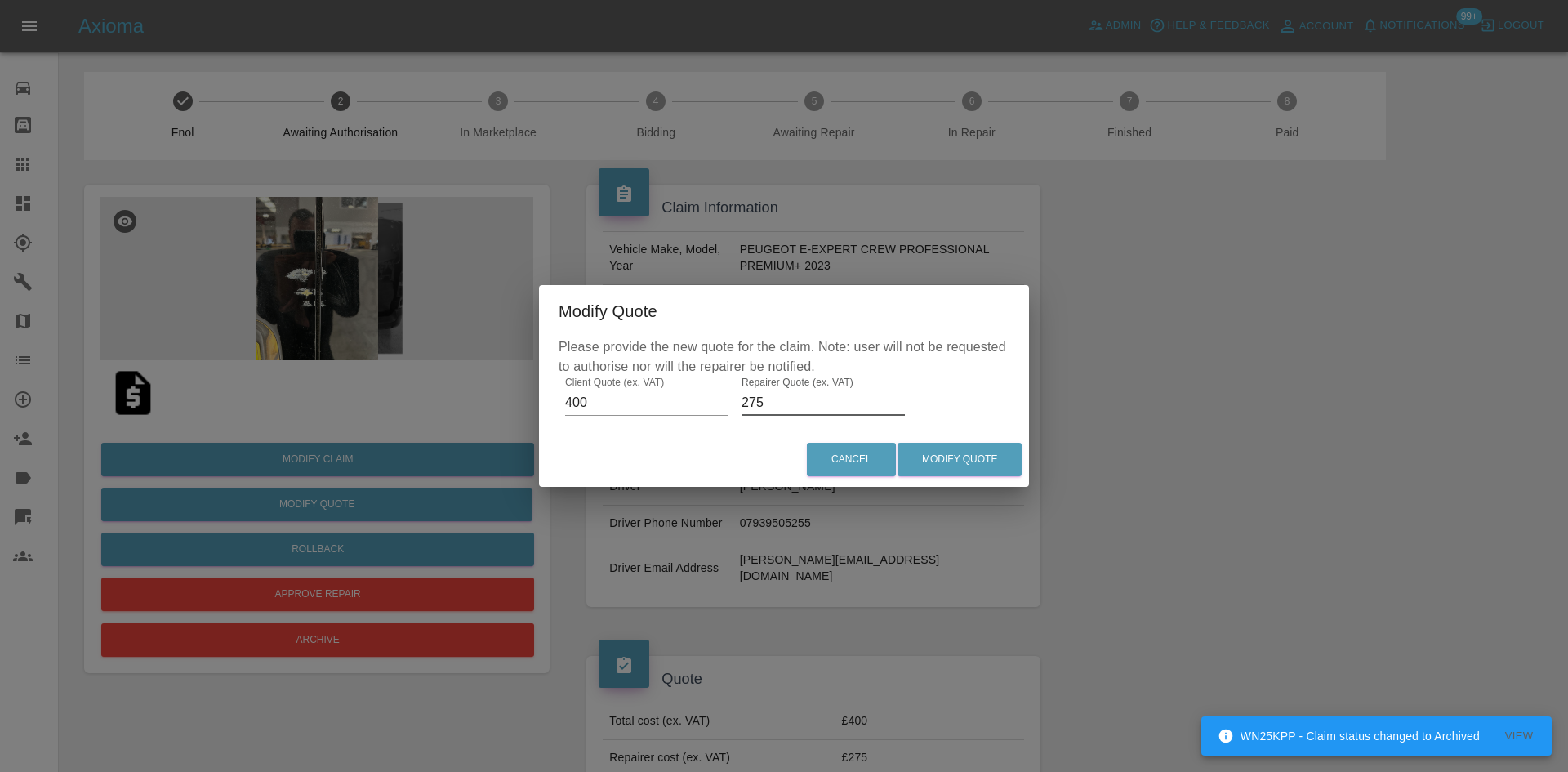
drag, startPoint x: 770, startPoint y: 406, endPoint x: 406, endPoint y: 377, distance: 365.2
click at [515, 410] on div "Modify Quote Please provide the new quote for the claim. Note: user will not be…" at bounding box center [784, 386] width 1568 height 772
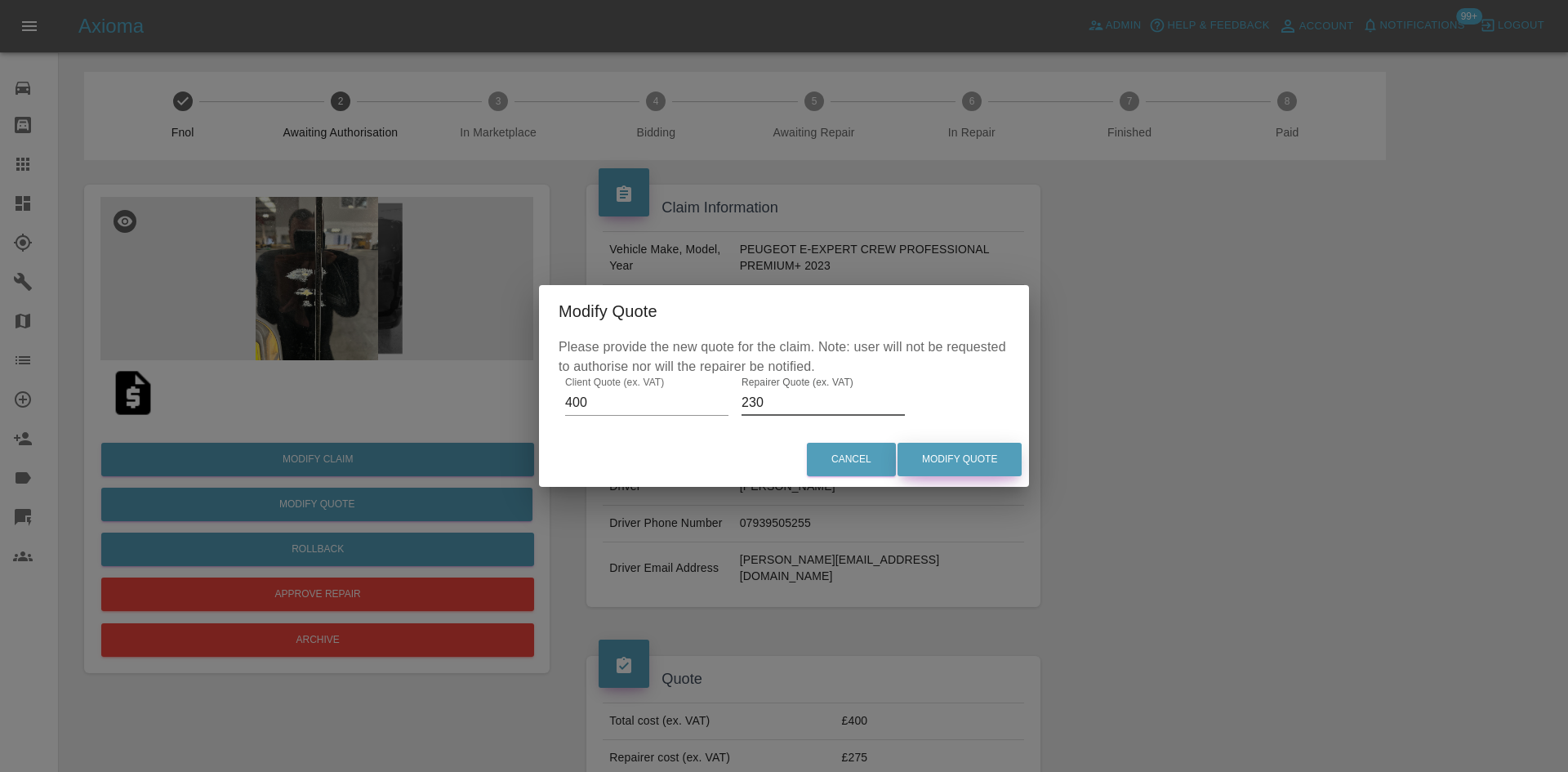
type input "230"
drag, startPoint x: 977, startPoint y: 462, endPoint x: 1208, endPoint y: 672, distance: 312.2
click at [978, 462] on button "Modify Quote" at bounding box center [960, 459] width 124 height 33
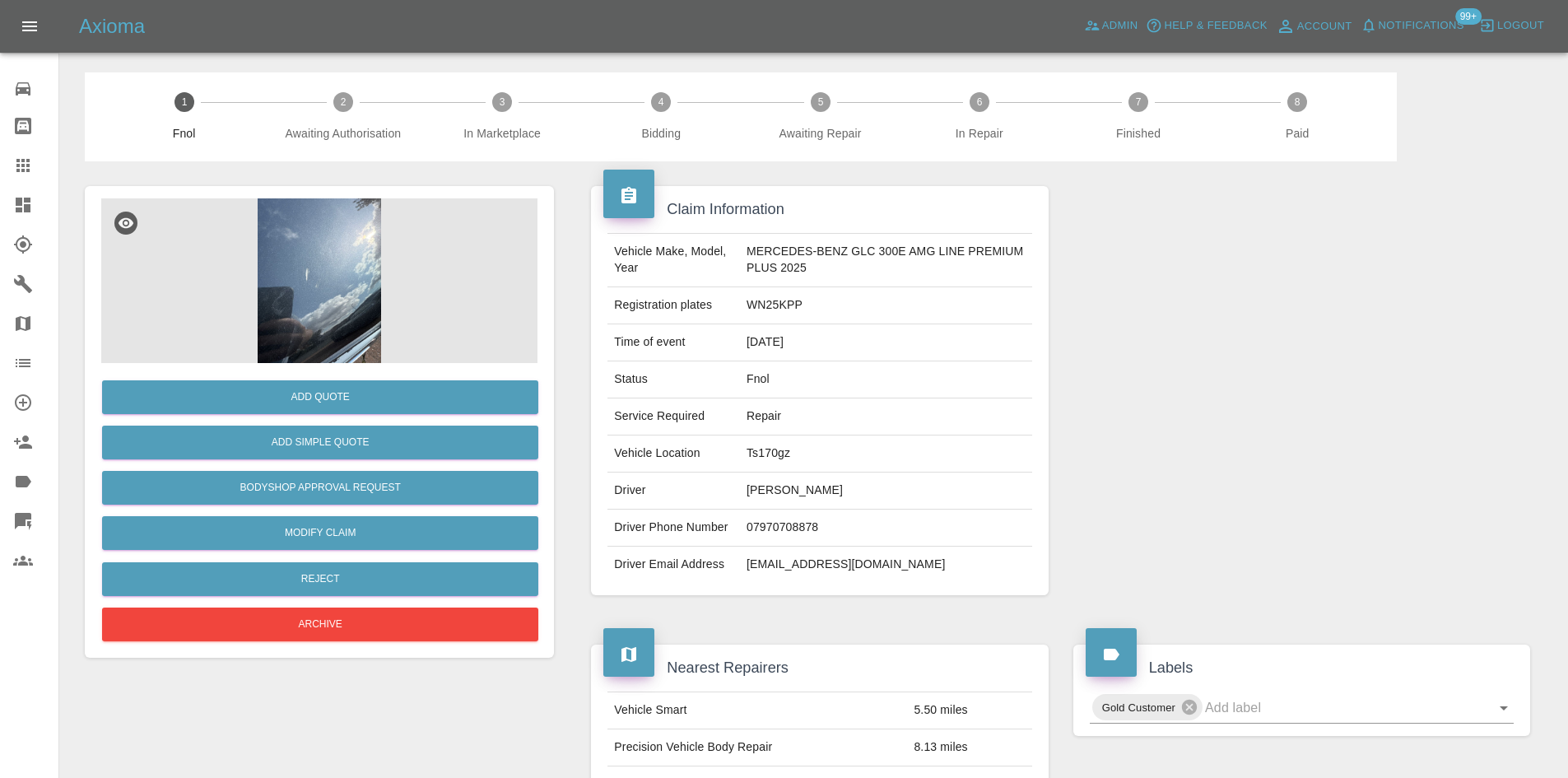
click at [338, 249] on img at bounding box center [319, 281] width 436 height 165
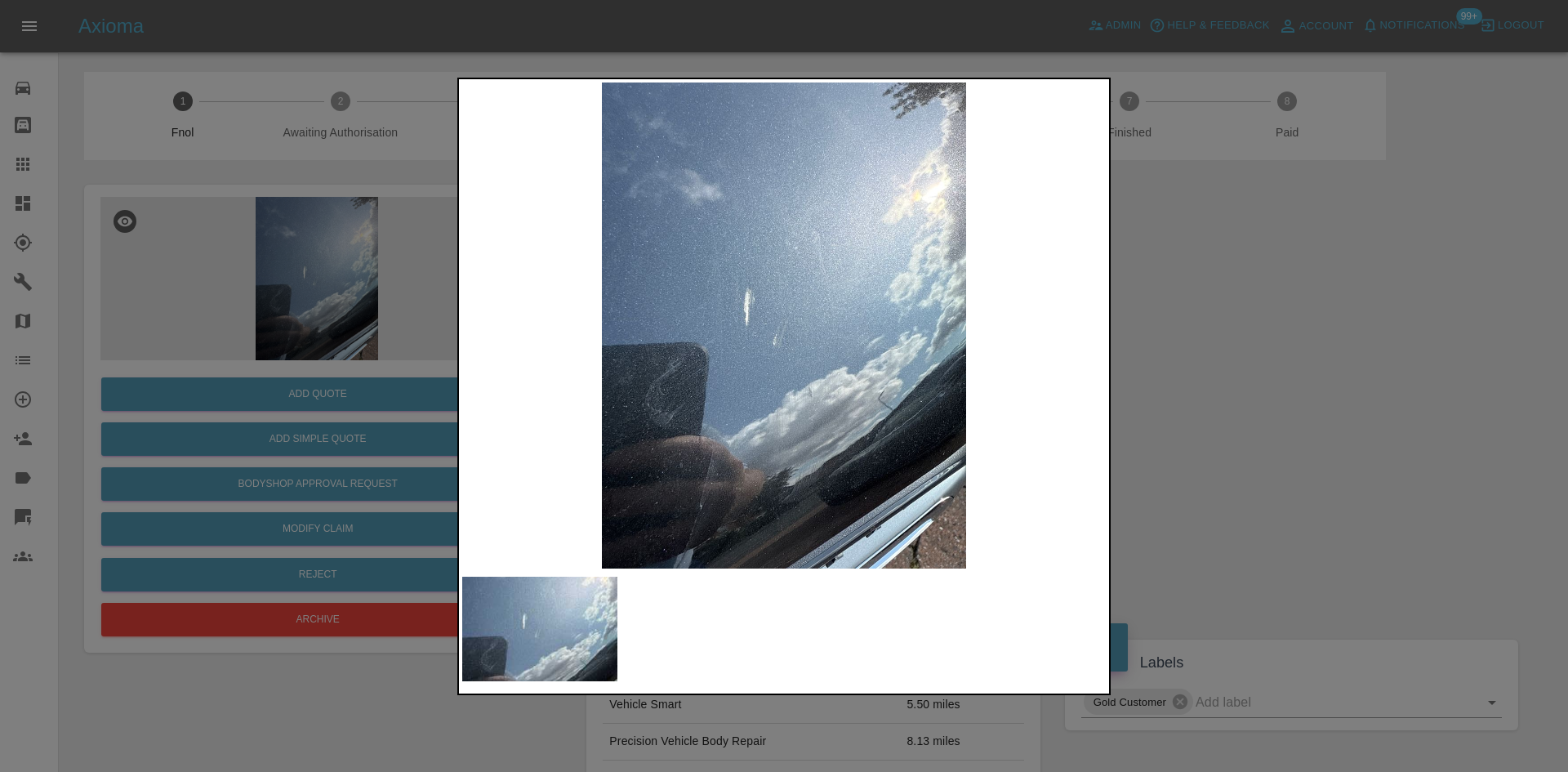
click at [657, 387] on img at bounding box center [783, 325] width 643 height 486
click at [786, 410] on img at bounding box center [783, 325] width 643 height 486
click at [773, 404] on img at bounding box center [783, 325] width 643 height 486
click at [318, 321] on div at bounding box center [784, 386] width 1568 height 772
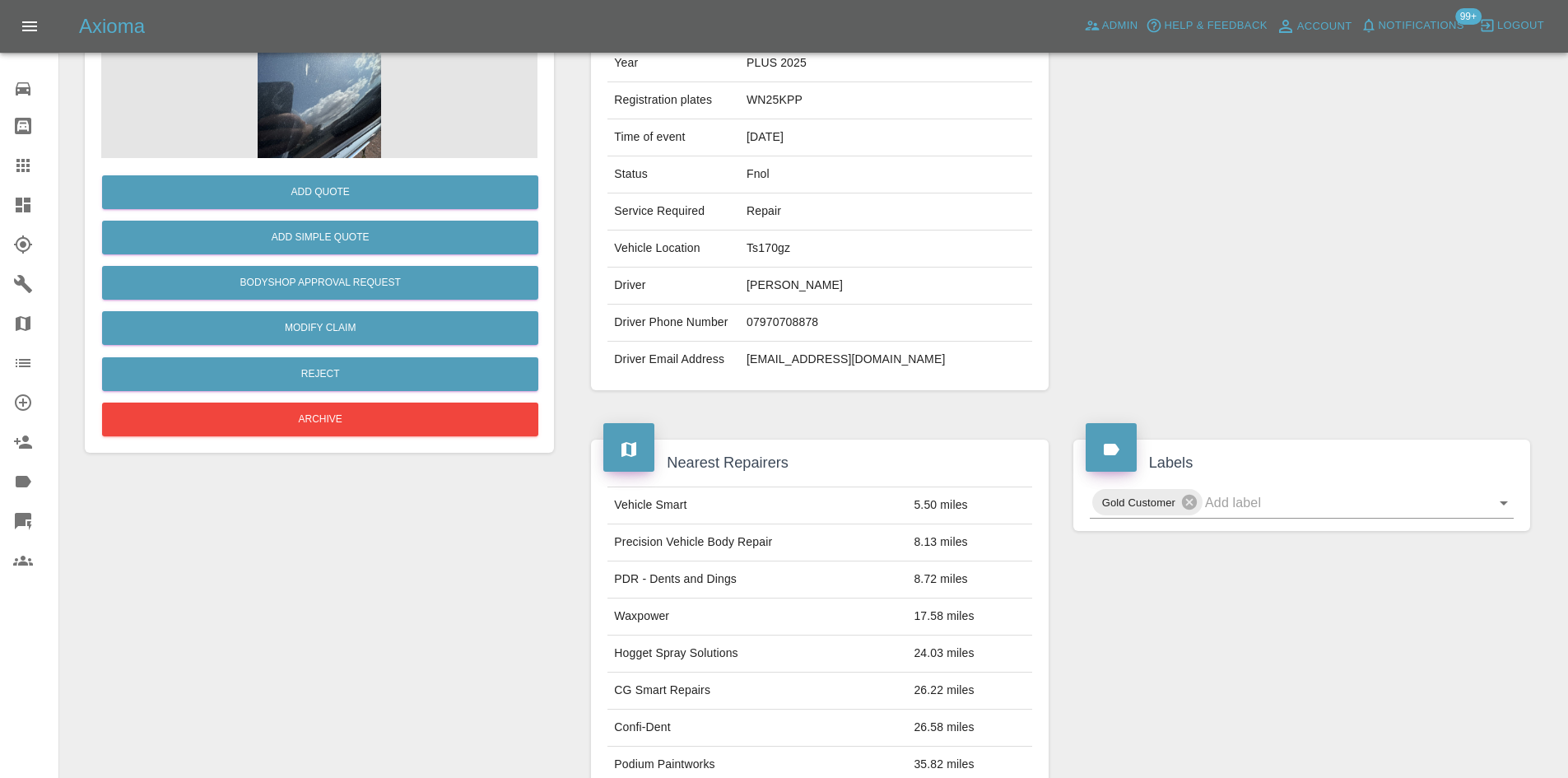
scroll to position [195, 0]
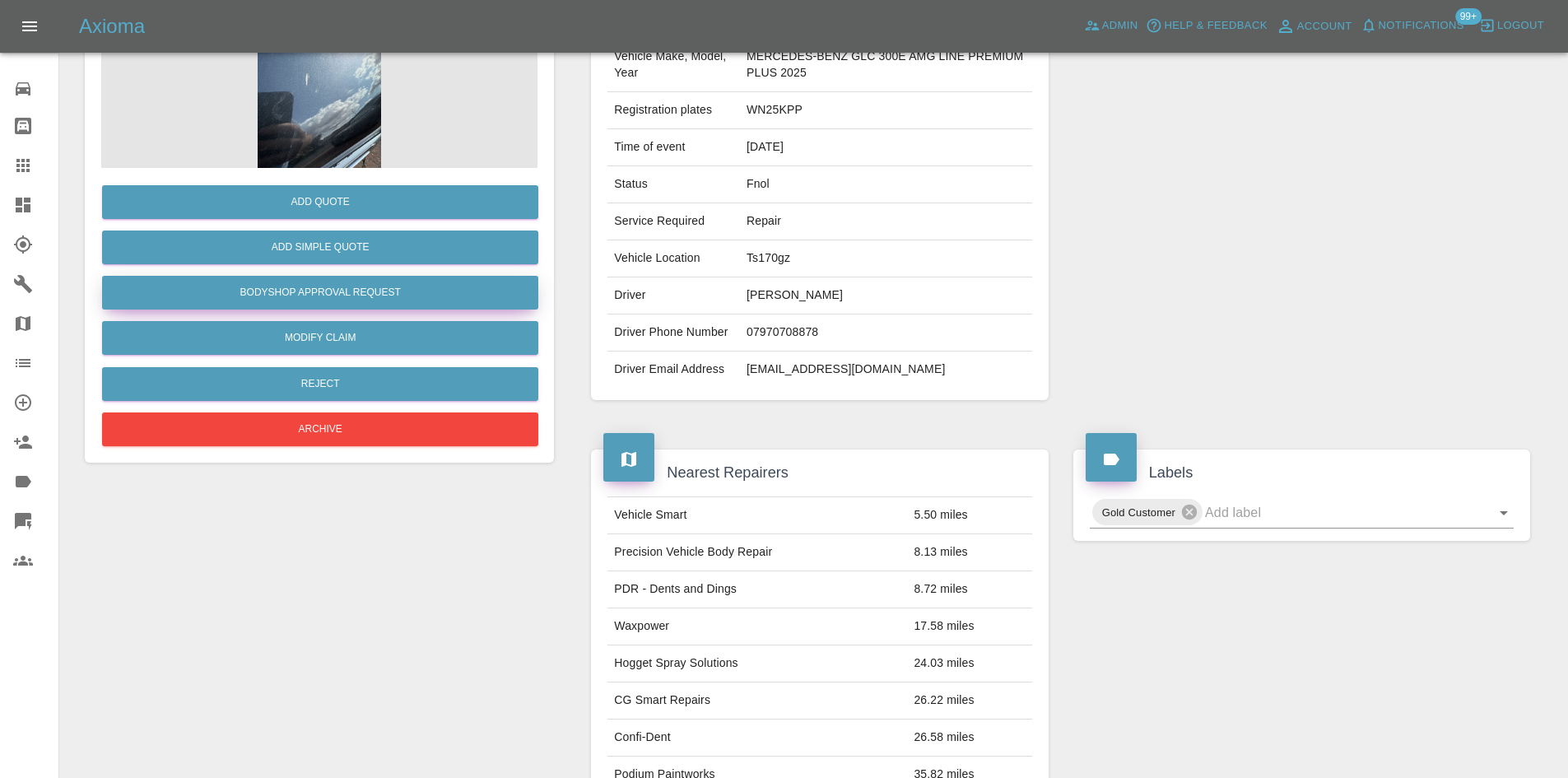
click at [327, 302] on button "Bodyshop Approval Request" at bounding box center [320, 292] width 436 height 34
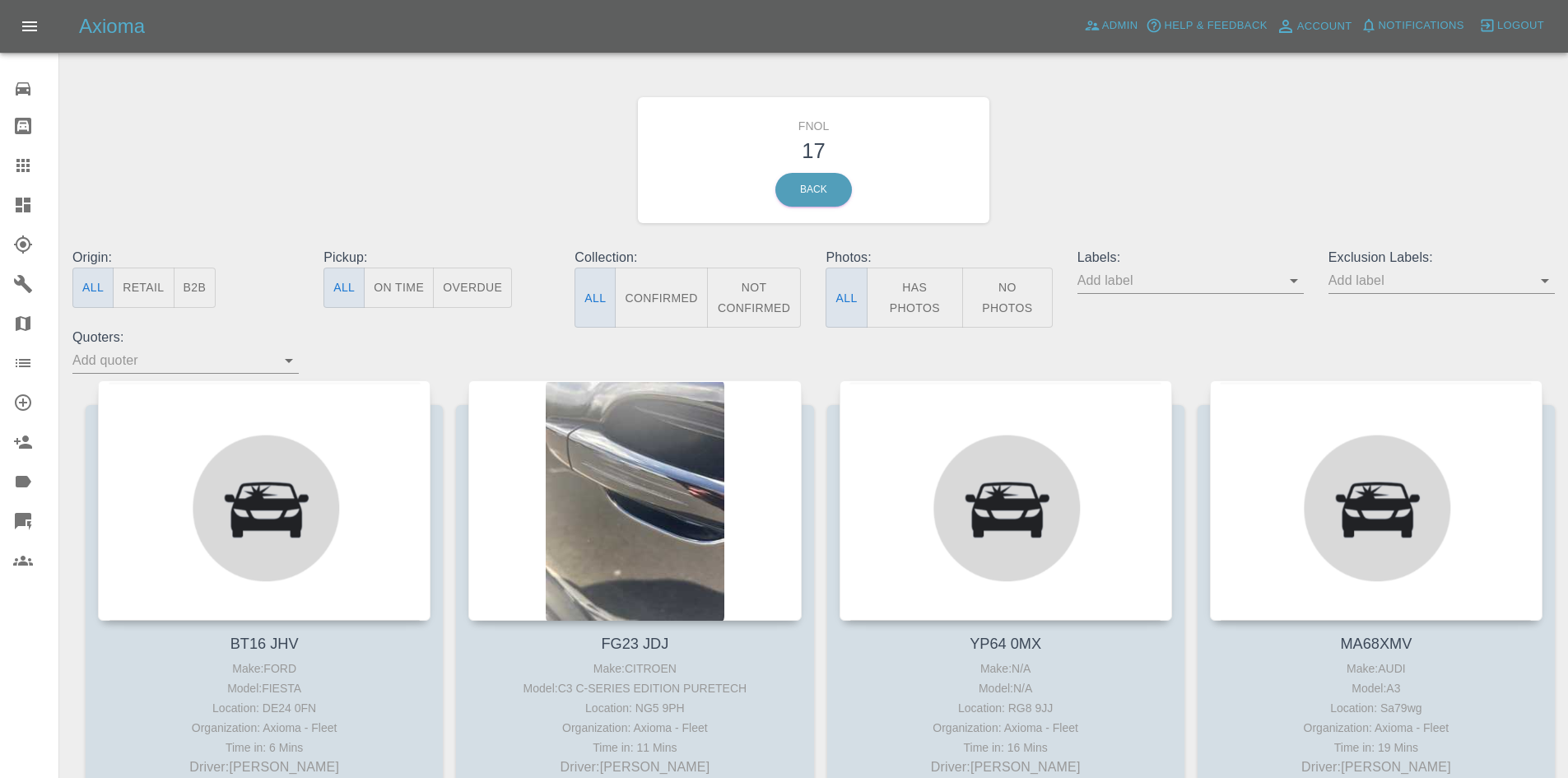
drag, startPoint x: 929, startPoint y: 295, endPoint x: 910, endPoint y: 298, distance: 19.2
click at [929, 295] on button "Has Photos" at bounding box center [915, 297] width 97 height 60
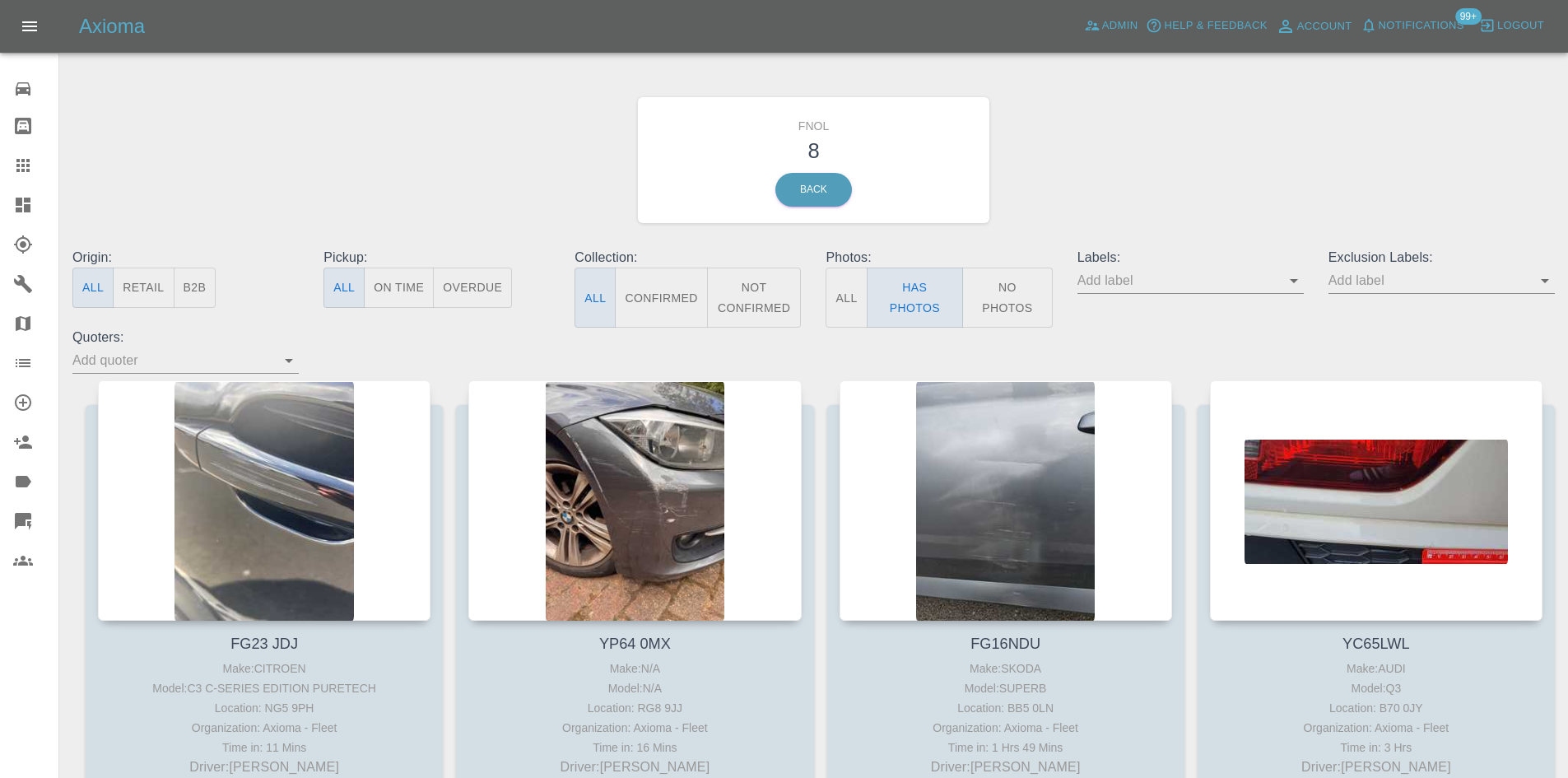
click at [1049, 303] on button "No Photos" at bounding box center [1008, 297] width 91 height 60
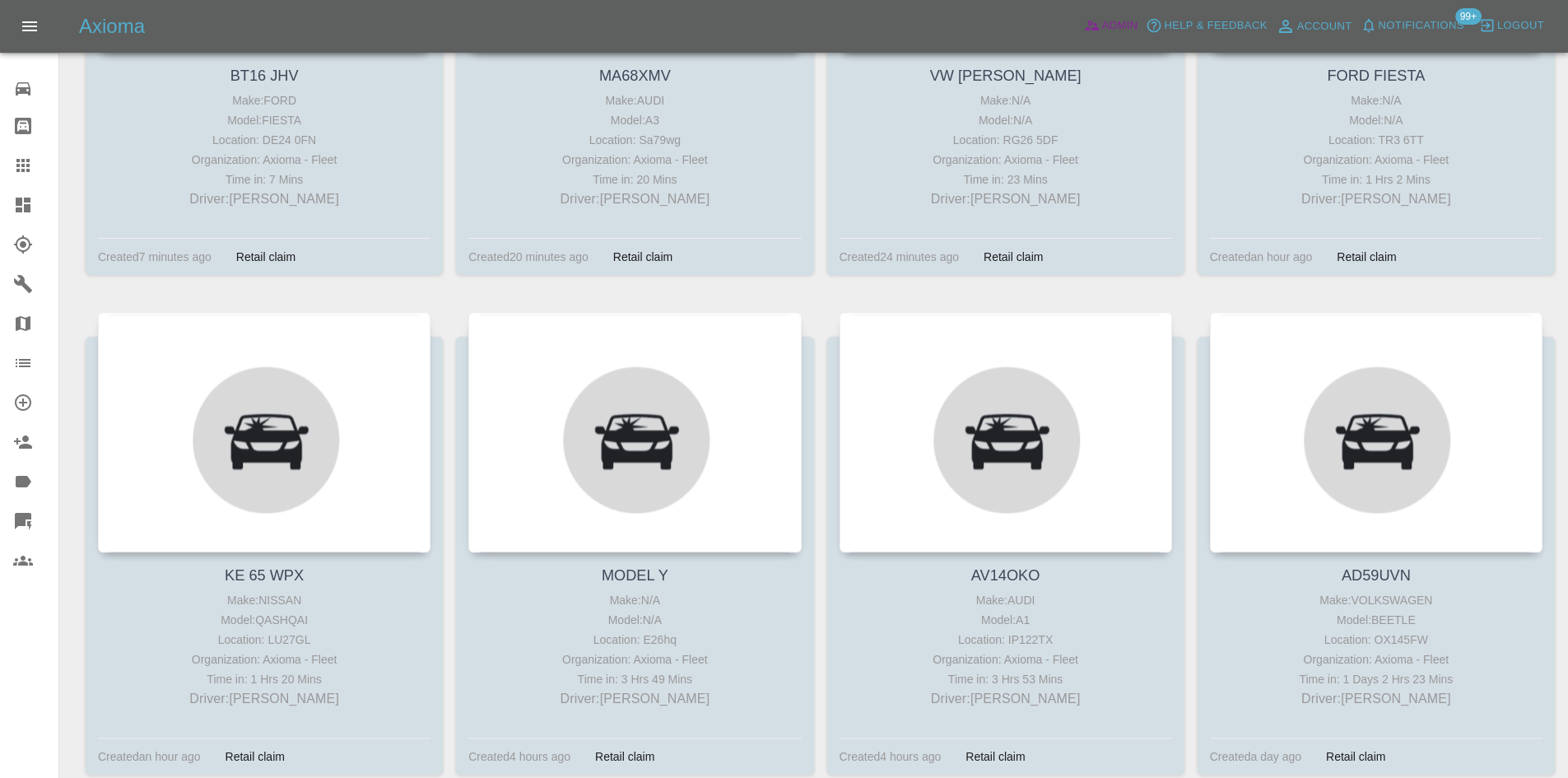
scroll to position [82, 0]
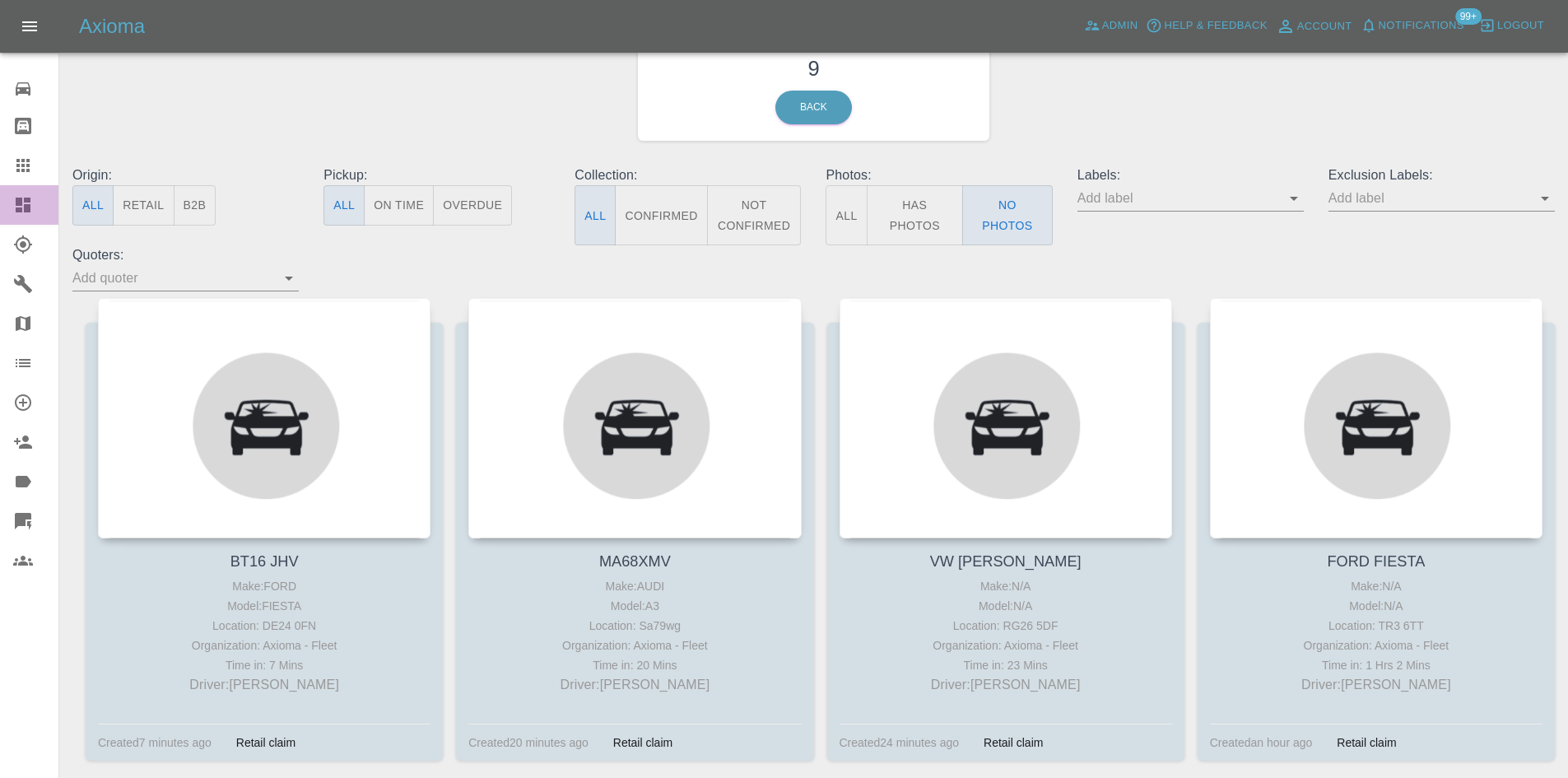
click at [38, 214] on div at bounding box center [36, 205] width 46 height 20
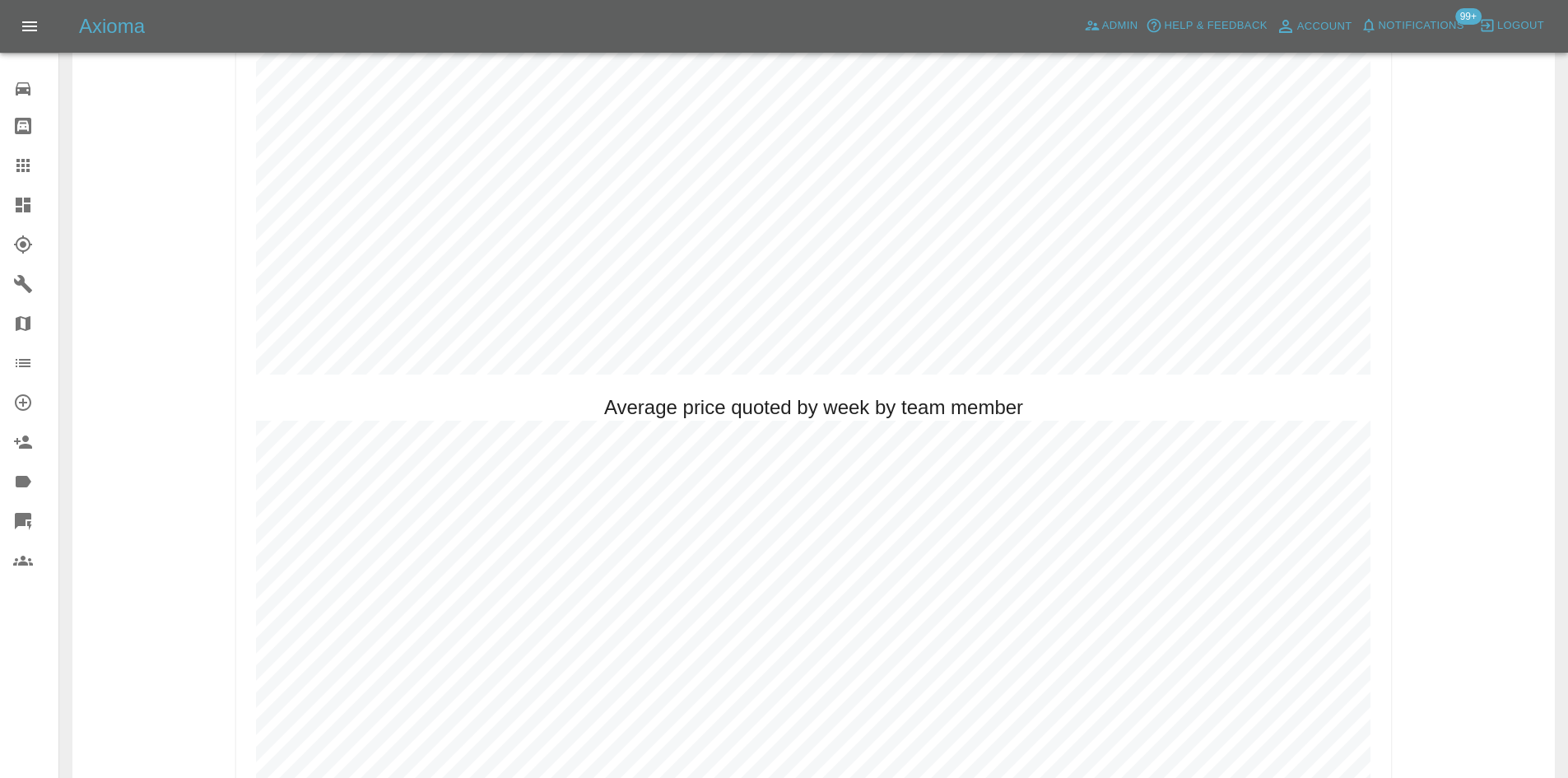
scroll to position [1070, 0]
